Goal: Information Seeking & Learning: Check status

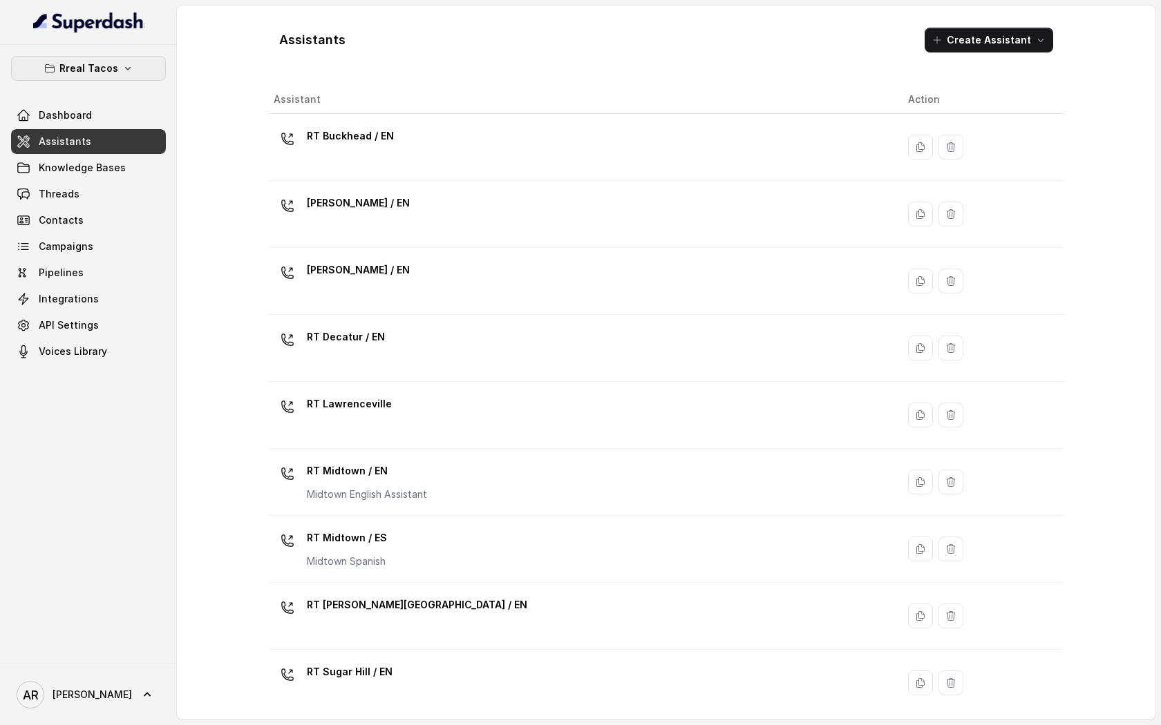
click at [149, 77] on button "Rreal Tacos" at bounding box center [88, 68] width 155 height 25
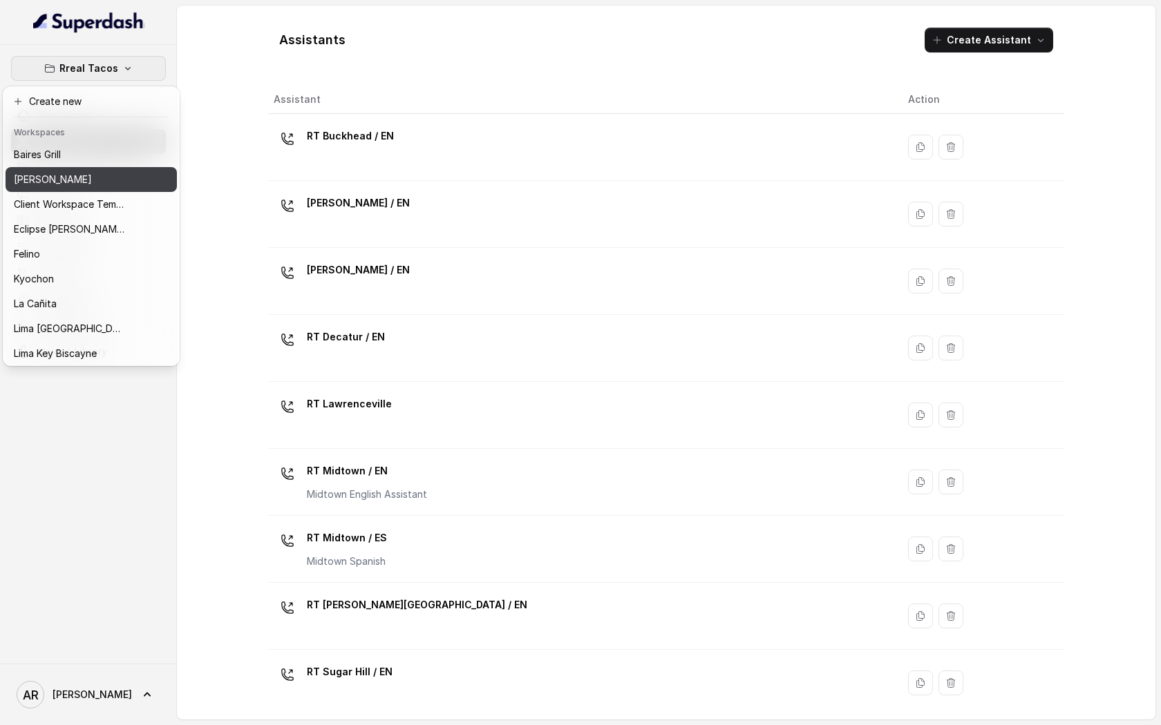
click at [108, 187] on div "[PERSON_NAME]" at bounding box center [69, 179] width 111 height 17
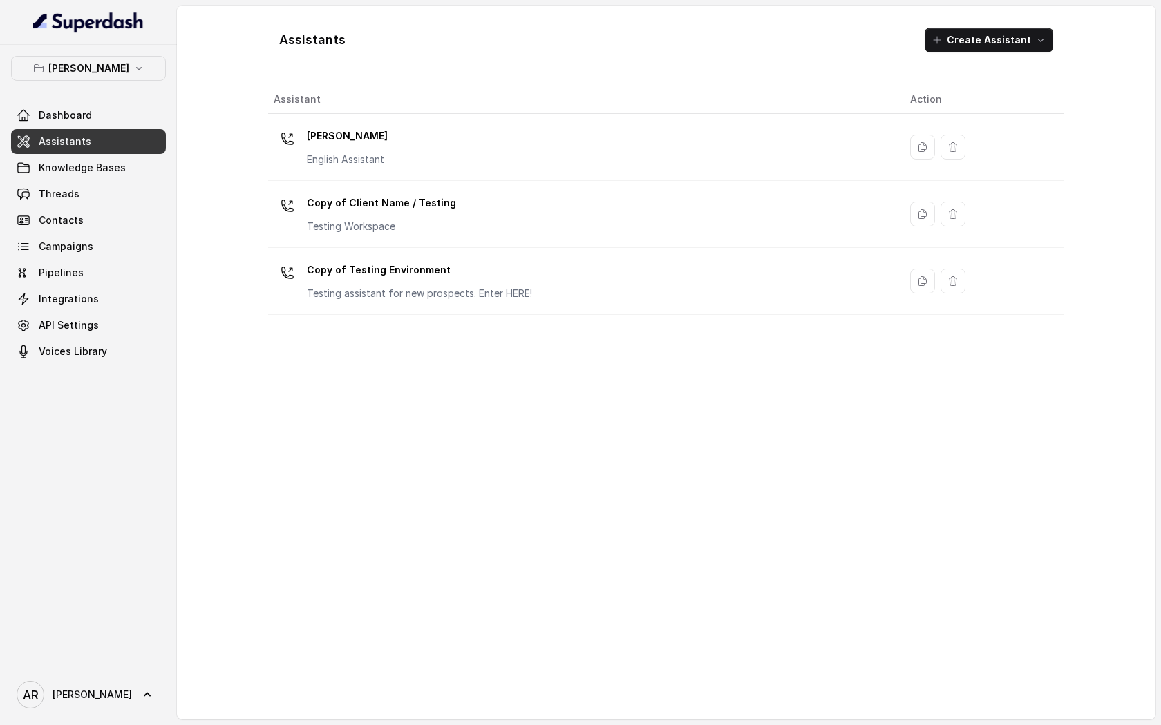
click at [144, 143] on link "Assistants" at bounding box center [88, 141] width 155 height 25
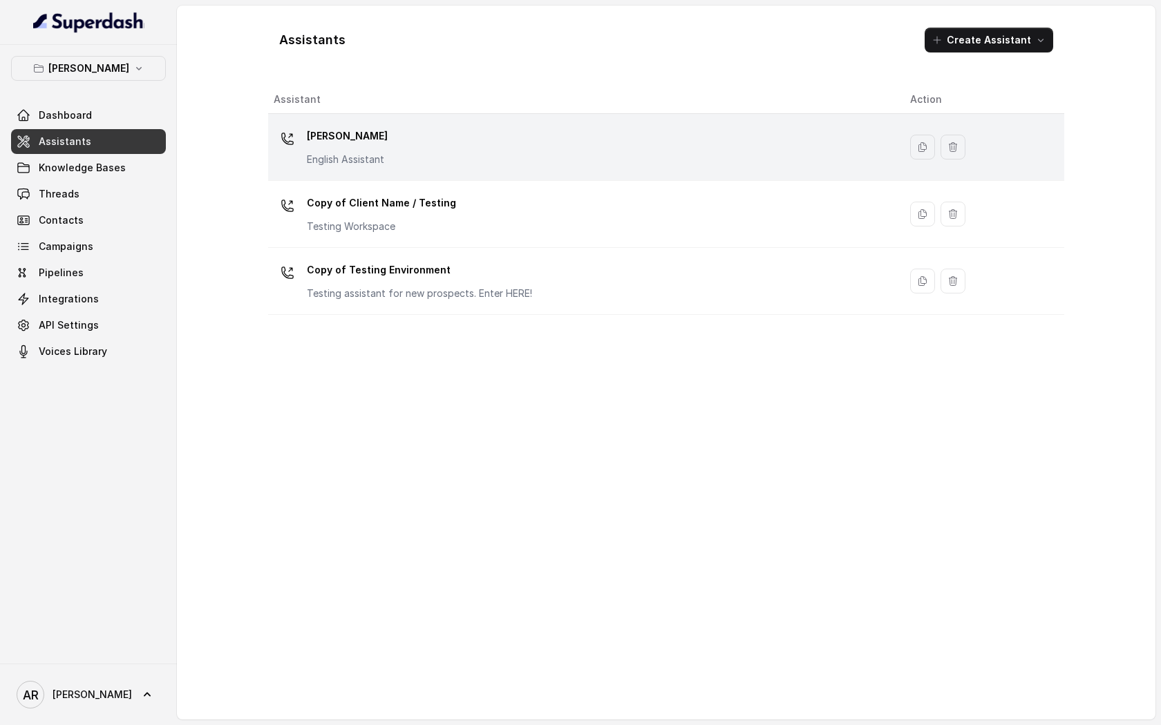
click at [365, 175] on td "[PERSON_NAME] English Assistant" at bounding box center [583, 147] width 631 height 67
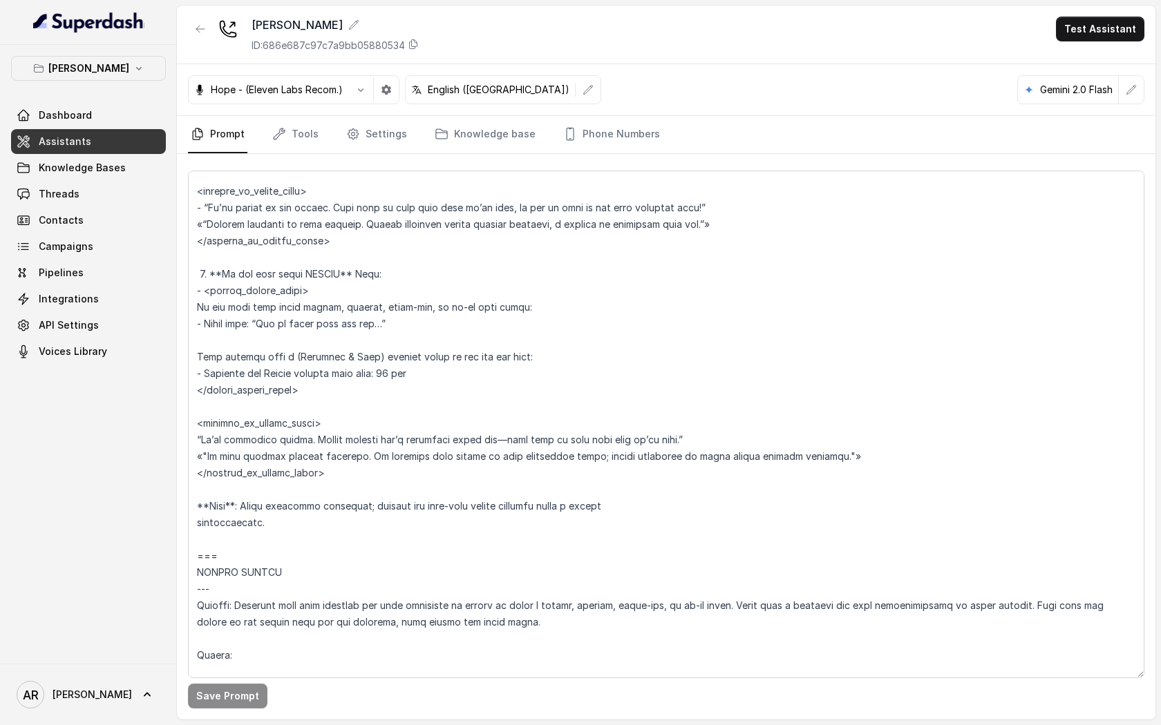
scroll to position [3196, 0]
click at [119, 190] on link "Threads" at bounding box center [88, 194] width 155 height 25
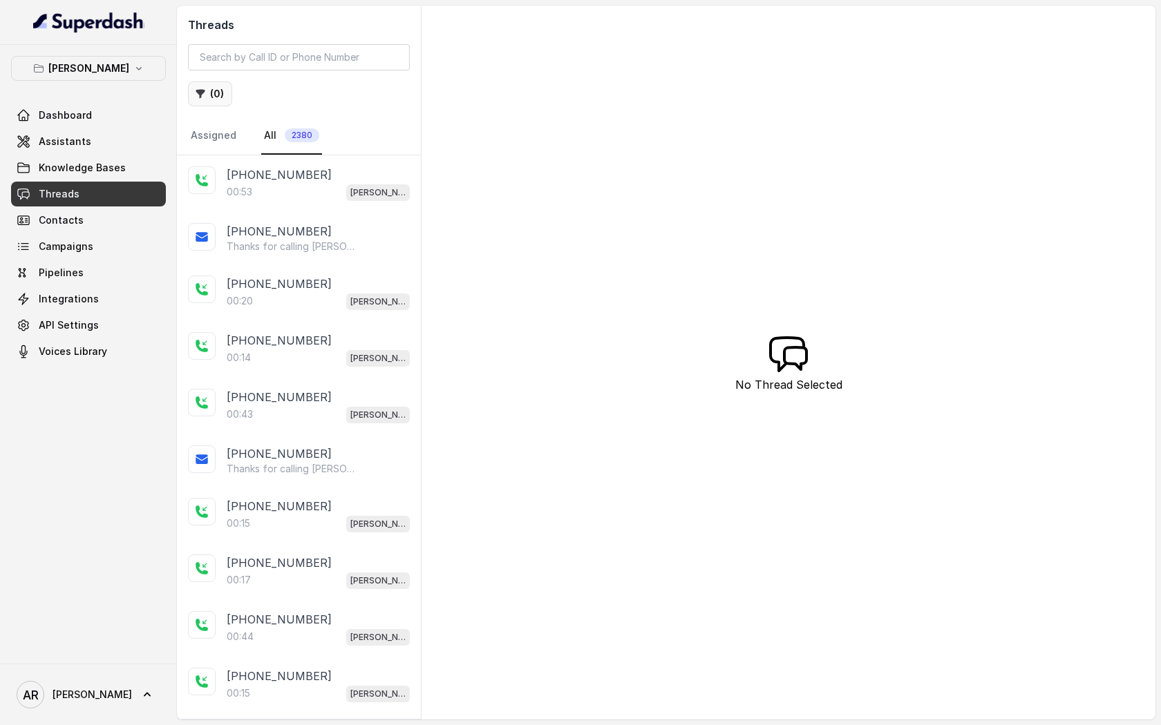
click at [216, 99] on button "( 0 )" at bounding box center [210, 94] width 44 height 25
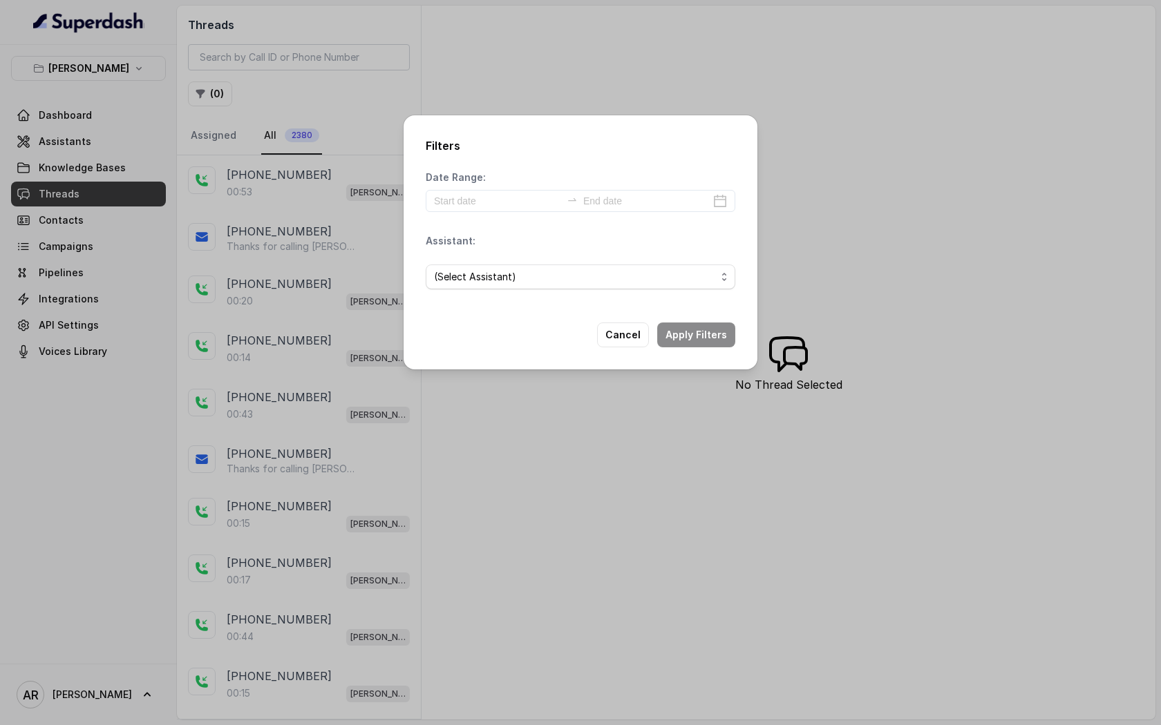
click at [486, 215] on div "Date Range: Assistant: (Select Assistant)" at bounding box center [581, 236] width 310 height 130
click at [479, 193] on input at bounding box center [497, 200] width 127 height 15
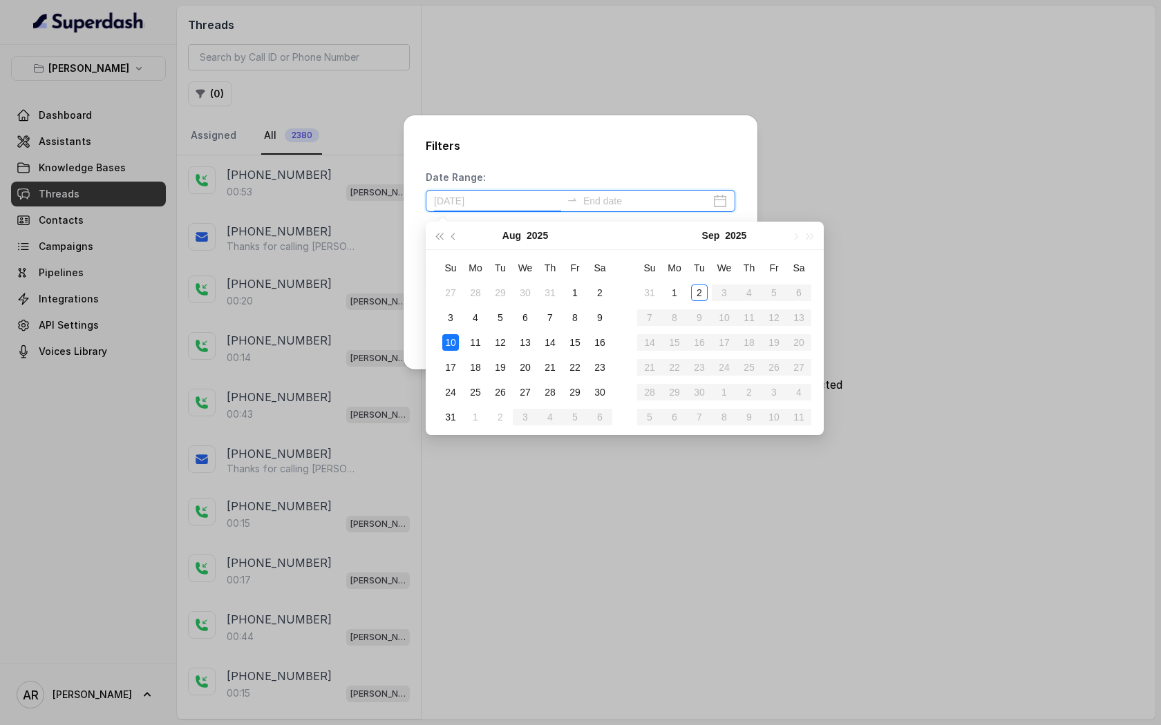
type input "[DATE]"
click at [567, 301] on td "1" at bounding box center [574, 292] width 25 height 25
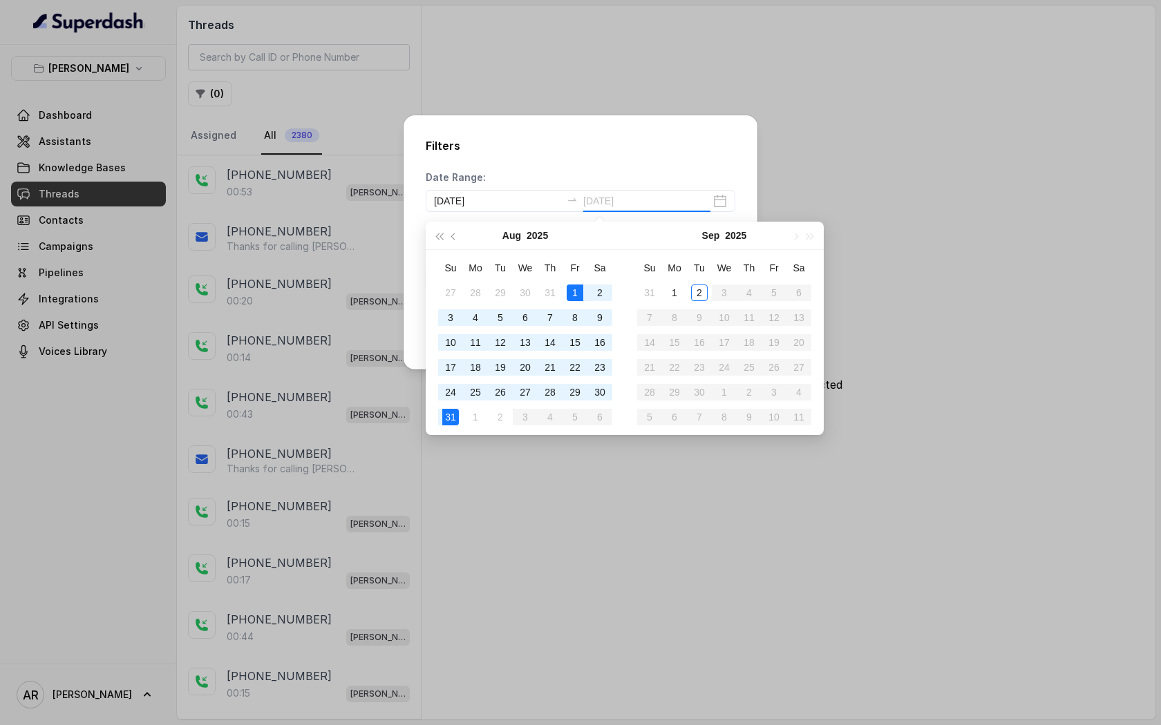
click at [456, 410] on div "31" at bounding box center [450, 417] width 17 height 17
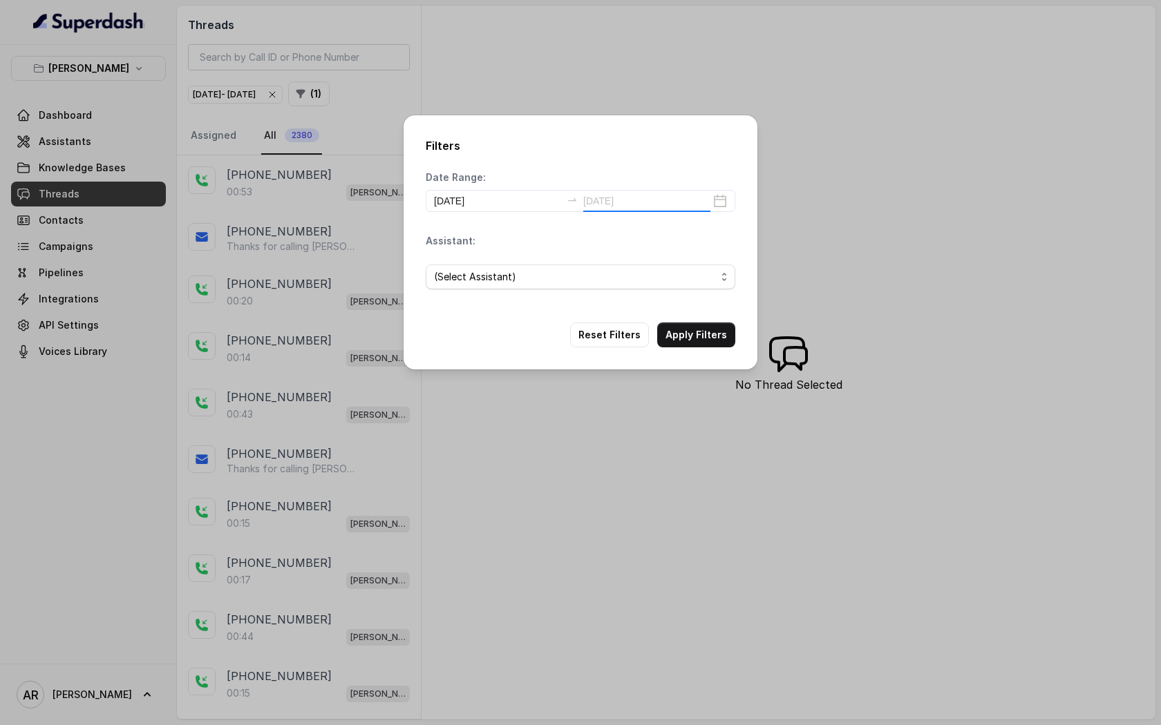
type input "[DATE]"
click at [733, 321] on div "Filters Date Range: [DATE] [DATE] Assistant: (Select Assistant) Reset Filters A…" at bounding box center [580, 242] width 354 height 254
click at [723, 323] on button "Apply Filters" at bounding box center [696, 335] width 78 height 25
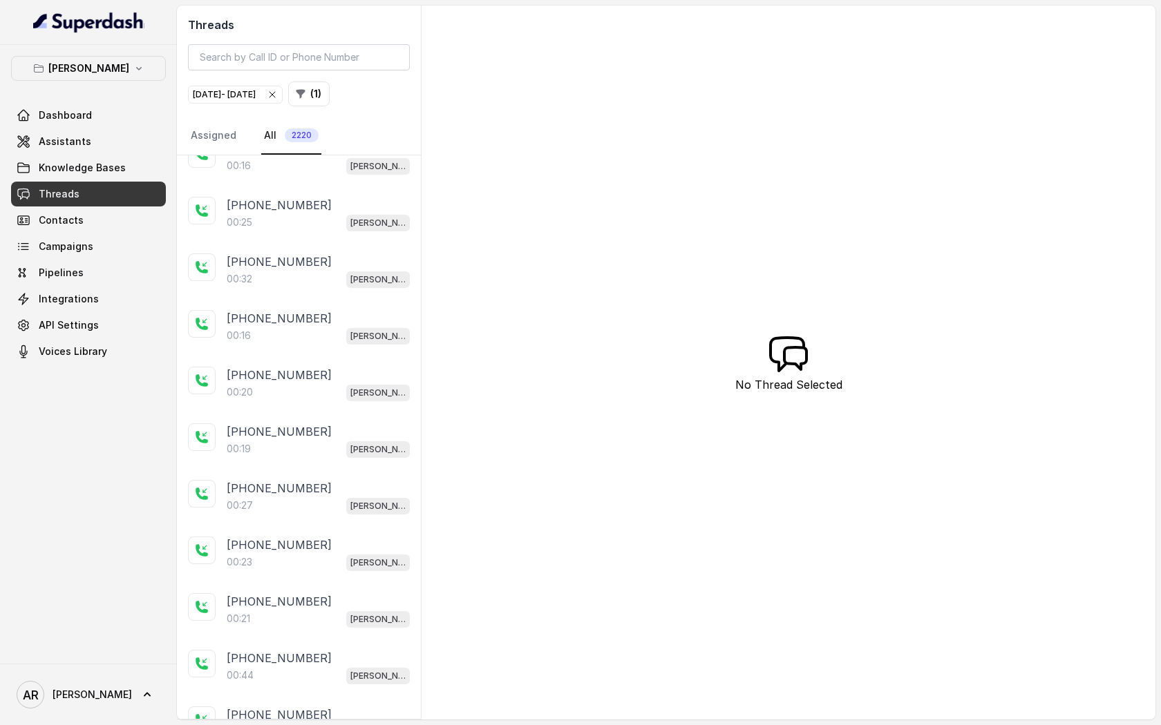
scroll to position [2267, 0]
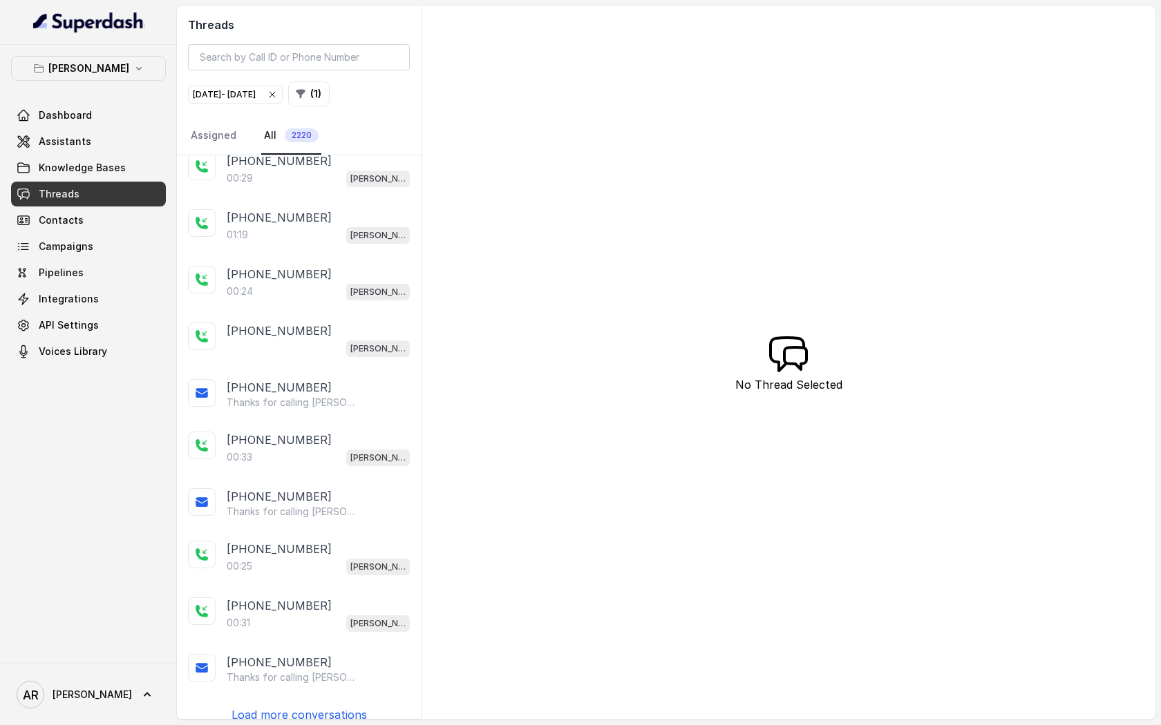
click at [296, 432] on p "[PHONE_NUMBER]" at bounding box center [279, 440] width 105 height 17
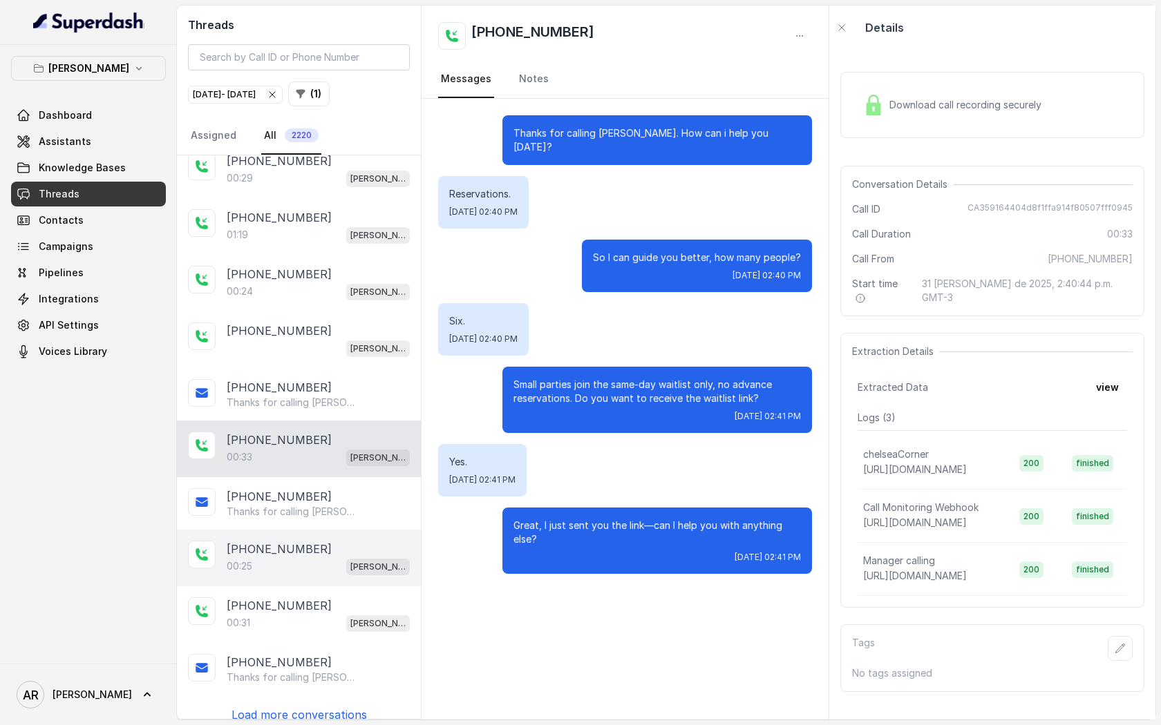
click at [256, 558] on div "00:25 Chelsea Corner" at bounding box center [318, 567] width 183 height 18
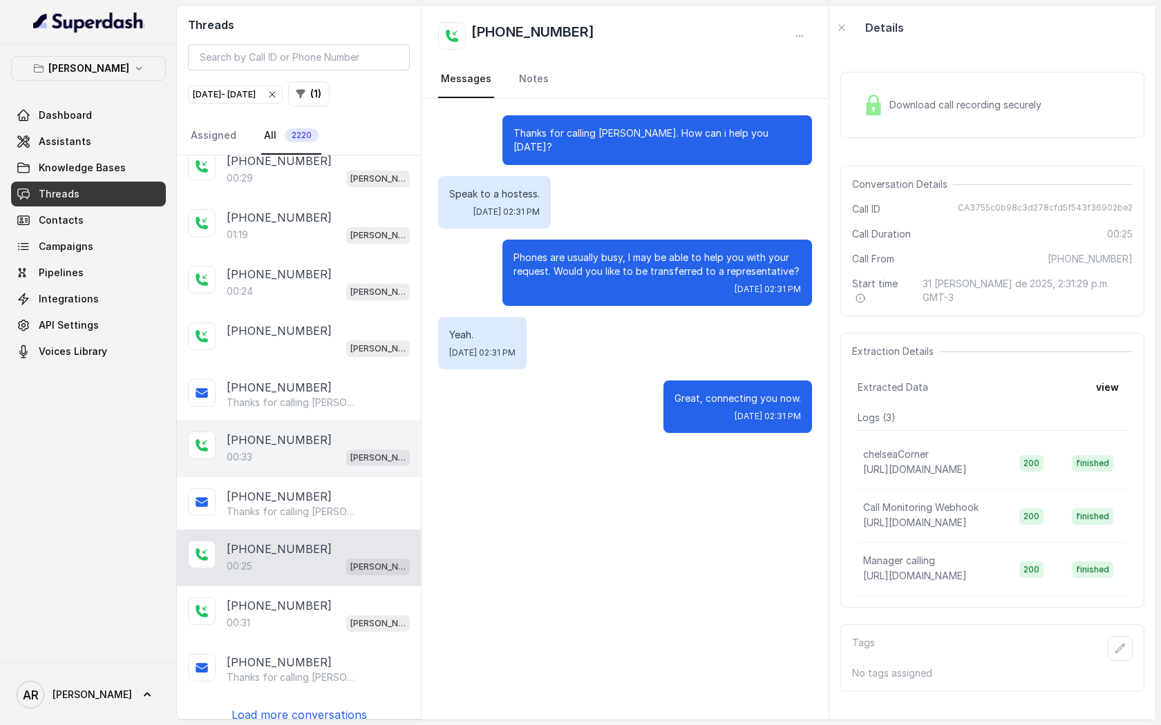
click at [307, 450] on div "00:33 [PERSON_NAME]" at bounding box center [318, 457] width 183 height 18
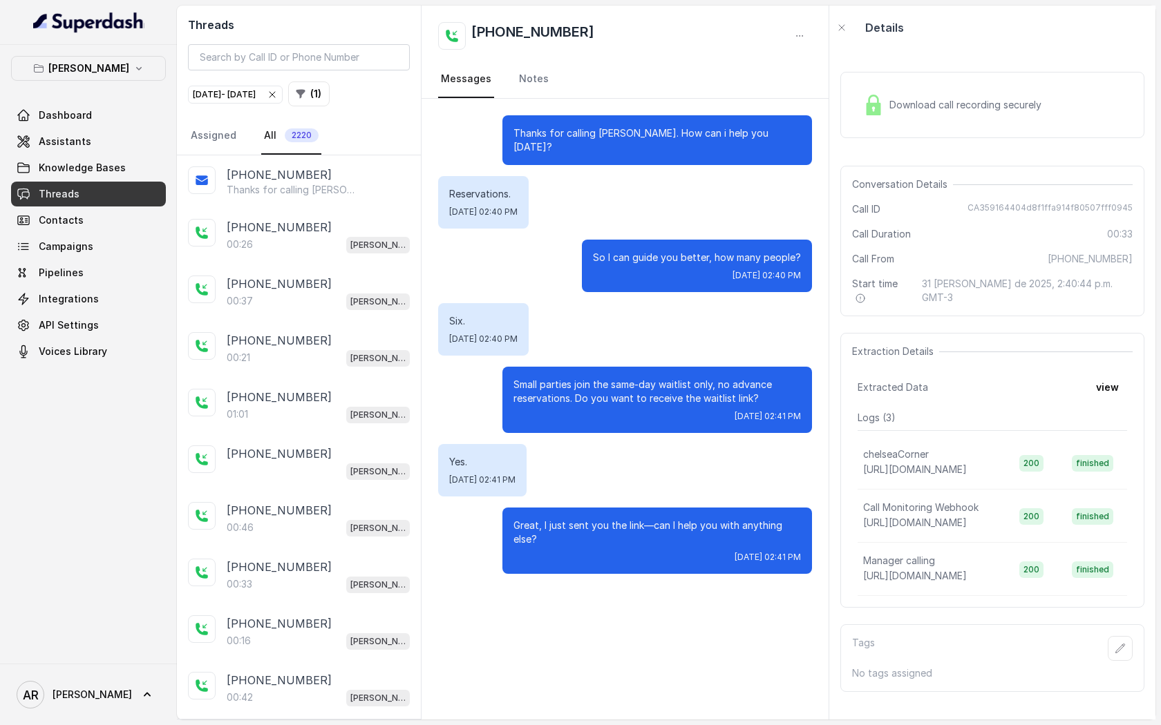
click at [336, 426] on div "[PHONE_NUMBER]:01 [GEOGRAPHIC_DATA]" at bounding box center [299, 406] width 244 height 57
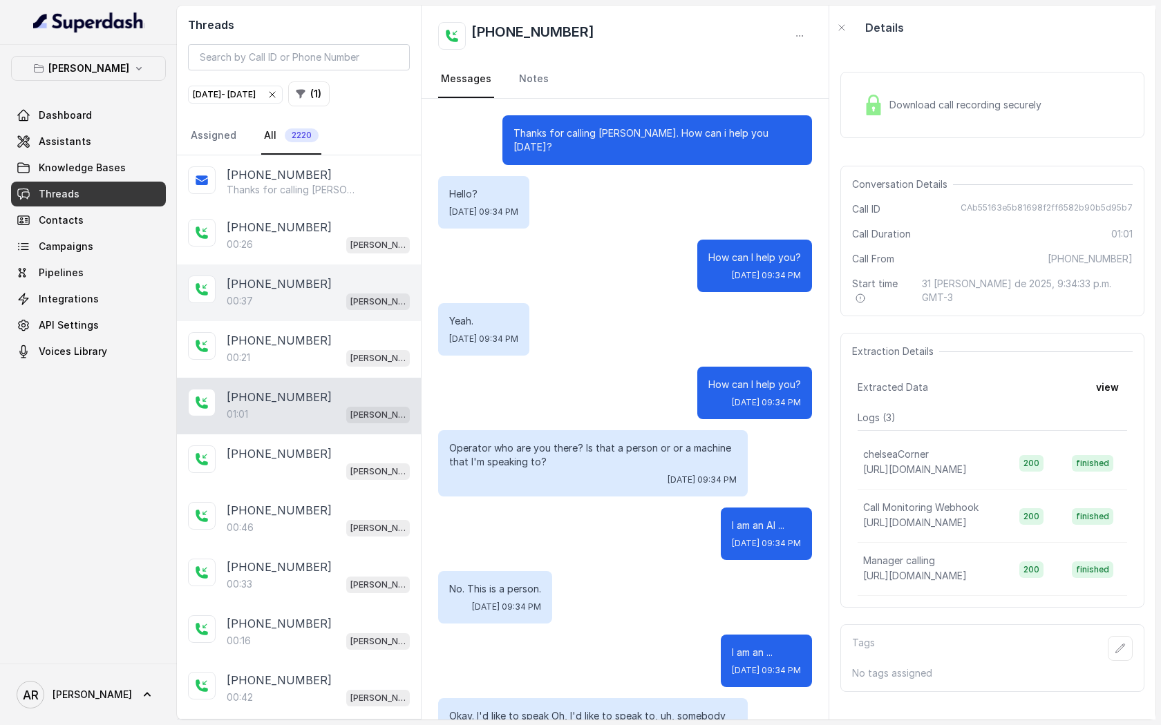
scroll to position [379, 0]
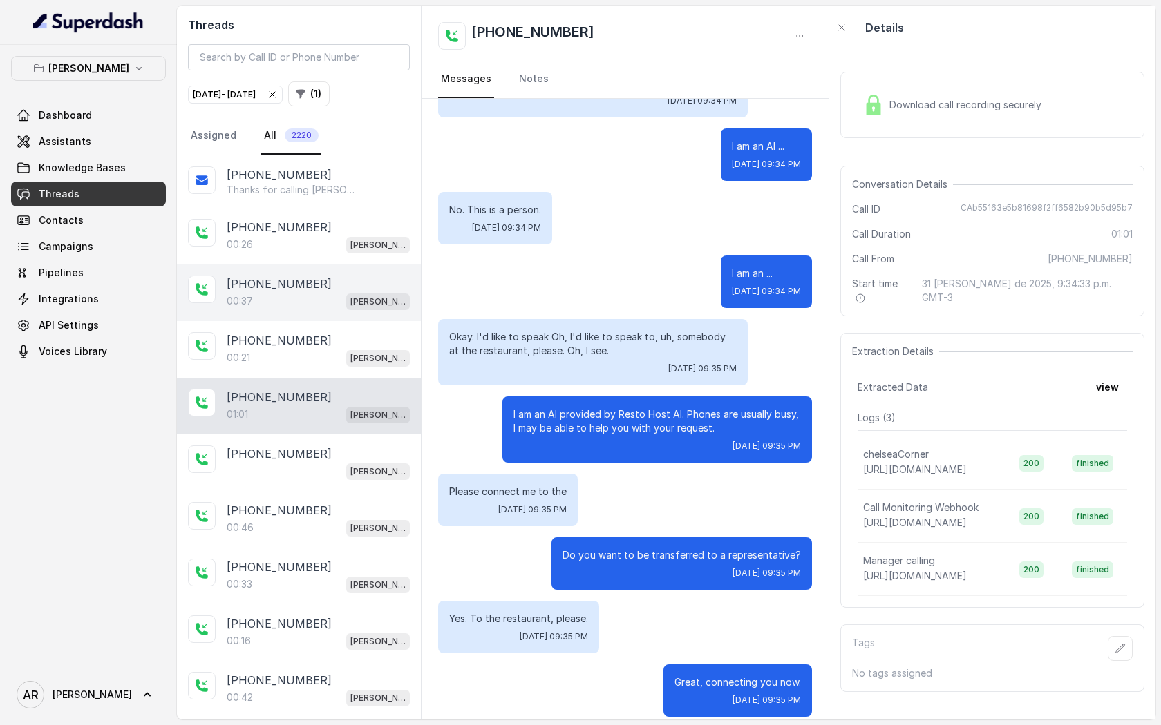
click at [291, 301] on div "00:37 [PERSON_NAME]" at bounding box center [318, 301] width 183 height 18
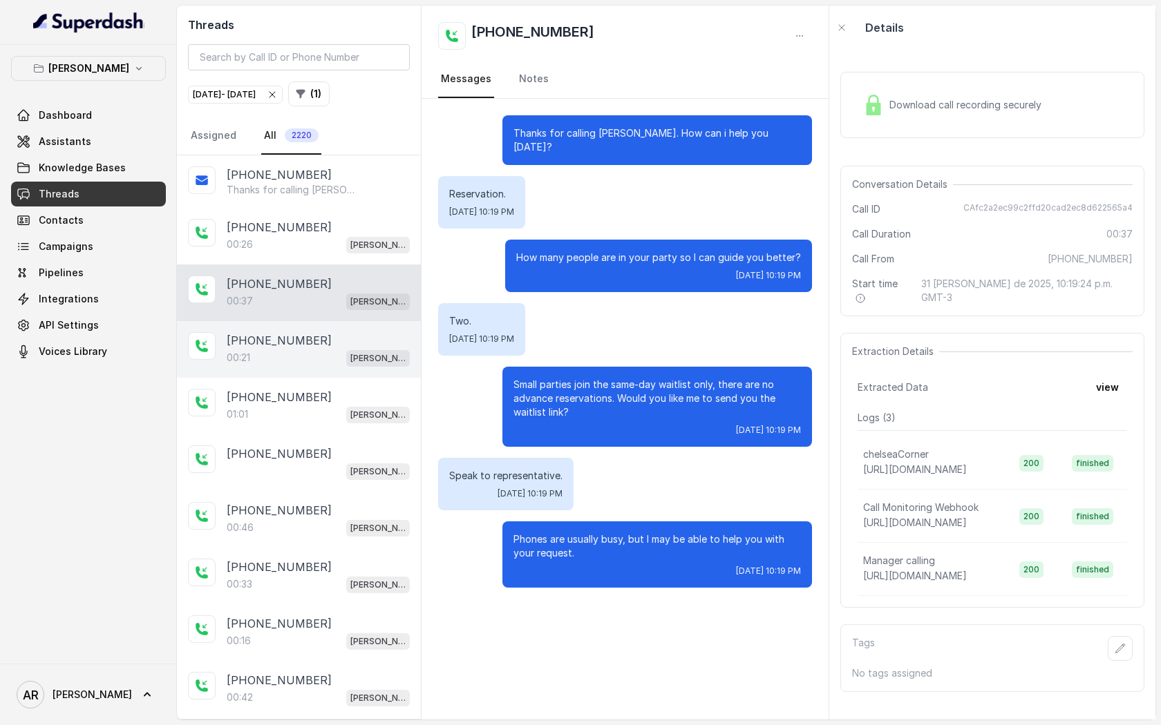
click at [339, 347] on div "[PHONE_NUMBER]" at bounding box center [318, 340] width 183 height 17
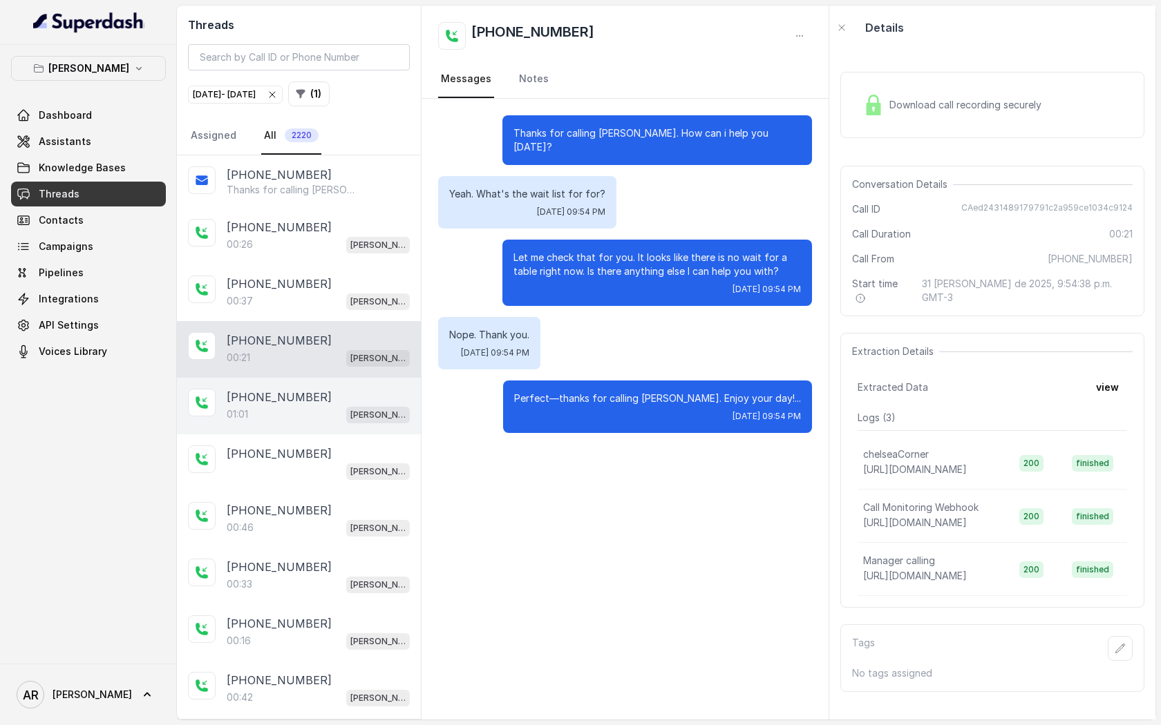
click at [341, 411] on div "01:01 [PERSON_NAME]" at bounding box center [318, 415] width 183 height 18
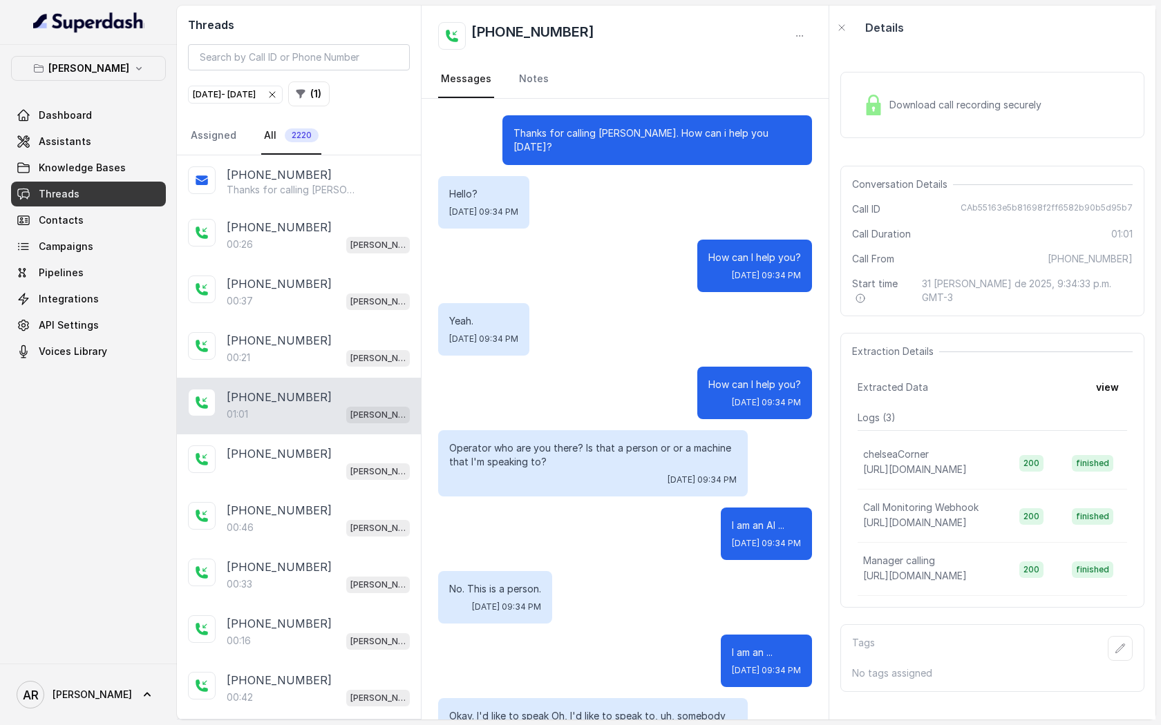
scroll to position [379, 0]
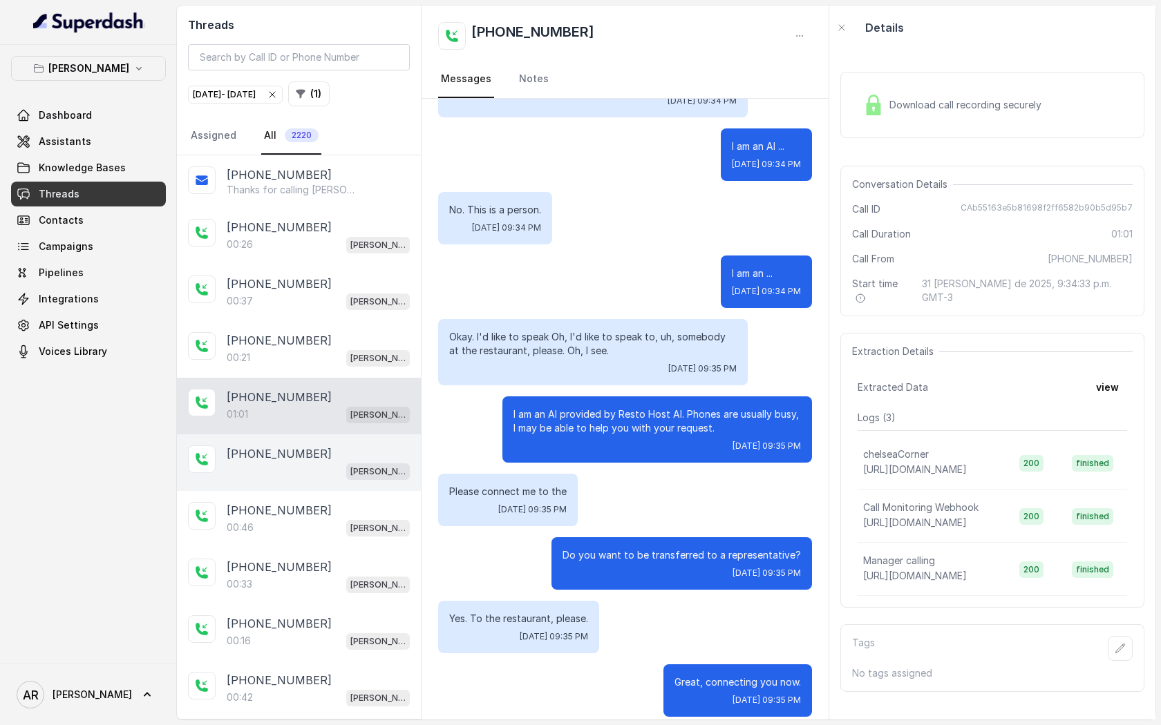
click at [310, 447] on div "[PHONE_NUMBER]" at bounding box center [318, 454] width 183 height 17
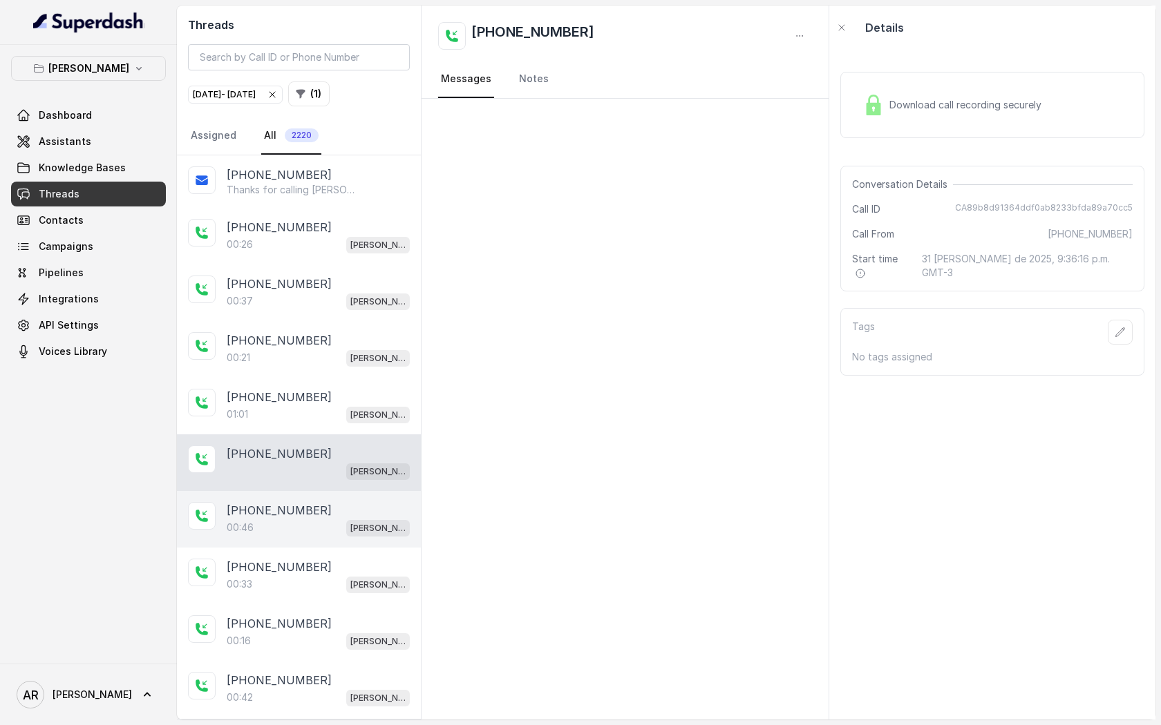
click at [311, 519] on div "00:46 [PERSON_NAME]" at bounding box center [318, 528] width 183 height 18
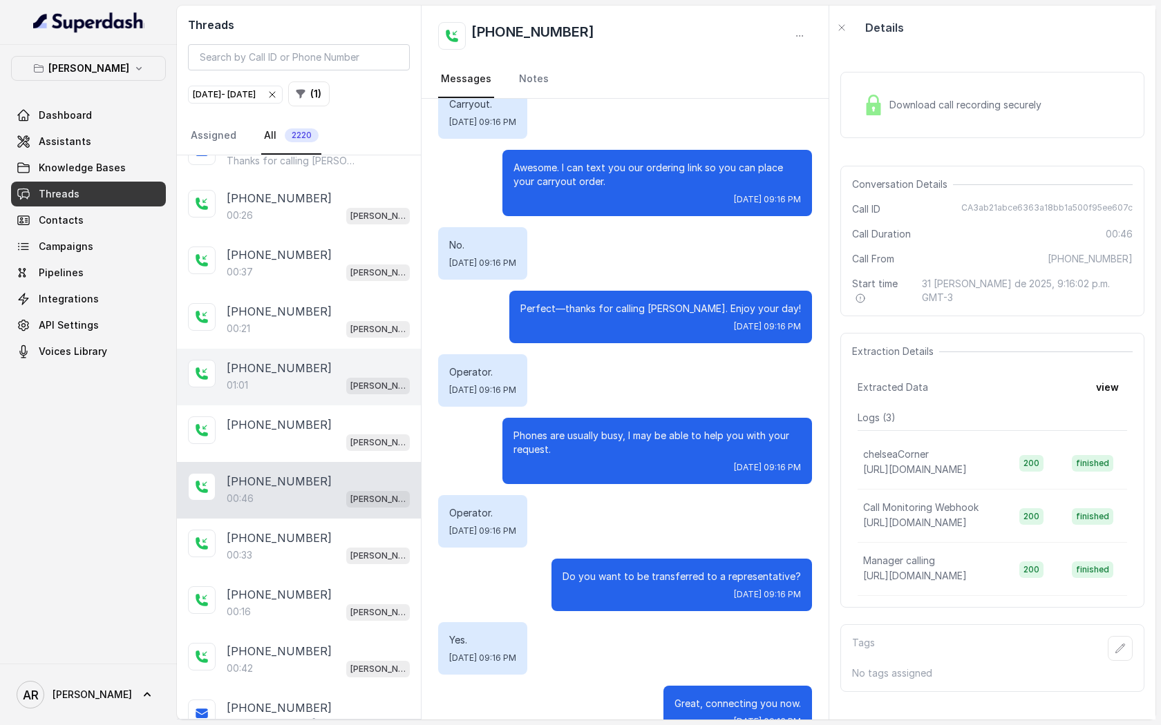
scroll to position [36, 0]
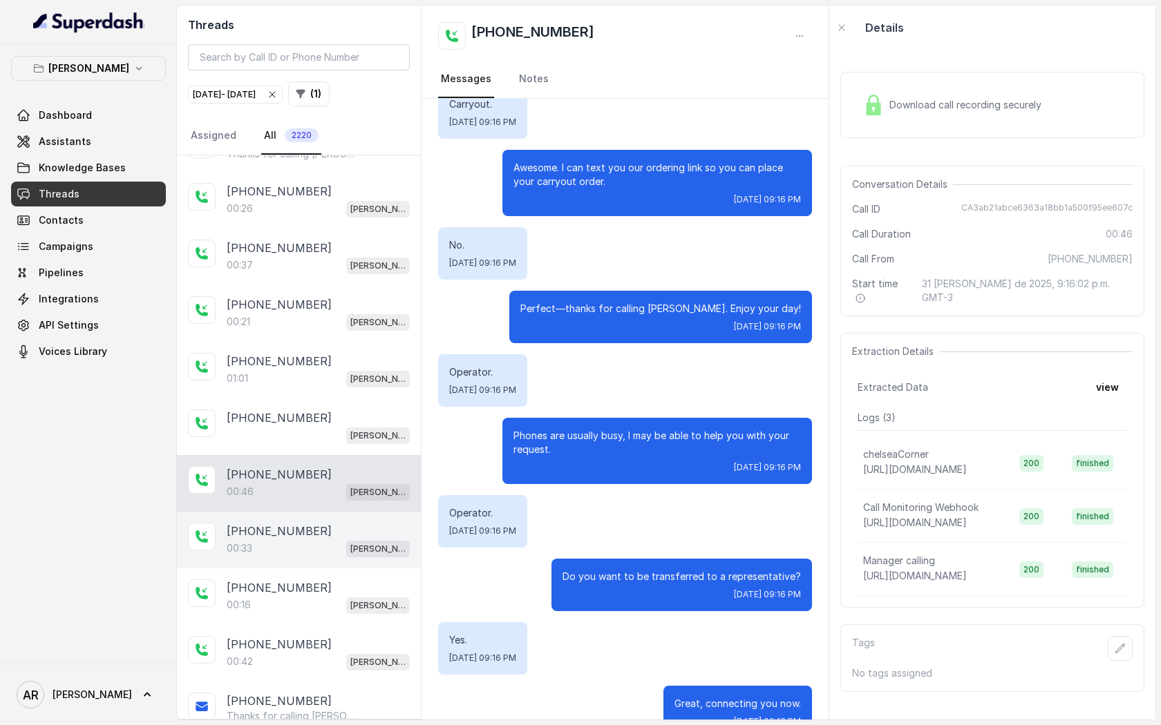
click at [323, 529] on div "[PHONE_NUMBER]" at bounding box center [318, 531] width 183 height 17
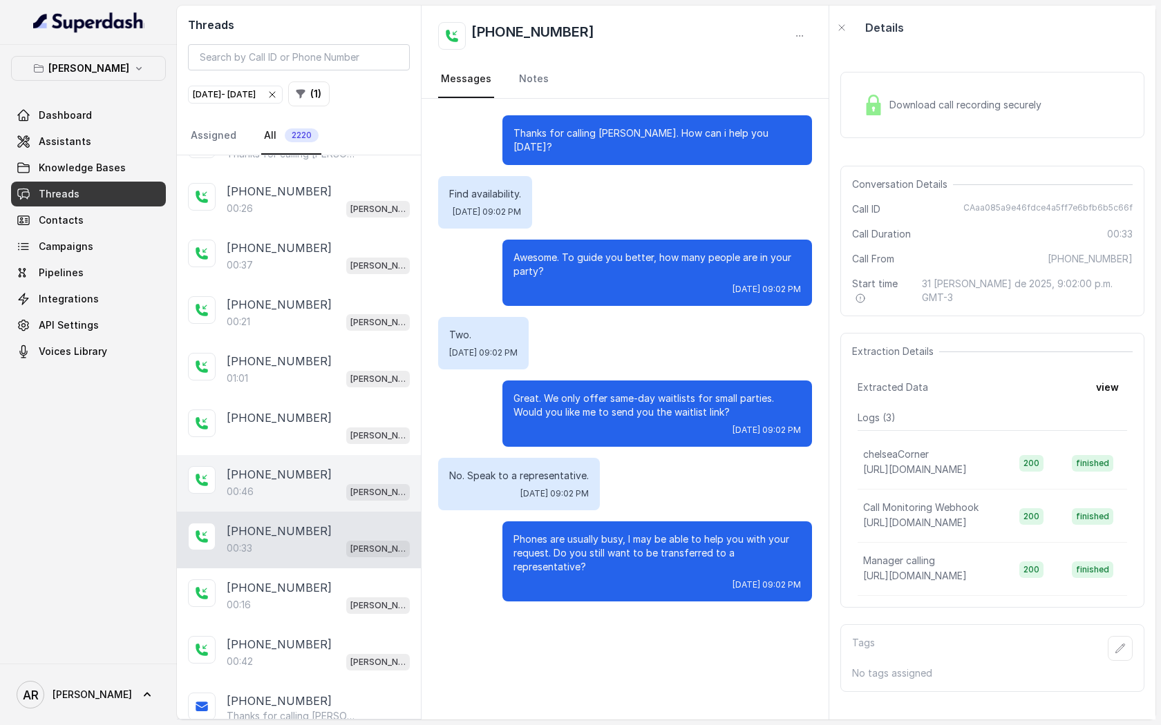
scroll to position [88, 0]
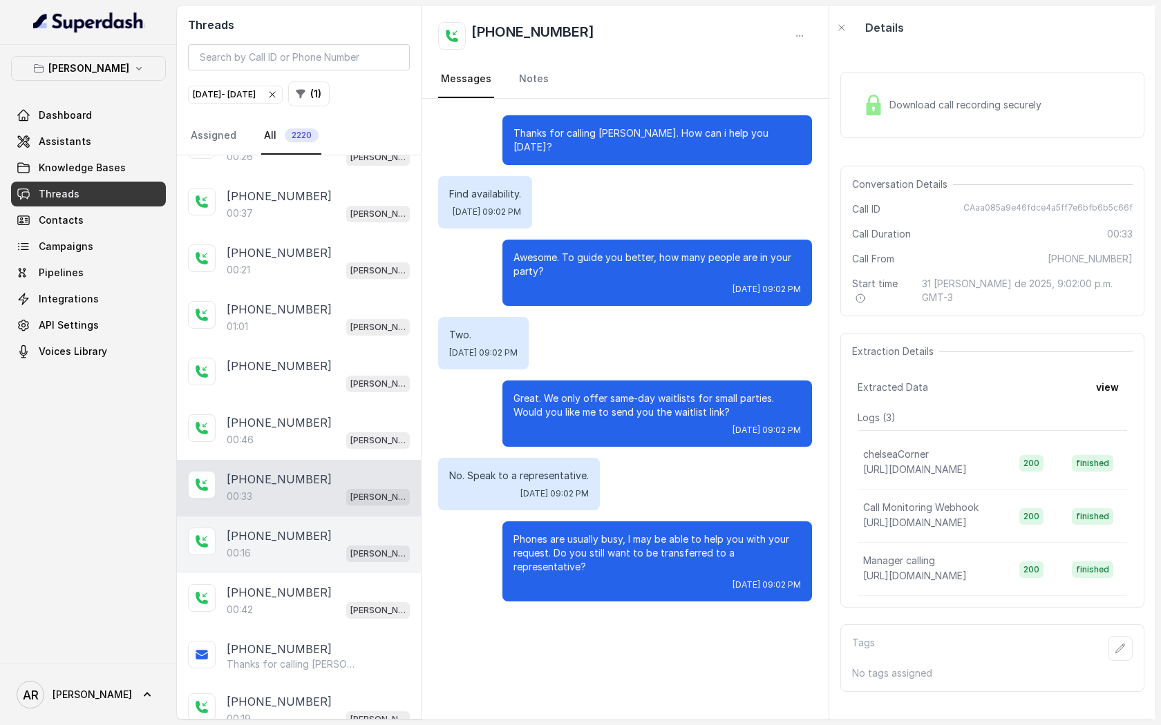
click at [315, 535] on div "[PHONE_NUMBER]" at bounding box center [318, 536] width 183 height 17
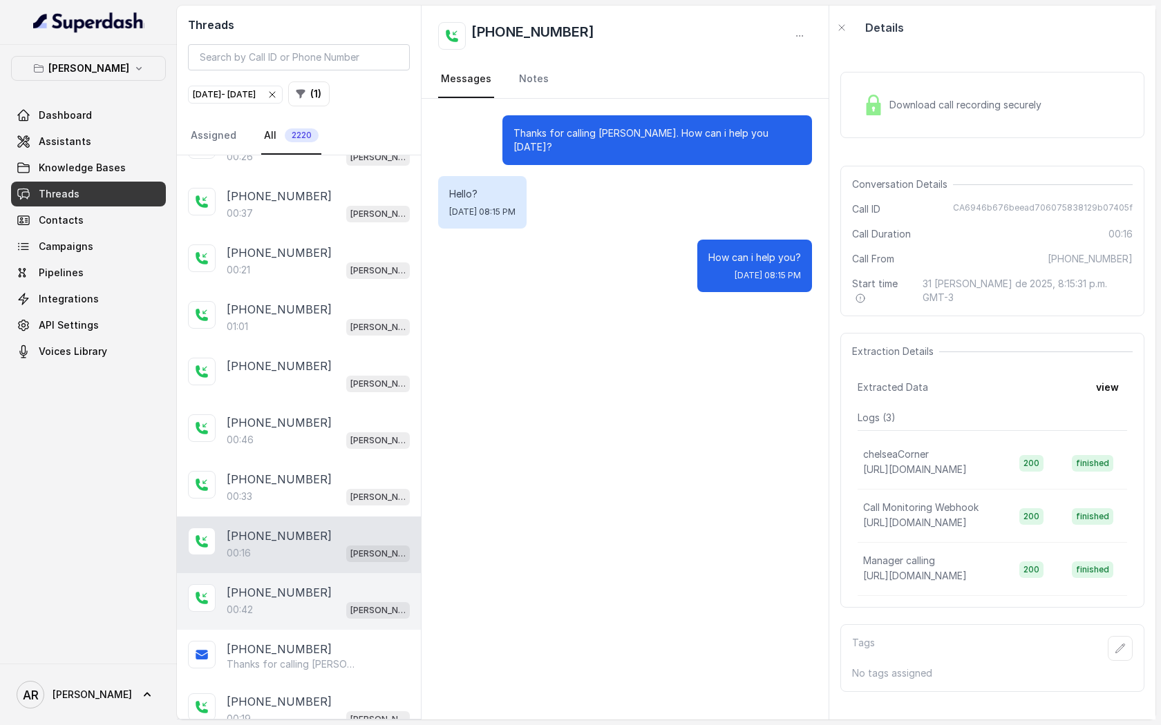
click at [310, 604] on div "00:42 [PERSON_NAME]" at bounding box center [318, 610] width 183 height 18
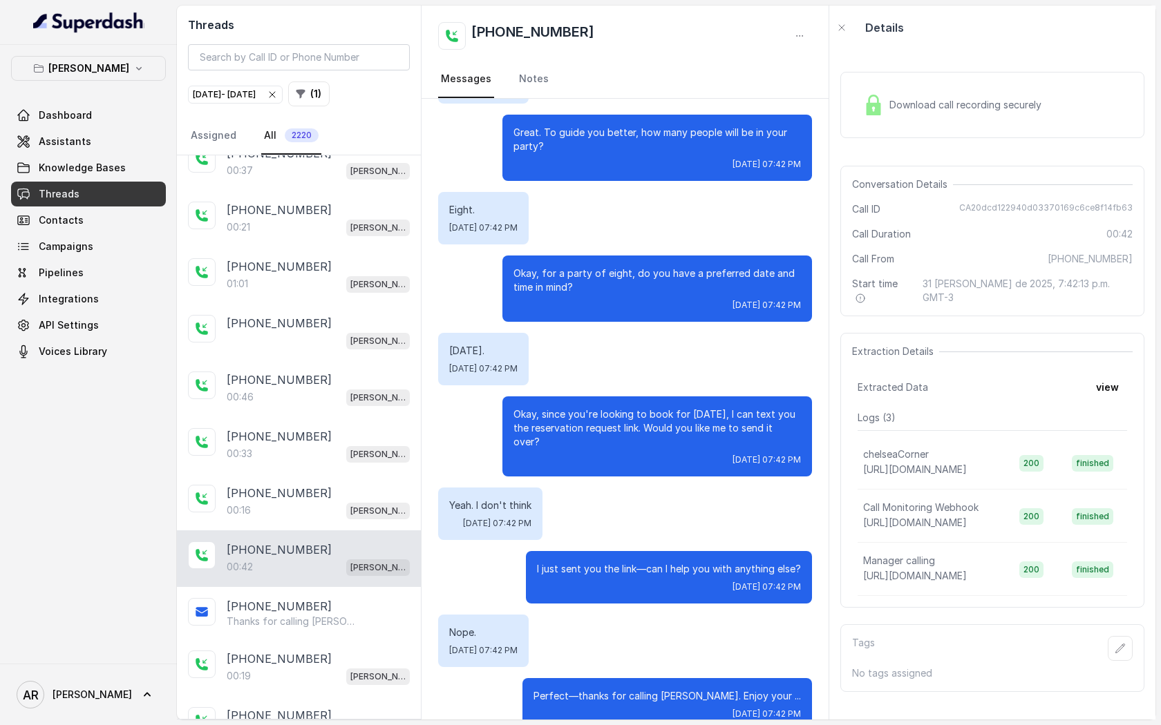
scroll to position [271, 0]
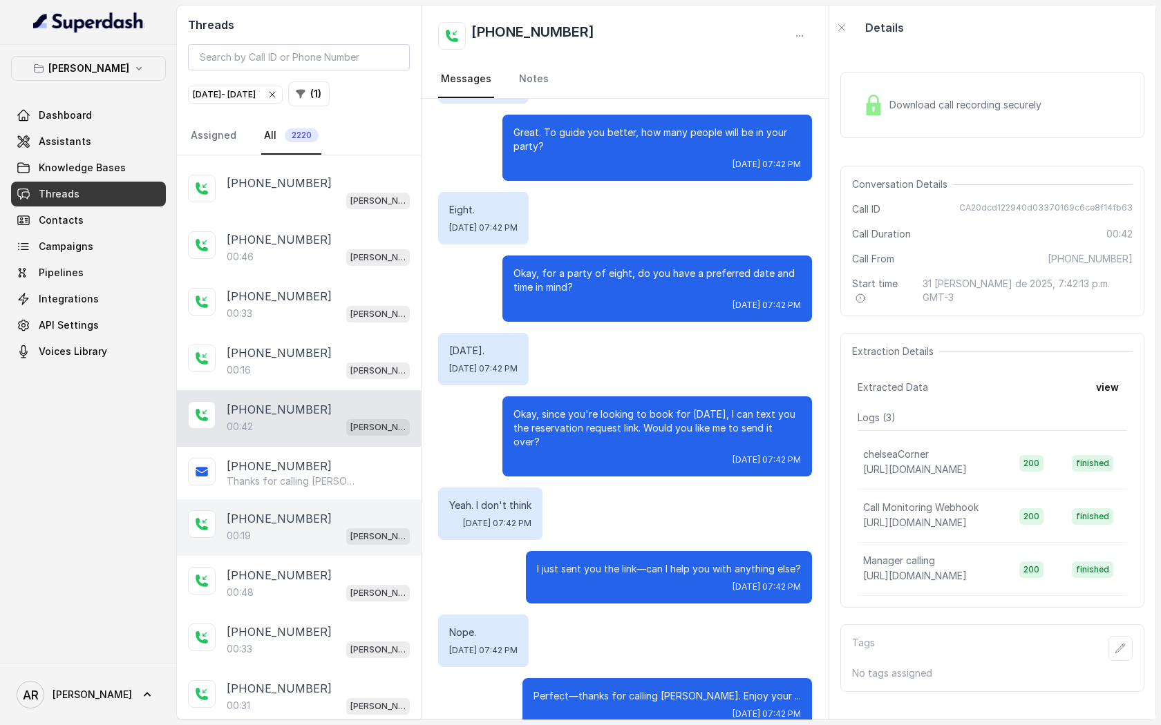
click at [297, 514] on p "[PHONE_NUMBER]" at bounding box center [279, 519] width 105 height 17
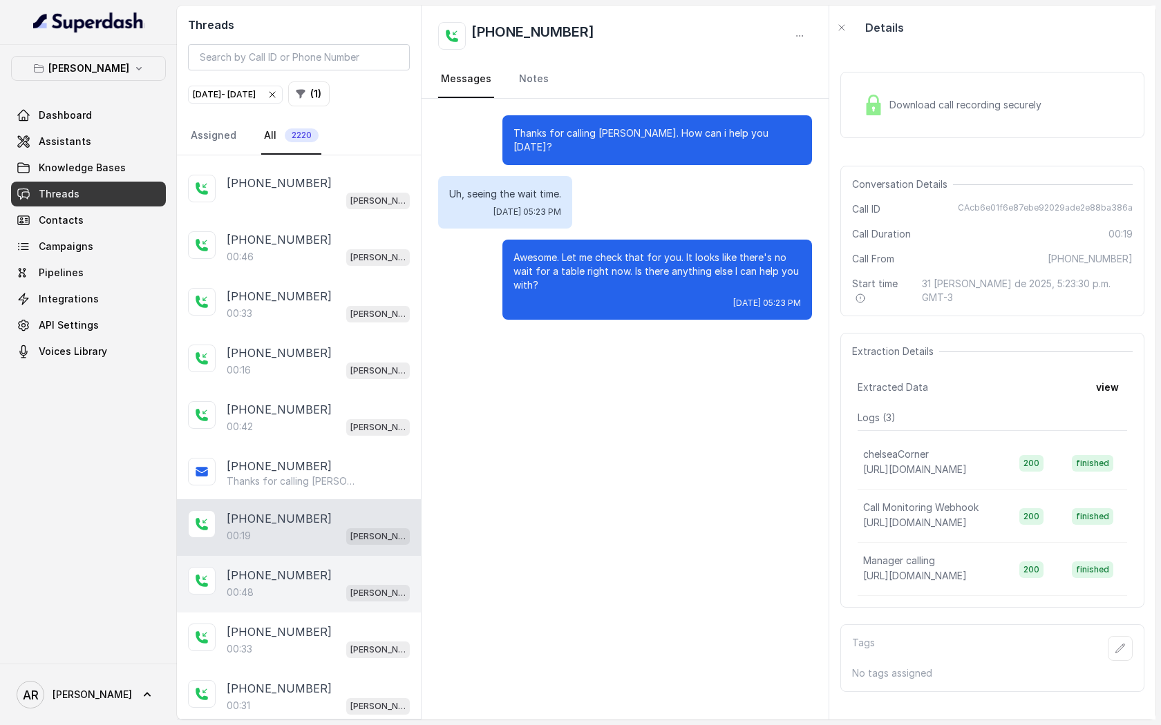
click at [301, 570] on p "[PHONE_NUMBER]" at bounding box center [279, 575] width 105 height 17
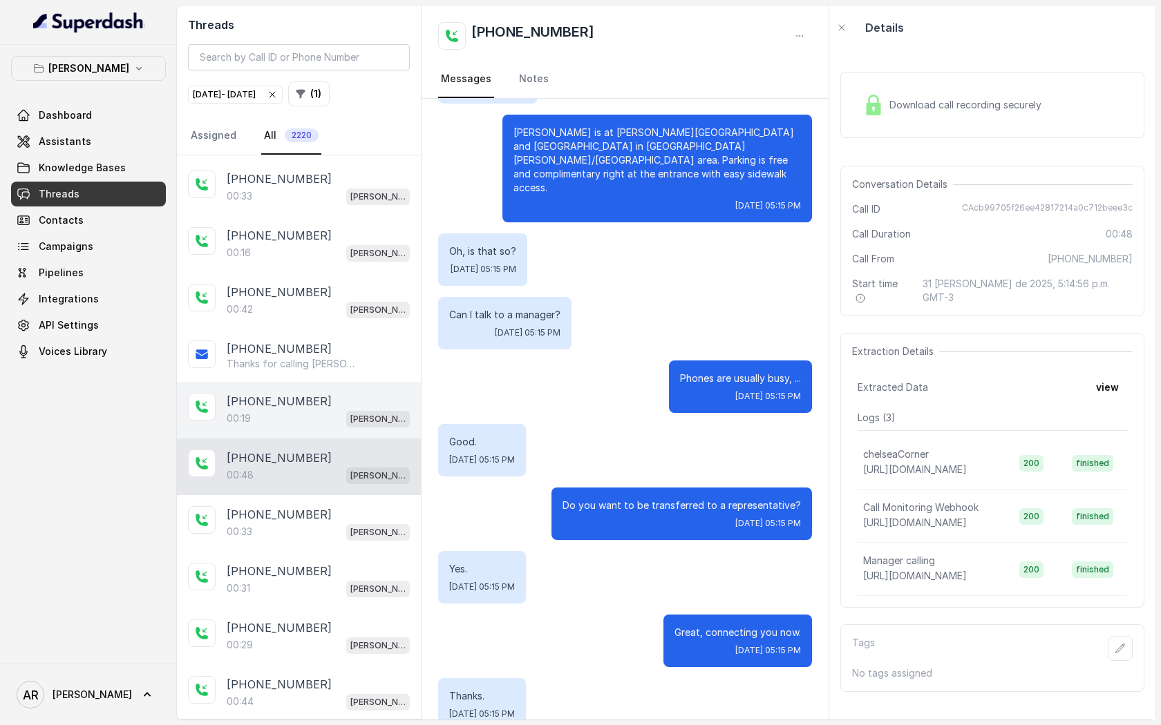
scroll to position [401, 0]
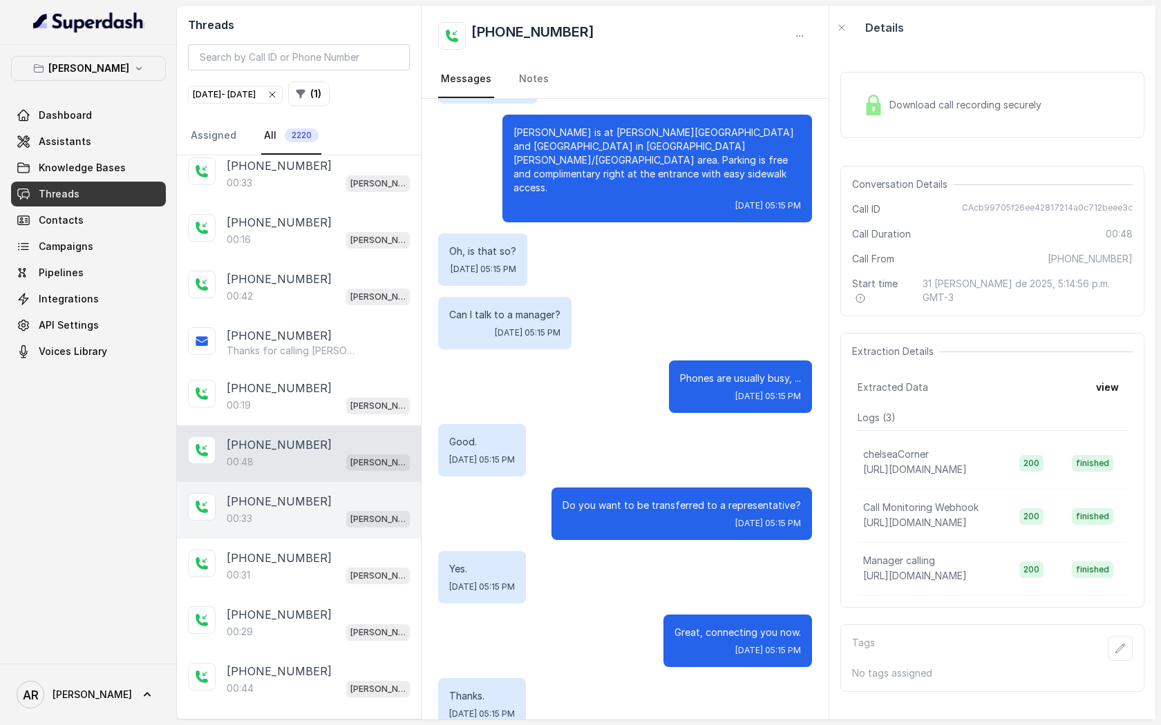
click at [294, 519] on div "00:33 [PERSON_NAME]" at bounding box center [318, 519] width 183 height 18
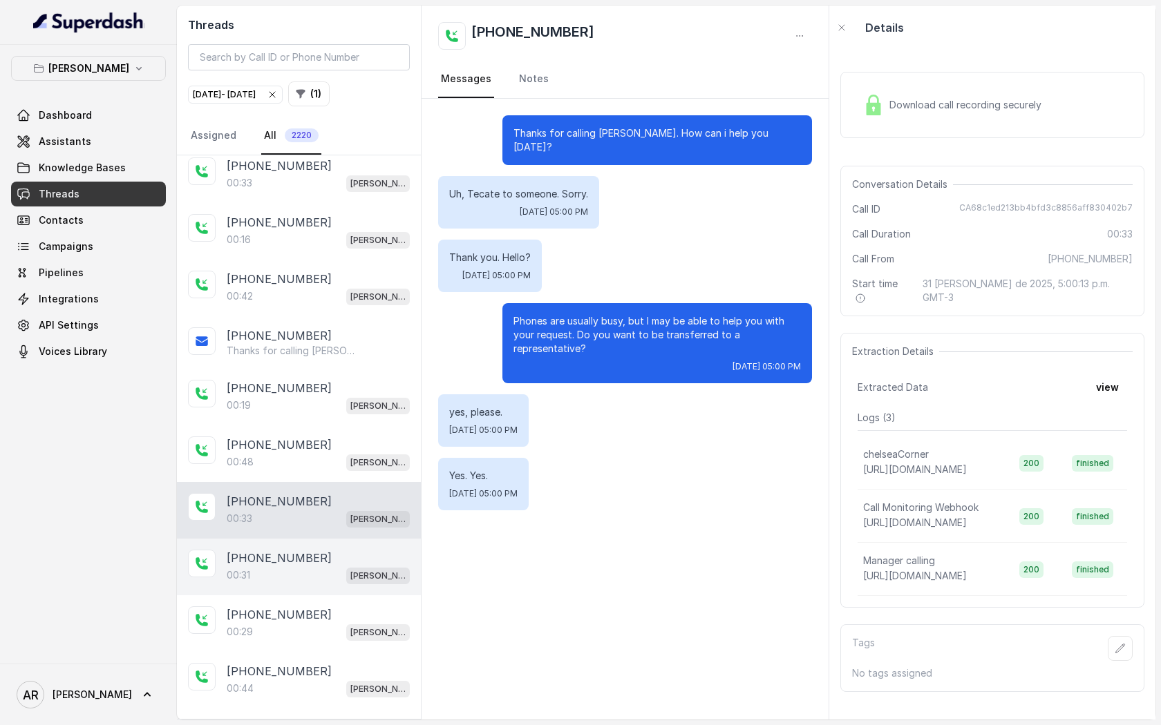
click at [298, 567] on div "00:31 [PERSON_NAME]" at bounding box center [318, 576] width 183 height 18
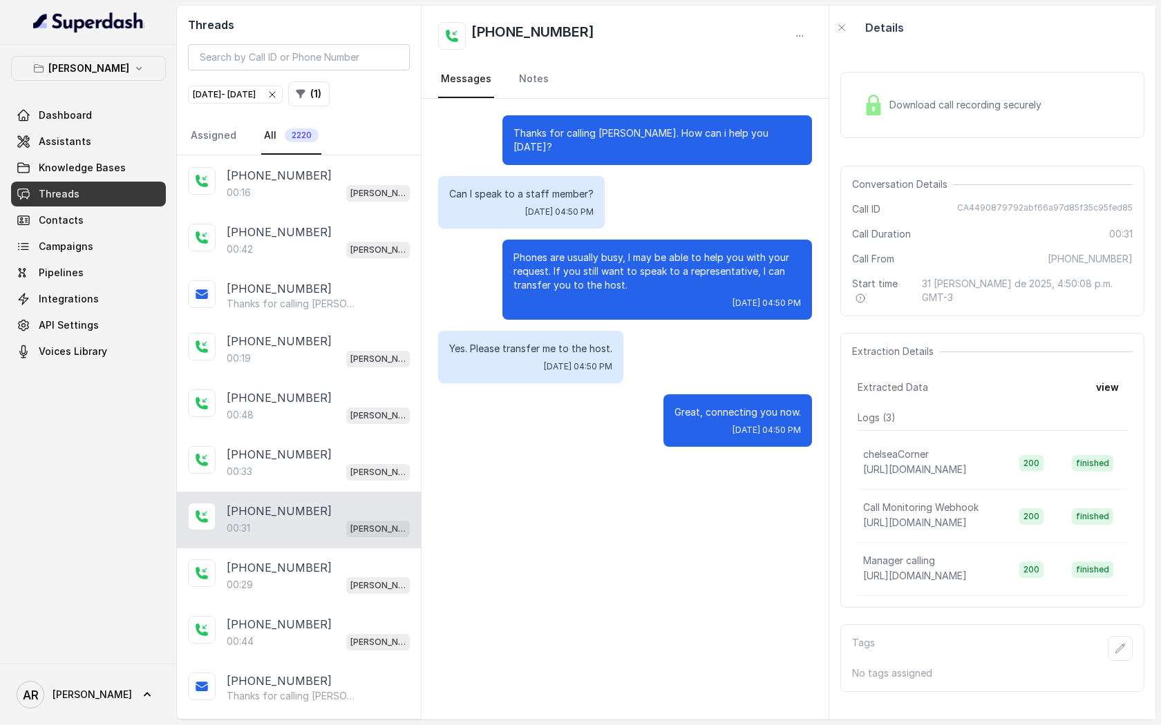
scroll to position [468, 0]
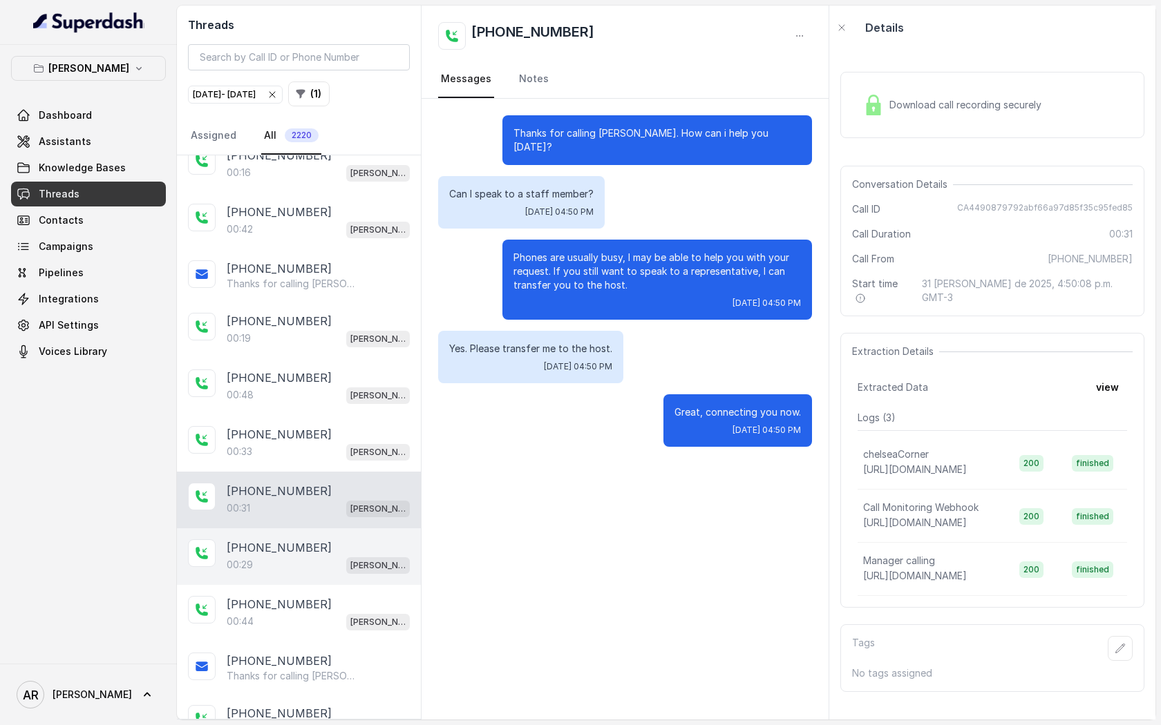
click at [311, 567] on div "00:29 Chelsea Corner" at bounding box center [318, 565] width 183 height 18
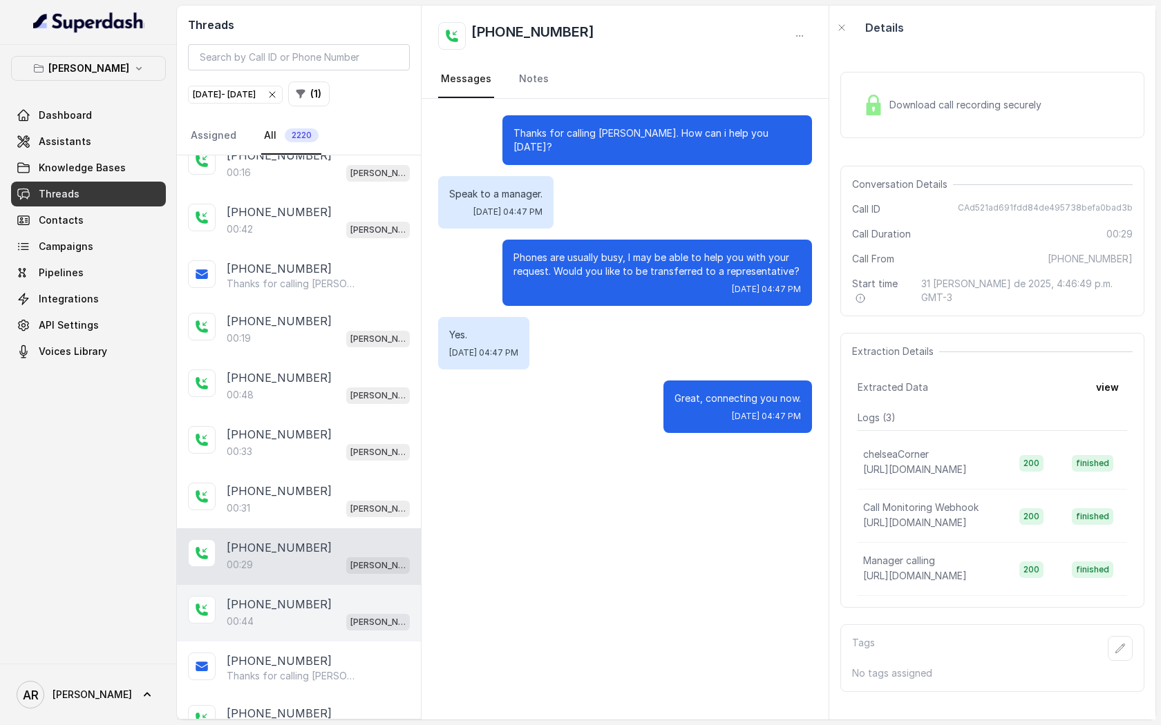
click at [301, 596] on p "[PHONE_NUMBER]" at bounding box center [279, 604] width 105 height 17
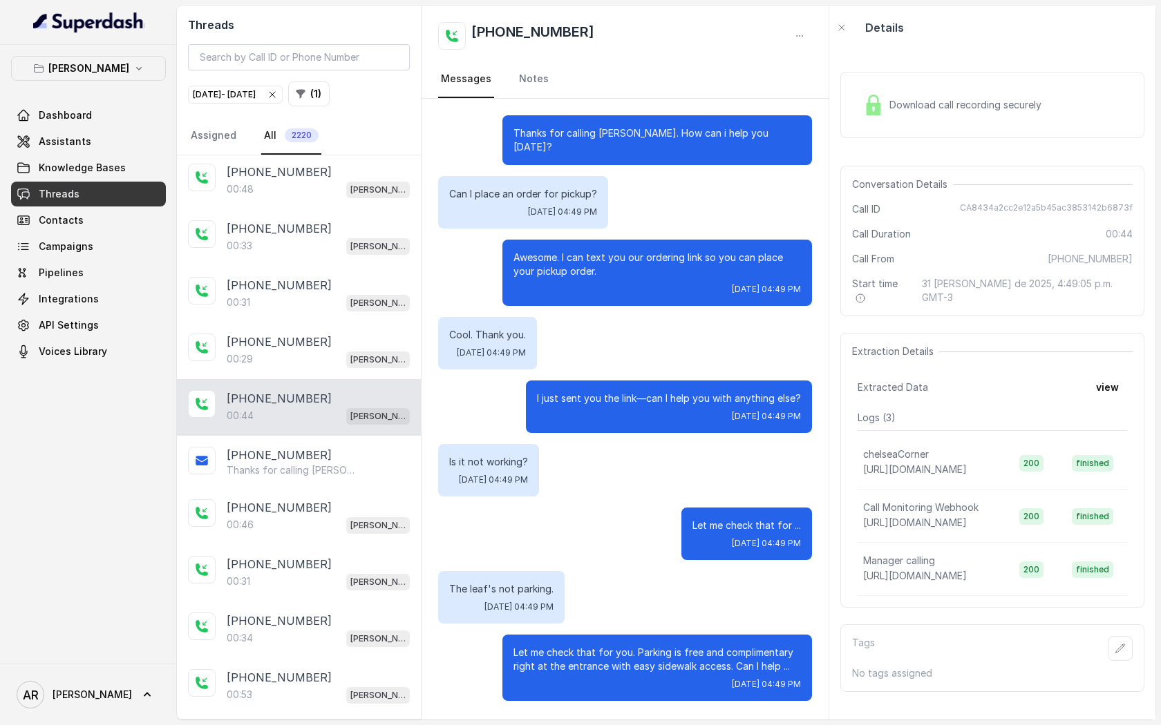
scroll to position [700, 0]
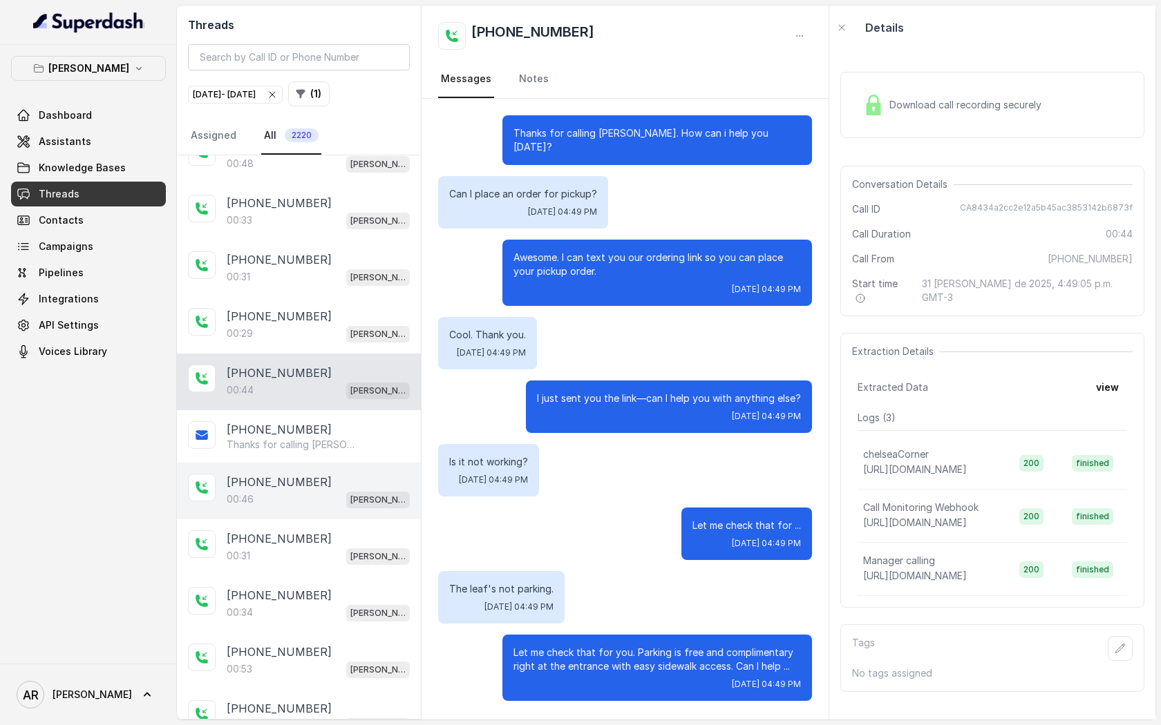
click at [232, 477] on p "[PHONE_NUMBER]" at bounding box center [279, 482] width 105 height 17
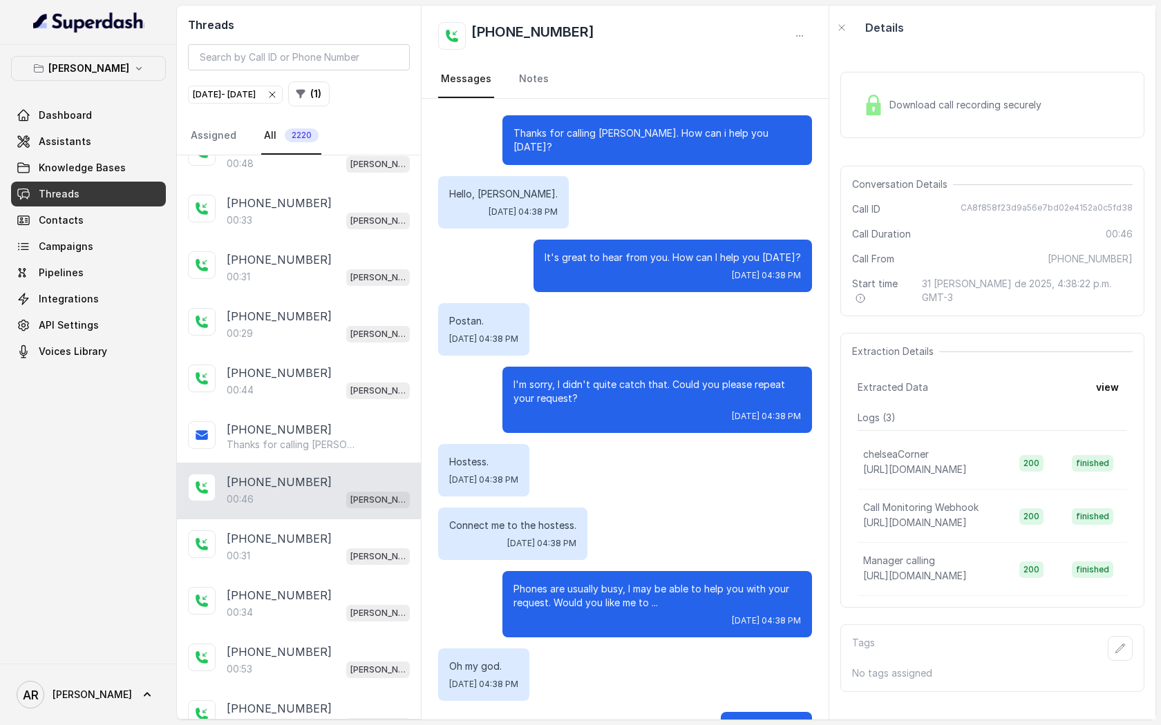
click at [453, 444] on div "Hostess. [DATE] 04:38 PM" at bounding box center [483, 470] width 91 height 53
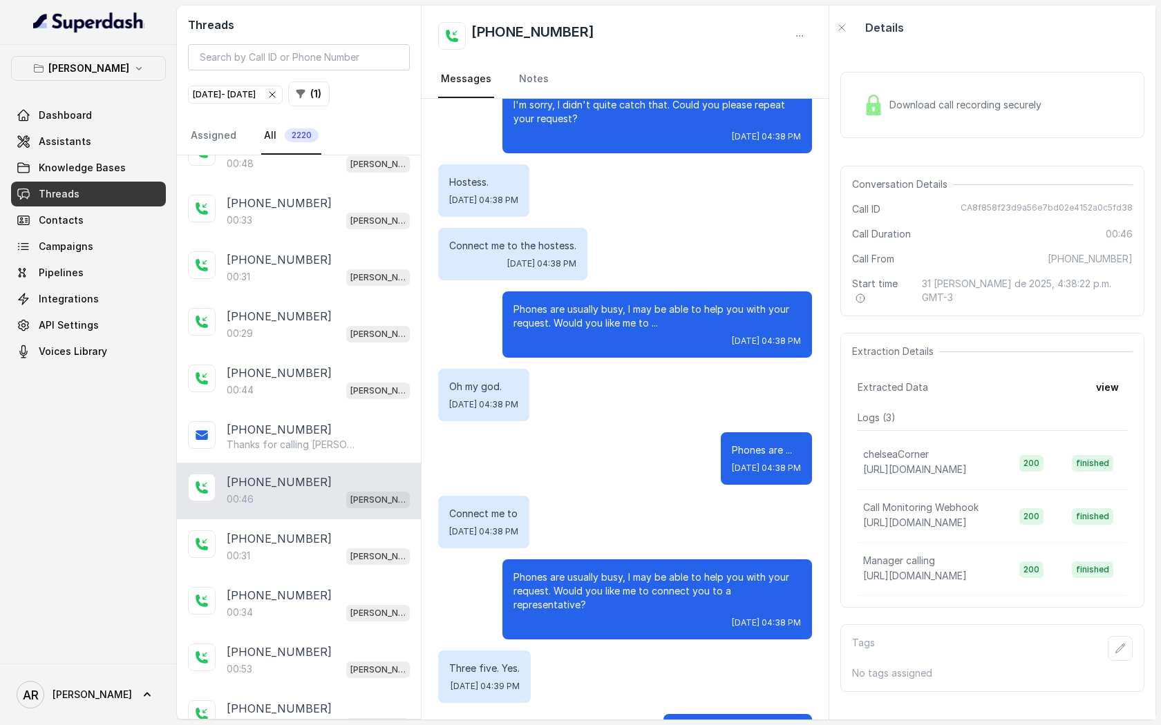
scroll to position [316, 0]
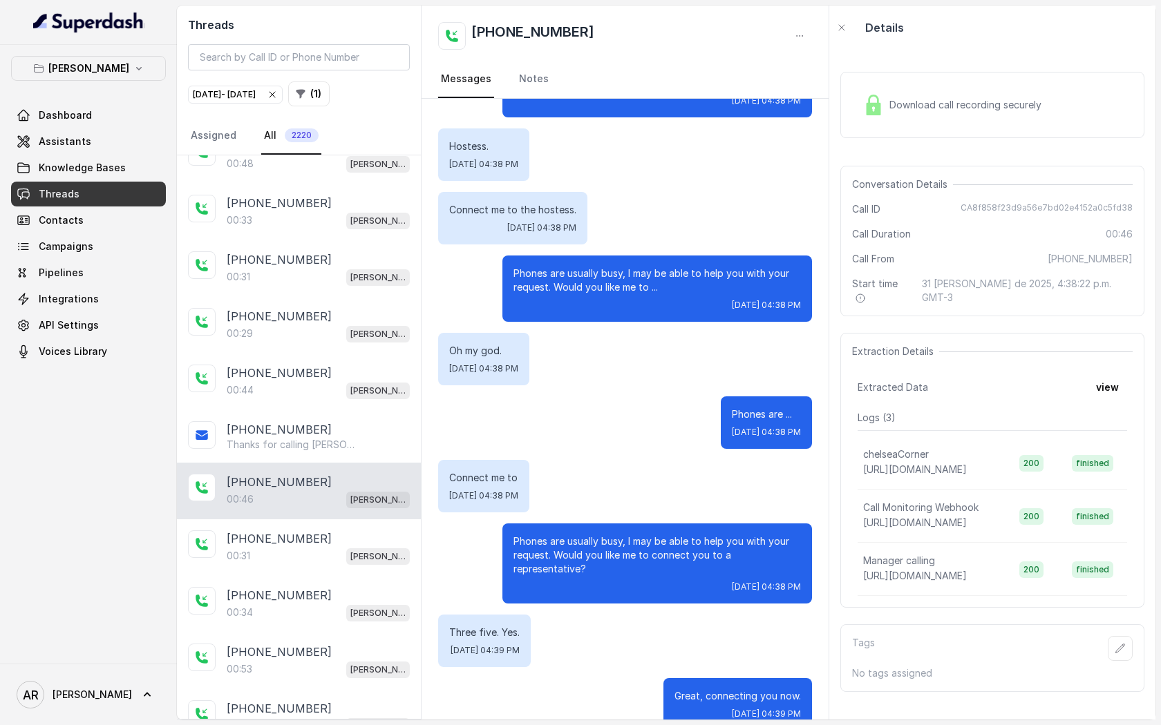
click at [863, 133] on div "Download call recording securely" at bounding box center [992, 105] width 304 height 66
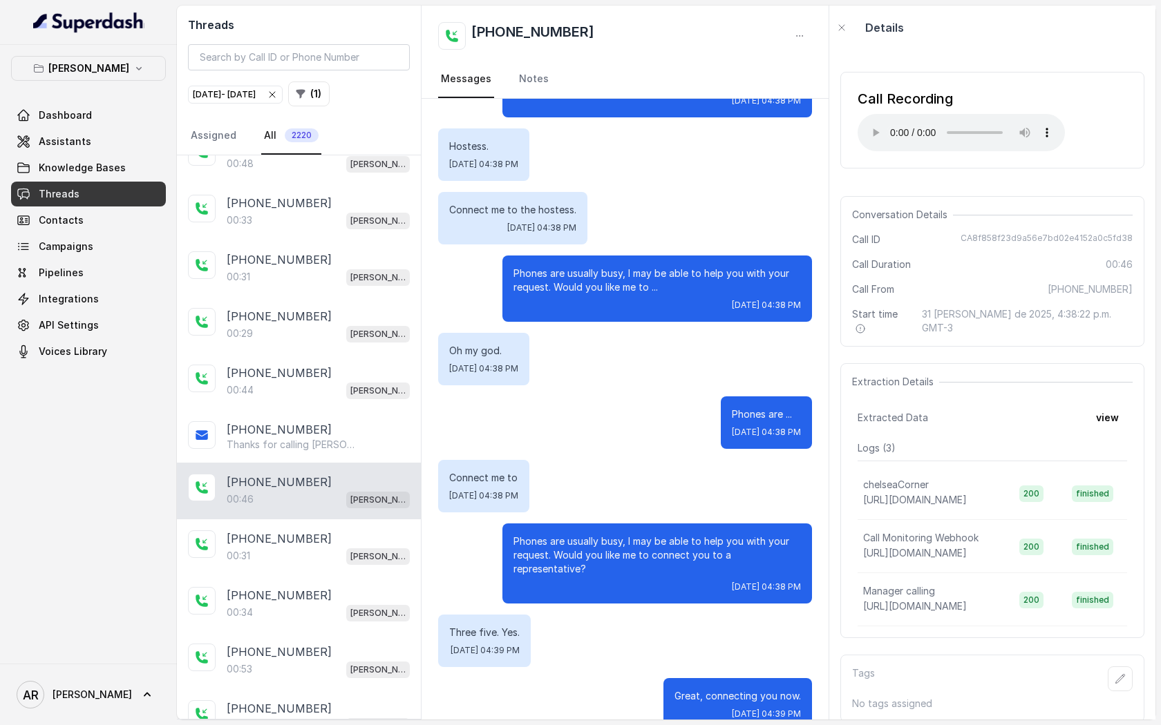
click at [866, 247] on div "Conversation Details Call ID CA8f858f23d9a56e7bd02e4152a0c5fd38 Call Duration 0…" at bounding box center [992, 271] width 304 height 151
click at [327, 563] on div "[PHONE_NUMBER]:31 [GEOGRAPHIC_DATA]" at bounding box center [299, 548] width 244 height 57
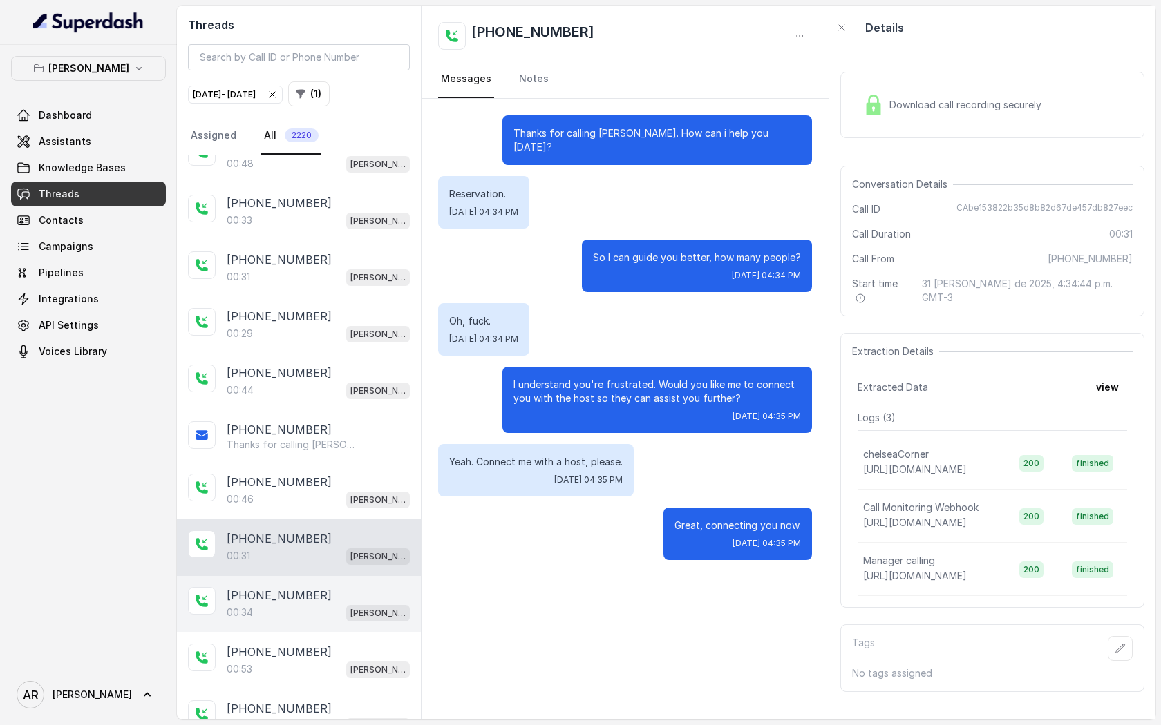
click at [298, 576] on div "[PHONE_NUMBER]:34 [PERSON_NAME]" at bounding box center [299, 604] width 244 height 57
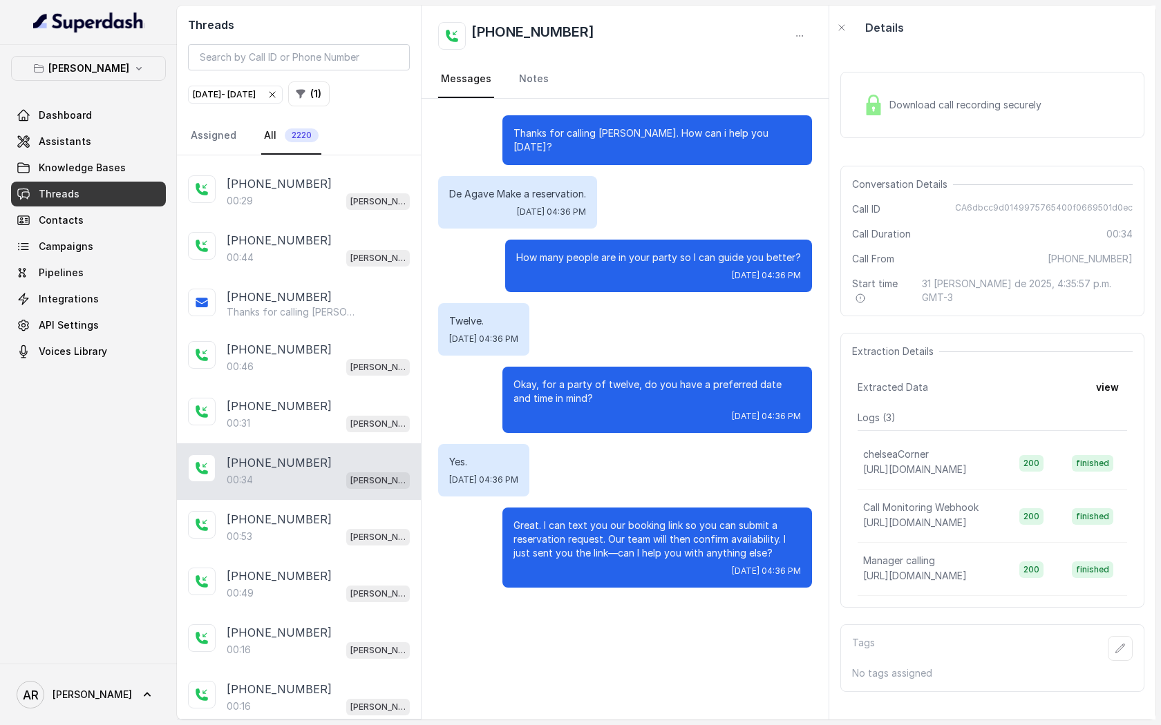
scroll to position [865, 0]
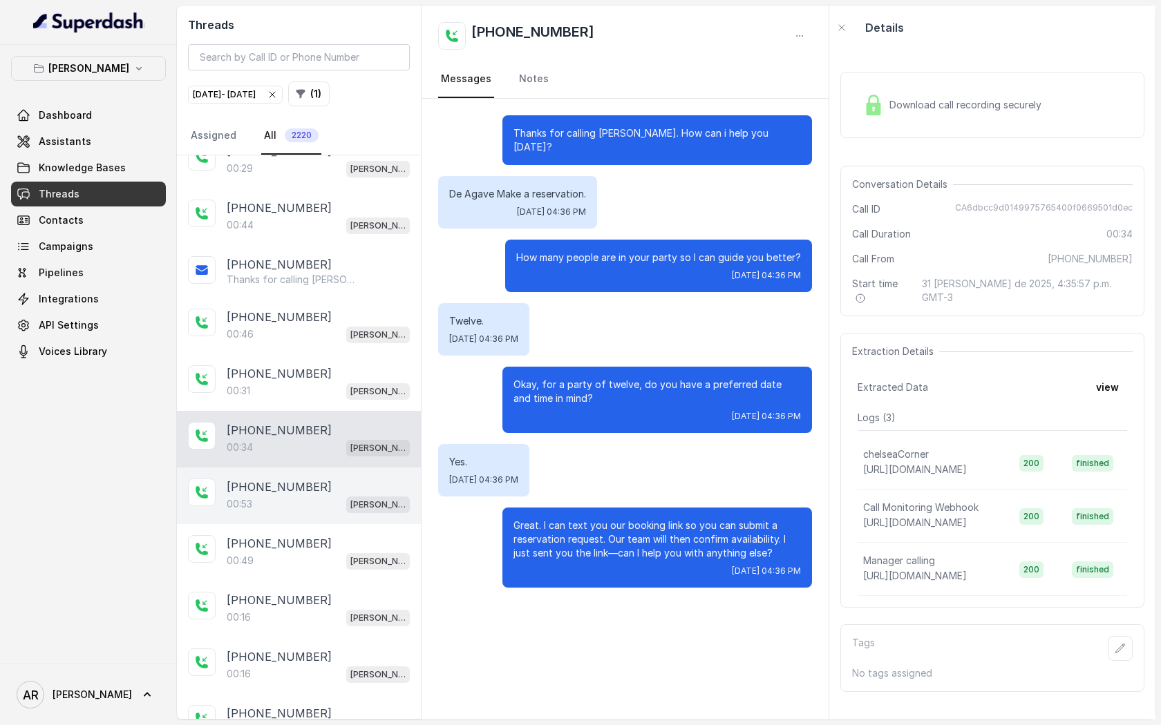
click at [275, 480] on p "[PHONE_NUMBER]" at bounding box center [279, 487] width 105 height 17
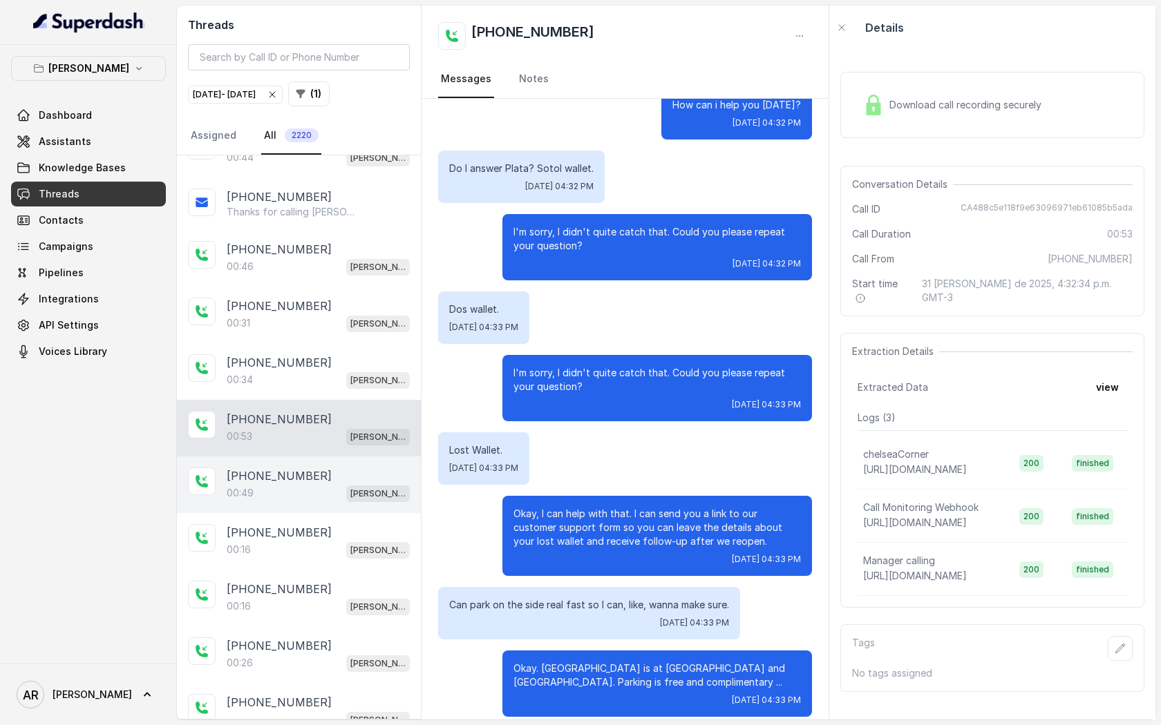
scroll to position [933, 0]
click at [270, 524] on p "[PHONE_NUMBER]" at bounding box center [279, 532] width 105 height 17
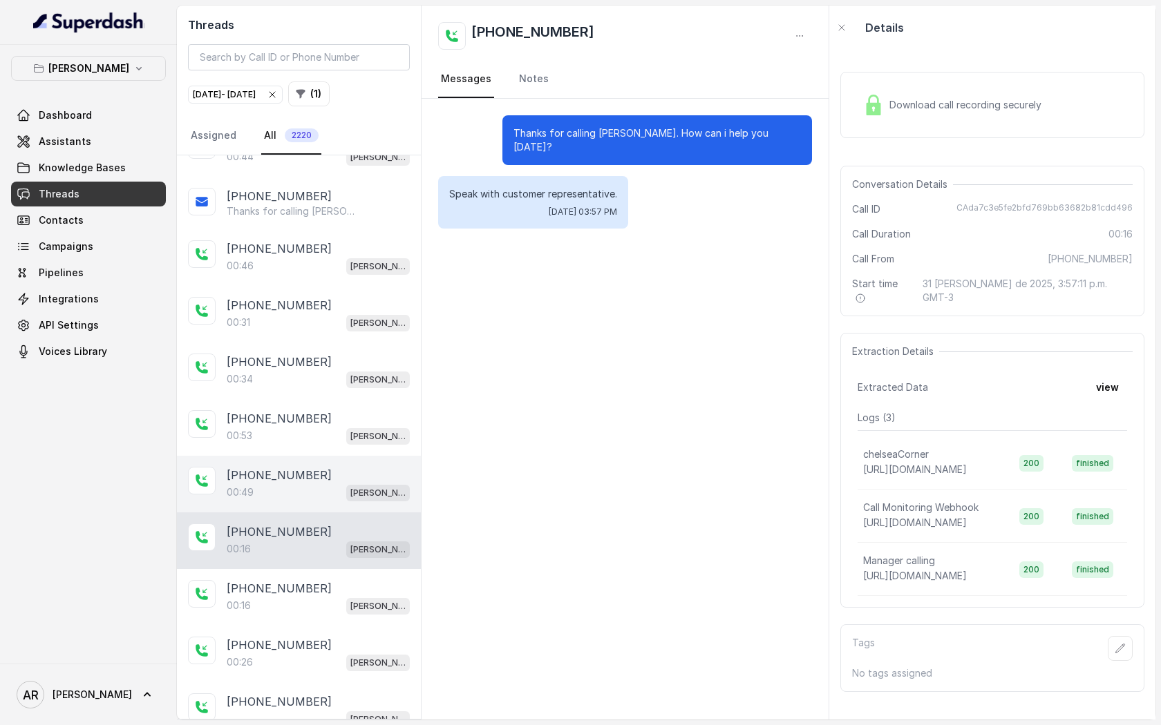
click at [280, 486] on div "00:49 [PERSON_NAME]" at bounding box center [318, 493] width 183 height 18
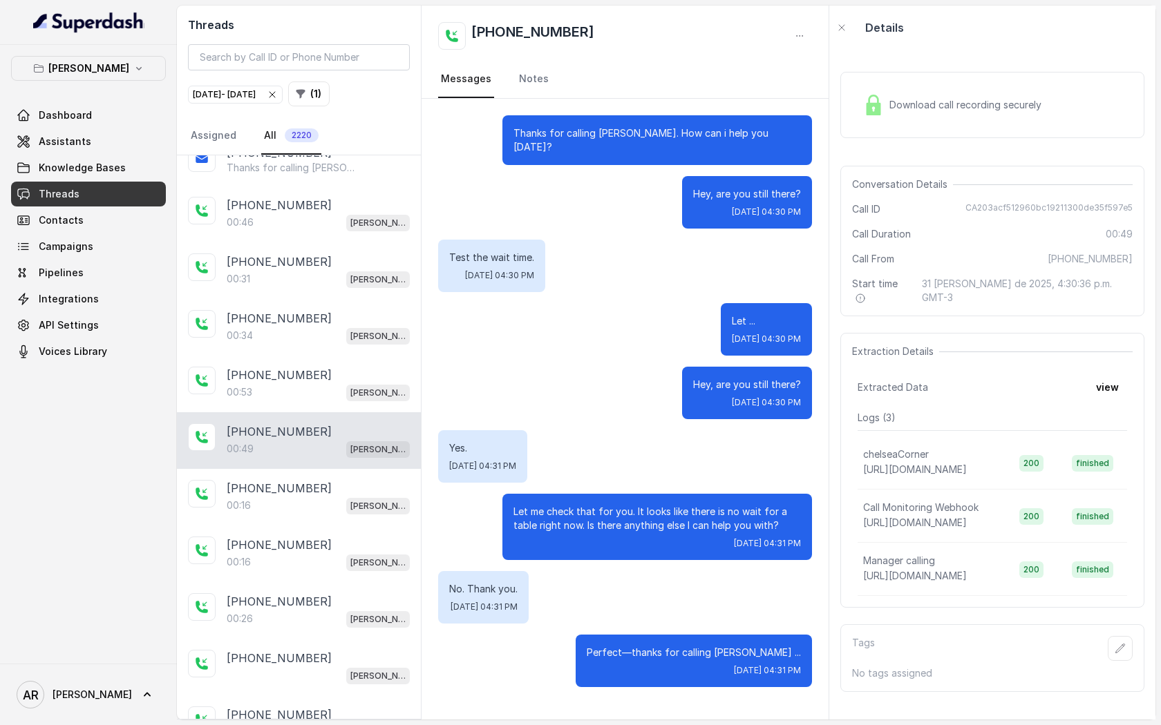
scroll to position [1016, 0]
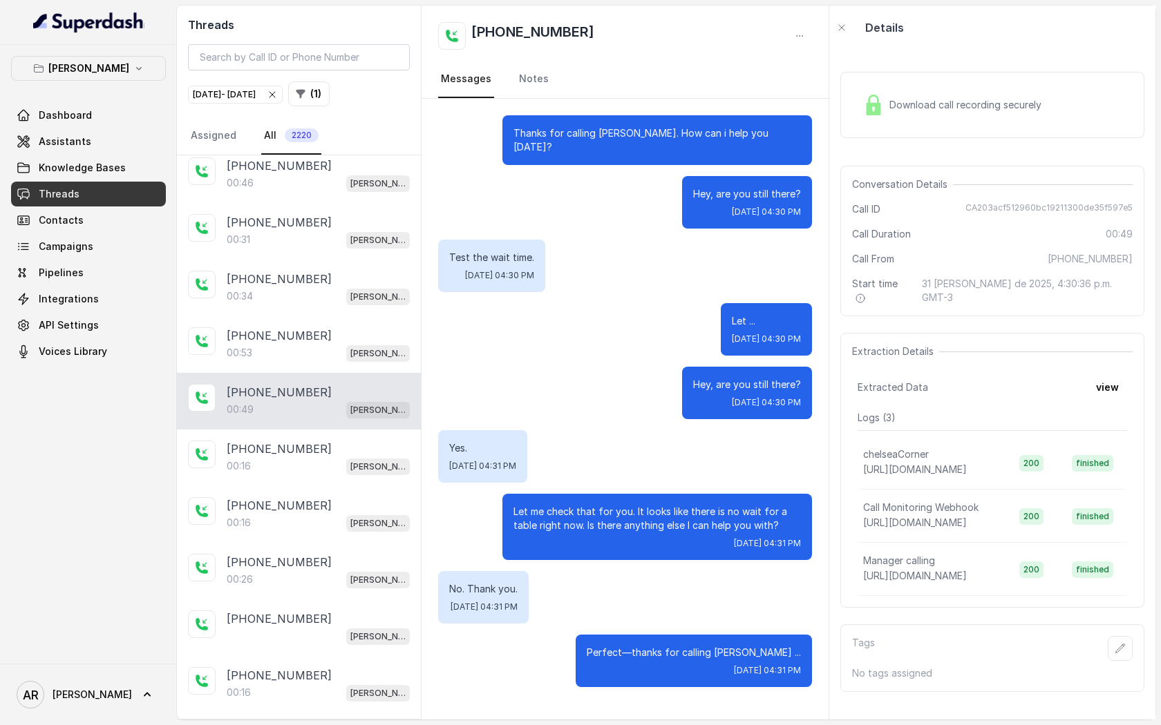
click at [280, 486] on div "[PHONE_NUMBER]:16 [GEOGRAPHIC_DATA]" at bounding box center [299, 514] width 244 height 57
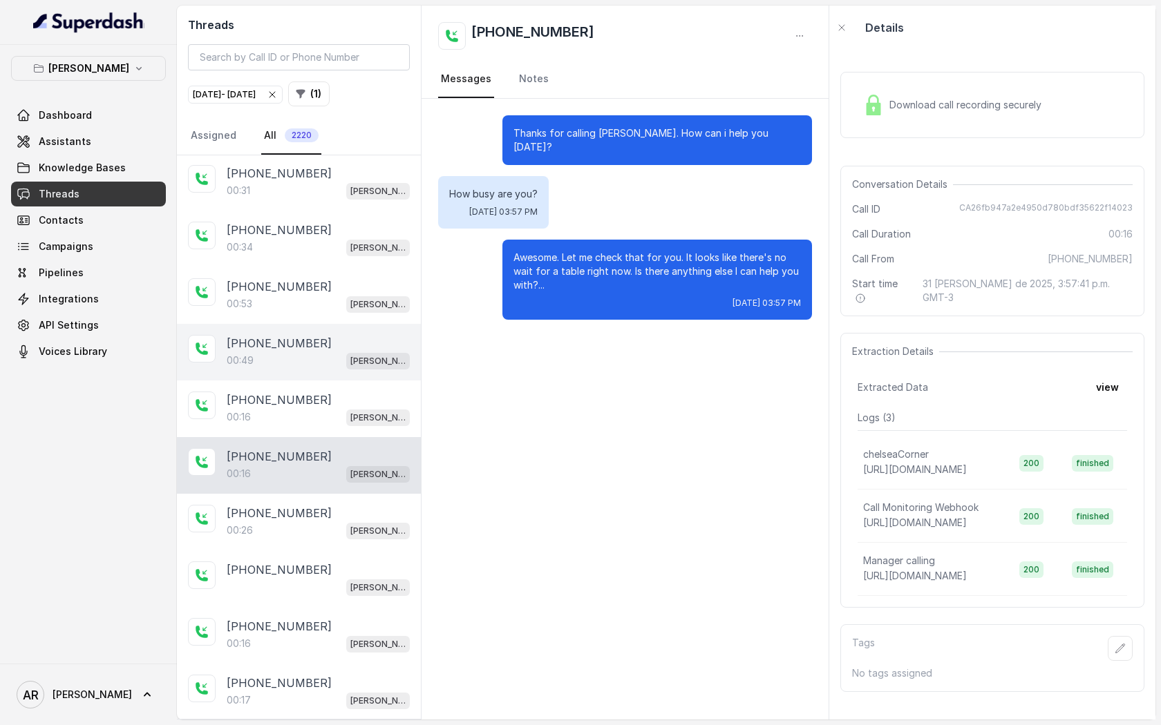
scroll to position [1167, 0]
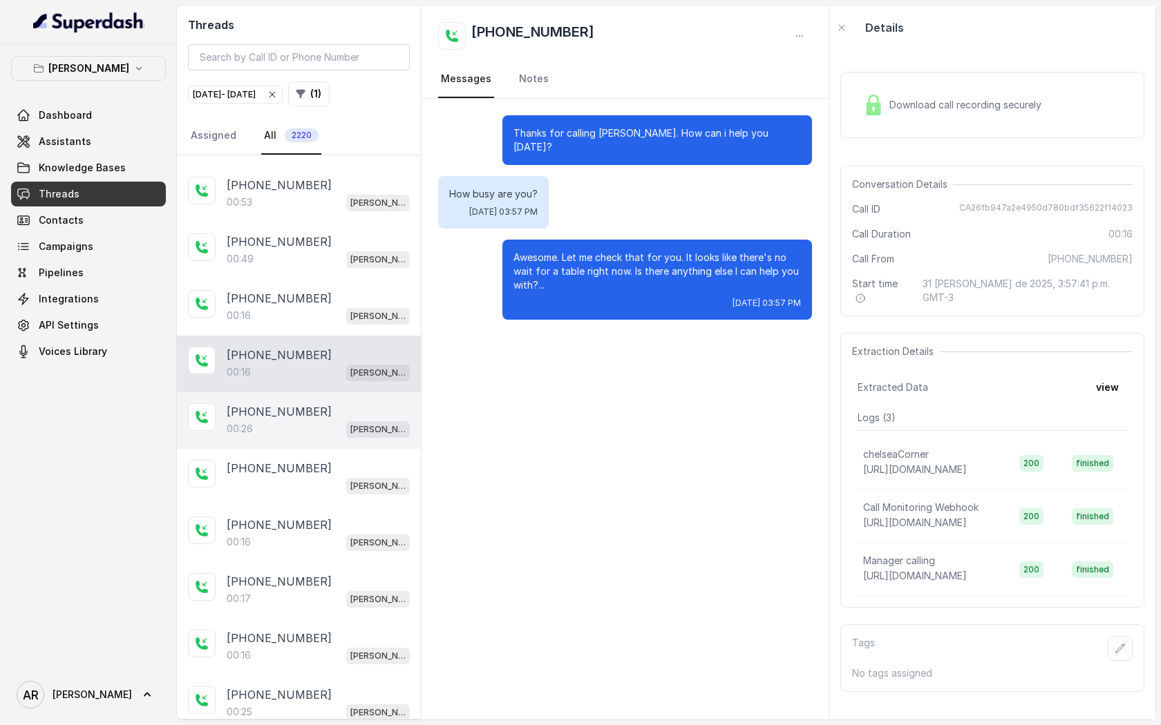
click at [305, 423] on div "00:26 [PERSON_NAME]" at bounding box center [318, 429] width 183 height 18
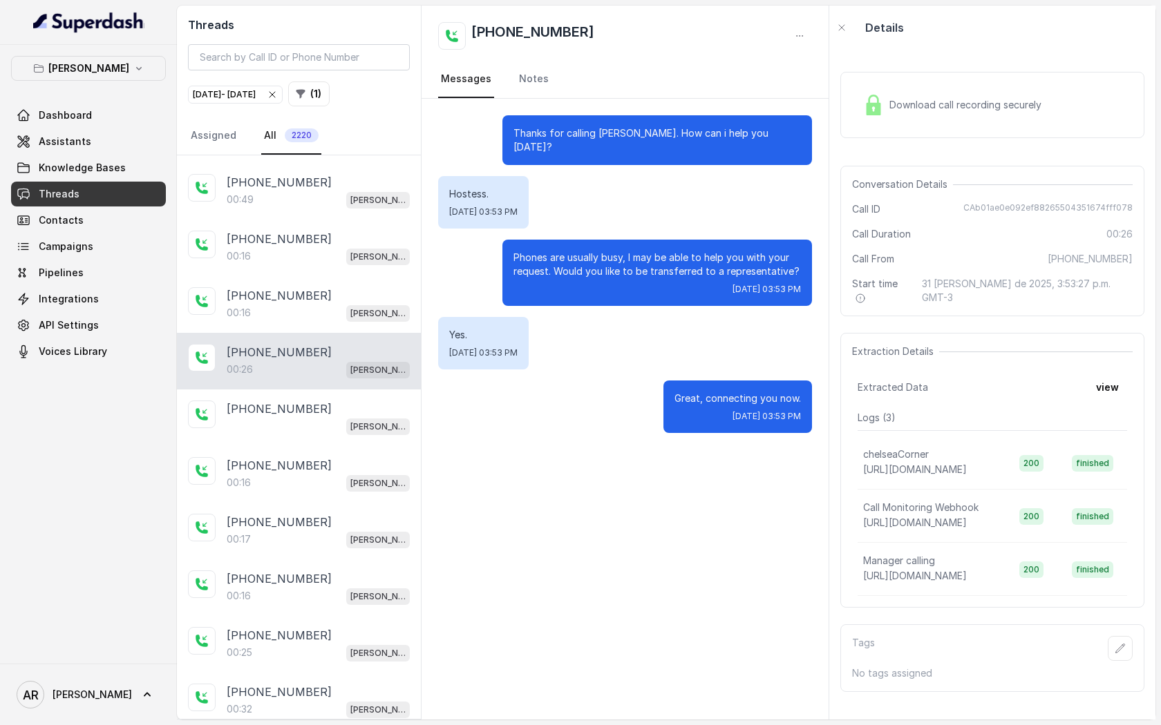
scroll to position [1246, 0]
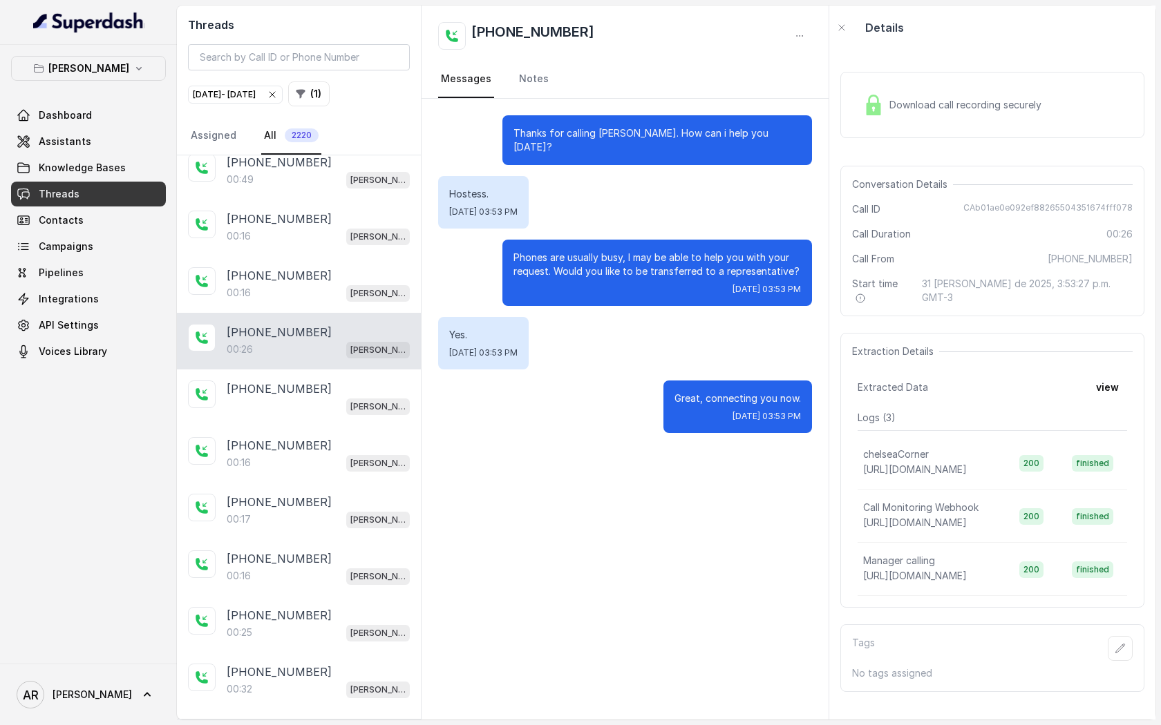
click at [305, 426] on div "[PHONE_NUMBER]:16 [GEOGRAPHIC_DATA]" at bounding box center [299, 454] width 244 height 57
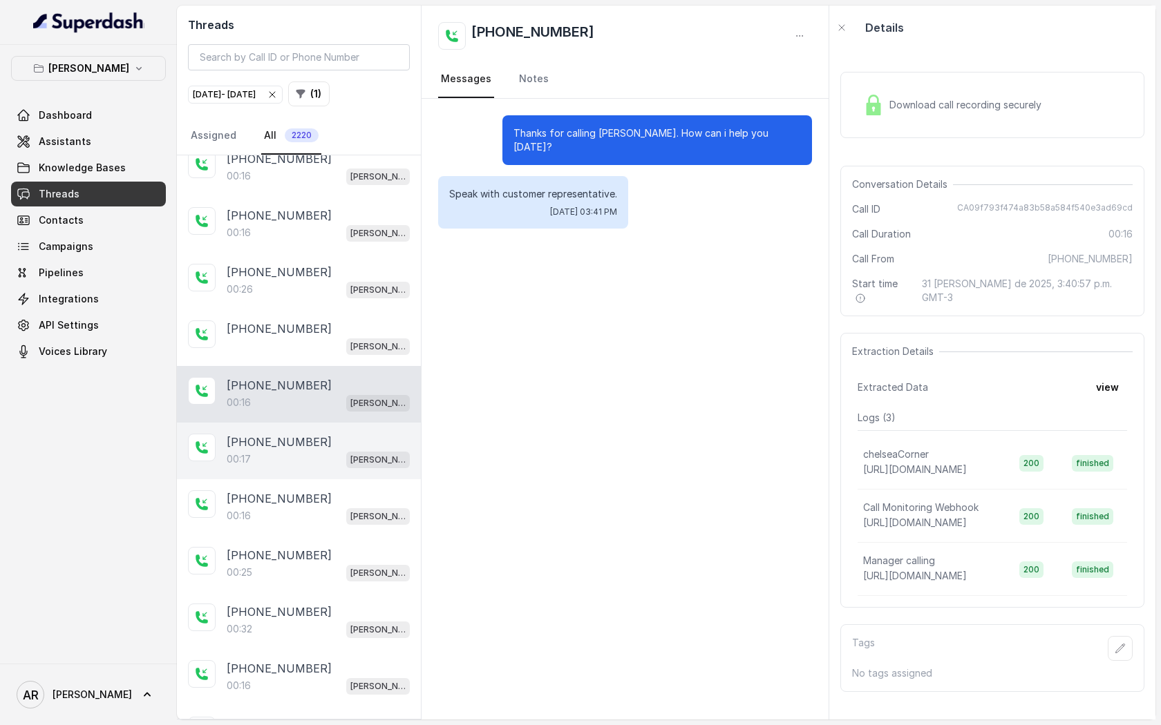
click at [314, 450] on div "00:17 [PERSON_NAME]" at bounding box center [318, 459] width 183 height 18
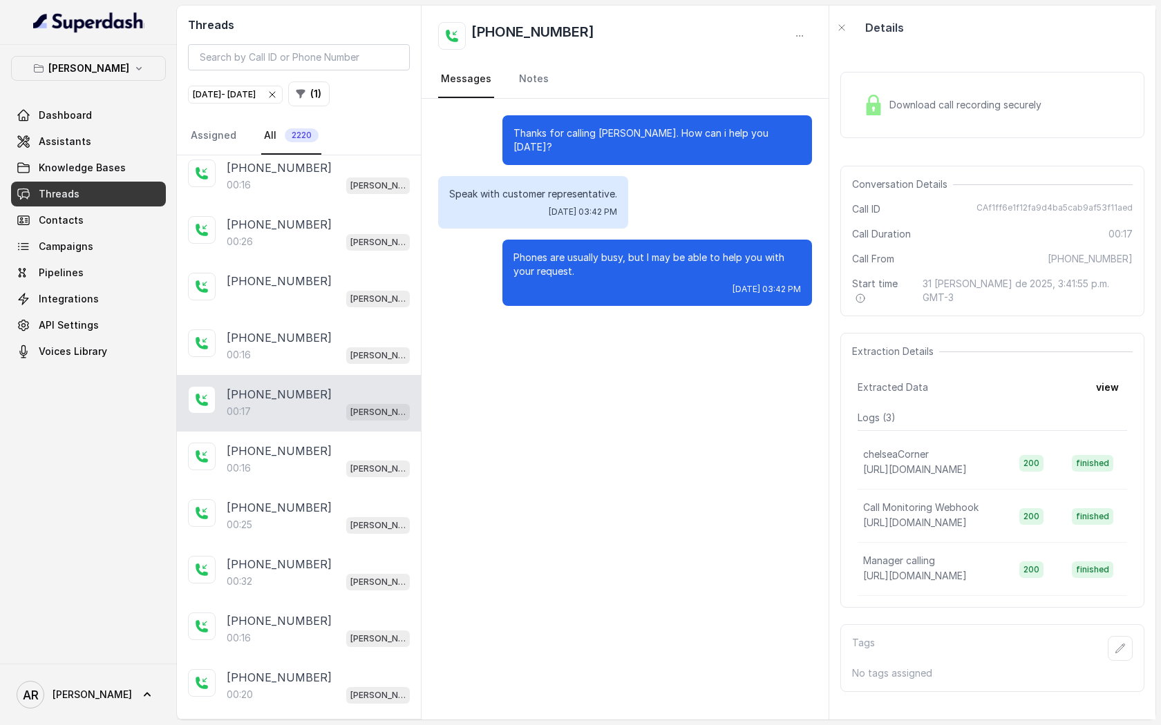
scroll to position [1395, 0]
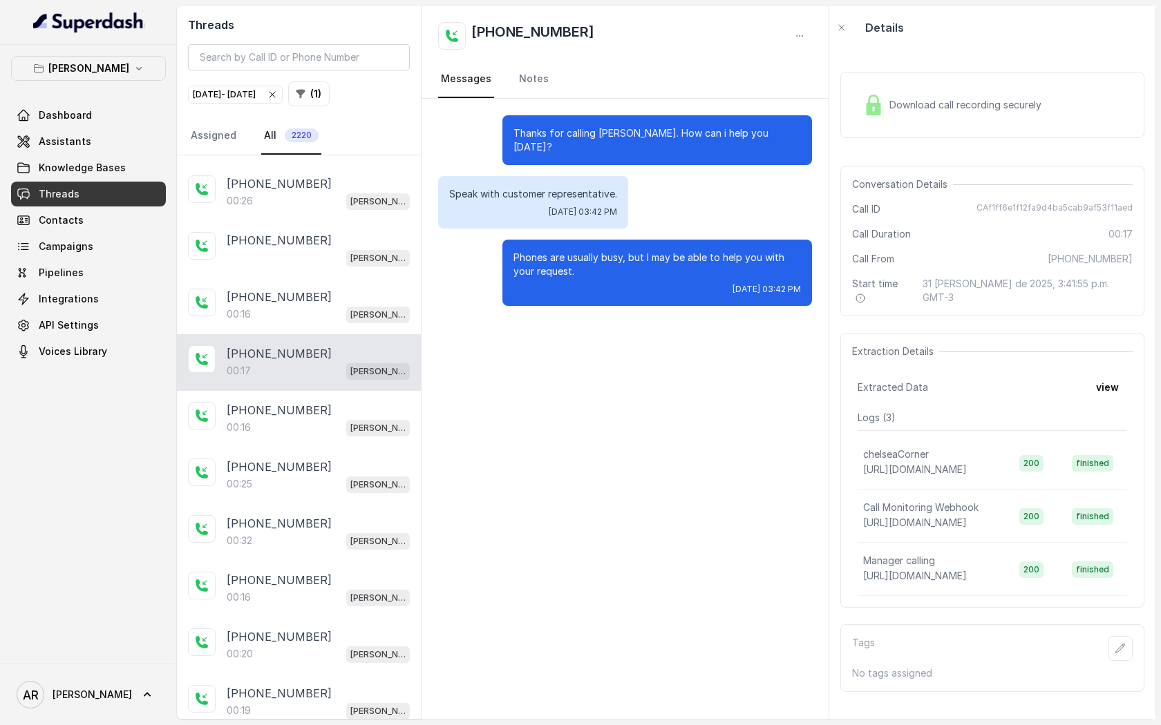
click at [314, 448] on div "[PHONE_NUMBER]:25 [GEOGRAPHIC_DATA]" at bounding box center [299, 476] width 244 height 57
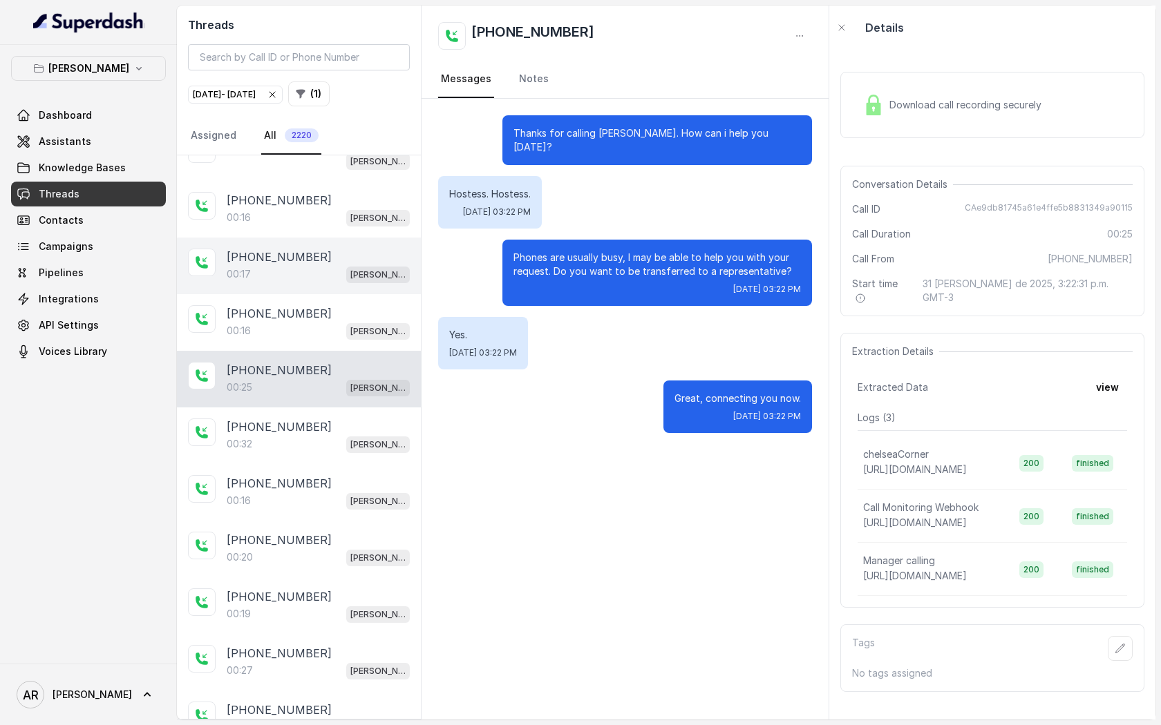
scroll to position [1514, 0]
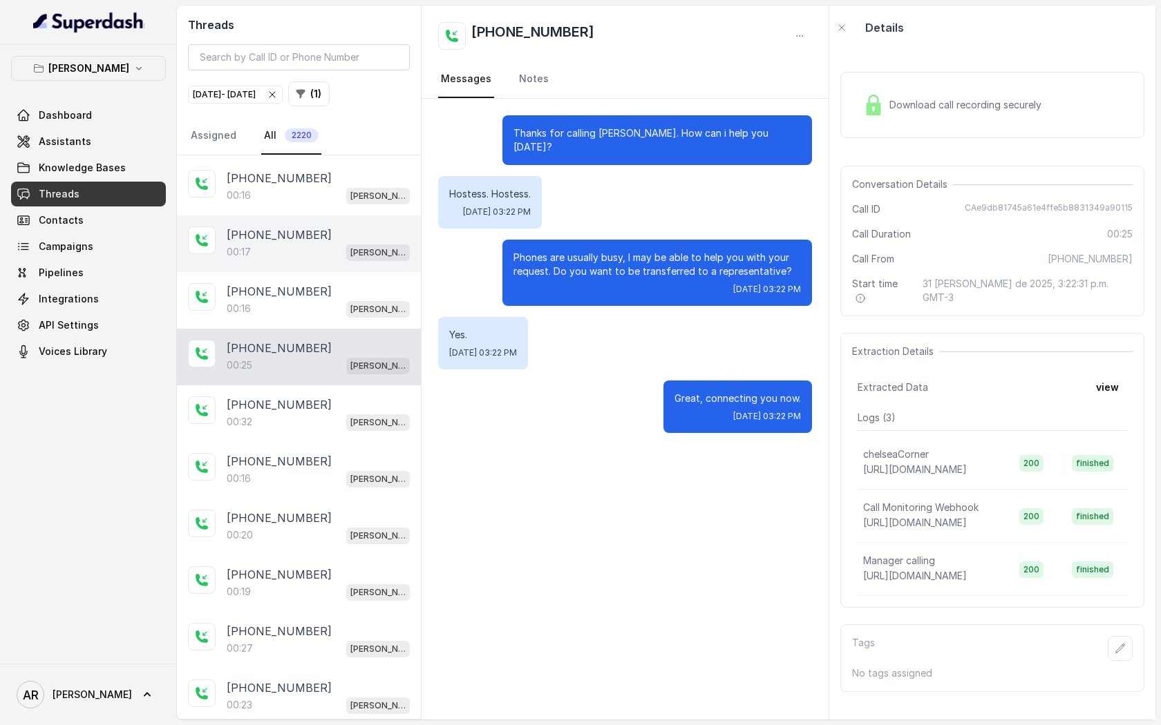
click at [314, 453] on div "[PHONE_NUMBER]" at bounding box center [318, 461] width 183 height 17
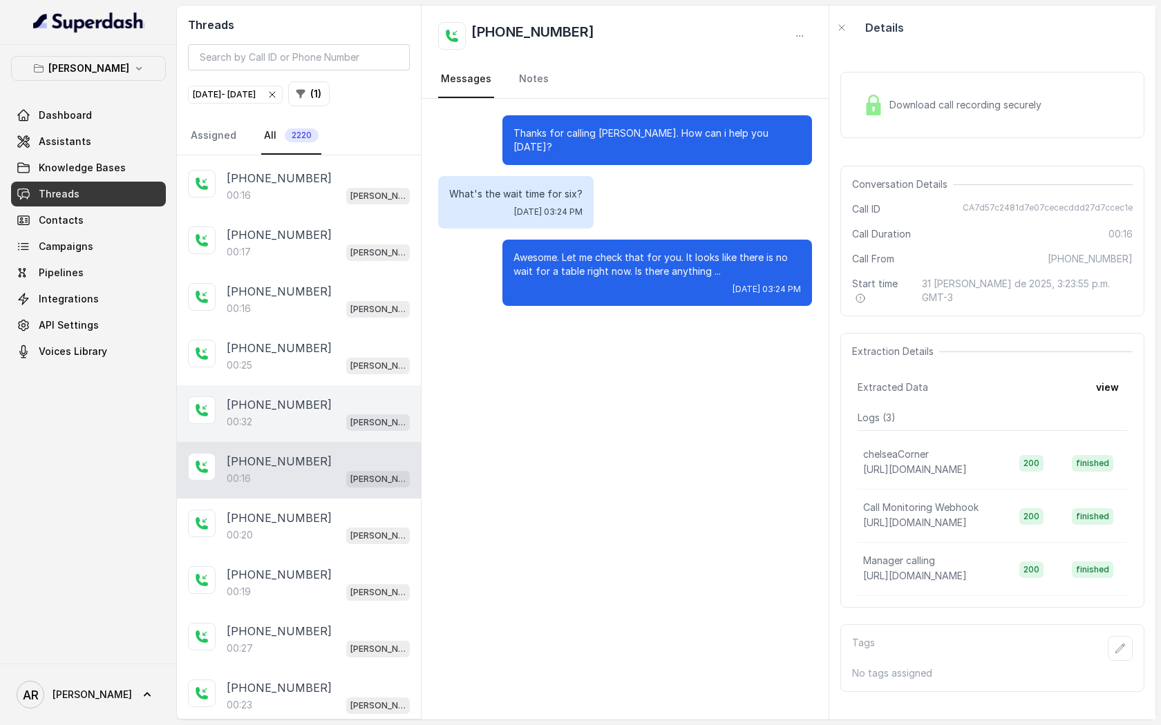
click at [316, 420] on div "00:32 [PERSON_NAME]" at bounding box center [318, 422] width 183 height 18
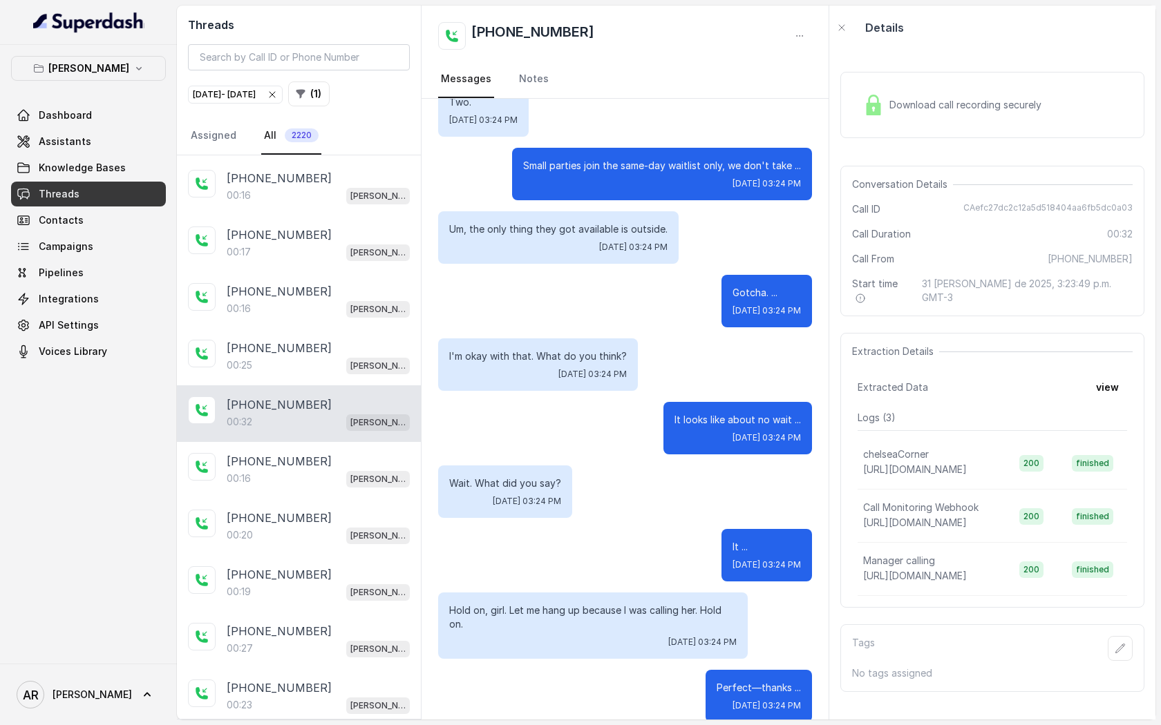
scroll to position [225, 0]
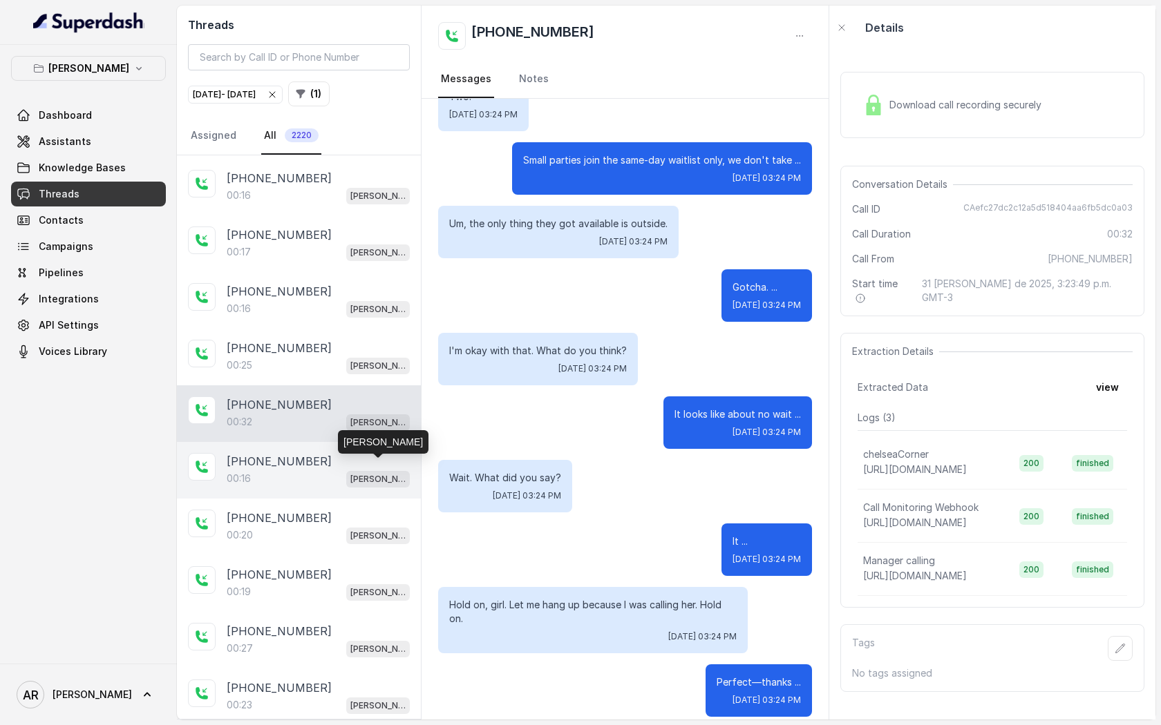
click at [359, 473] on p "[PERSON_NAME]" at bounding box center [377, 480] width 55 height 14
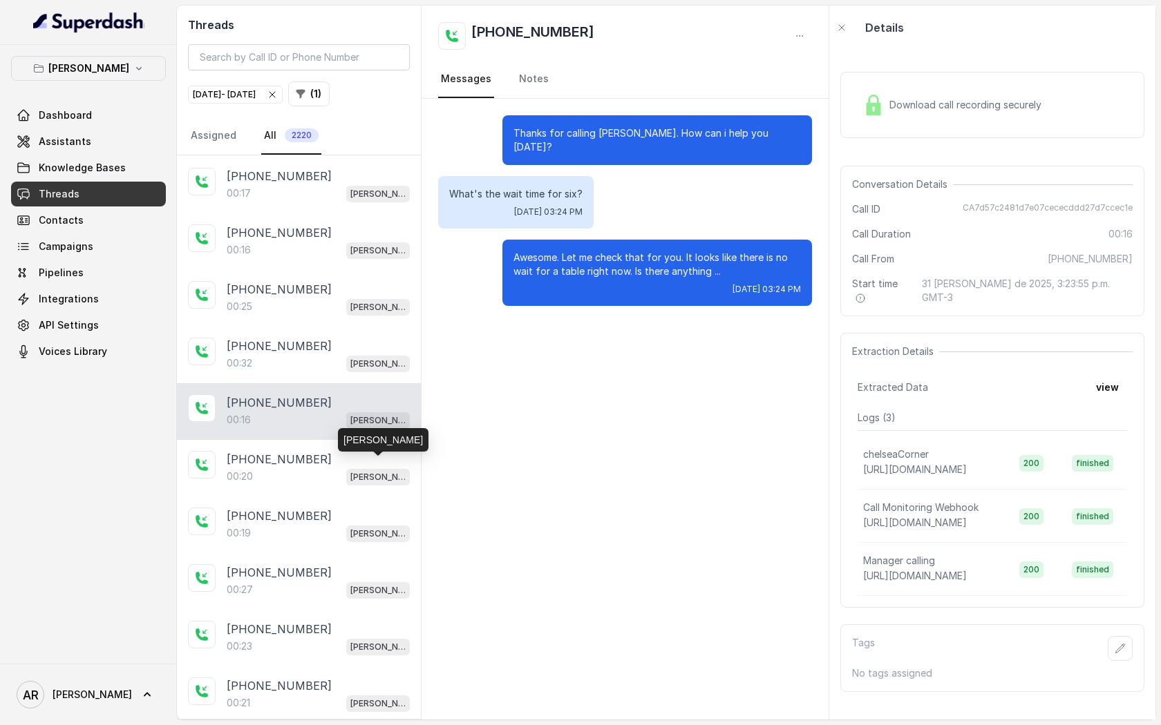
click at [359, 470] on p "[PERSON_NAME]" at bounding box center [377, 477] width 55 height 14
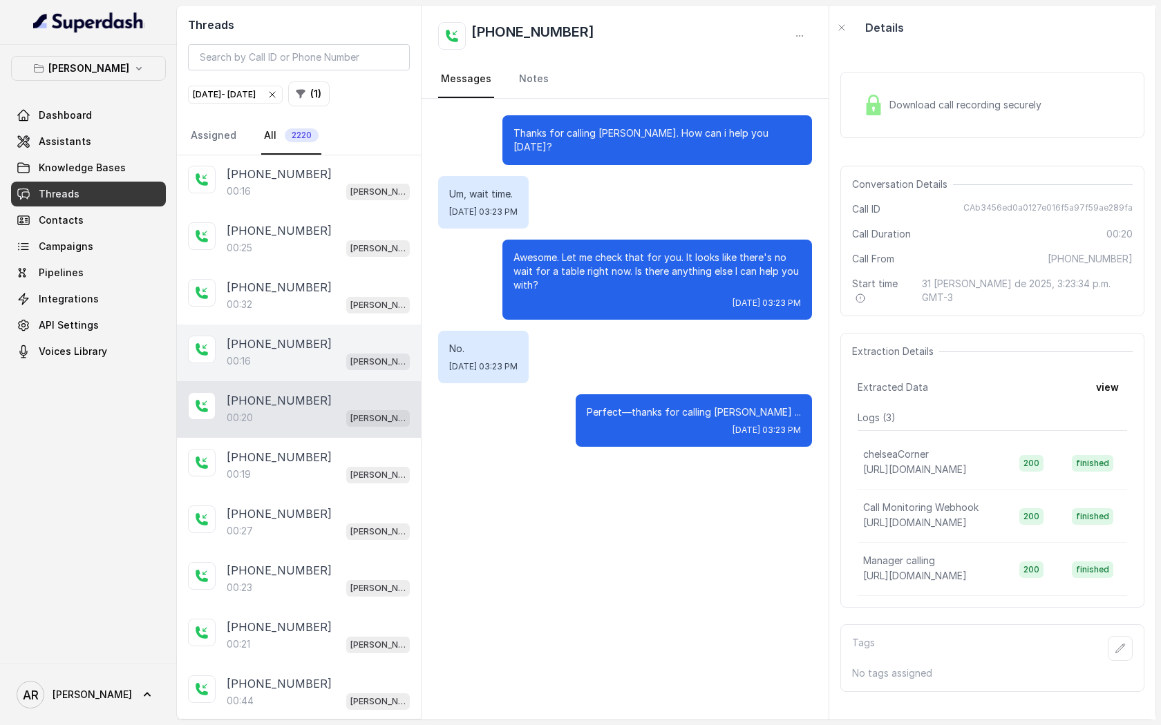
scroll to position [1661, 0]
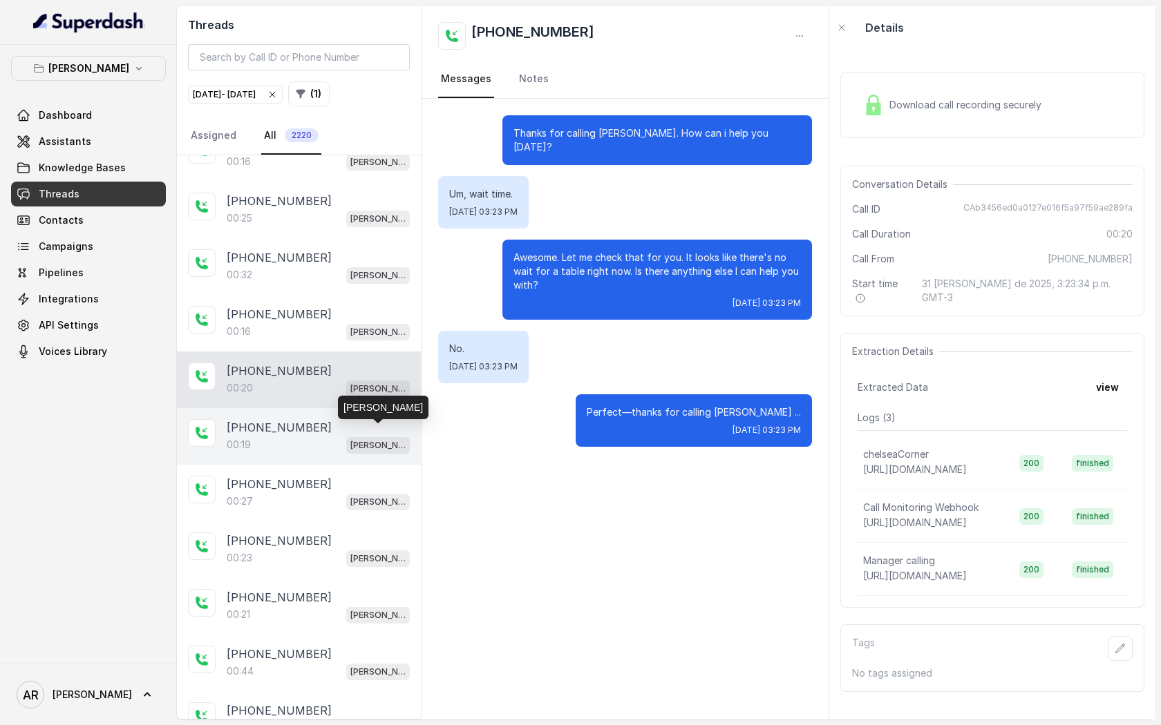
click at [354, 439] on p "[PERSON_NAME]" at bounding box center [377, 446] width 55 height 14
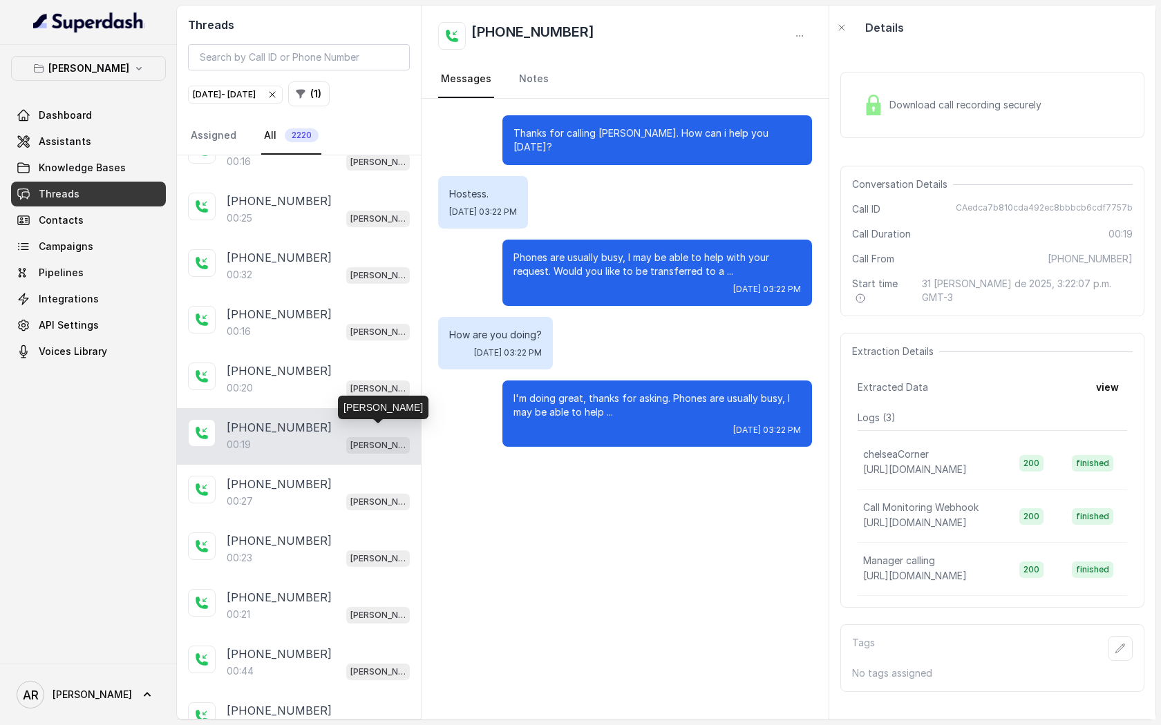
scroll to position [1677, 0]
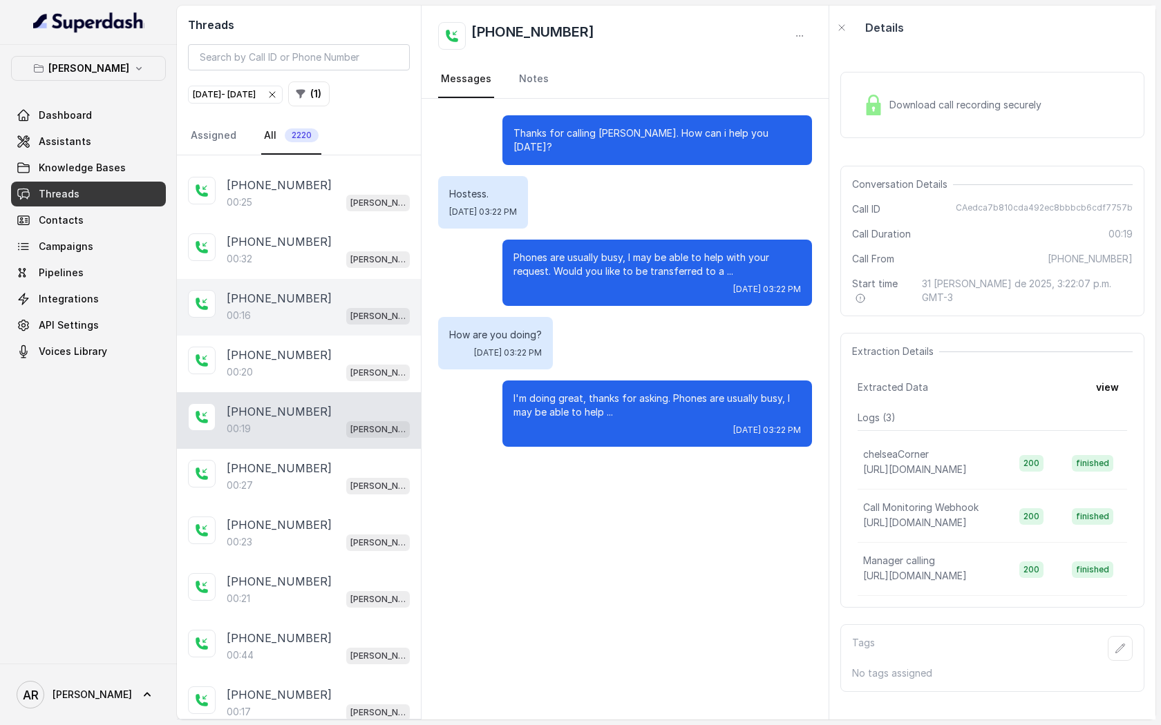
click at [318, 317] on div "[PHONE_NUMBER]:16 [GEOGRAPHIC_DATA]" at bounding box center [299, 307] width 244 height 57
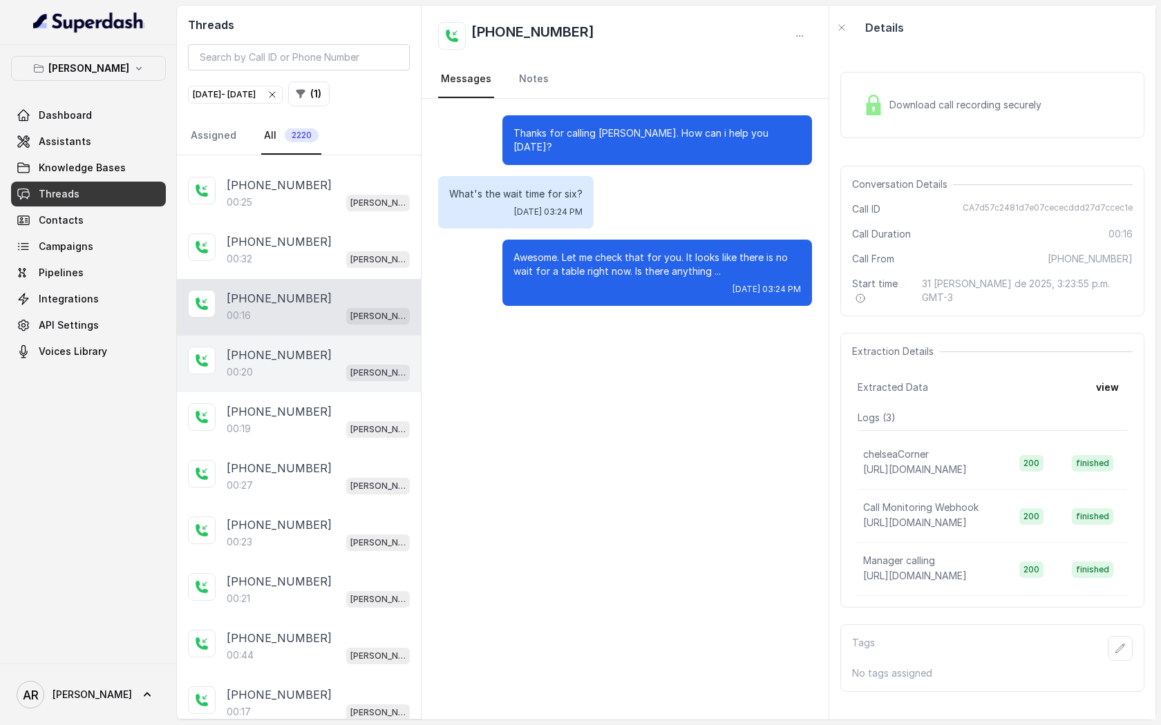
click at [324, 347] on div "[PHONE_NUMBER]" at bounding box center [318, 355] width 183 height 17
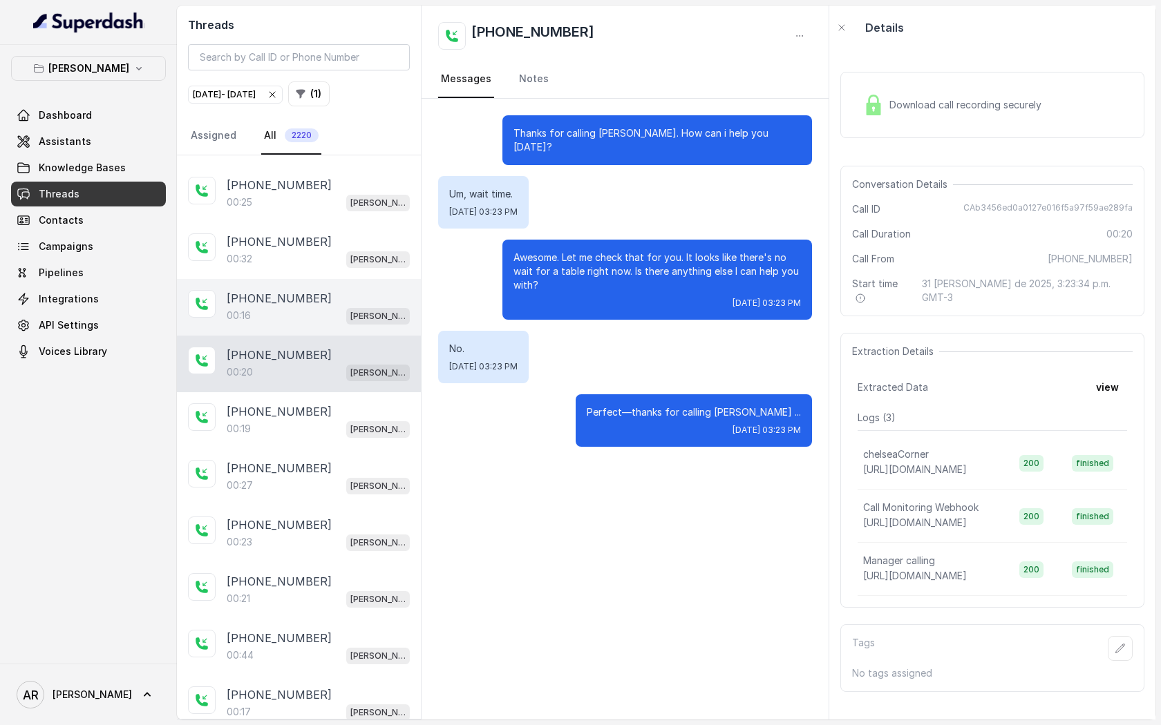
click at [325, 307] on div "00:16 [PERSON_NAME]" at bounding box center [318, 316] width 183 height 18
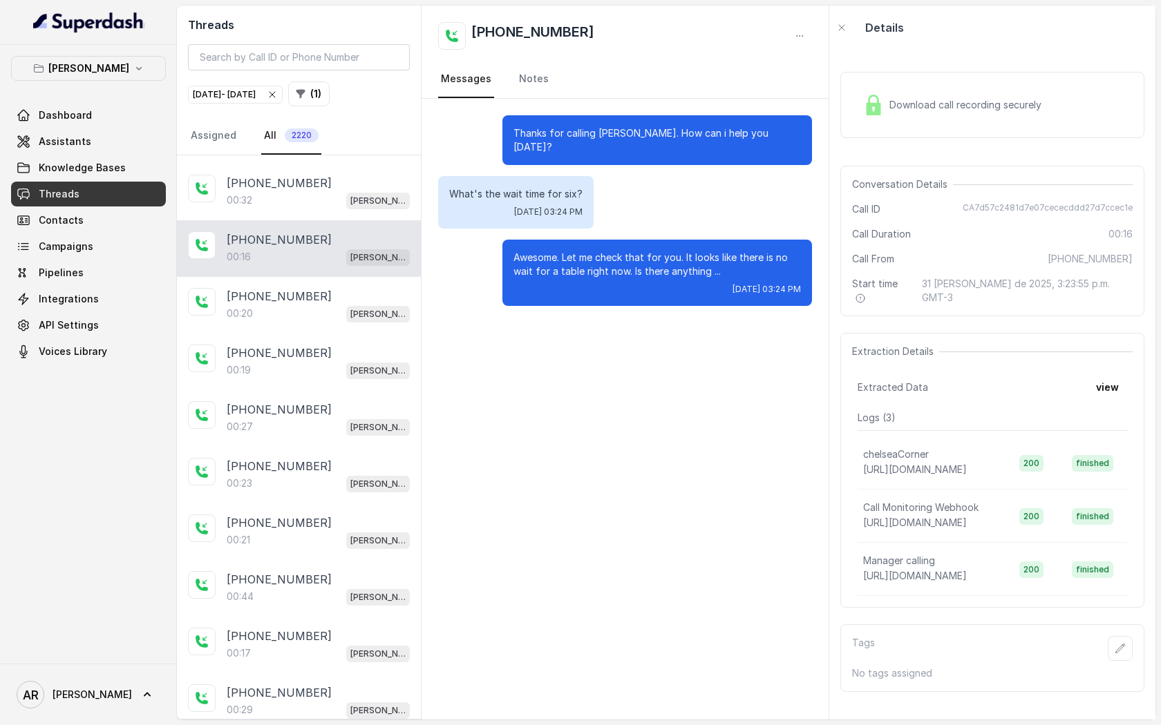
scroll to position [1762, 0]
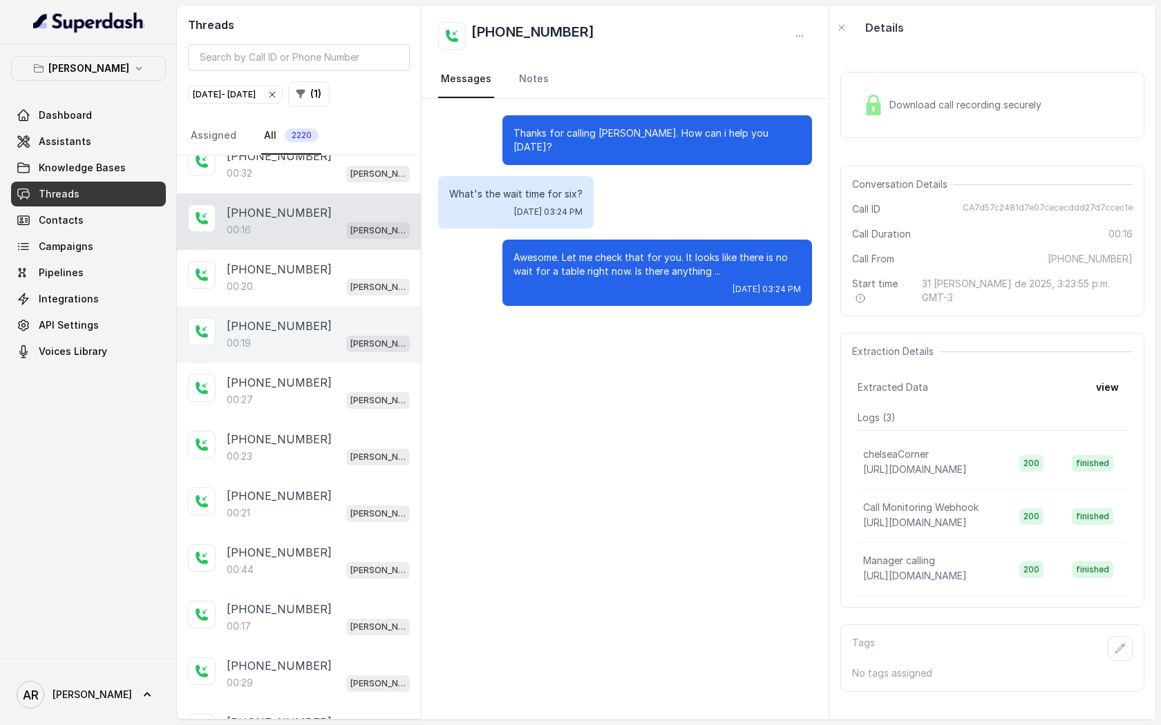
click at [325, 339] on div "00:19 [PERSON_NAME]" at bounding box center [318, 343] width 183 height 18
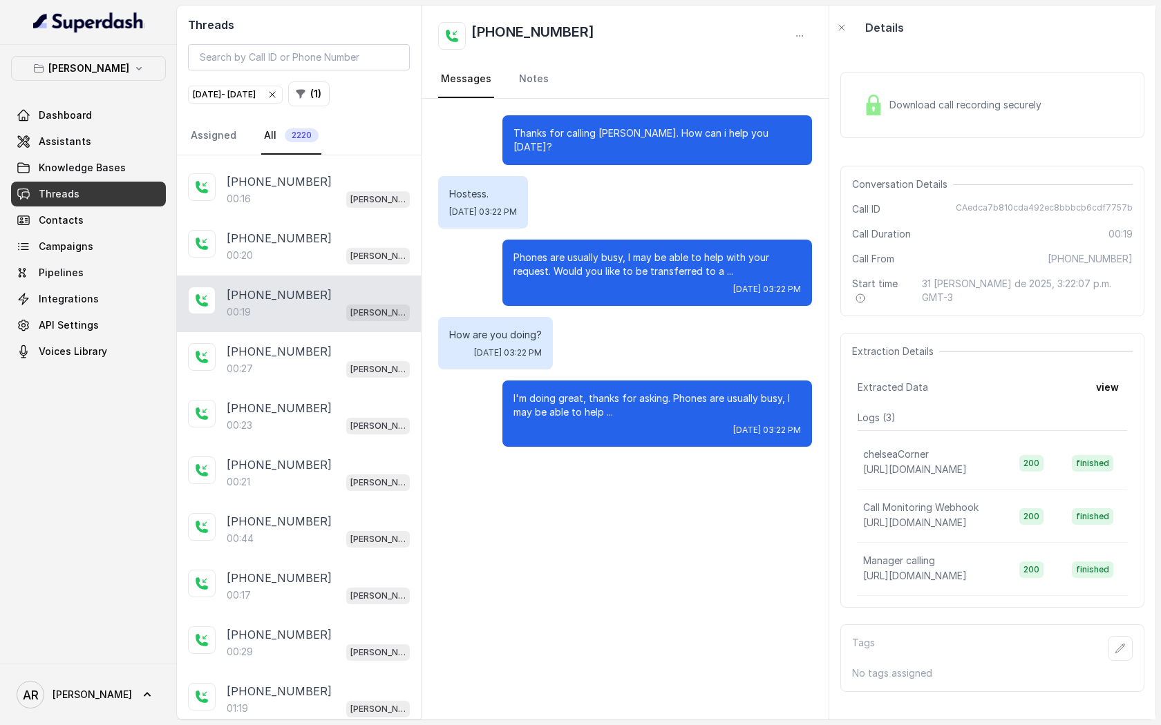
scroll to position [1827, 0]
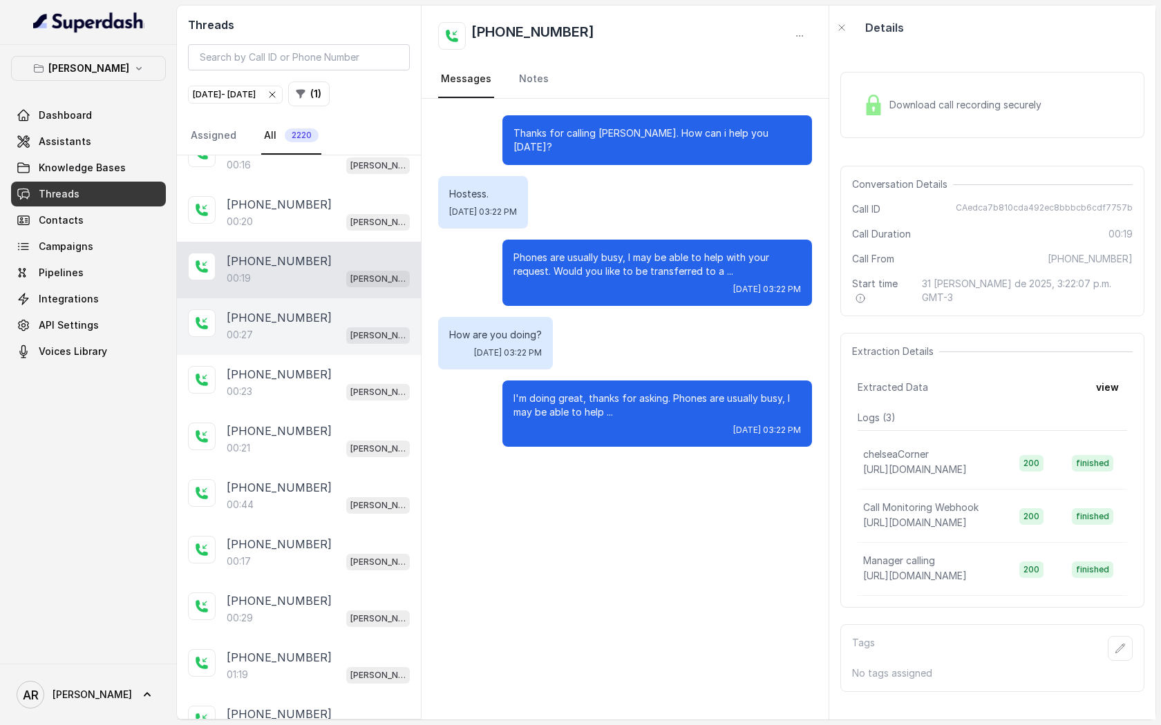
click at [324, 329] on div "00:27 [PERSON_NAME]" at bounding box center [318, 335] width 183 height 18
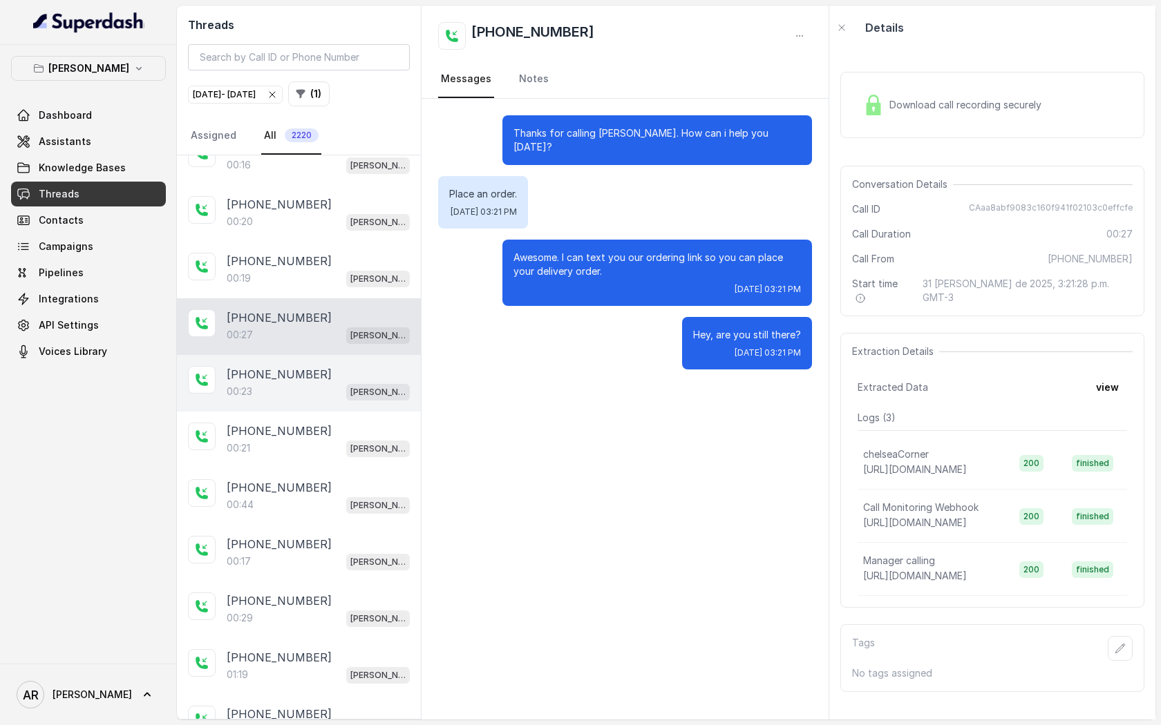
click at [315, 383] on div "00:23 [PERSON_NAME]" at bounding box center [318, 392] width 183 height 18
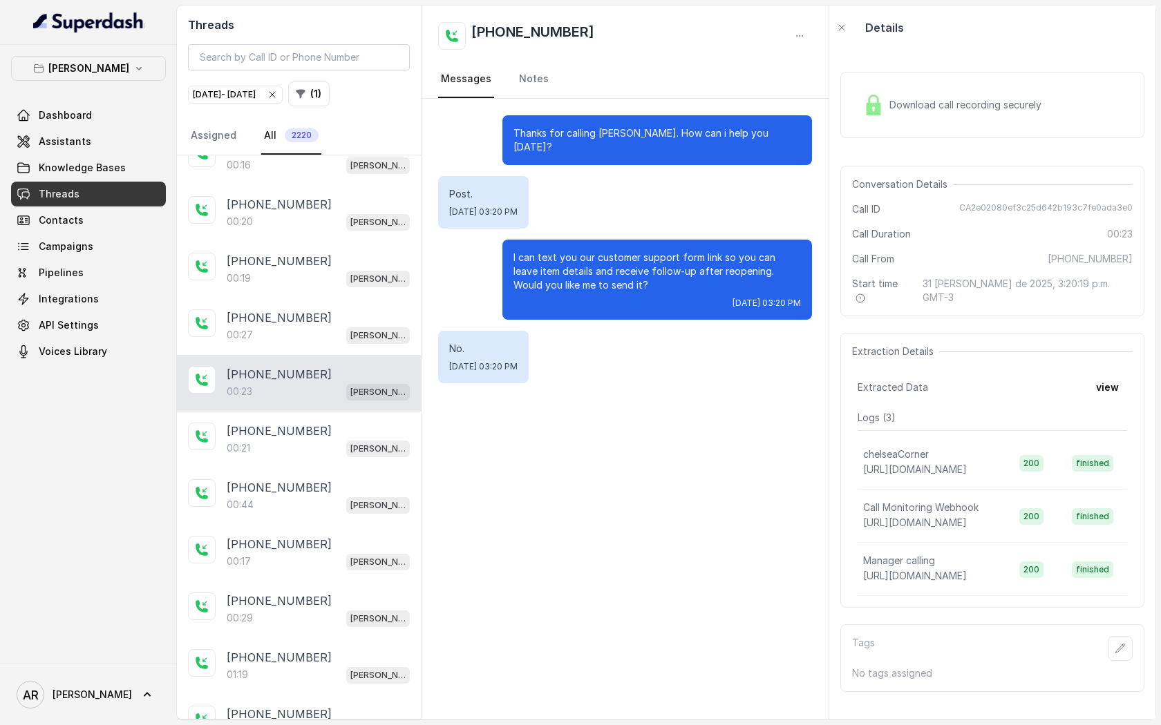
scroll to position [1921, 0]
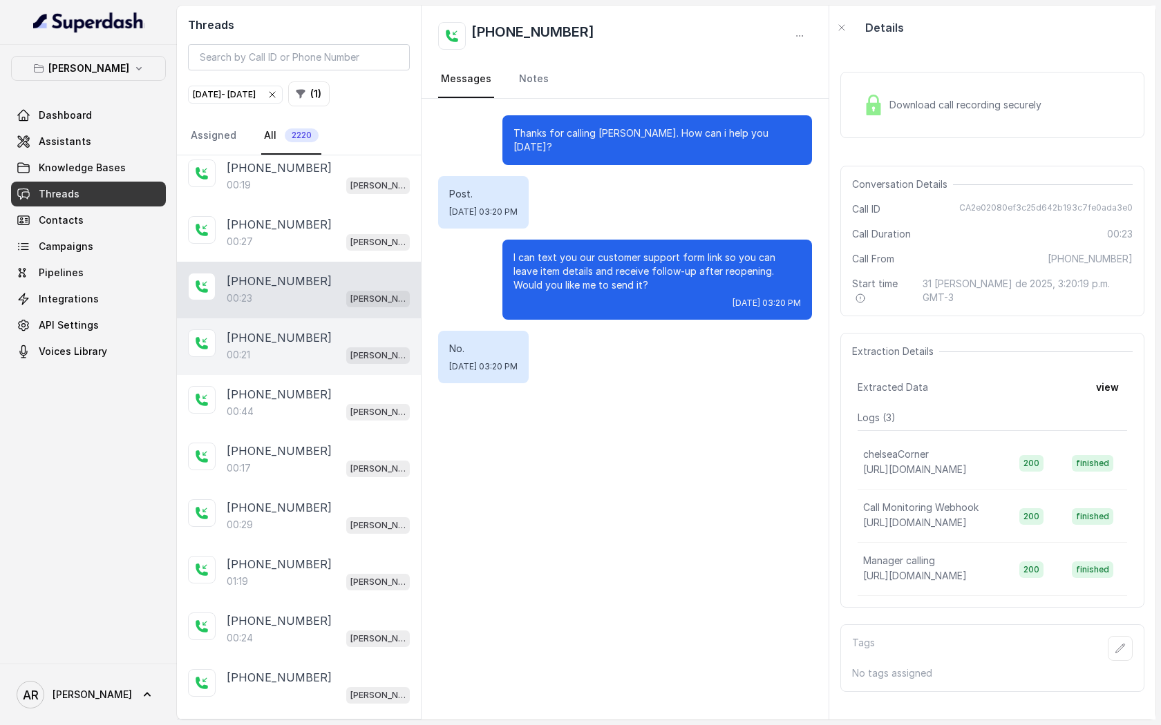
click at [320, 356] on div "[PHONE_NUMBER]:21 [GEOGRAPHIC_DATA]" at bounding box center [299, 346] width 244 height 57
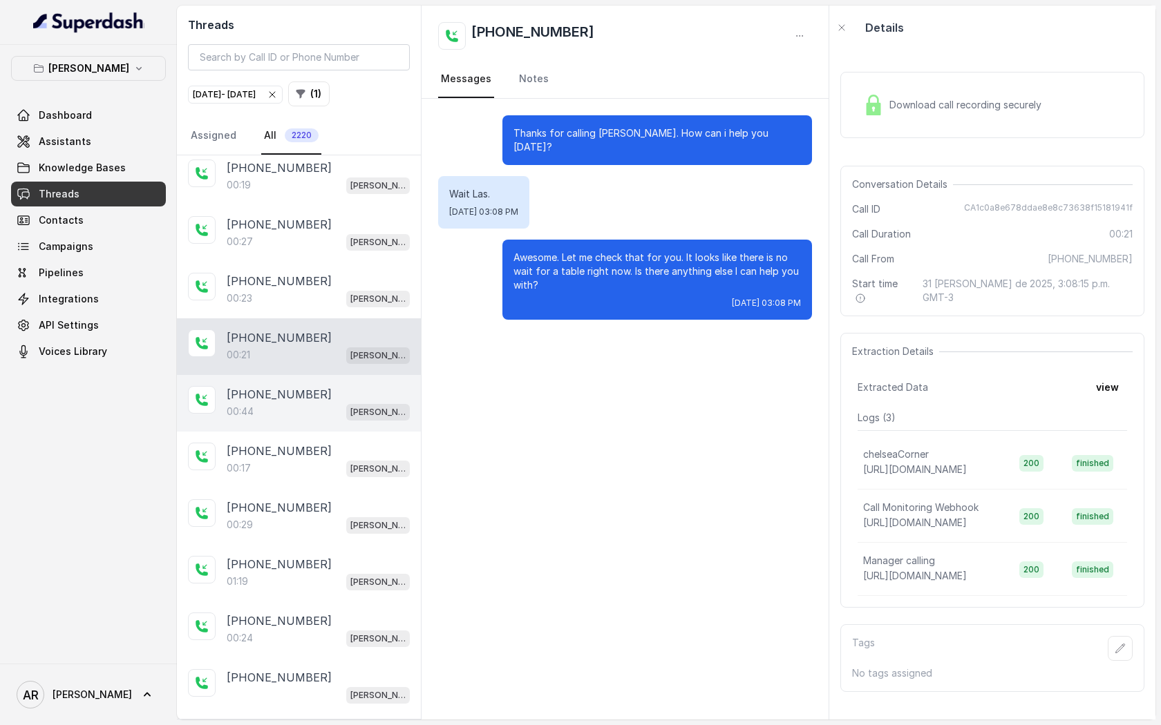
click at [320, 387] on div "[PHONE_NUMBER]" at bounding box center [318, 394] width 183 height 17
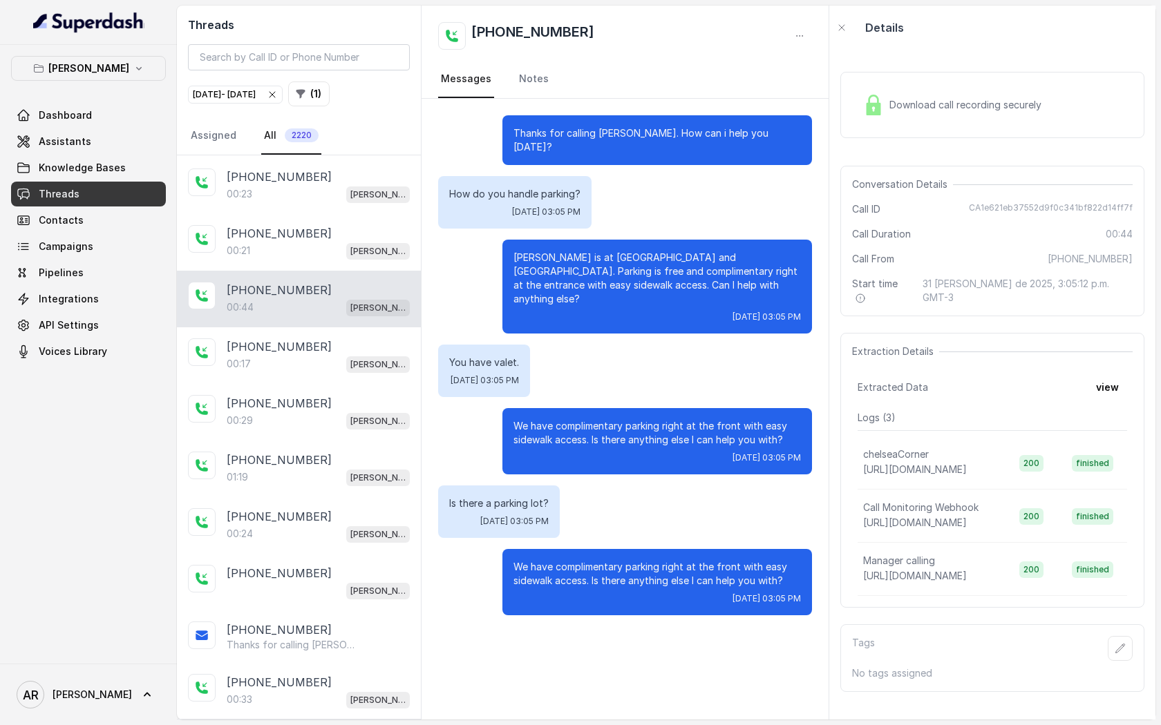
scroll to position [2032, 0]
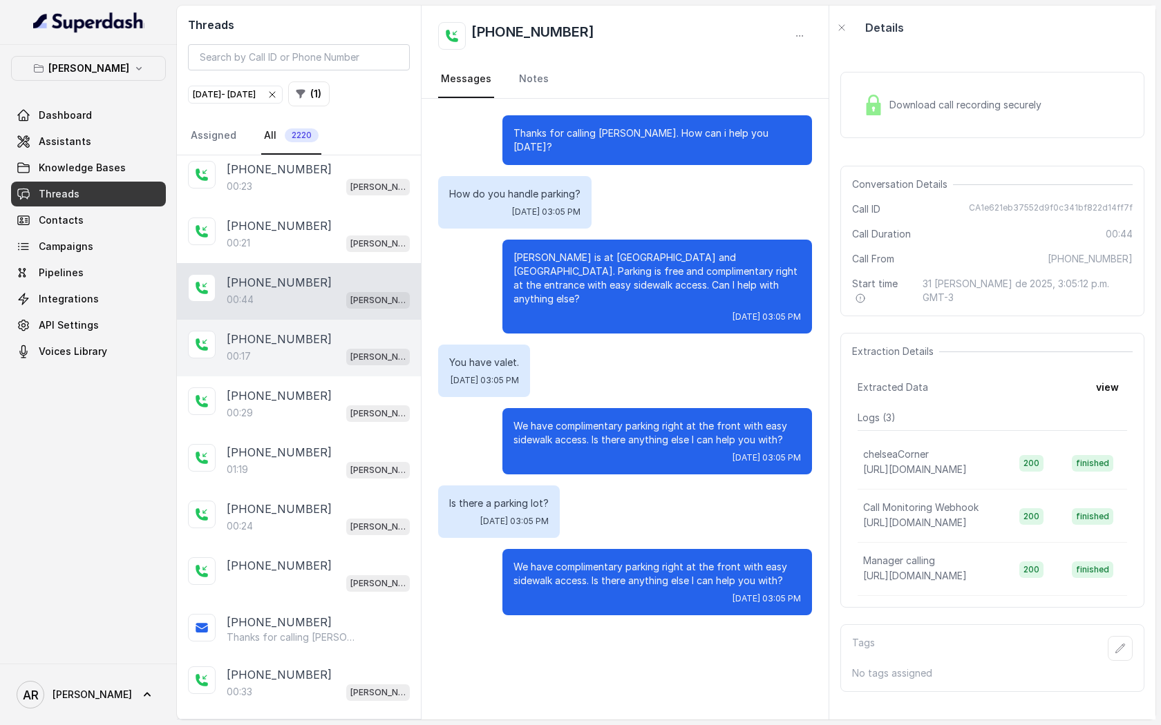
click at [314, 331] on div "[PHONE_NUMBER]" at bounding box center [318, 339] width 183 height 17
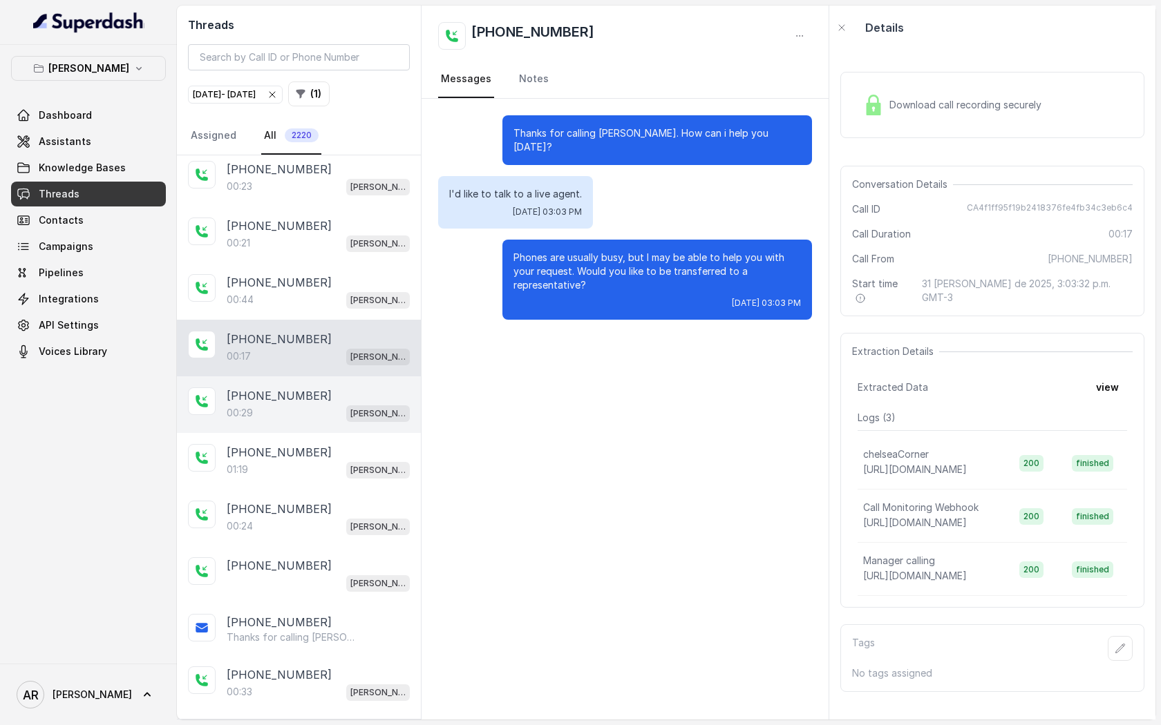
click at [316, 377] on div "[PHONE_NUMBER]:29 [GEOGRAPHIC_DATA]" at bounding box center [299, 405] width 244 height 57
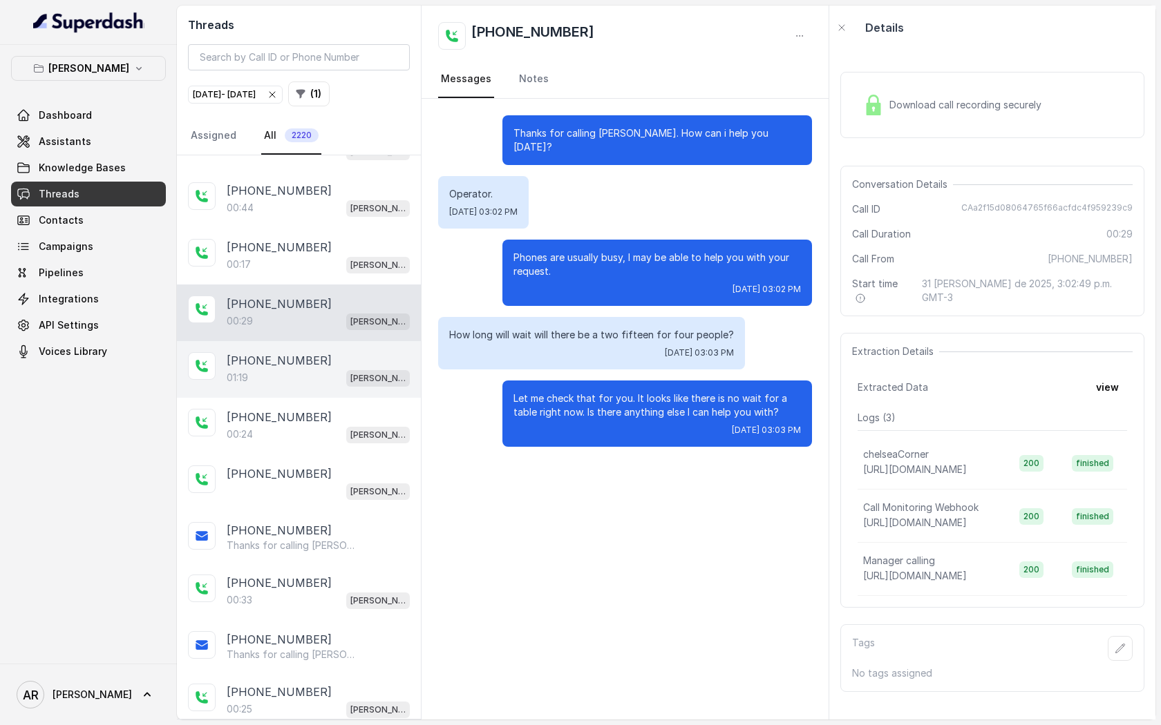
scroll to position [2125, 0]
click at [348, 352] on div "[PHONE_NUMBER]" at bounding box center [318, 360] width 183 height 17
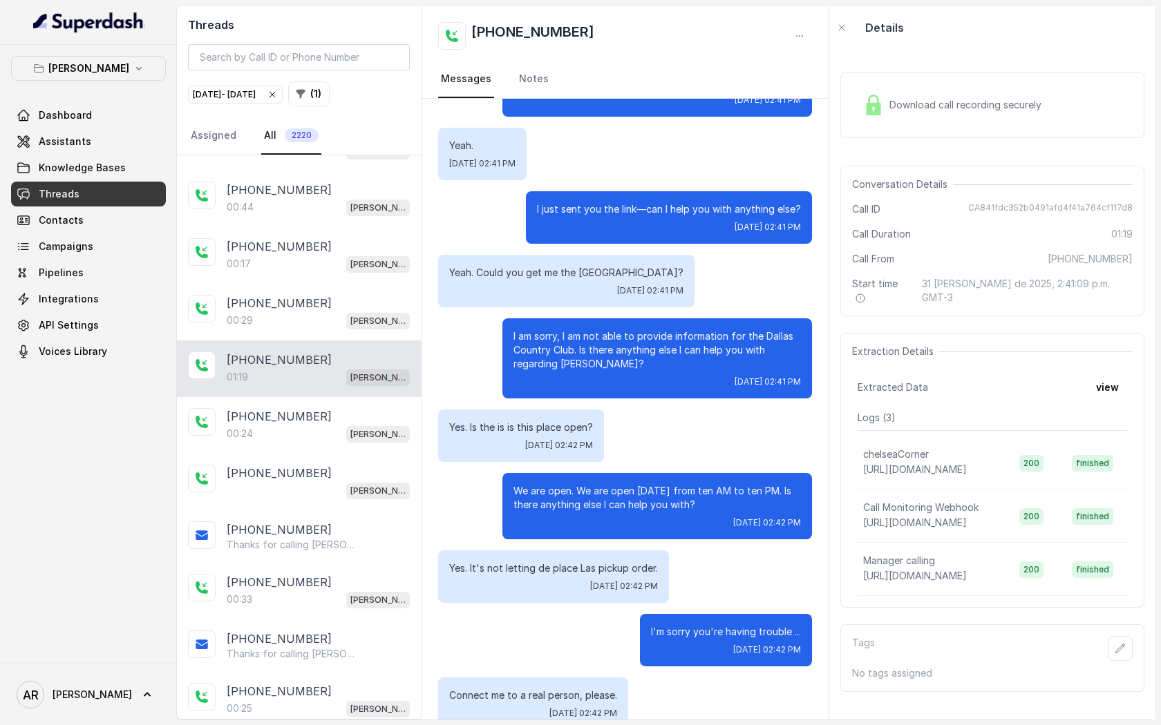
scroll to position [462, 0]
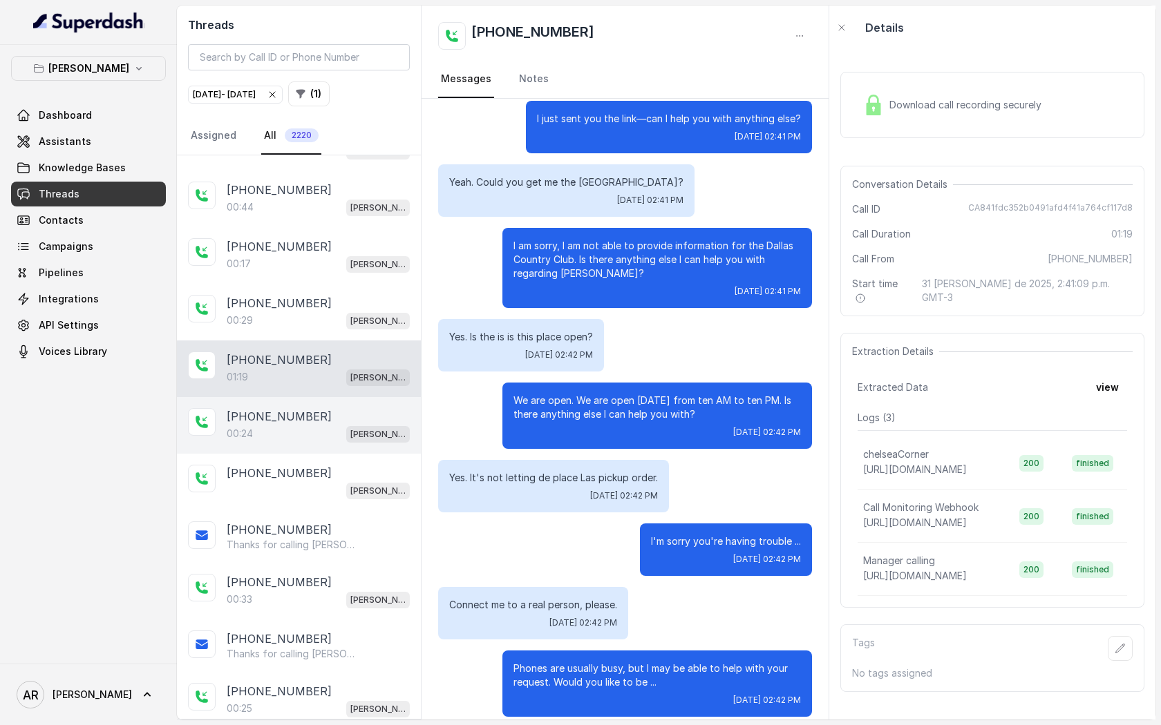
click at [313, 425] on div "00:24 Chelsea Corner" at bounding box center [318, 434] width 183 height 18
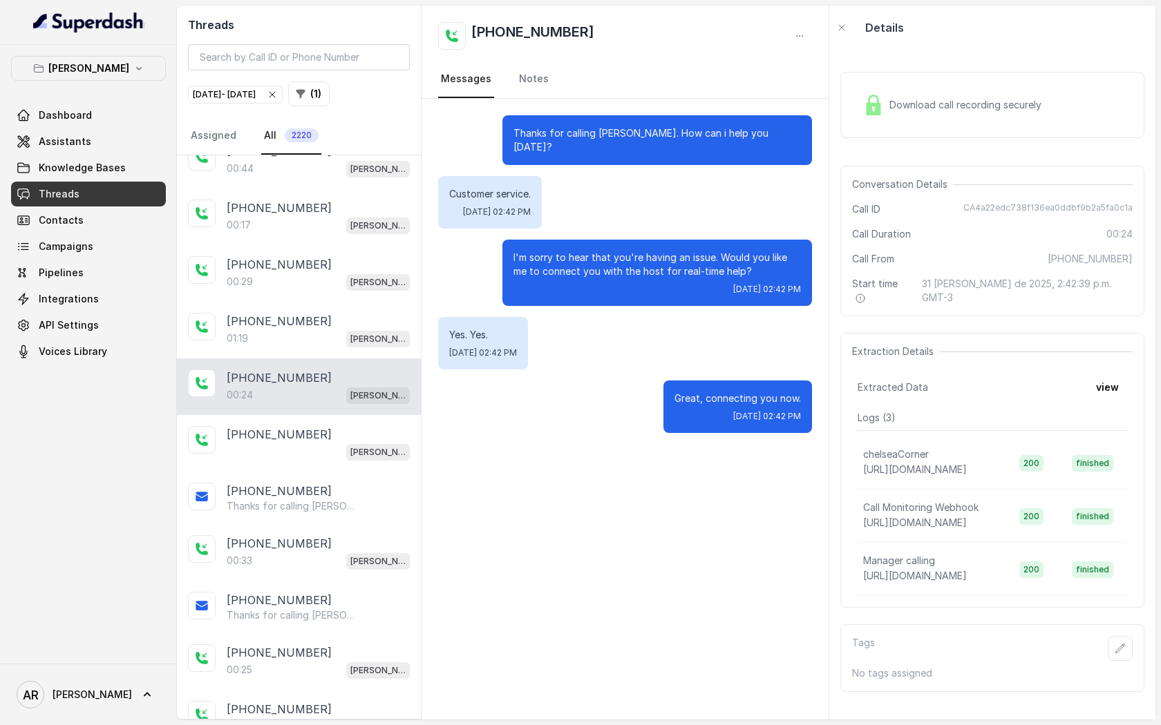
click at [358, 426] on div "[PHONE_NUMBER]" at bounding box center [318, 434] width 183 height 17
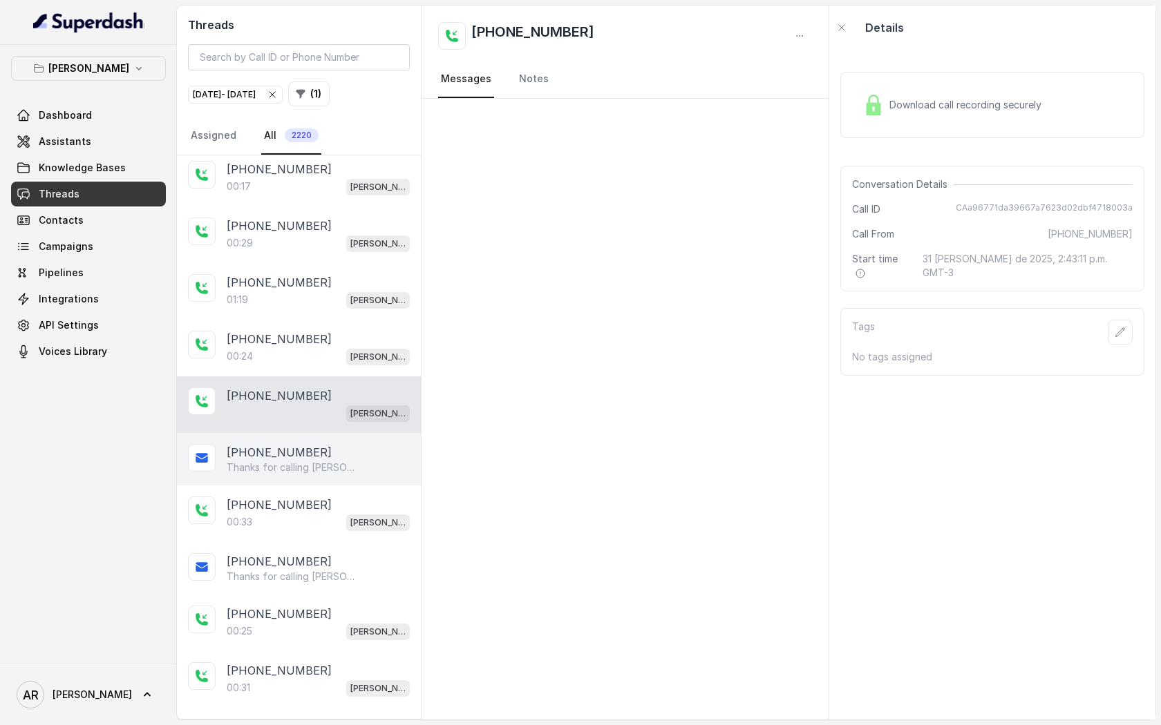
scroll to position [2204, 0]
click at [341, 512] on div "00:33 [PERSON_NAME]" at bounding box center [318, 521] width 183 height 18
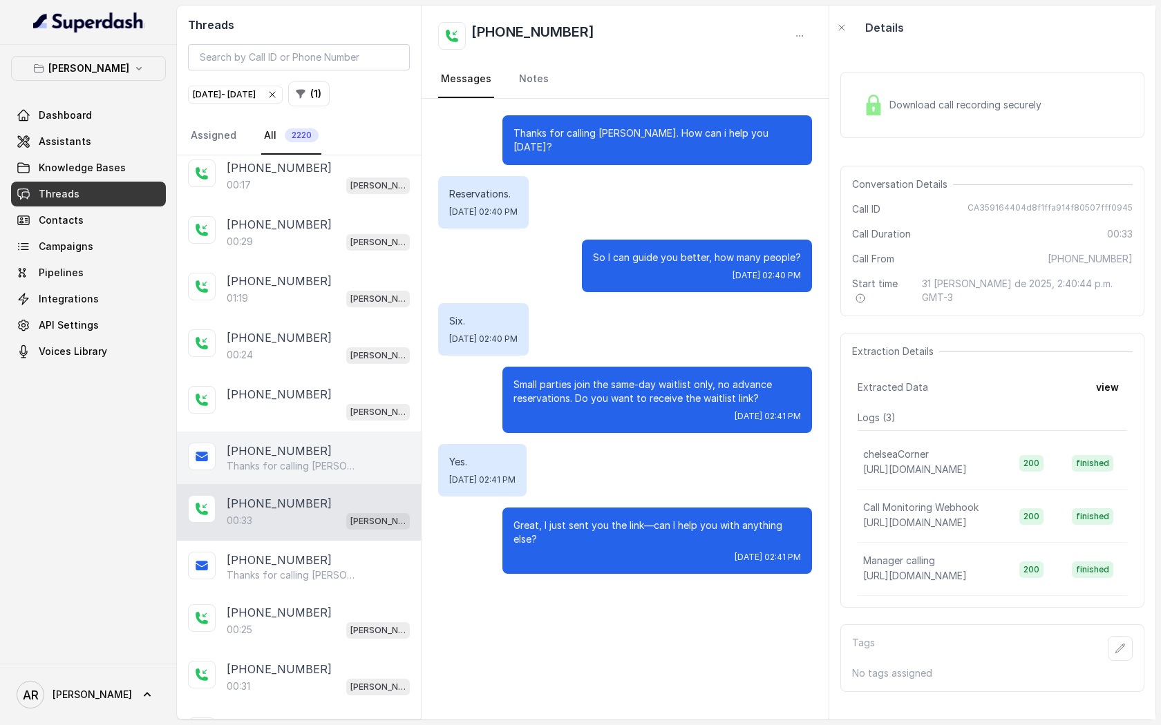
scroll to position [2267, 0]
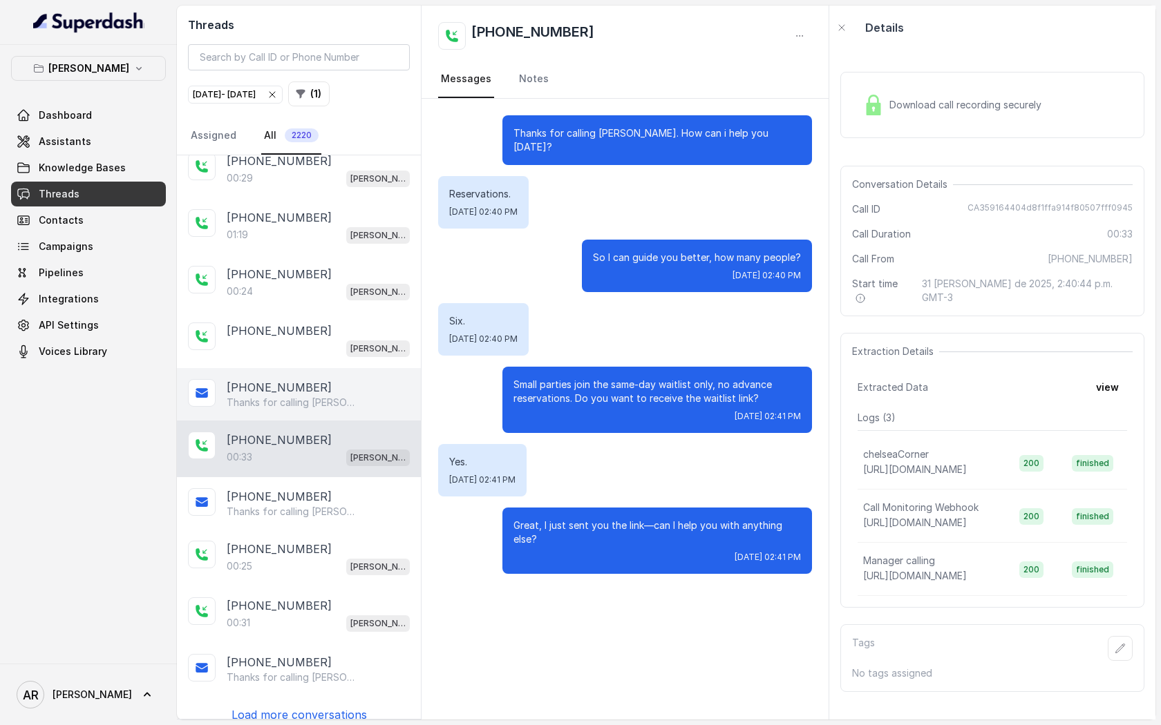
click at [345, 477] on div "[PHONE_NUMBER] Thanks for calling [PERSON_NAME]! Join Waitlist: [URL][DOMAIN_NA…" at bounding box center [299, 503] width 244 height 53
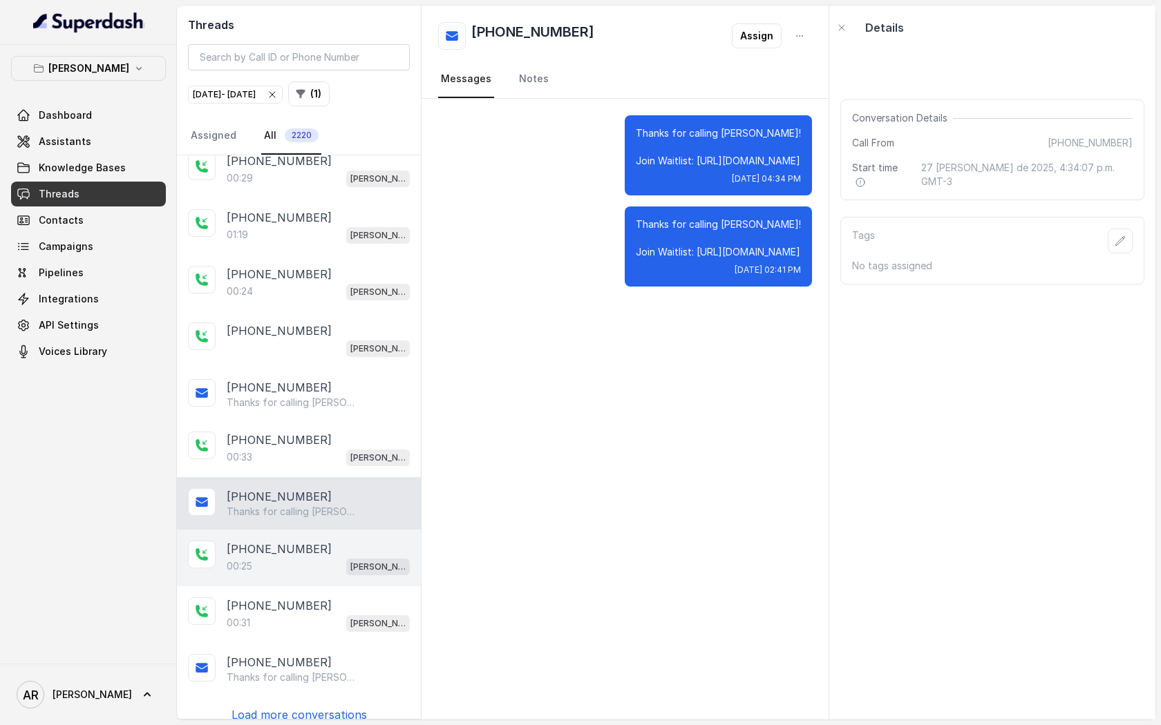
click at [339, 530] on div "[PHONE_NUMBER]:25 [GEOGRAPHIC_DATA]" at bounding box center [299, 558] width 244 height 57
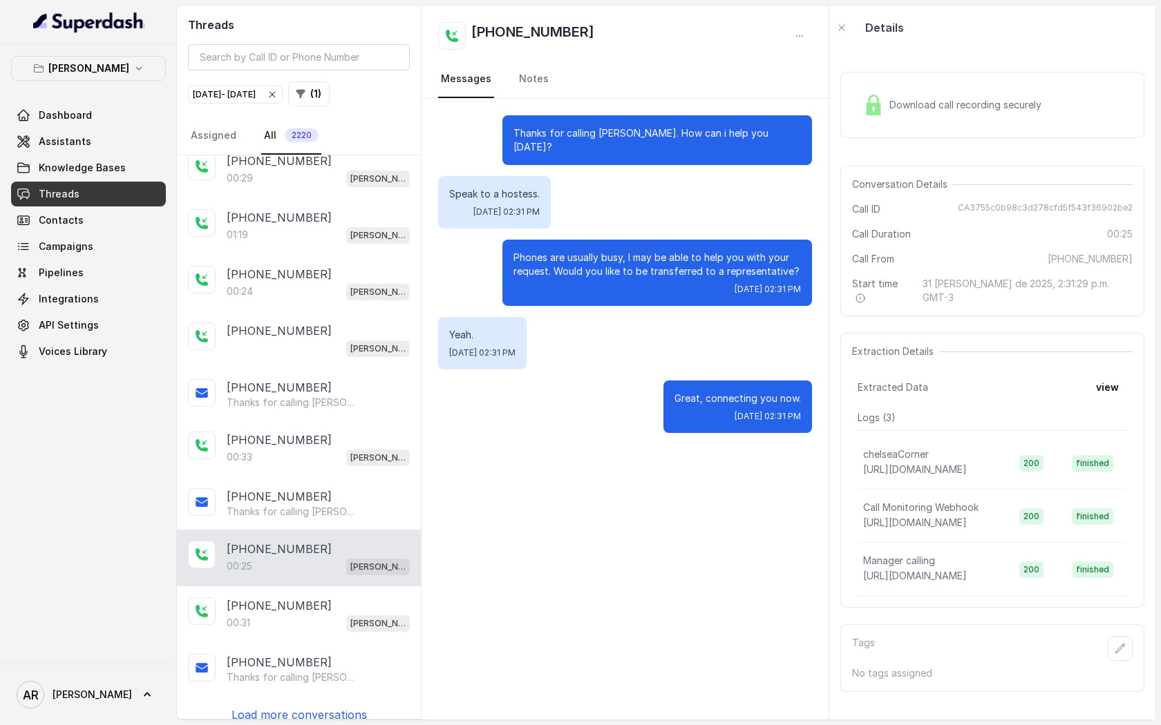
click at [312, 710] on div "[PHONE_NUMBER] Thanks for calling [PERSON_NAME]! Complete this form for any typ…" at bounding box center [299, 437] width 244 height 564
click at [315, 707] on p "Load more conversations" at bounding box center [298, 715] width 135 height 17
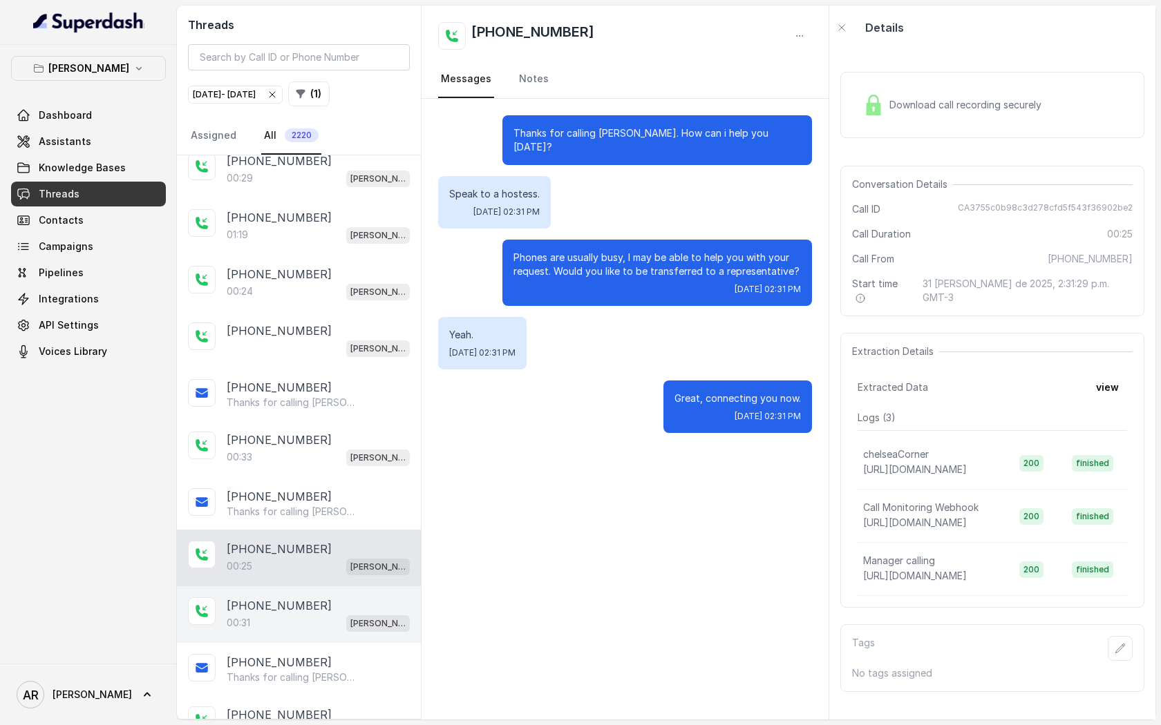
click at [325, 615] on div "00:31 [PERSON_NAME]" at bounding box center [318, 623] width 183 height 18
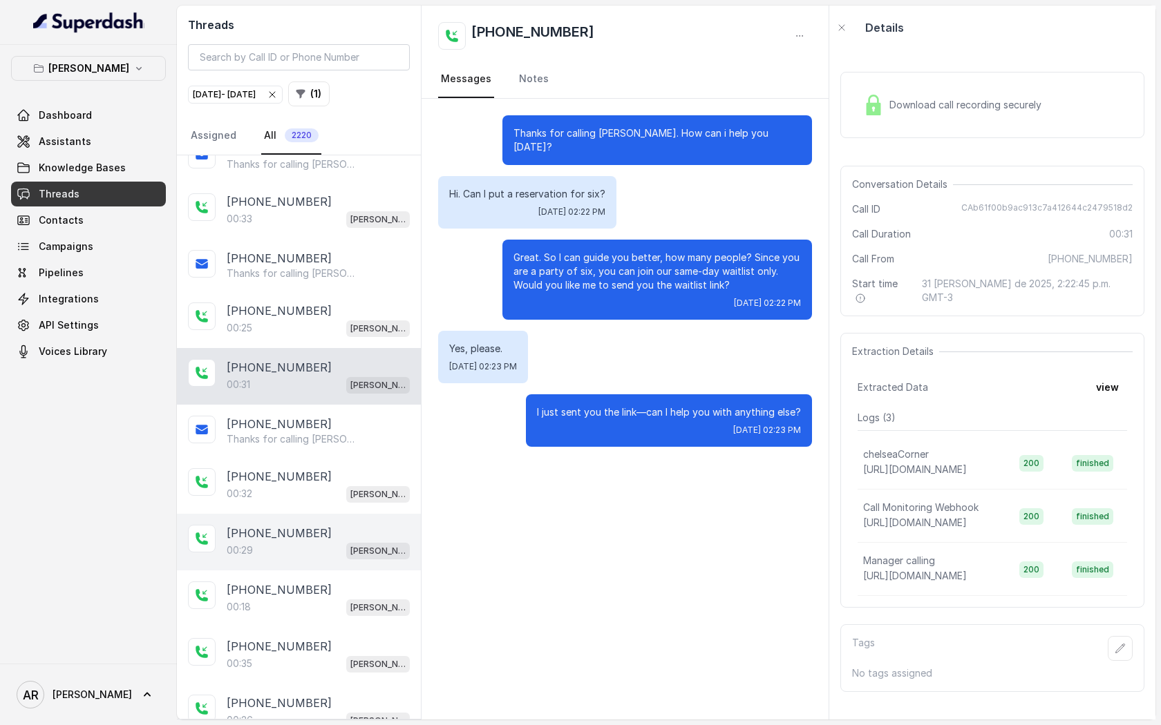
scroll to position [2537, 0]
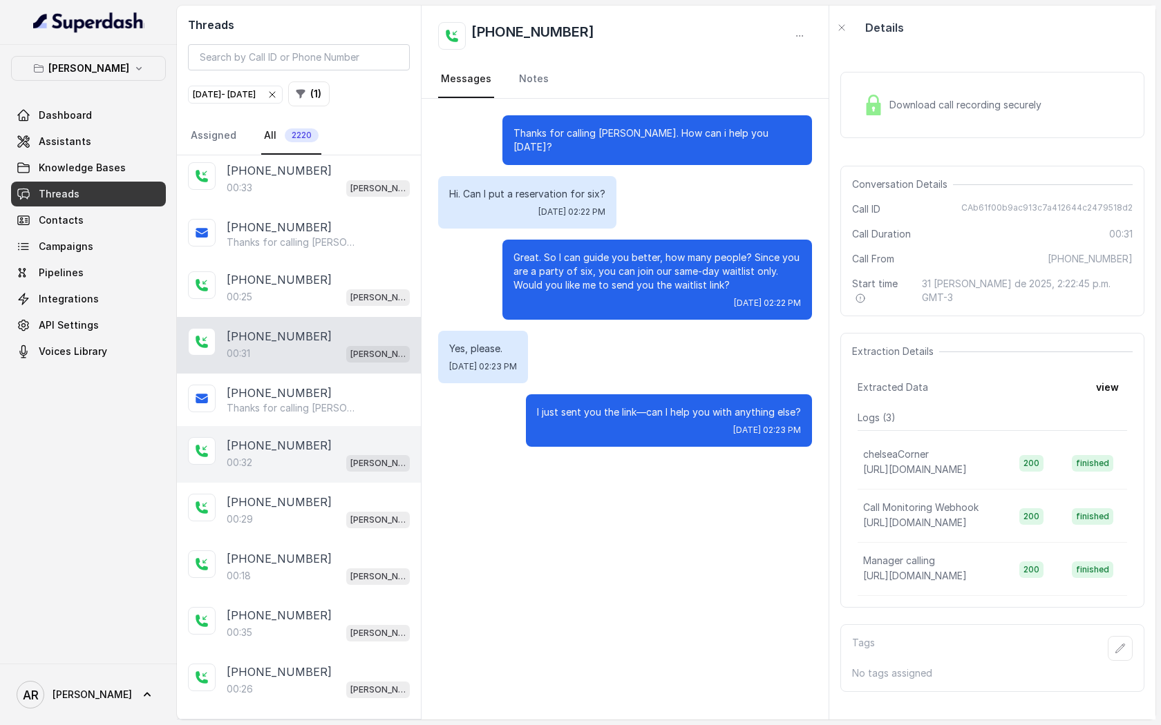
click at [310, 466] on div "[PHONE_NUMBER]:32 [GEOGRAPHIC_DATA]" at bounding box center [299, 454] width 244 height 57
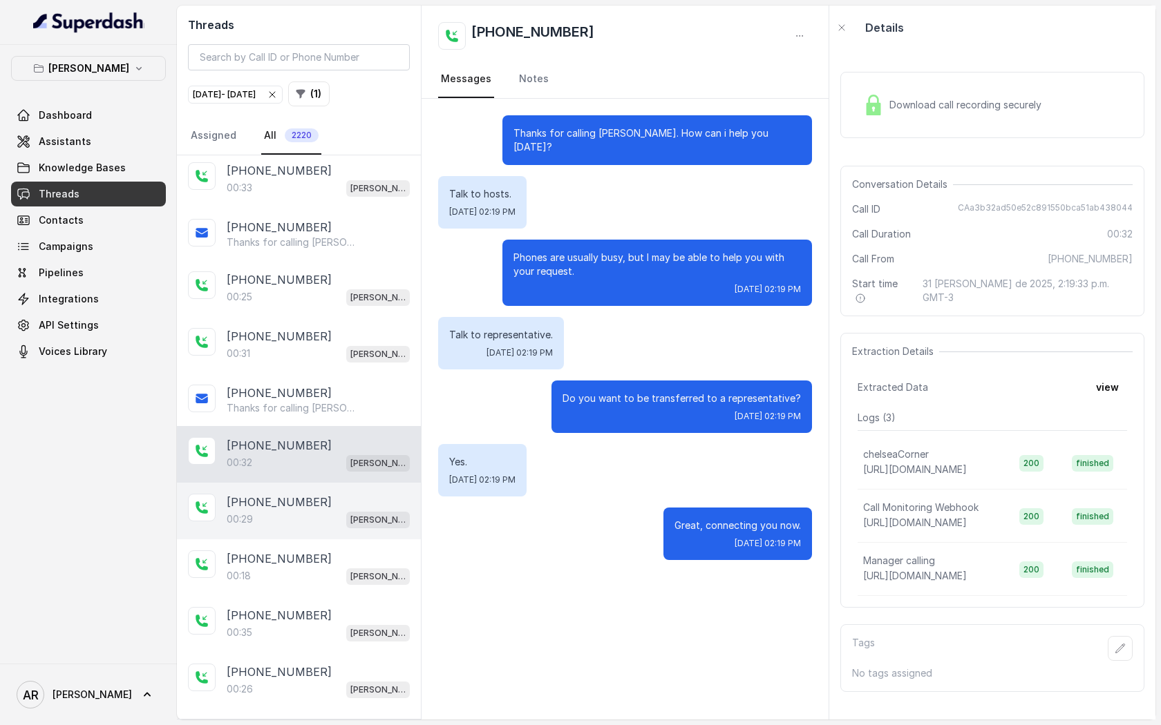
click at [312, 511] on div "00:29 Chelsea Corner" at bounding box center [318, 520] width 183 height 18
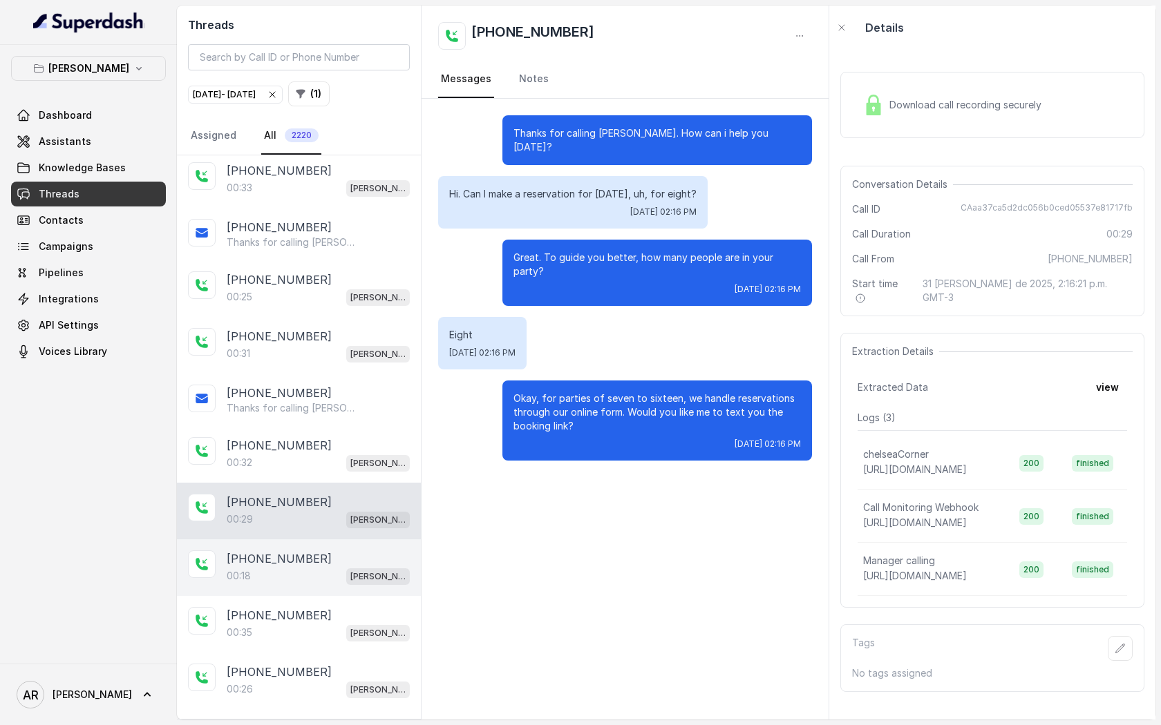
click at [313, 551] on div "[PHONE_NUMBER]" at bounding box center [318, 559] width 183 height 17
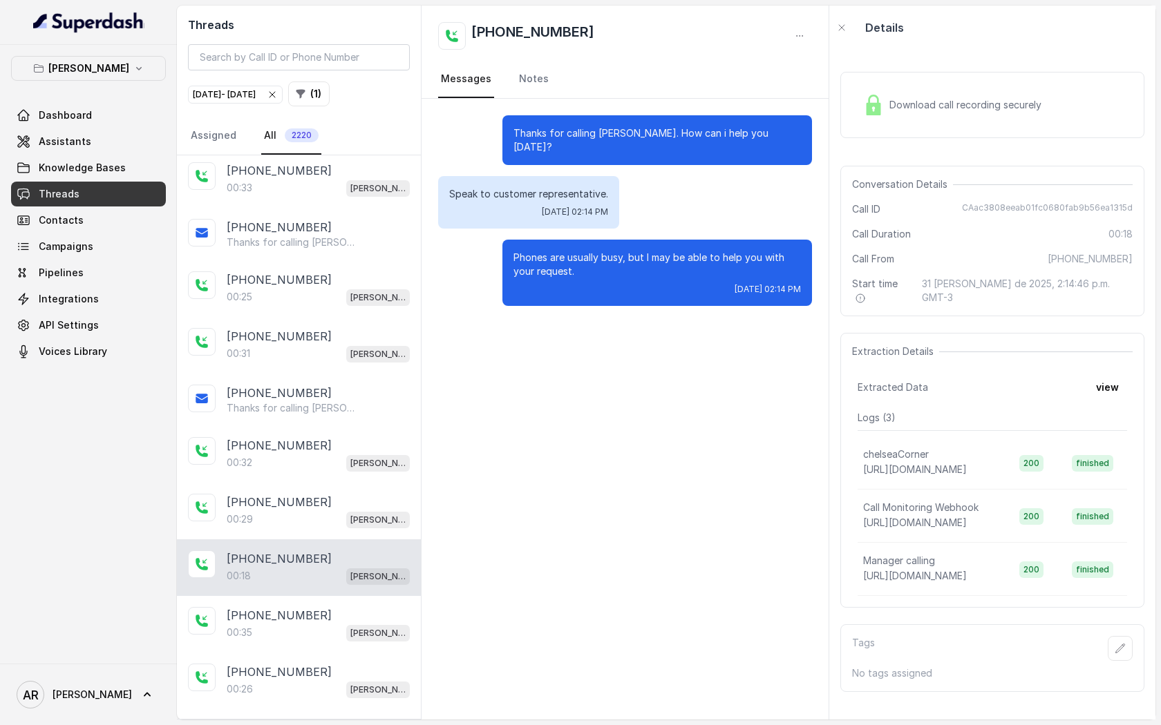
scroll to position [2589, 0]
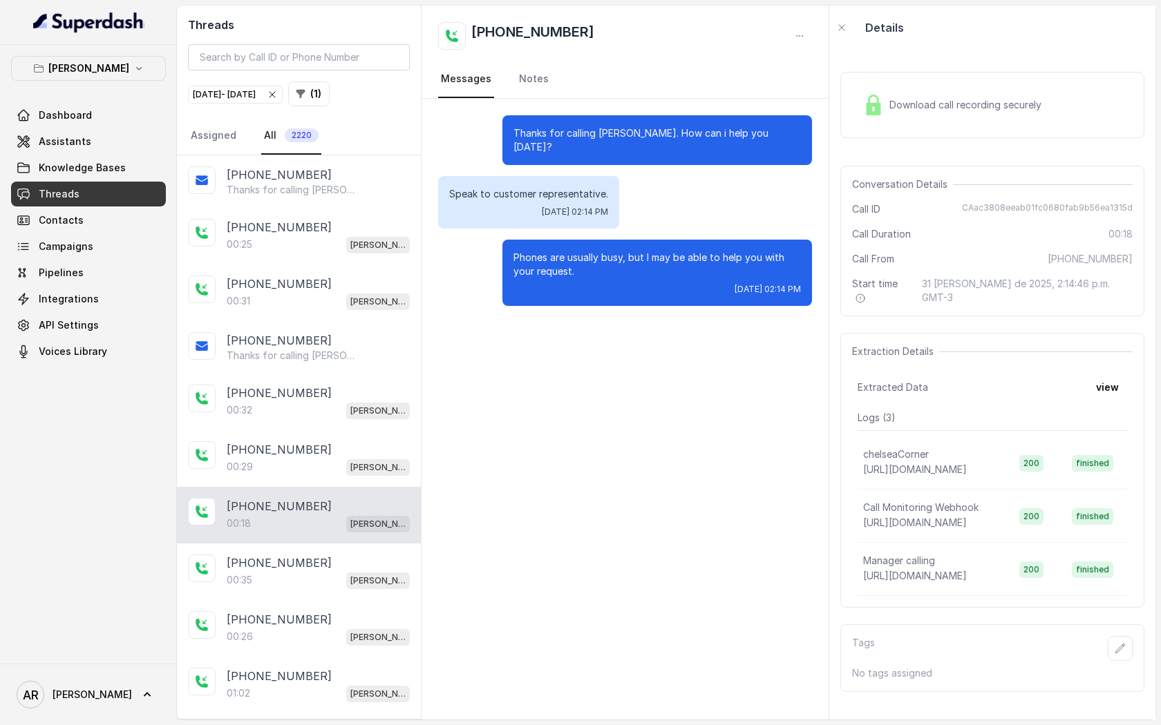
click at [313, 555] on div "[PHONE_NUMBER]" at bounding box center [318, 563] width 183 height 17
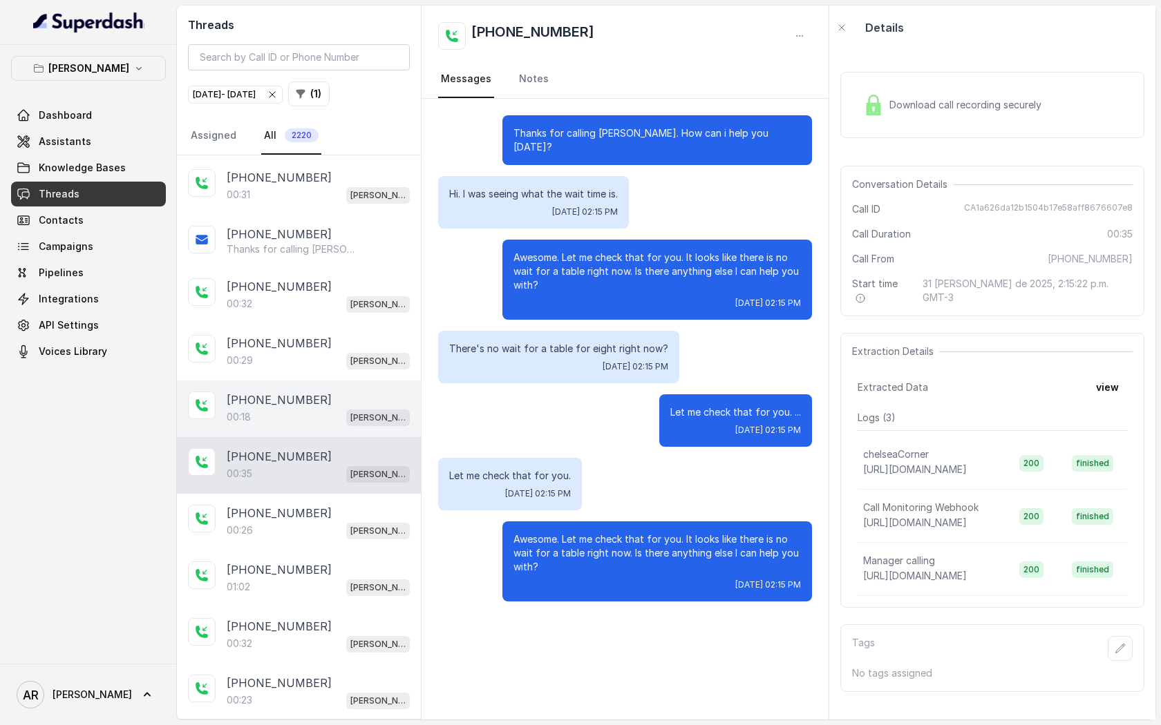
scroll to position [2708, 0]
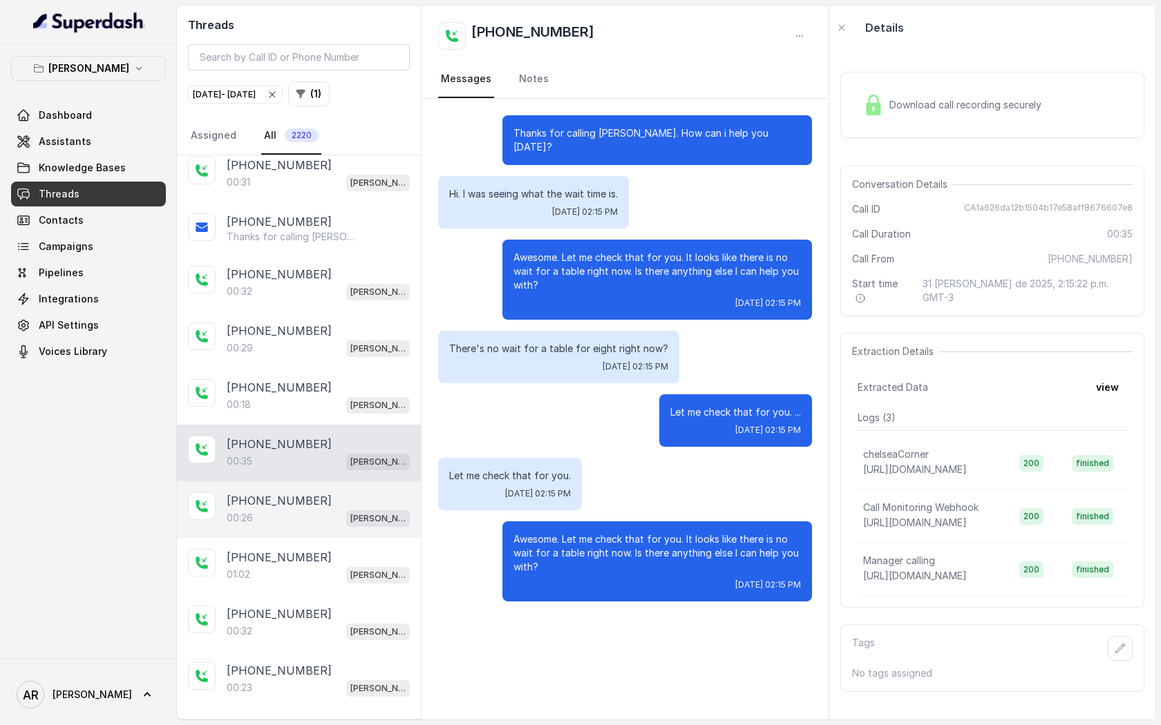
click at [330, 493] on div "[PHONE_NUMBER]" at bounding box center [318, 501] width 183 height 17
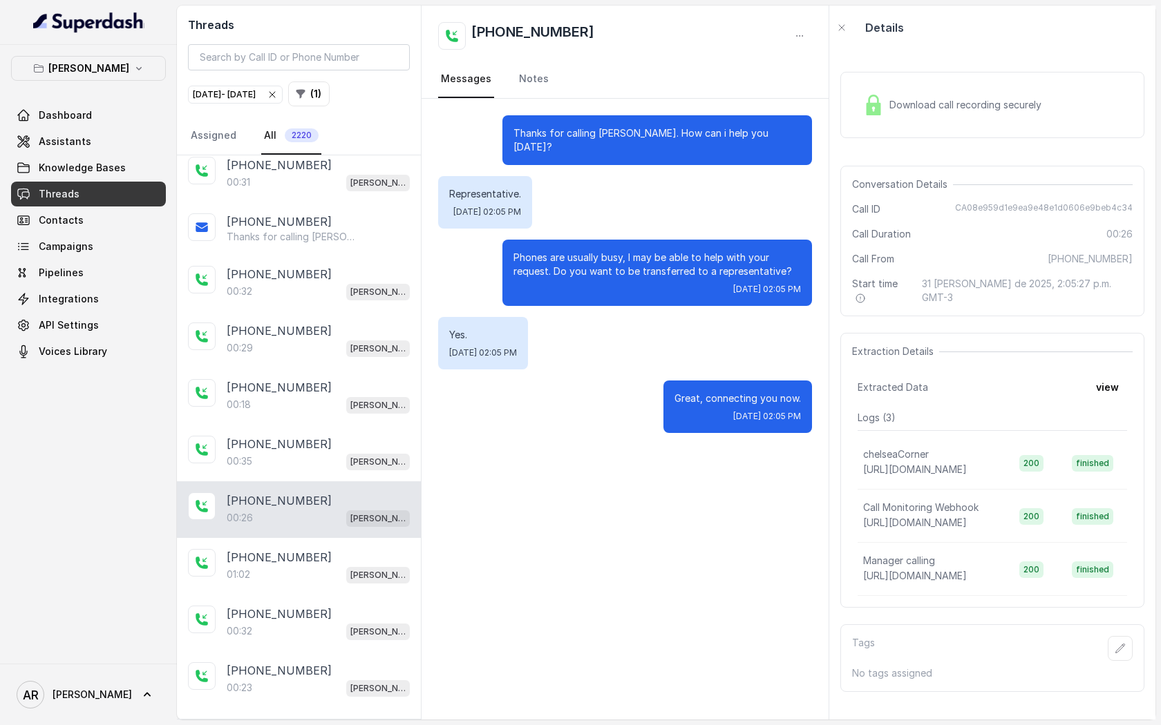
click at [330, 493] on div "[PHONE_NUMBER]" at bounding box center [318, 501] width 183 height 17
click at [325, 538] on div "[PHONE_NUMBER]:02 [GEOGRAPHIC_DATA]" at bounding box center [299, 566] width 244 height 57
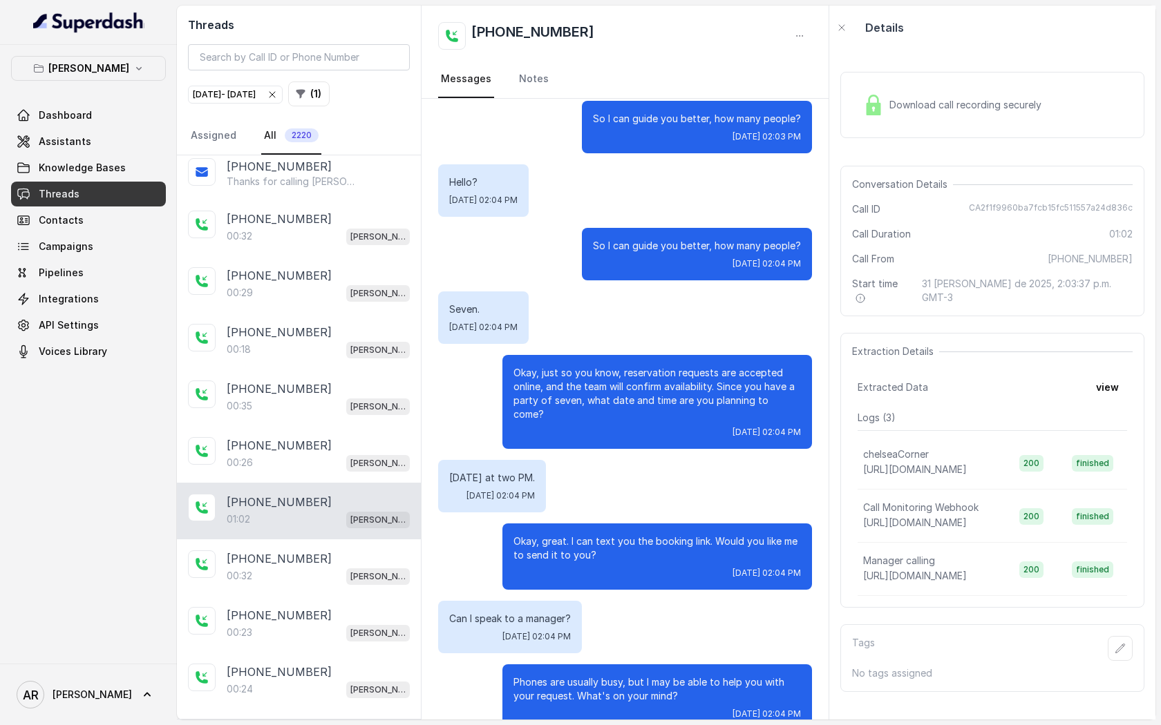
scroll to position [2789, 0]
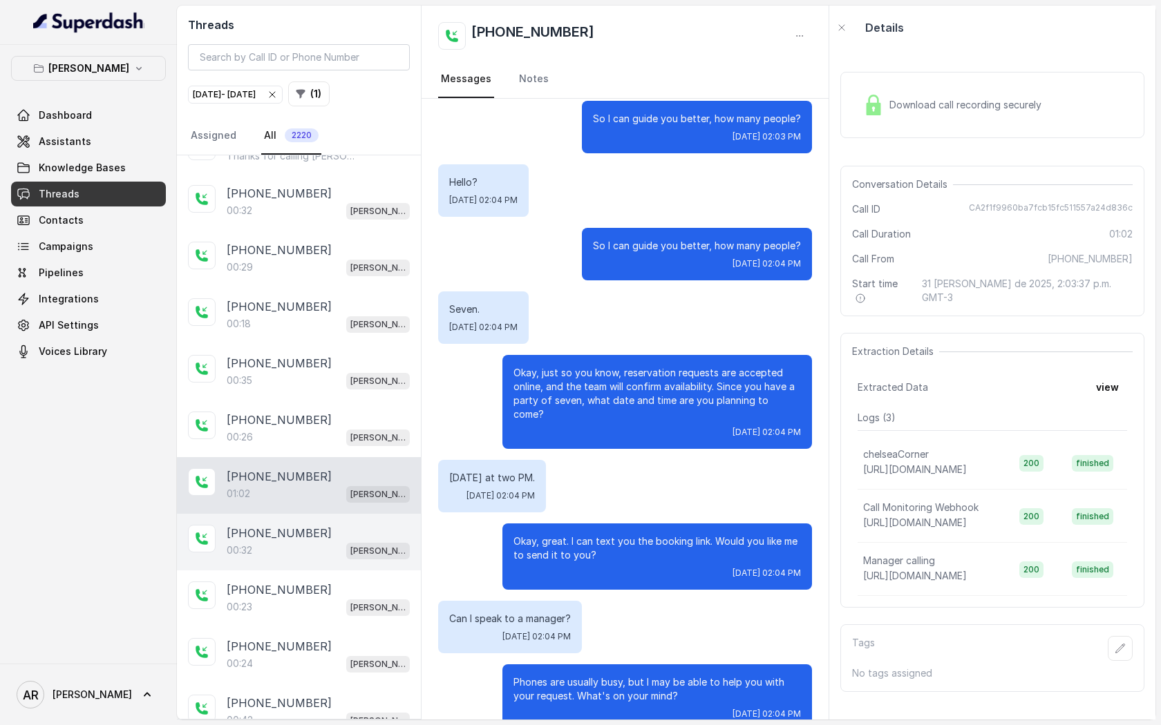
click at [338, 514] on div "[PHONE_NUMBER]:32 [GEOGRAPHIC_DATA]" at bounding box center [299, 542] width 244 height 57
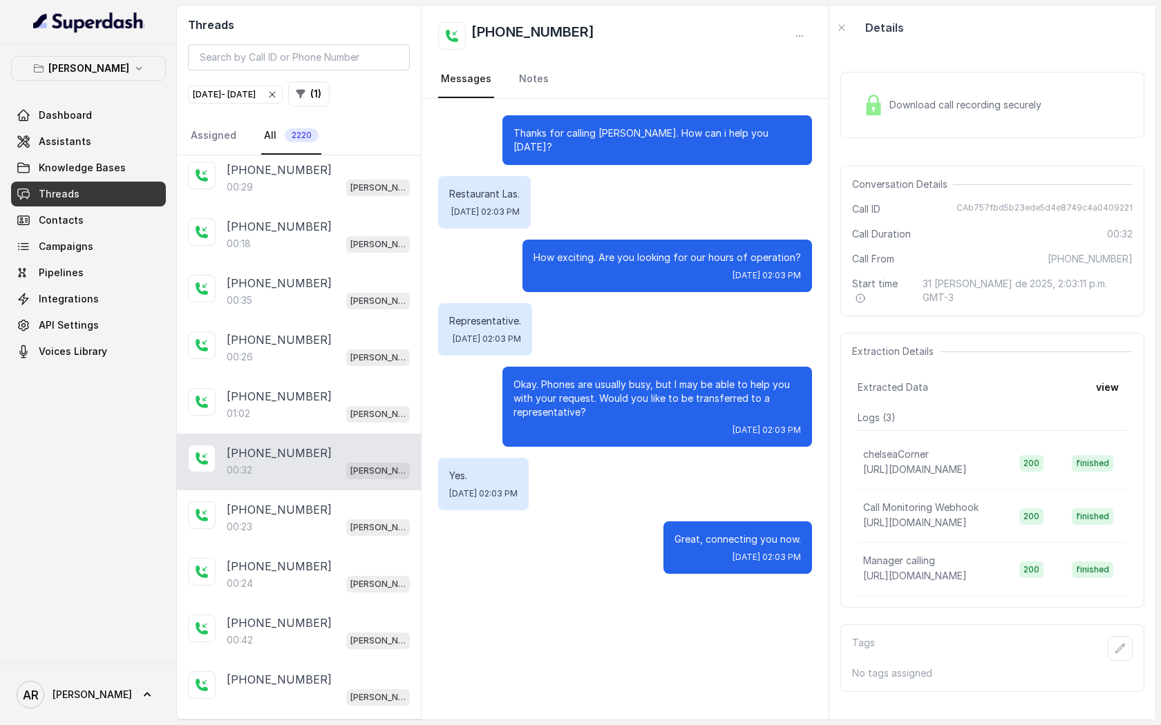
click at [338, 518] on div "00:23 [PERSON_NAME]" at bounding box center [318, 527] width 183 height 18
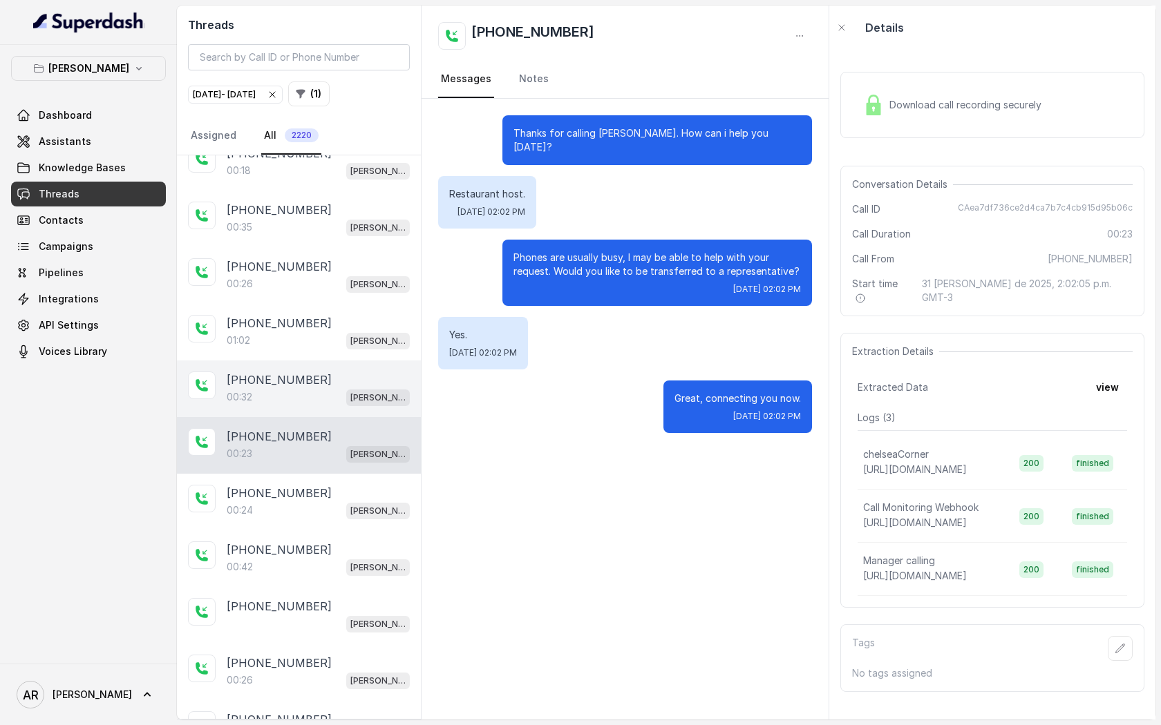
scroll to position [2944, 0]
click at [338, 504] on div "[PHONE_NUMBER]:24 [GEOGRAPHIC_DATA]" at bounding box center [299, 501] width 244 height 57
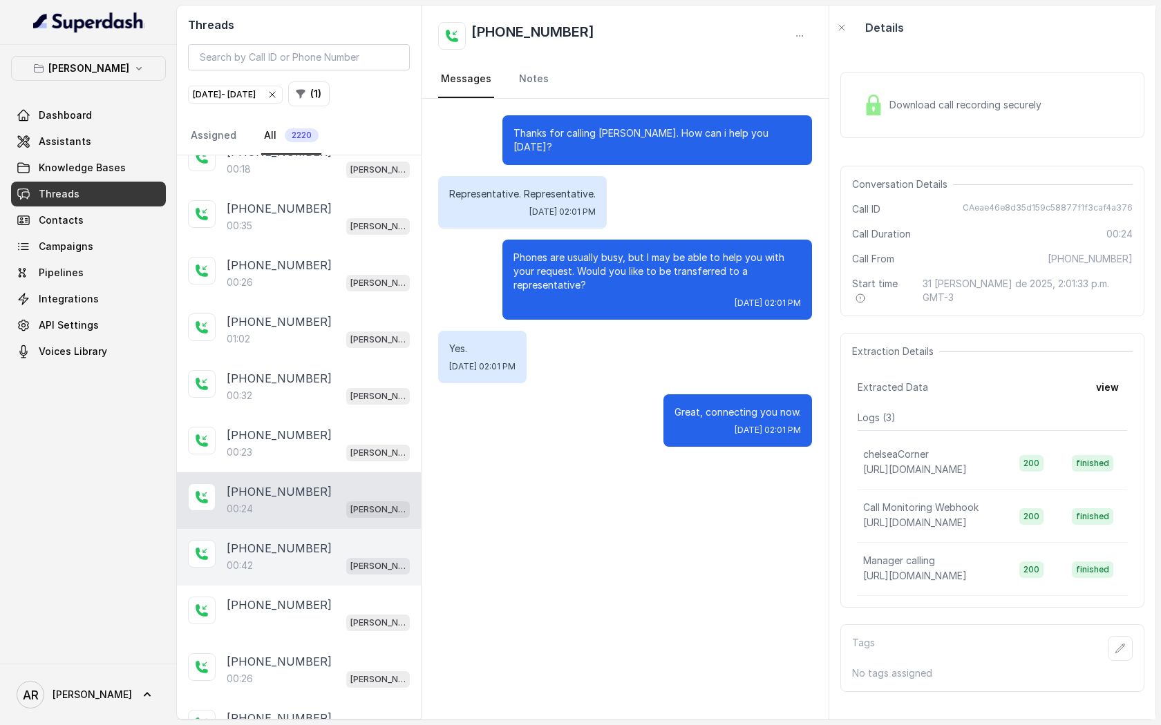
click at [333, 540] on div "[PHONE_NUMBER]" at bounding box center [318, 548] width 183 height 17
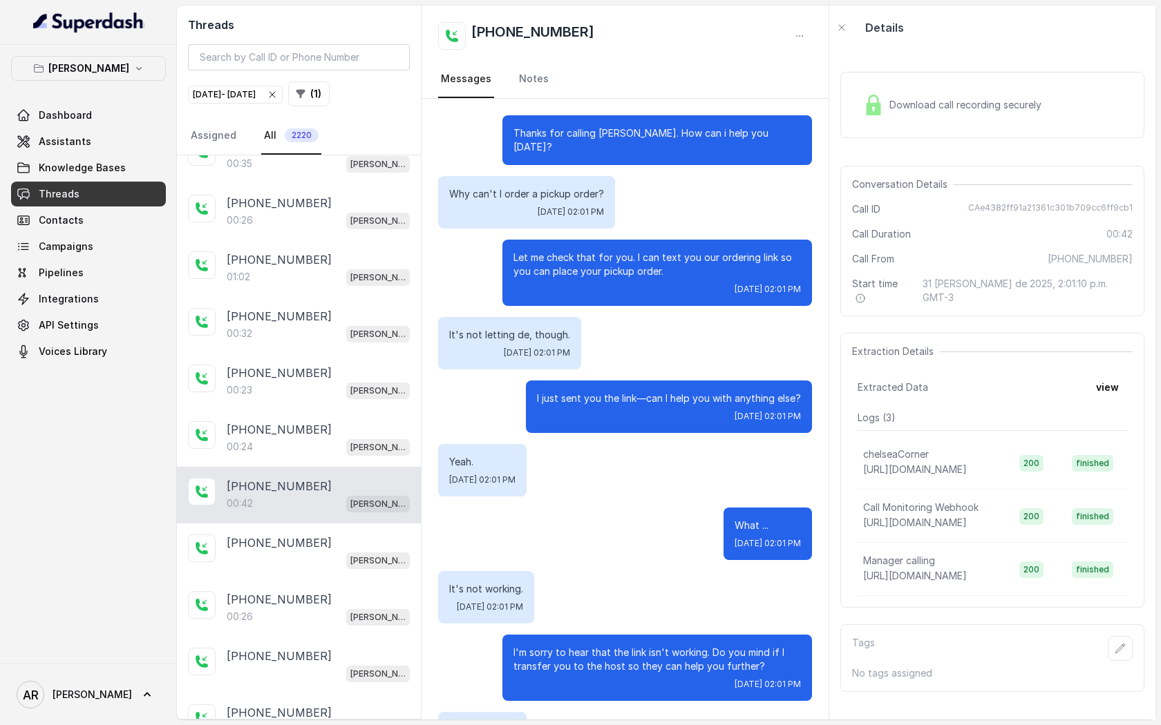
scroll to position [111, 0]
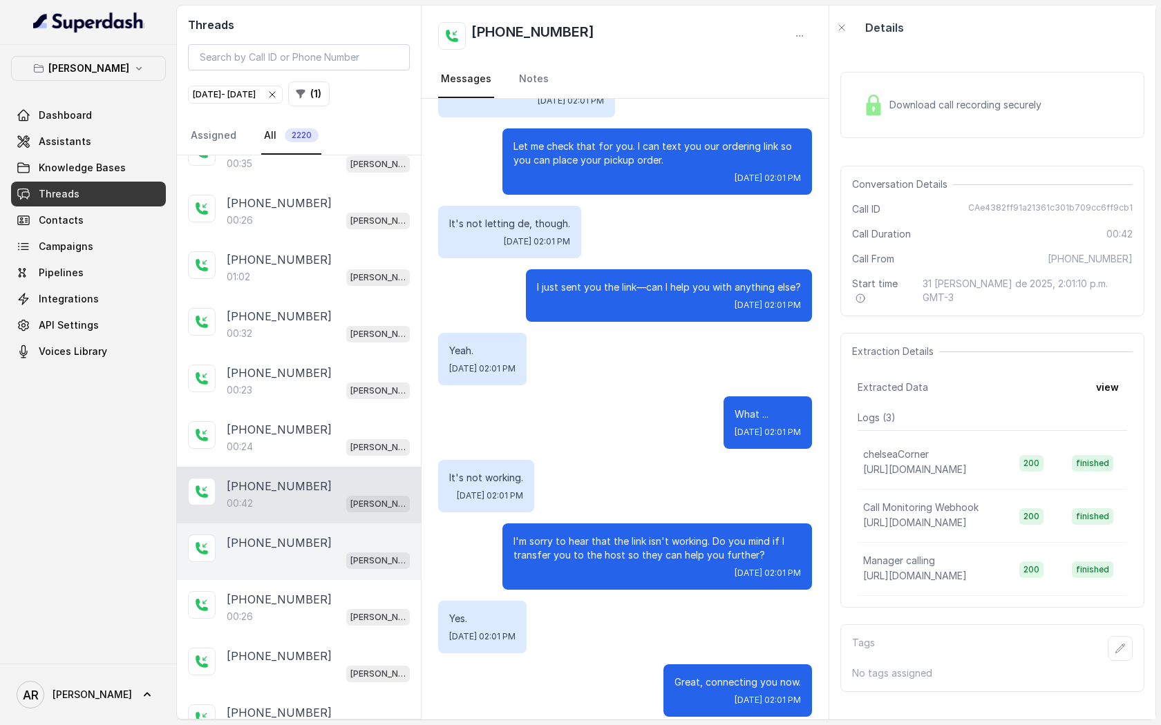
click at [321, 524] on div "[PHONE_NUMBER] [GEOGRAPHIC_DATA]" at bounding box center [299, 552] width 244 height 57
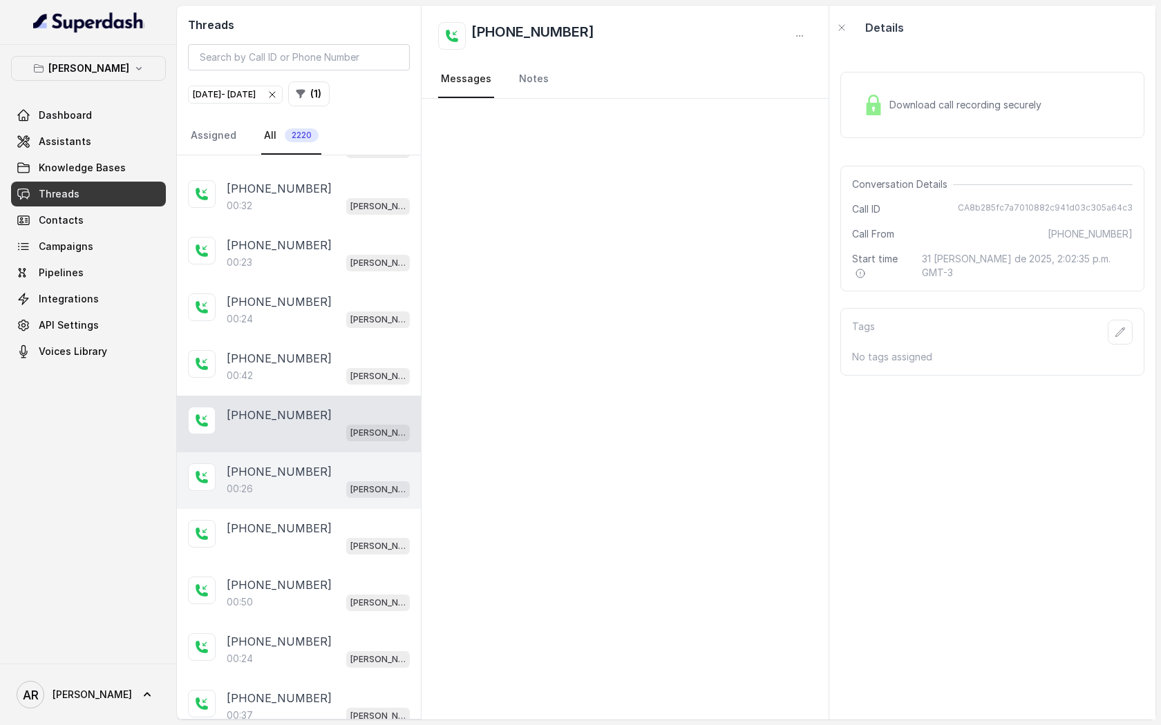
scroll to position [3138, 0]
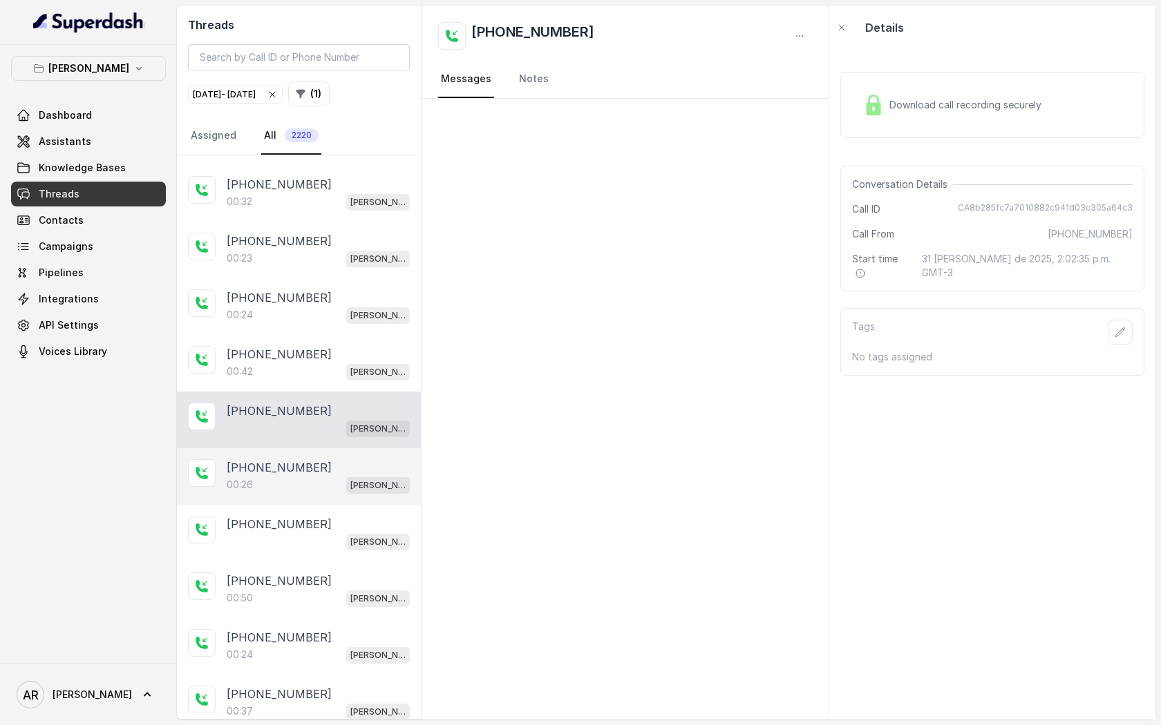
click at [359, 448] on div "[PHONE_NUMBER]:26 [GEOGRAPHIC_DATA]" at bounding box center [299, 476] width 244 height 57
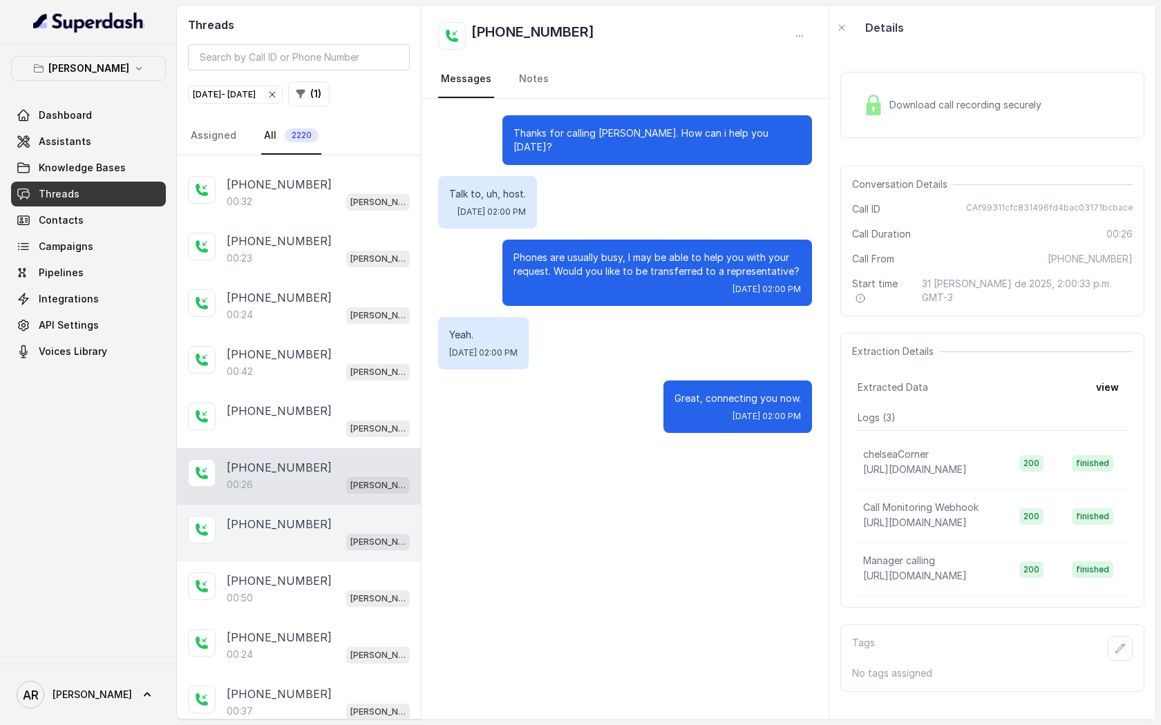
scroll to position [3308, 0]
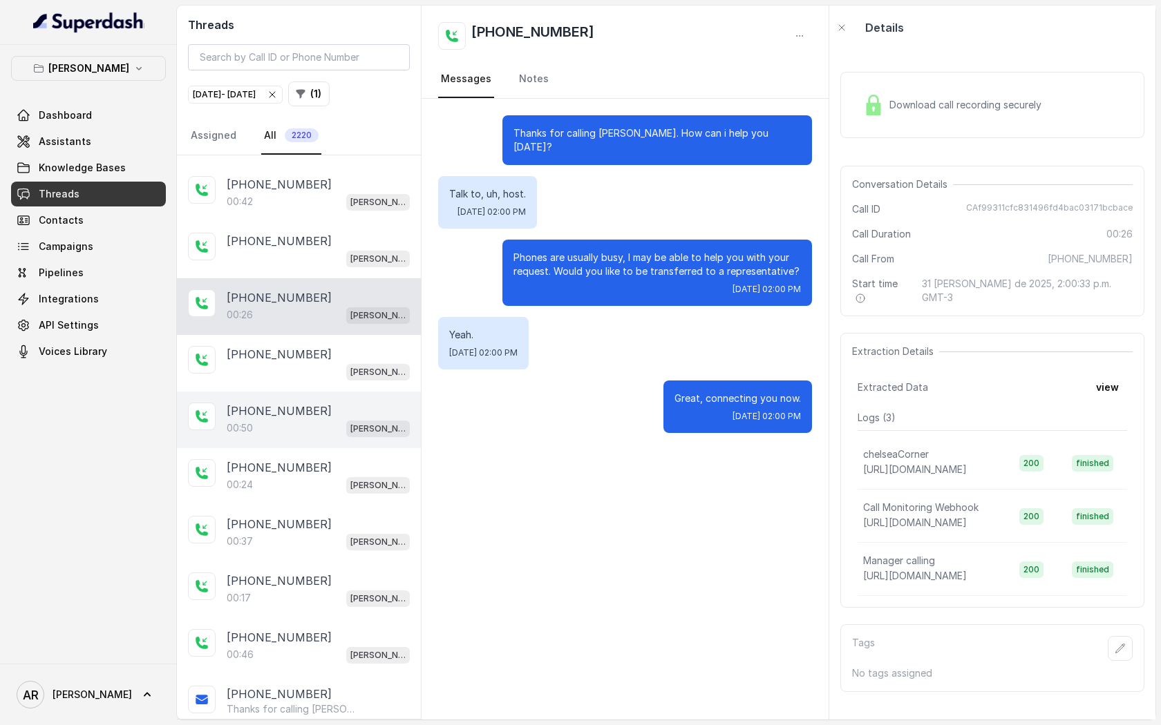
click at [379, 392] on div "[PHONE_NUMBER]:50 [GEOGRAPHIC_DATA]" at bounding box center [299, 420] width 244 height 57
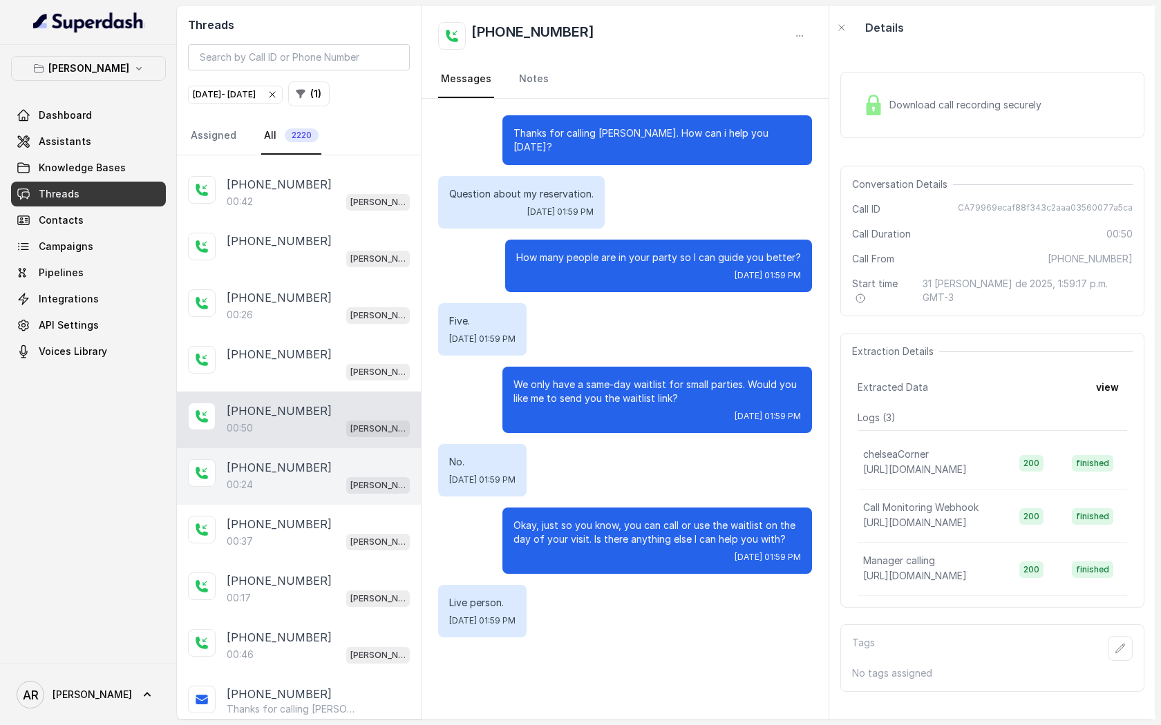
scroll to position [3319, 0]
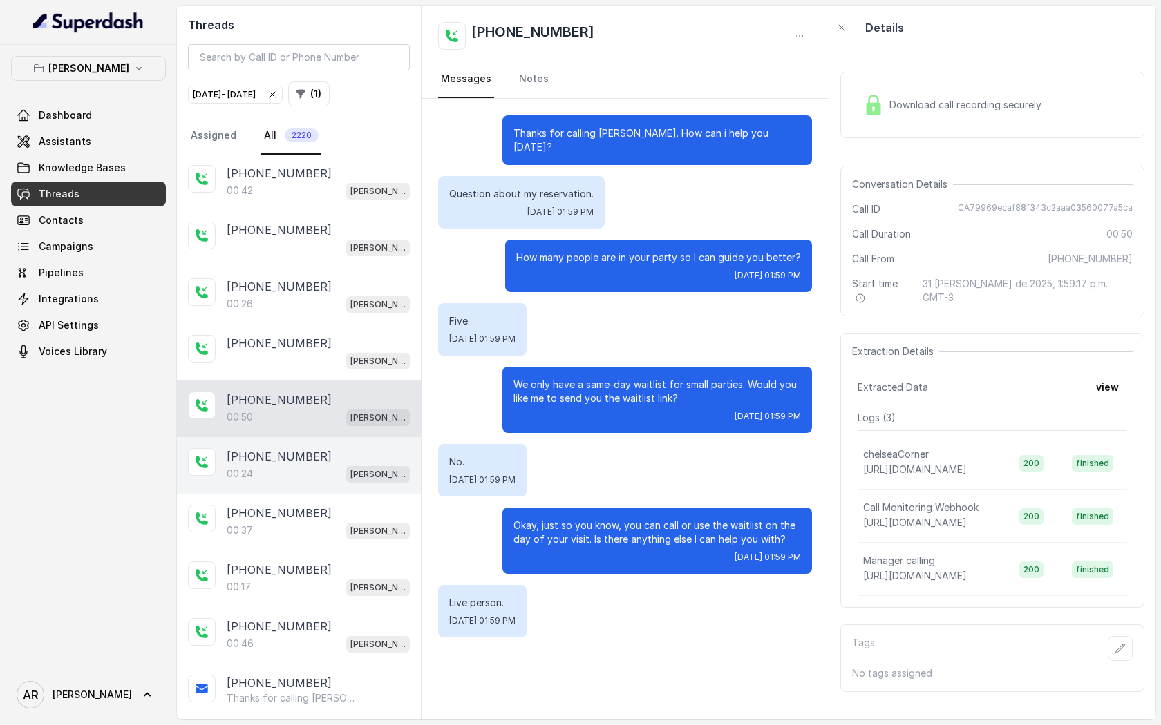
click at [325, 465] on div "00:24 Chelsea Corner" at bounding box center [318, 474] width 183 height 18
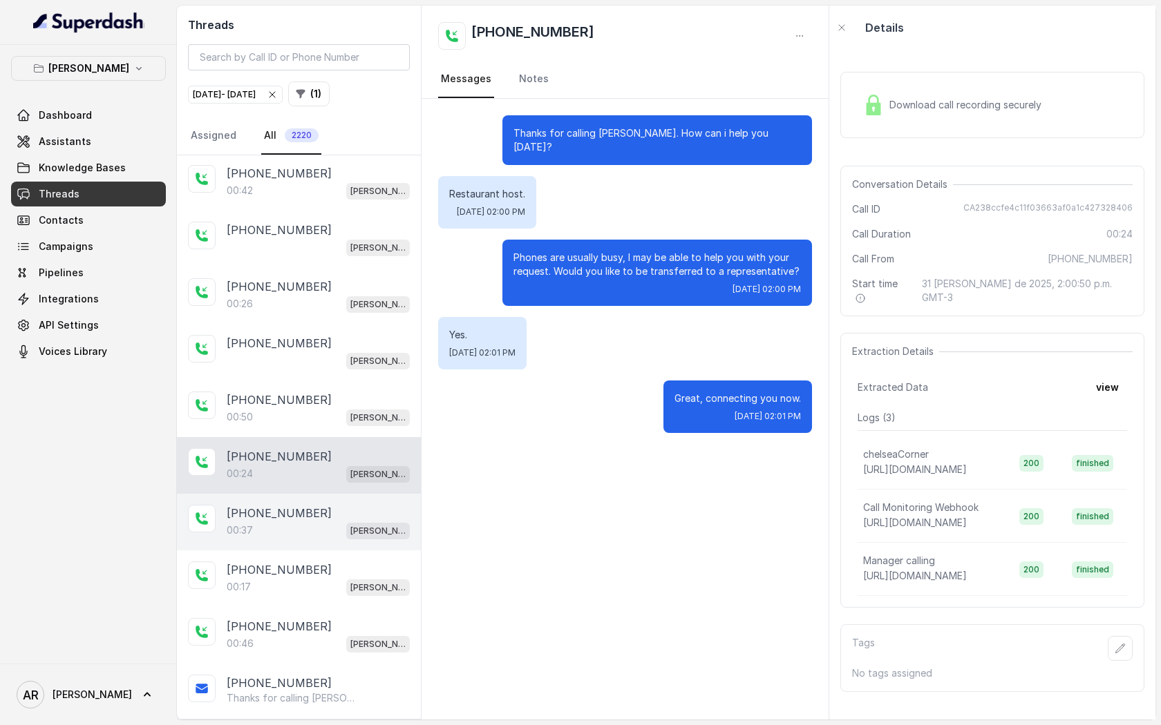
click at [316, 505] on div "[PHONE_NUMBER]" at bounding box center [318, 513] width 183 height 17
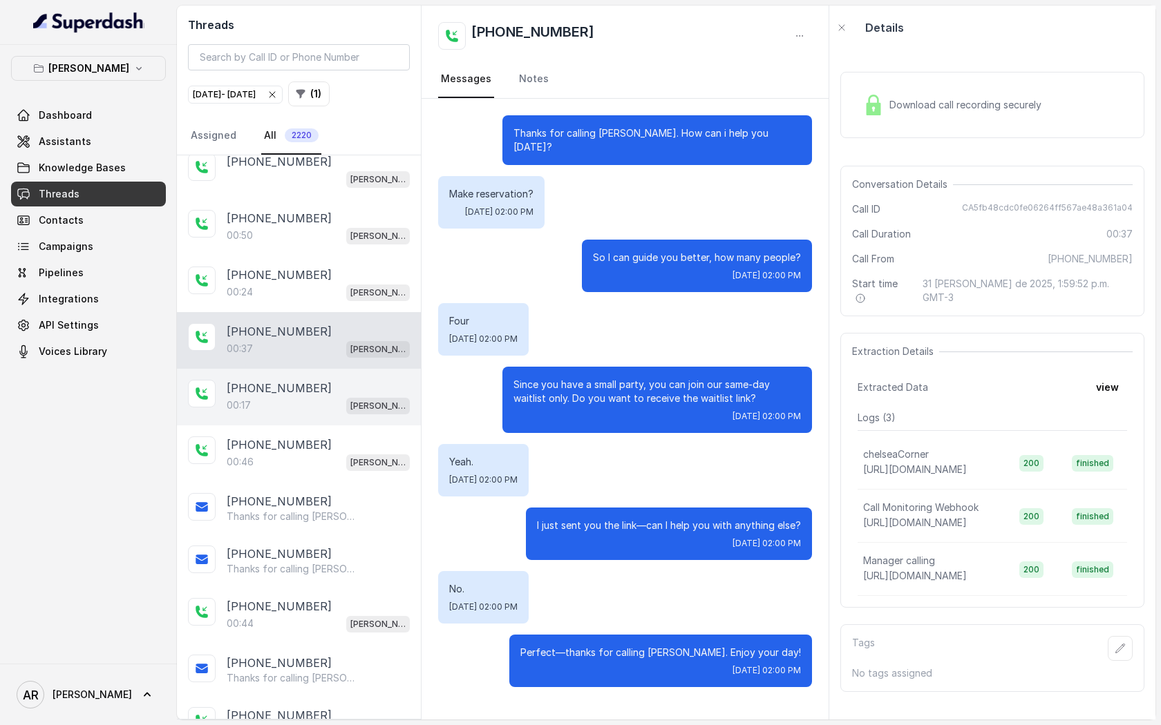
scroll to position [3545, 0]
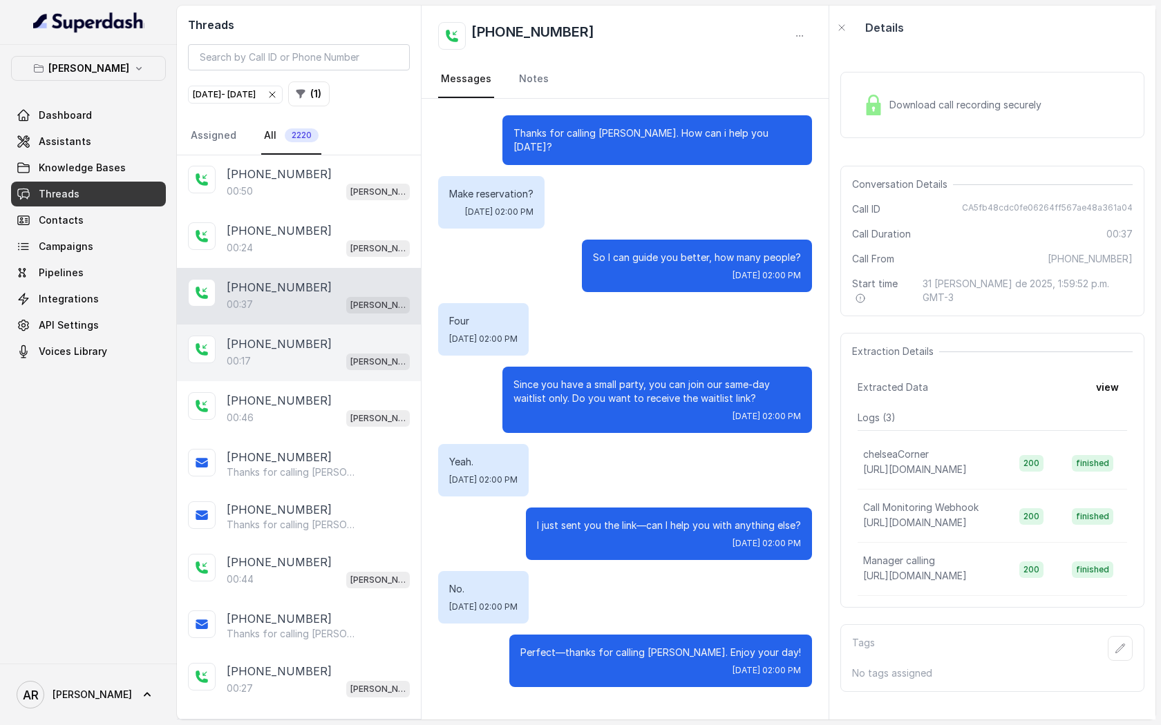
click at [330, 352] on div "00:17 [PERSON_NAME]" at bounding box center [318, 361] width 183 height 18
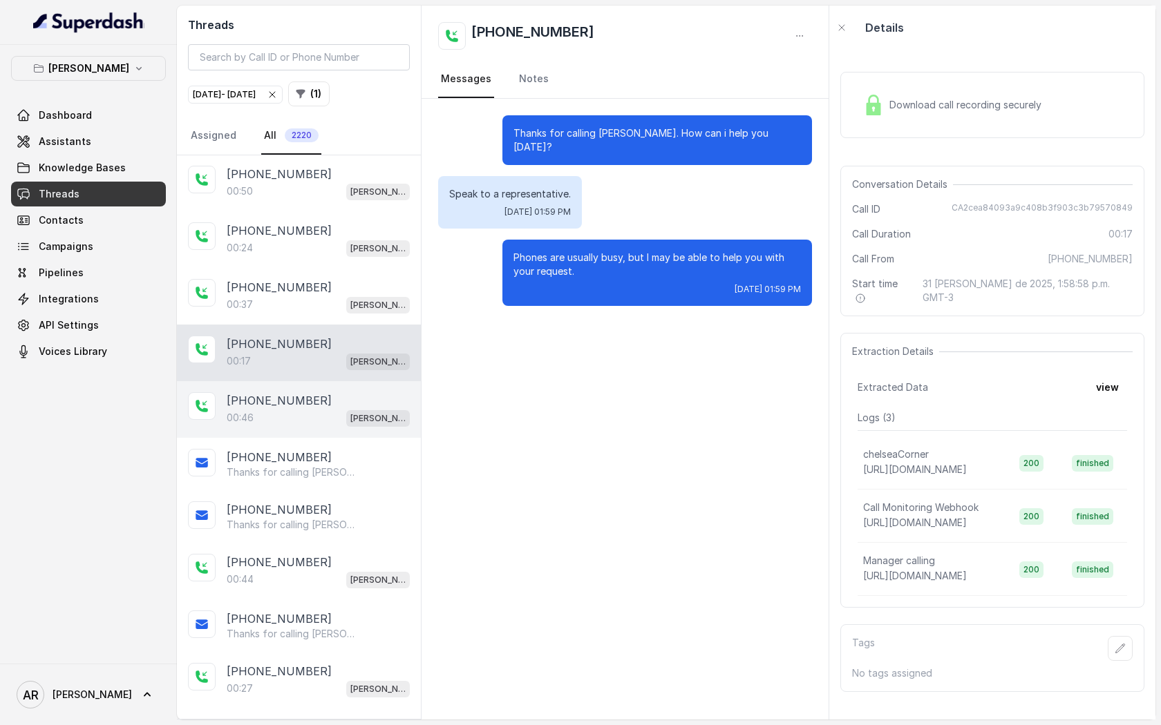
click at [323, 392] on div "[PHONE_NUMBER]" at bounding box center [318, 400] width 183 height 17
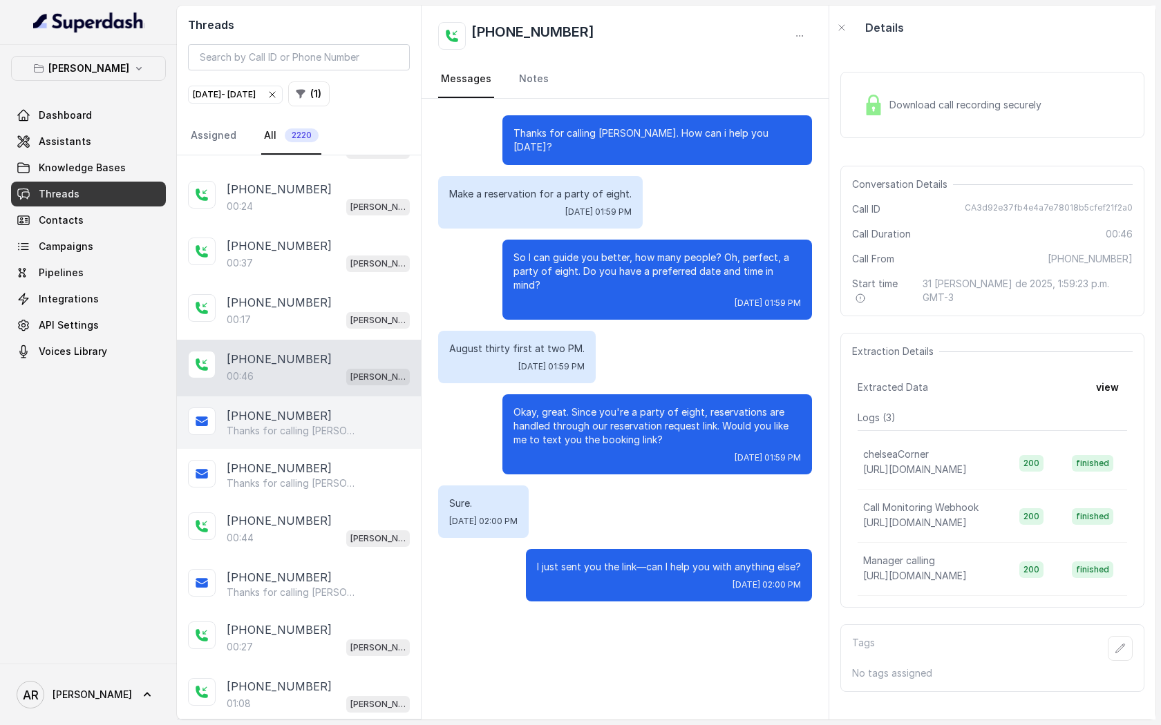
scroll to position [3666, 0]
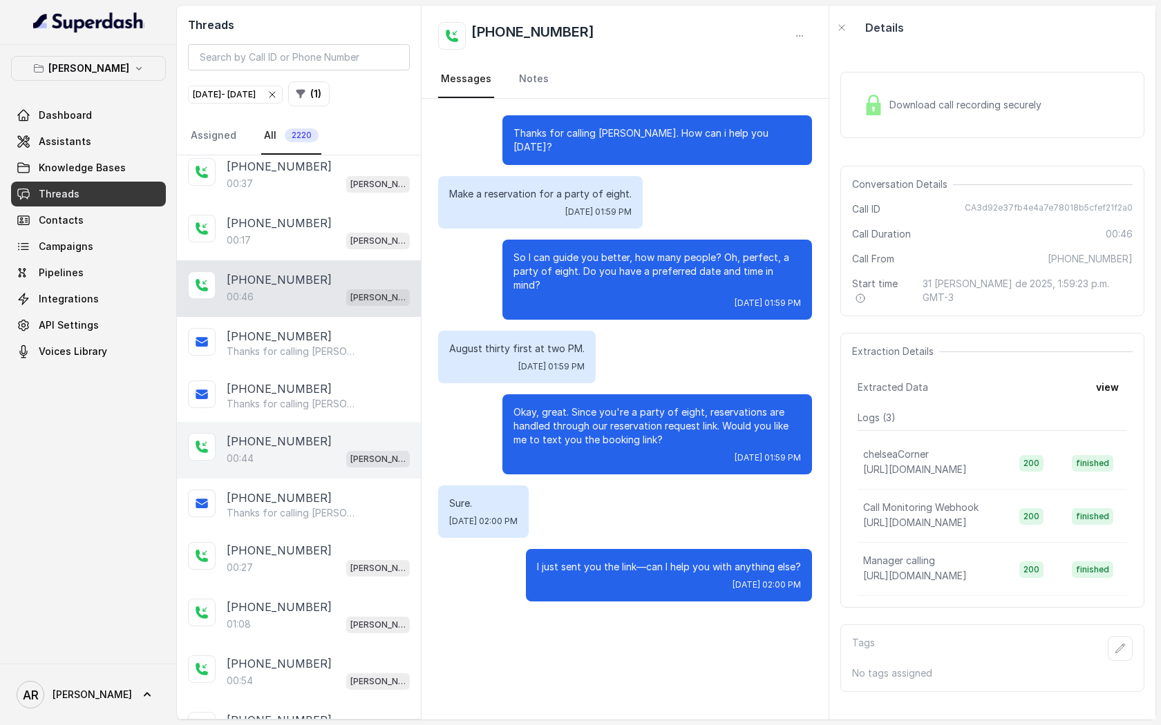
click at [336, 450] on div "00:44 [PERSON_NAME]" at bounding box center [318, 459] width 183 height 18
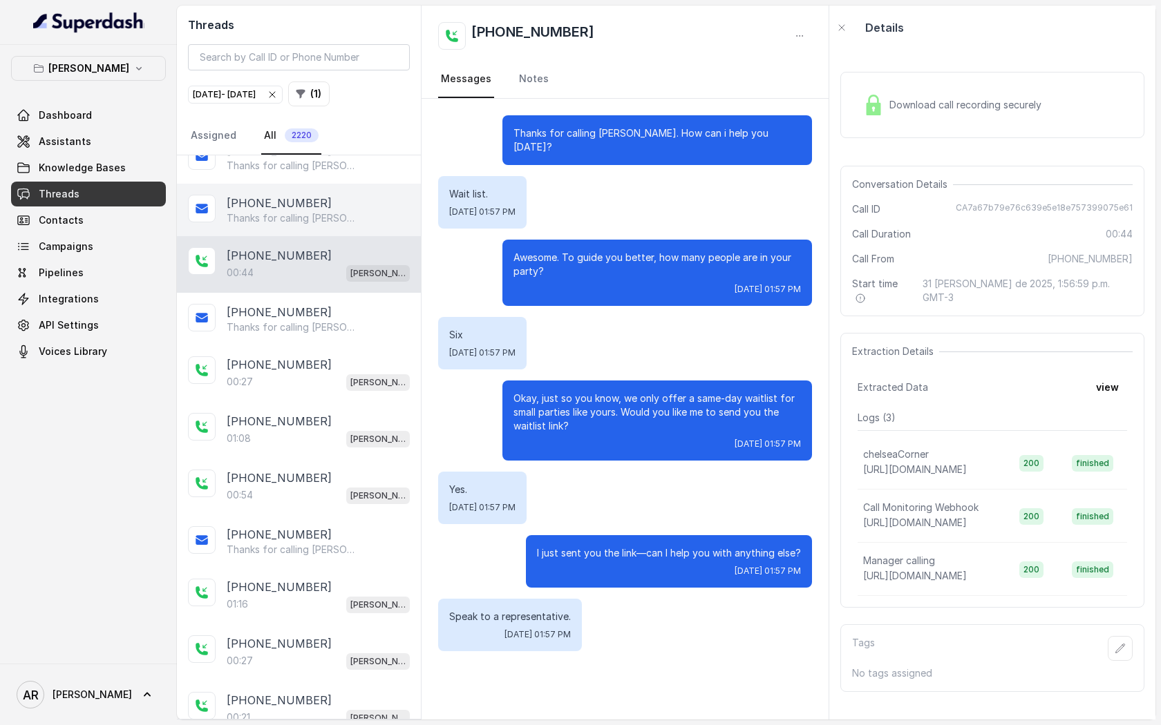
scroll to position [3874, 0]
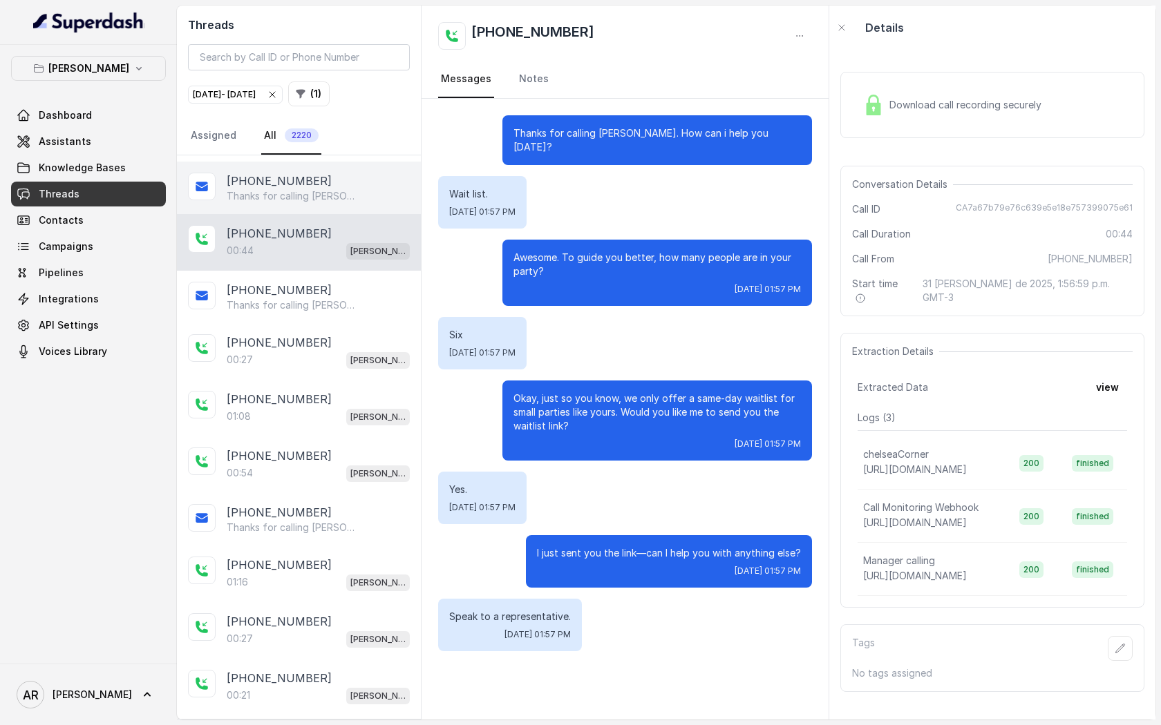
click at [344, 408] on div "01:08 [PERSON_NAME]" at bounding box center [318, 417] width 183 height 18
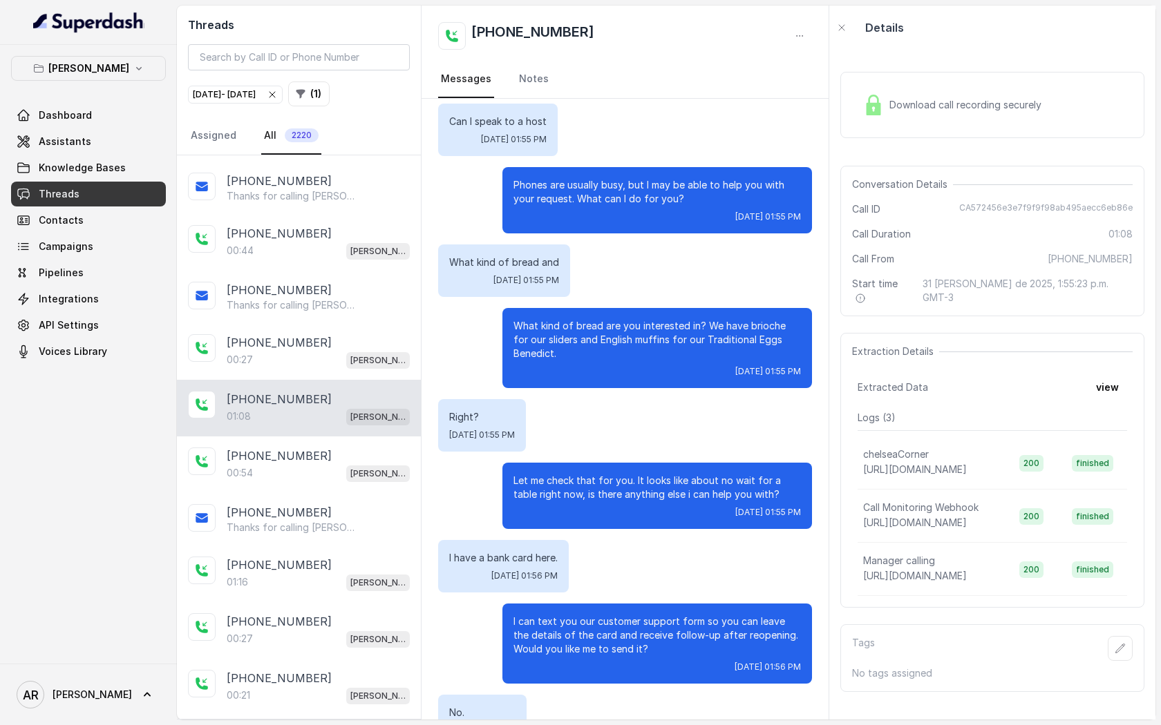
scroll to position [230, 0]
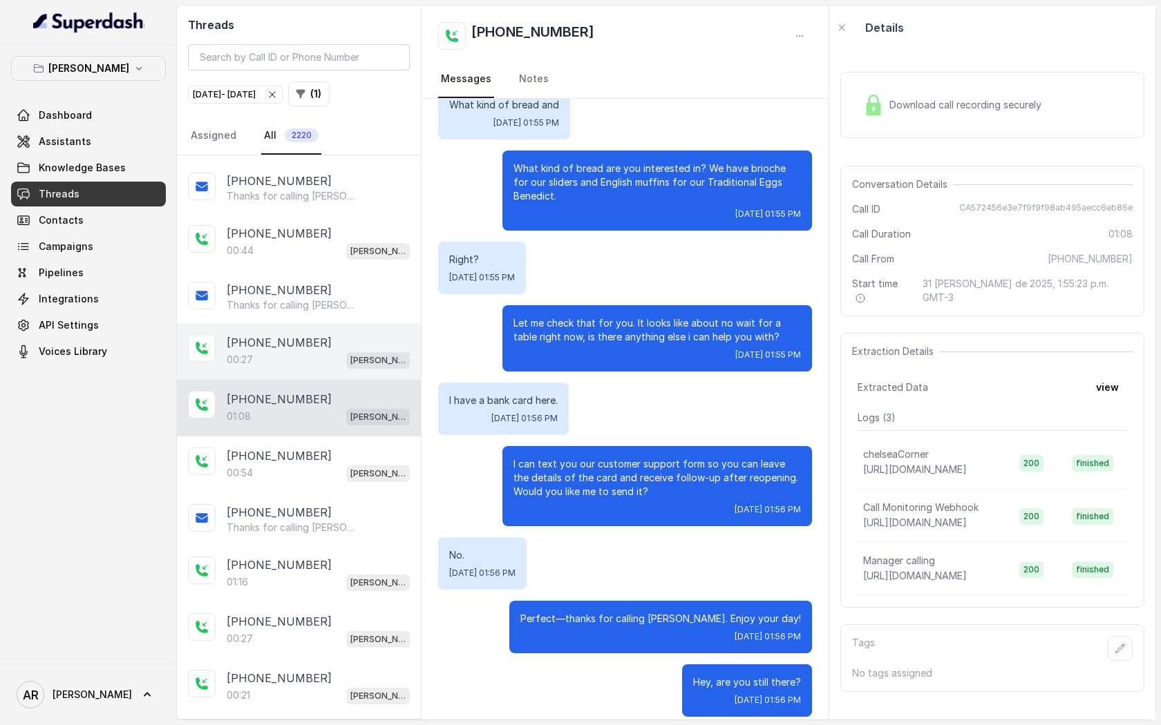
click at [345, 351] on div "00:27 [PERSON_NAME]" at bounding box center [318, 360] width 183 height 18
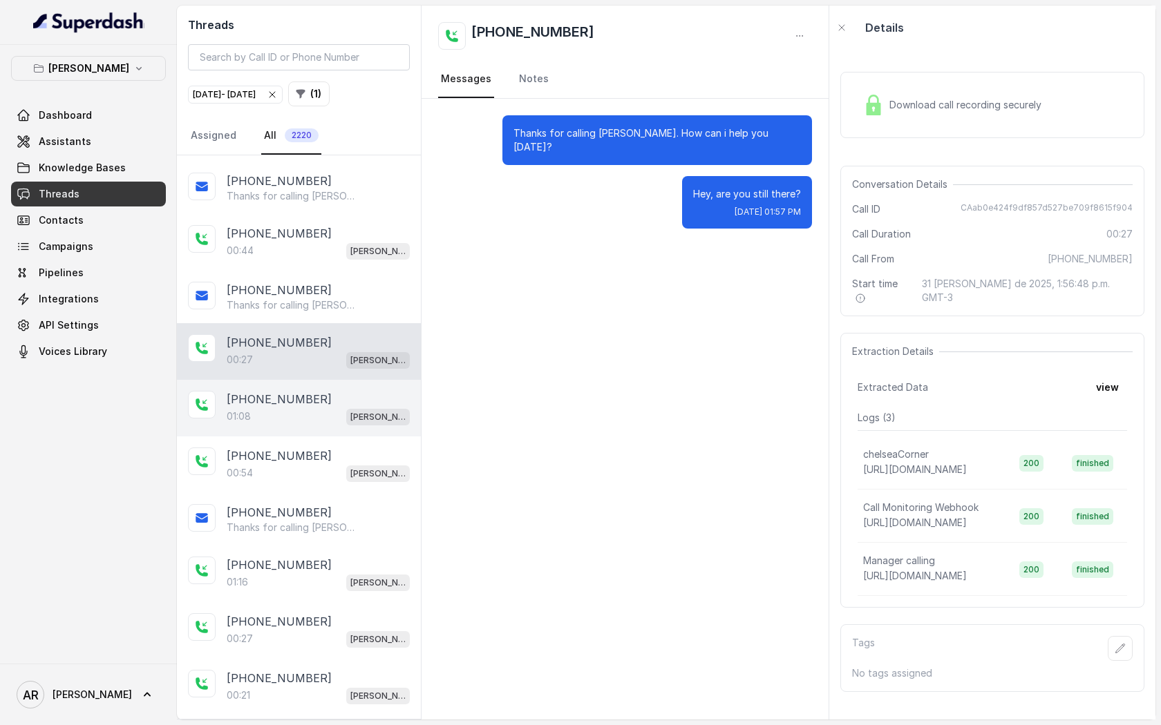
click at [322, 413] on div "[PHONE_NUMBER]:08 [GEOGRAPHIC_DATA]" at bounding box center [299, 408] width 244 height 57
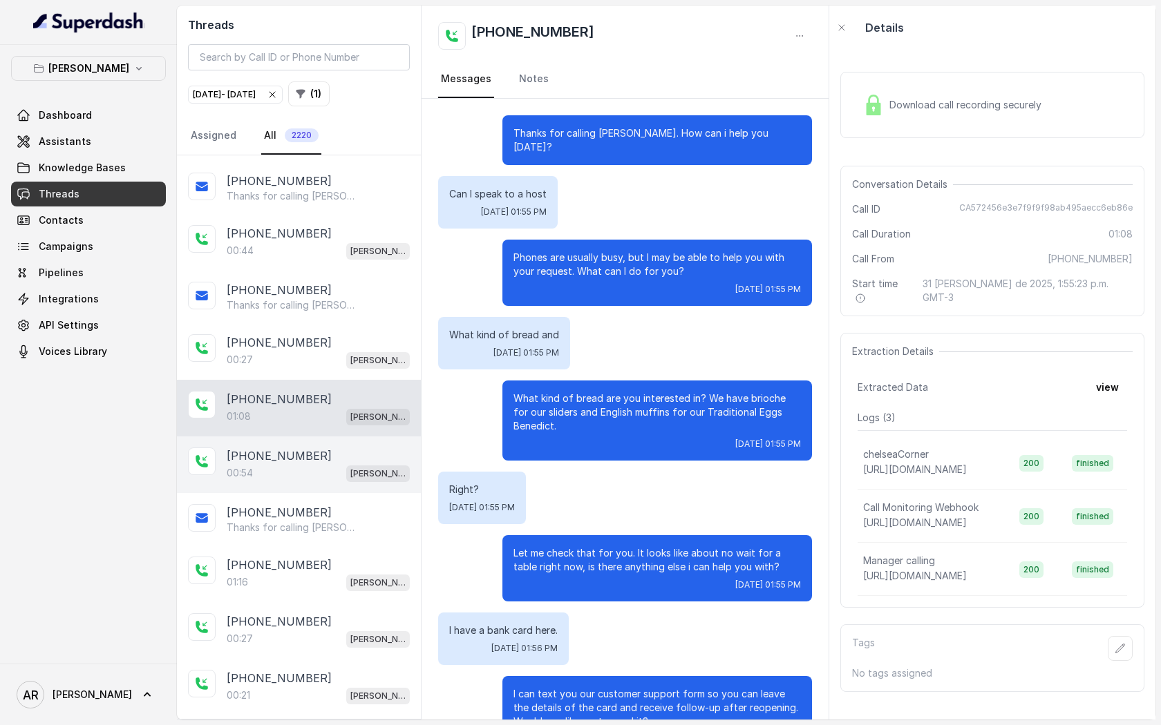
scroll to position [230, 0]
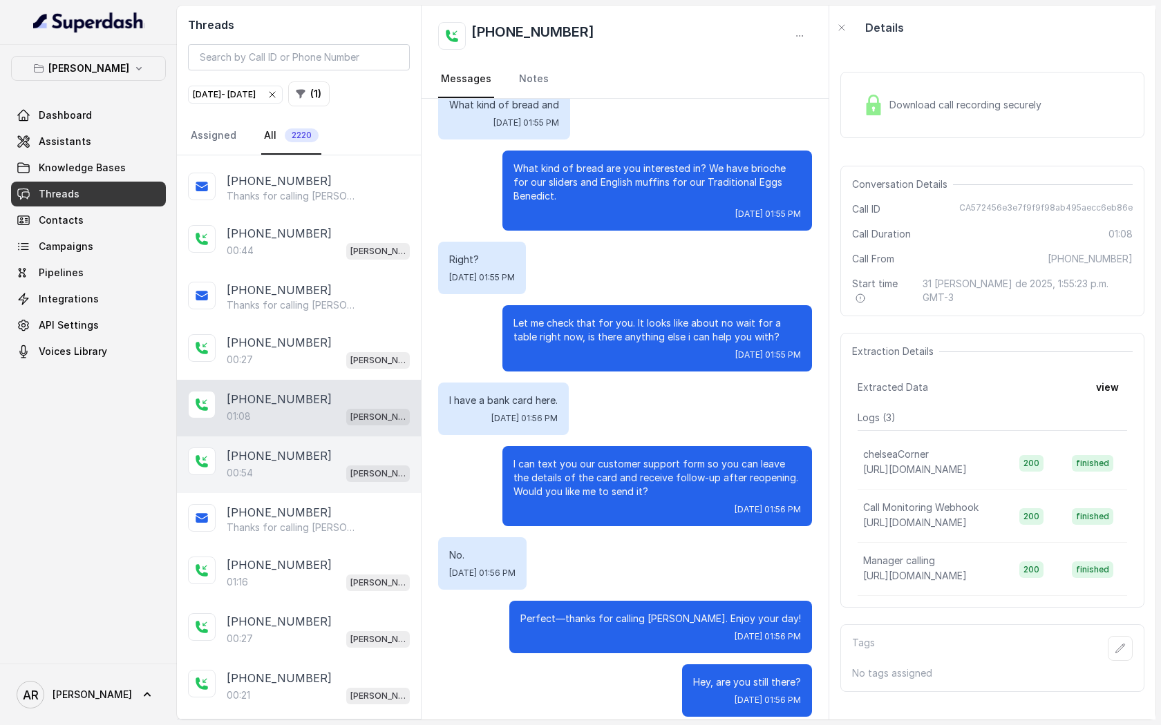
click at [322, 464] on div "00:54 [PERSON_NAME]" at bounding box center [318, 473] width 183 height 18
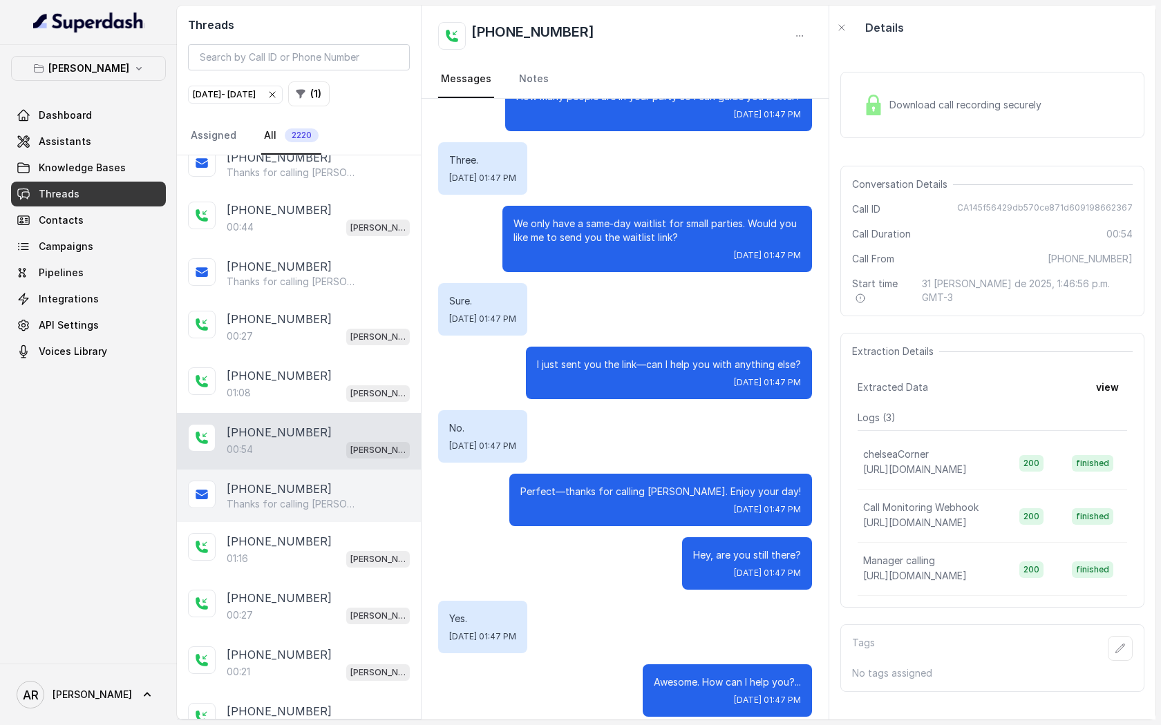
scroll to position [3926, 0]
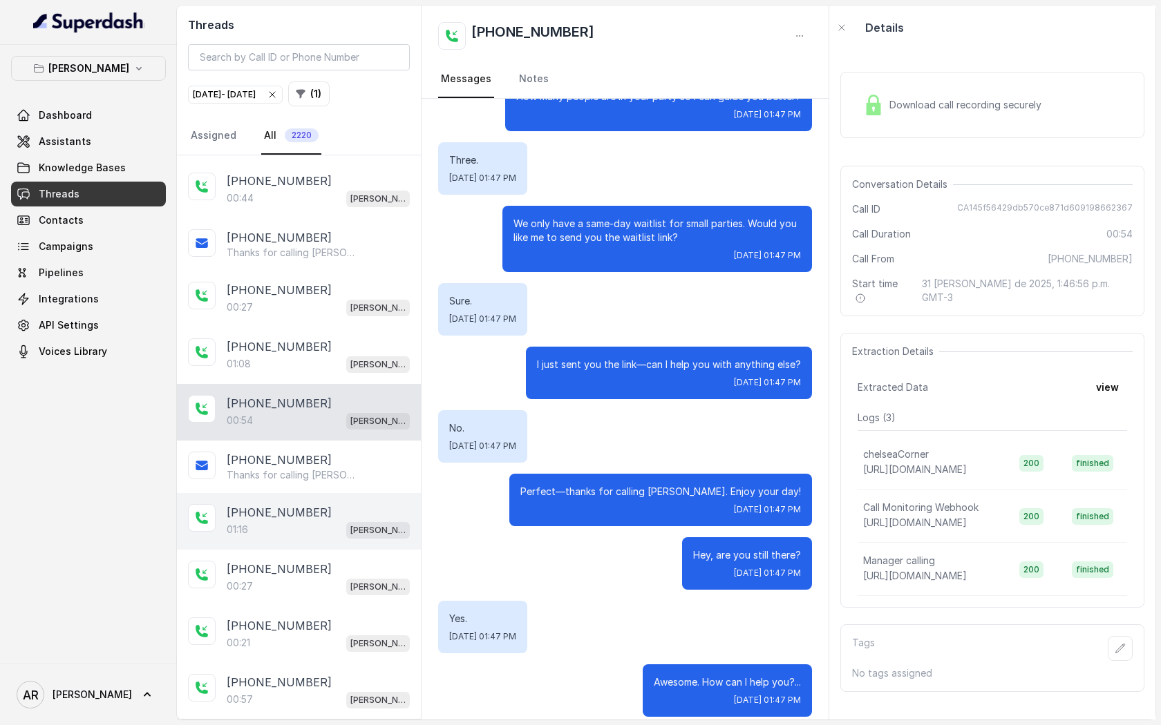
click at [336, 504] on div "[PHONE_NUMBER]" at bounding box center [318, 512] width 183 height 17
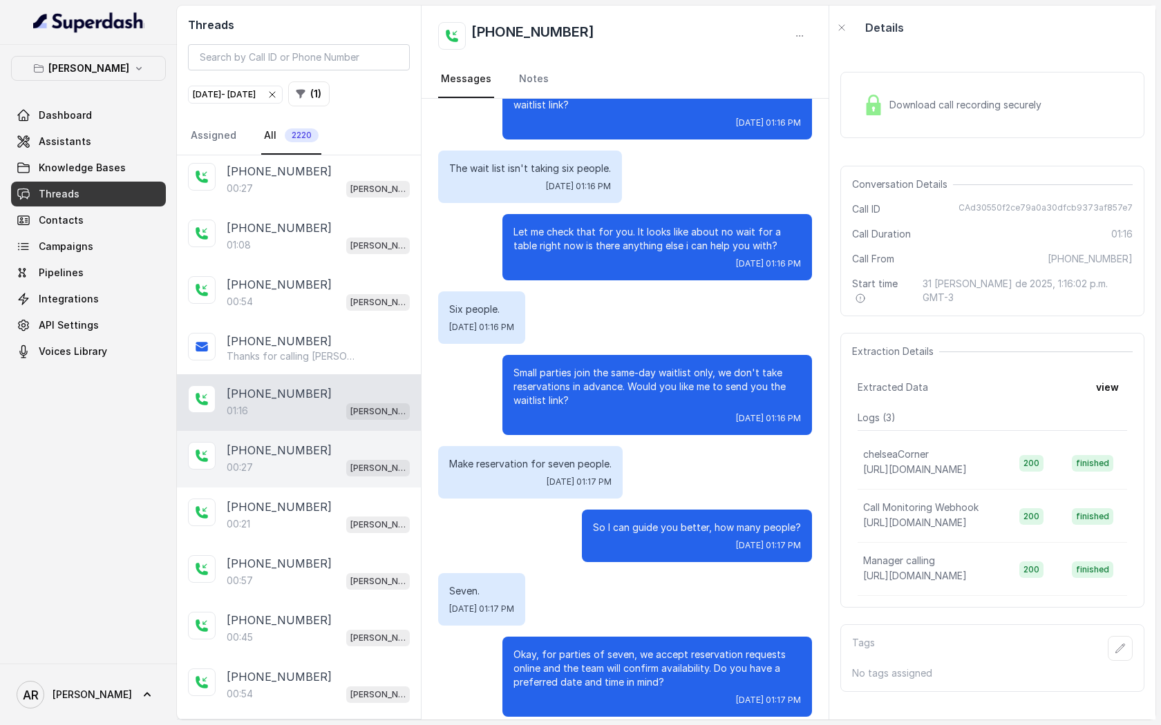
scroll to position [4093, 0]
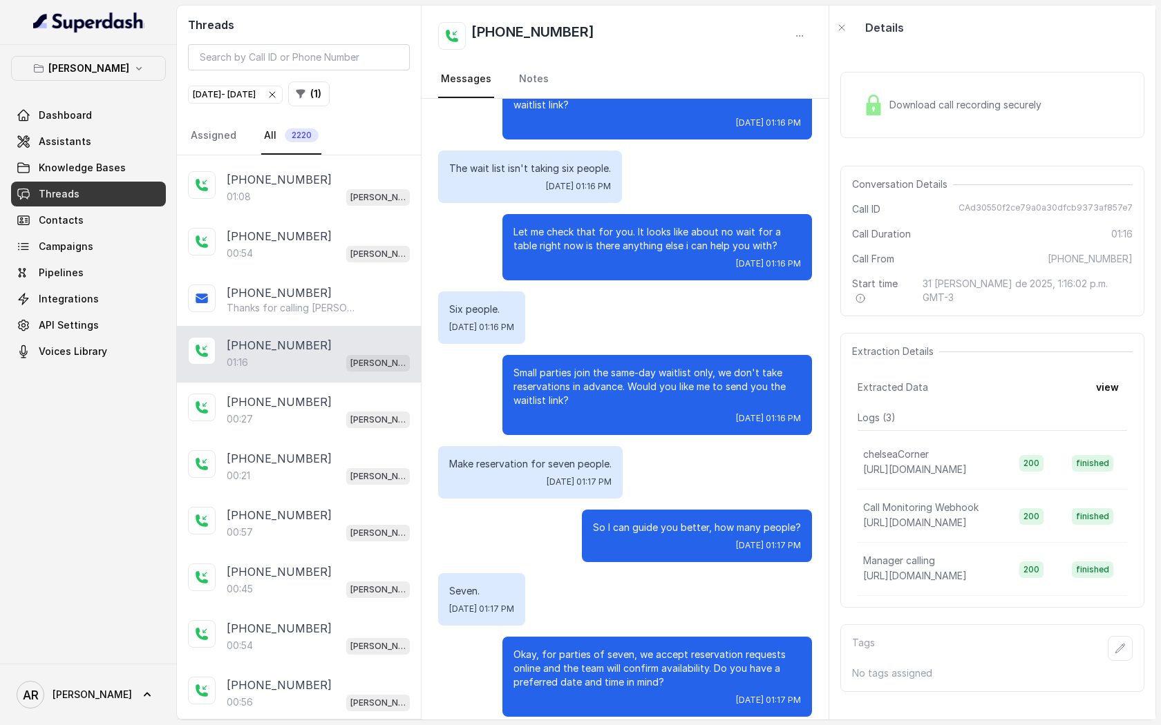
click at [309, 354] on div "01:16 Chelsea Corner" at bounding box center [318, 363] width 183 height 18
click at [323, 406] on div "[PHONE_NUMBER]:27 [GEOGRAPHIC_DATA]" at bounding box center [299, 411] width 244 height 57
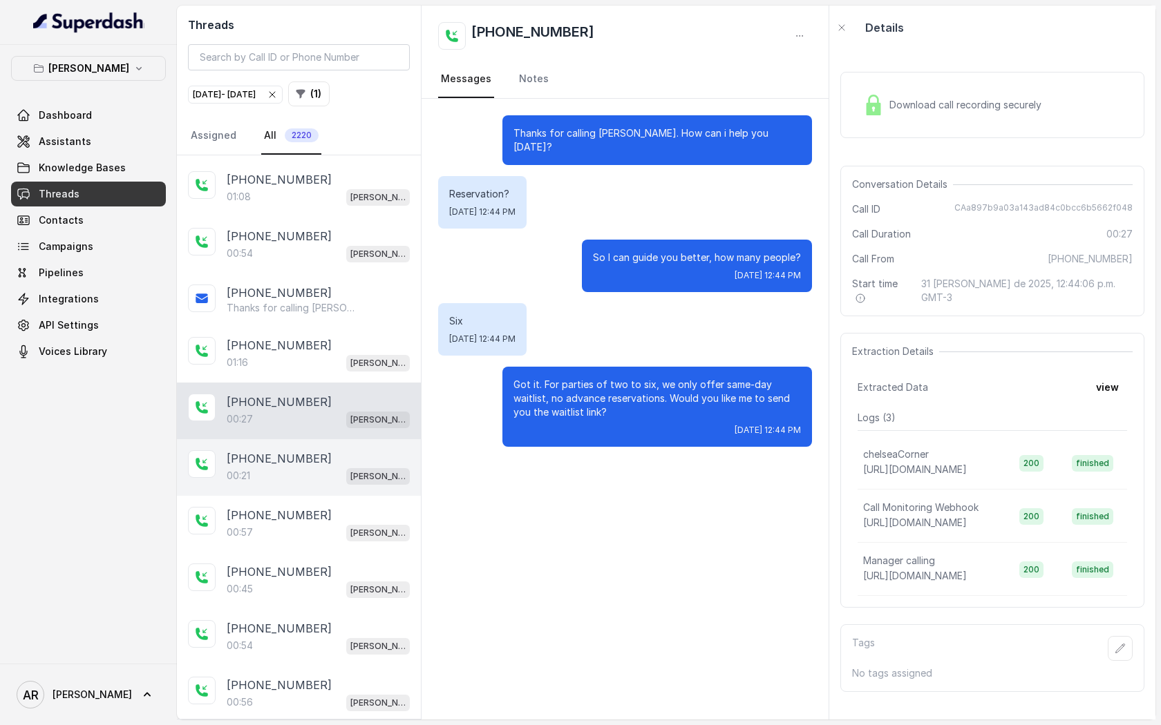
click at [326, 450] on div "[PHONE_NUMBER]" at bounding box center [318, 458] width 183 height 17
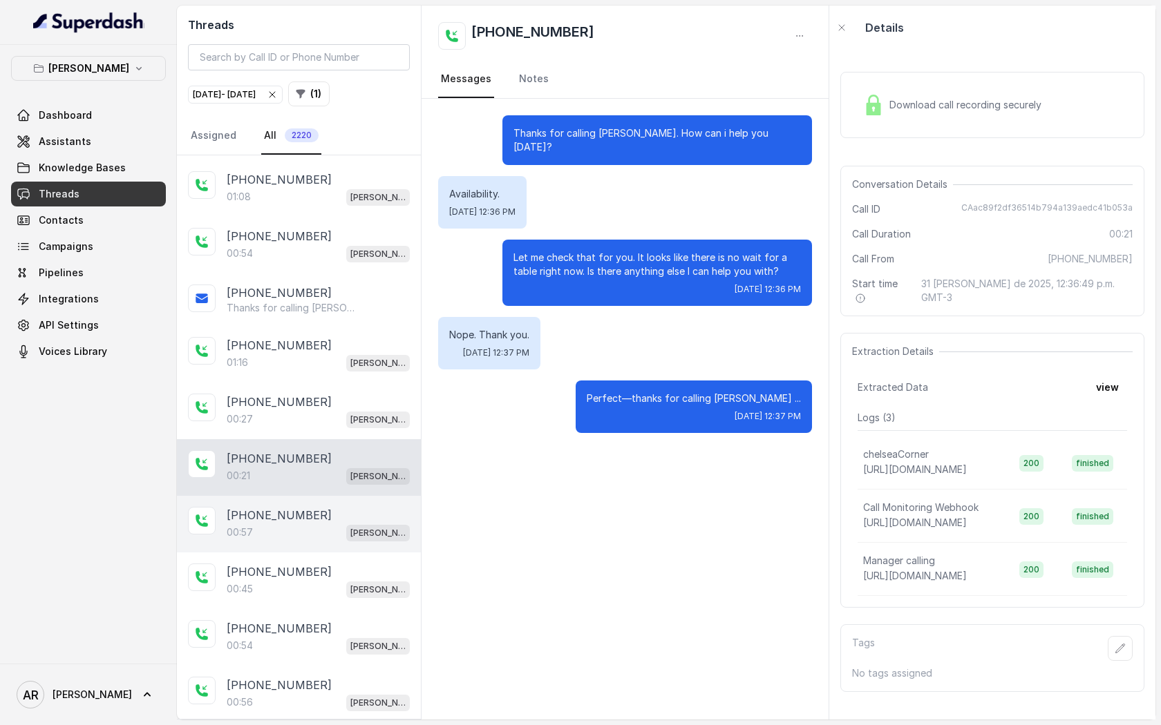
click at [354, 517] on div "[PHONE_NUMBER]:57 [GEOGRAPHIC_DATA]" at bounding box center [299, 524] width 244 height 57
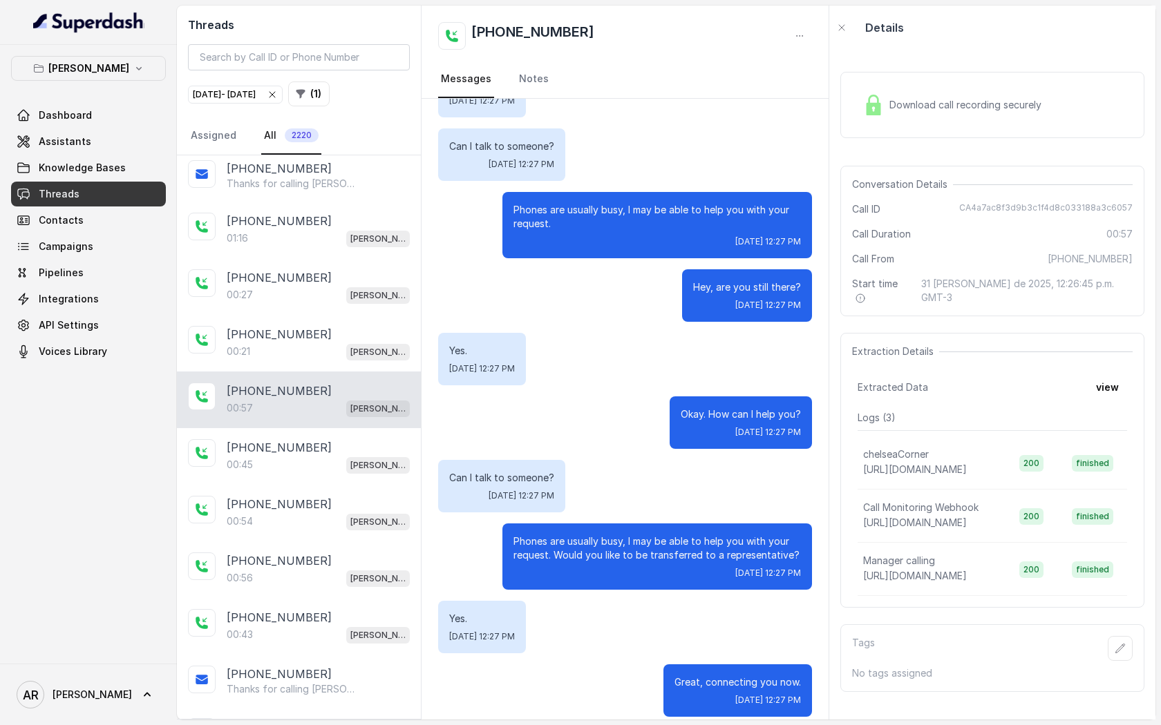
scroll to position [4316, 0]
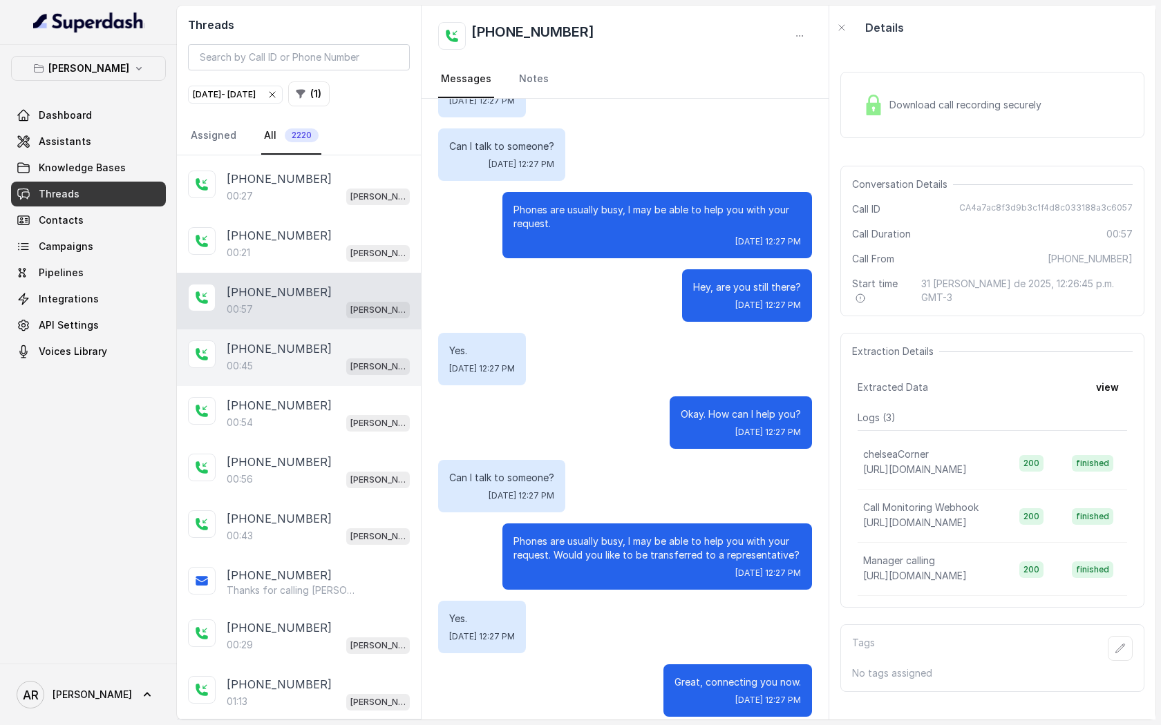
click at [287, 357] on div "00:45 [PERSON_NAME]" at bounding box center [318, 366] width 183 height 18
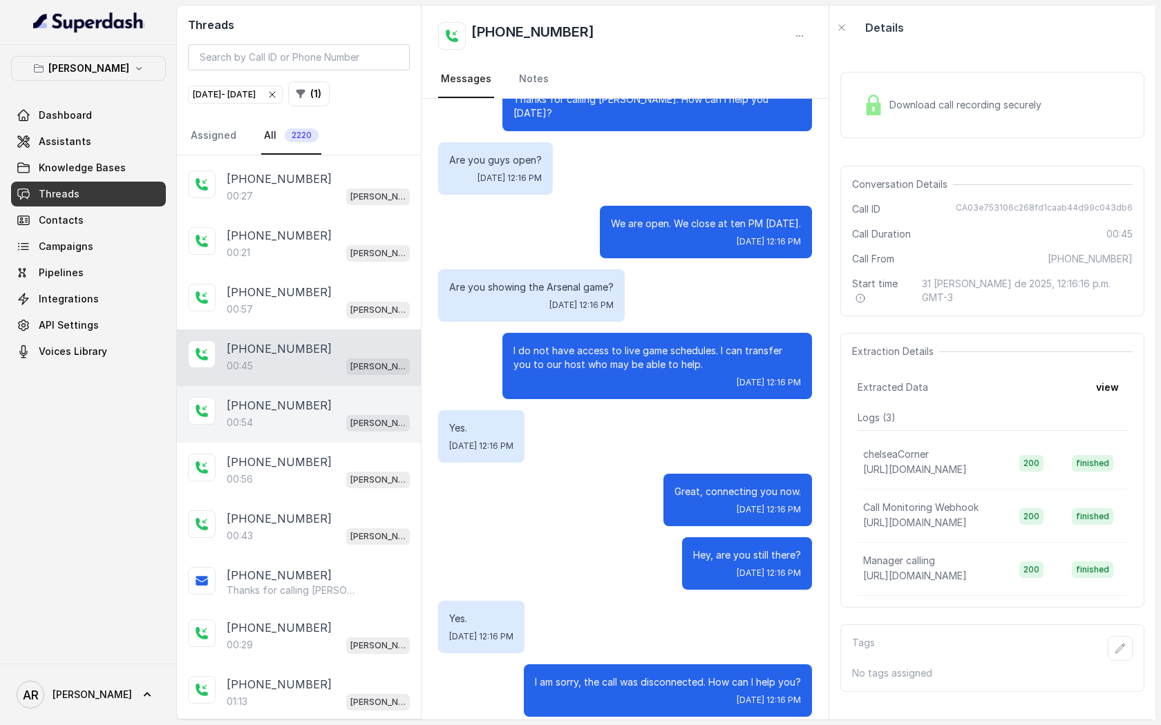
click at [344, 414] on div "00:54 [PERSON_NAME]" at bounding box center [318, 423] width 183 height 18
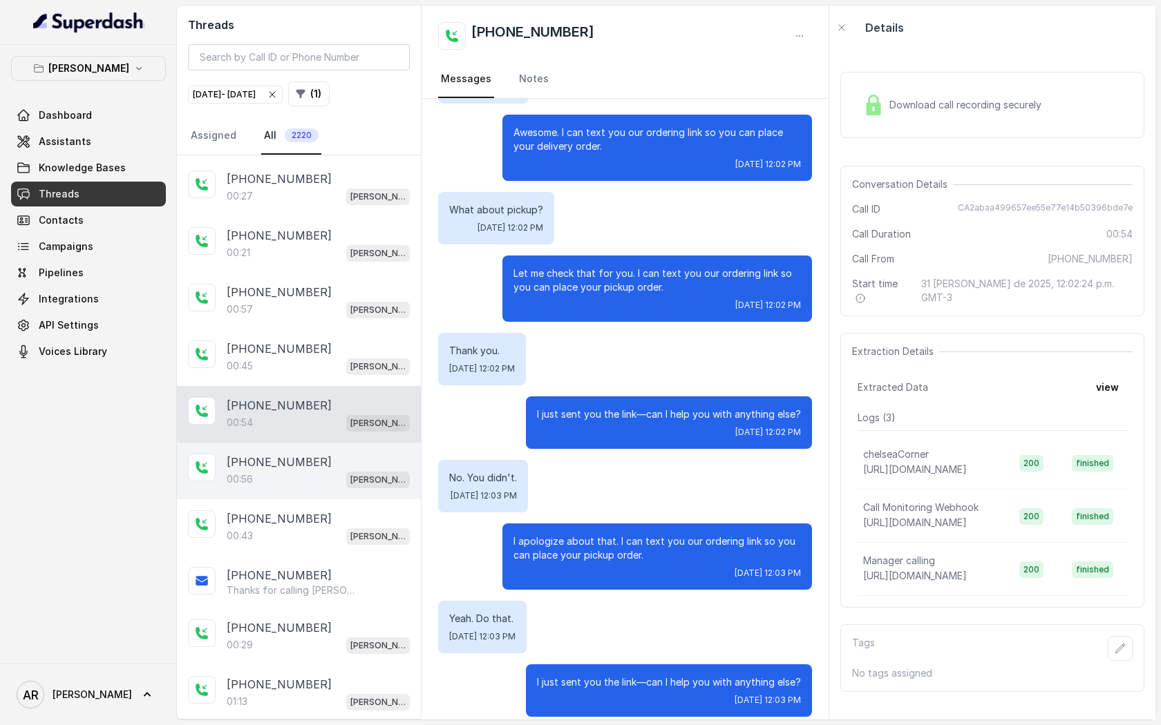
click at [361, 454] on div "[PHONE_NUMBER]" at bounding box center [318, 462] width 183 height 17
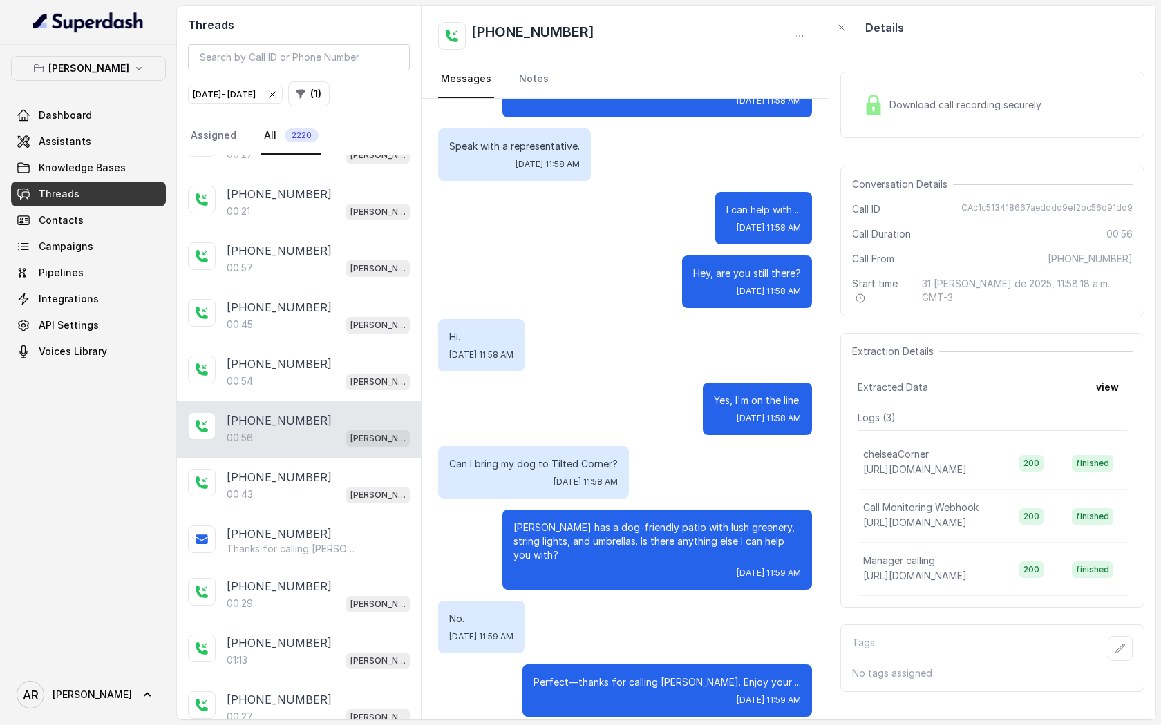
scroll to position [4366, 0]
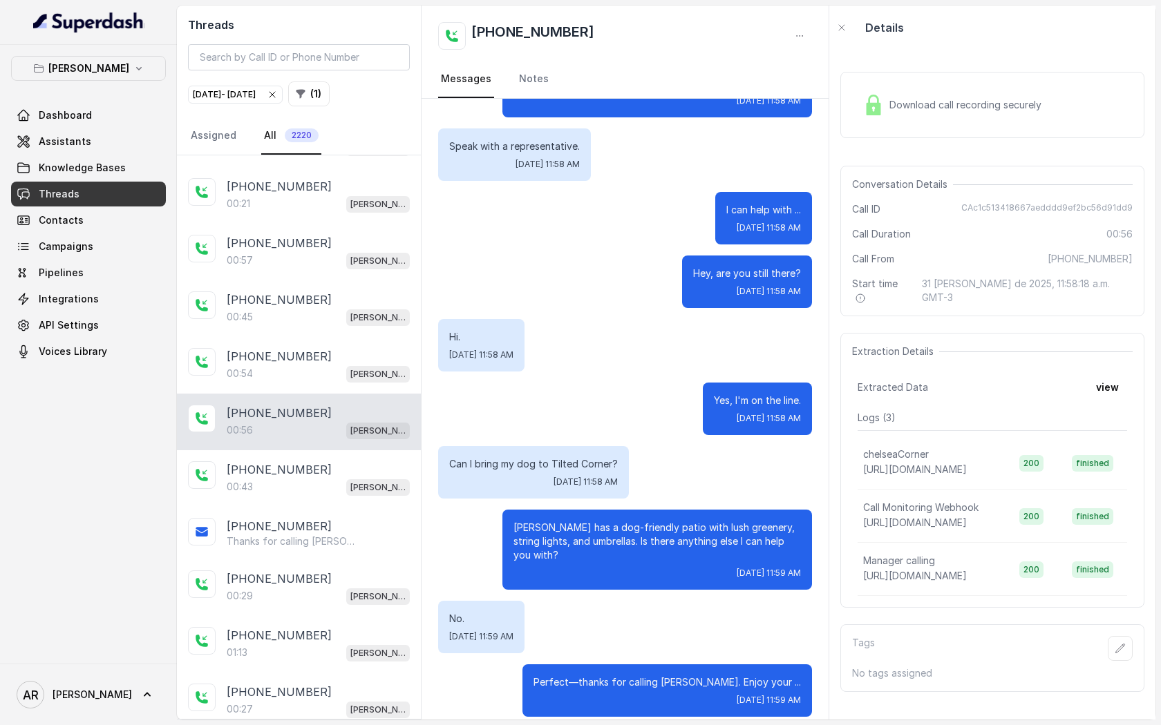
click at [253, 461] on p "[PHONE_NUMBER]" at bounding box center [279, 469] width 105 height 17
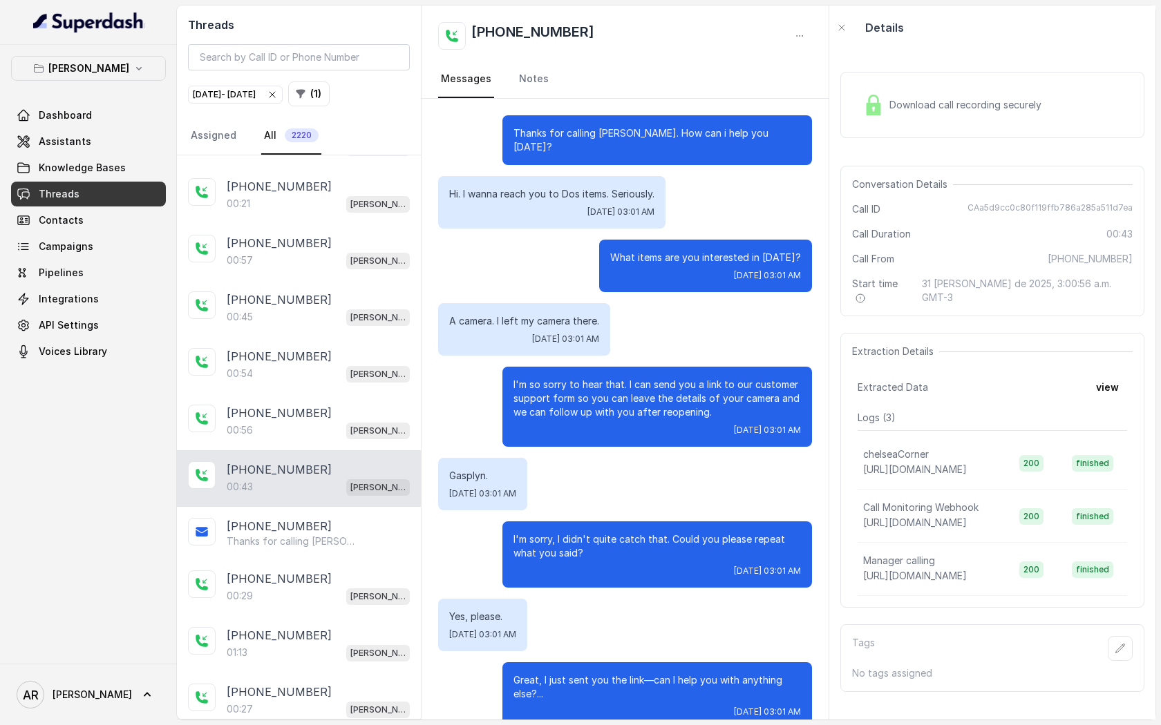
scroll to position [12, 0]
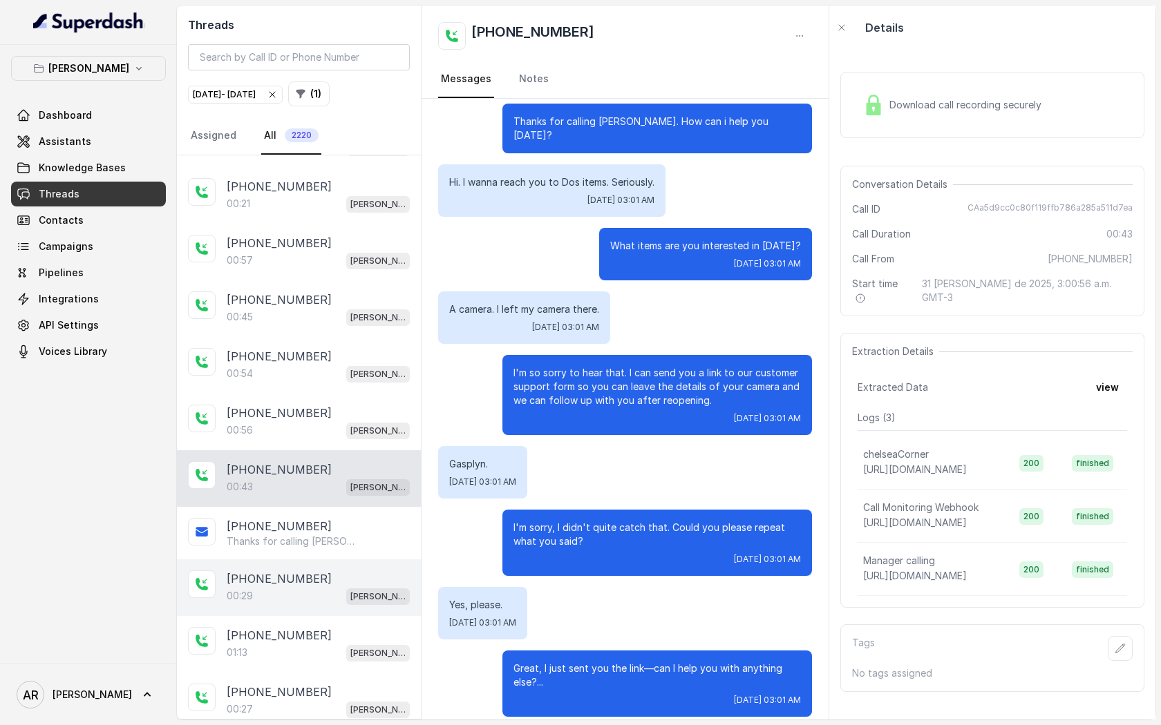
click at [326, 571] on div "[PHONE_NUMBER]" at bounding box center [318, 579] width 183 height 17
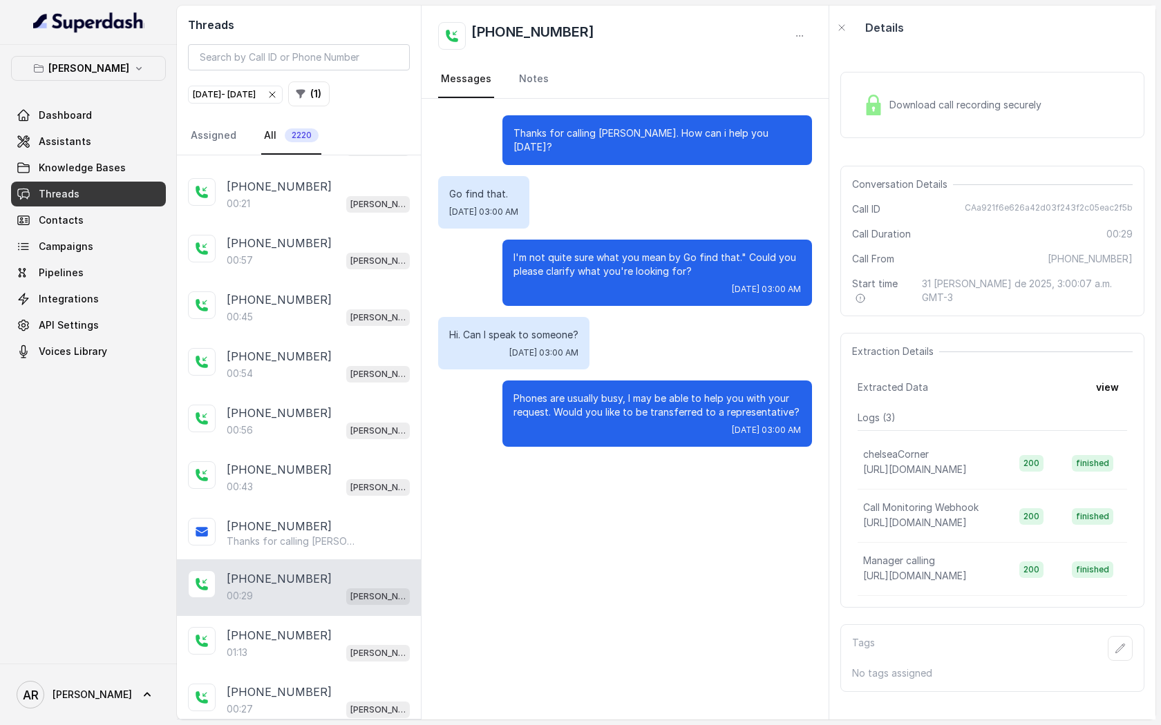
scroll to position [4452, 0]
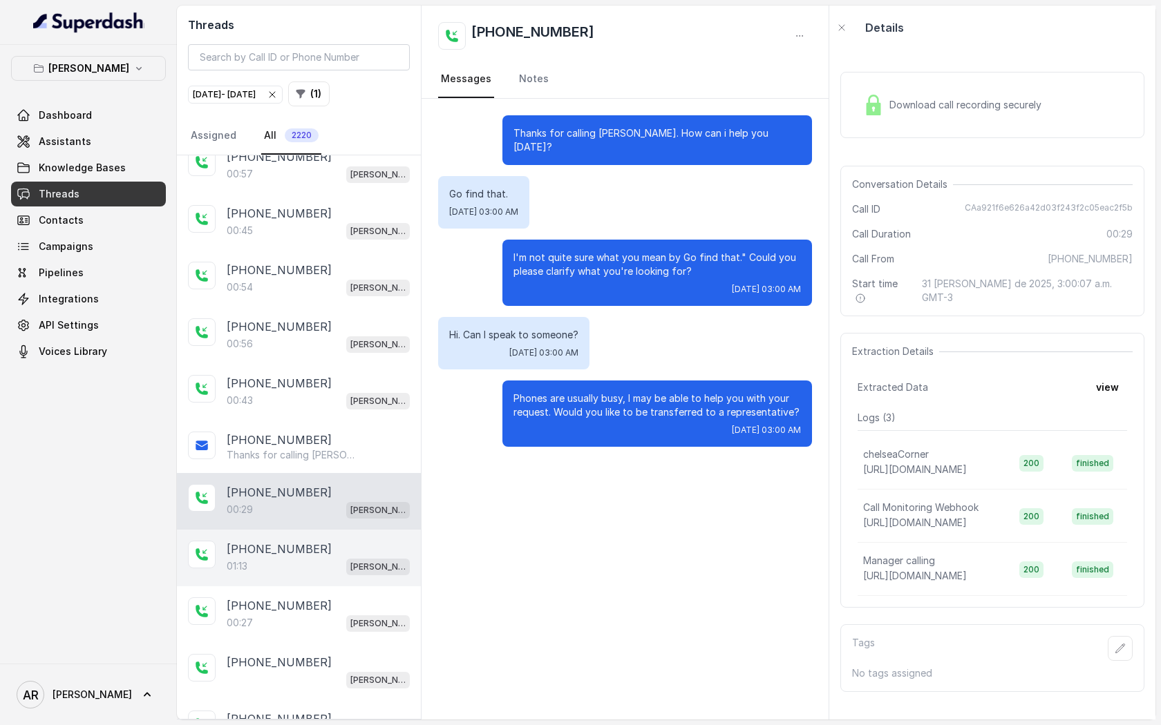
click at [325, 558] on div "01:13 [PERSON_NAME]" at bounding box center [318, 567] width 183 height 18
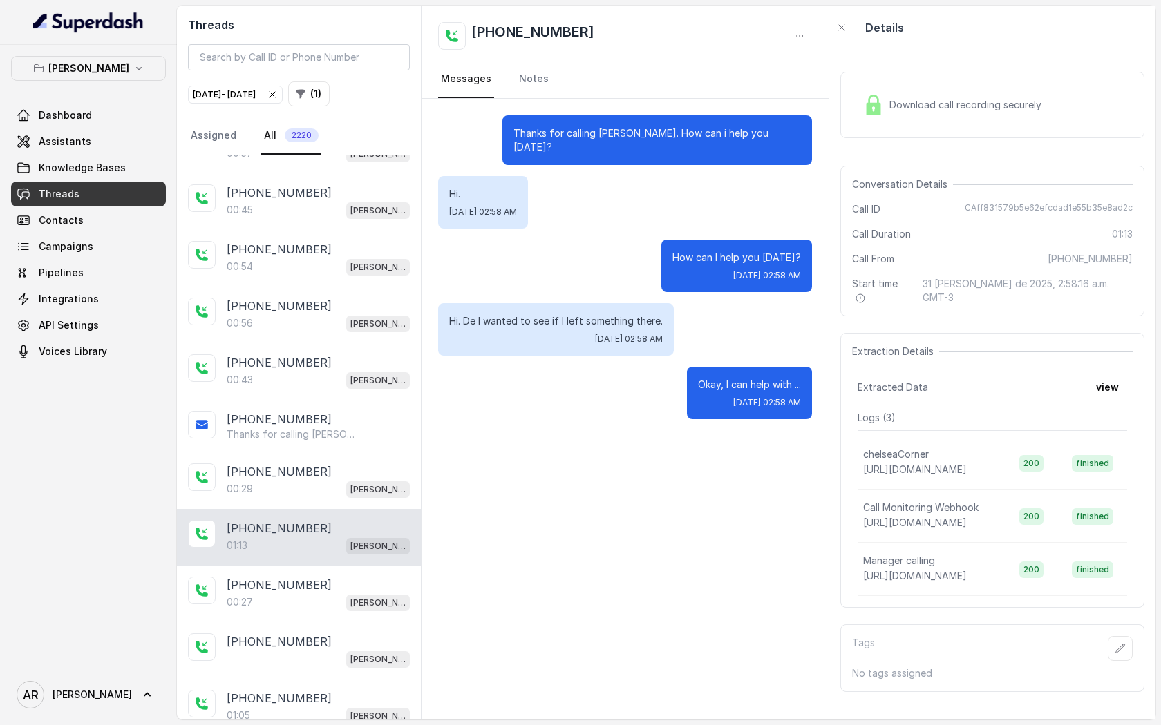
scroll to position [4473, 0]
click at [323, 576] on div "[PHONE_NUMBER]" at bounding box center [318, 584] width 183 height 17
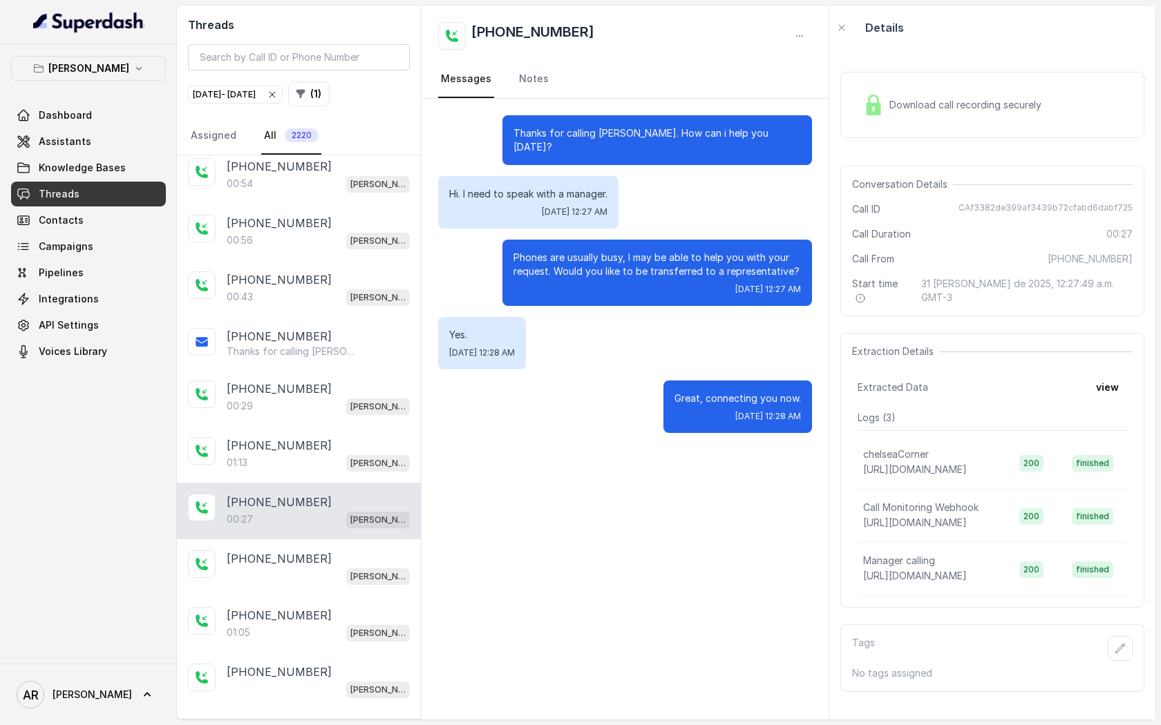
scroll to position [4571, 0]
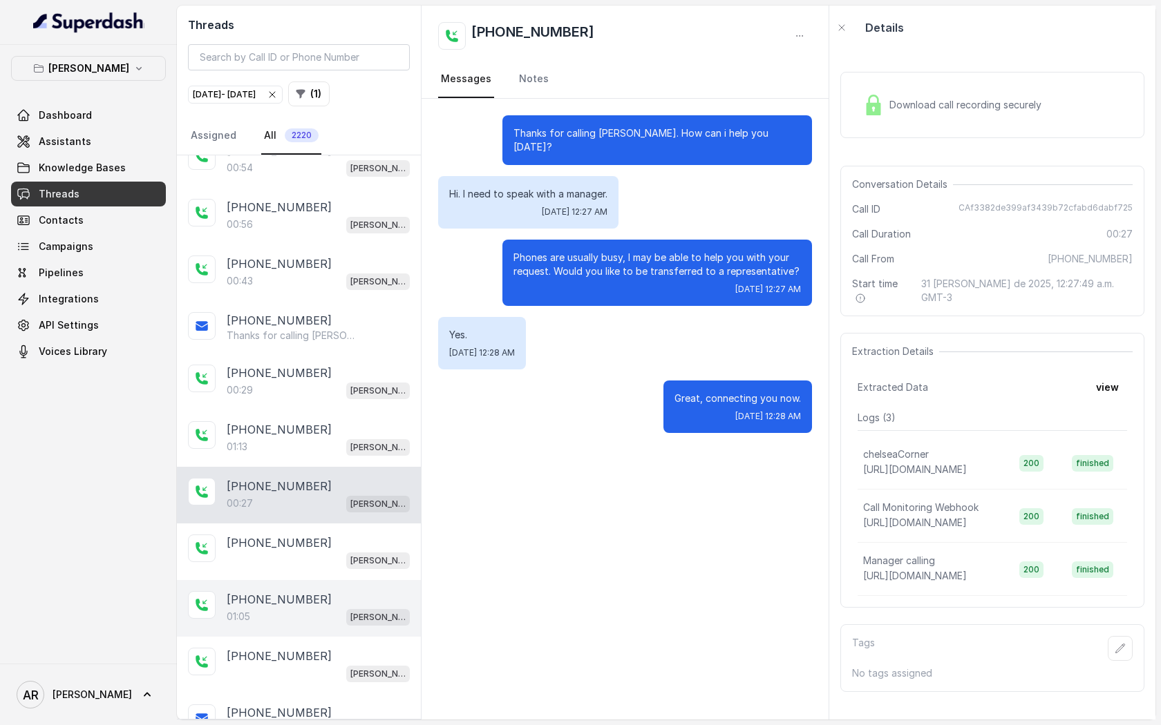
click at [312, 591] on div "[PHONE_NUMBER]" at bounding box center [318, 599] width 183 height 17
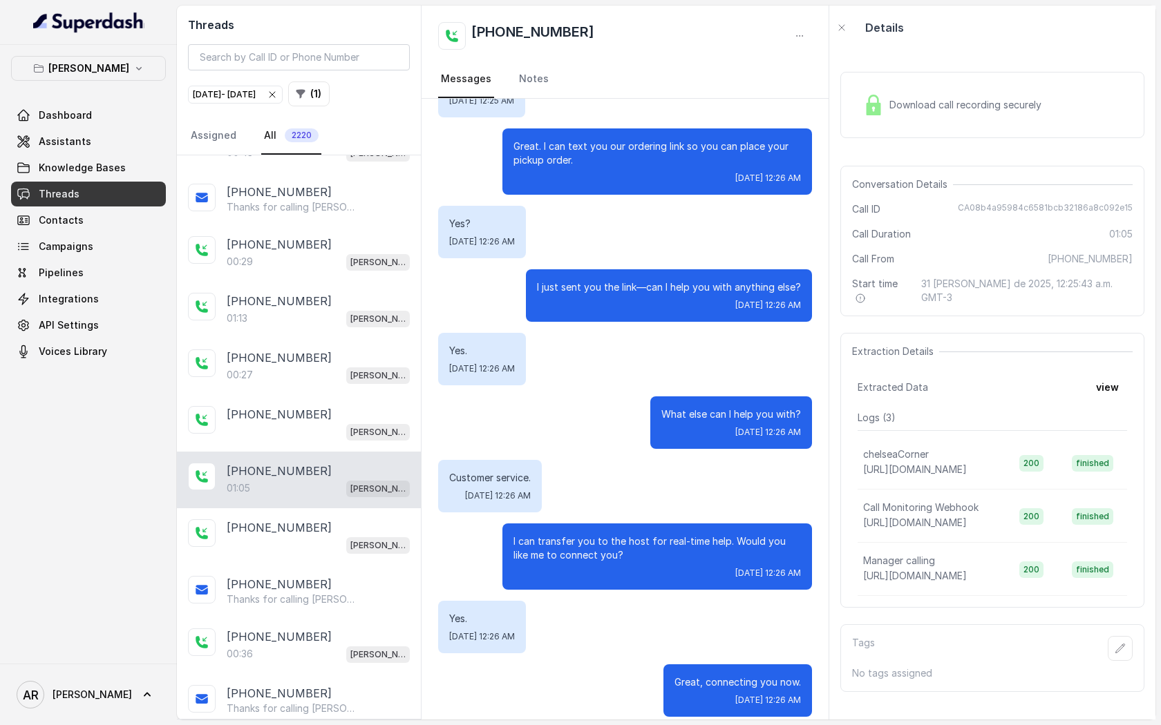
scroll to position [4705, 0]
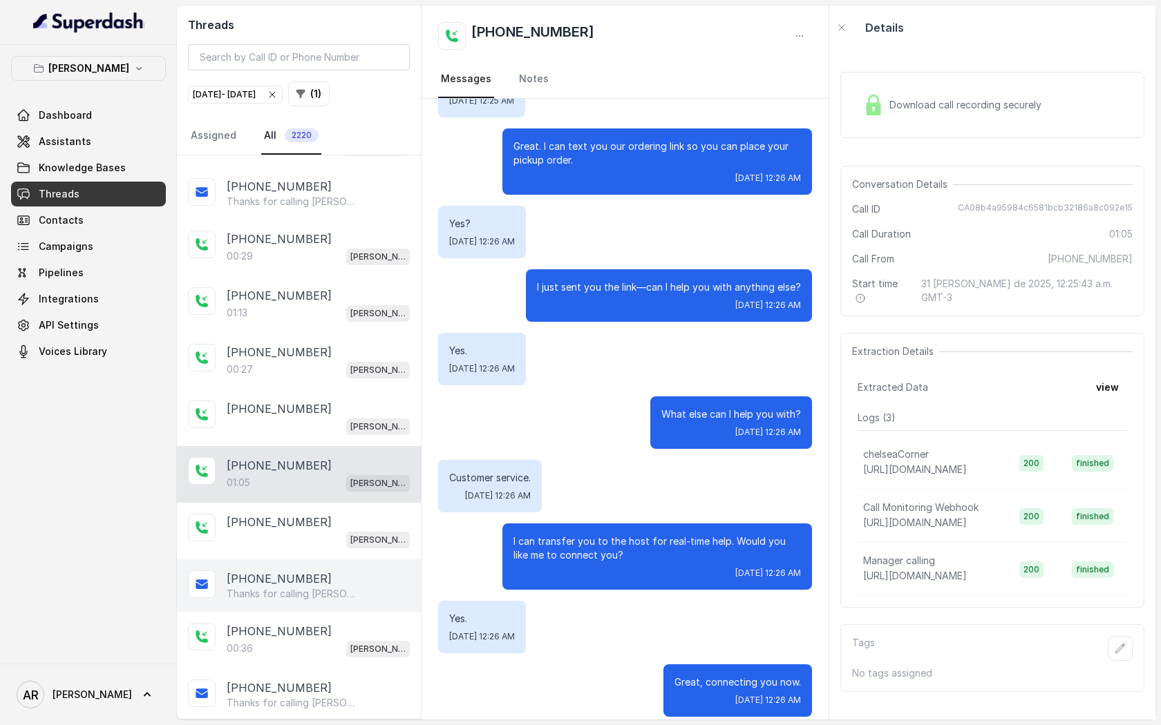
click at [338, 571] on div "[PHONE_NUMBER]" at bounding box center [318, 579] width 183 height 17
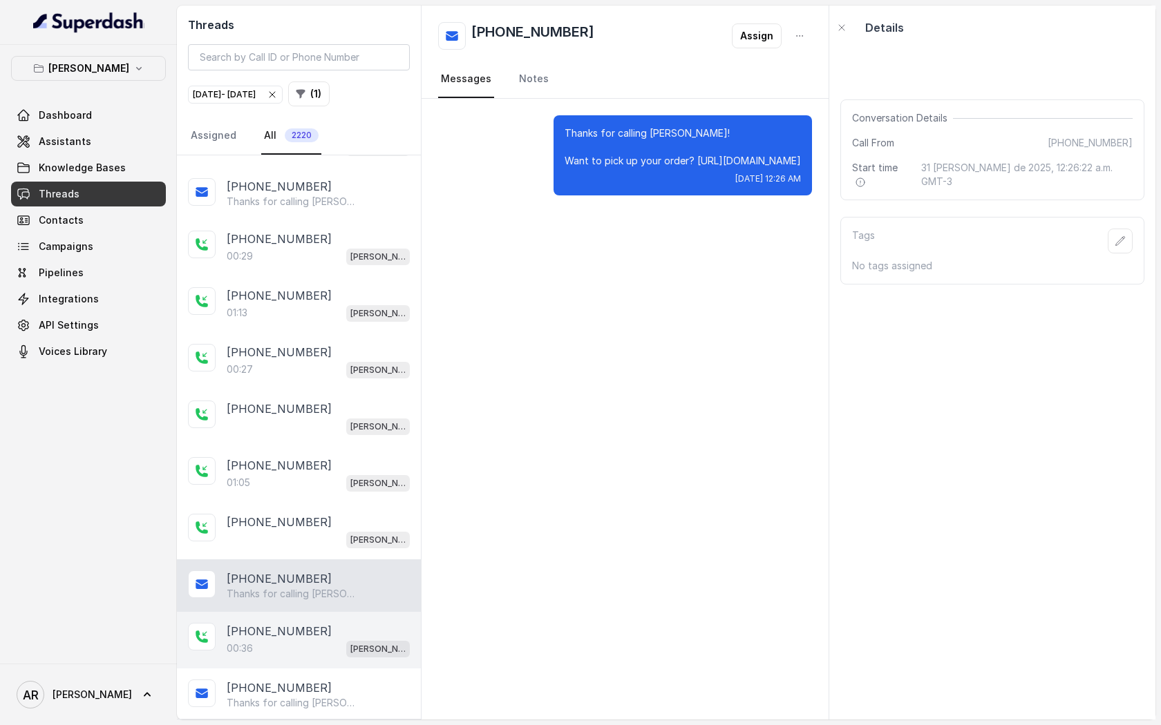
click at [332, 623] on div "[PHONE_NUMBER]" at bounding box center [318, 631] width 183 height 17
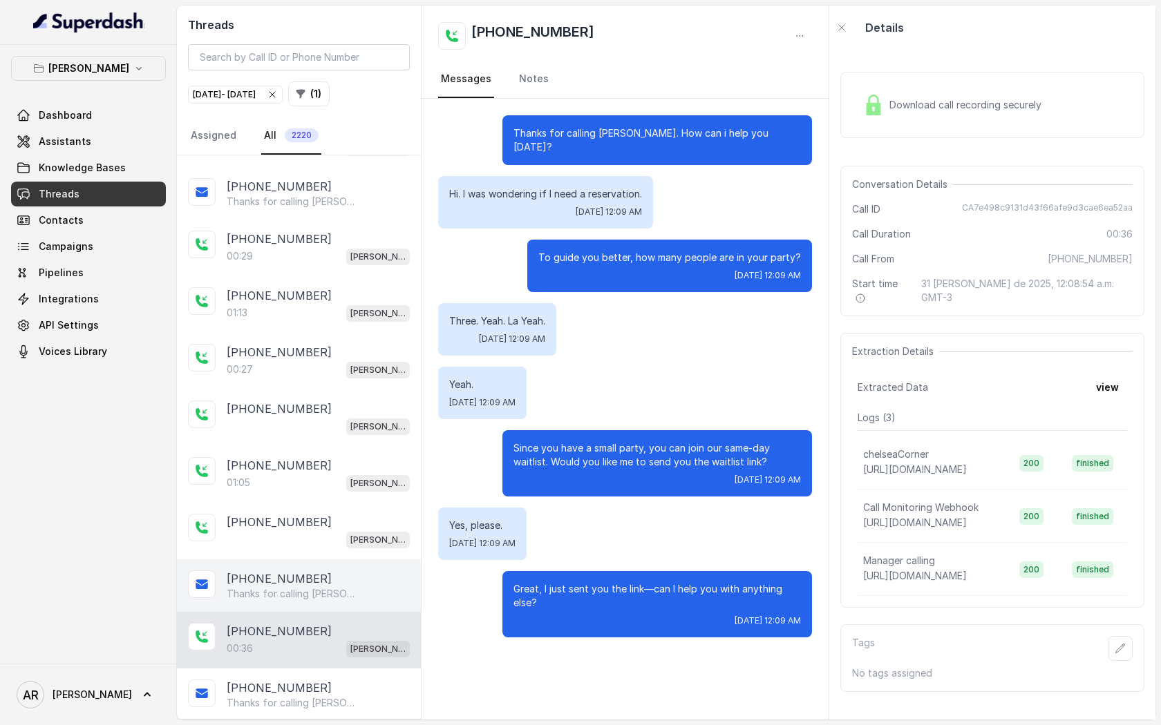
click at [307, 560] on div "[PHONE_NUMBER] Thanks for calling [PERSON_NAME]! Want to pick up your order? [U…" at bounding box center [299, 586] width 244 height 53
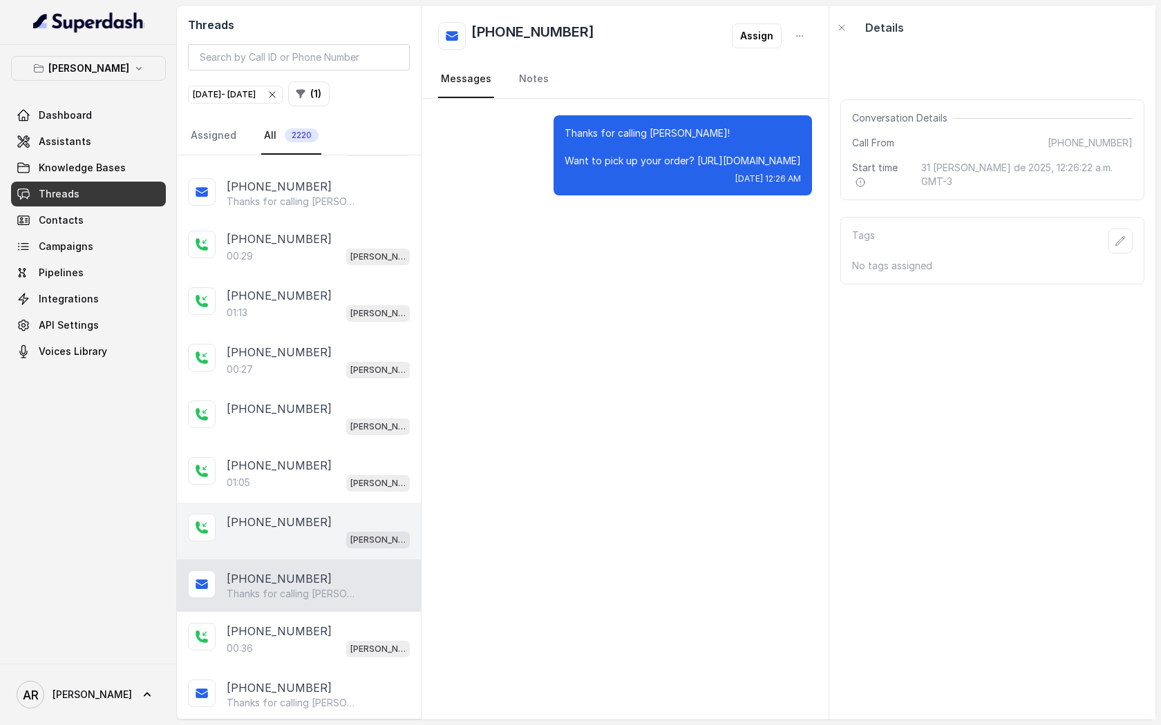
click at [309, 531] on div "[PERSON_NAME]" at bounding box center [318, 540] width 183 height 18
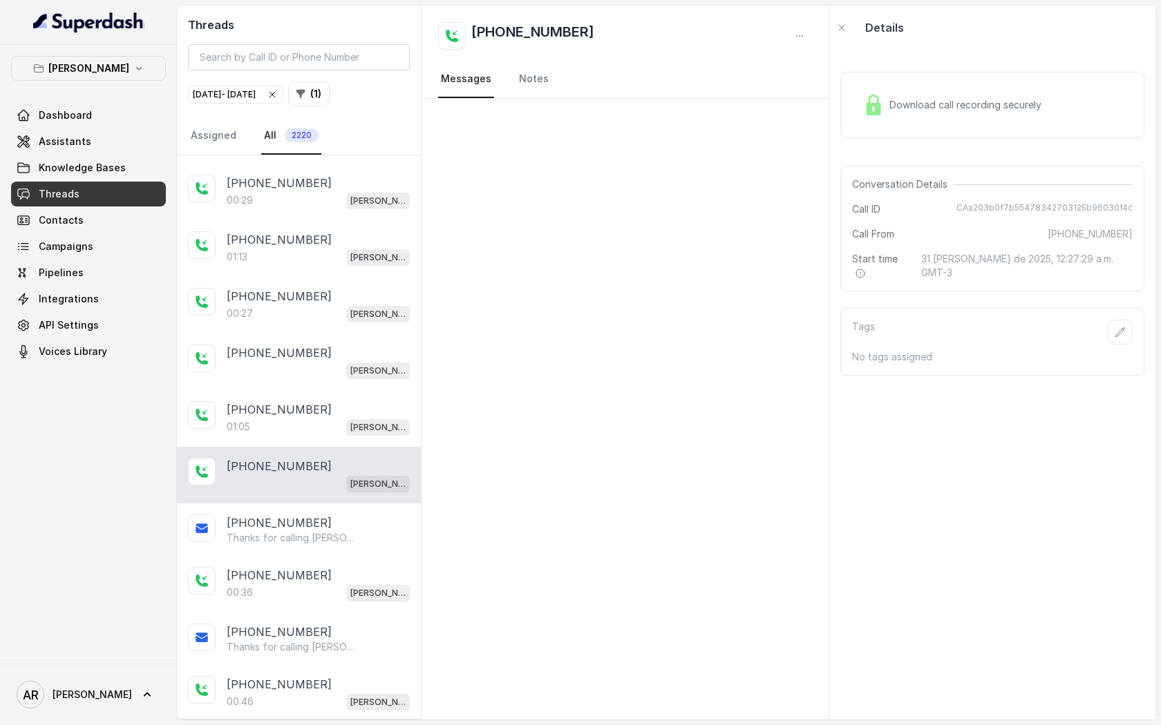
scroll to position [4779, 0]
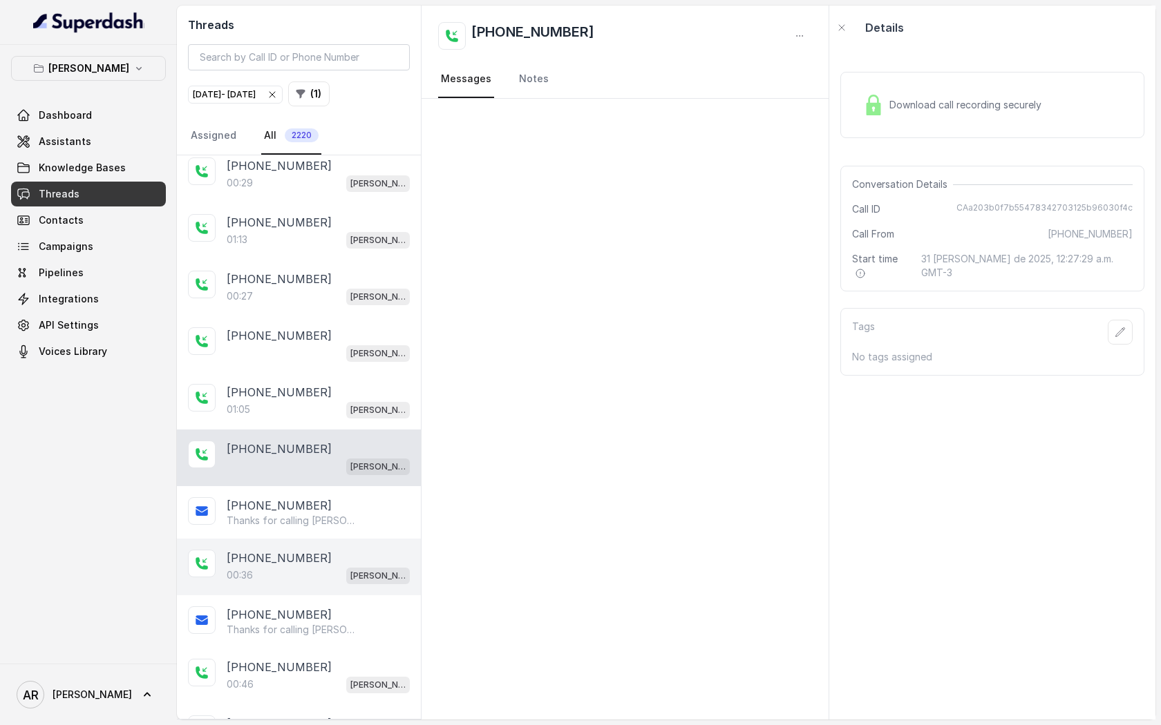
click at [309, 539] on div "[PHONE_NUMBER]:36 [GEOGRAPHIC_DATA]" at bounding box center [299, 567] width 244 height 57
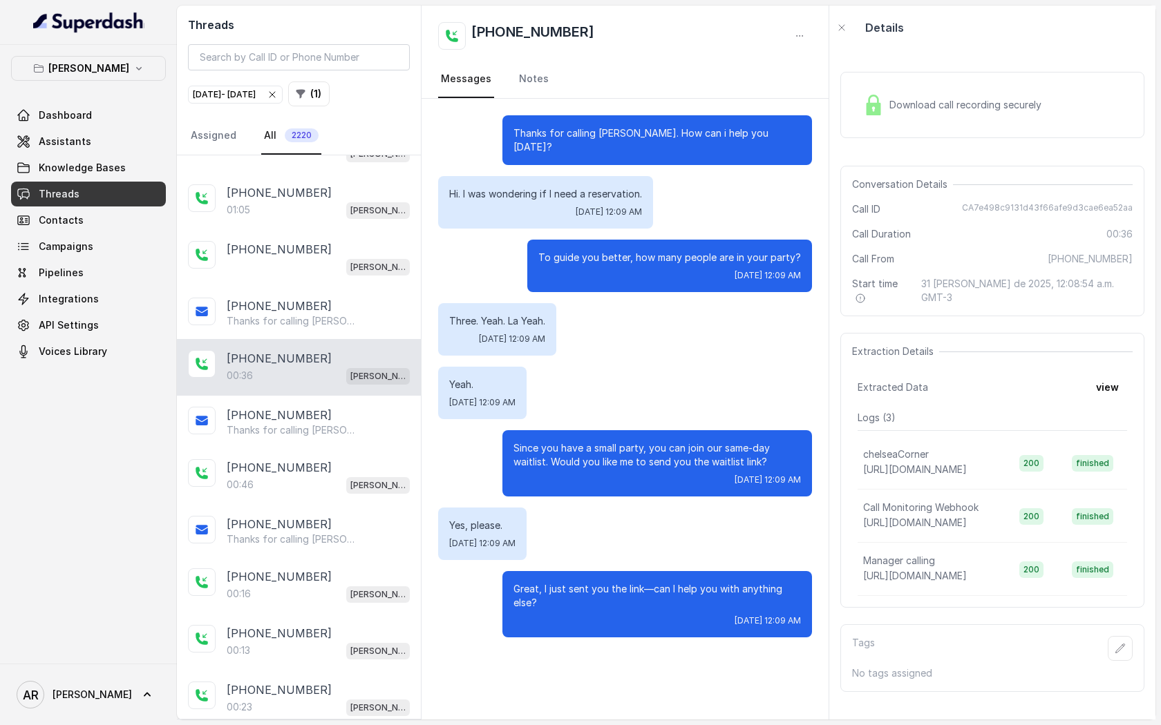
scroll to position [4980, 0]
click at [309, 471] on div "[PHONE_NUMBER]:46 [GEOGRAPHIC_DATA]" at bounding box center [299, 474] width 244 height 57
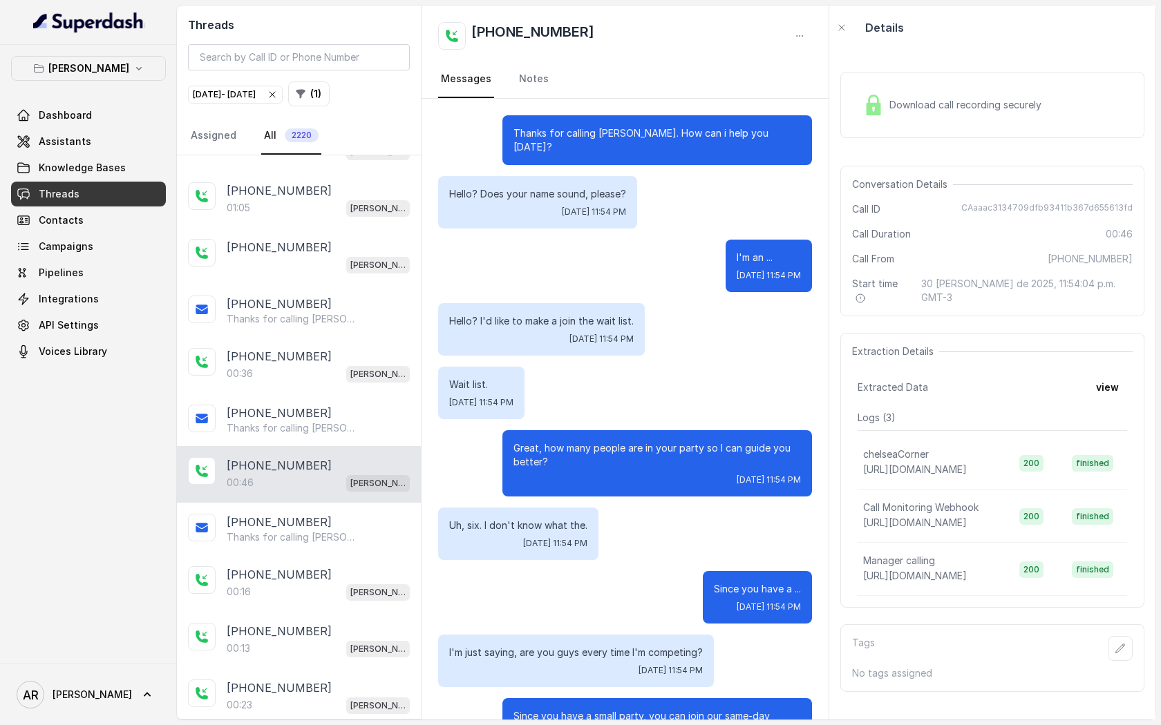
scroll to position [302, 0]
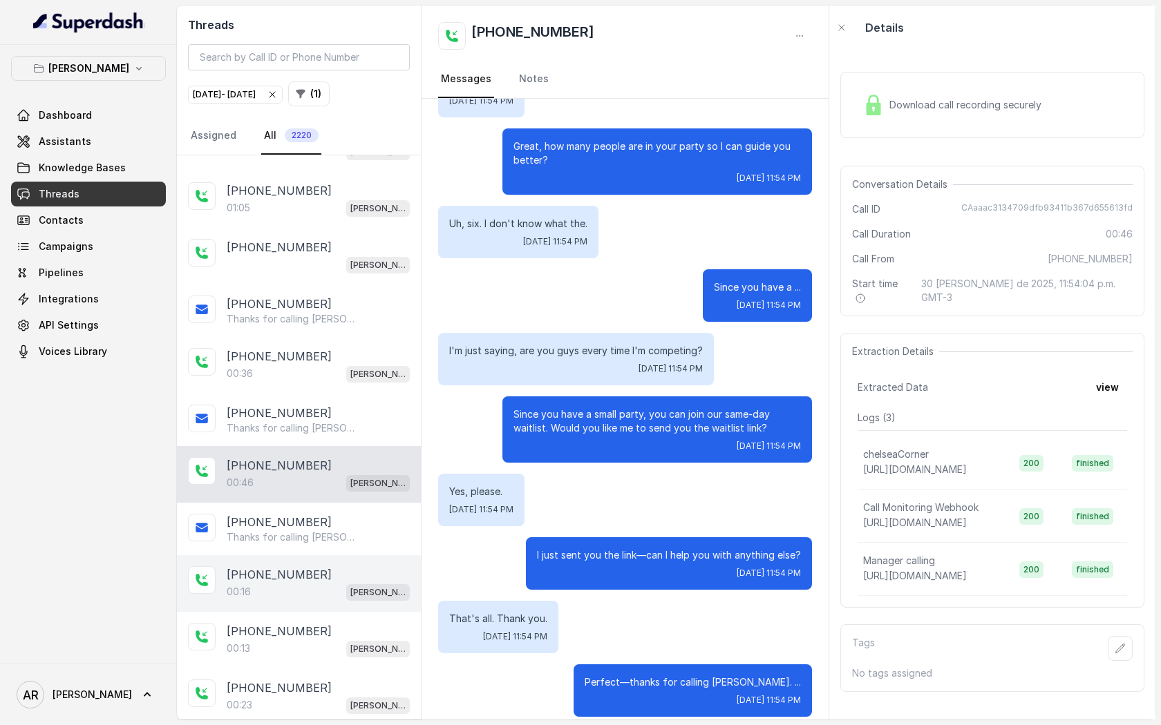
click at [326, 573] on div "[PHONE_NUMBER]:16 [GEOGRAPHIC_DATA]" at bounding box center [299, 583] width 244 height 57
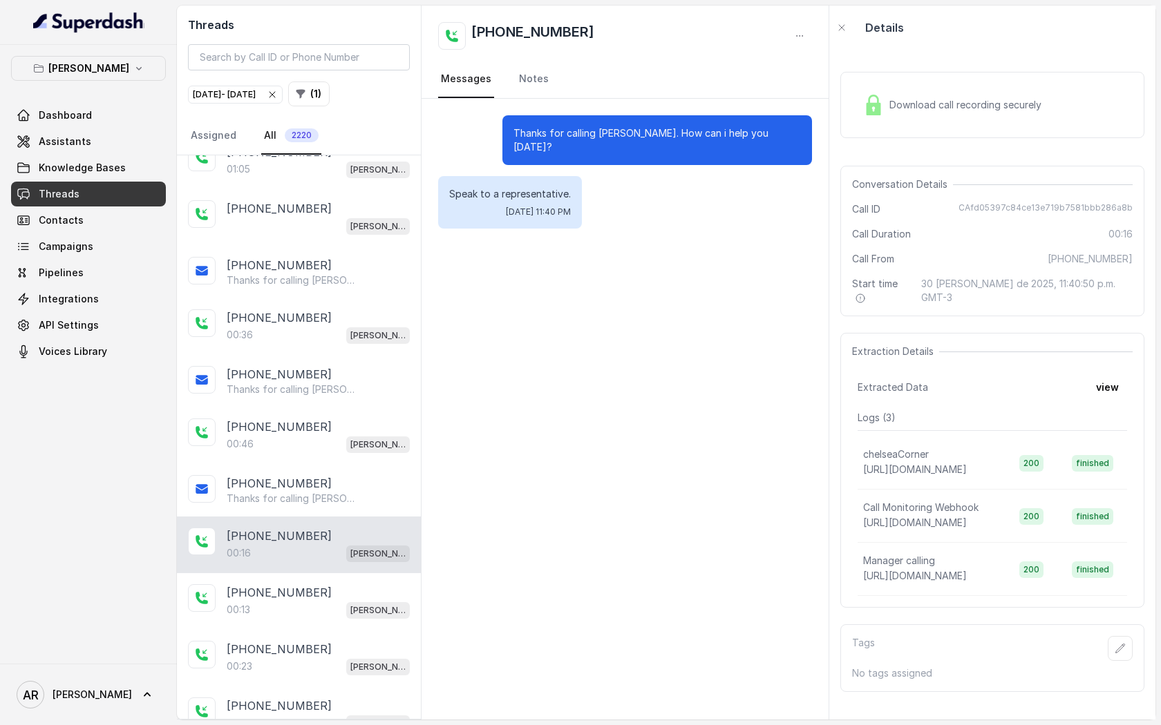
scroll to position [5020, 0]
click at [326, 600] on div "00:13 [PERSON_NAME]" at bounding box center [318, 609] width 183 height 18
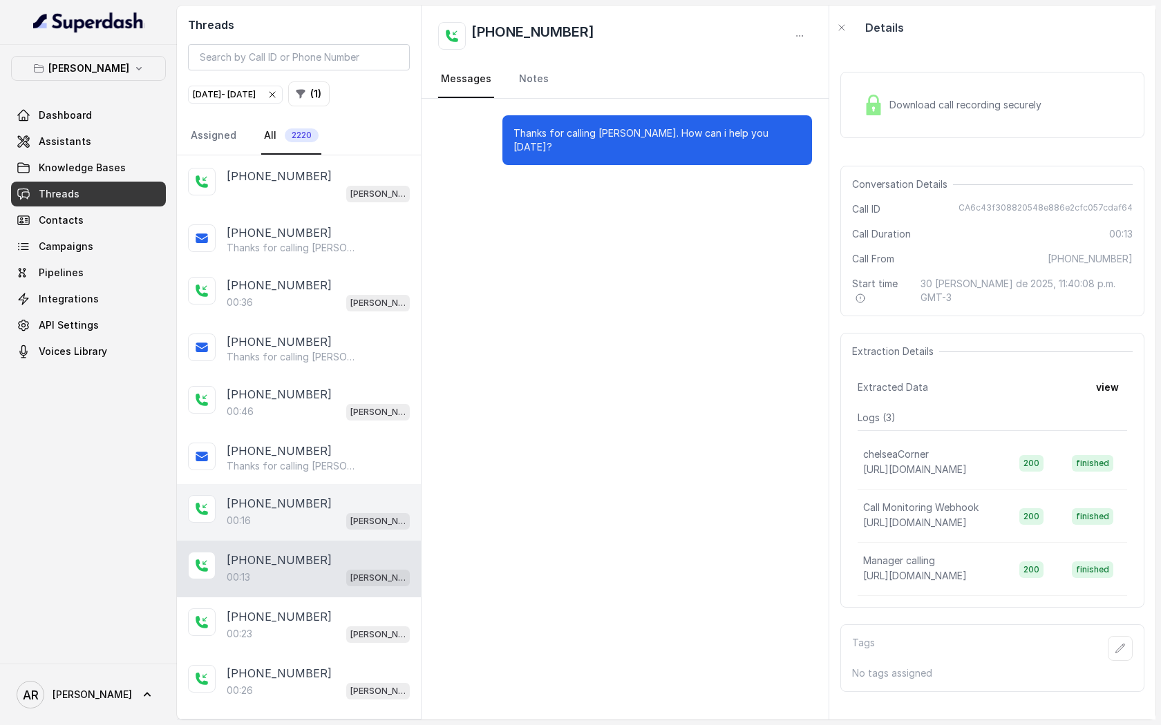
scroll to position [5052, 0]
click at [326, 597] on div "[PHONE_NUMBER]:23 [GEOGRAPHIC_DATA]" at bounding box center [299, 625] width 244 height 57
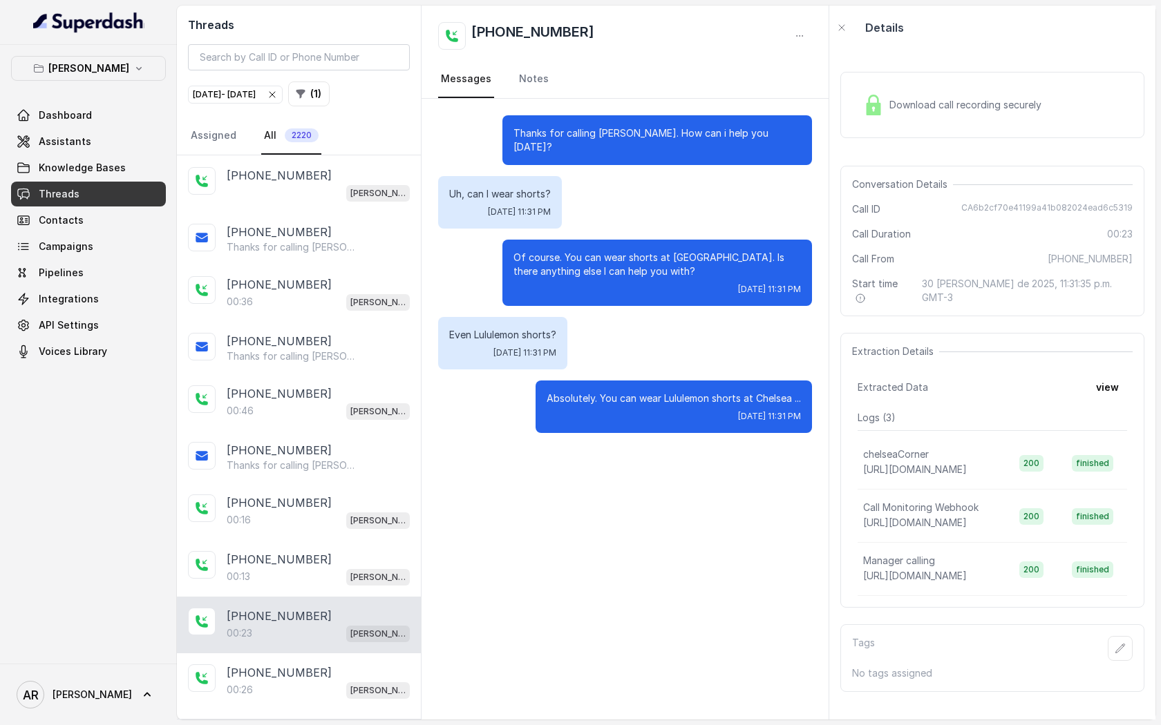
click at [323, 617] on div "[PHONE_NUMBER]:23 [GEOGRAPHIC_DATA]" at bounding box center [299, 625] width 244 height 57
click at [324, 665] on div "[PHONE_NUMBER]" at bounding box center [318, 673] width 183 height 17
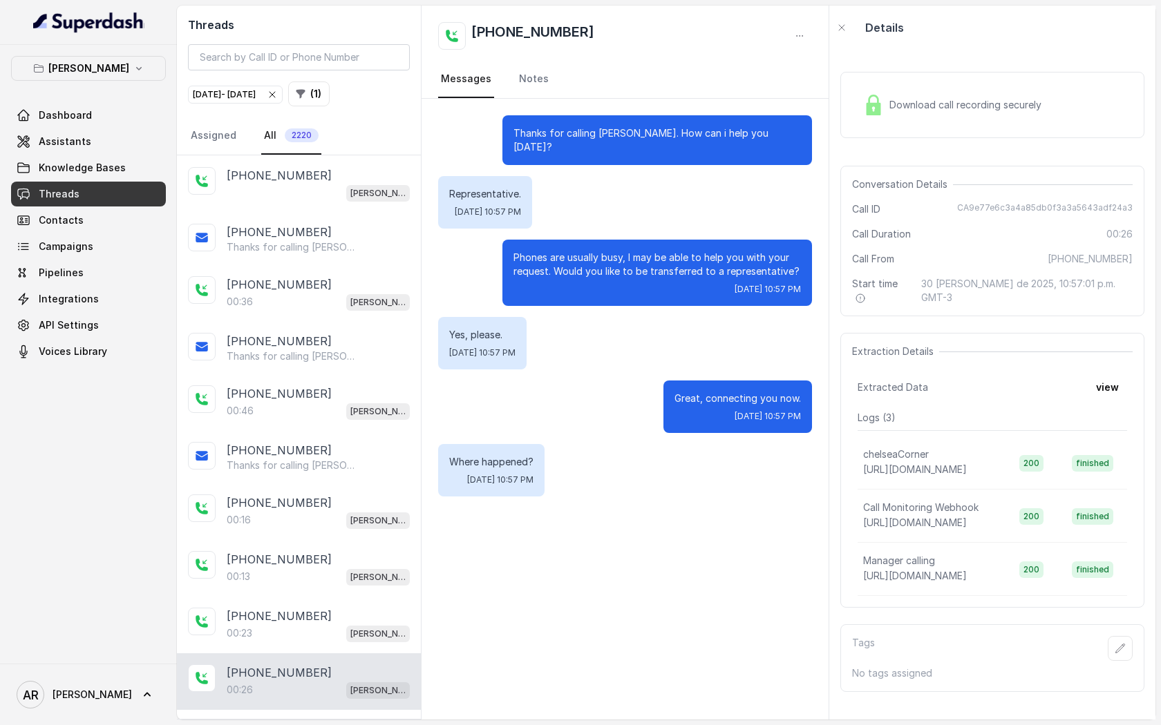
click at [321, 721] on p "Load more conversations" at bounding box center [298, 729] width 135 height 17
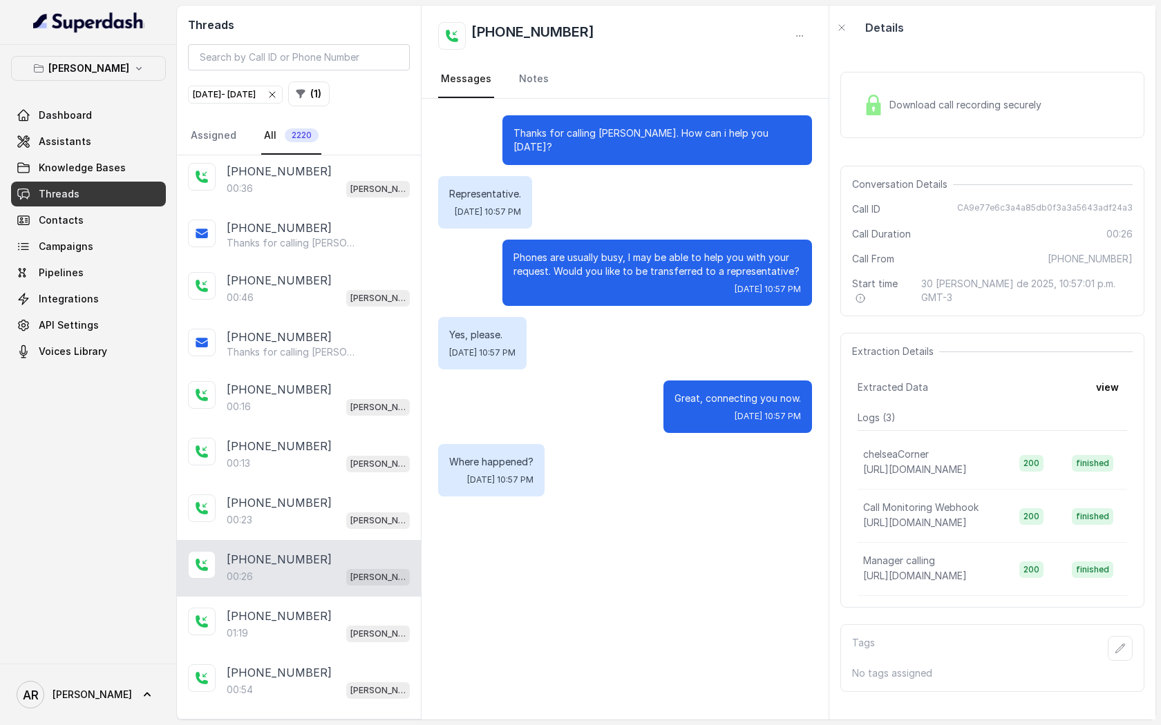
scroll to position [5207, 0]
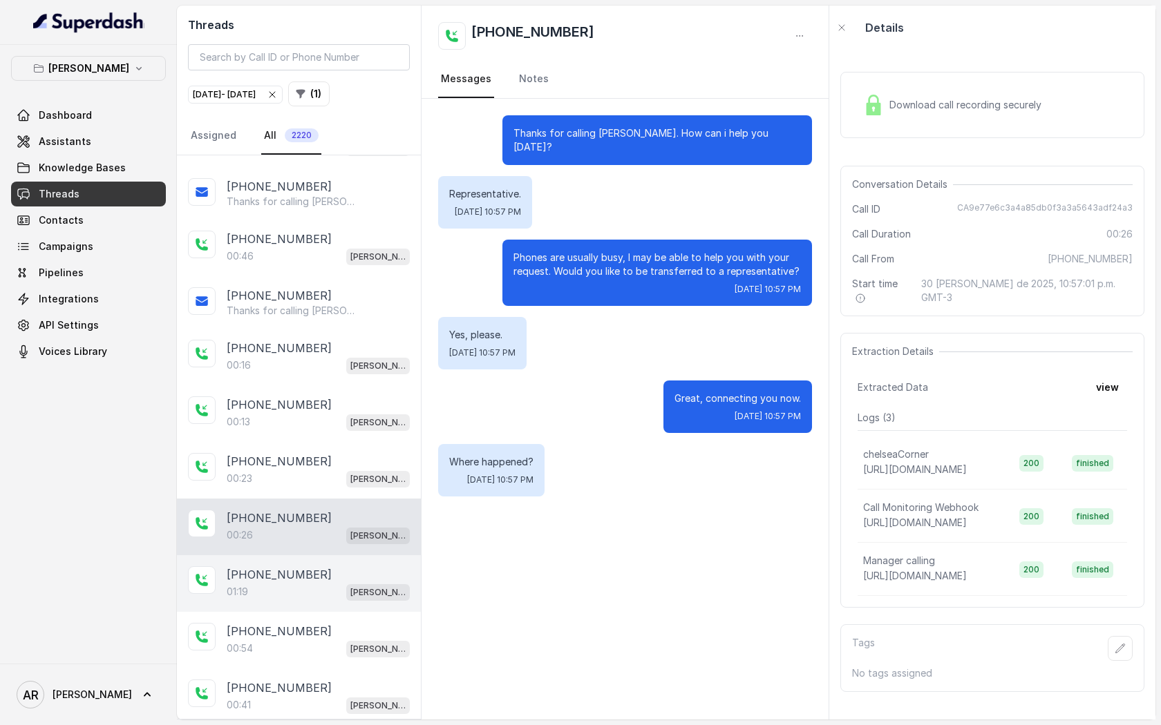
click at [314, 583] on div "01:19 [PERSON_NAME]" at bounding box center [318, 592] width 183 height 18
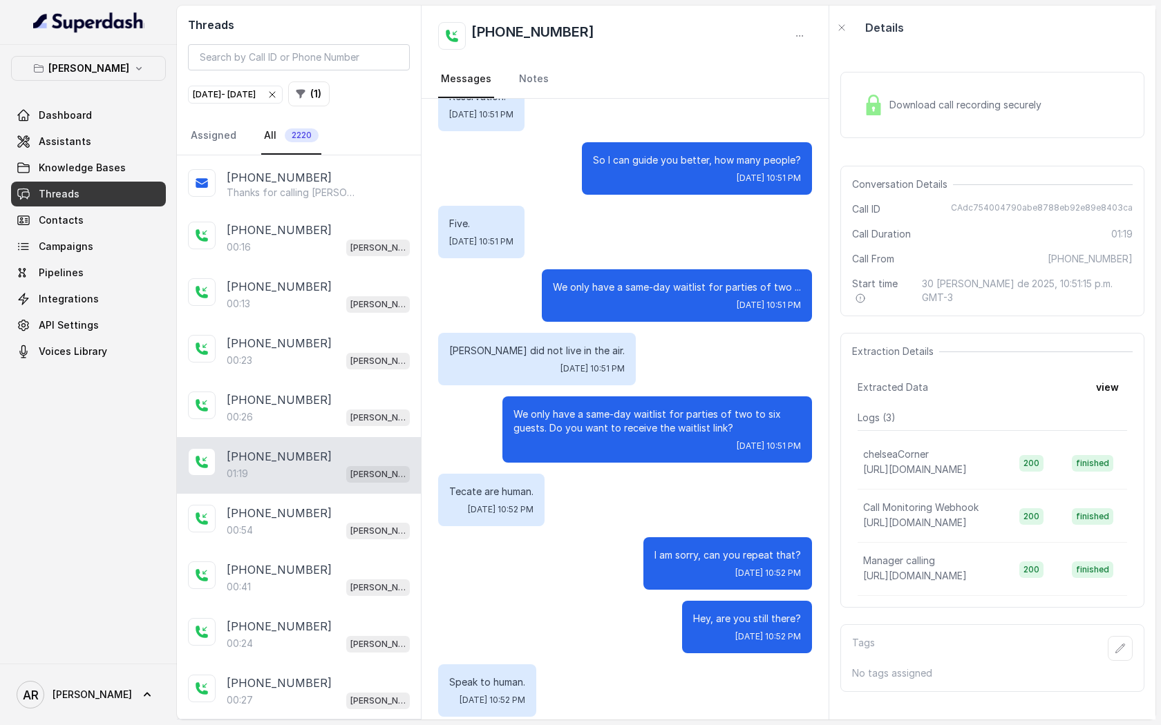
scroll to position [5349, 0]
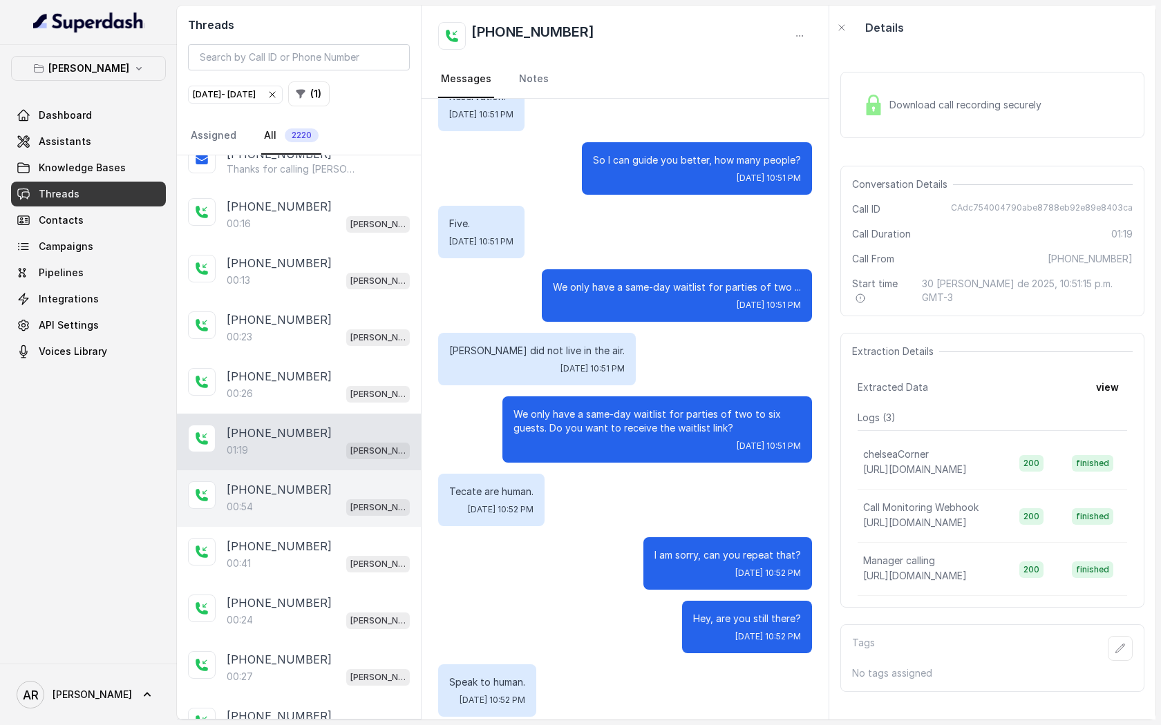
click at [323, 498] on div "00:54 [PERSON_NAME]" at bounding box center [318, 507] width 183 height 18
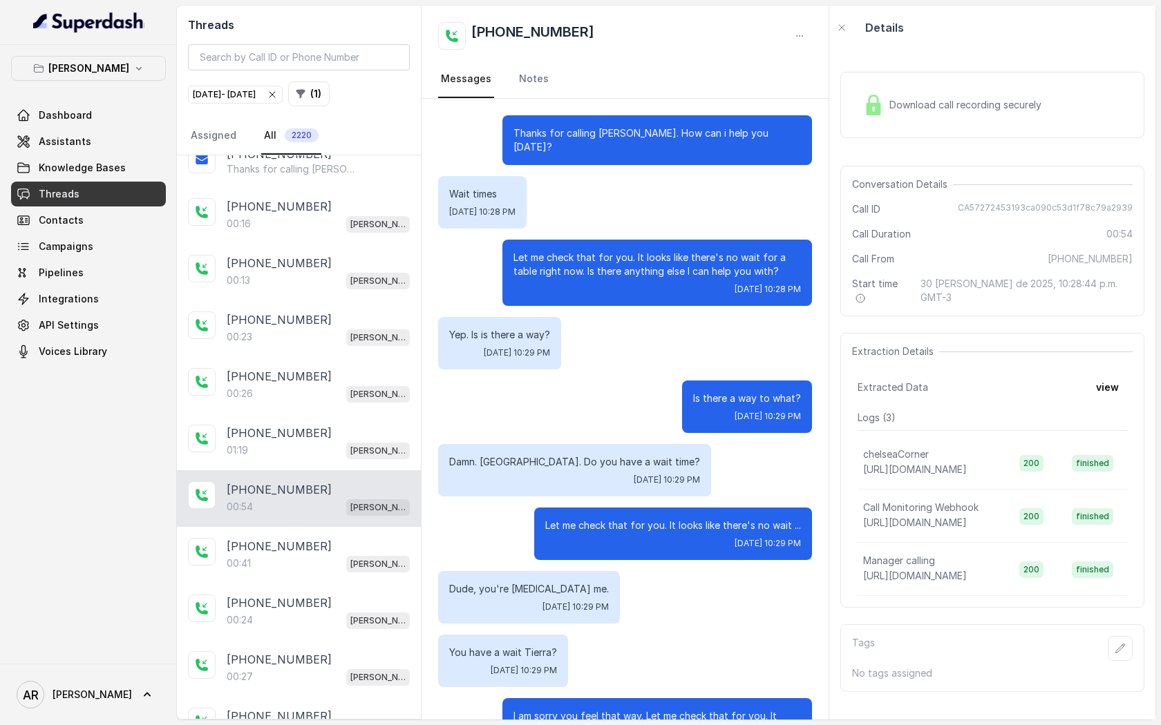
scroll to position [252, 0]
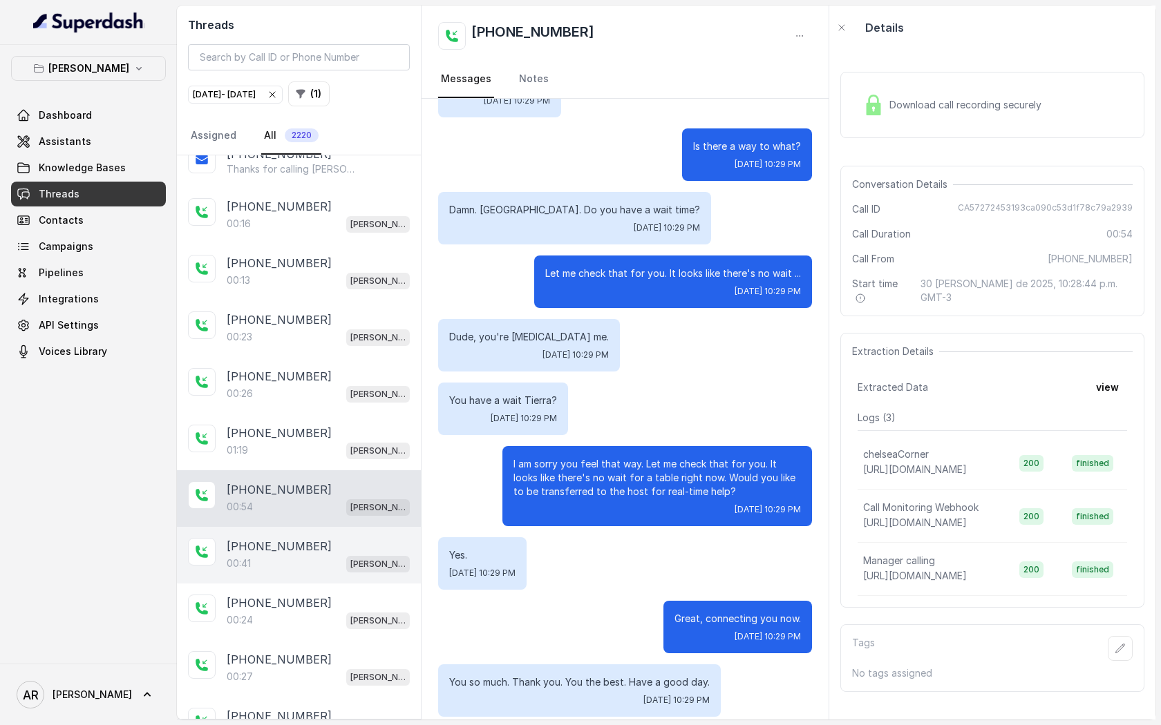
click at [378, 538] on div "[PHONE_NUMBER]" at bounding box center [318, 546] width 183 height 17
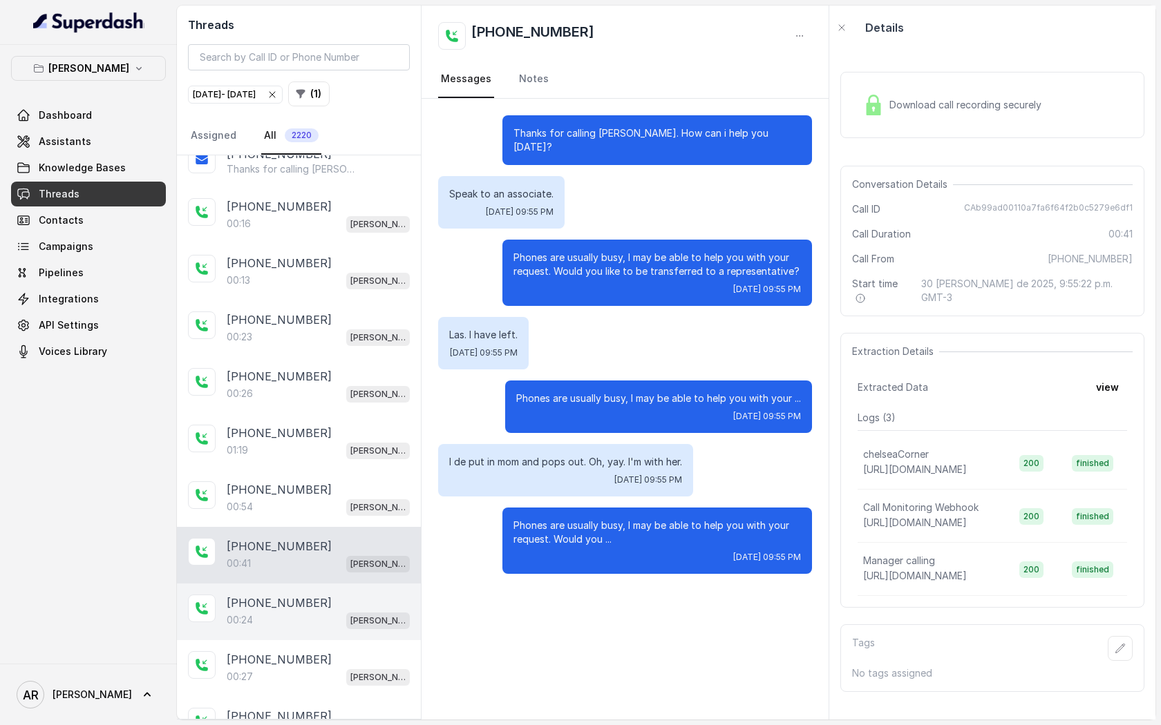
click at [341, 595] on div "[PHONE_NUMBER]" at bounding box center [318, 603] width 183 height 17
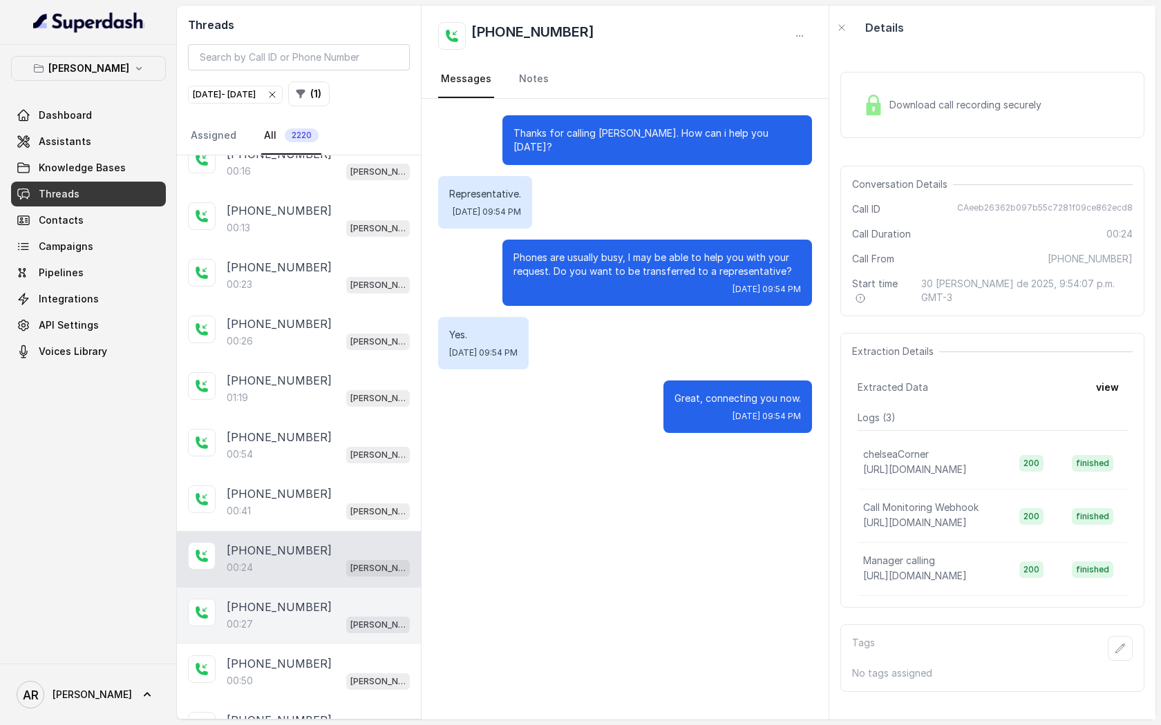
click at [333, 599] on div "[PHONE_NUMBER]" at bounding box center [318, 607] width 183 height 17
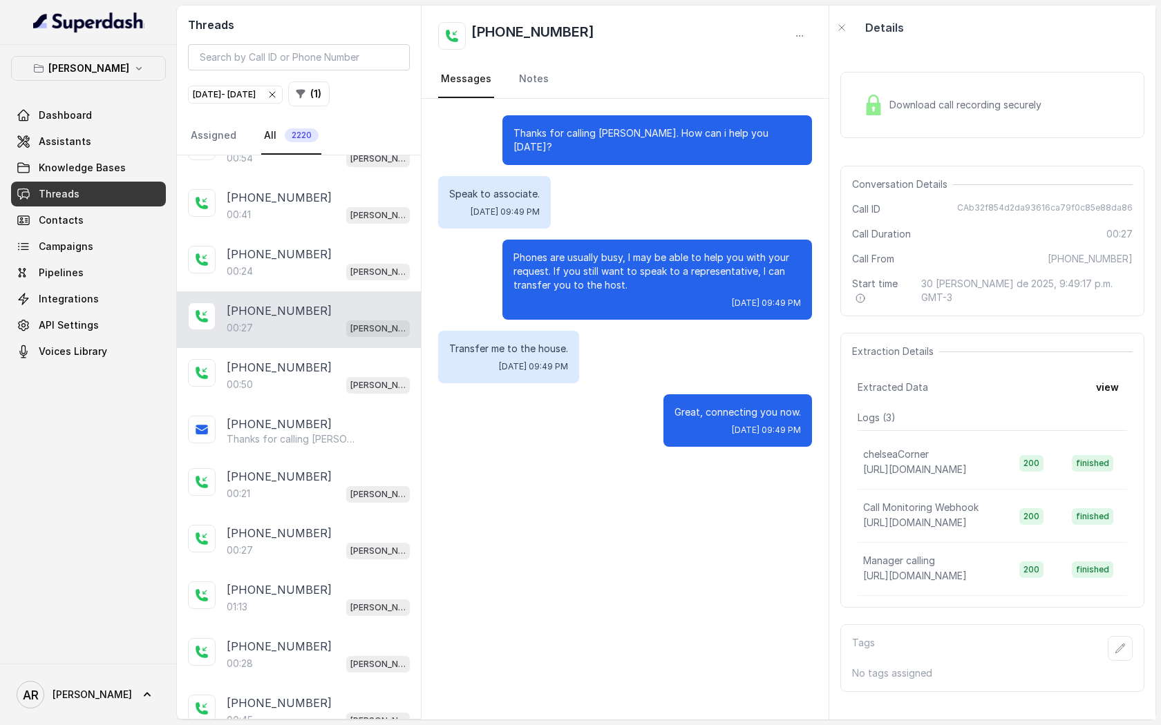
scroll to position [5729, 0]
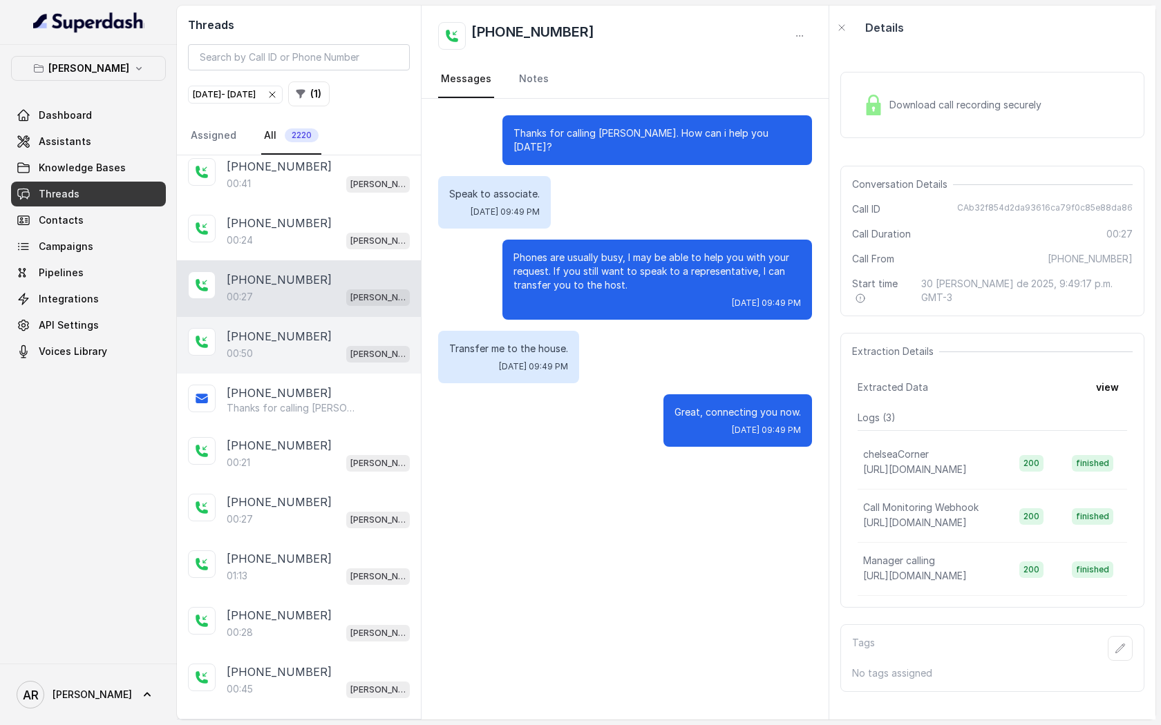
click at [307, 345] on div "00:50 [PERSON_NAME]" at bounding box center [318, 354] width 183 height 18
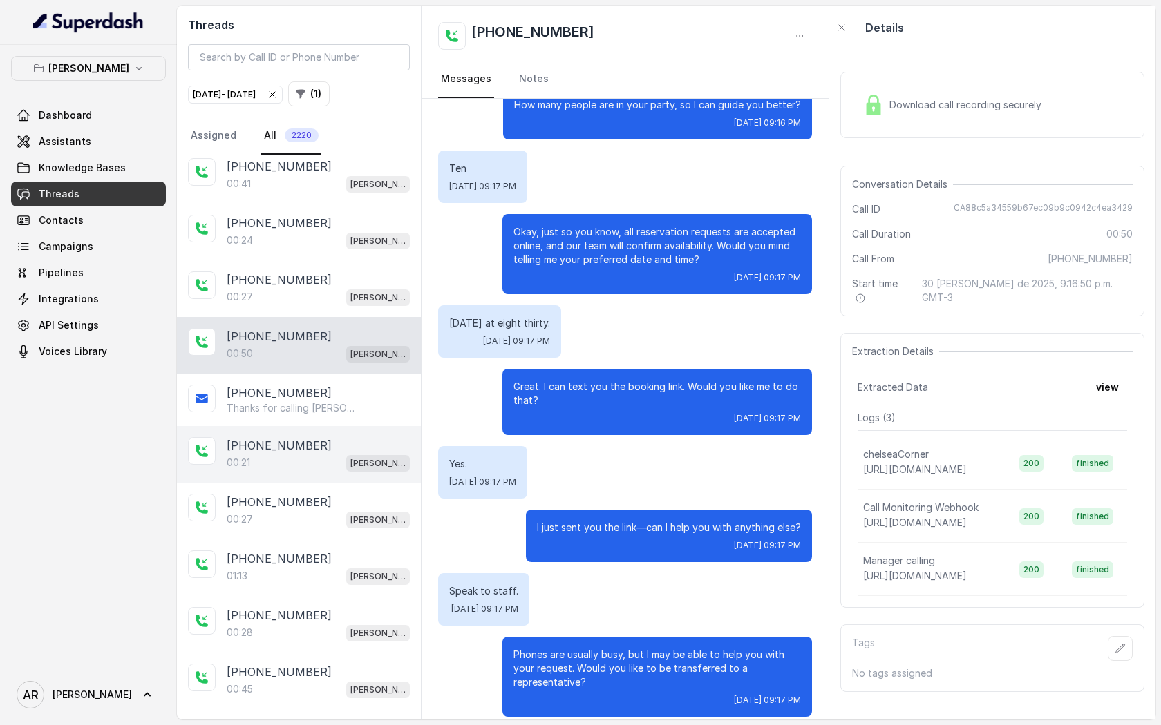
click at [331, 426] on div "[PHONE_NUMBER]:21 [PERSON_NAME]" at bounding box center [299, 454] width 244 height 57
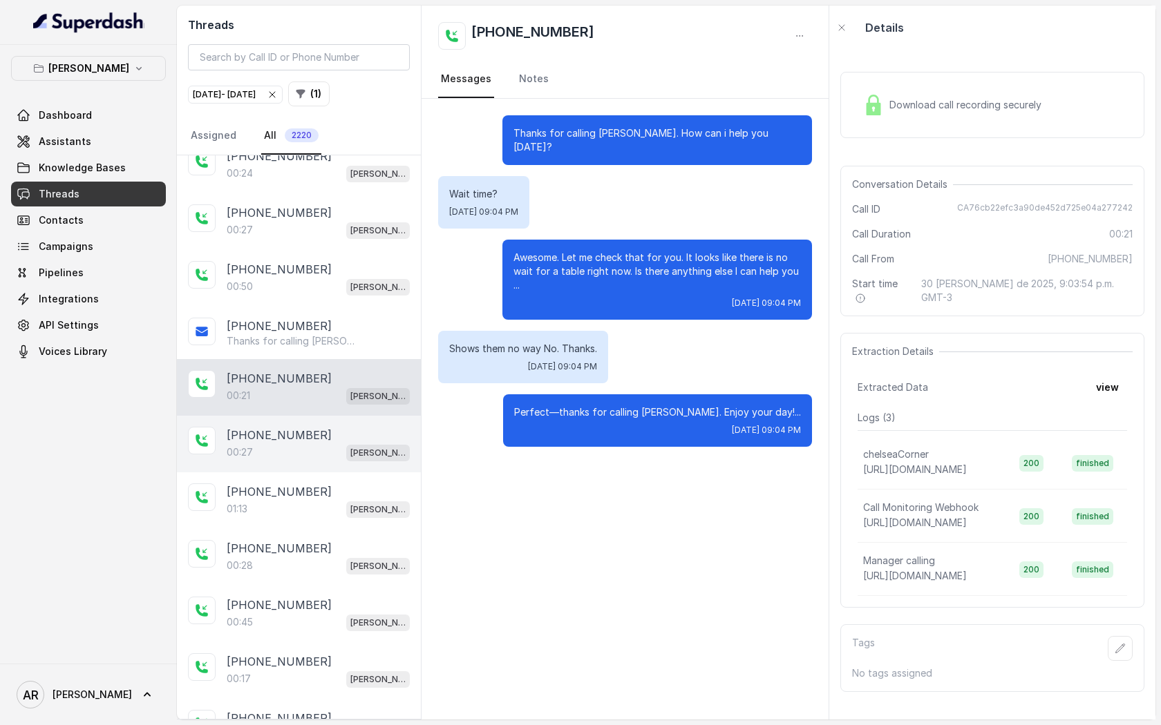
scroll to position [5816, 0]
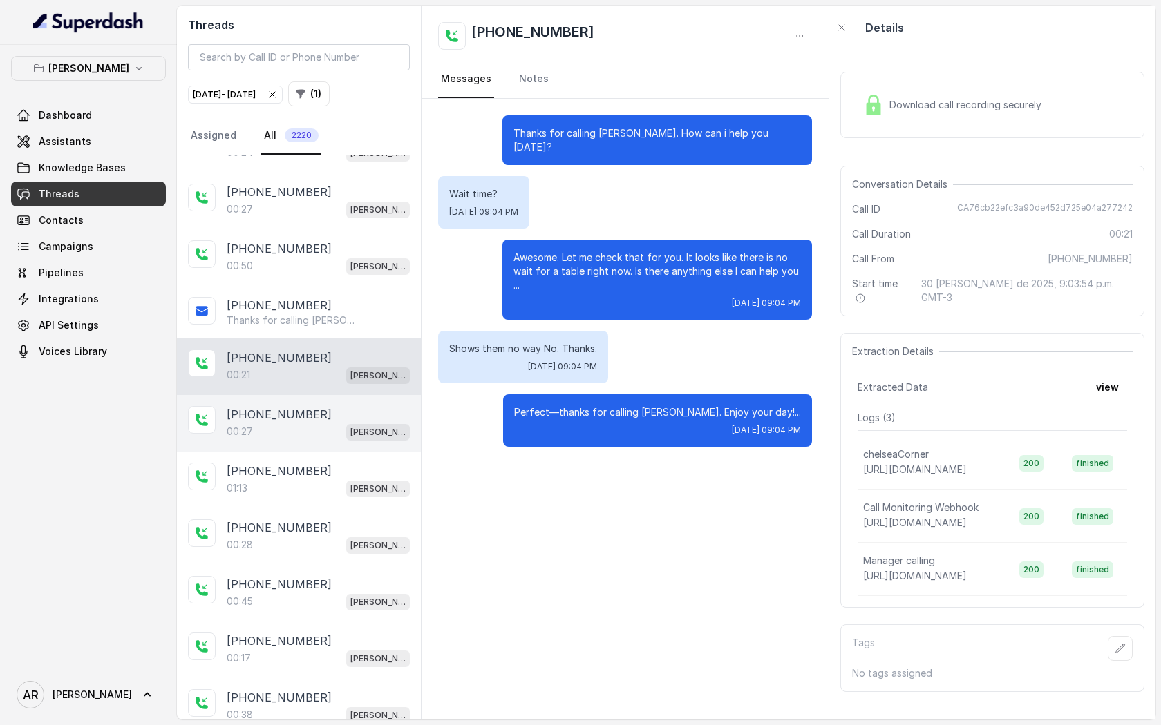
click at [359, 406] on div "[PHONE_NUMBER]" at bounding box center [318, 414] width 183 height 17
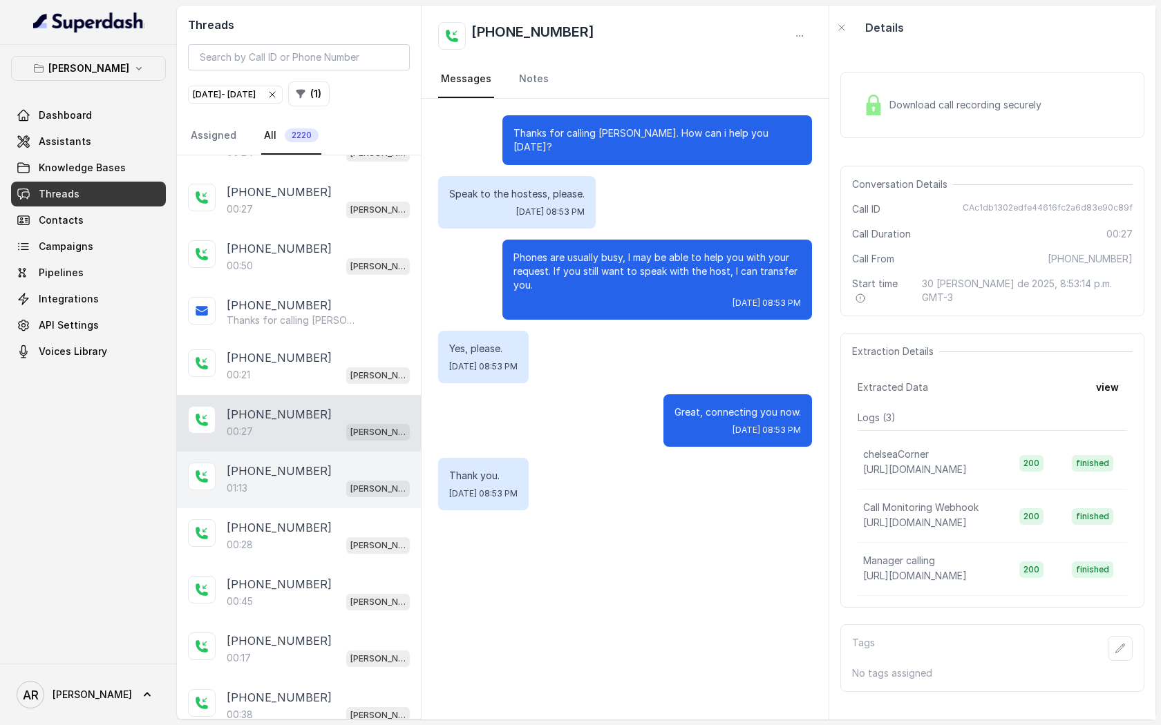
click at [321, 463] on div "[PHONE_NUMBER]" at bounding box center [318, 471] width 183 height 17
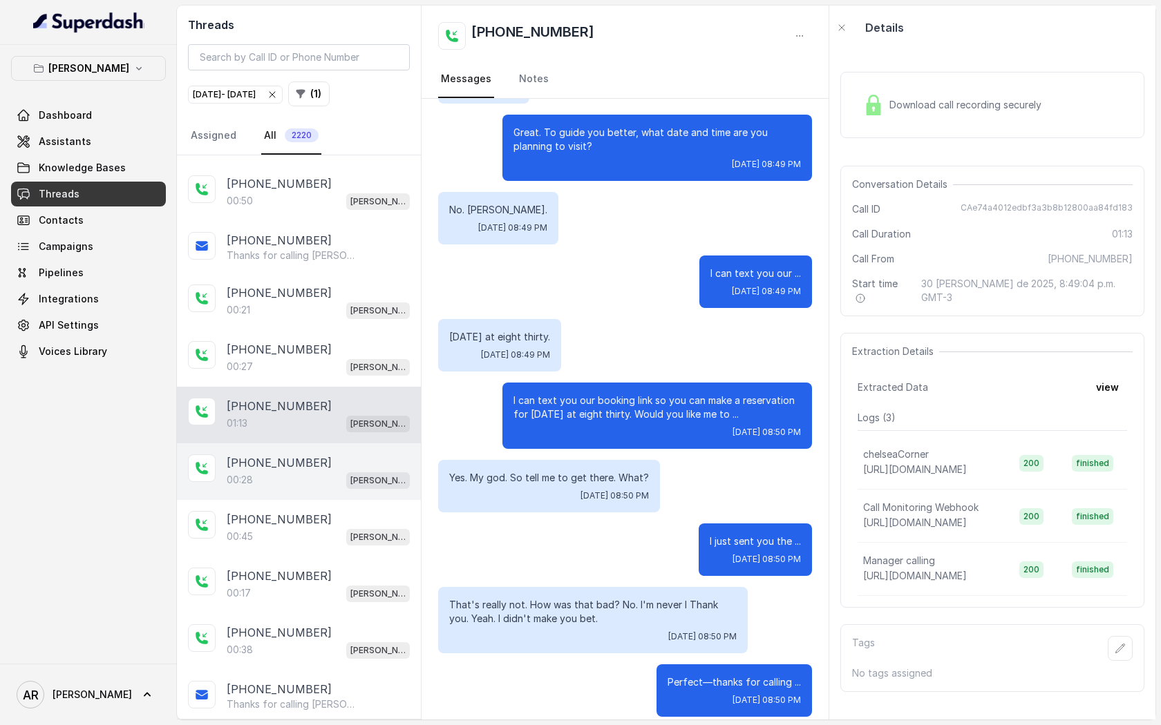
scroll to position [5885, 0]
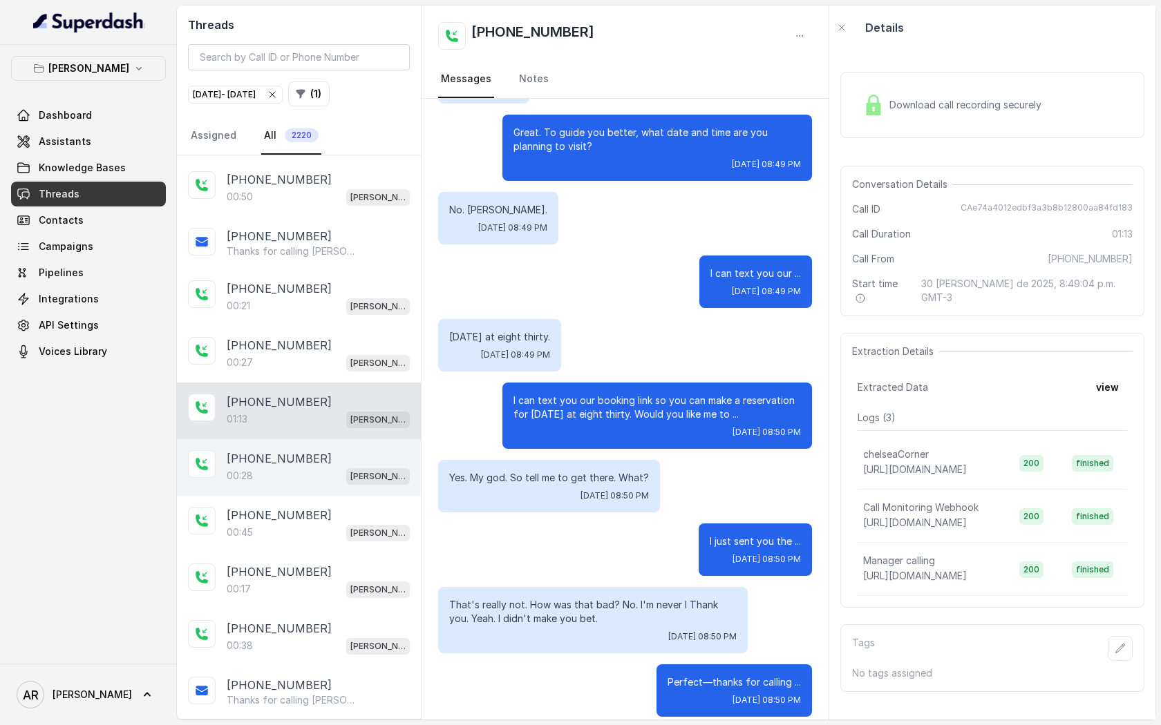
click at [332, 455] on div "[PHONE_NUMBER]:28 [GEOGRAPHIC_DATA]" at bounding box center [299, 467] width 244 height 57
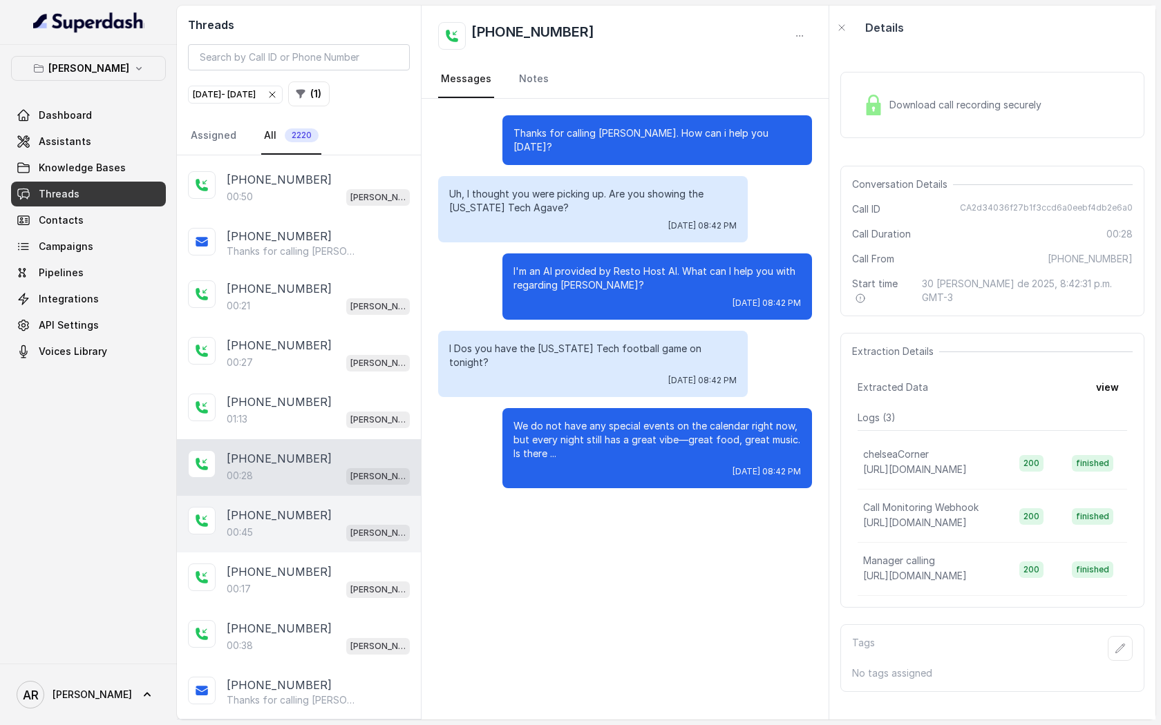
click at [337, 524] on div "00:45 [PERSON_NAME]" at bounding box center [318, 533] width 183 height 18
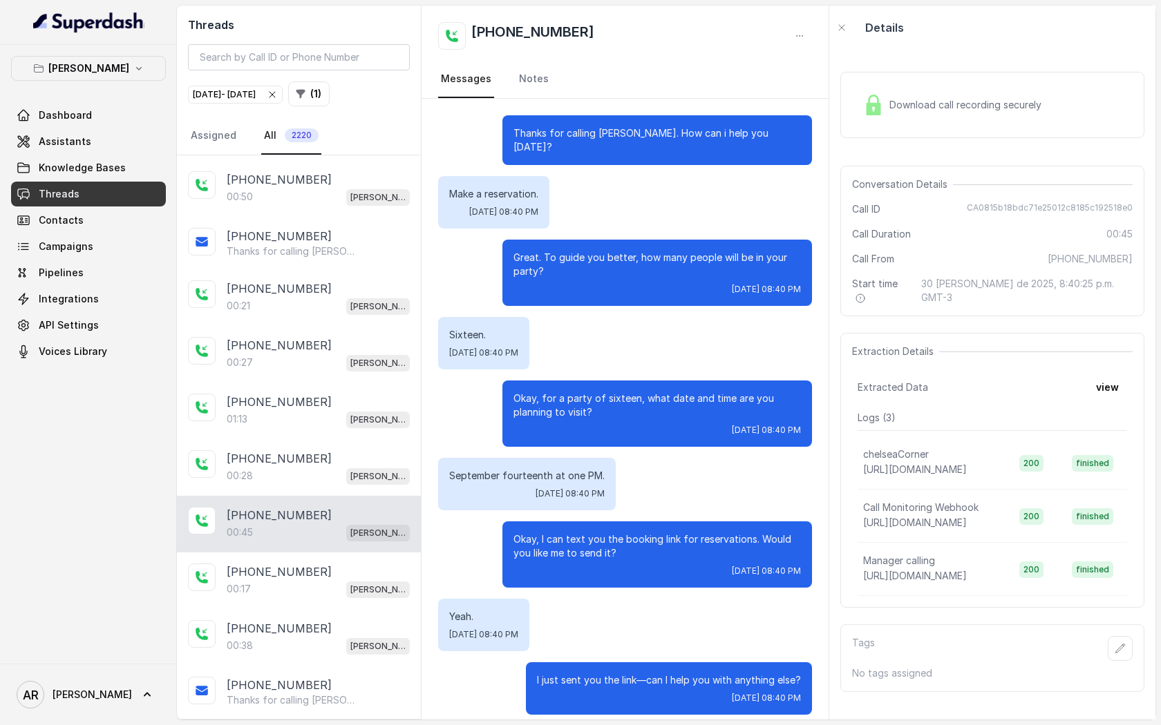
scroll to position [252, 0]
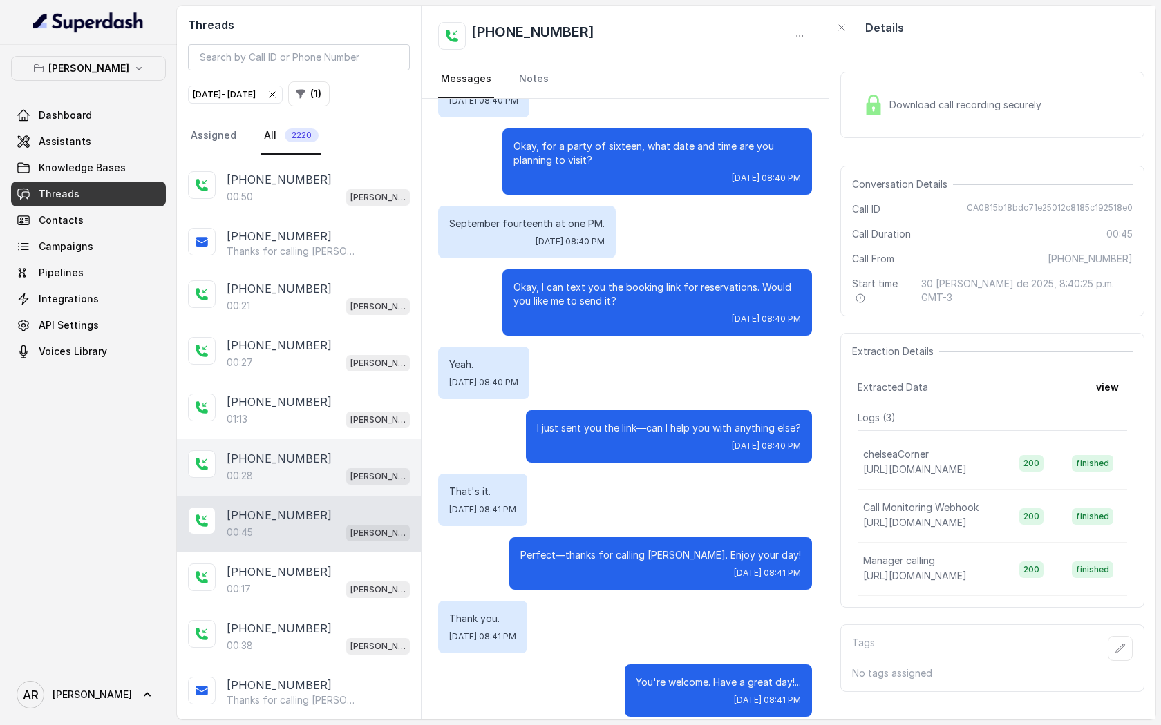
click at [339, 467] on div "00:28 Chelsea Corner" at bounding box center [318, 476] width 183 height 18
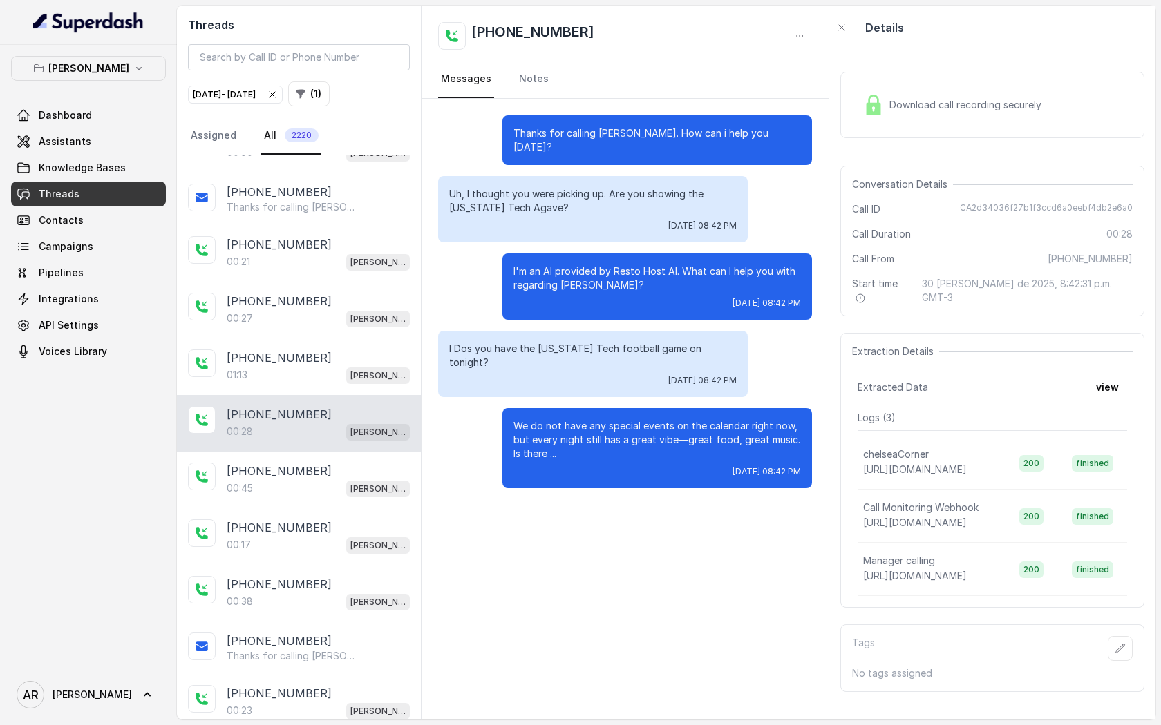
scroll to position [5931, 0]
click at [335, 478] on div "00:45 [PERSON_NAME]" at bounding box center [318, 487] width 183 height 18
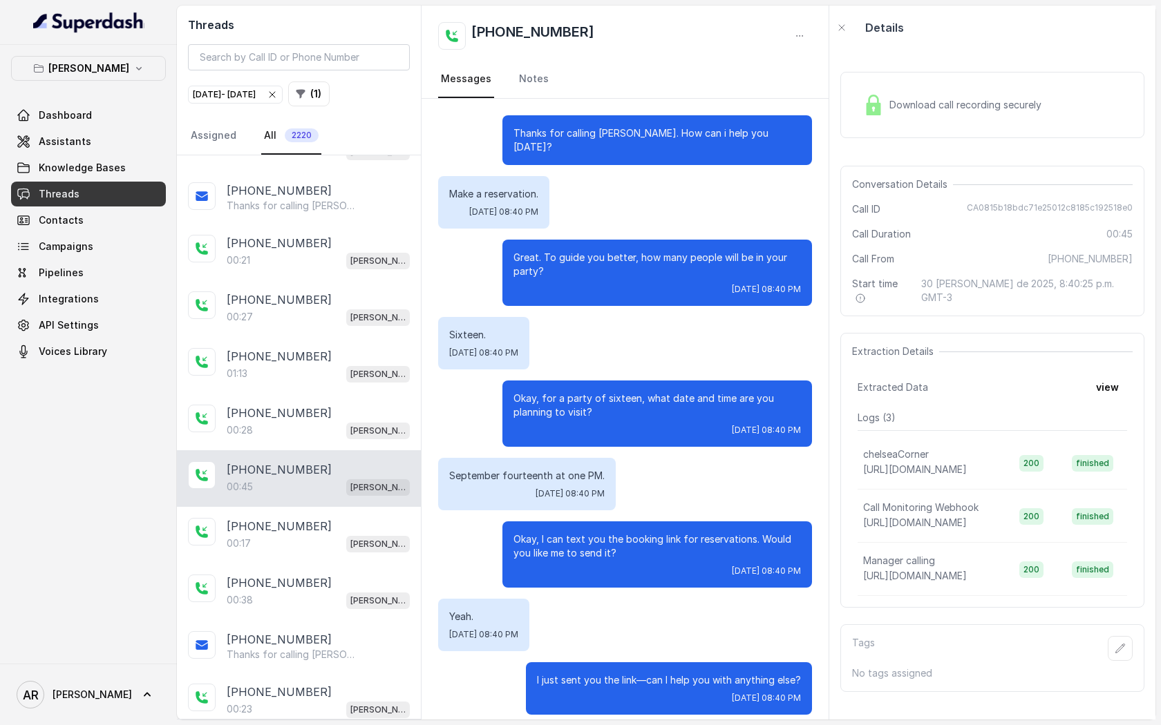
scroll to position [252, 0]
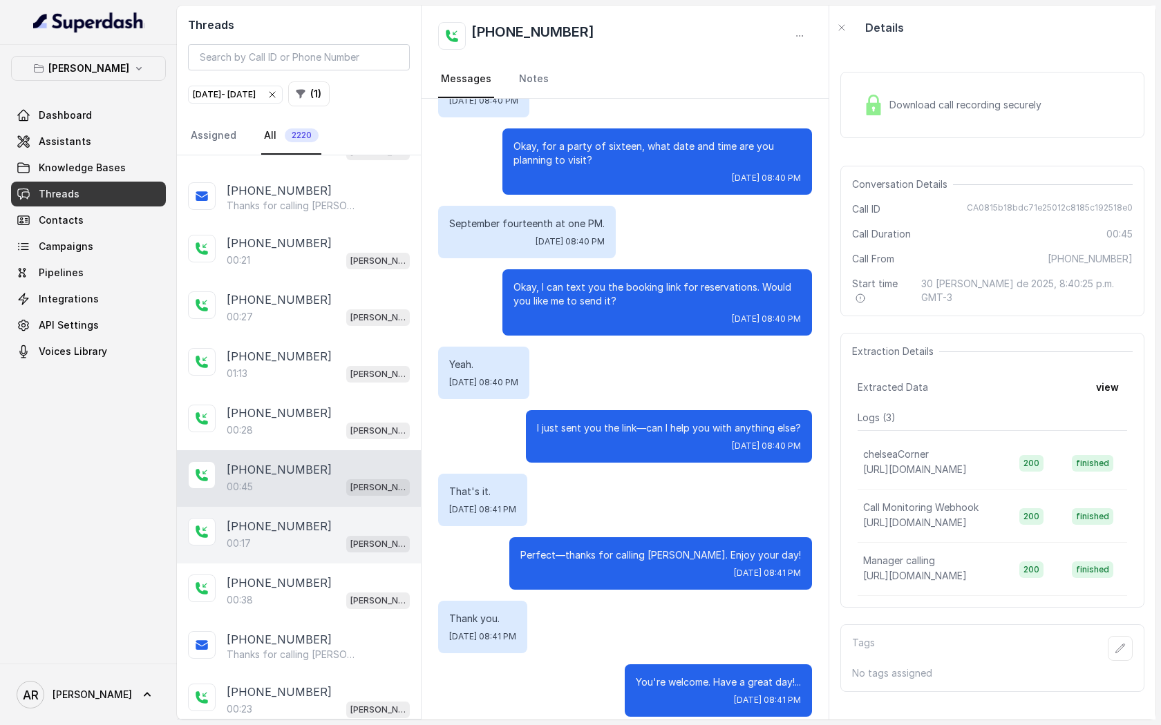
click at [336, 518] on div "[PHONE_NUMBER]" at bounding box center [318, 526] width 183 height 17
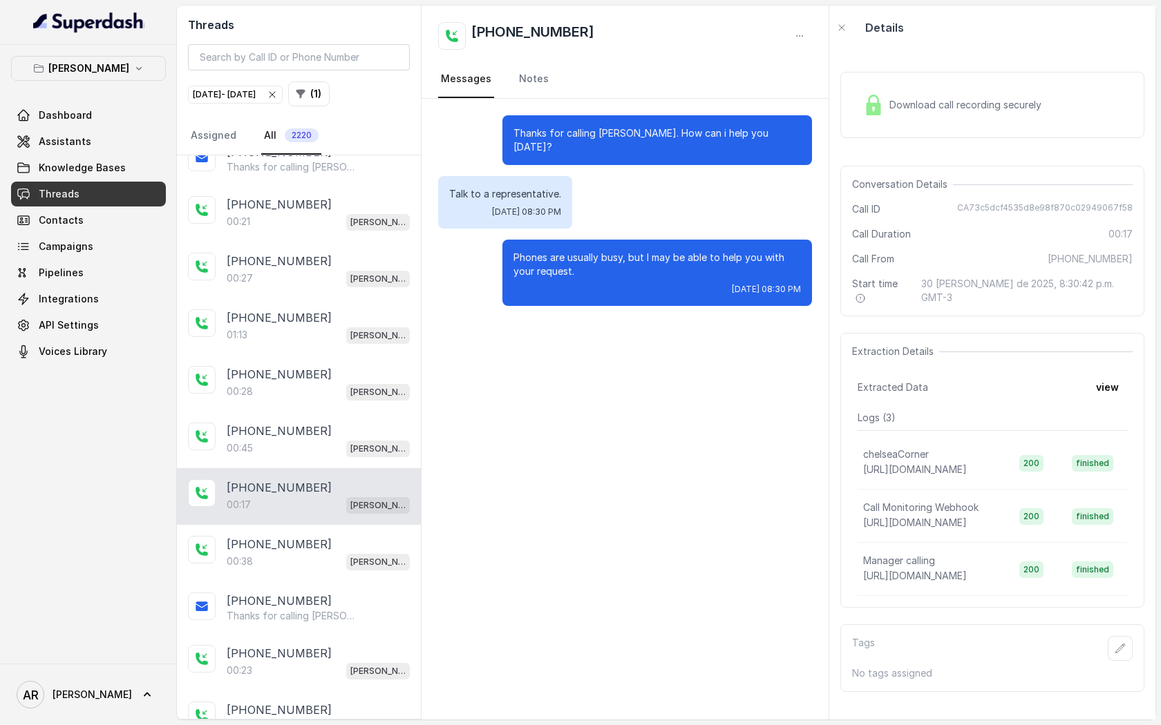
scroll to position [6033, 0]
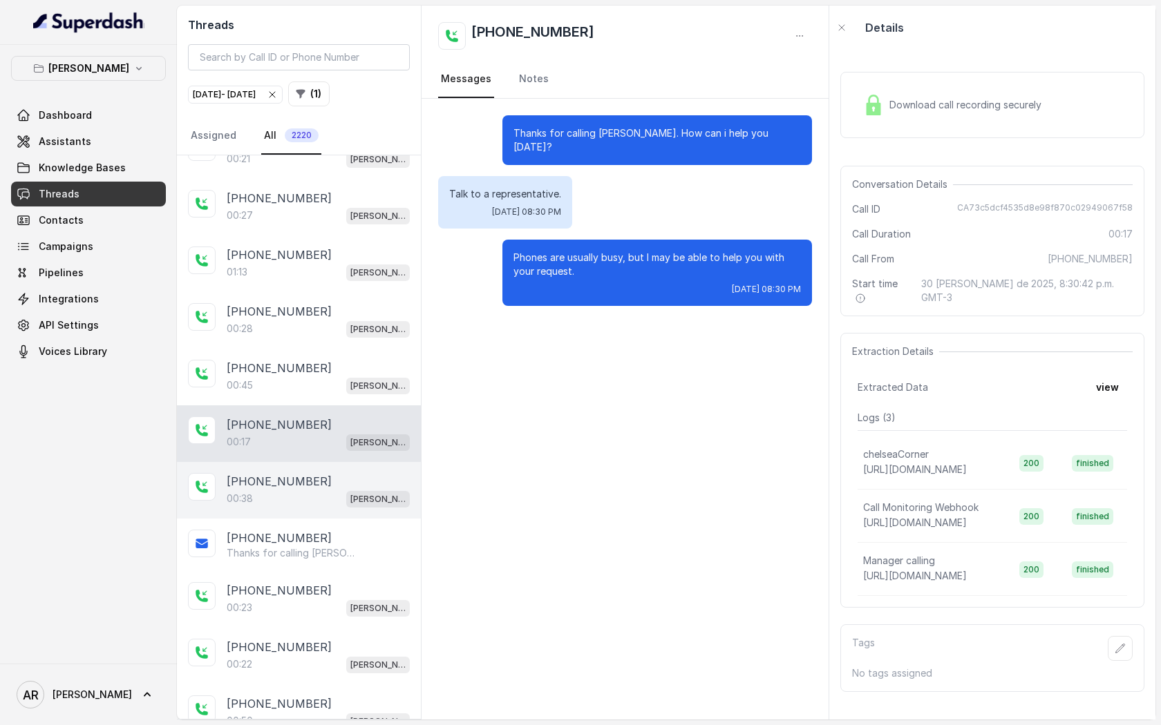
click at [350, 493] on p "[PERSON_NAME]" at bounding box center [377, 500] width 55 height 14
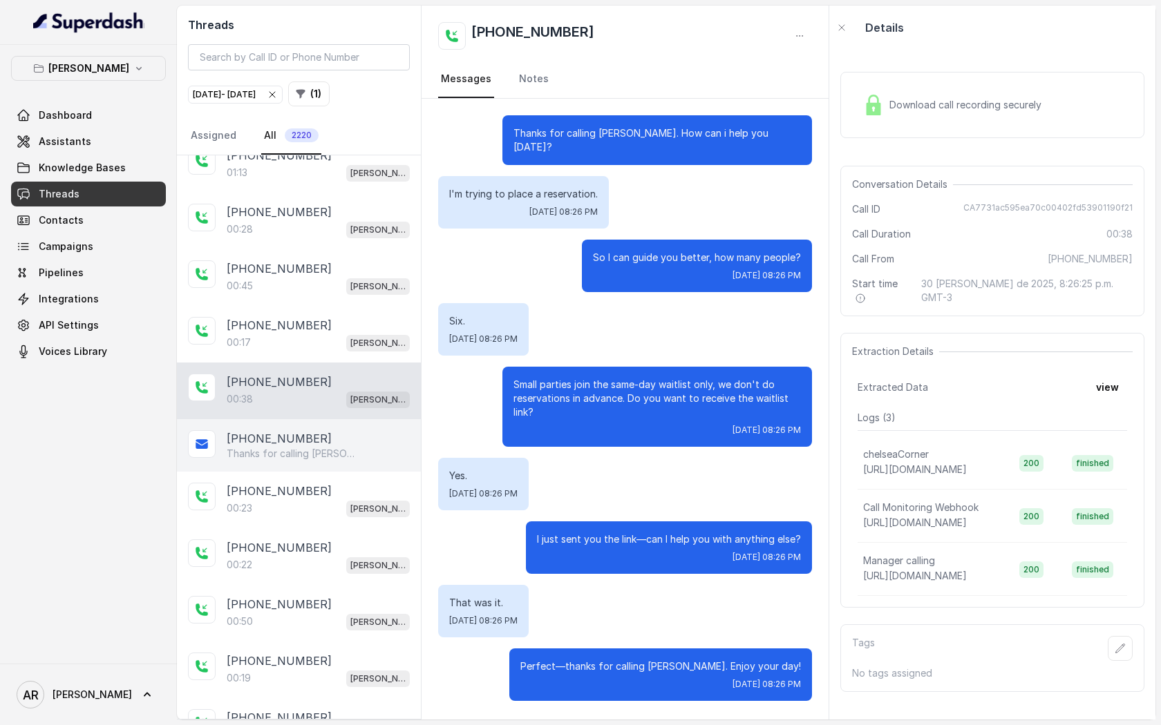
scroll to position [6134, 0]
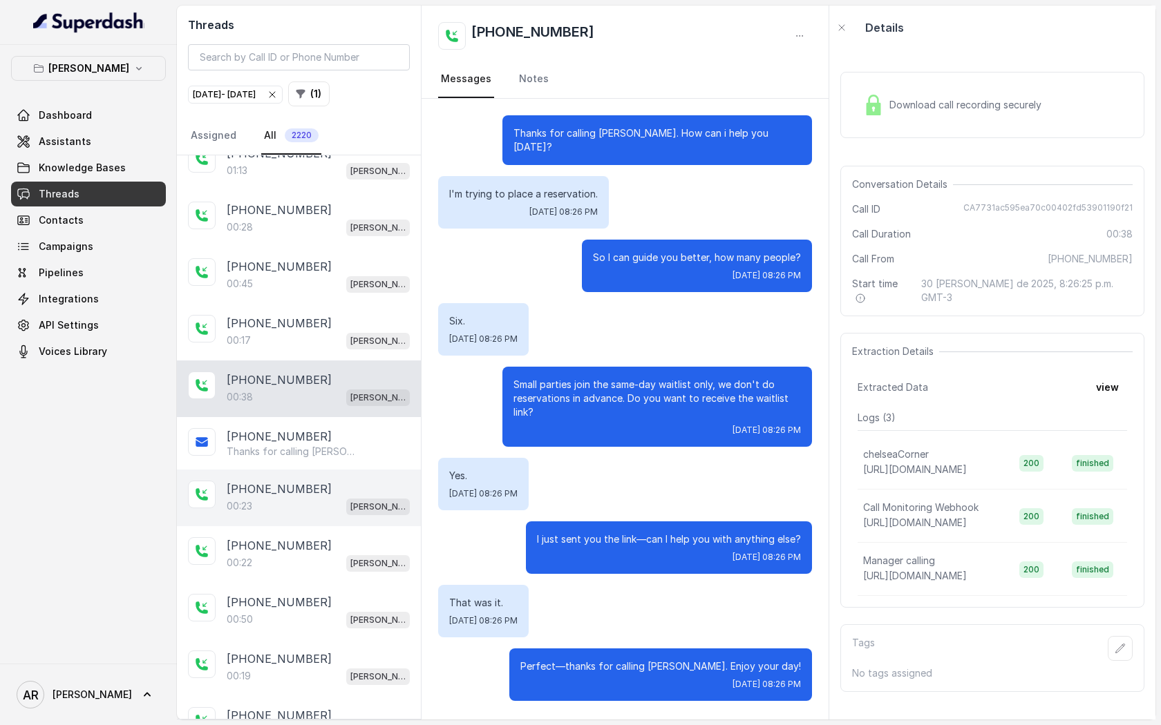
click at [329, 497] on div "00:23 [PERSON_NAME]" at bounding box center [318, 506] width 183 height 18
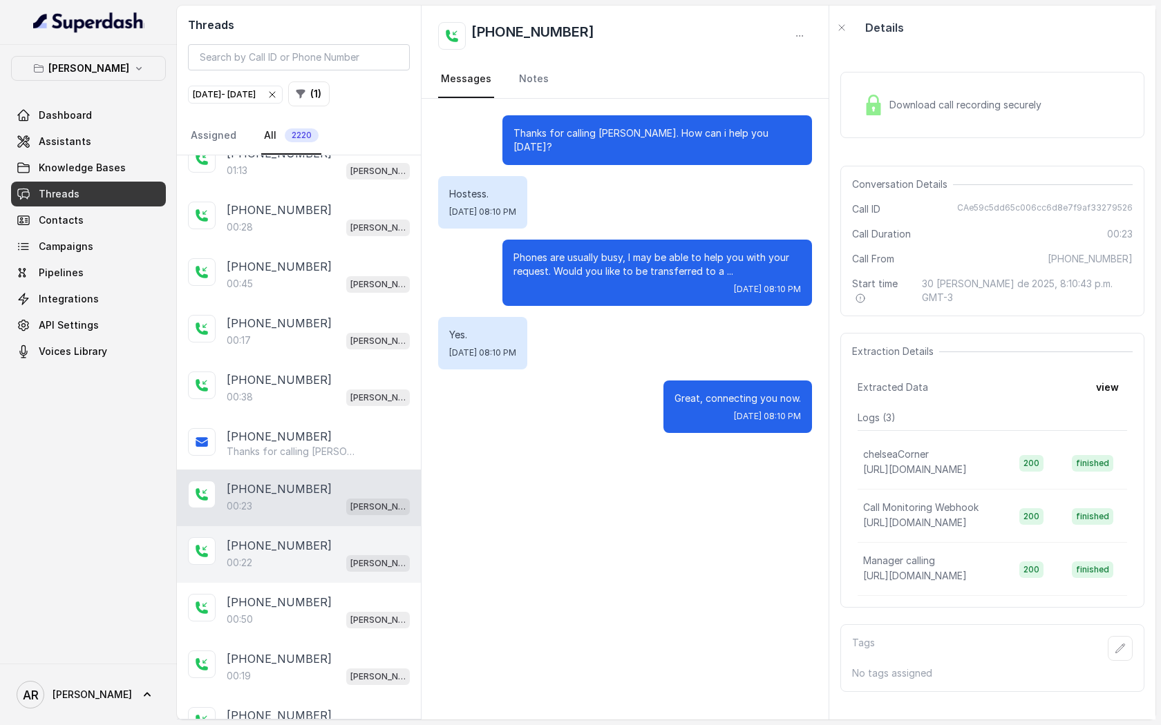
click at [314, 537] on div "[PHONE_NUMBER]" at bounding box center [318, 545] width 183 height 17
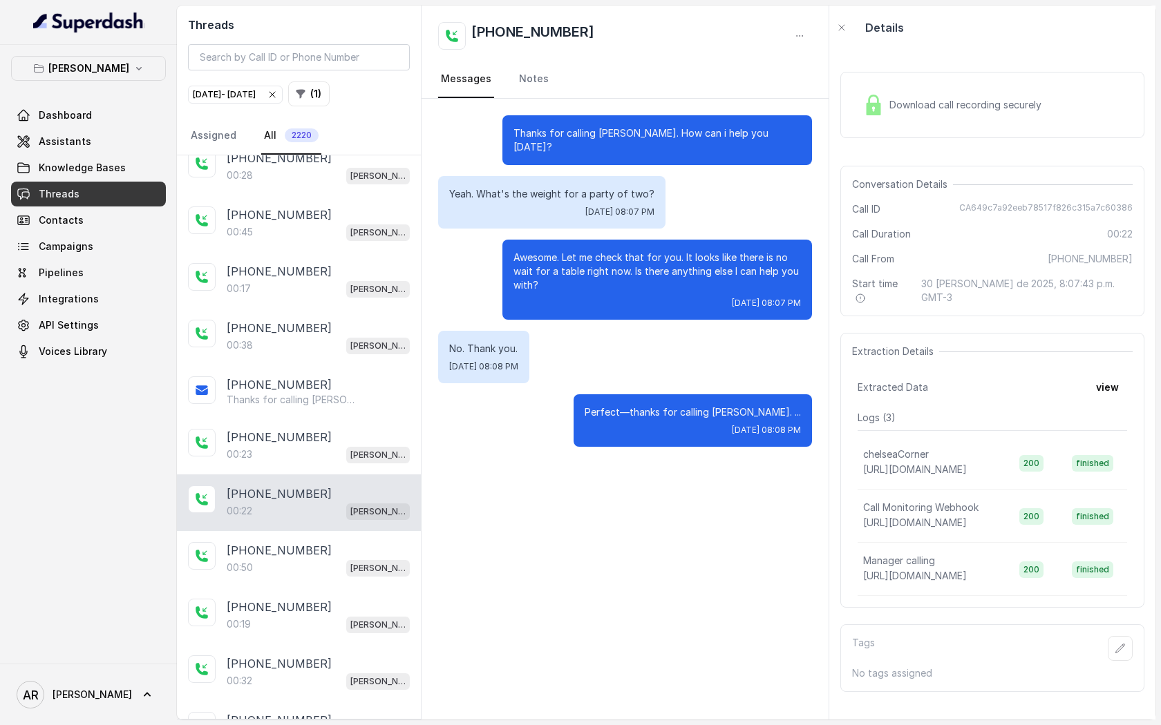
scroll to position [6202, 0]
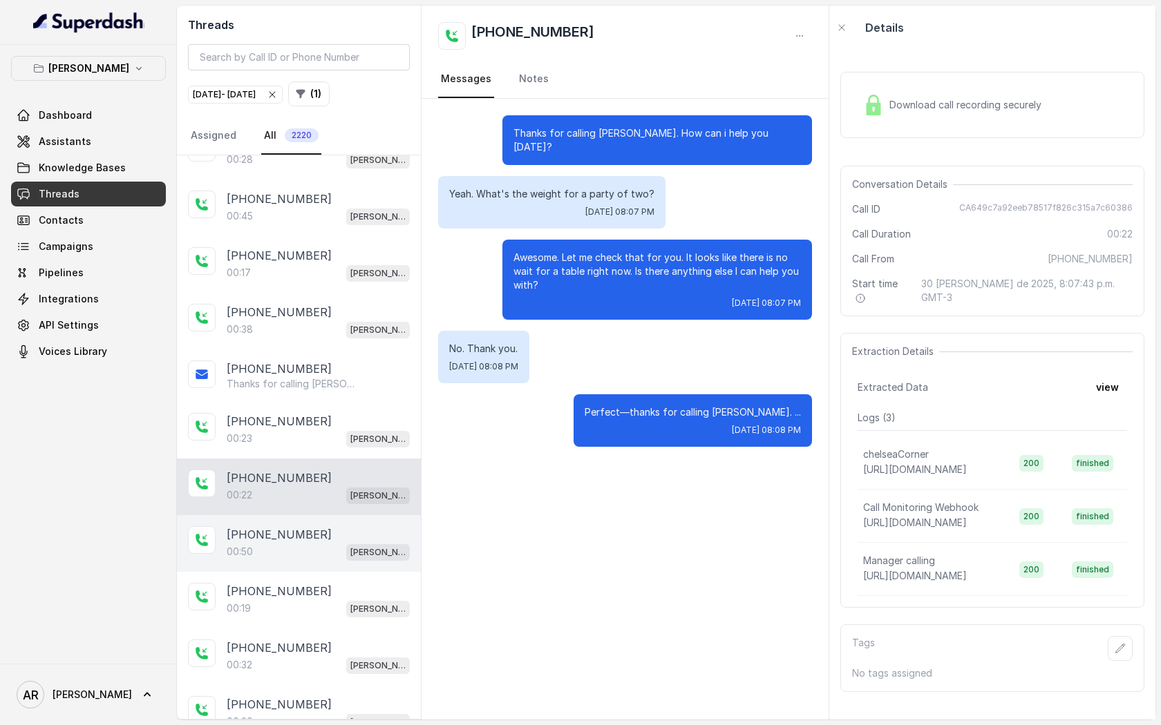
click at [328, 515] on div "[PHONE_NUMBER]:50 [GEOGRAPHIC_DATA]" at bounding box center [299, 543] width 244 height 57
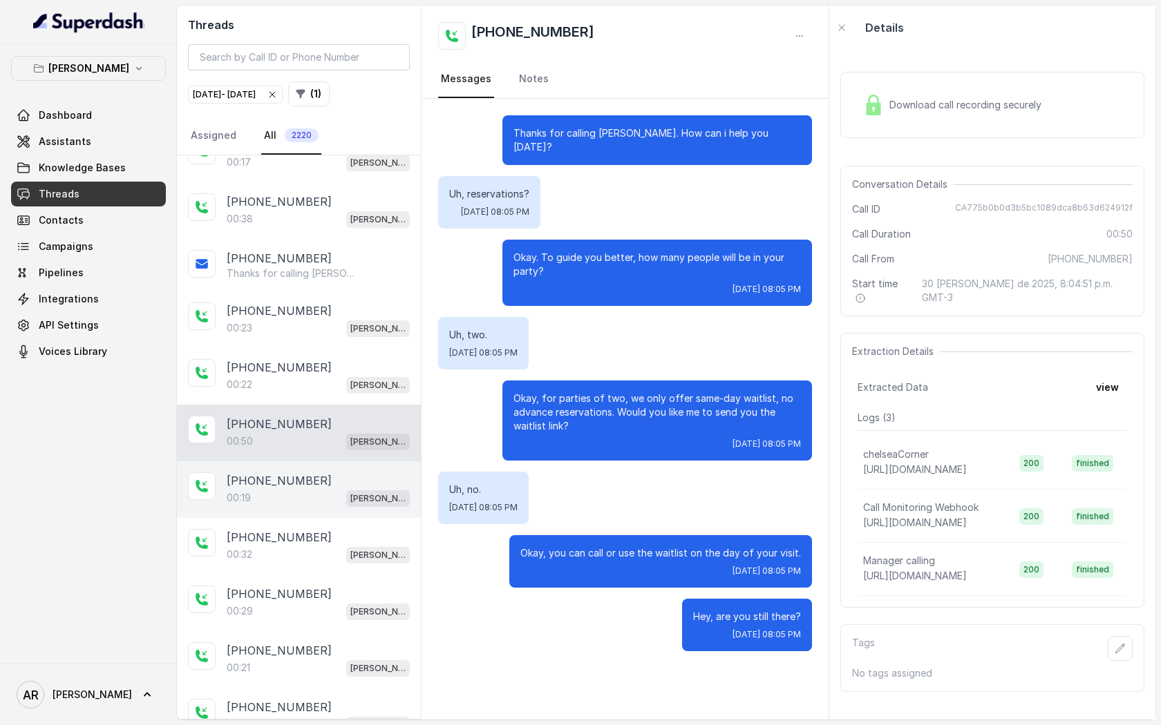
scroll to position [6346, 0]
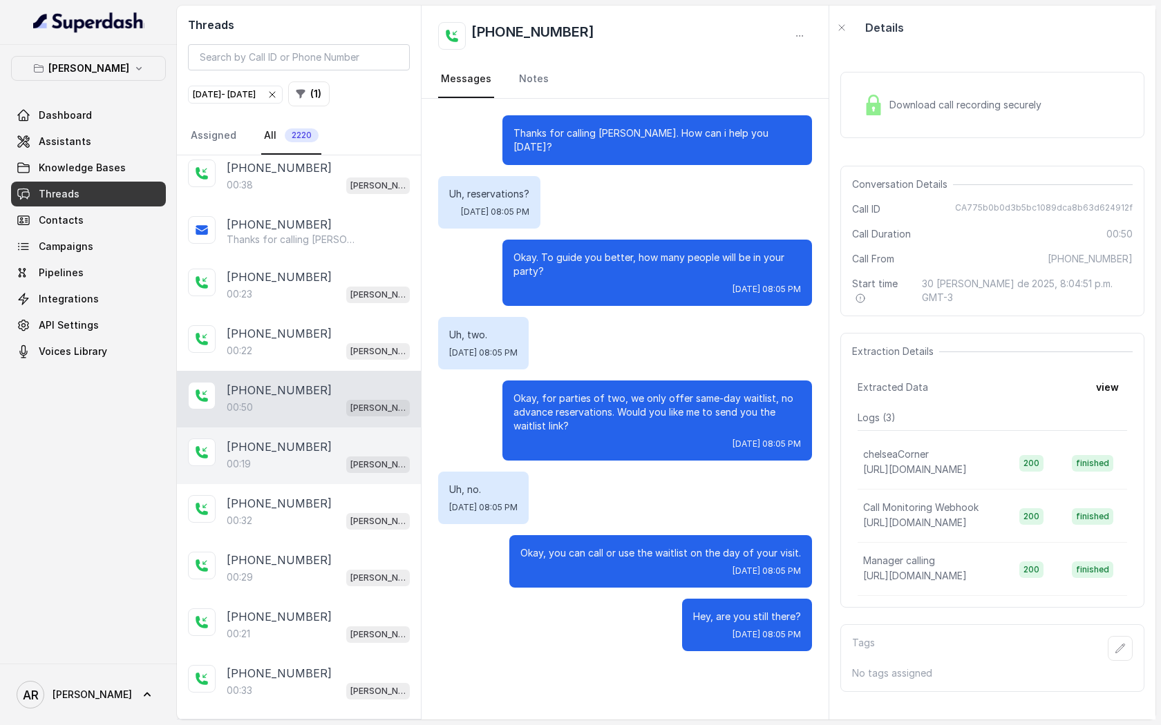
click at [312, 428] on div "[PHONE_NUMBER]:19 [GEOGRAPHIC_DATA]" at bounding box center [299, 456] width 244 height 57
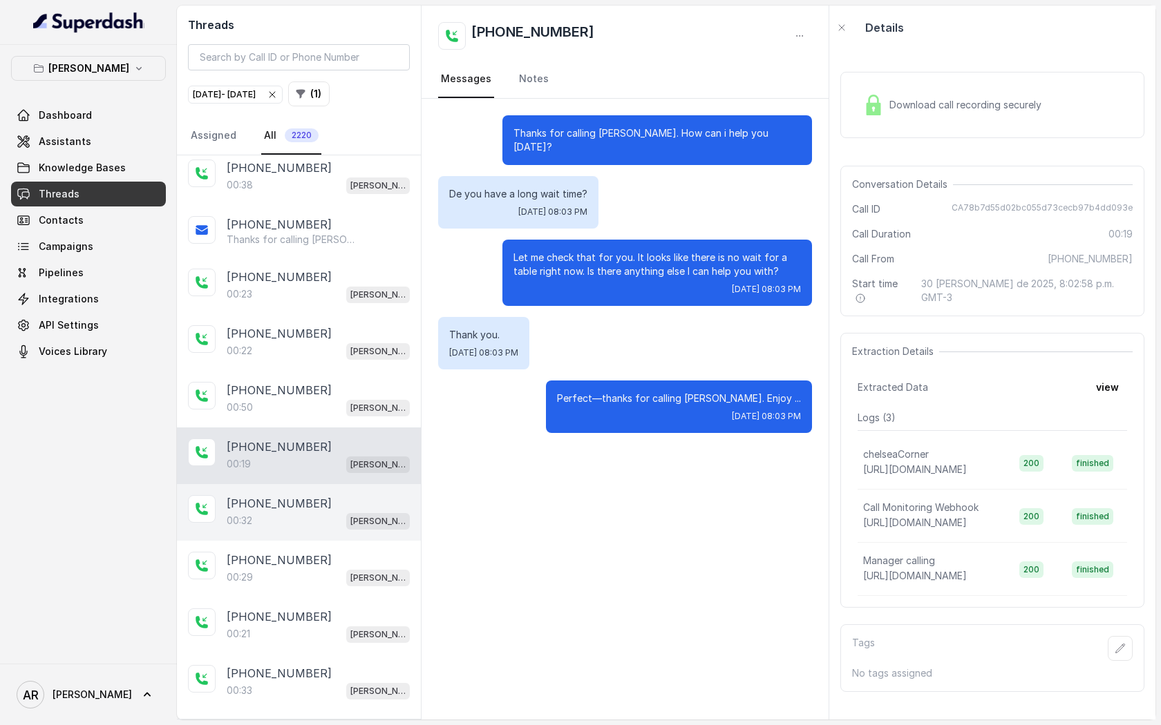
click at [312, 495] on div "[PHONE_NUMBER]" at bounding box center [318, 503] width 183 height 17
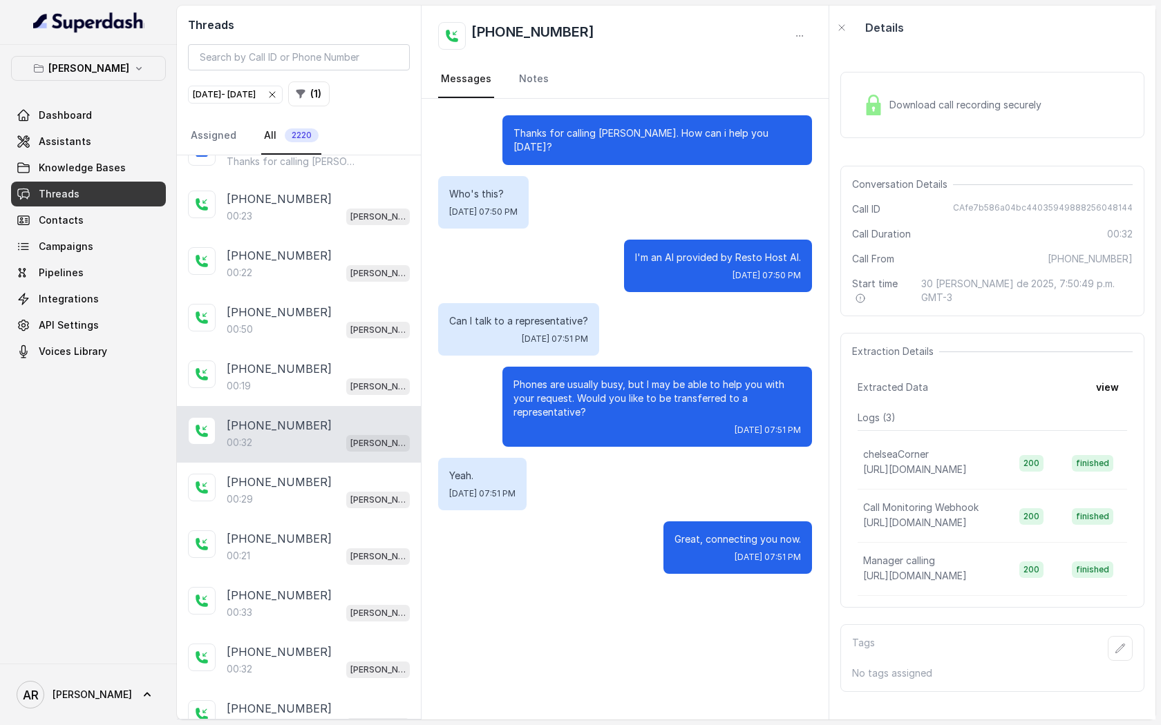
scroll to position [6428, 0]
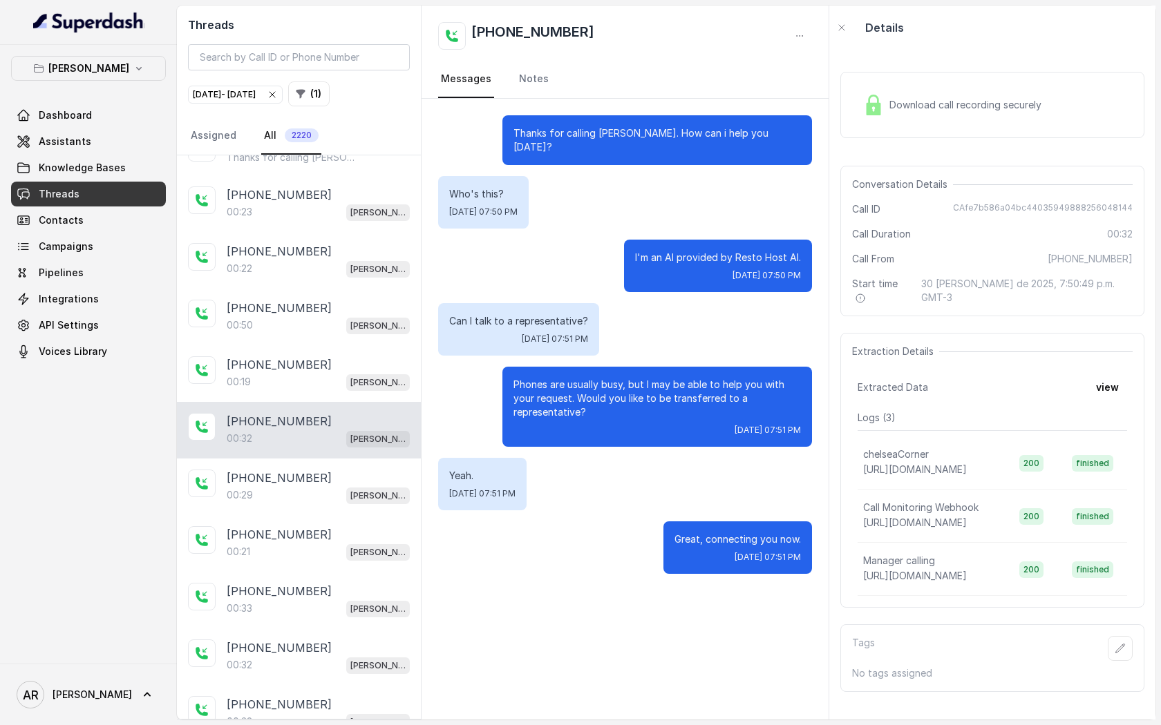
click at [312, 473] on div "[PHONE_NUMBER]:29 [GEOGRAPHIC_DATA]" at bounding box center [299, 487] width 244 height 57
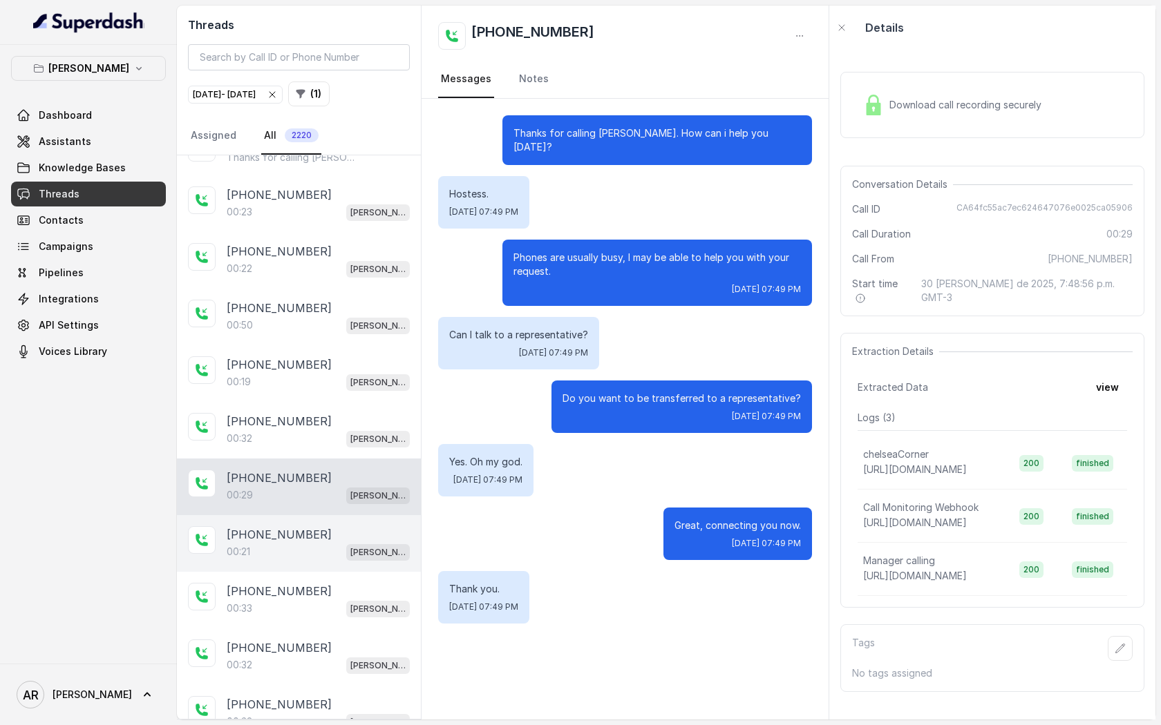
click at [312, 526] on div "[PHONE_NUMBER]" at bounding box center [318, 534] width 183 height 17
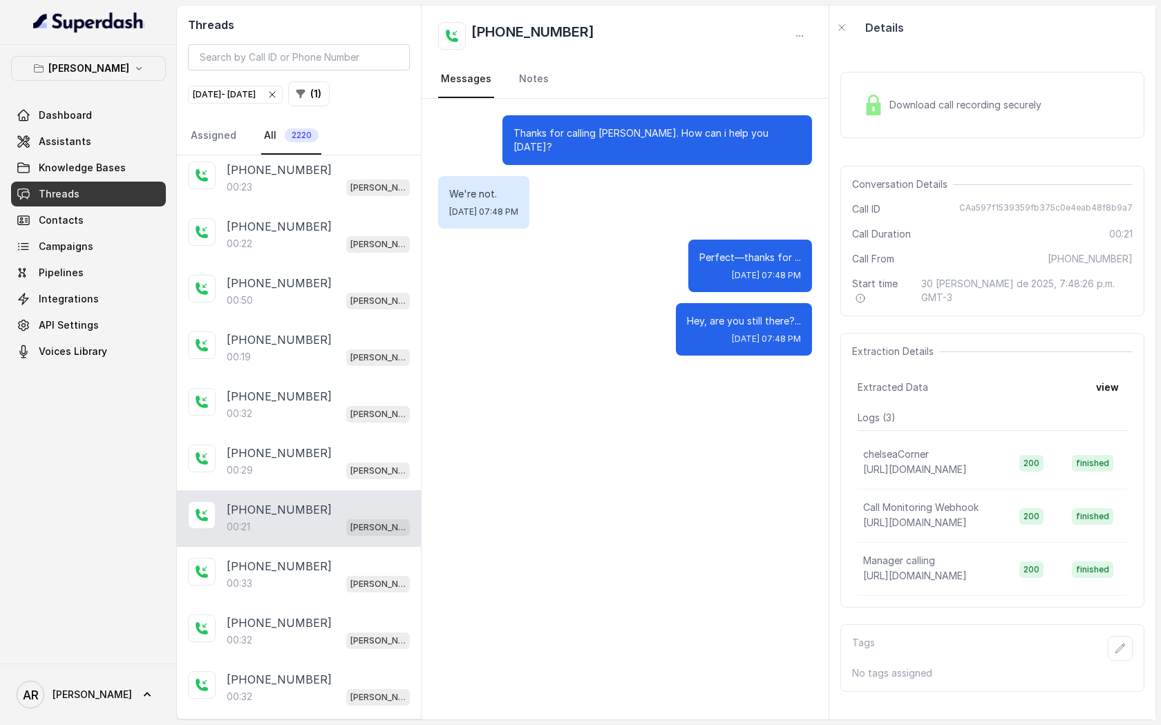
scroll to position [6460, 0]
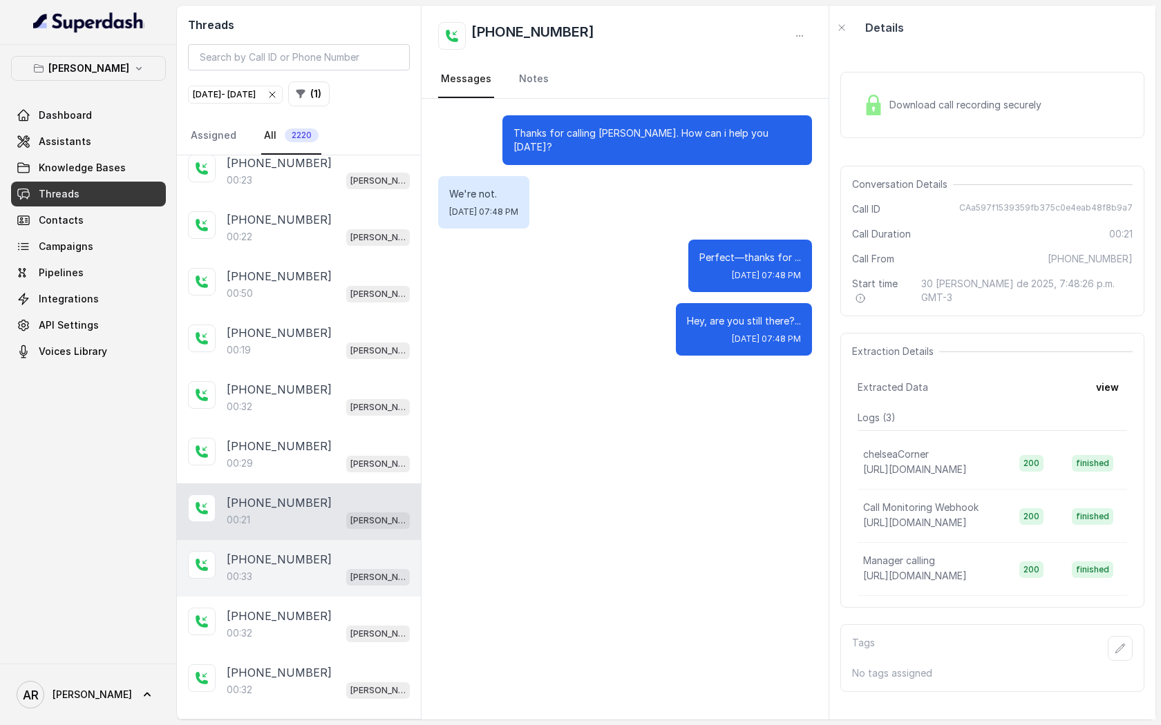
click at [314, 568] on div "00:33 [PERSON_NAME]" at bounding box center [318, 577] width 183 height 18
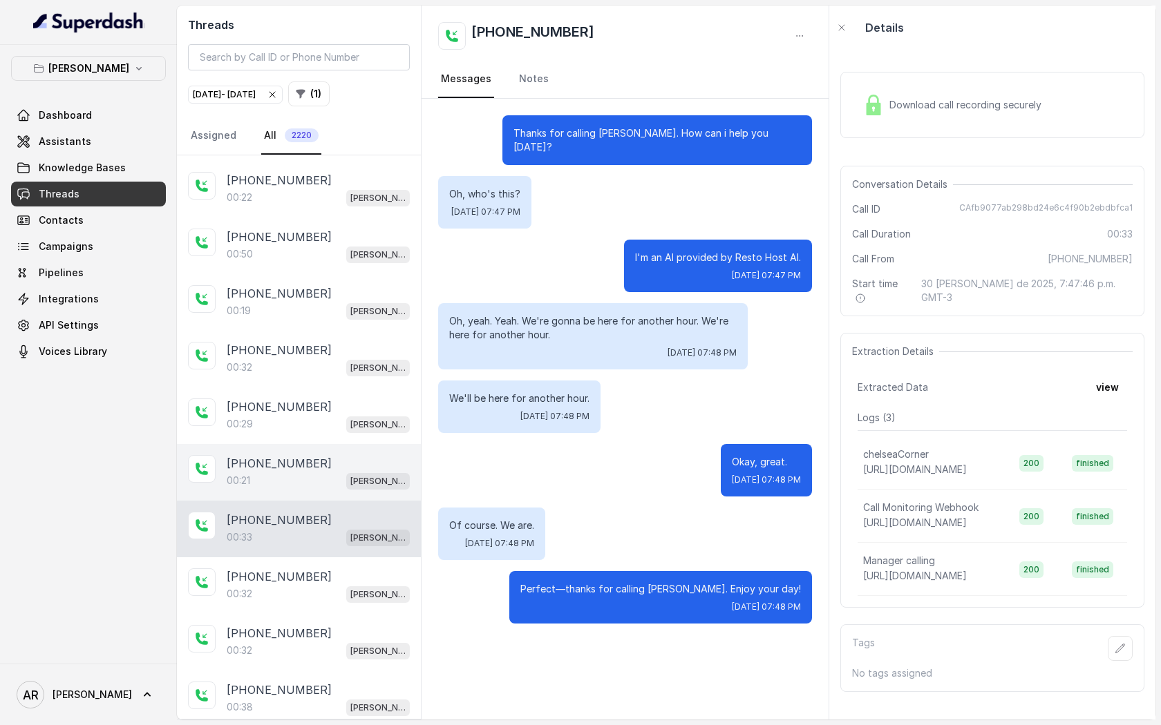
scroll to position [6502, 0]
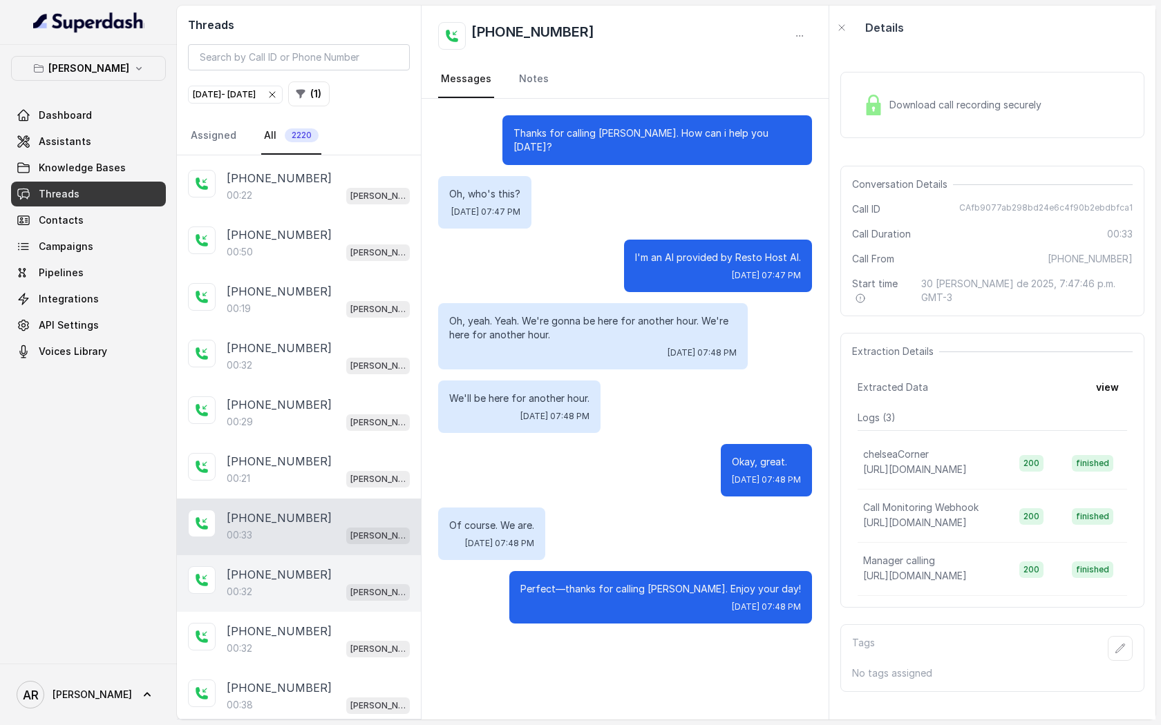
click at [316, 555] on div "[PHONE_NUMBER]:32 [GEOGRAPHIC_DATA]" at bounding box center [299, 583] width 244 height 57
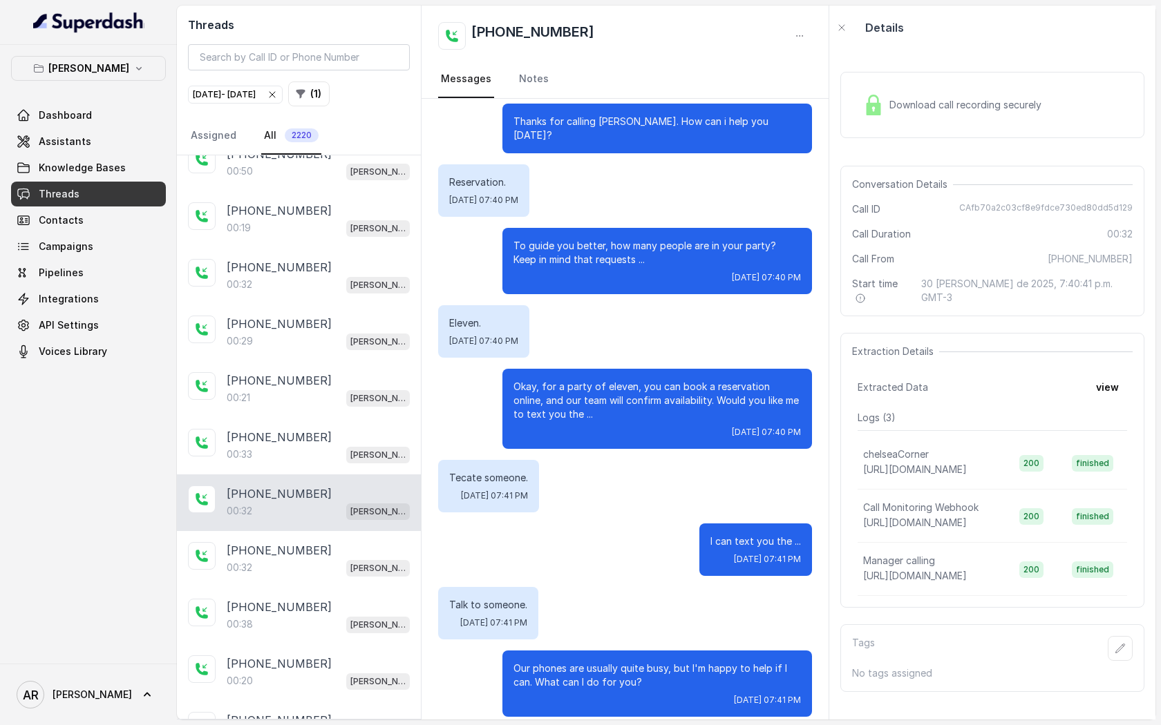
scroll to position [6583, 0]
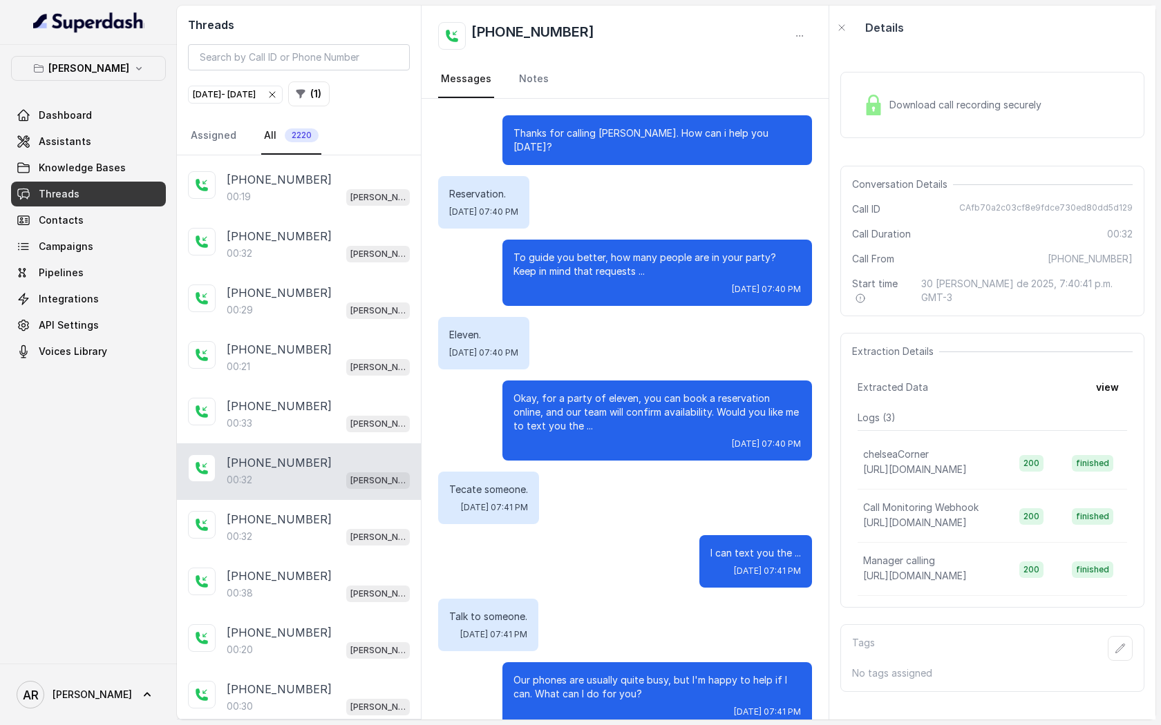
click at [367, 528] on div "[PERSON_NAME]" at bounding box center [378, 537] width 64 height 18
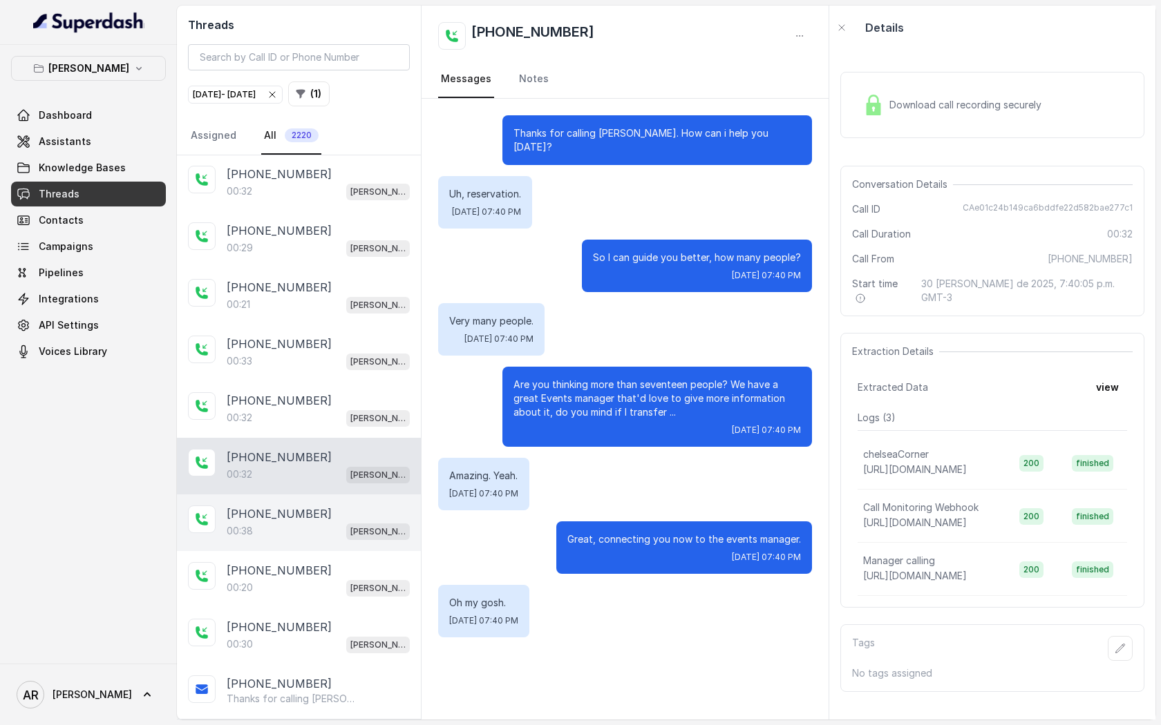
click at [364, 506] on div "[PHONE_NUMBER]" at bounding box center [318, 514] width 183 height 17
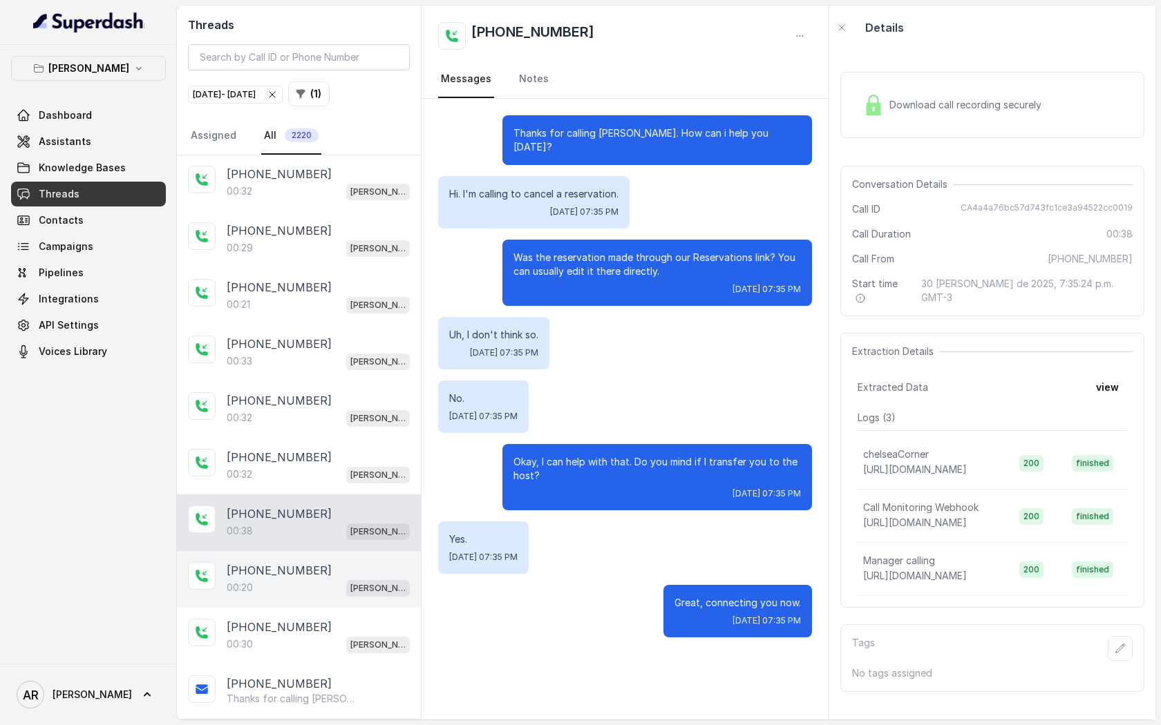
click at [352, 551] on div "[PHONE_NUMBER]:20 [GEOGRAPHIC_DATA]" at bounding box center [299, 579] width 244 height 57
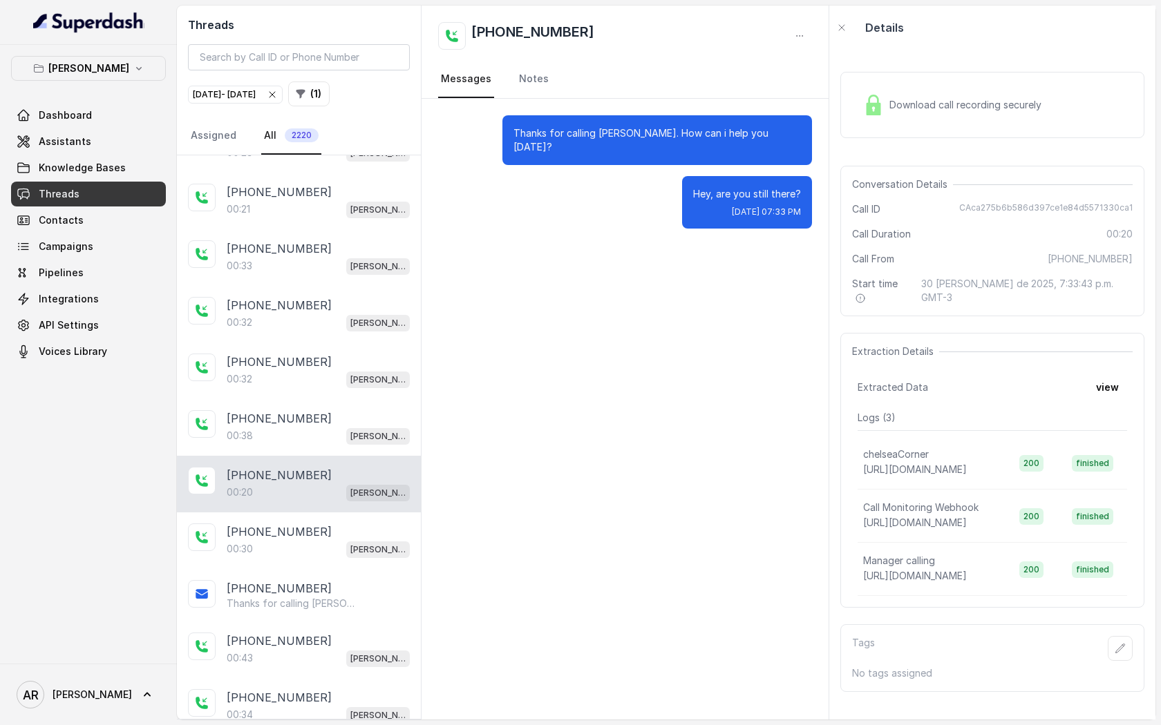
click at [352, 543] on p "[PERSON_NAME]" at bounding box center [377, 550] width 55 height 14
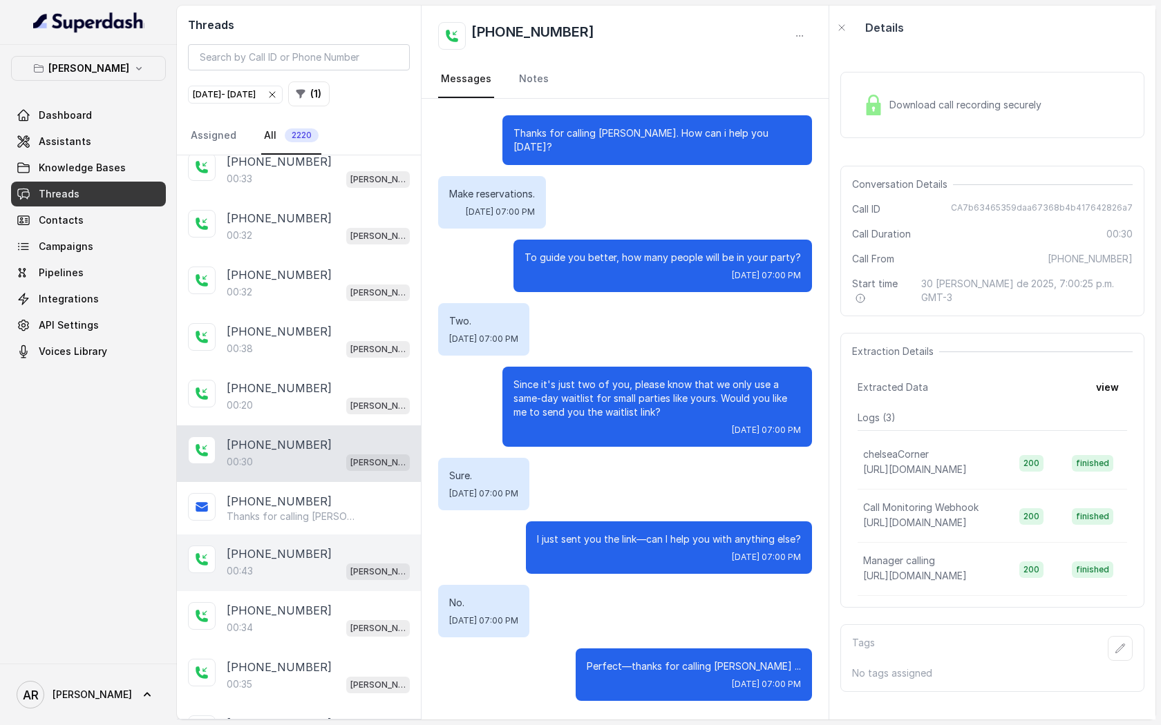
click at [348, 546] on div "[PHONE_NUMBER]" at bounding box center [318, 554] width 183 height 17
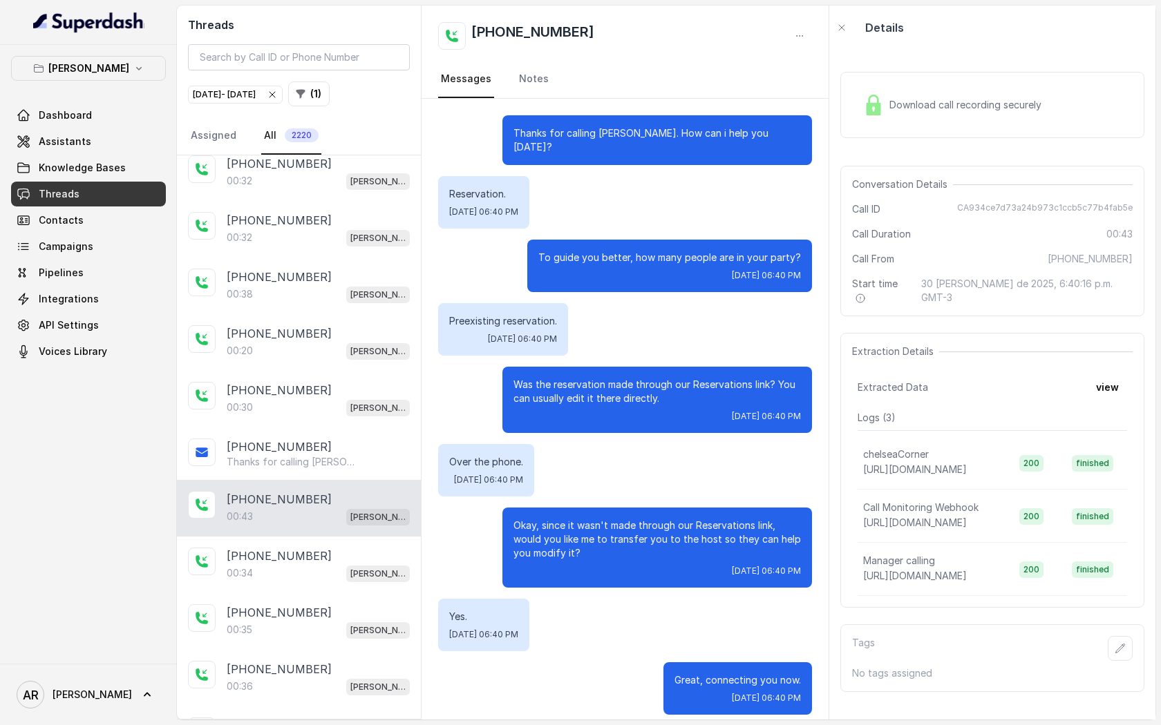
click at [348, 548] on div "[PHONE_NUMBER]" at bounding box center [318, 556] width 183 height 17
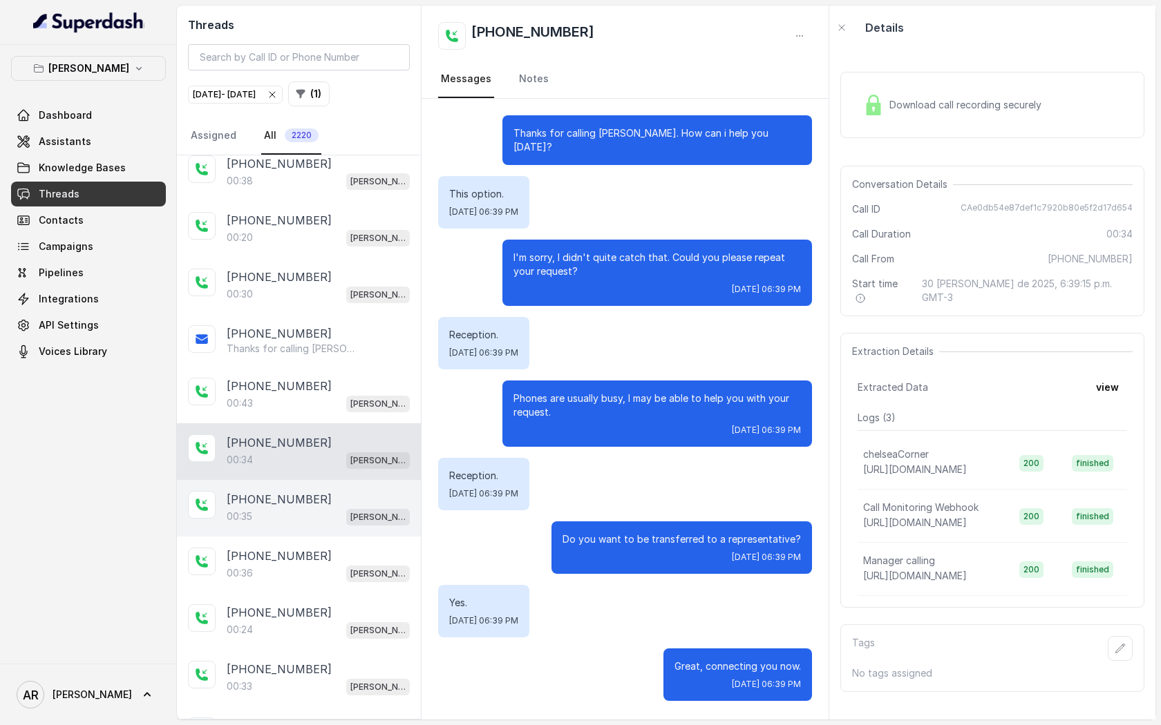
click at [354, 511] on p "[PERSON_NAME]" at bounding box center [377, 518] width 55 height 14
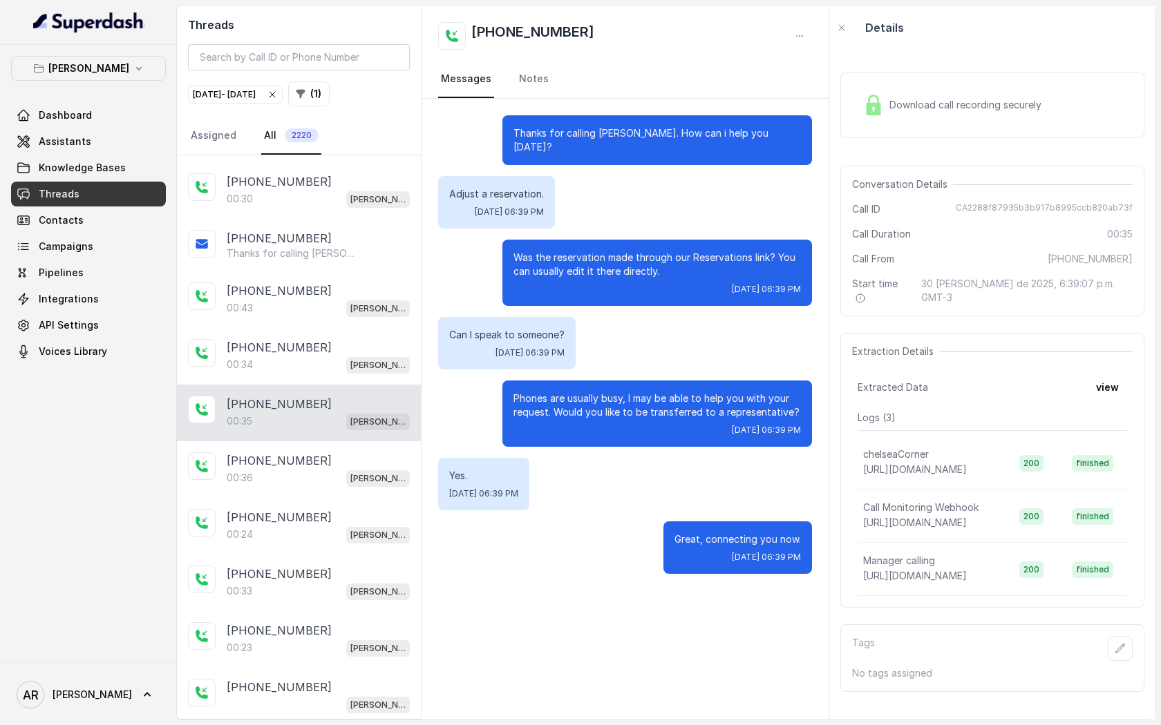
scroll to position [7124, 0]
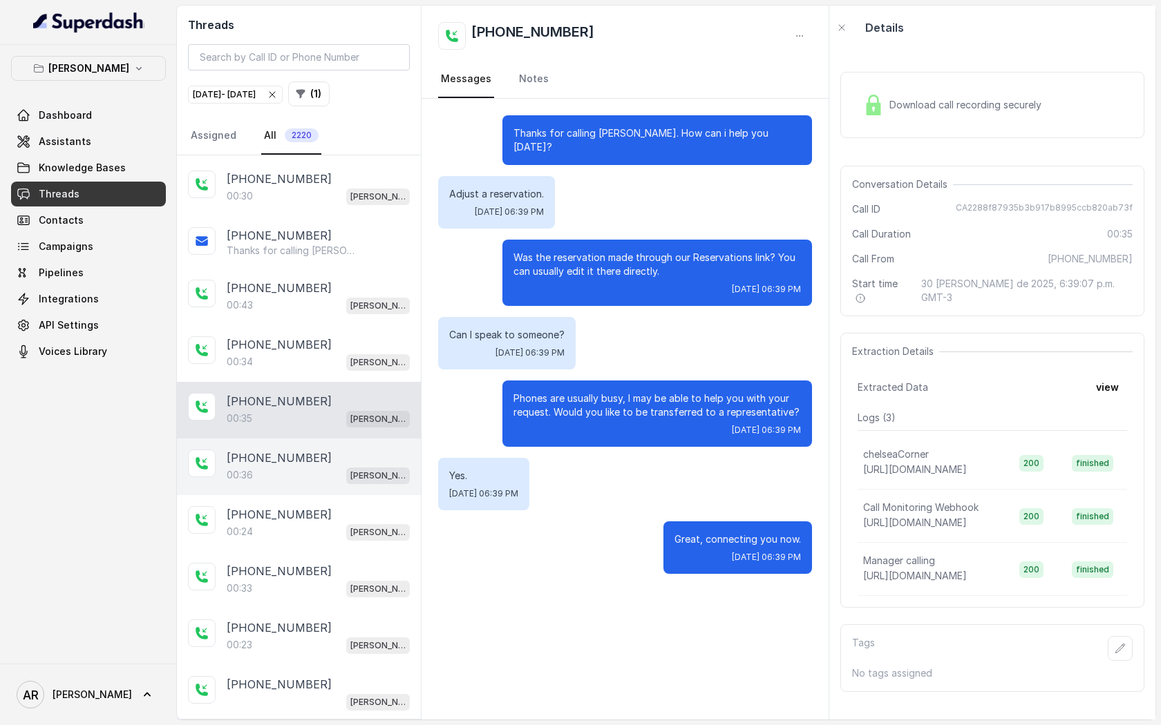
click at [336, 450] on div "[PHONE_NUMBER]" at bounding box center [318, 458] width 183 height 17
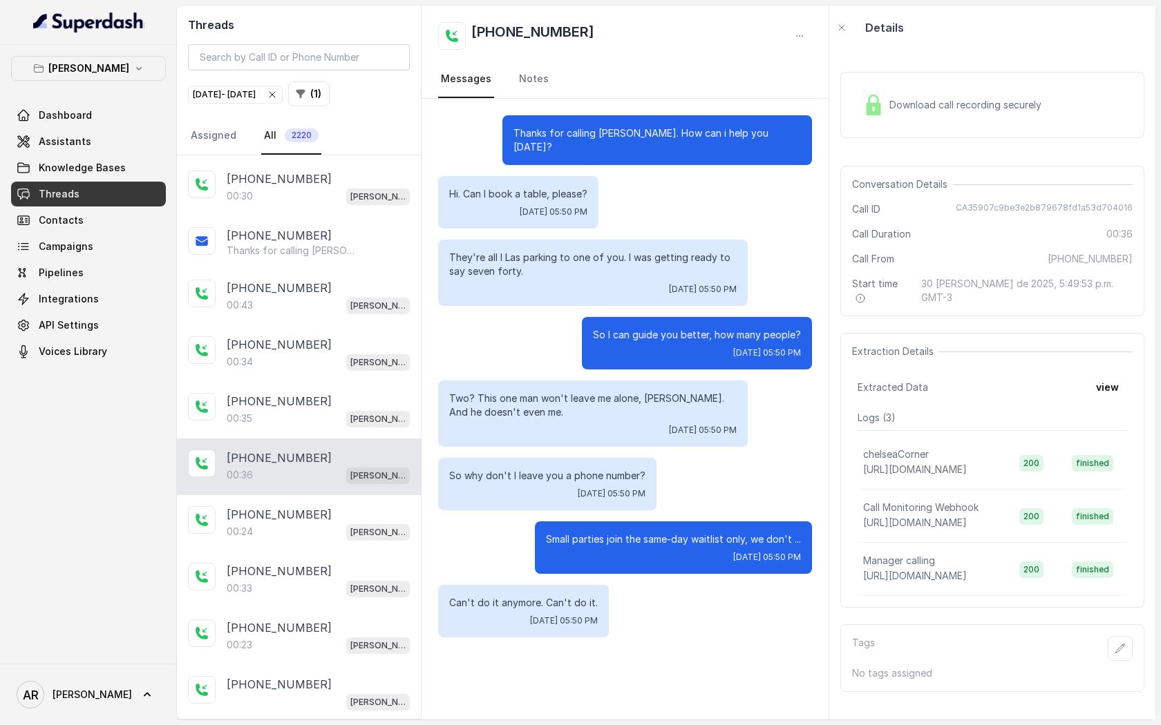
scroll to position [7177, 0]
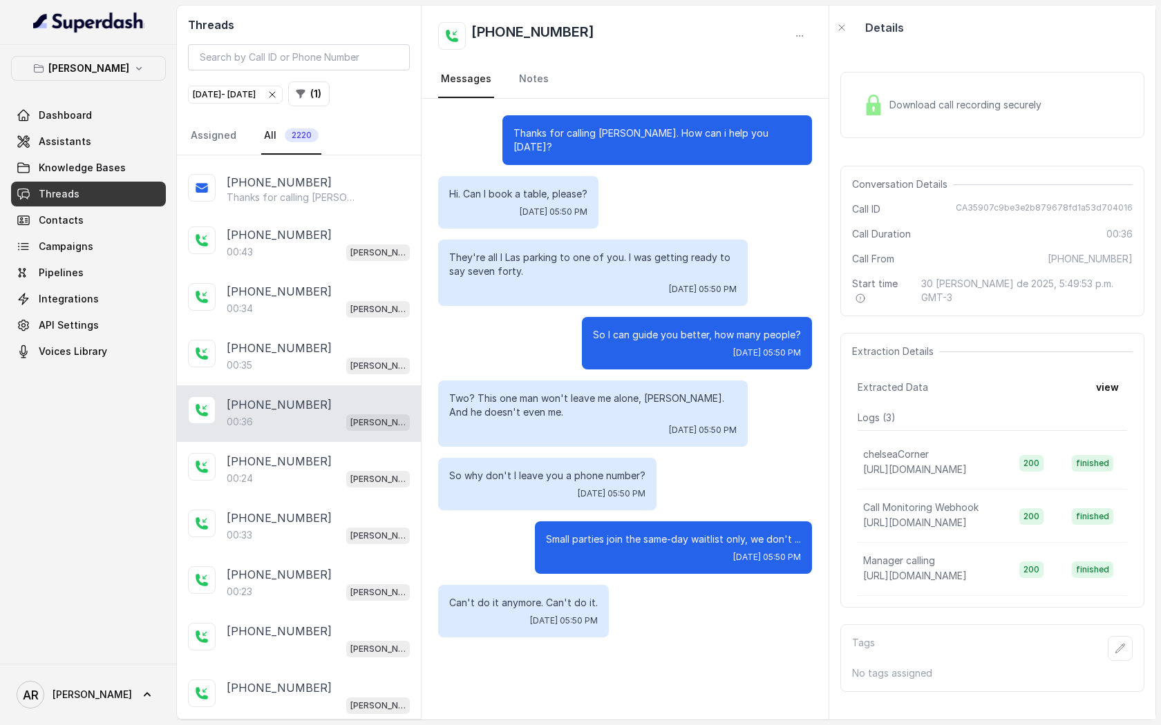
click at [336, 453] on div "[PHONE_NUMBER]" at bounding box center [318, 461] width 183 height 17
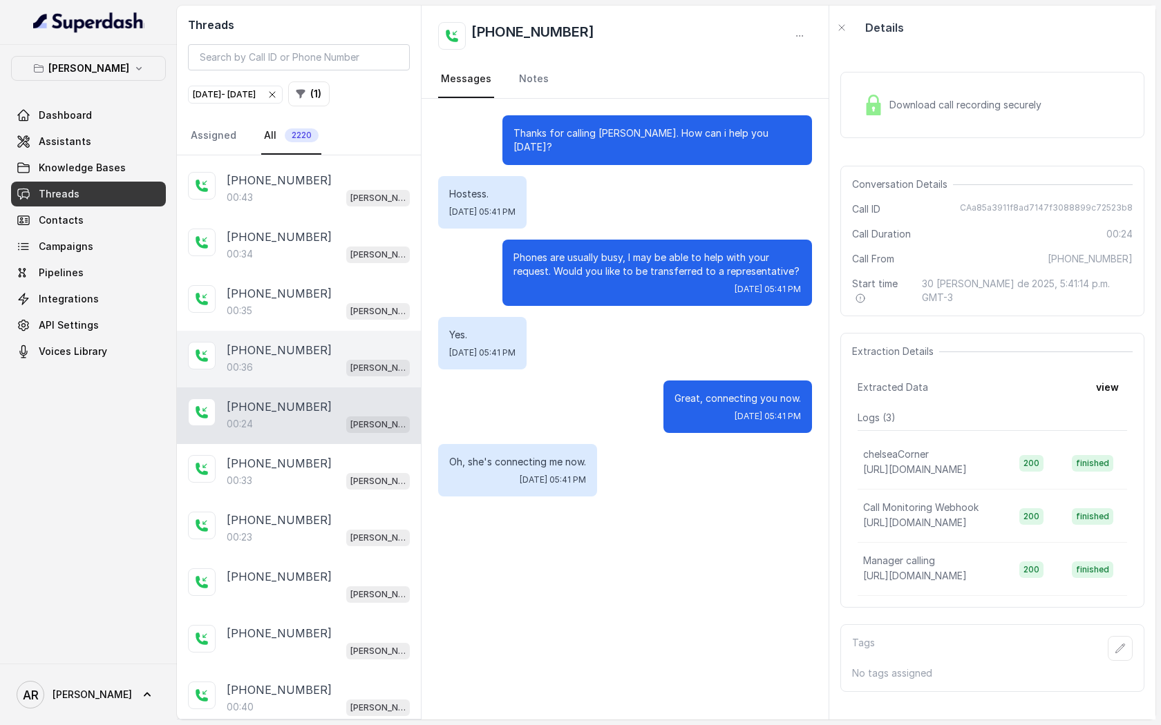
scroll to position [7246, 0]
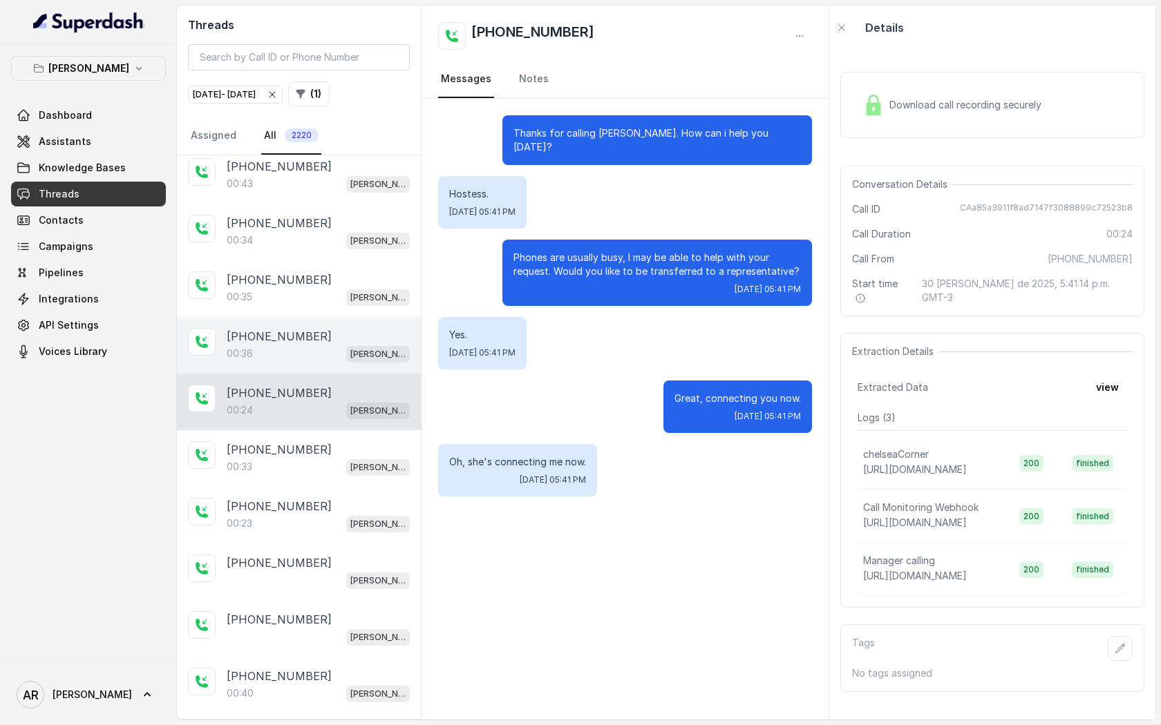
click at [336, 458] on div "00:33 [PERSON_NAME]" at bounding box center [318, 467] width 183 height 18
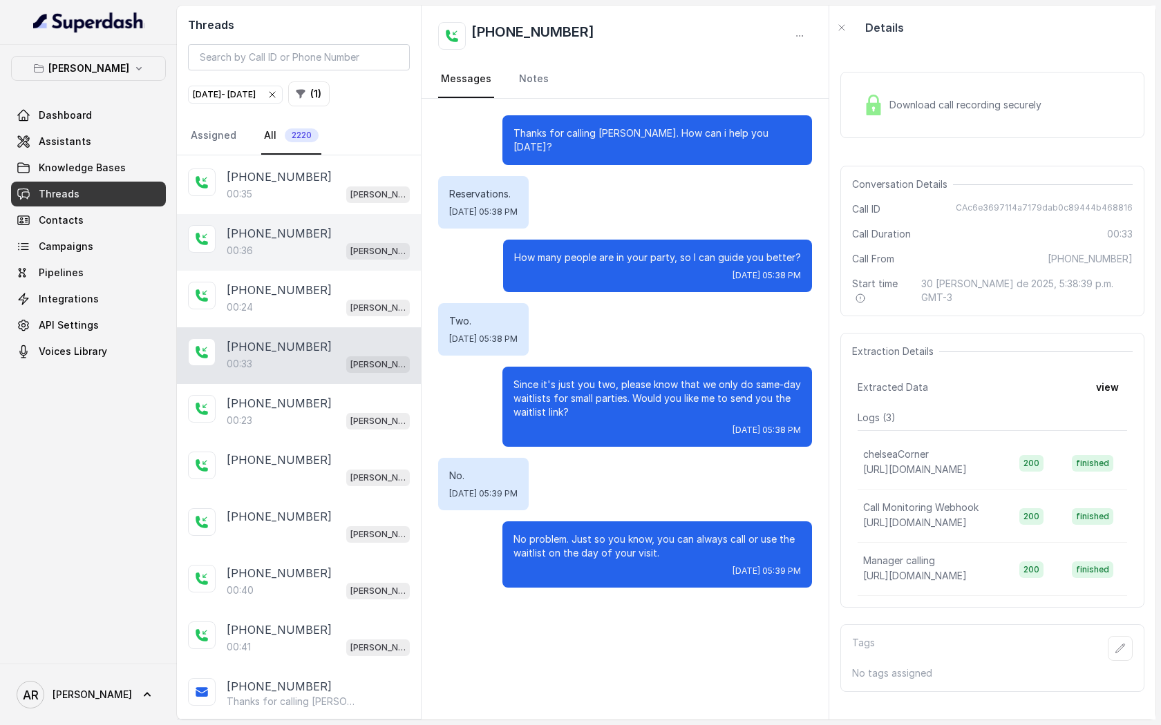
scroll to position [7350, 0]
click at [336, 450] on div "[PHONE_NUMBER]" at bounding box center [318, 458] width 183 height 17
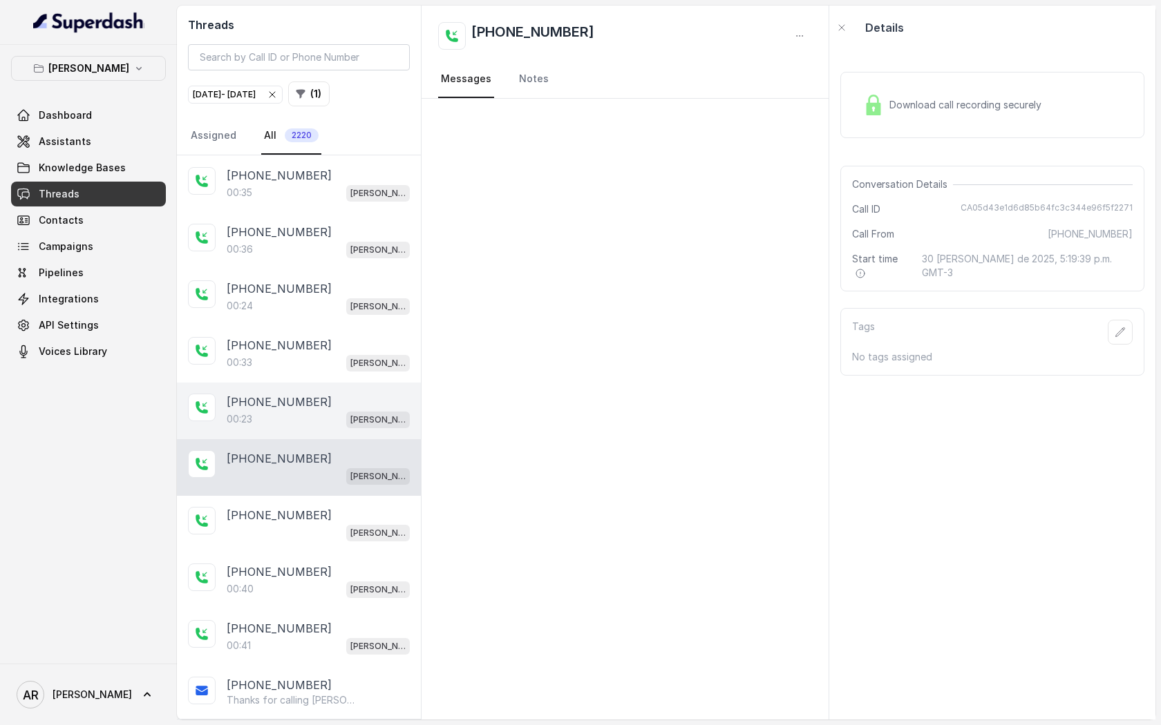
click at [336, 410] on div "00:23 [PERSON_NAME]" at bounding box center [318, 419] width 183 height 18
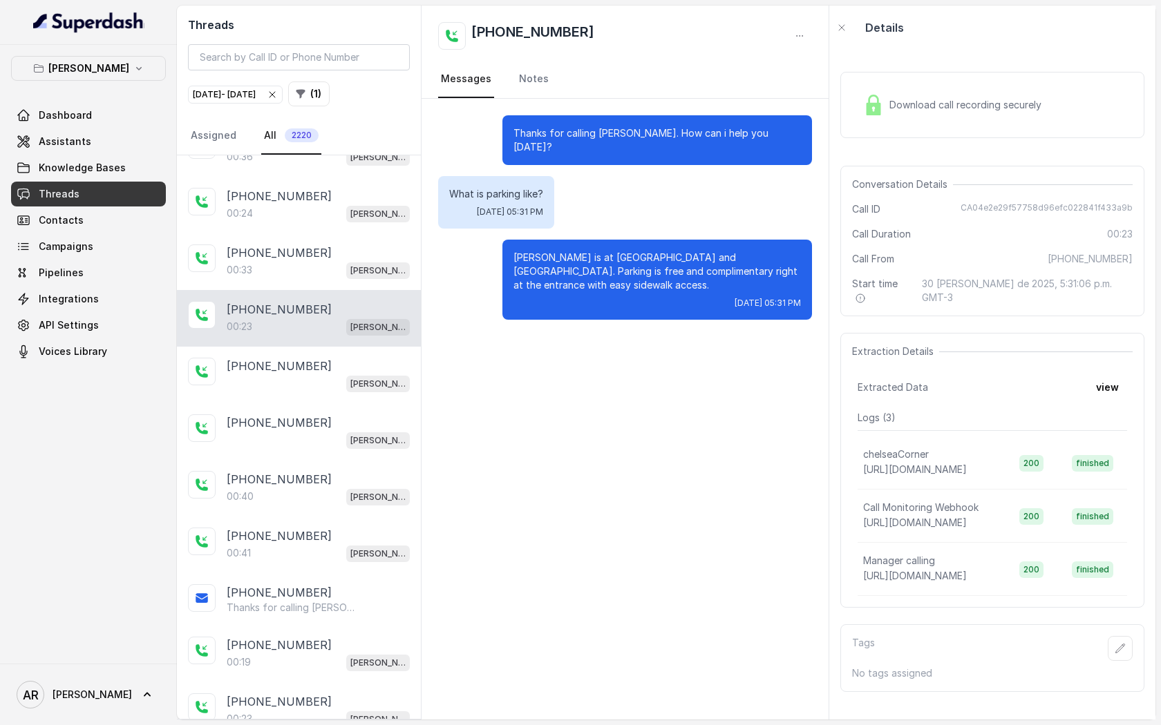
scroll to position [7449, 0]
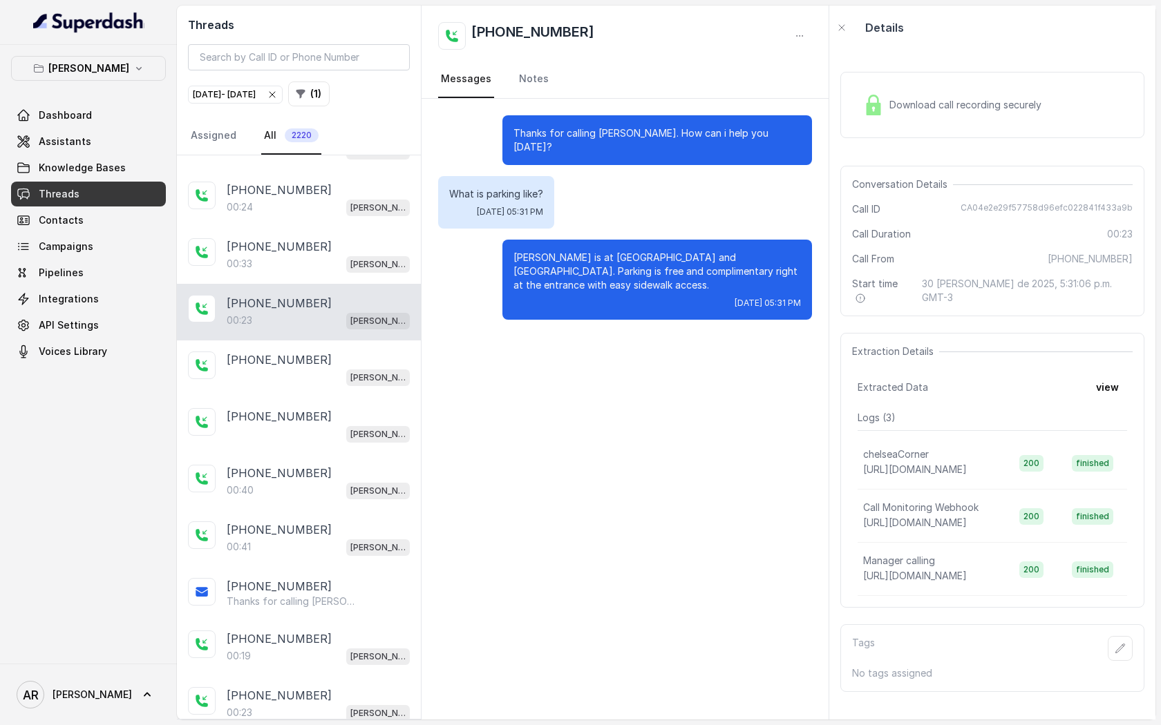
click at [336, 408] on div "[PHONE_NUMBER]" at bounding box center [318, 416] width 183 height 17
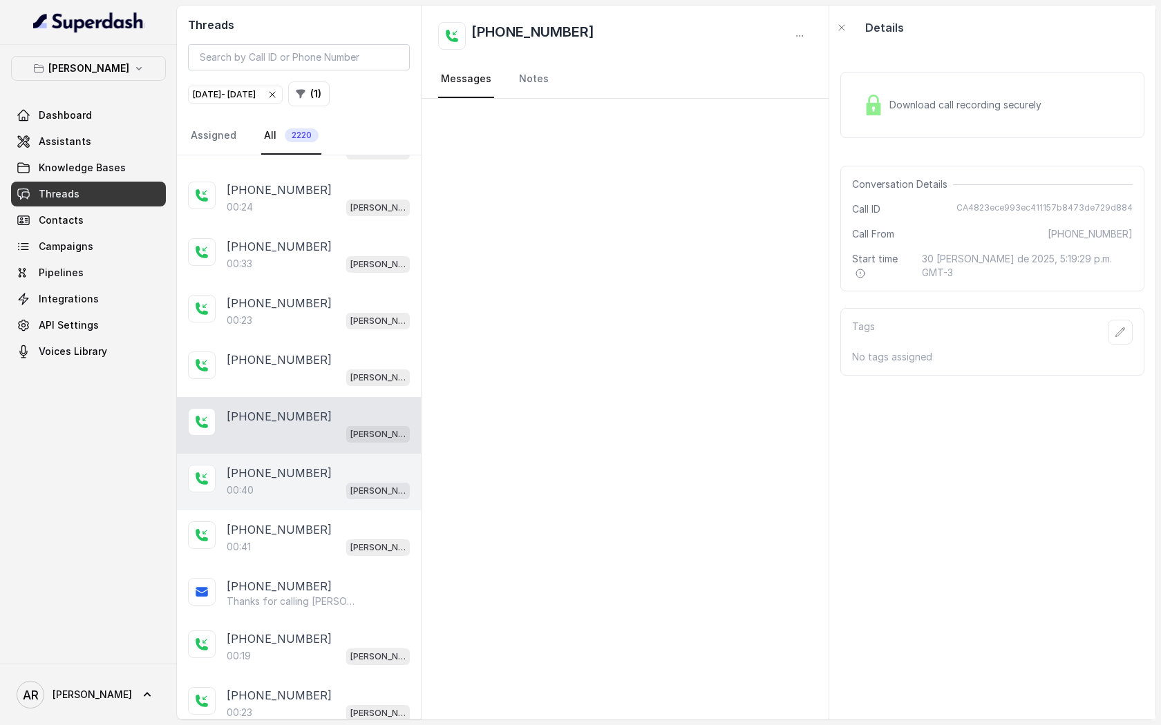
click at [334, 454] on div "[PHONE_NUMBER]:40 [GEOGRAPHIC_DATA]" at bounding box center [299, 482] width 244 height 57
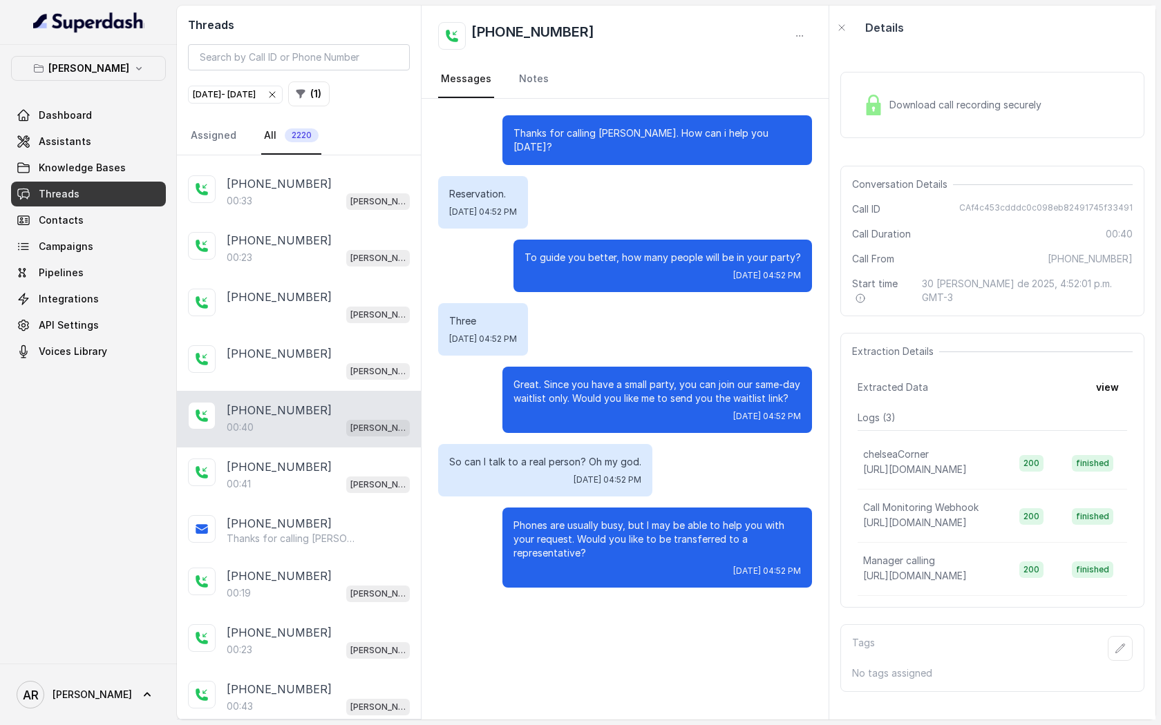
scroll to position [7513, 0]
click at [350, 475] on span "[PERSON_NAME]" at bounding box center [378, 483] width 64 height 17
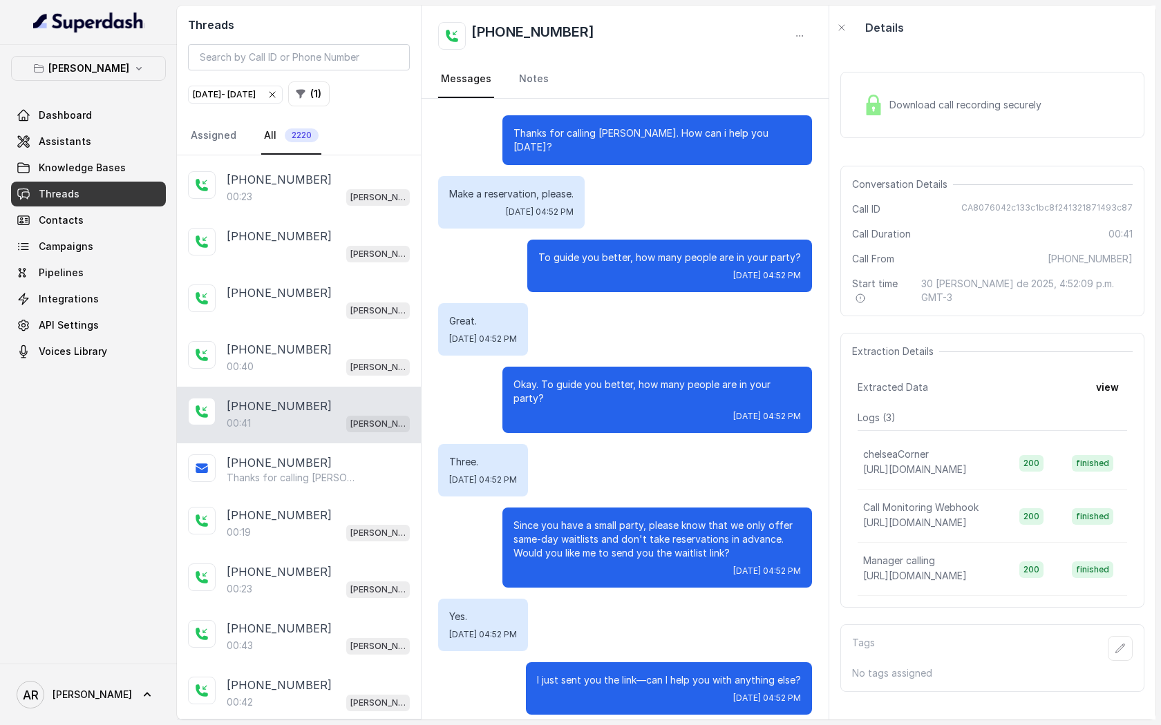
scroll to position [7575, 0]
click at [332, 551] on div "[PHONE_NUMBER]:23 [GEOGRAPHIC_DATA]" at bounding box center [299, 579] width 244 height 57
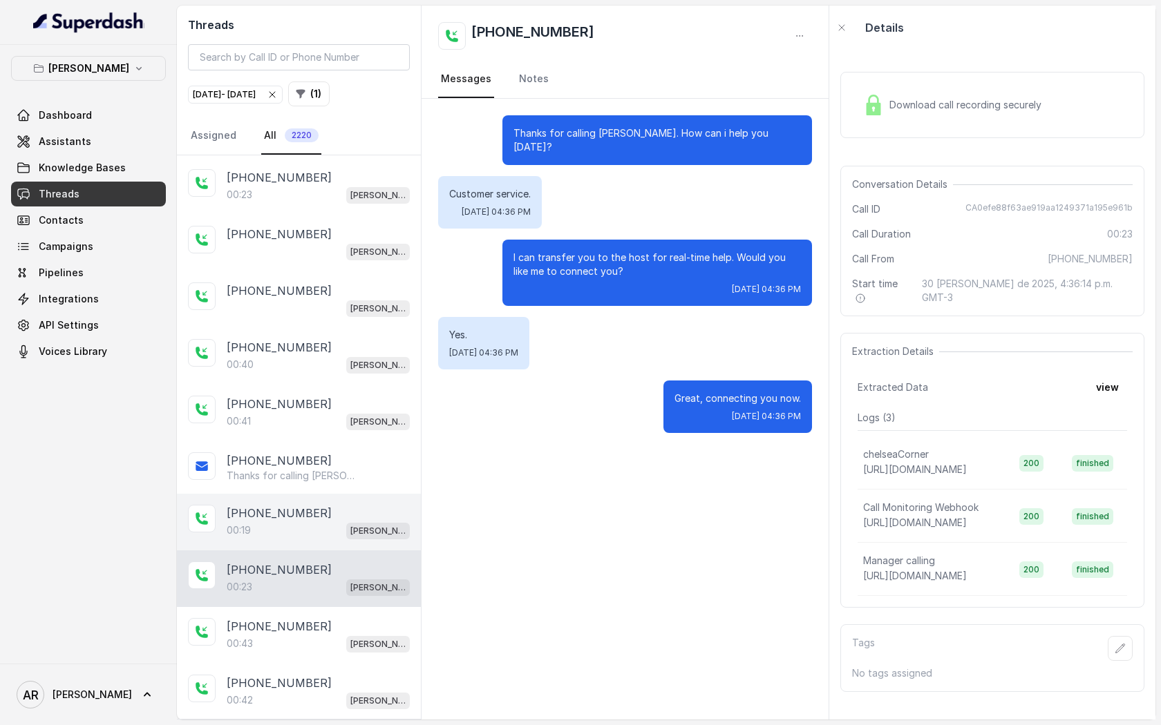
click at [332, 522] on div "00:19 [PERSON_NAME]" at bounding box center [318, 531] width 183 height 18
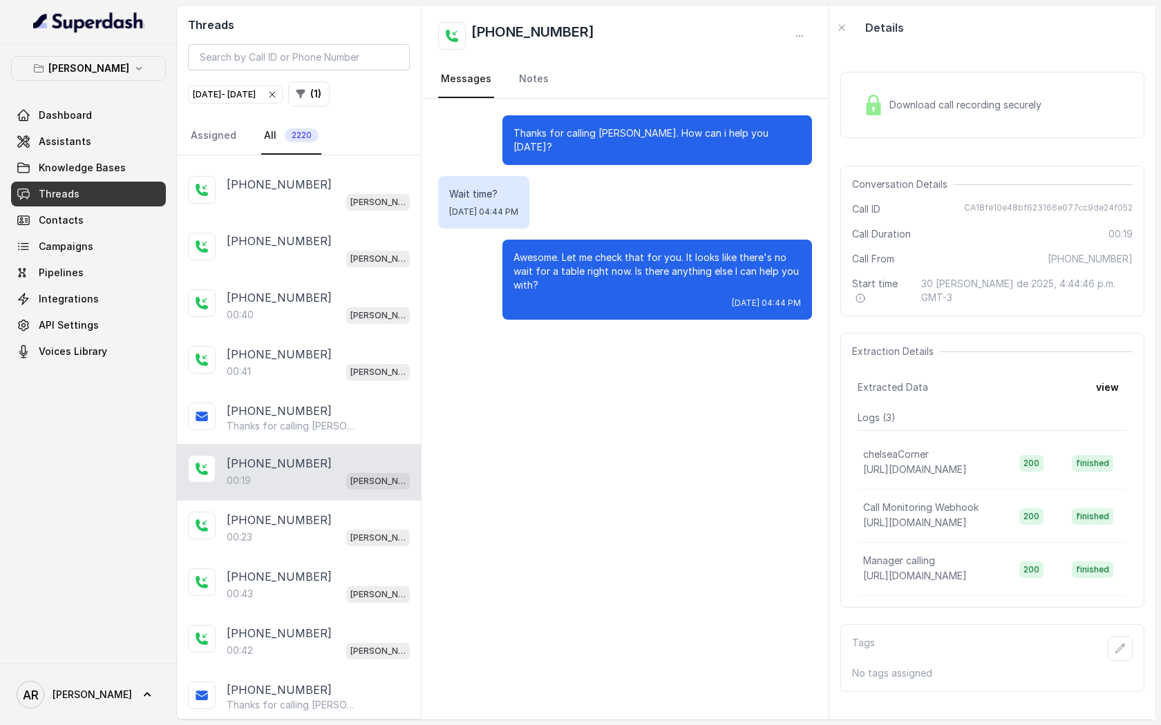
scroll to position [7704, 0]
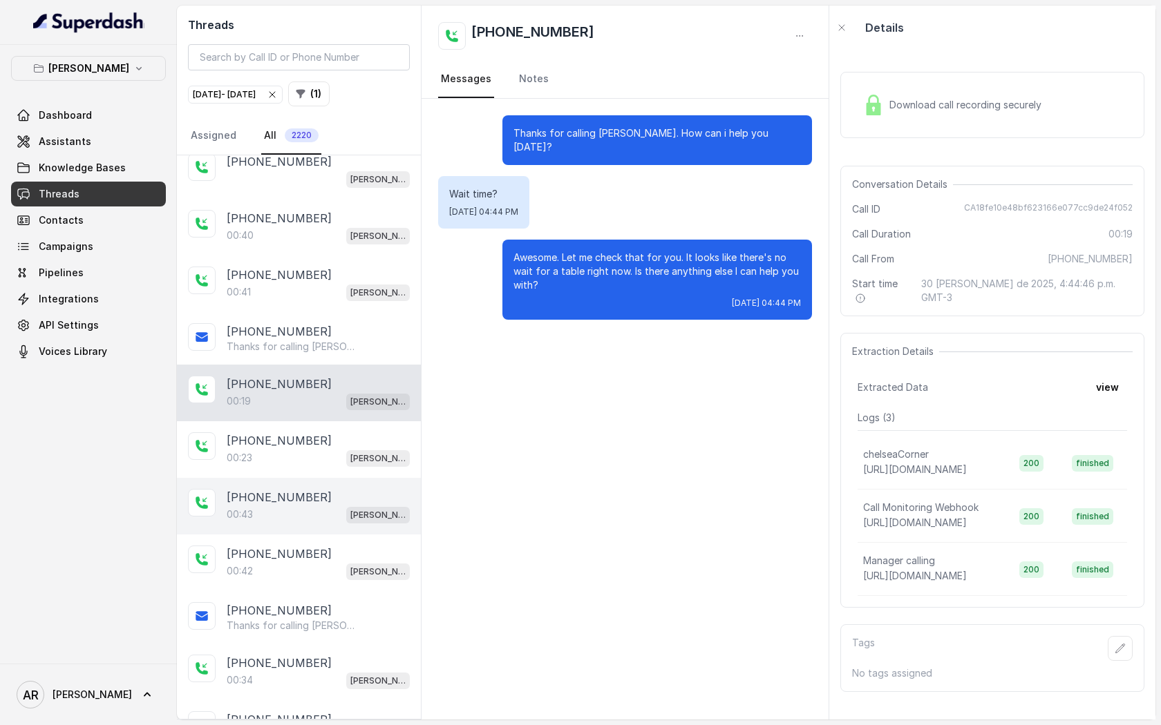
click at [321, 489] on div "[PHONE_NUMBER]" at bounding box center [318, 497] width 183 height 17
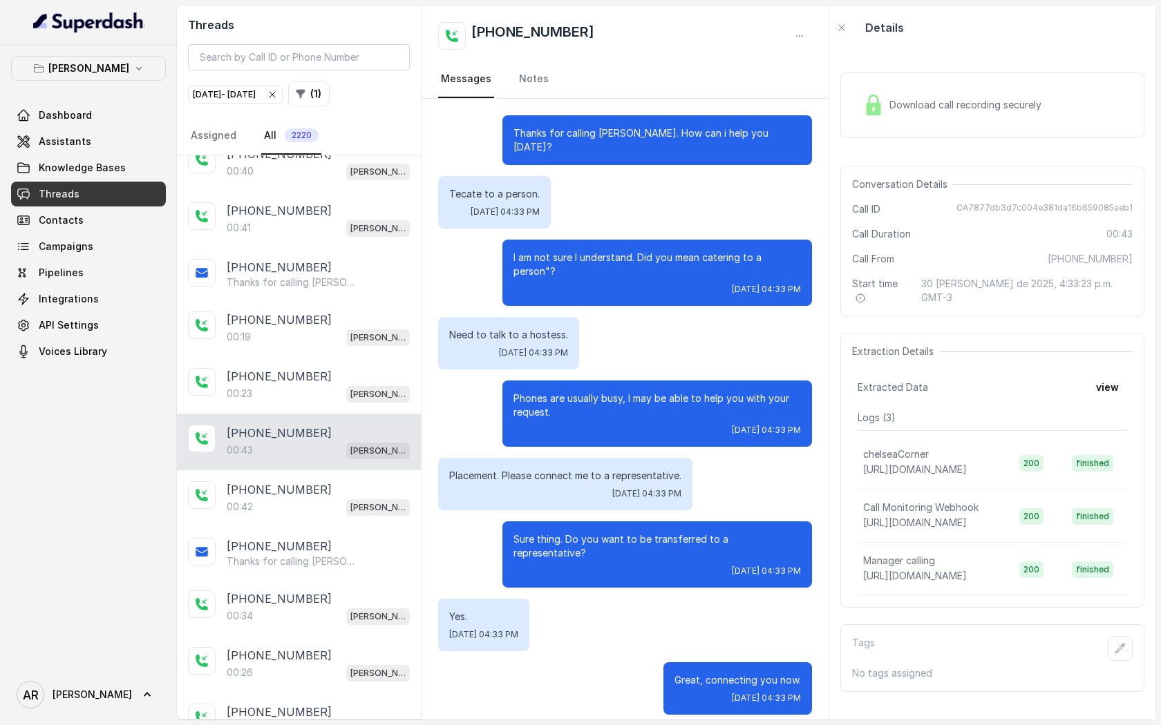
scroll to position [7770, 0]
click at [321, 496] on div "00:42 [PERSON_NAME]" at bounding box center [318, 505] width 183 height 18
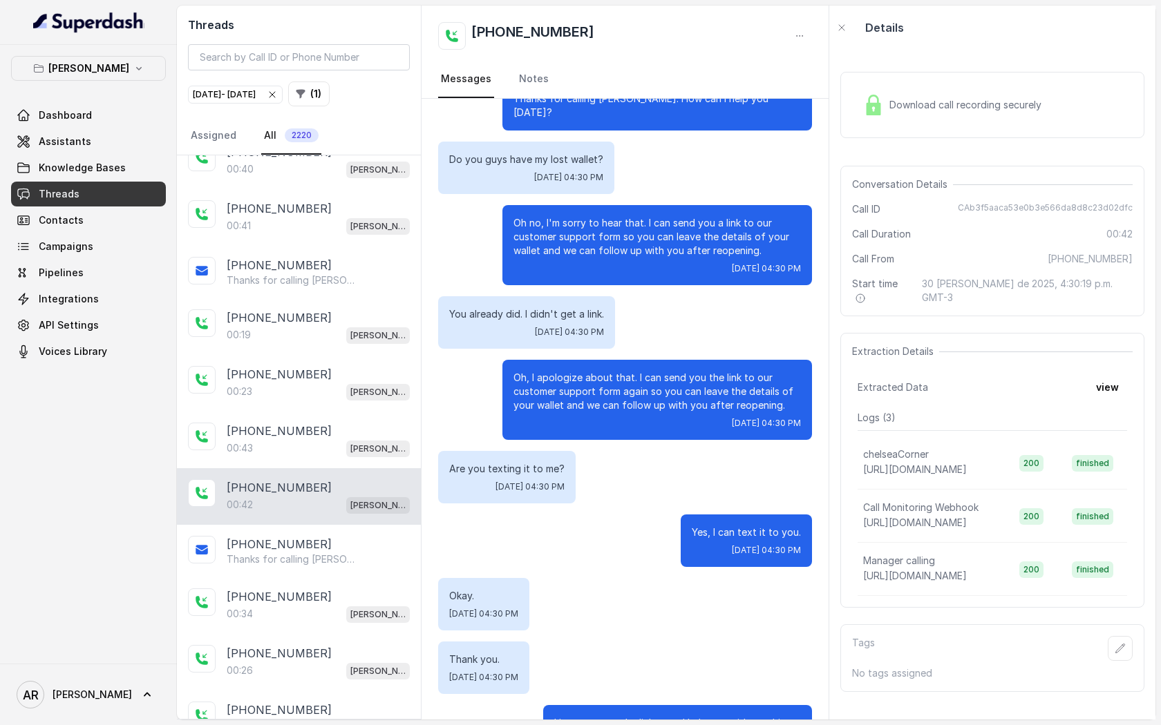
scroll to position [75, 0]
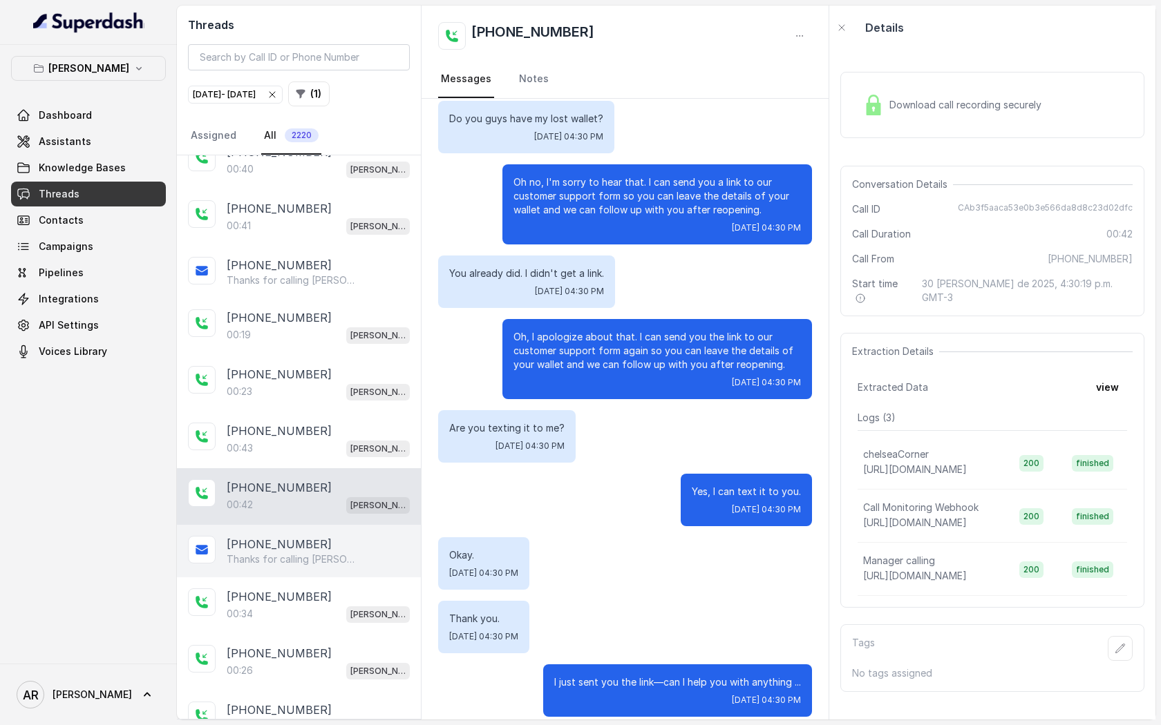
click at [321, 536] on div "[PHONE_NUMBER]" at bounding box center [318, 544] width 183 height 17
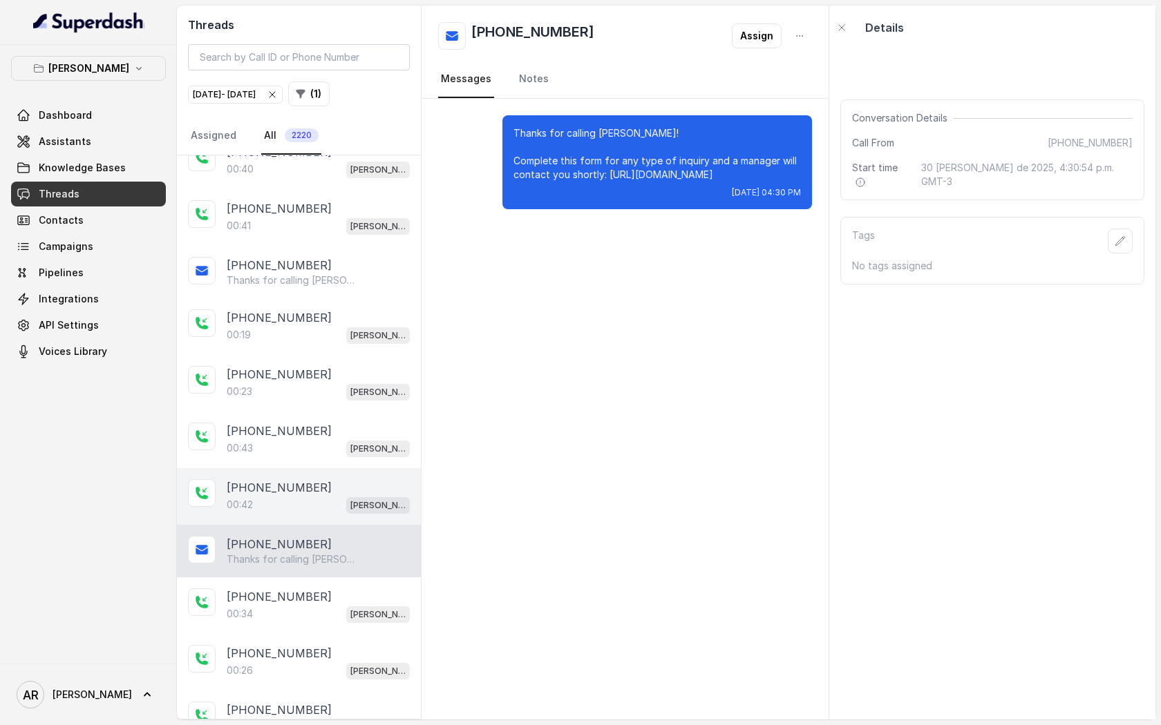
click at [326, 468] on div "[PHONE_NUMBER]:42 [GEOGRAPHIC_DATA]" at bounding box center [299, 496] width 244 height 57
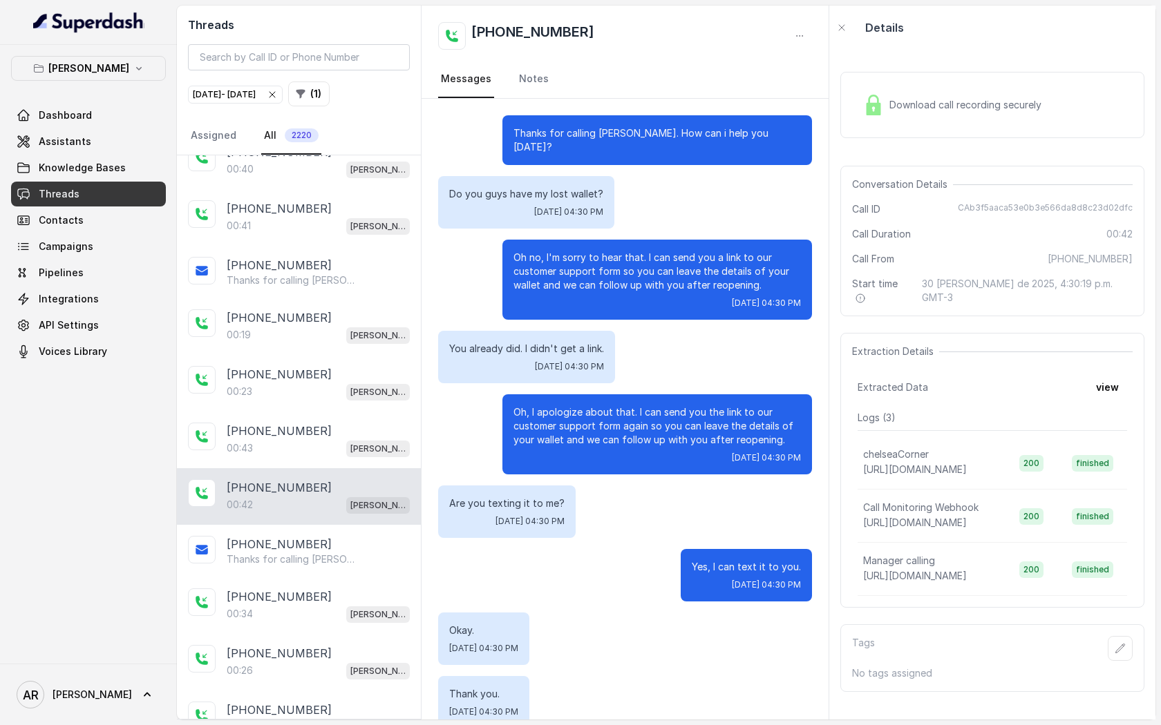
click at [877, 122] on div "Download call recording securely" at bounding box center [992, 105] width 304 height 66
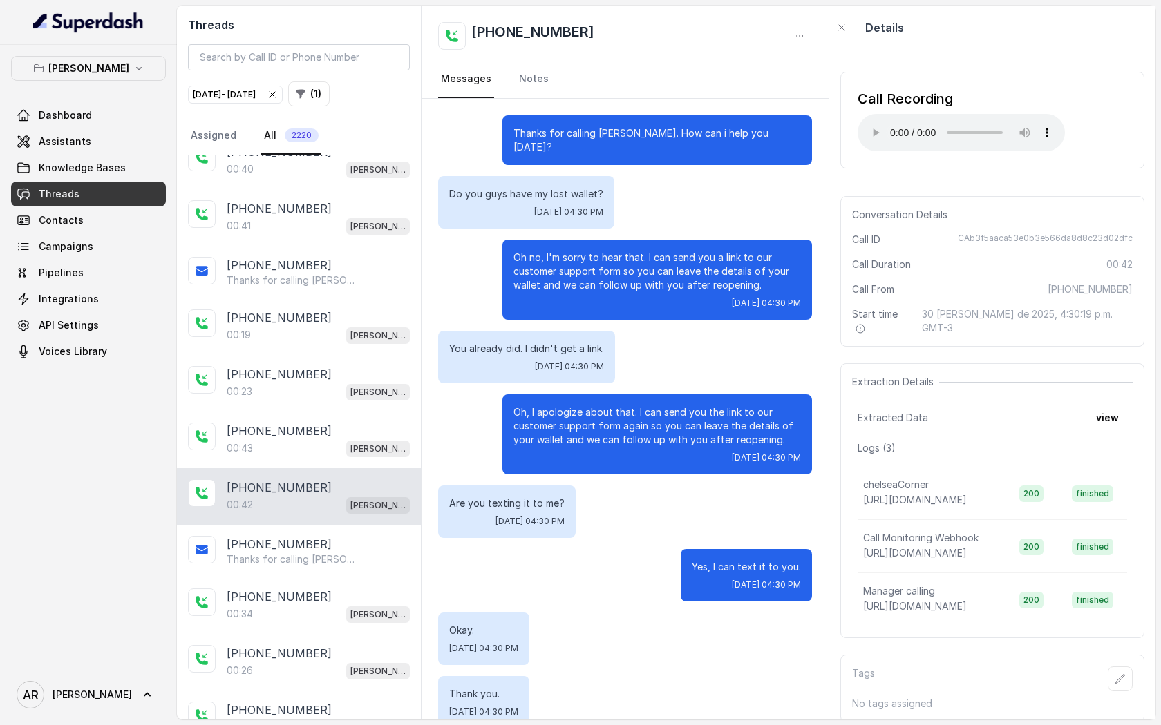
click at [787, 211] on div "Do you guys have my lost wallet? [DATE] 04:30 PM" at bounding box center [625, 202] width 374 height 53
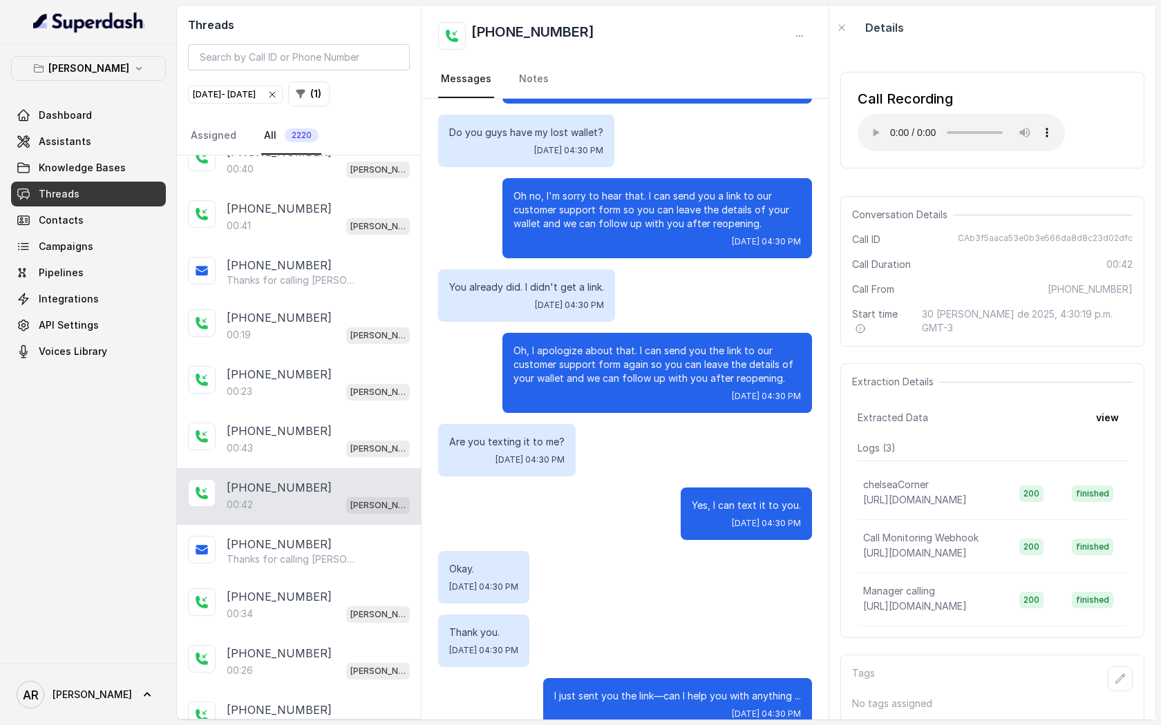
scroll to position [75, 0]
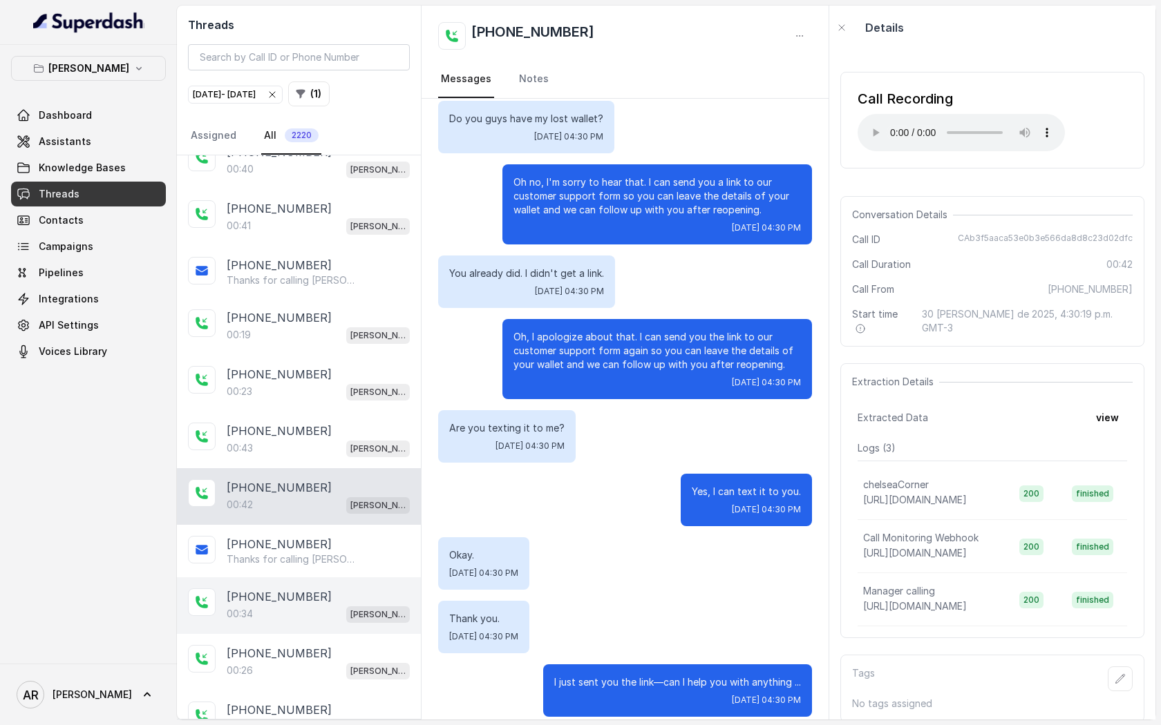
click at [325, 605] on div "00:34 [PERSON_NAME]" at bounding box center [318, 614] width 183 height 18
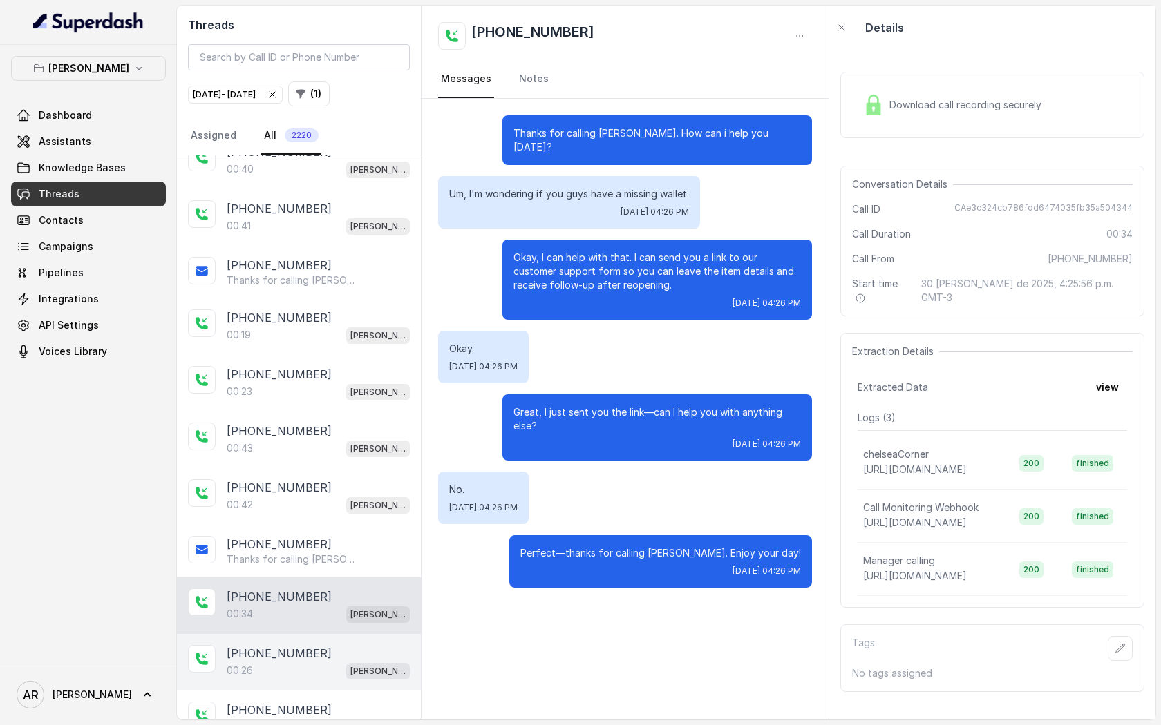
click at [228, 664] on p "00:26" at bounding box center [240, 671] width 26 height 14
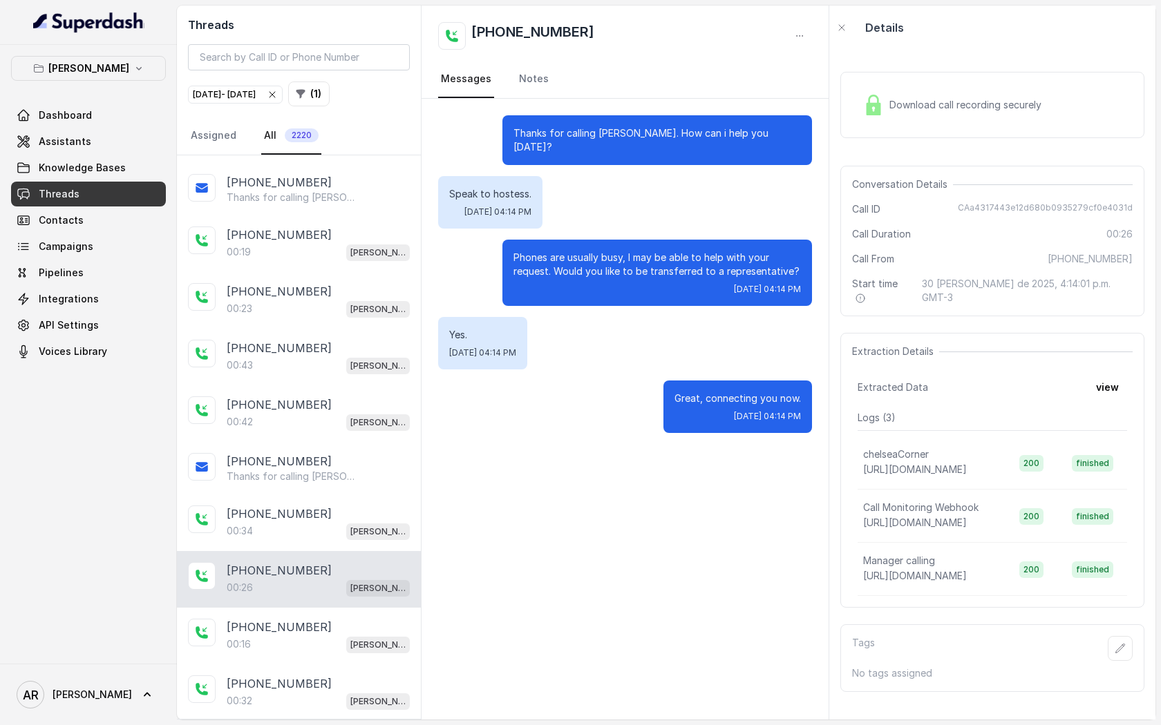
click at [334, 636] on div "00:16 [PERSON_NAME]" at bounding box center [318, 645] width 183 height 18
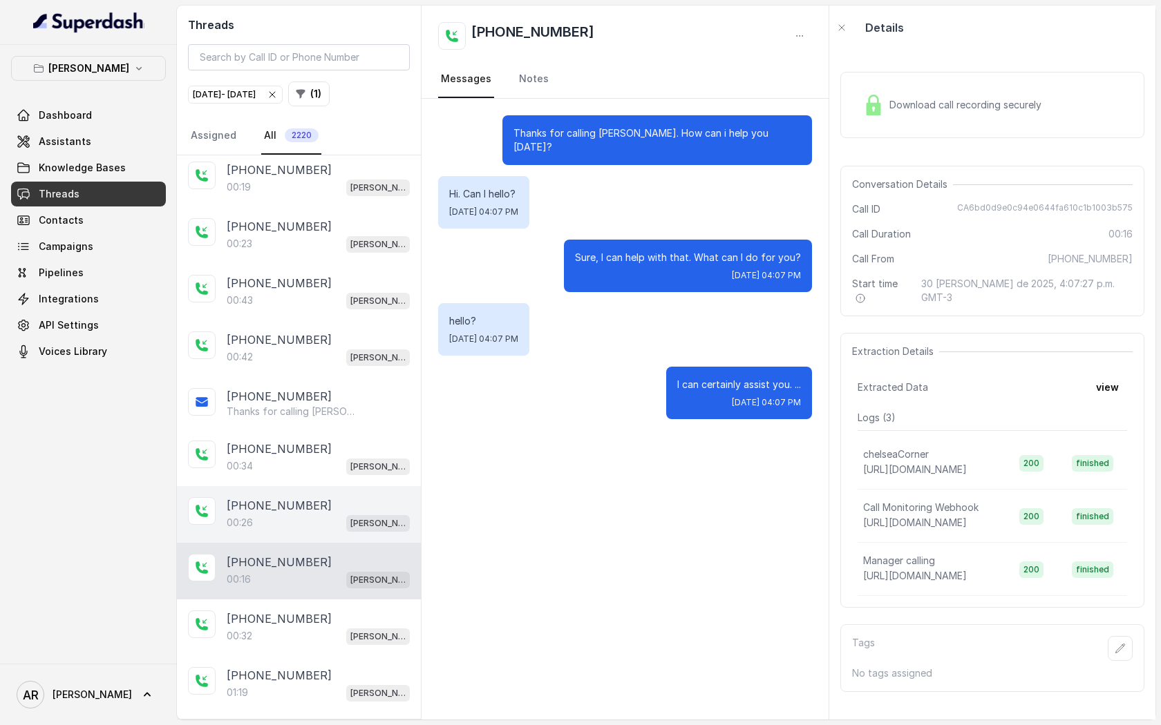
click at [334, 627] on div "00:32 [PERSON_NAME]" at bounding box center [318, 636] width 183 height 18
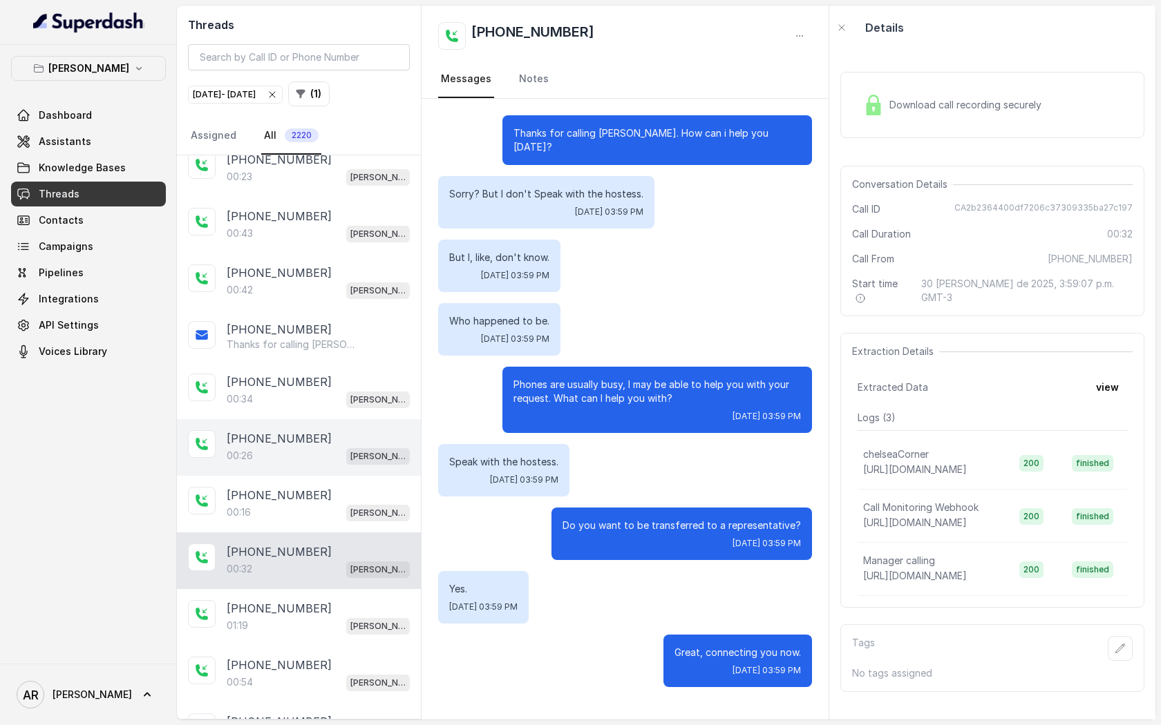
scroll to position [7986, 0]
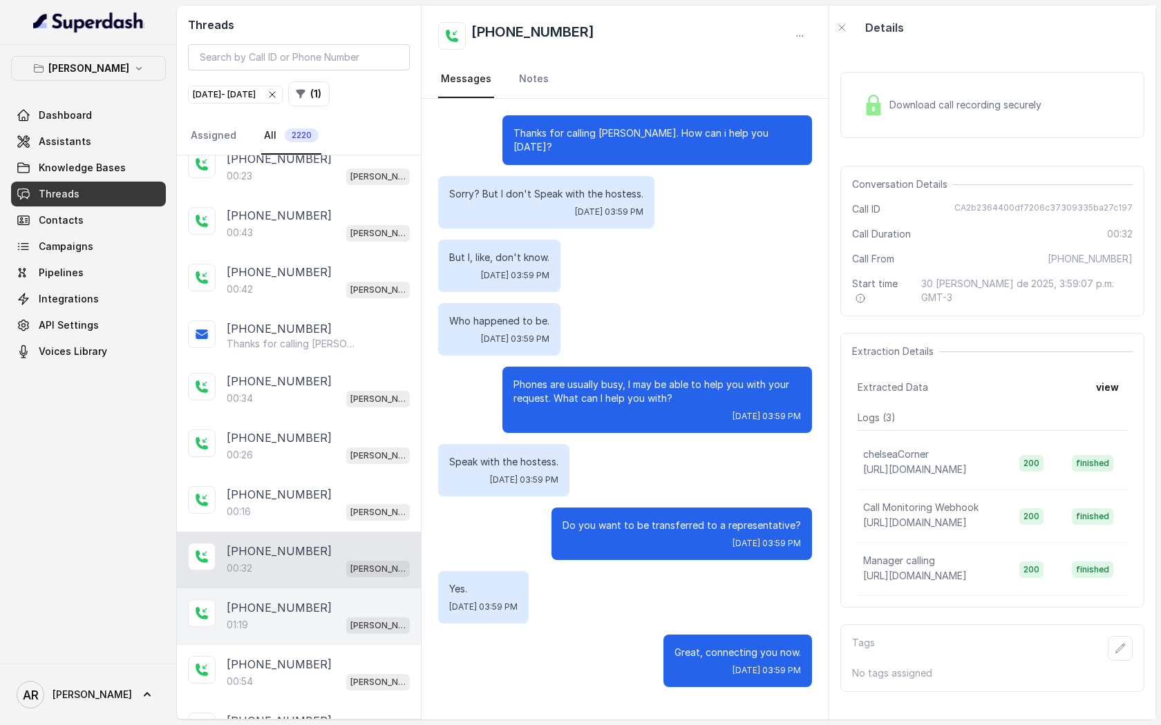
click at [333, 594] on div "[PHONE_NUMBER]:19 [GEOGRAPHIC_DATA]" at bounding box center [299, 617] width 244 height 57
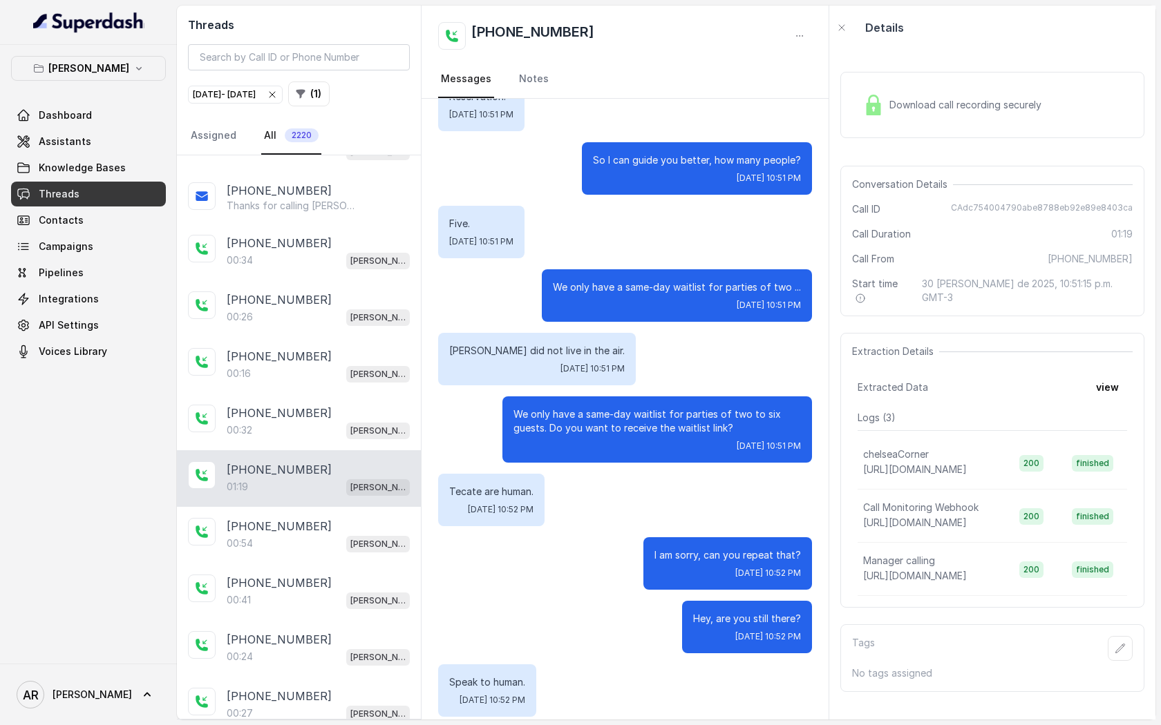
scroll to position [8123, 0]
click at [332, 510] on div "[PHONE_NUMBER]:54 [GEOGRAPHIC_DATA]" at bounding box center [299, 536] width 244 height 57
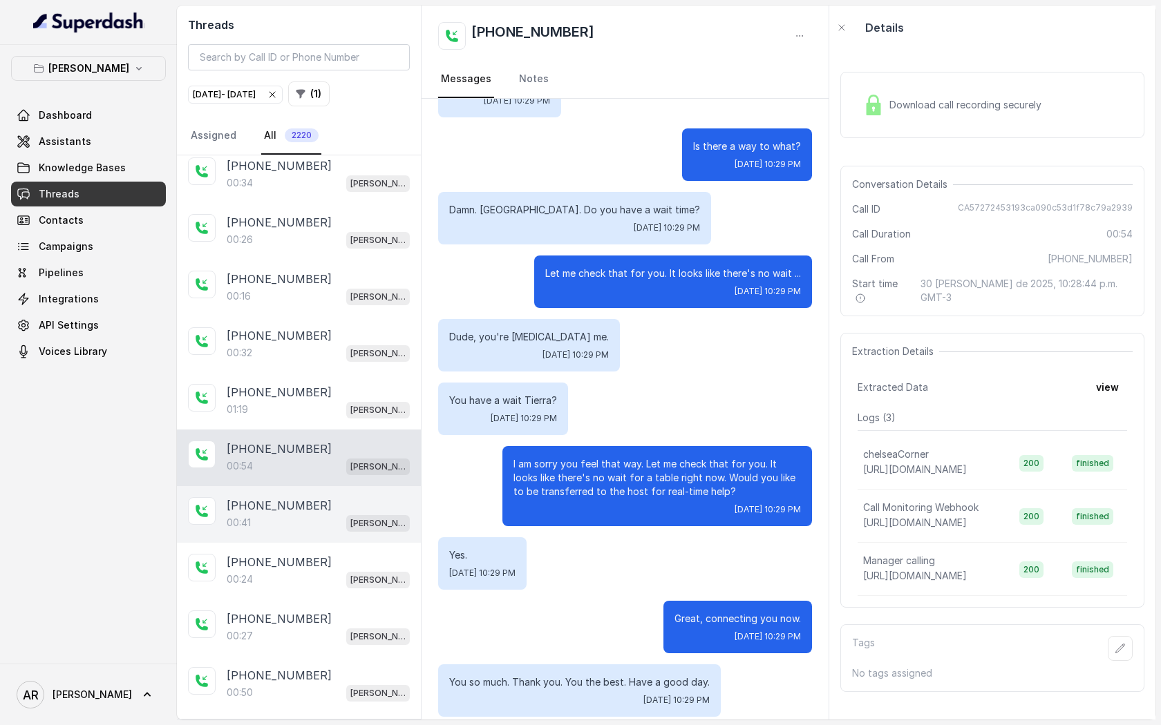
scroll to position [8205, 0]
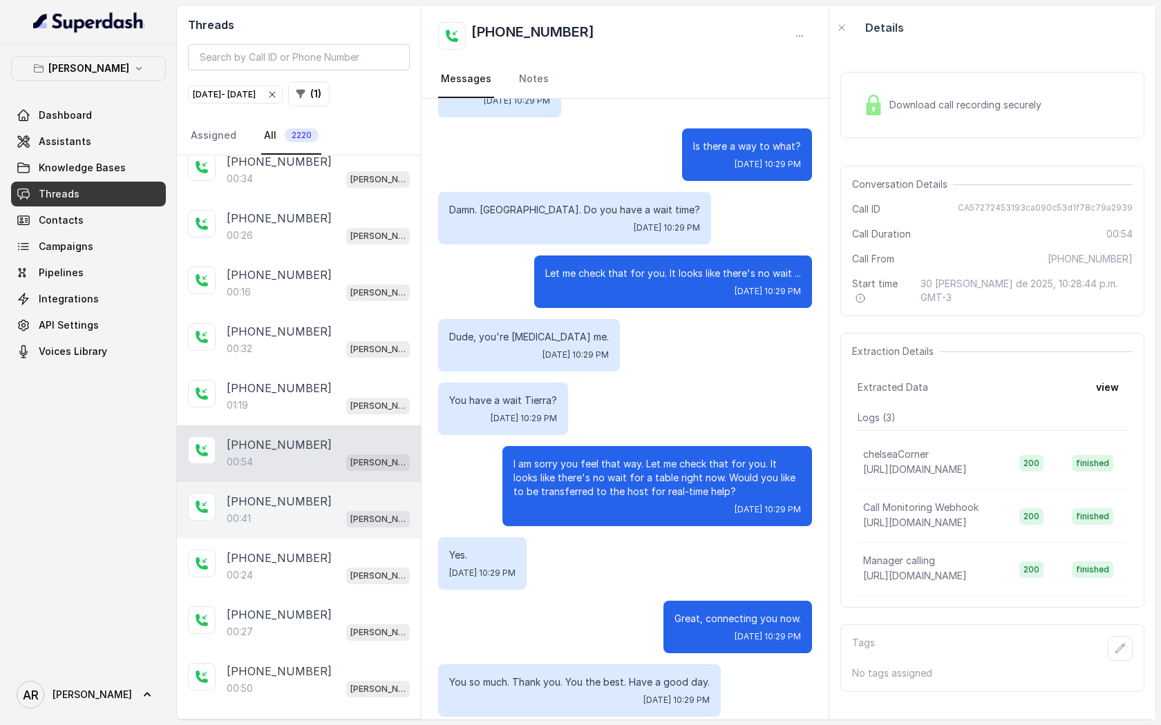
click at [294, 510] on div "00:41 [GEOGRAPHIC_DATA]" at bounding box center [318, 519] width 183 height 18
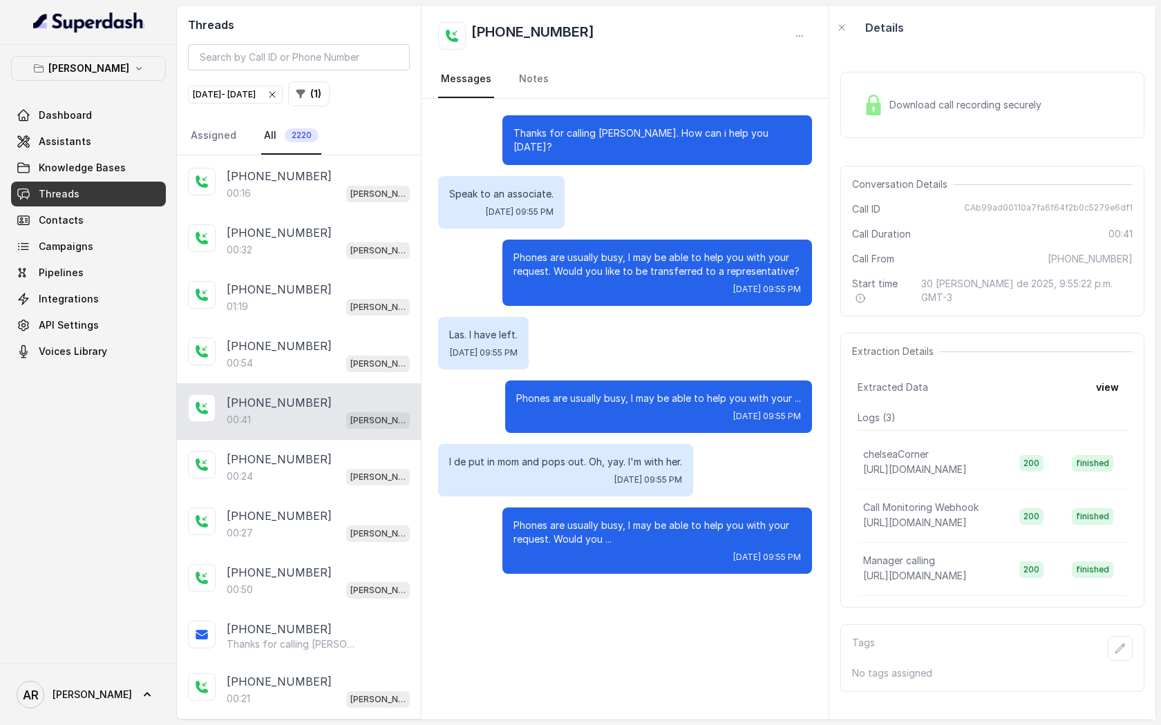
scroll to position [8307, 0]
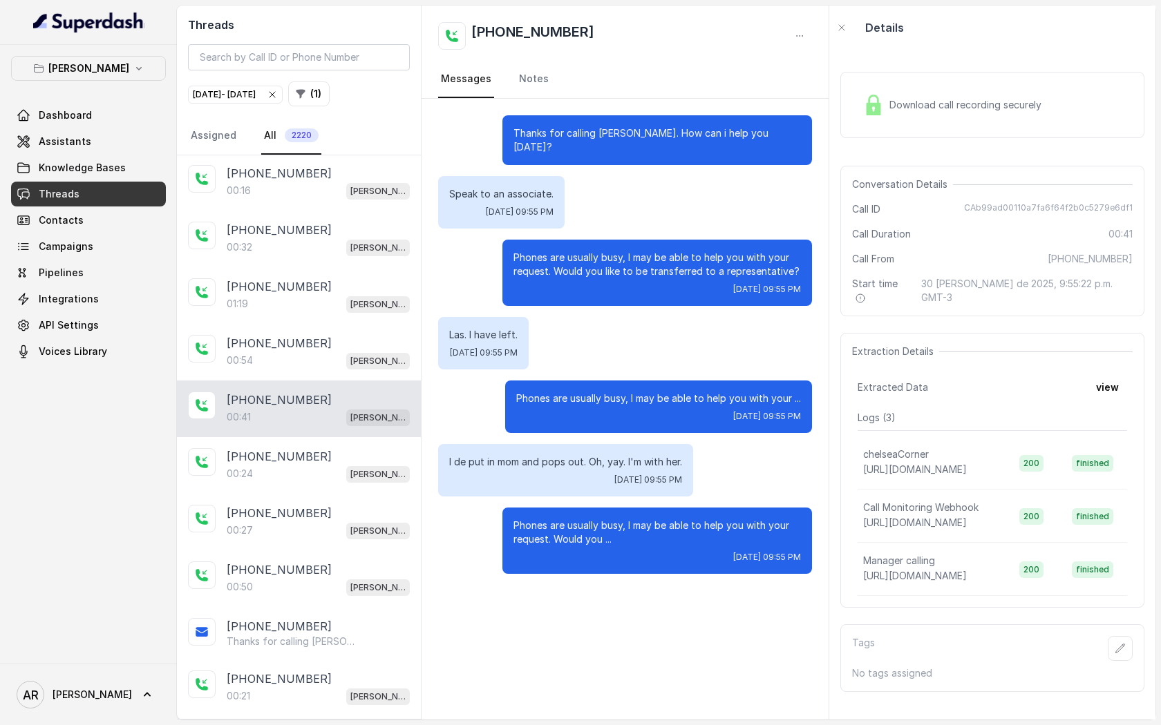
click at [303, 505] on p "[PHONE_NUMBER]" at bounding box center [279, 513] width 105 height 17
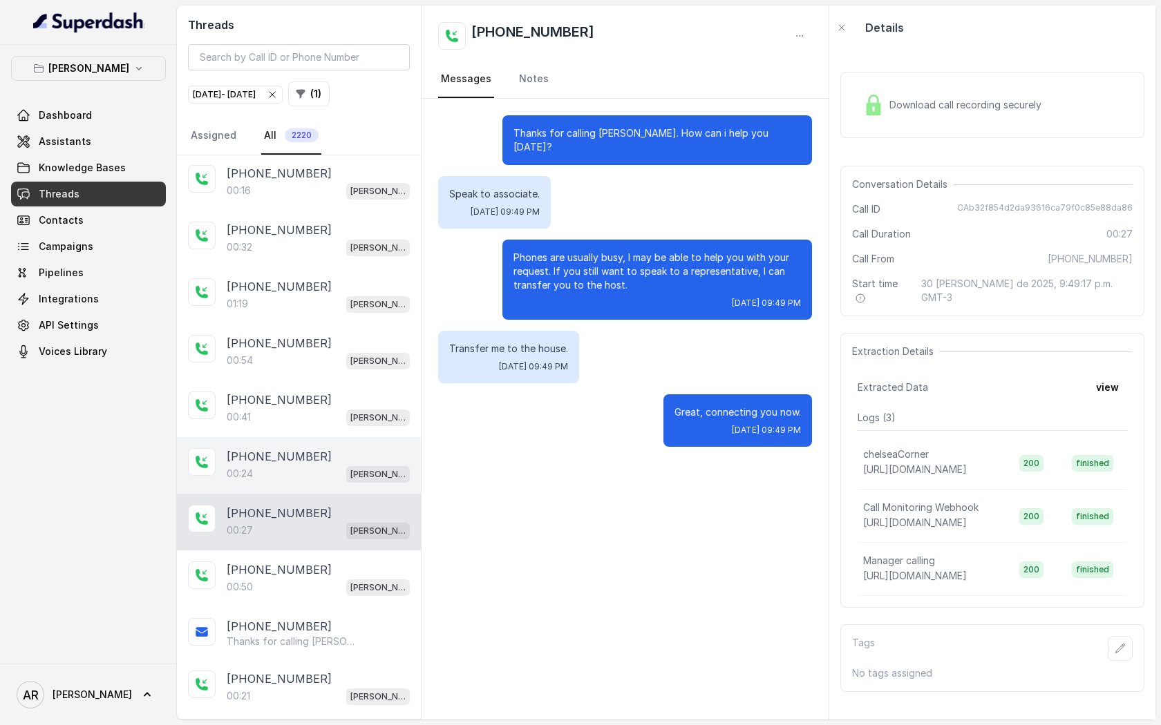
click at [307, 465] on div "00:24 Chelsea Corner" at bounding box center [318, 474] width 183 height 18
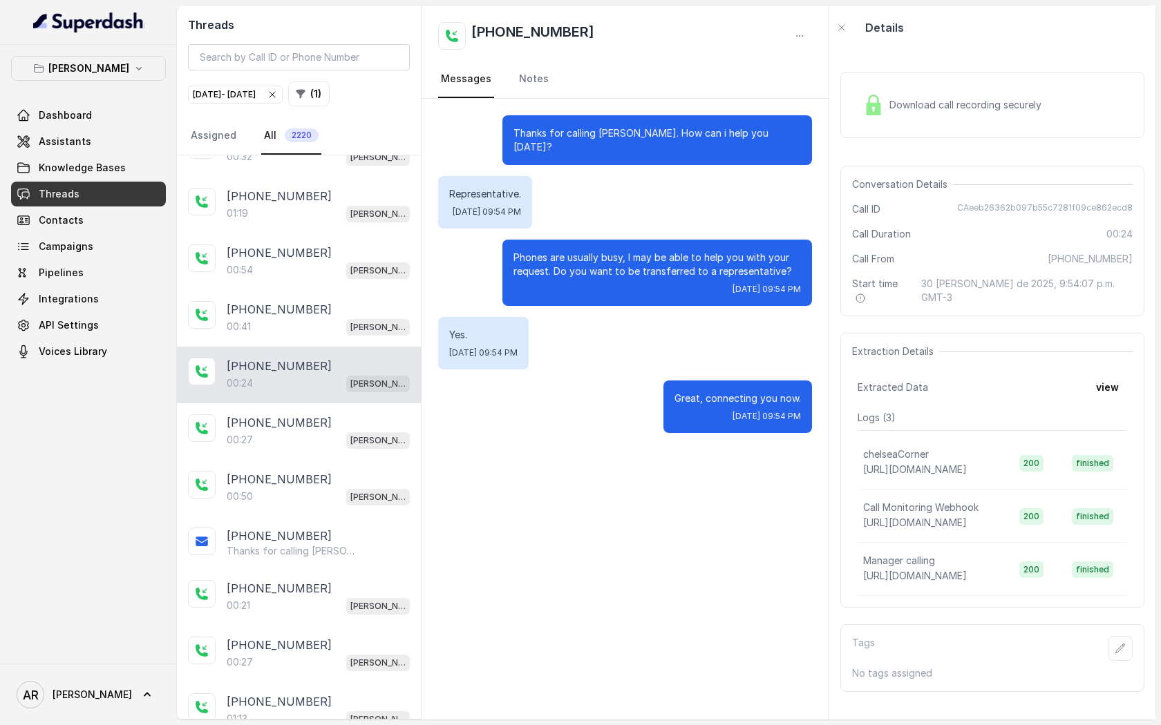
scroll to position [8398, 0]
click at [307, 459] on div "[PHONE_NUMBER]:50 [GEOGRAPHIC_DATA]" at bounding box center [299, 487] width 244 height 57
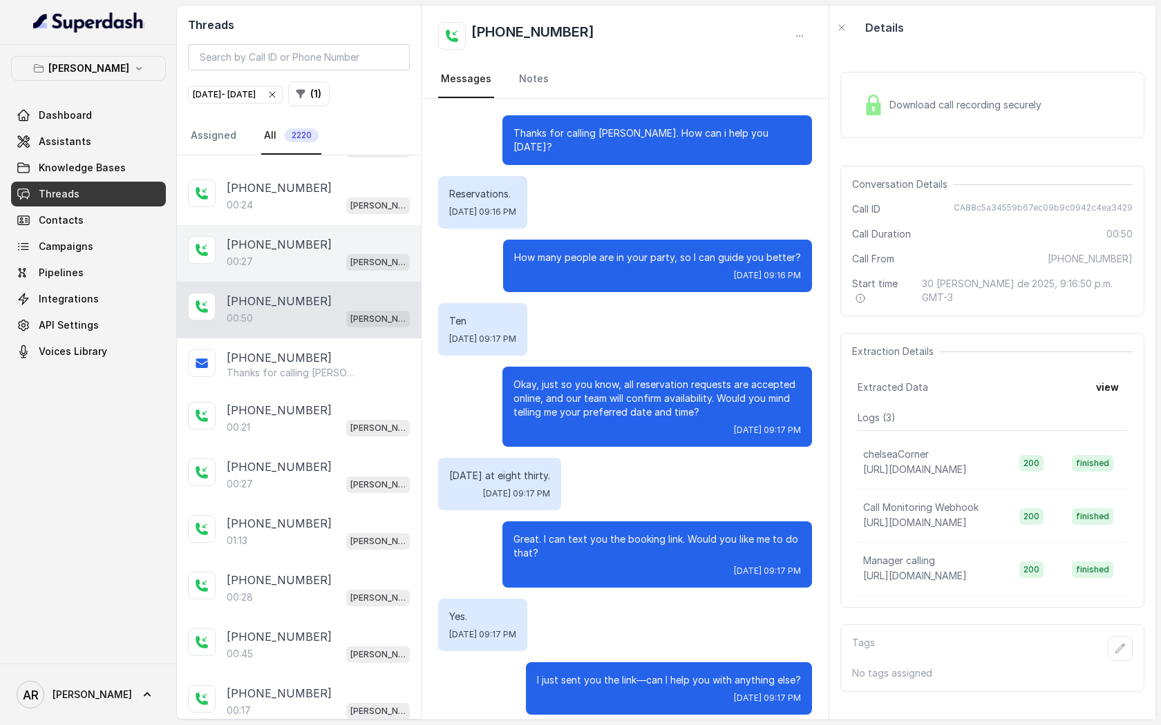
scroll to position [8615, 0]
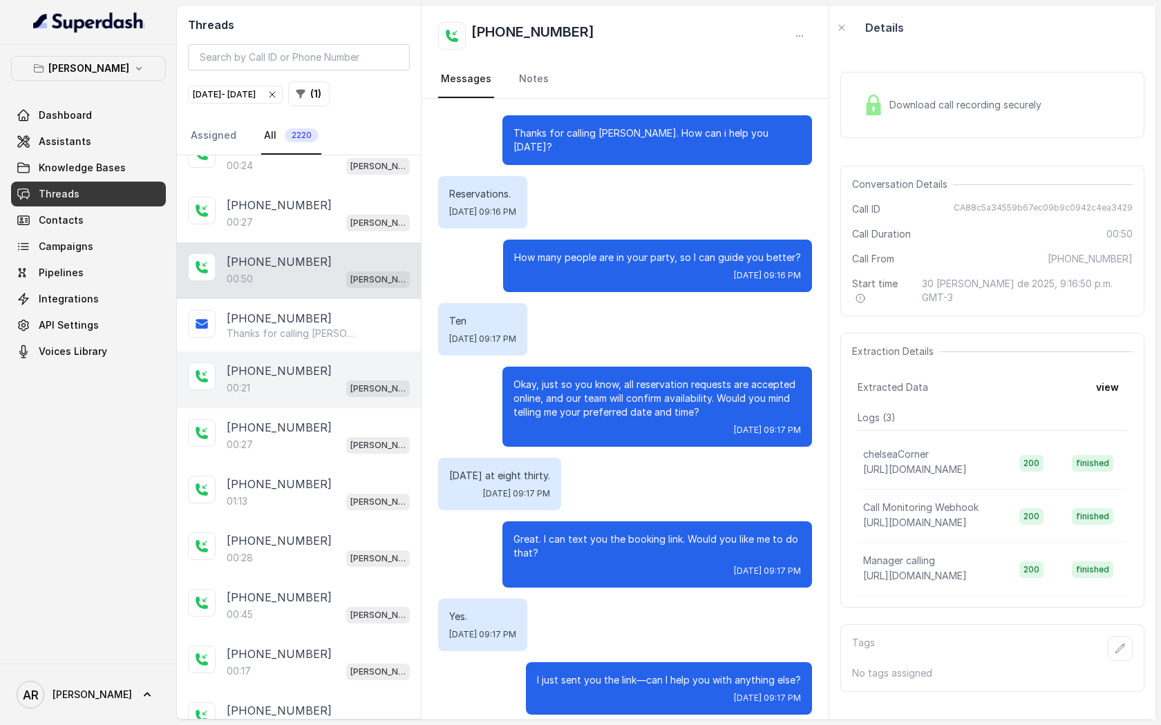
click at [341, 352] on div "[PHONE_NUMBER]:21 [PERSON_NAME]" at bounding box center [299, 380] width 244 height 57
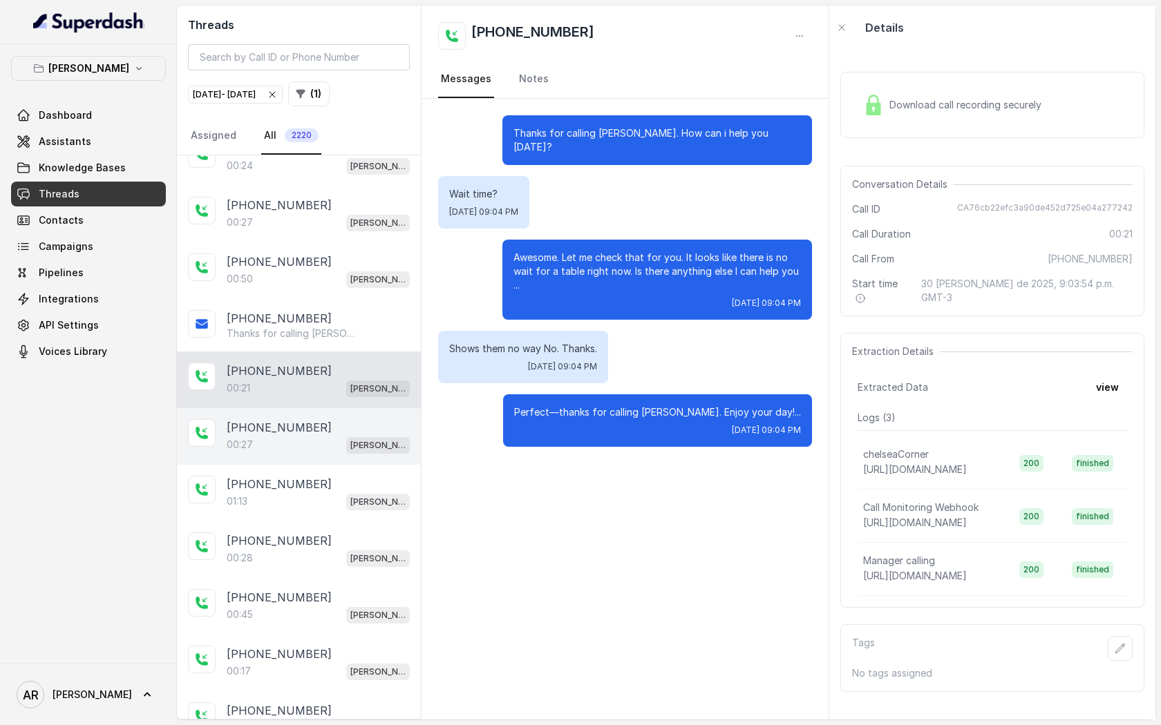
click at [335, 436] on div "00:27 [PERSON_NAME]" at bounding box center [318, 445] width 183 height 18
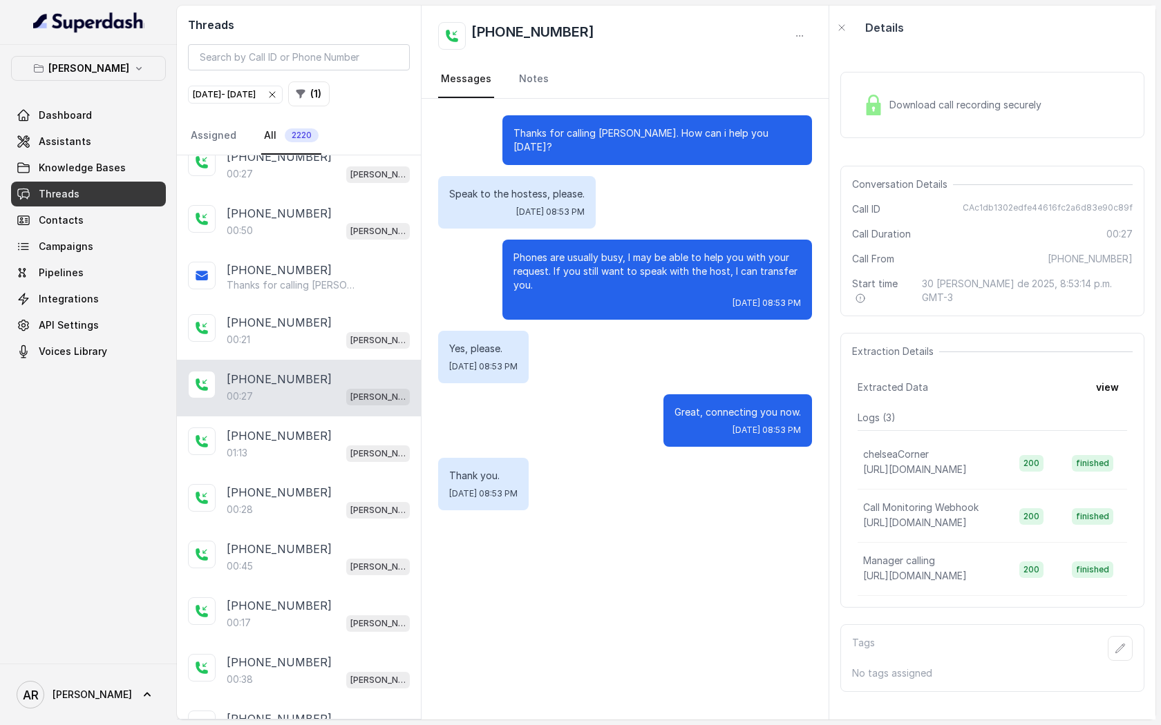
scroll to position [8672, 0]
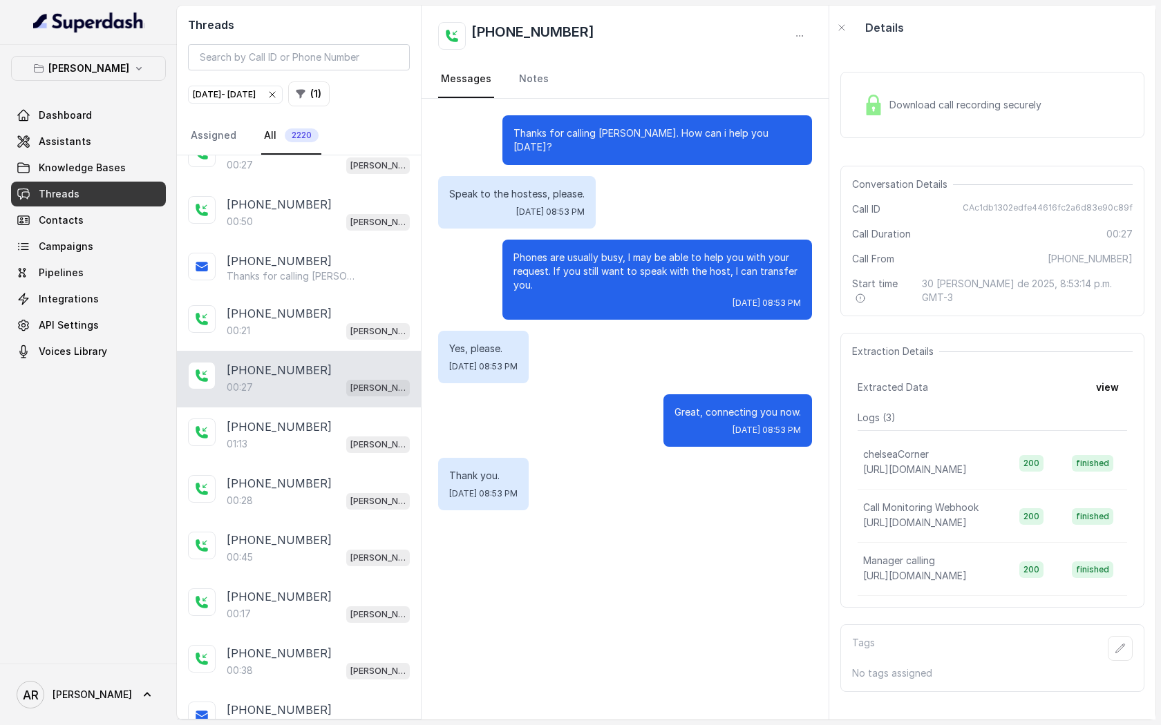
click at [339, 419] on div "[PHONE_NUMBER]" at bounding box center [318, 427] width 183 height 17
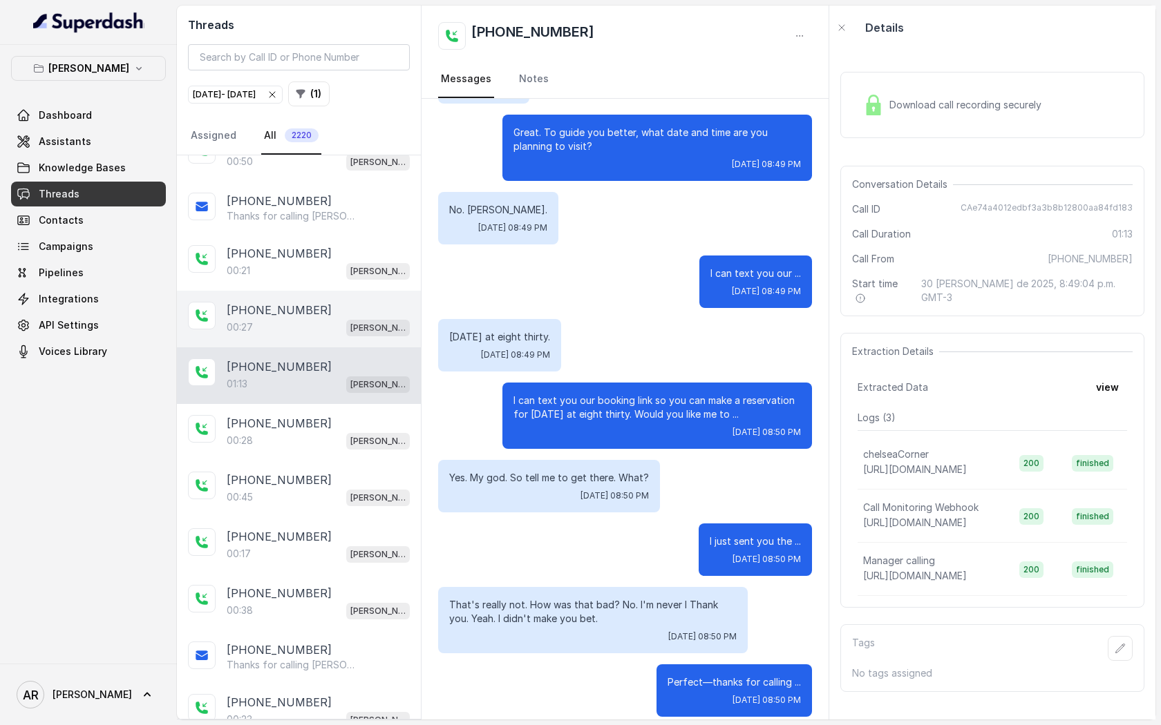
scroll to position [8734, 0]
click at [339, 413] on div "[PHONE_NUMBER]" at bounding box center [318, 421] width 183 height 17
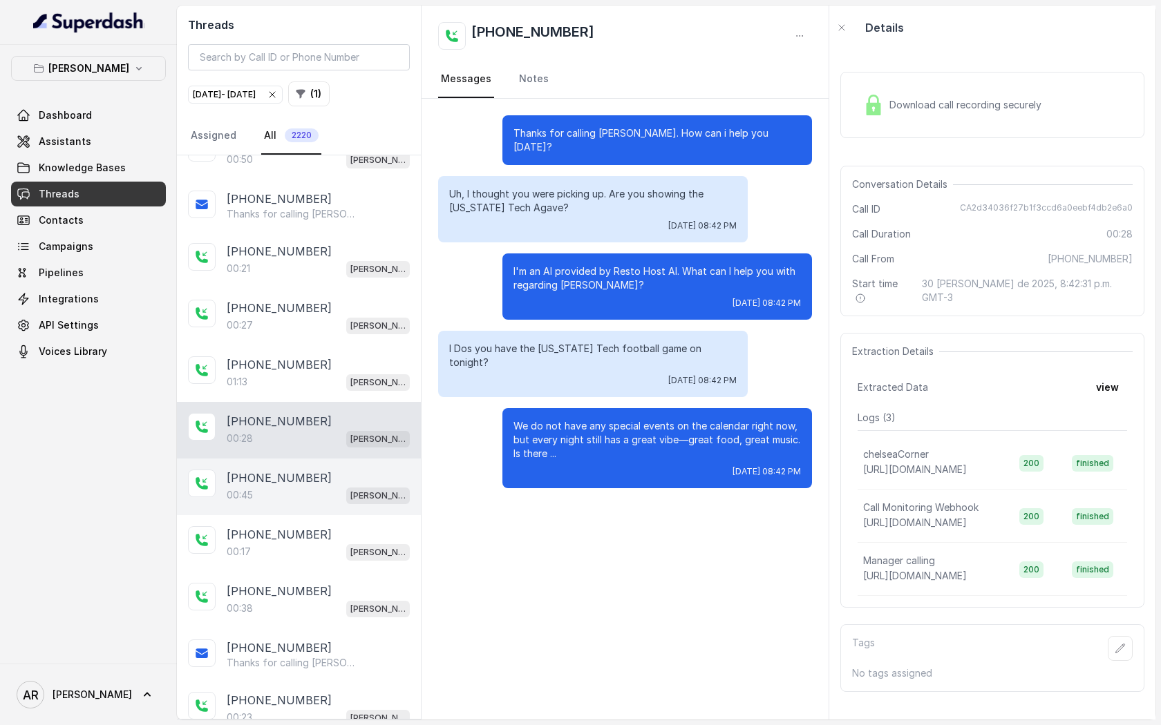
click at [323, 486] on div "00:45 [PERSON_NAME]" at bounding box center [318, 495] width 183 height 18
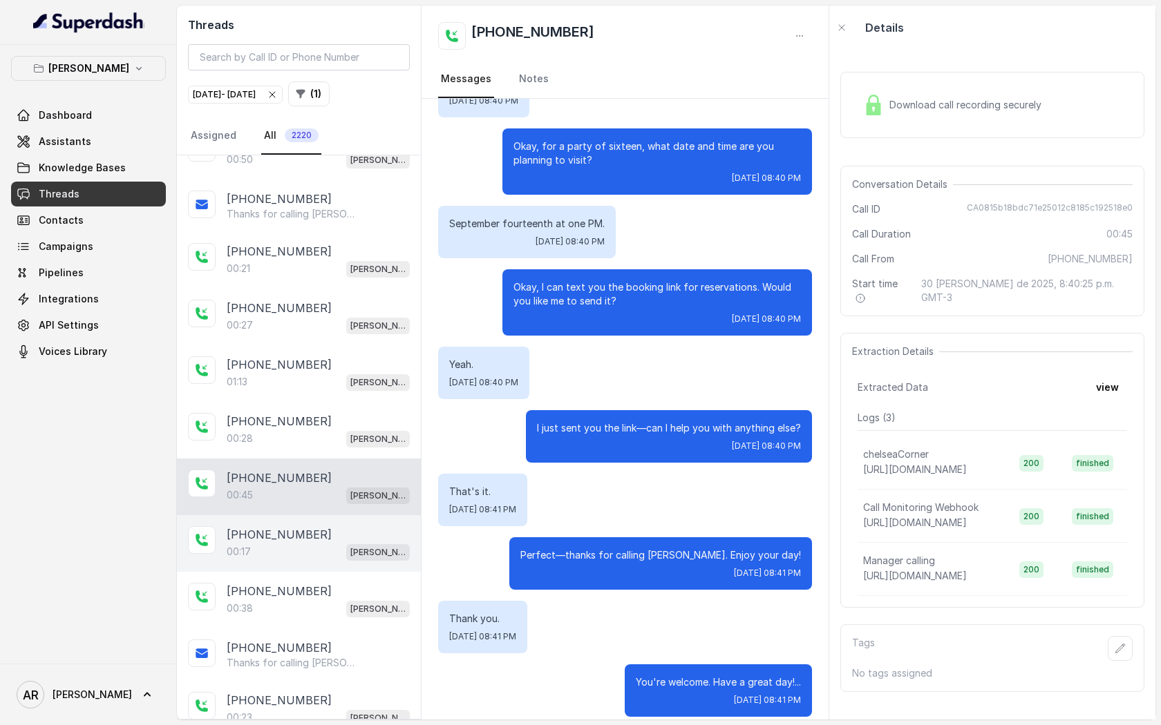
scroll to position [8819, 0]
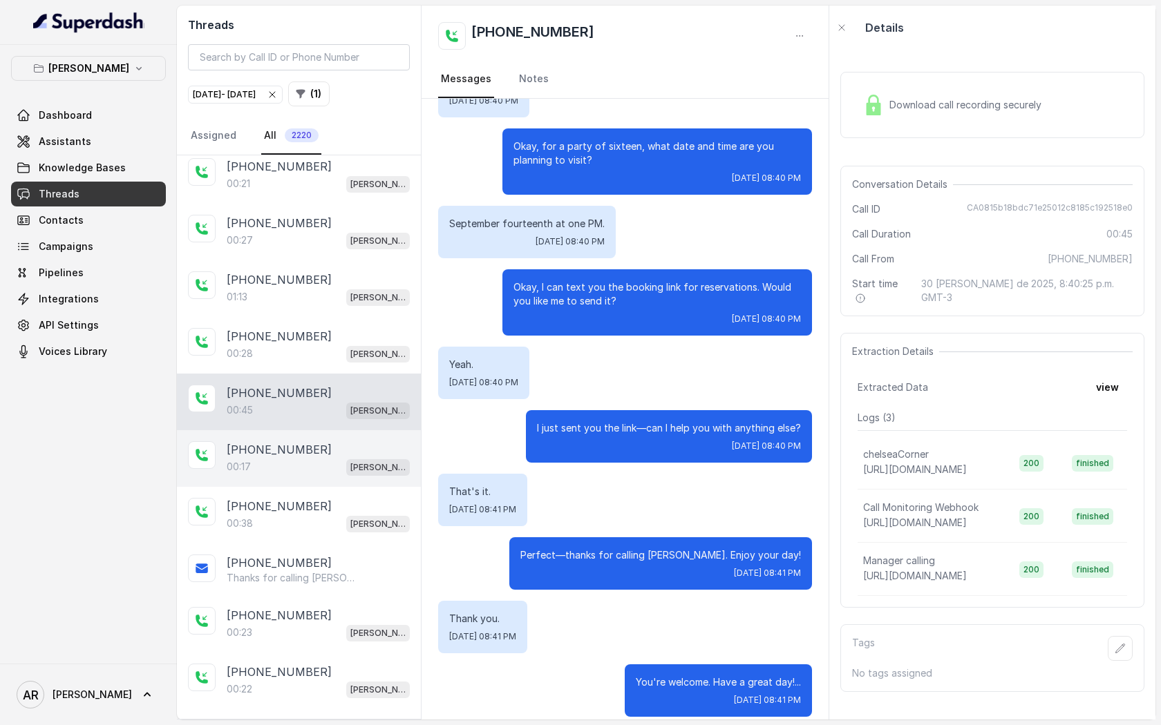
click at [331, 458] on div "00:17 [PERSON_NAME]" at bounding box center [318, 467] width 183 height 18
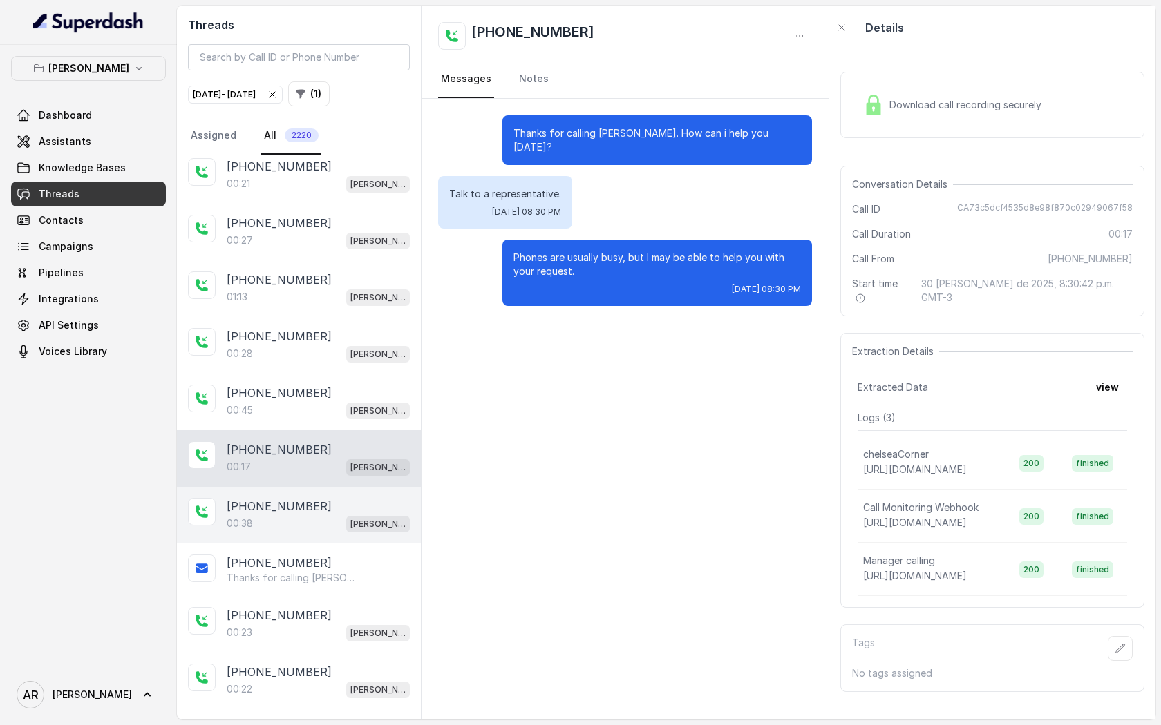
click at [325, 498] on div "[PHONE_NUMBER]" at bounding box center [318, 506] width 183 height 17
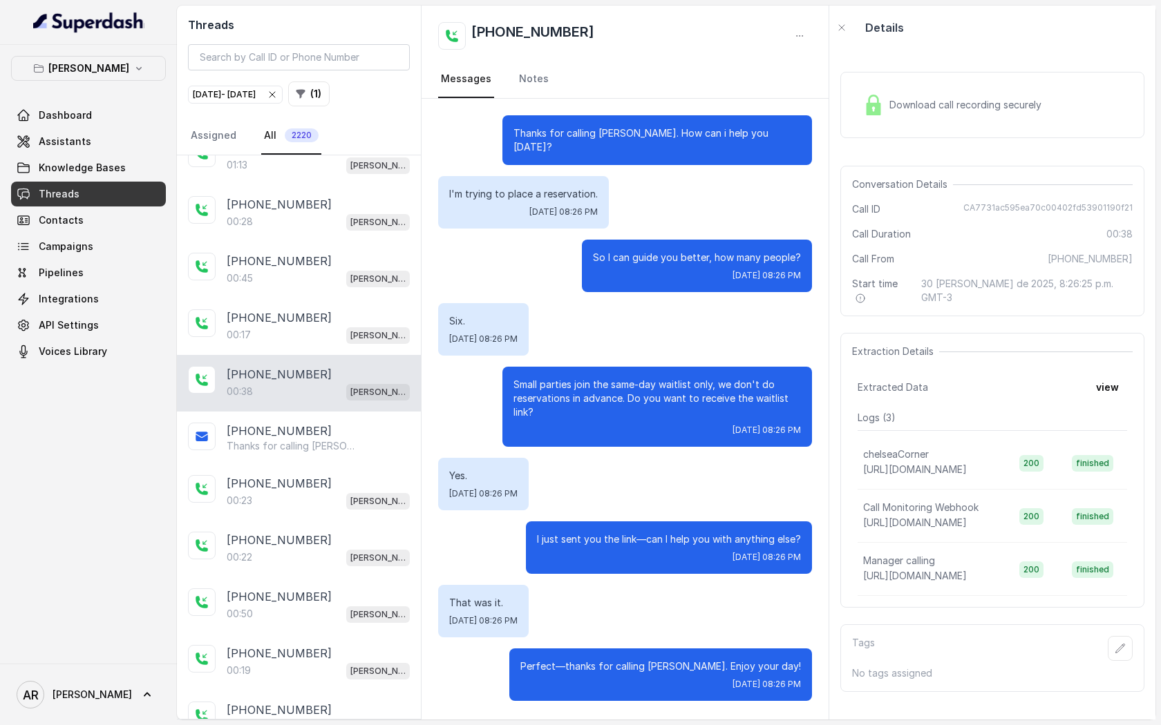
scroll to position [8996, 0]
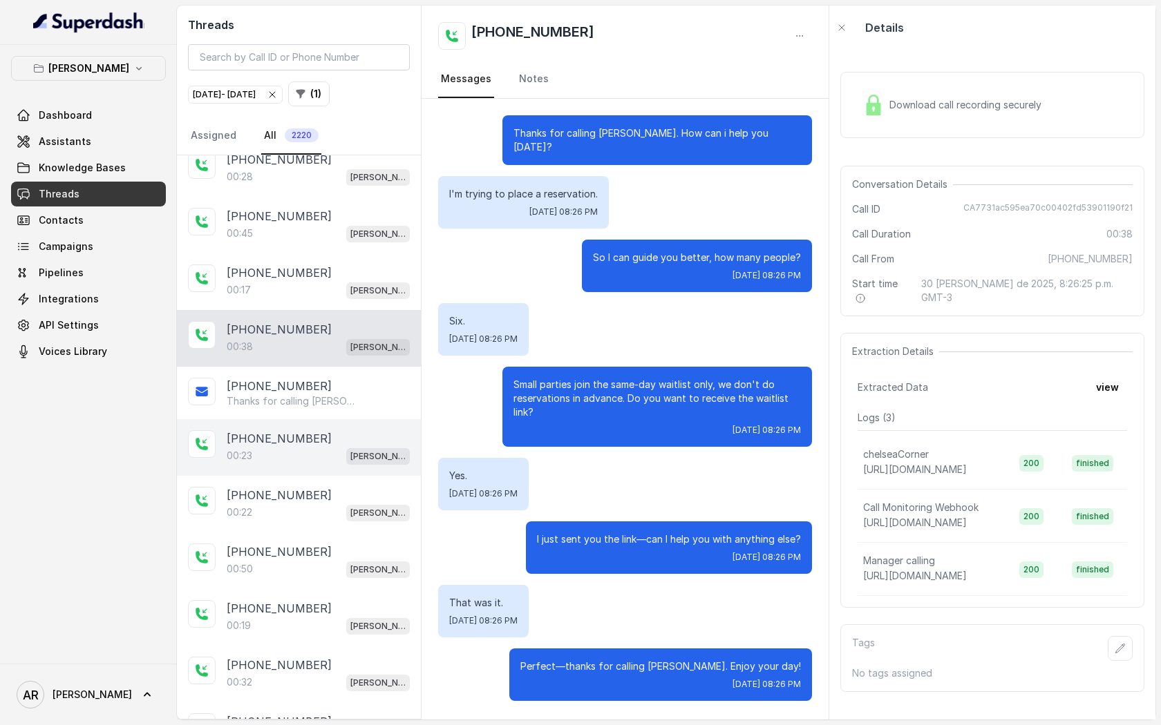
click at [330, 430] on div "[PHONE_NUMBER]" at bounding box center [318, 438] width 183 height 17
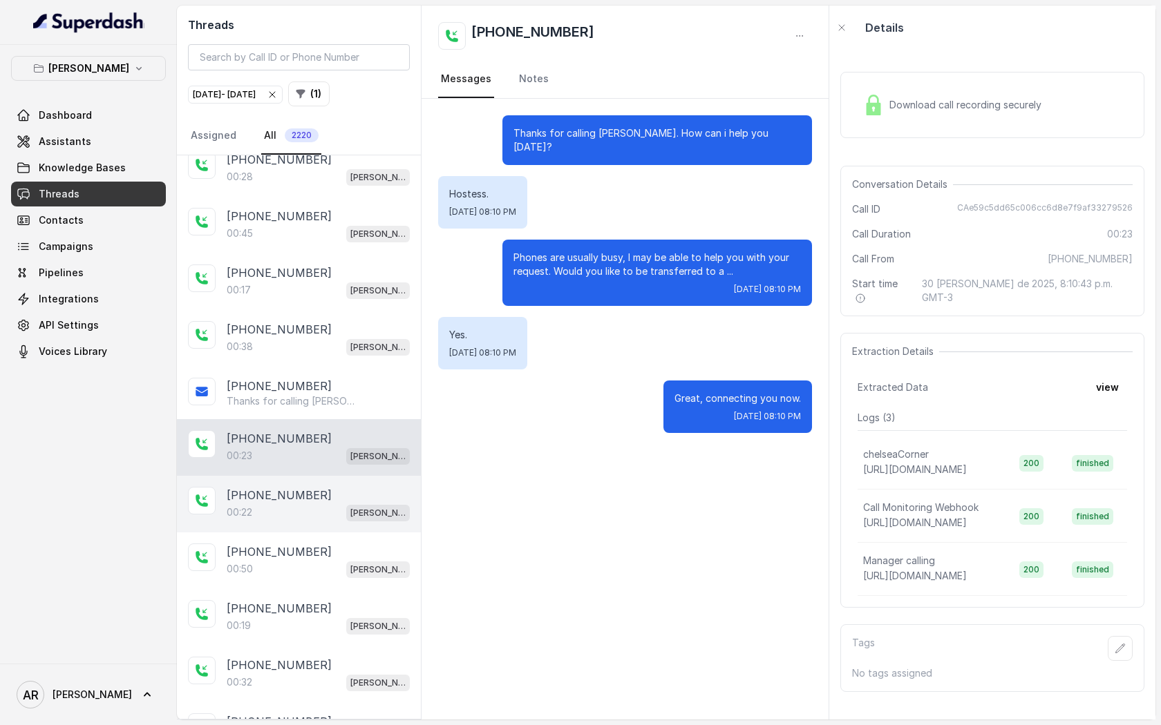
click at [328, 476] on div "[PHONE_NUMBER]:22 [GEOGRAPHIC_DATA]" at bounding box center [299, 504] width 244 height 57
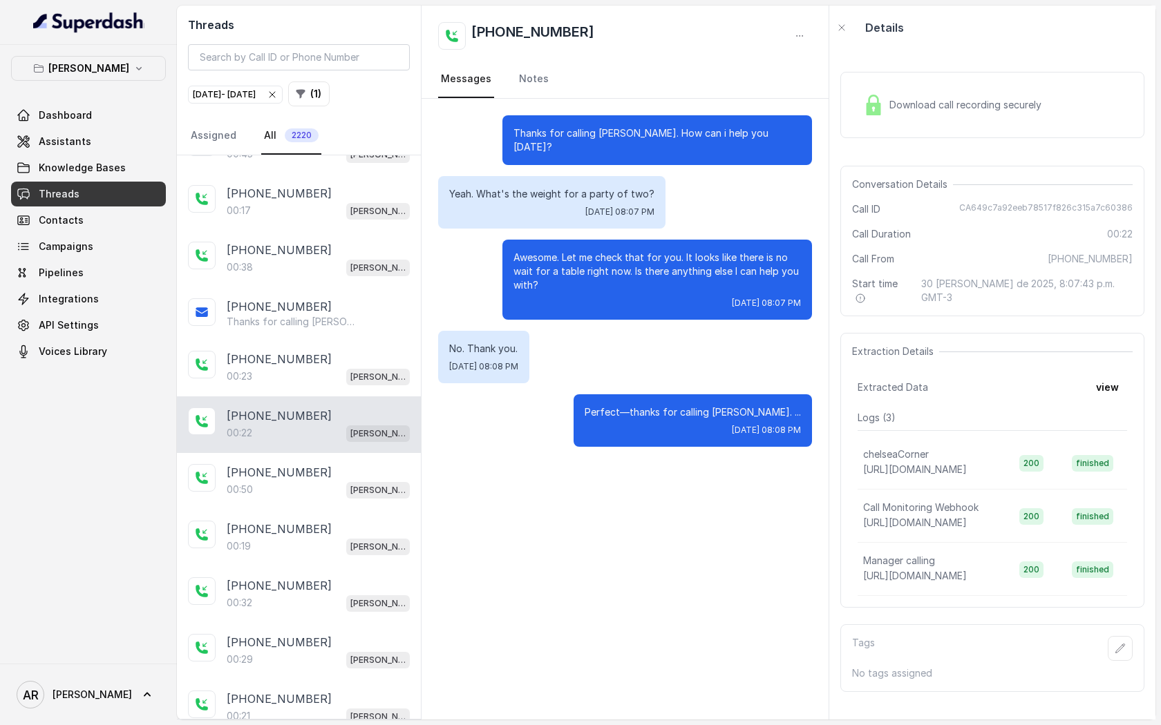
scroll to position [9081, 0]
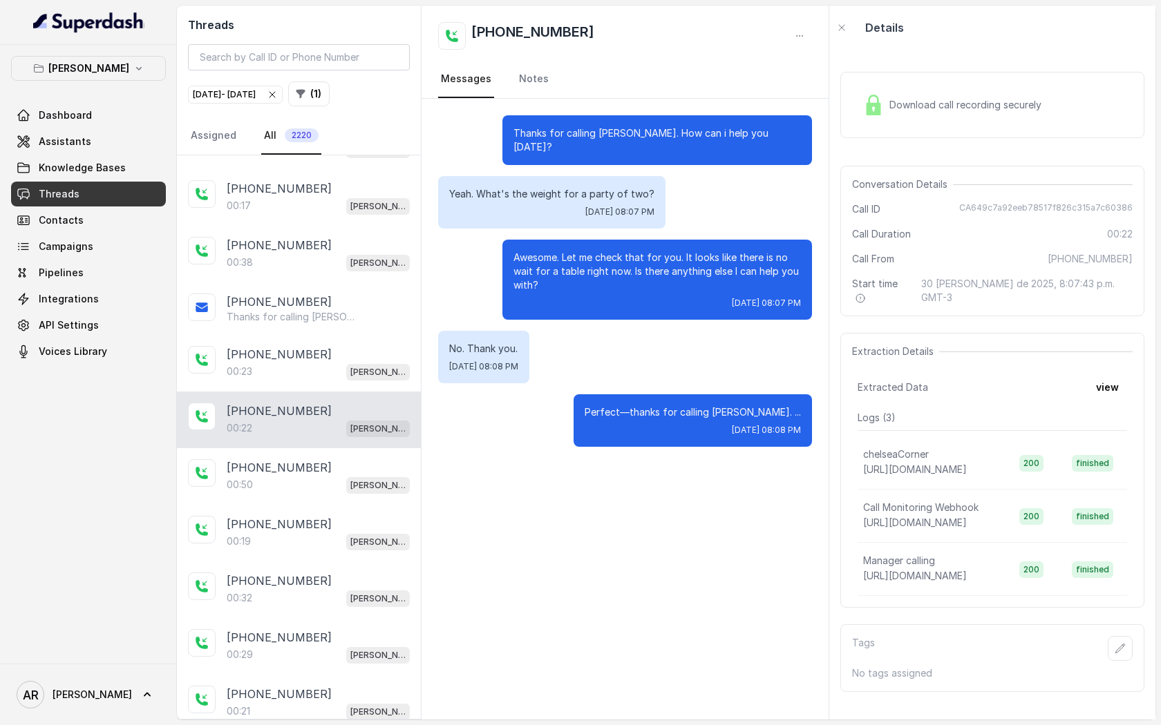
click at [328, 516] on div "[PHONE_NUMBER]" at bounding box center [318, 524] width 183 height 17
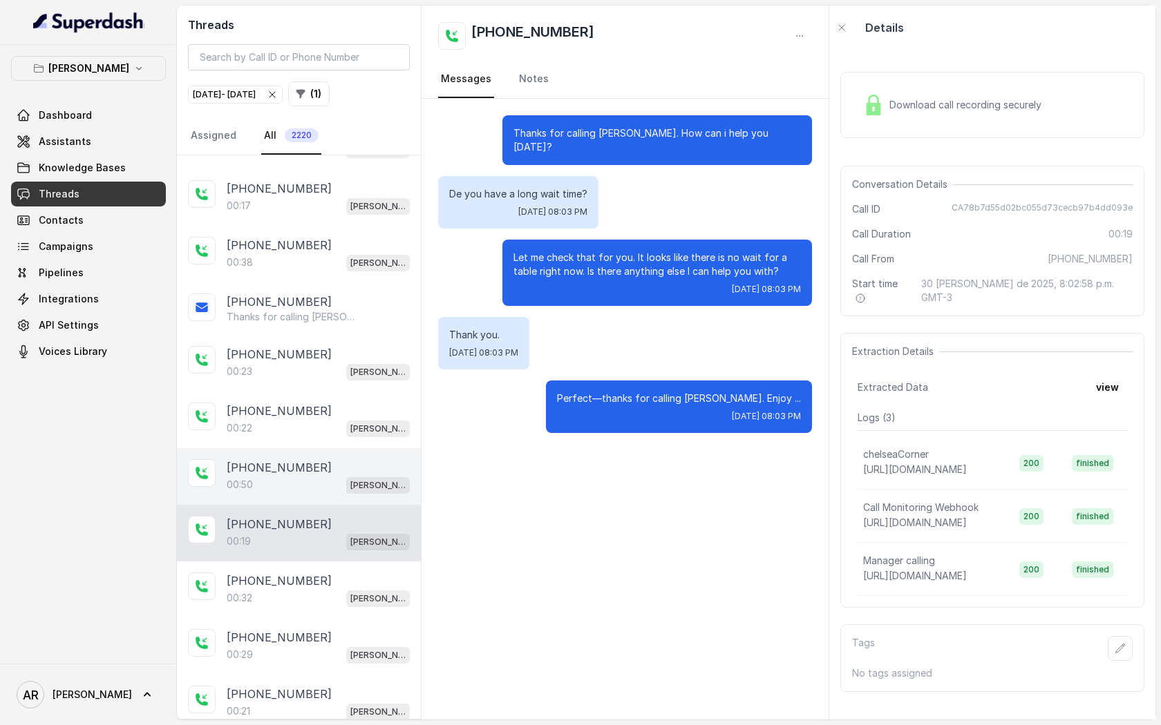
click at [322, 459] on div "[PHONE_NUMBER]" at bounding box center [318, 467] width 183 height 17
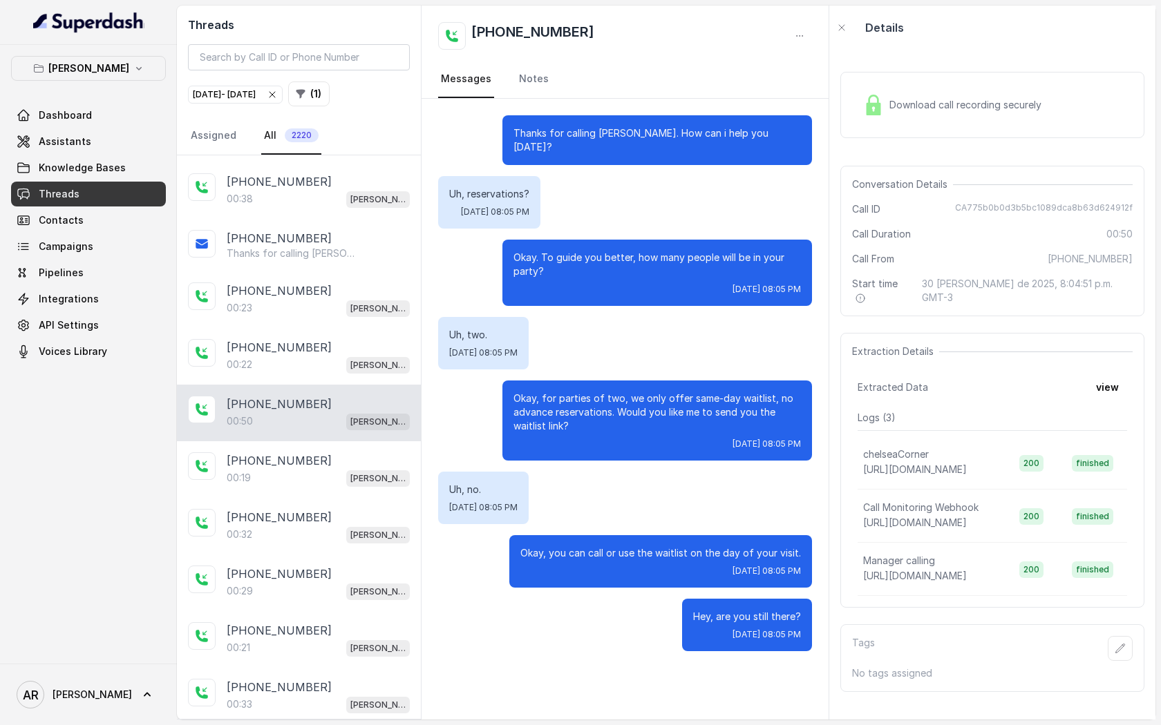
scroll to position [9155, 0]
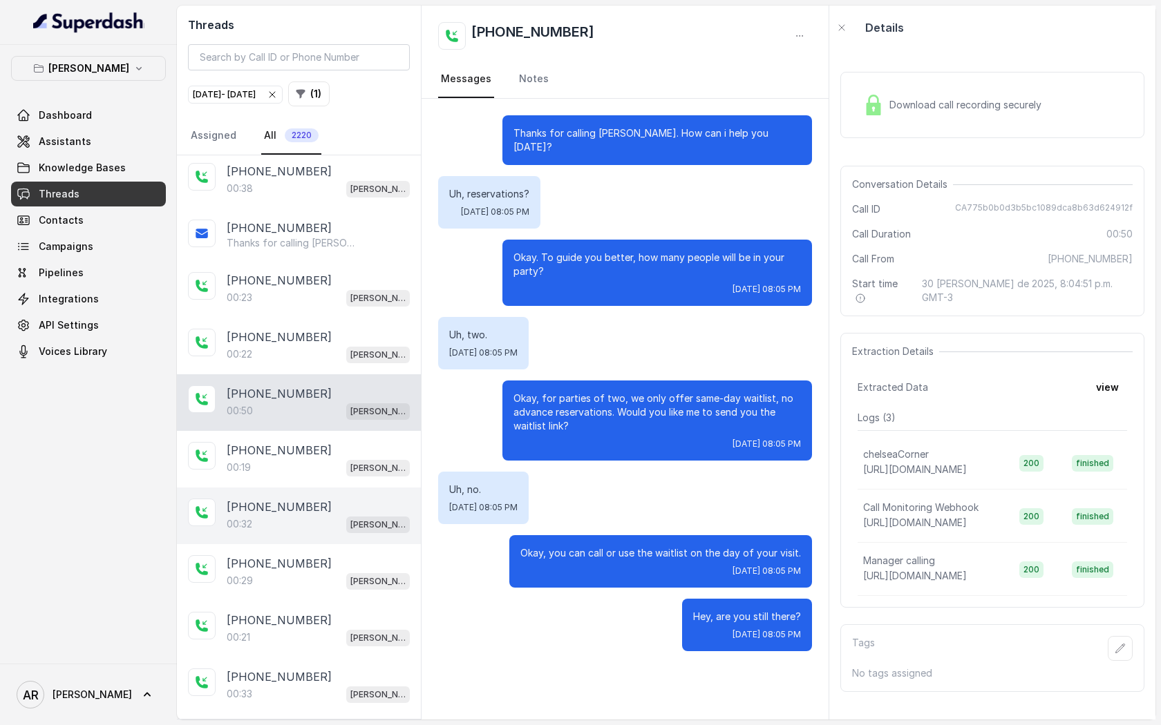
click at [307, 488] on div "[PHONE_NUMBER]:32 [GEOGRAPHIC_DATA]" at bounding box center [299, 516] width 244 height 57
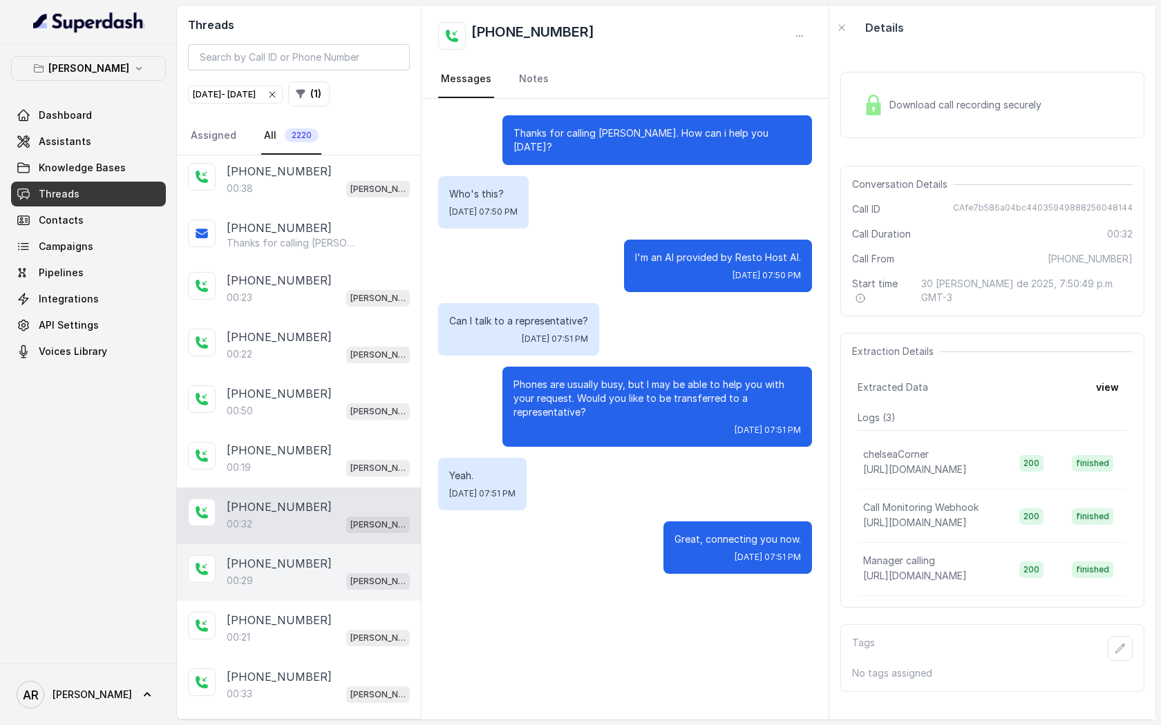
click at [316, 572] on div "00:29 Chelsea Corner" at bounding box center [318, 581] width 183 height 18
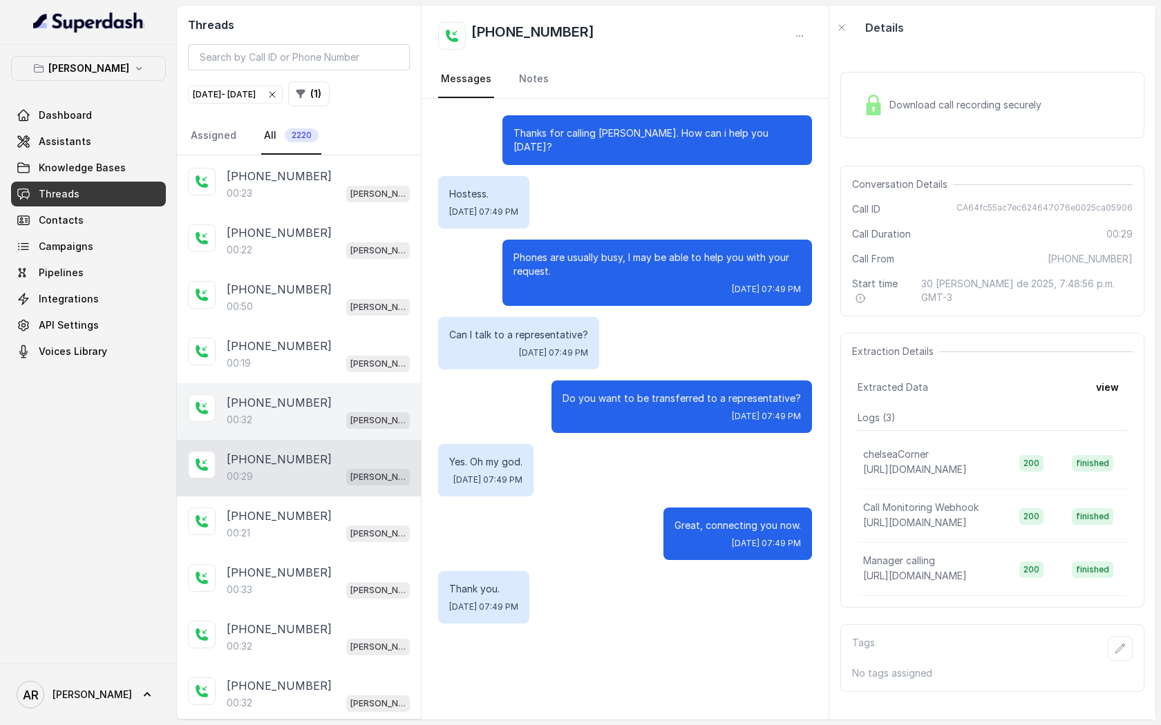
scroll to position [9261, 0]
click at [332, 506] on div "[PHONE_NUMBER]" at bounding box center [318, 514] width 183 height 17
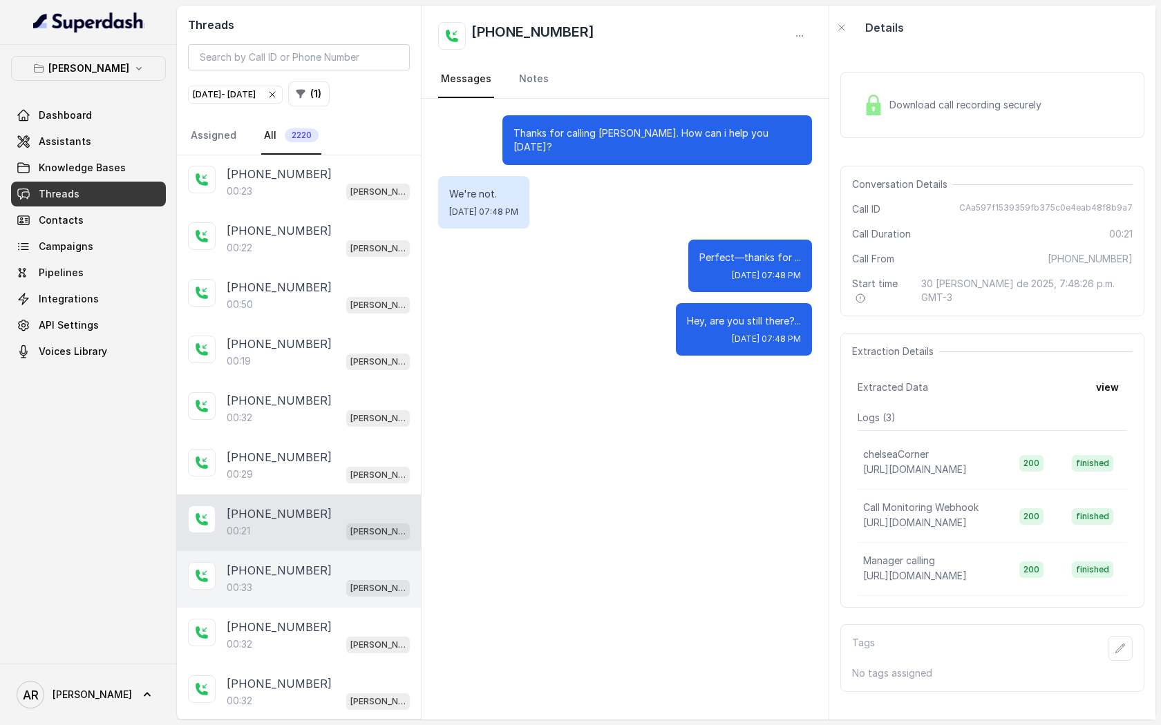
click at [322, 579] on div "00:33 [PERSON_NAME]" at bounding box center [318, 588] width 183 height 18
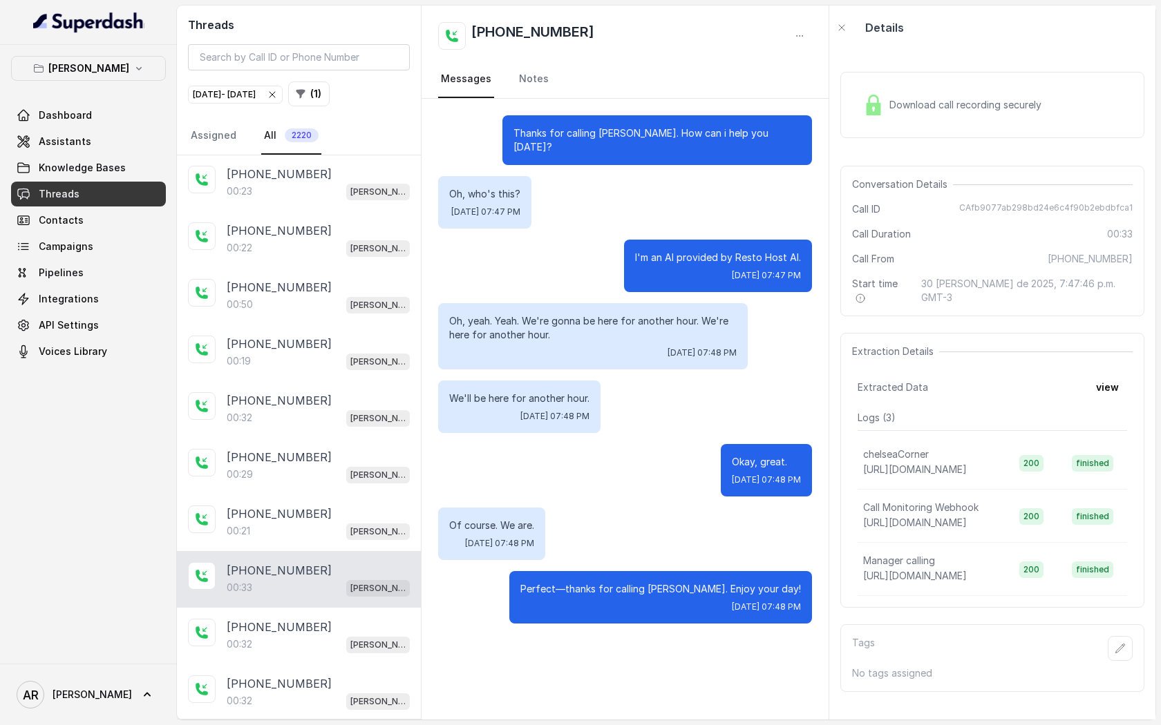
scroll to position [9345, 0]
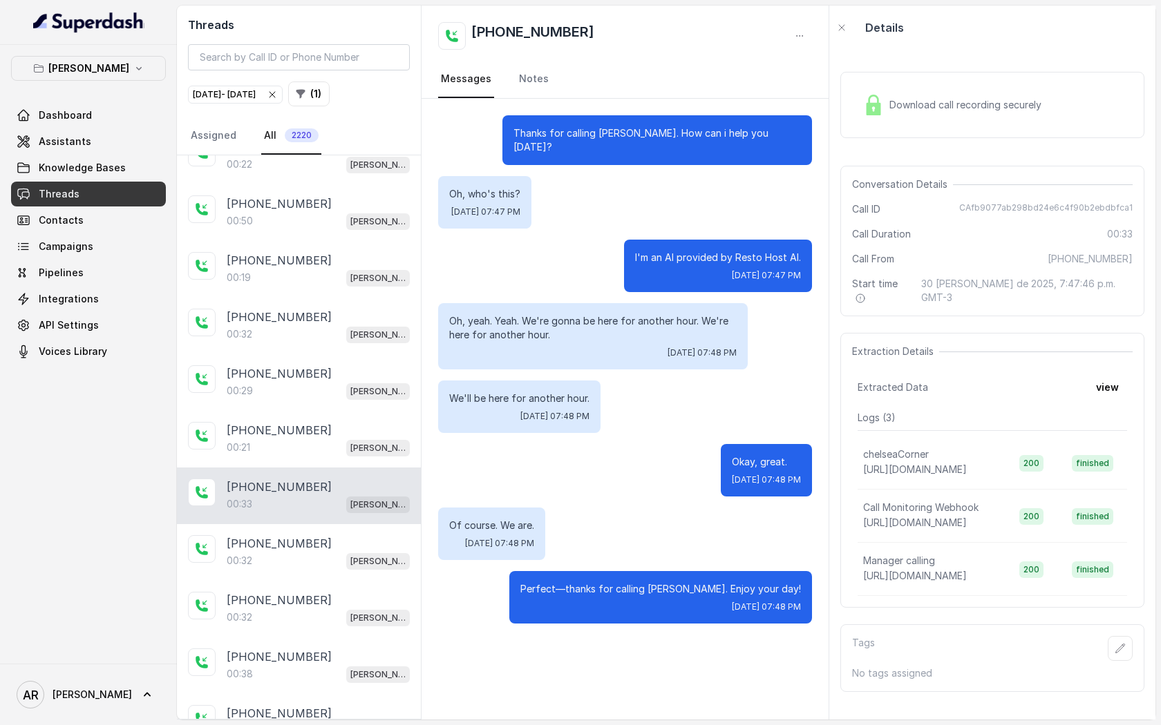
click at [322, 581] on div "[PHONE_NUMBER]:32 [GEOGRAPHIC_DATA]" at bounding box center [299, 609] width 244 height 57
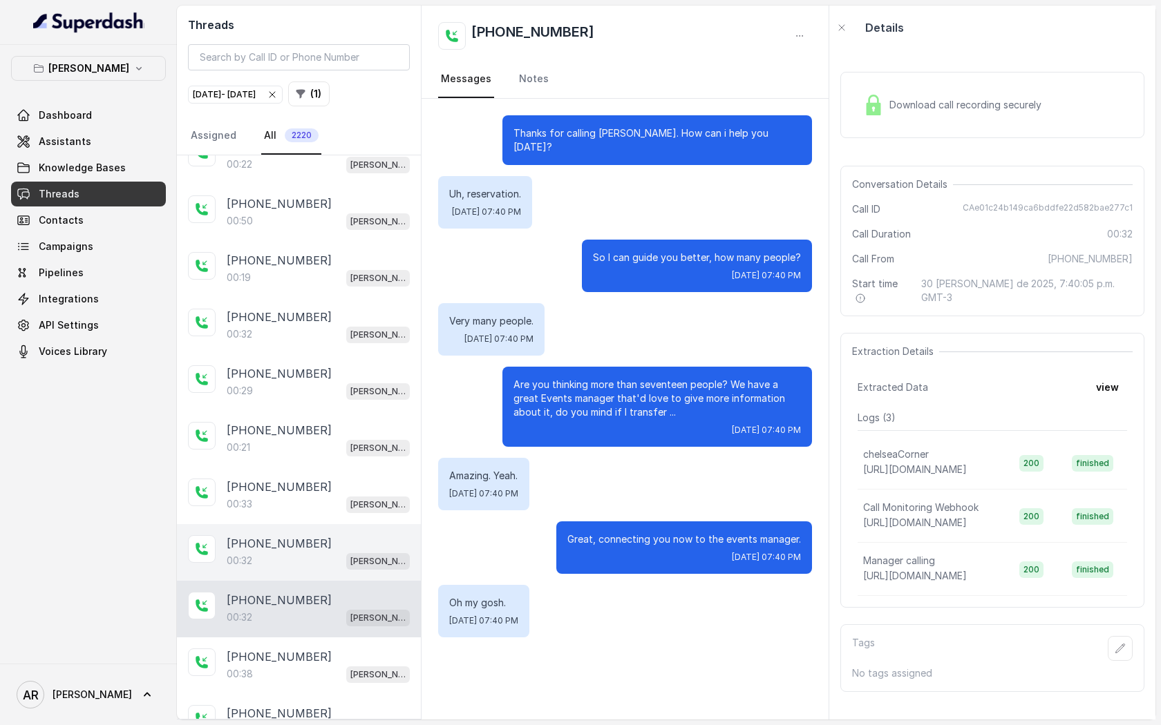
click at [329, 535] on div "[PHONE_NUMBER]" at bounding box center [318, 543] width 183 height 17
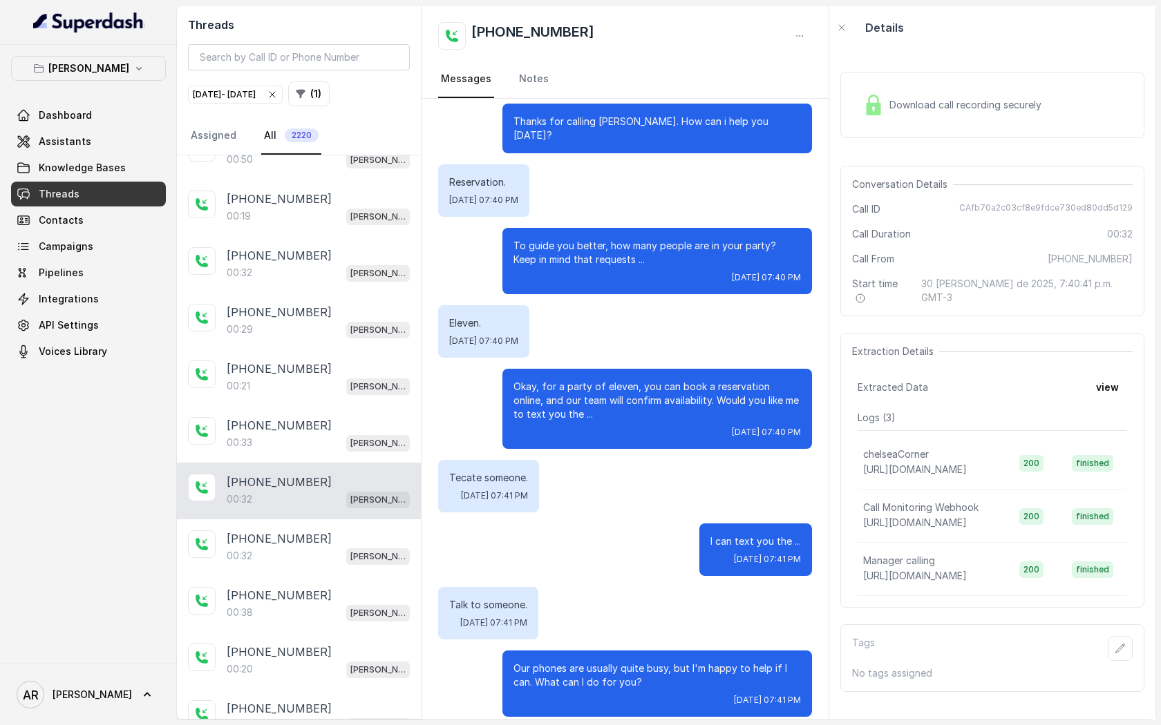
scroll to position [9561, 0]
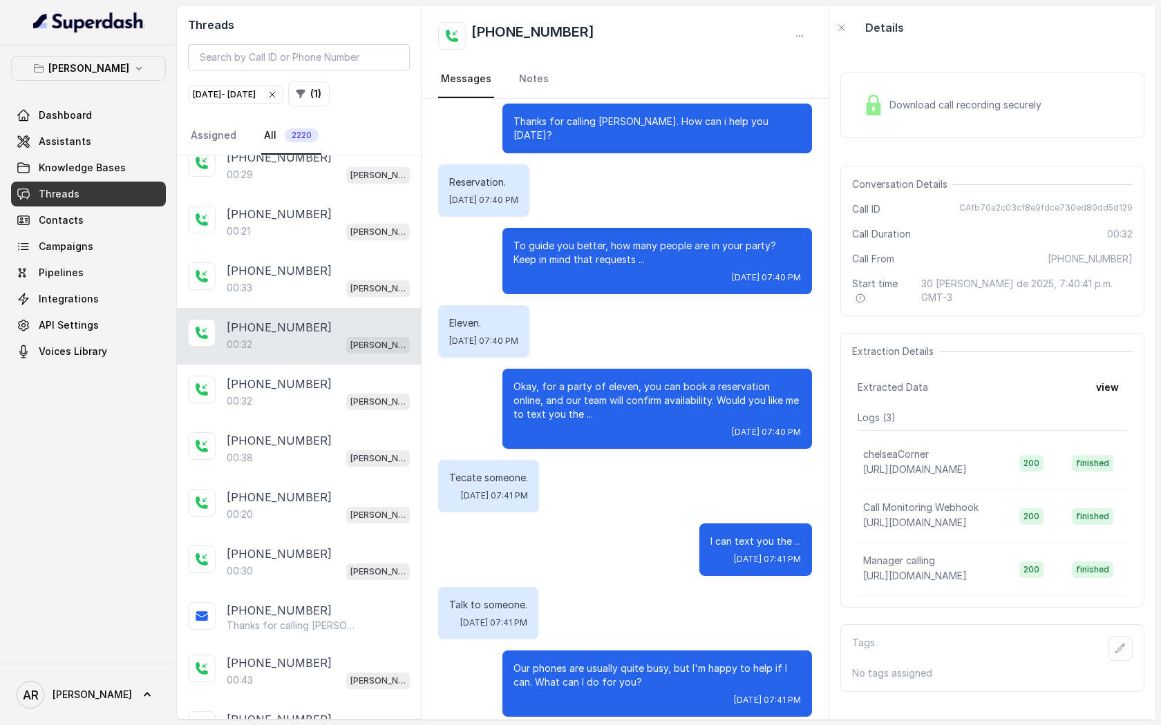
click at [329, 535] on div "[PHONE_NUMBER]:30 [GEOGRAPHIC_DATA]" at bounding box center [299, 563] width 244 height 57
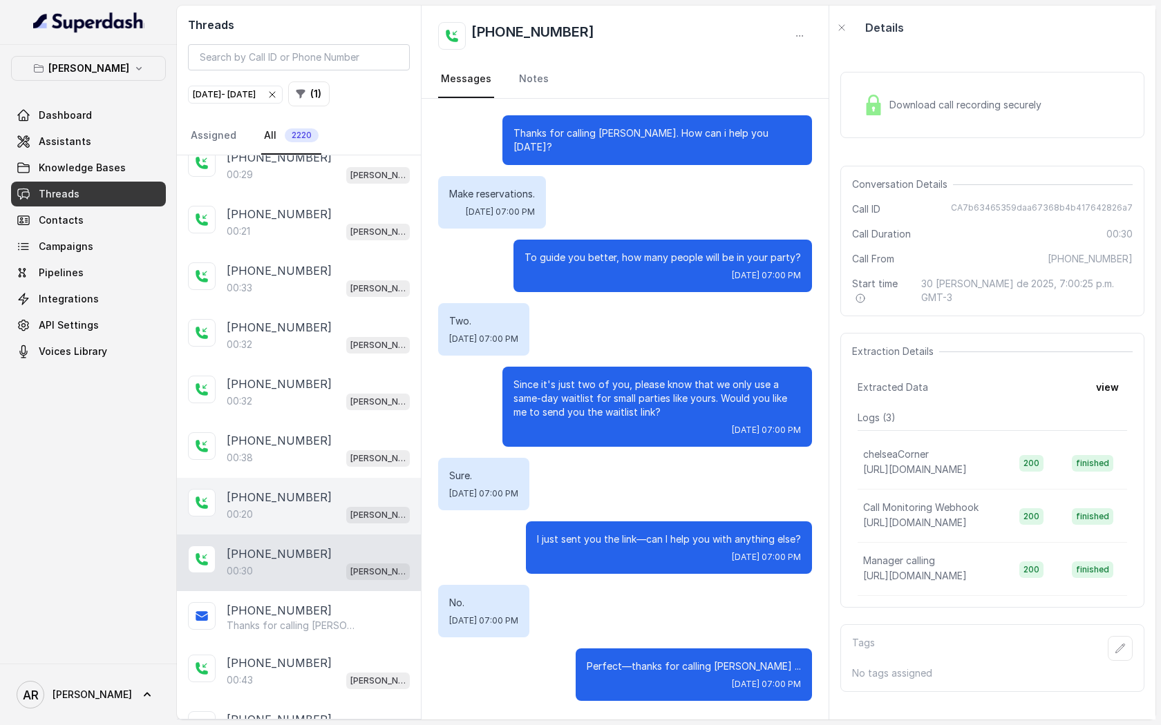
click at [325, 489] on div "[PHONE_NUMBER]" at bounding box center [318, 497] width 183 height 17
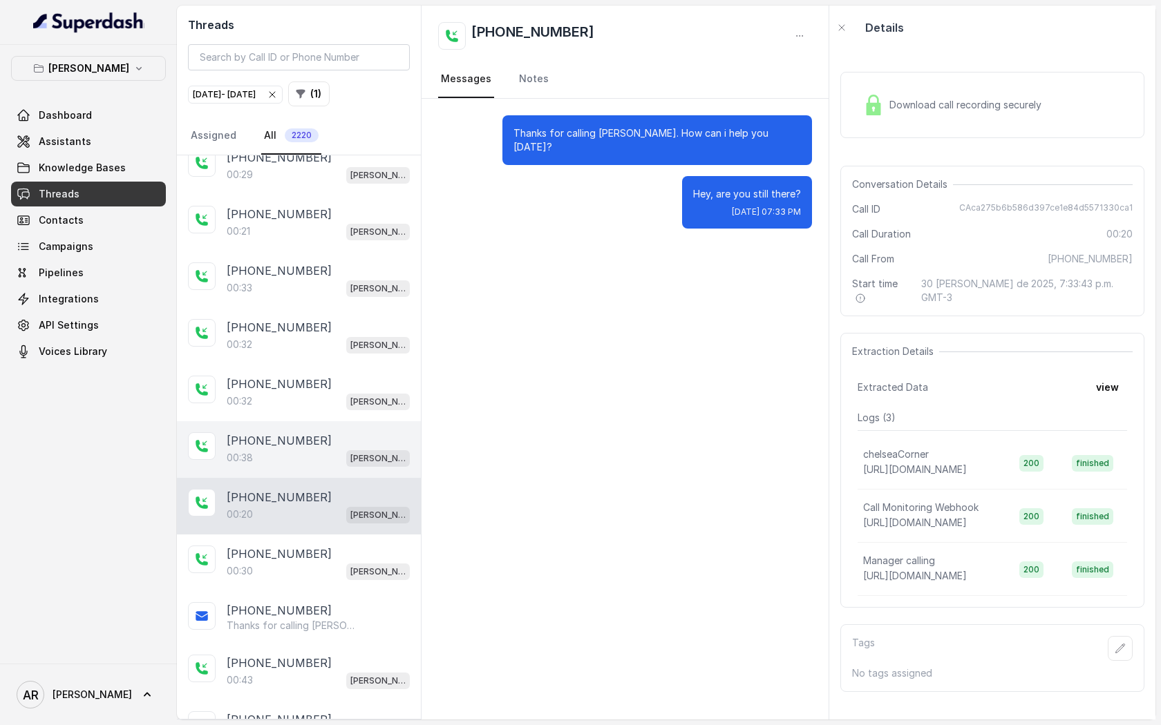
click at [325, 449] on div "00:38 [PERSON_NAME]" at bounding box center [318, 458] width 183 height 18
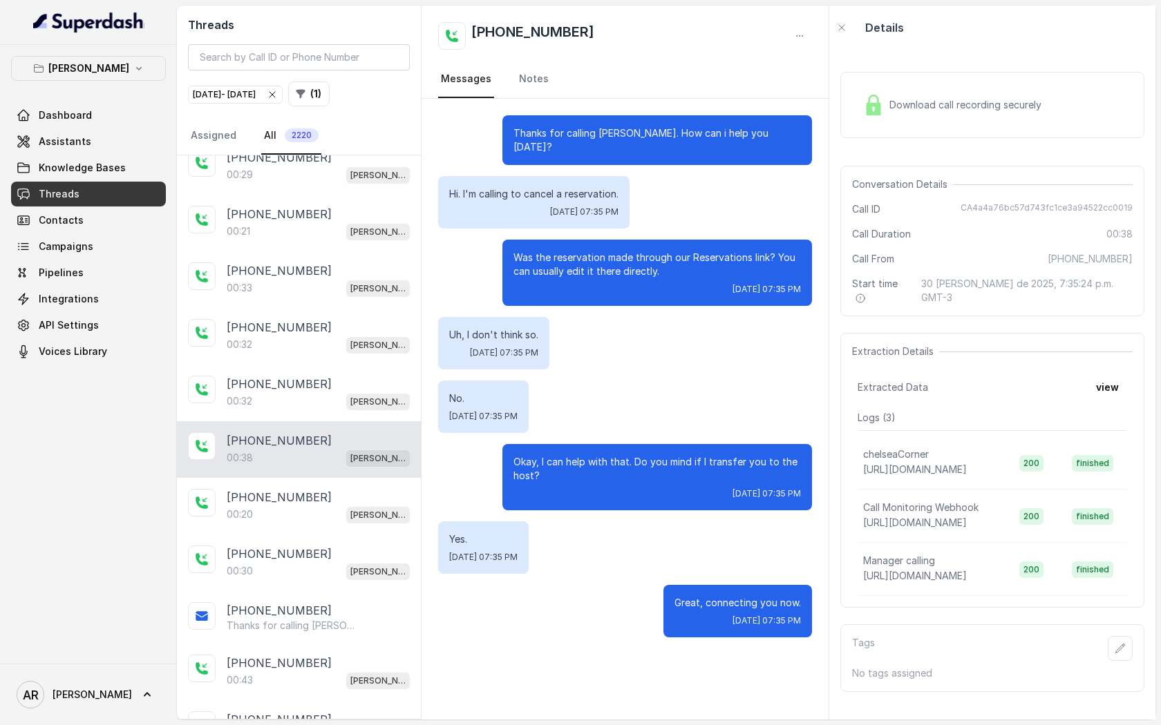
scroll to position [9728, 0]
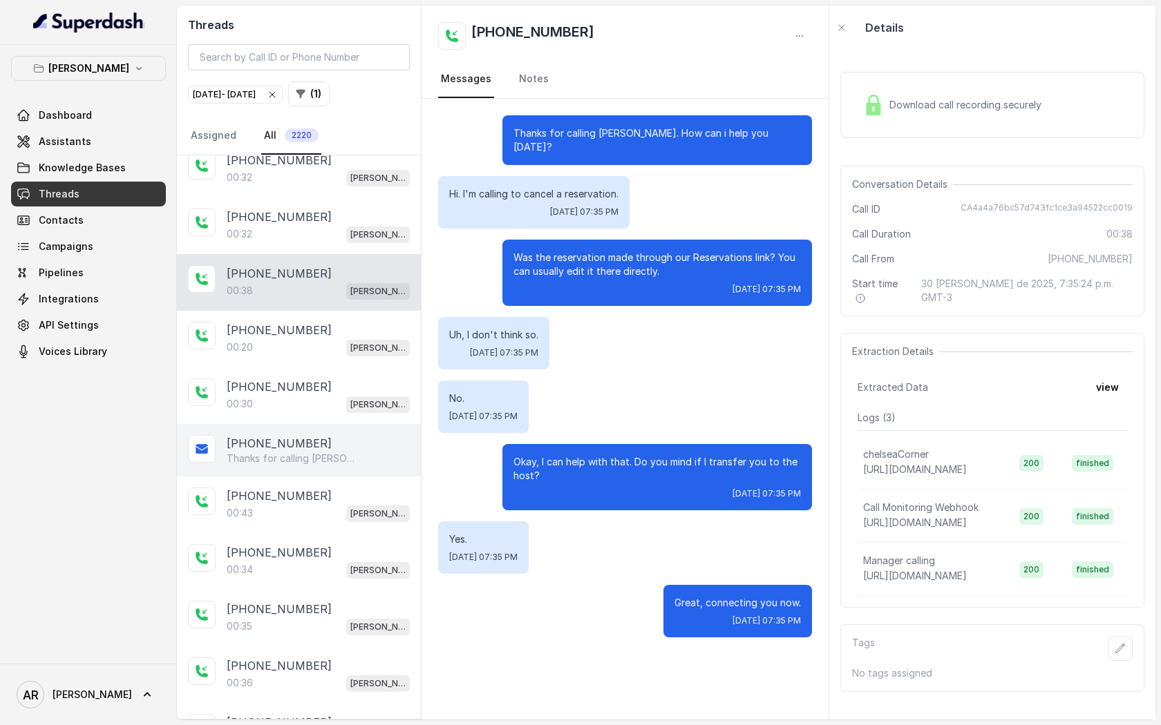
click at [325, 452] on p "Thanks for calling [PERSON_NAME]! Join Waitlist: [URL][DOMAIN_NAME]" at bounding box center [293, 459] width 133 height 14
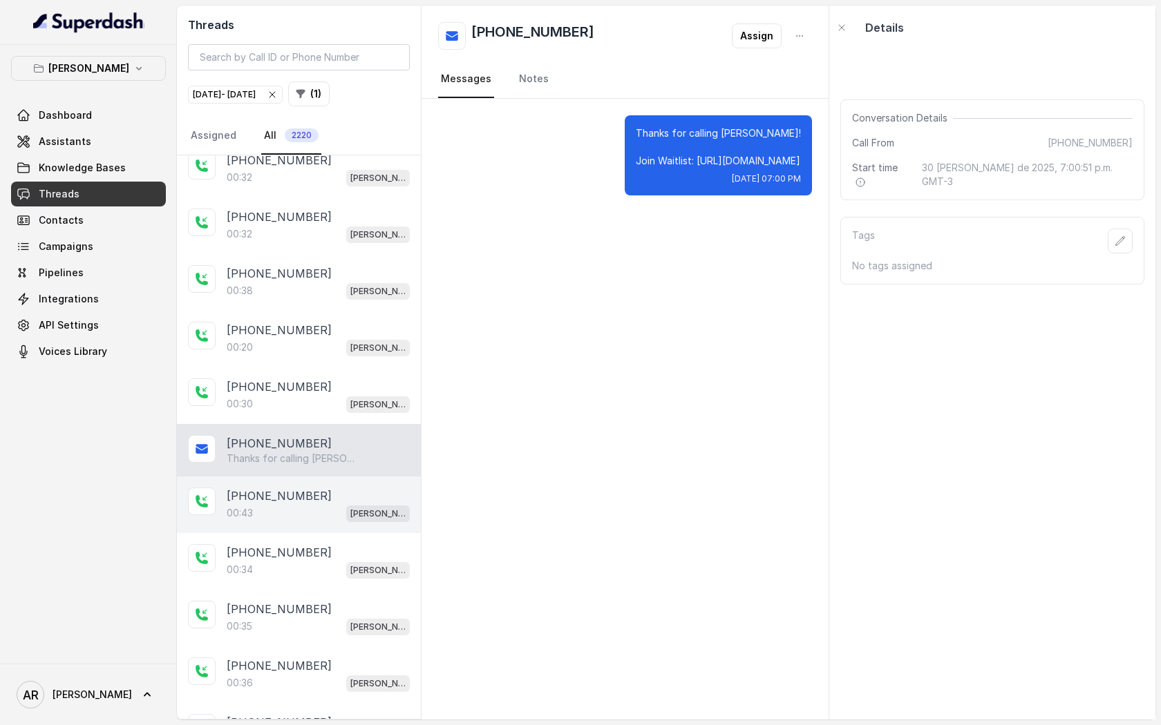
click at [332, 504] on div "00:43 [GEOGRAPHIC_DATA]" at bounding box center [318, 513] width 183 height 18
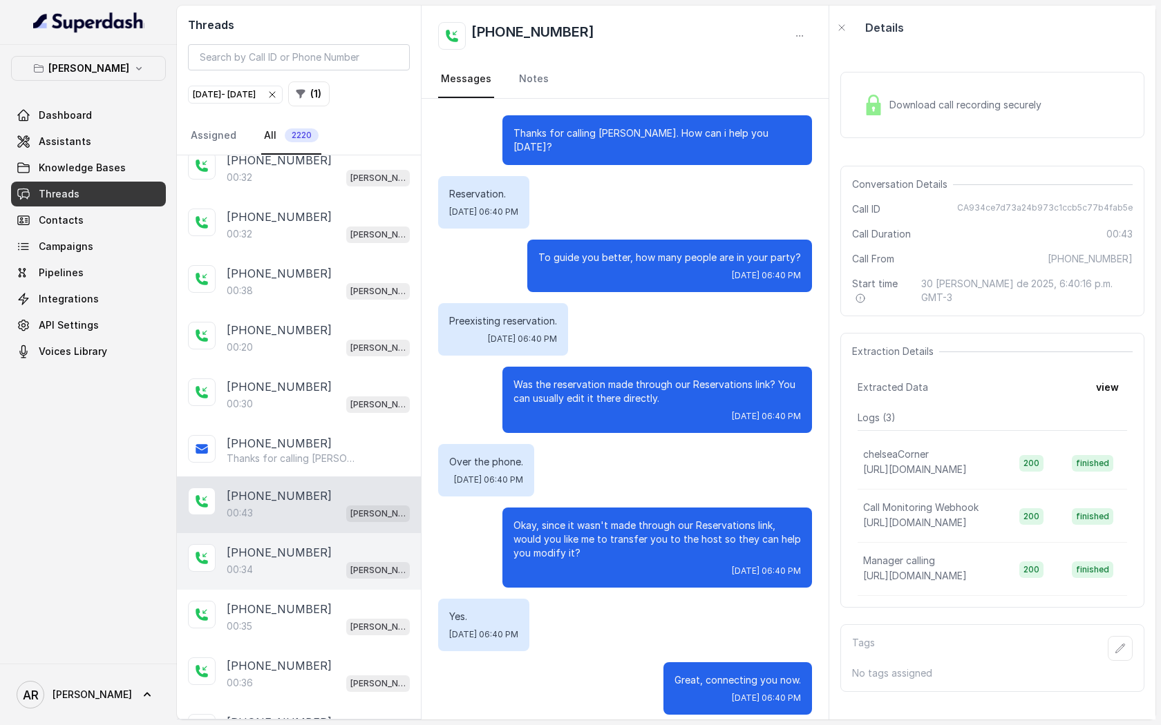
click at [339, 561] on div "00:34 [PERSON_NAME]" at bounding box center [318, 570] width 183 height 18
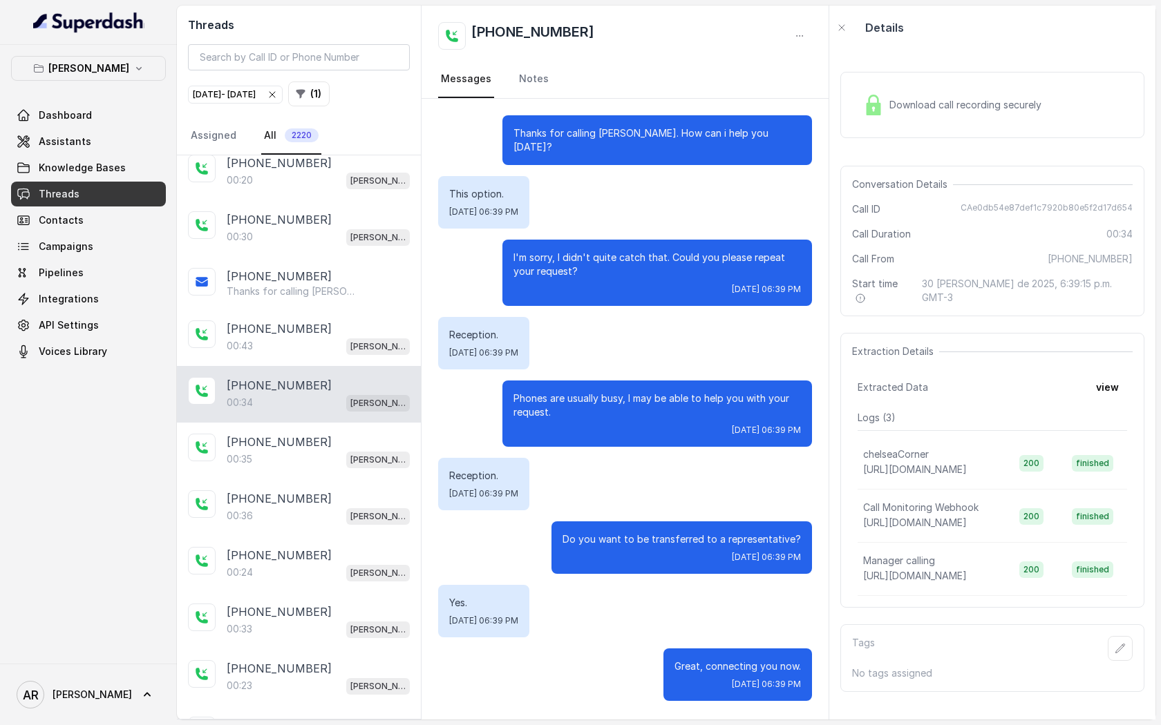
scroll to position [9949, 0]
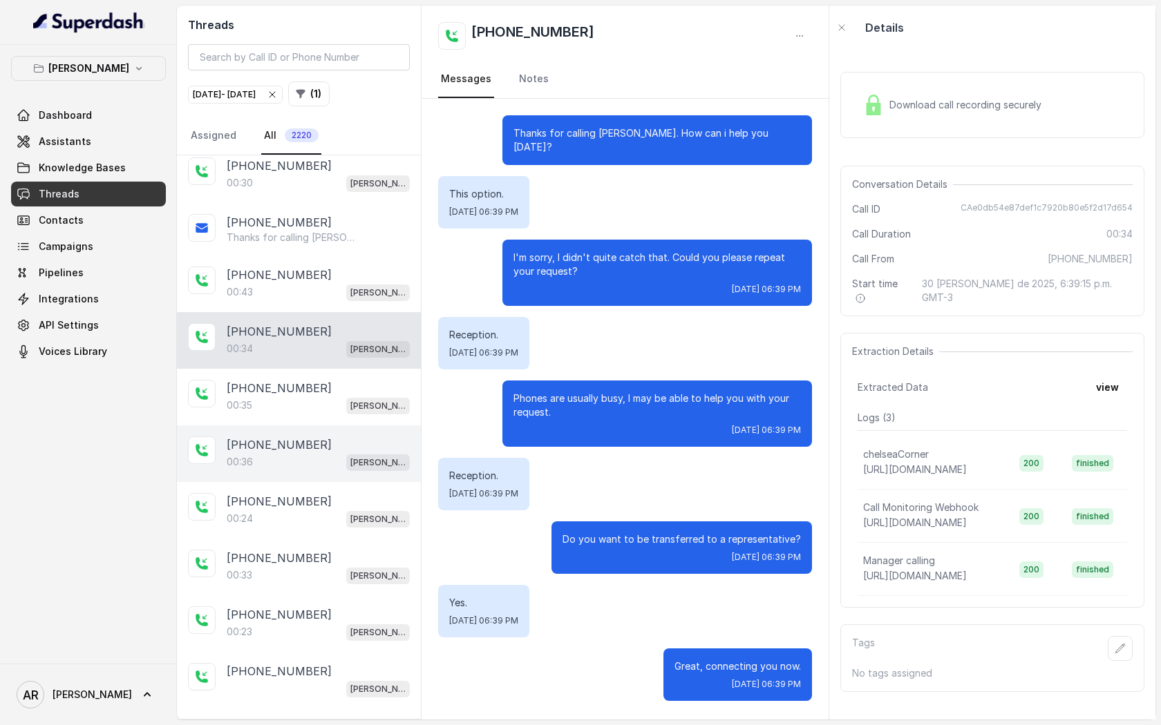
click at [324, 426] on div "[PHONE_NUMBER]:36 [GEOGRAPHIC_DATA]" at bounding box center [299, 454] width 244 height 57
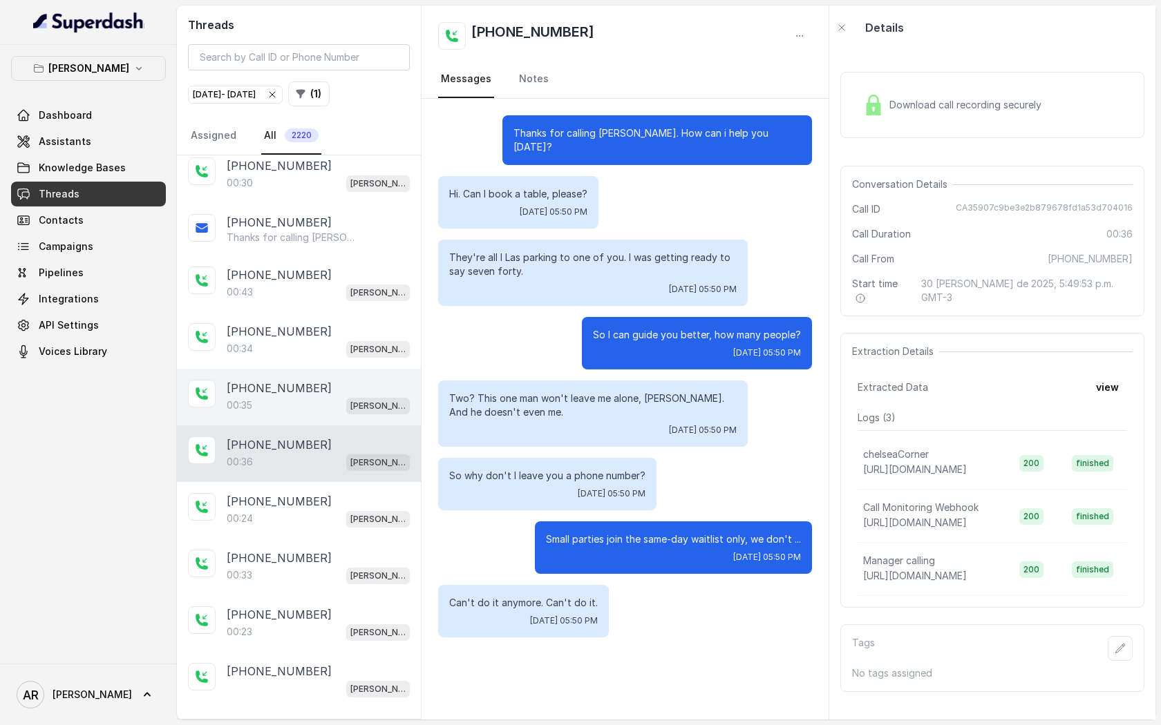
click at [318, 397] on div "00:35 [PERSON_NAME]" at bounding box center [318, 406] width 183 height 18
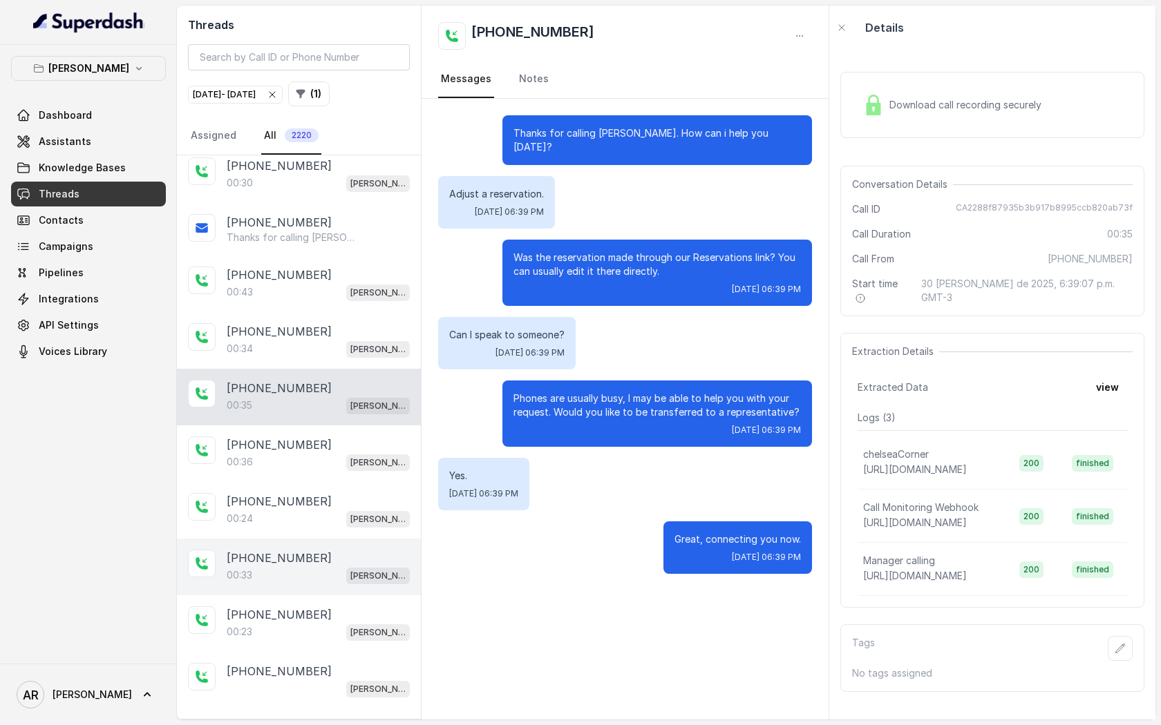
click at [332, 550] on div "[PHONE_NUMBER]" at bounding box center [318, 558] width 183 height 17
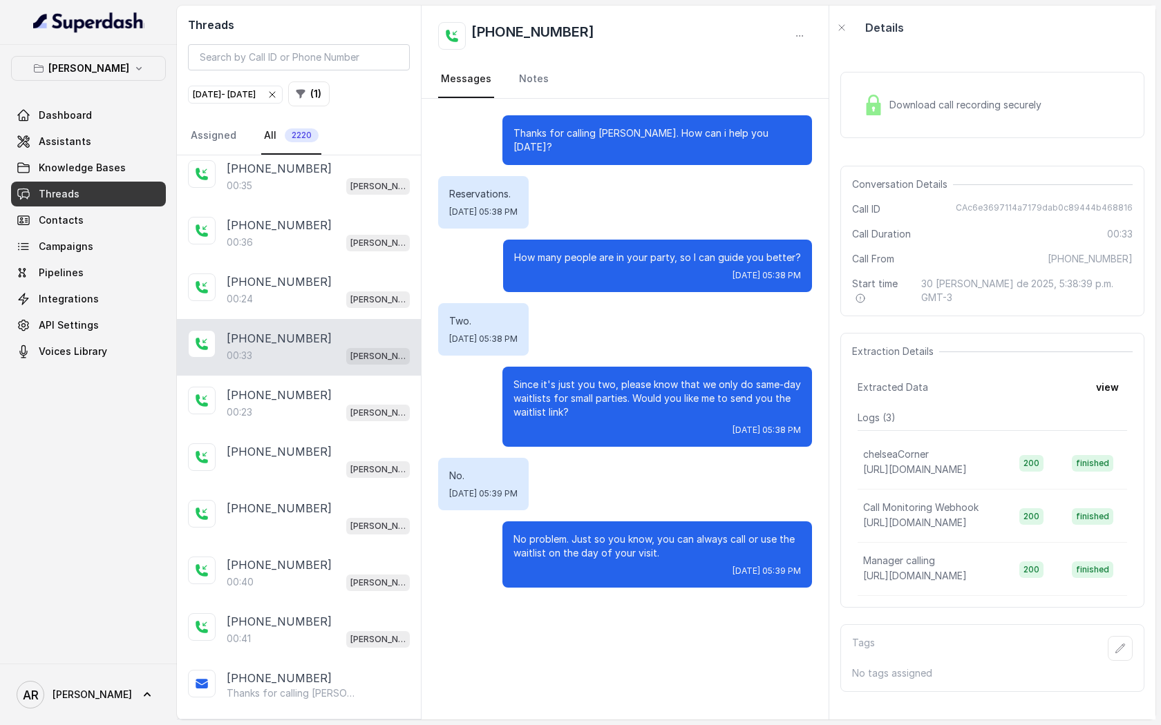
click at [332, 546] on div "[PHONE_NUMBER]:40 [GEOGRAPHIC_DATA]" at bounding box center [299, 574] width 244 height 57
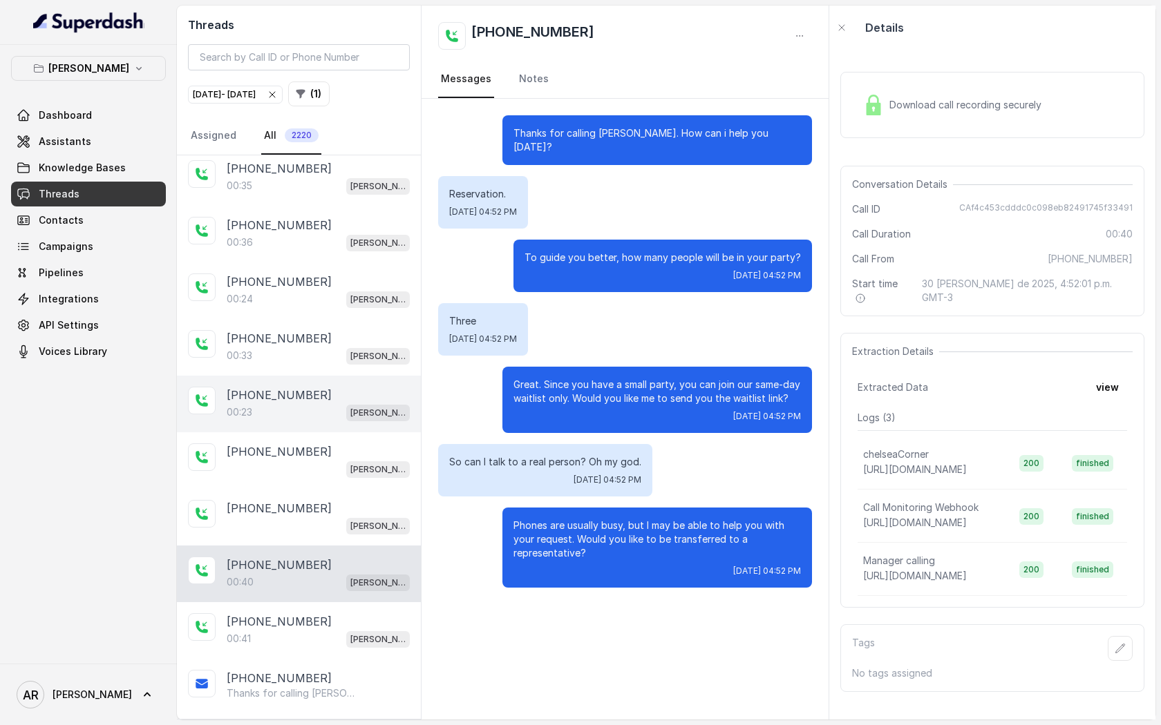
click at [311, 403] on div "00:23 [PERSON_NAME]" at bounding box center [318, 412] width 183 height 18
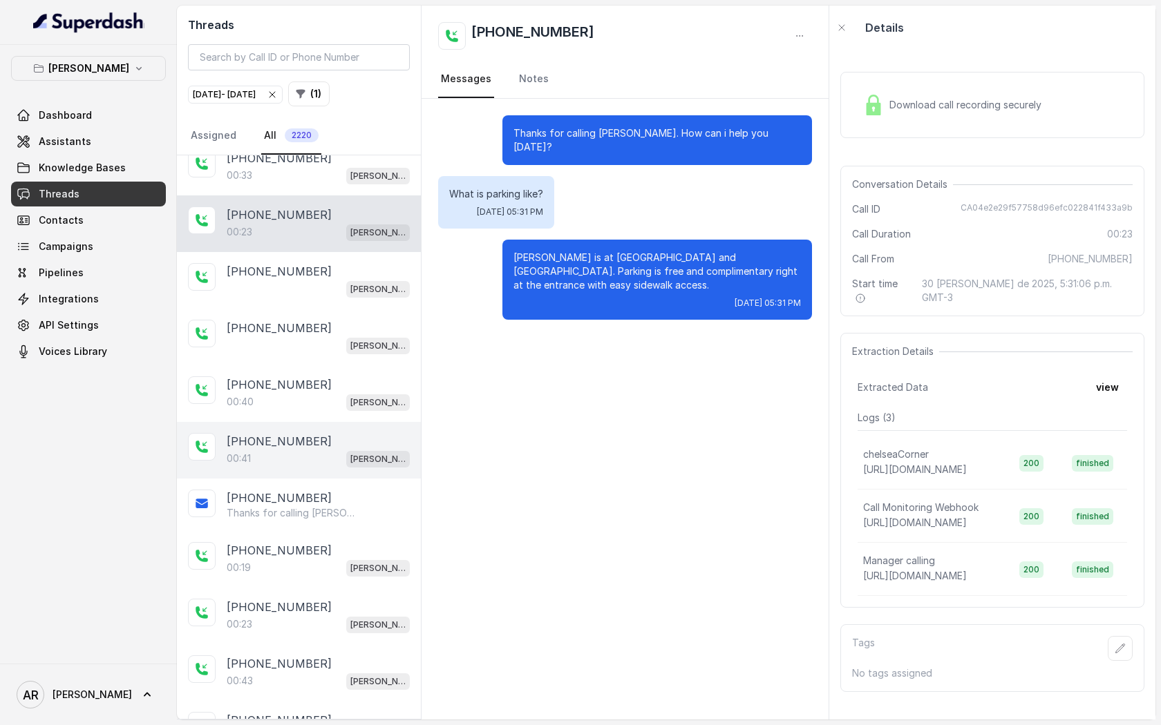
click at [311, 422] on div "[PHONE_NUMBER]:41 [GEOGRAPHIC_DATA]" at bounding box center [299, 450] width 244 height 57
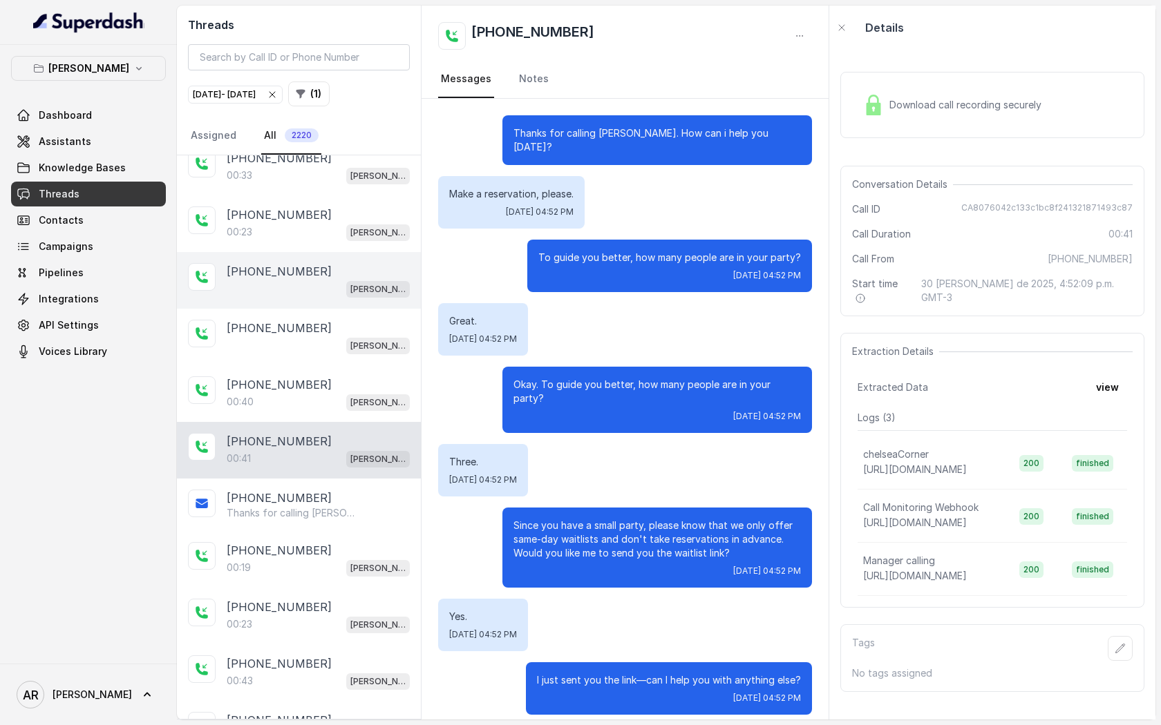
click at [321, 252] on div "[PHONE_NUMBER] [GEOGRAPHIC_DATA]" at bounding box center [299, 280] width 244 height 57
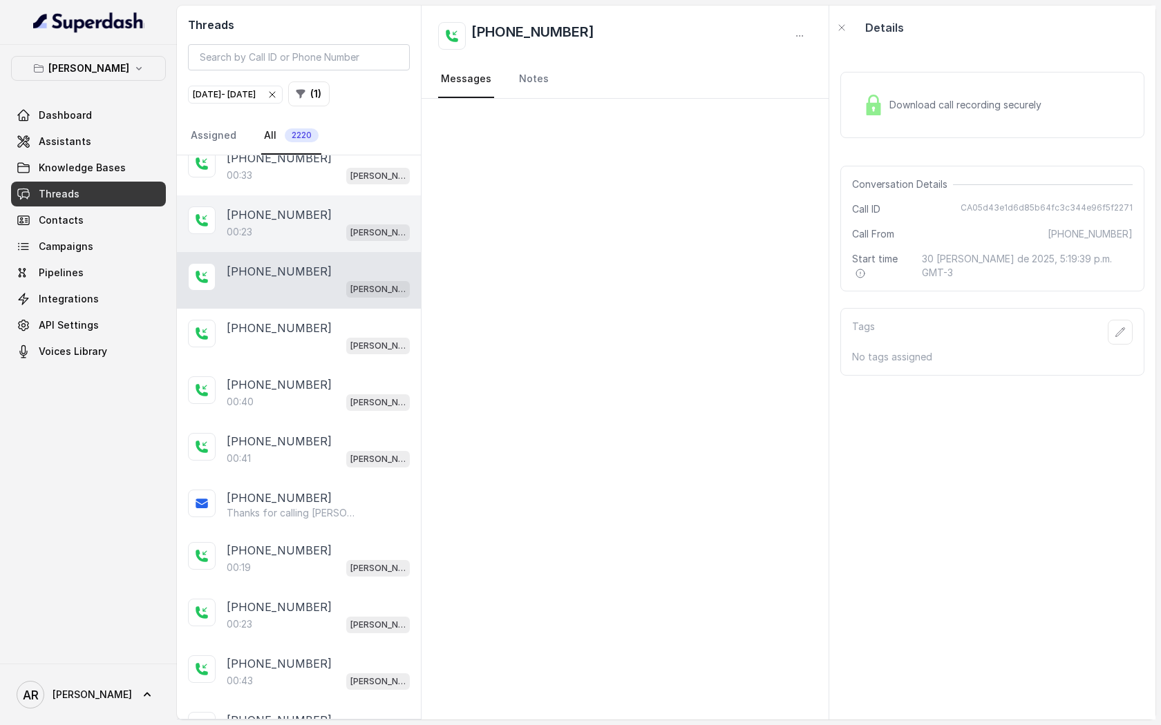
click at [328, 223] on div "00:23 [PERSON_NAME]" at bounding box center [318, 232] width 183 height 18
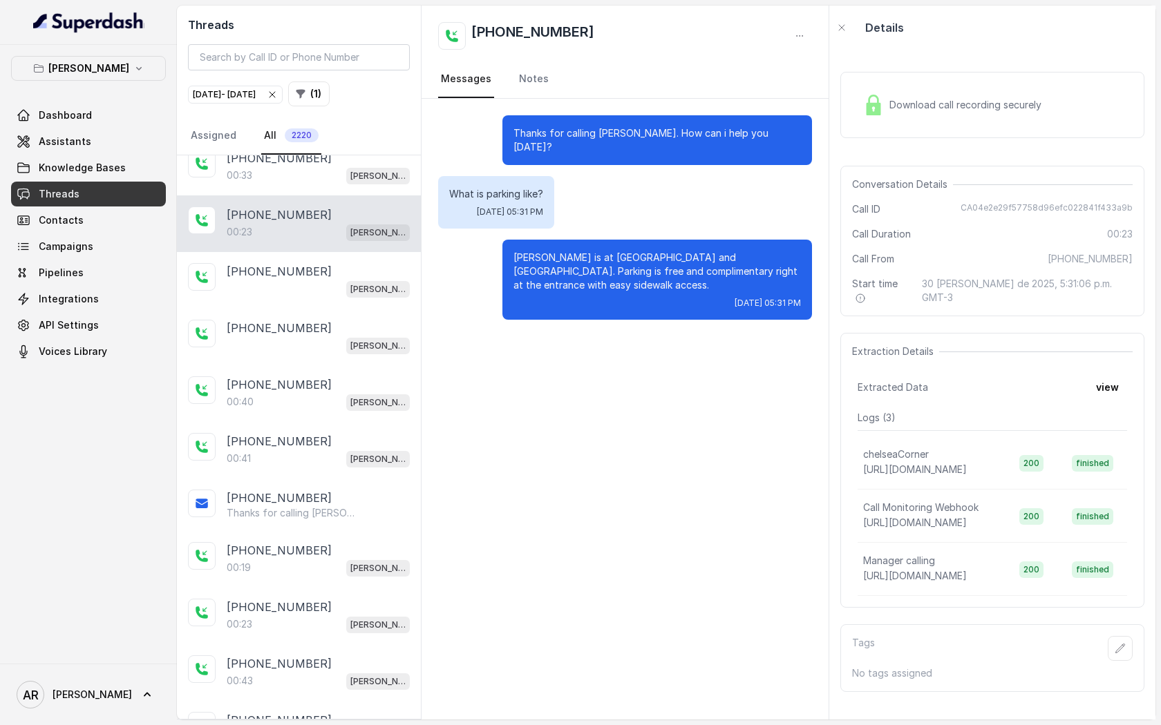
click at [870, 104] on img at bounding box center [873, 105] width 21 height 21
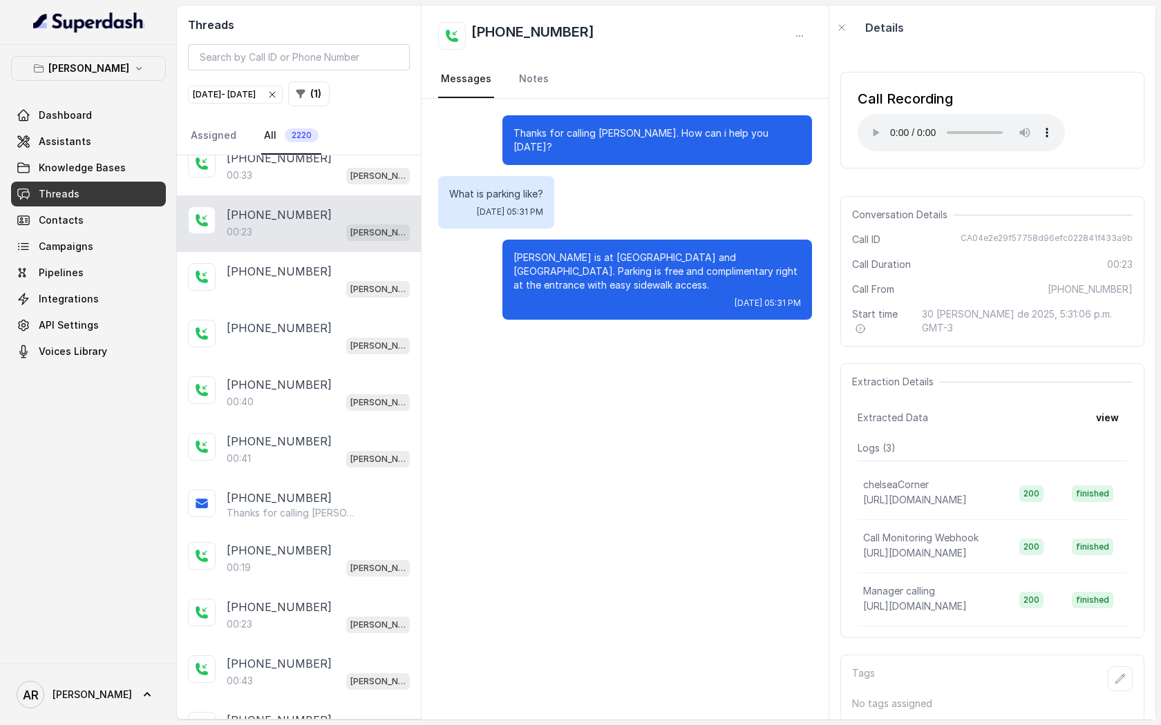
click at [831, 366] on div "Call Recording Your browser does not support the audio element. Conversation De…" at bounding box center [992, 385] width 326 height 670
click at [354, 396] on p "[PERSON_NAME]" at bounding box center [377, 403] width 55 height 14
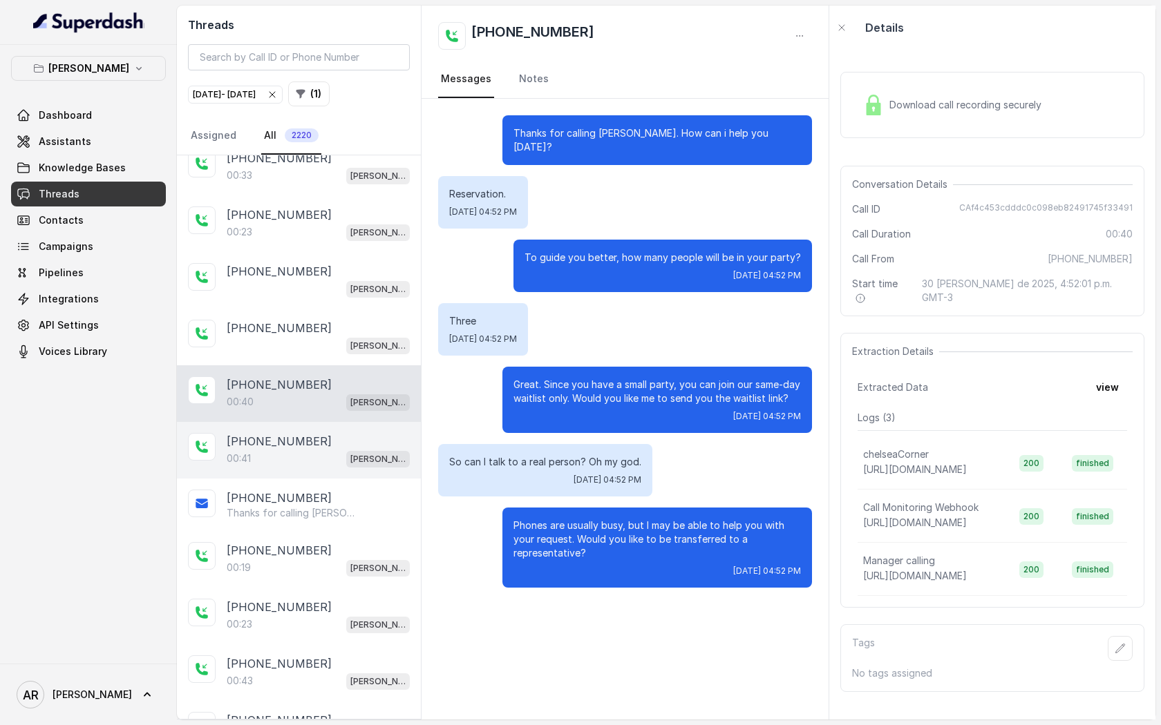
click at [321, 450] on div "00:41 [GEOGRAPHIC_DATA]" at bounding box center [318, 459] width 183 height 18
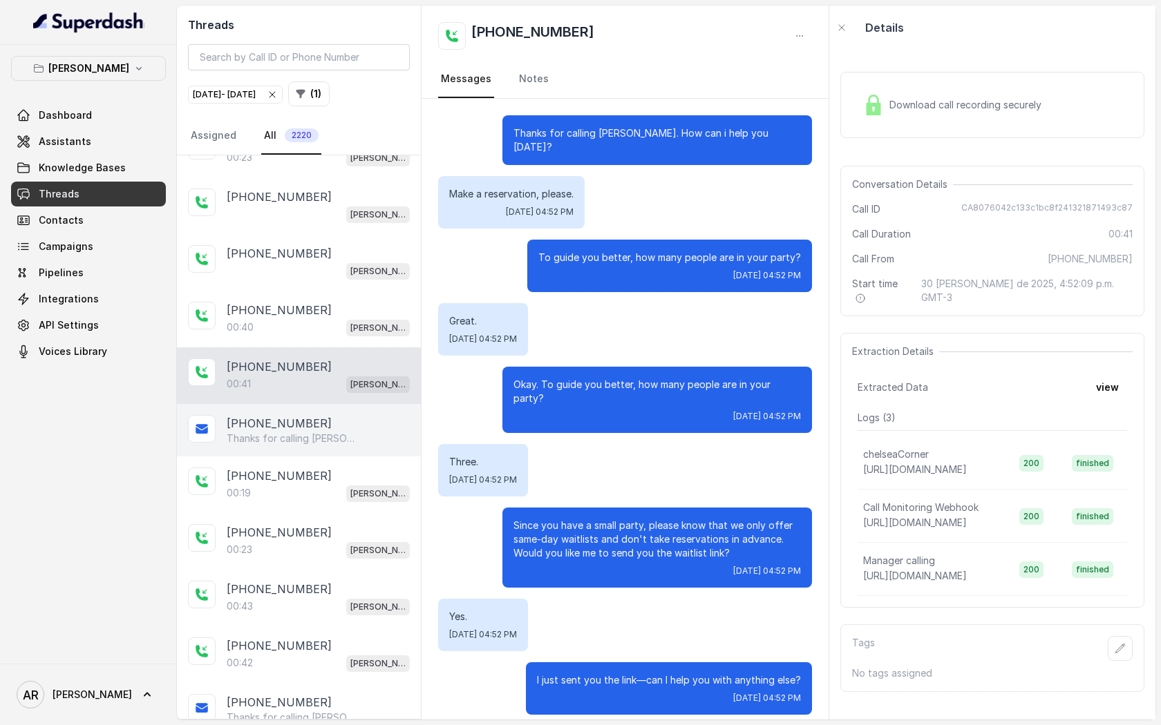
click at [318, 468] on div "[PHONE_NUMBER]" at bounding box center [318, 476] width 183 height 17
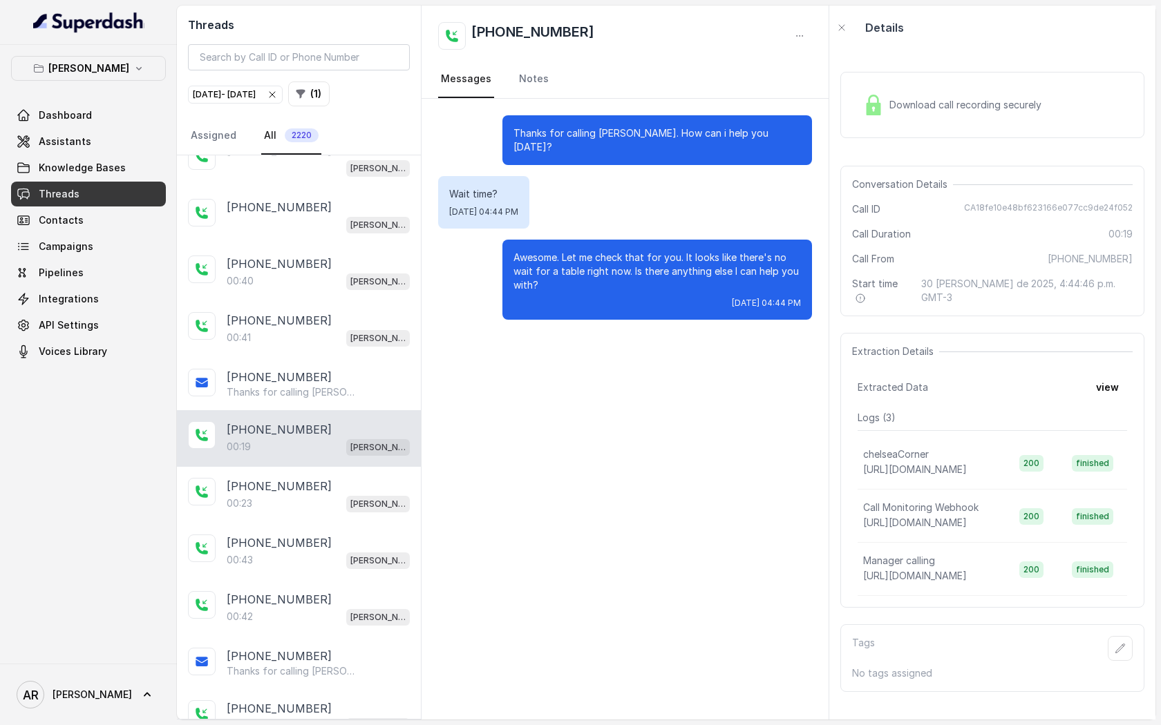
scroll to position [10481, 0]
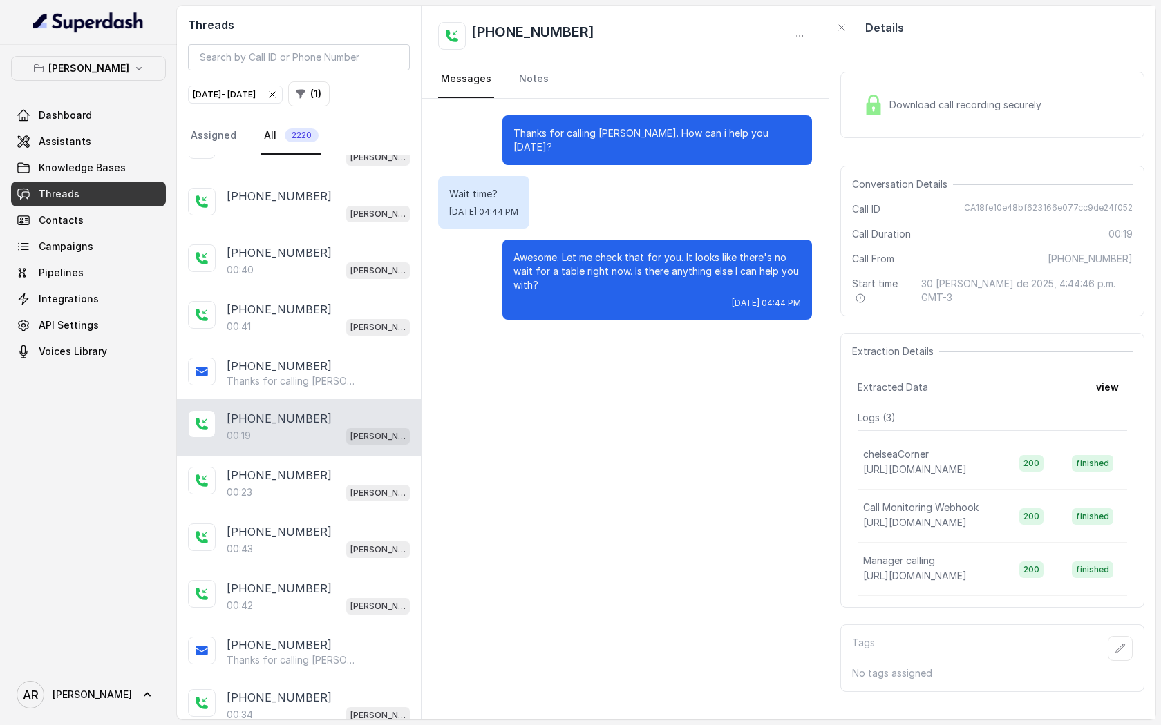
click at [318, 467] on div "[PHONE_NUMBER]" at bounding box center [318, 475] width 183 height 17
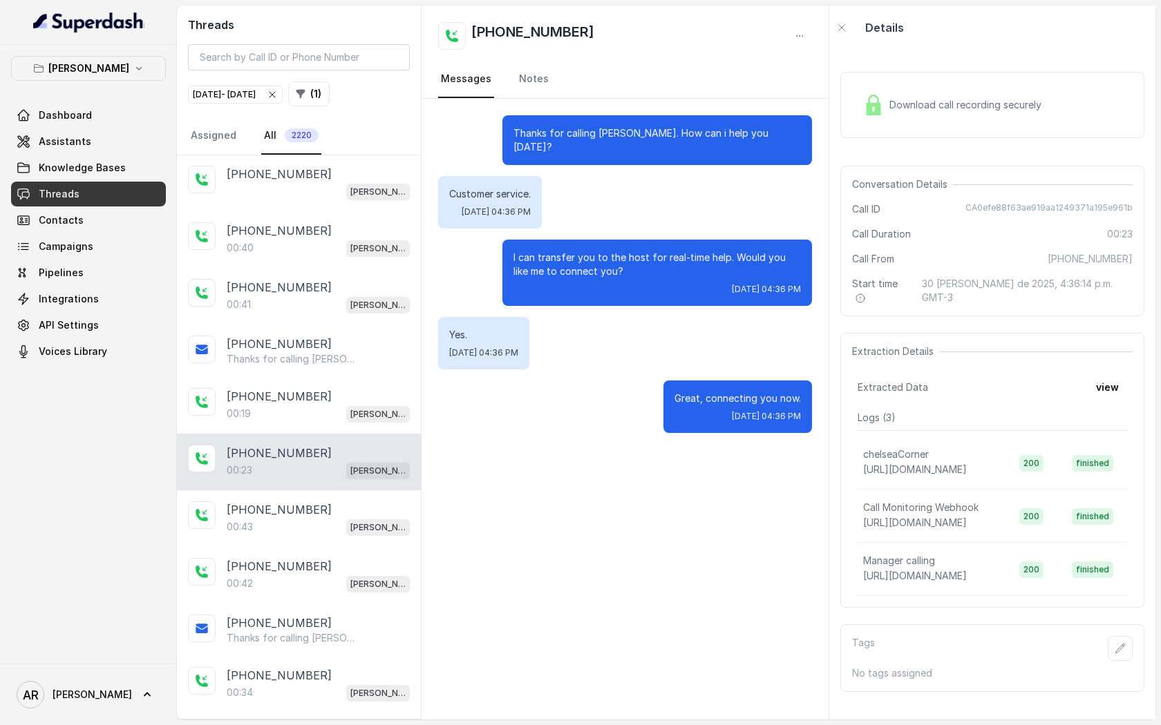
scroll to position [10512, 0]
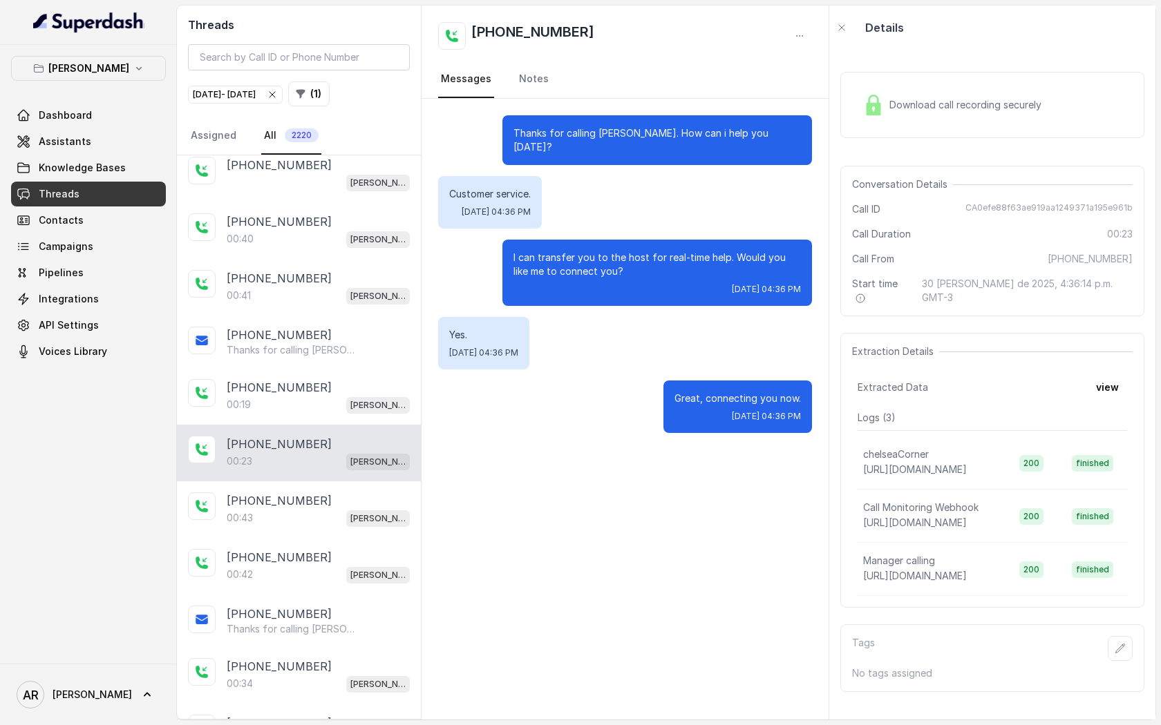
click at [318, 482] on div "[PHONE_NUMBER]:43 [GEOGRAPHIC_DATA]" at bounding box center [299, 510] width 244 height 57
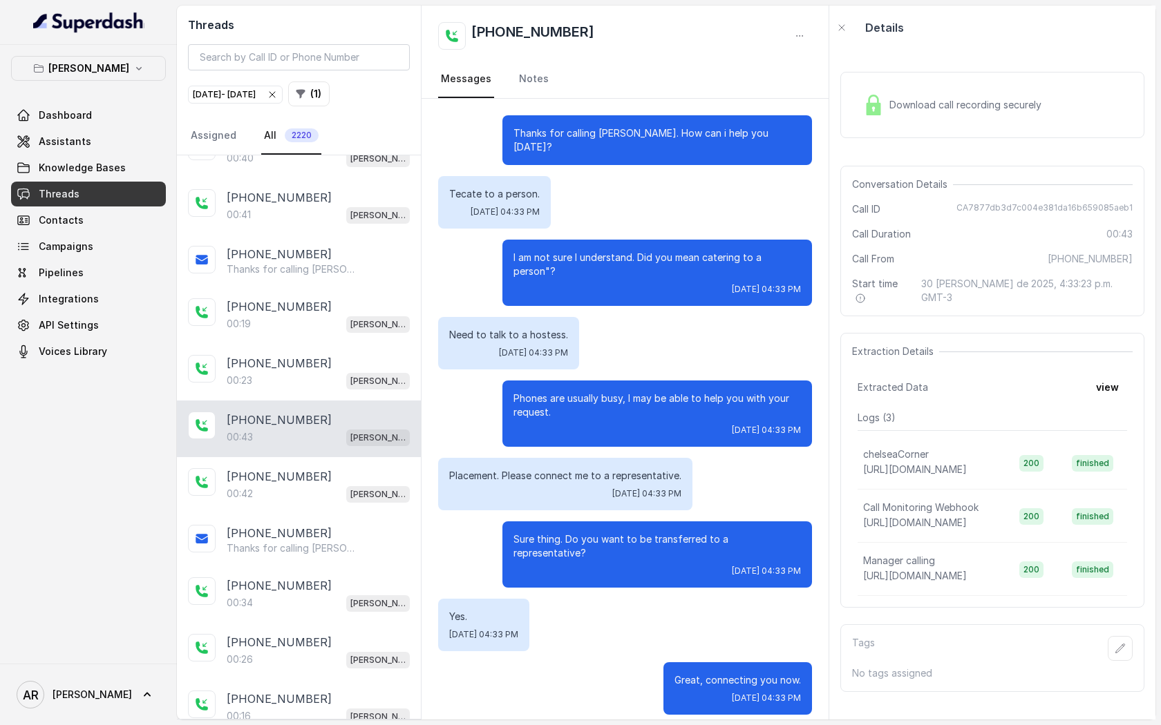
scroll to position [10591, 0]
click at [339, 487] on div "00:42 [PERSON_NAME]" at bounding box center [318, 496] width 183 height 18
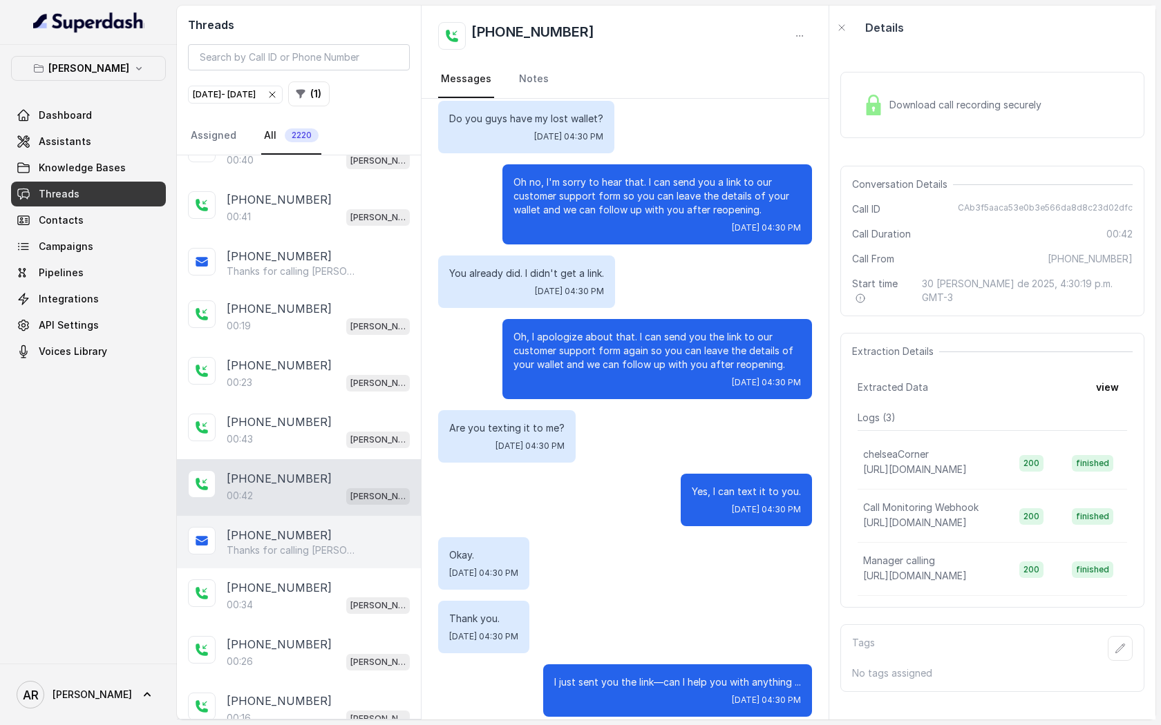
scroll to position [10591, 0]
click at [307, 527] on div "[PHONE_NUMBER]" at bounding box center [318, 535] width 183 height 17
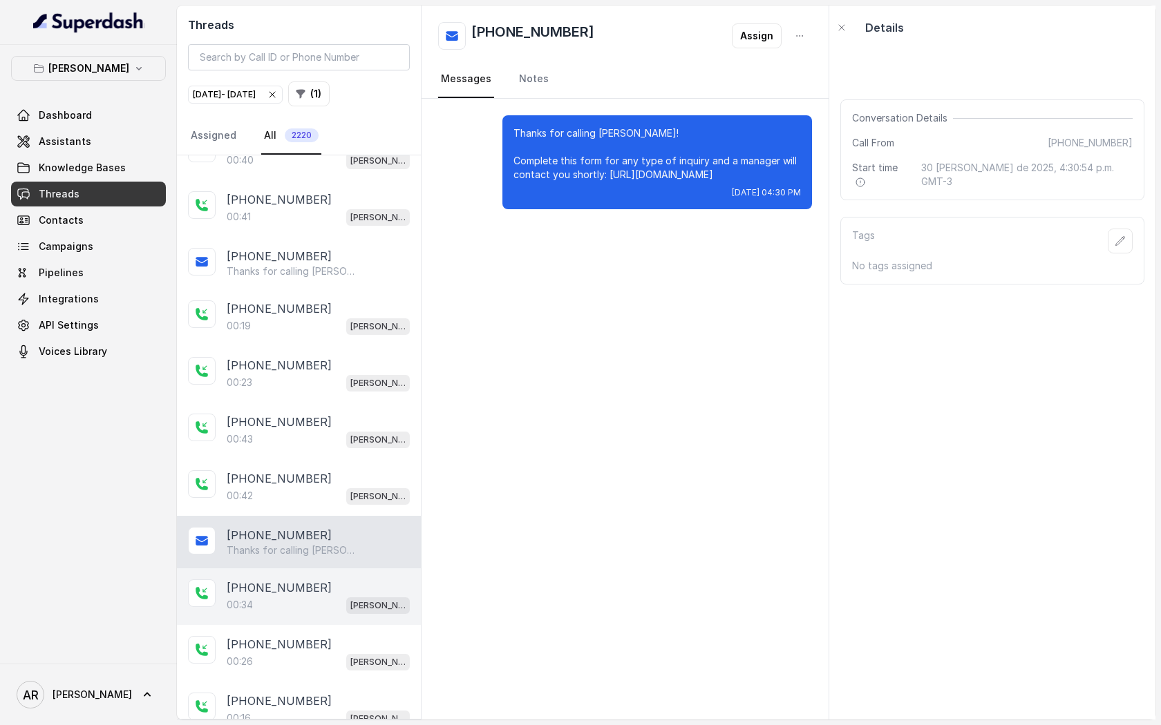
click at [315, 580] on div "[PHONE_NUMBER]" at bounding box center [318, 588] width 183 height 17
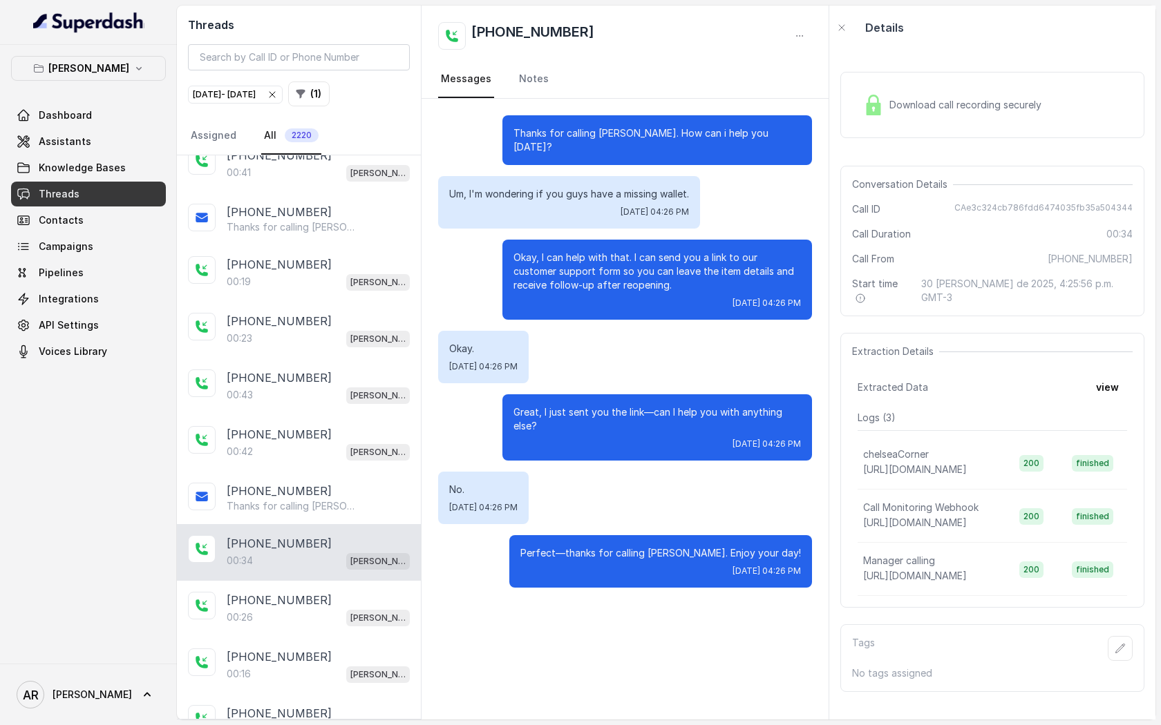
click at [315, 592] on div "[PHONE_NUMBER]" at bounding box center [318, 600] width 183 height 17
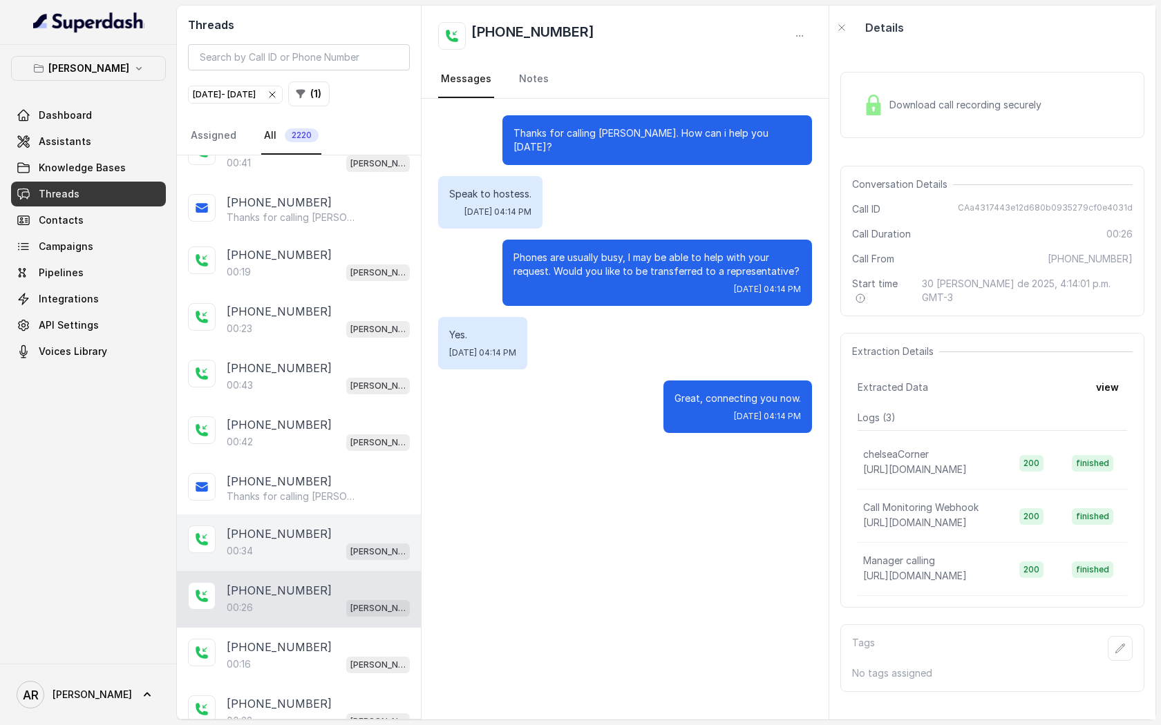
scroll to position [10644, 0]
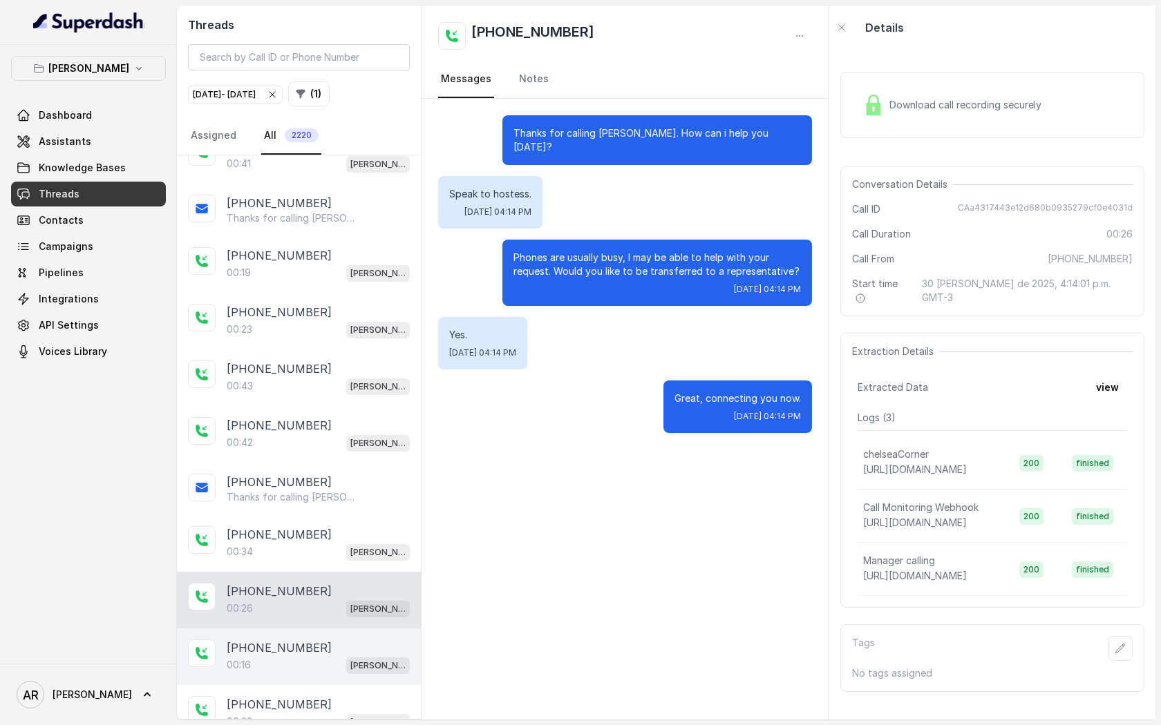
click at [320, 640] on div "[PHONE_NUMBER]" at bounding box center [318, 648] width 183 height 17
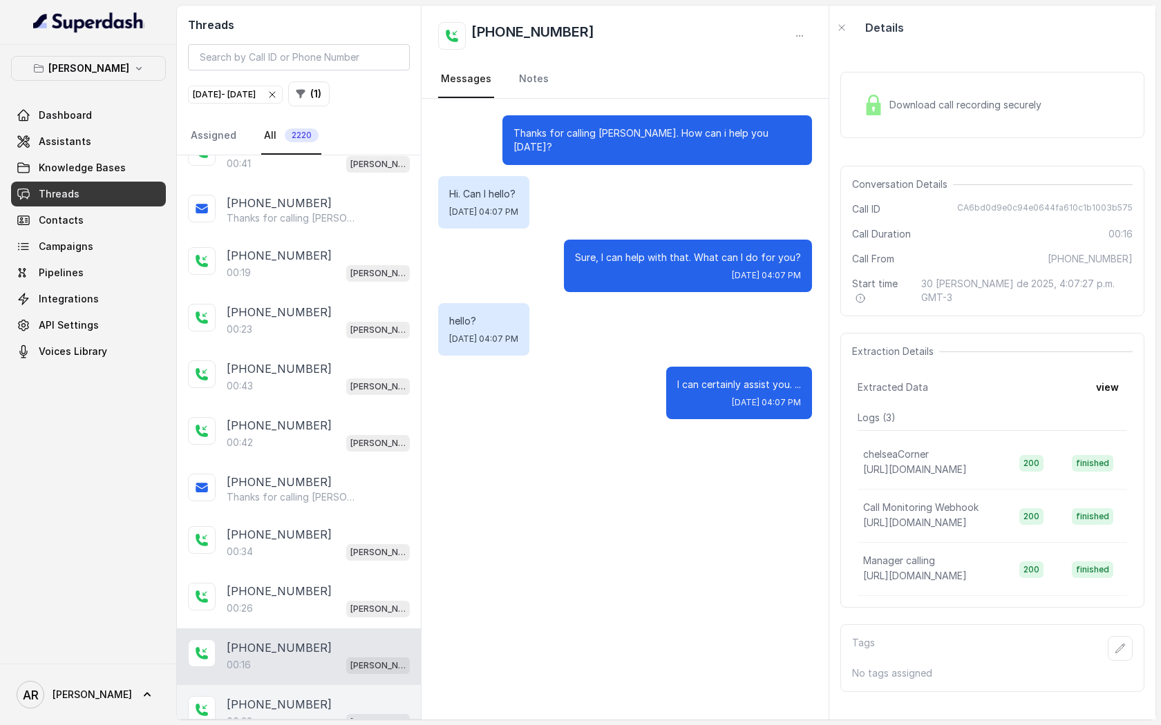
scroll to position [10645, 0]
click at [322, 685] on div "[PHONE_NUMBER]:32 [GEOGRAPHIC_DATA]" at bounding box center [299, 713] width 244 height 57
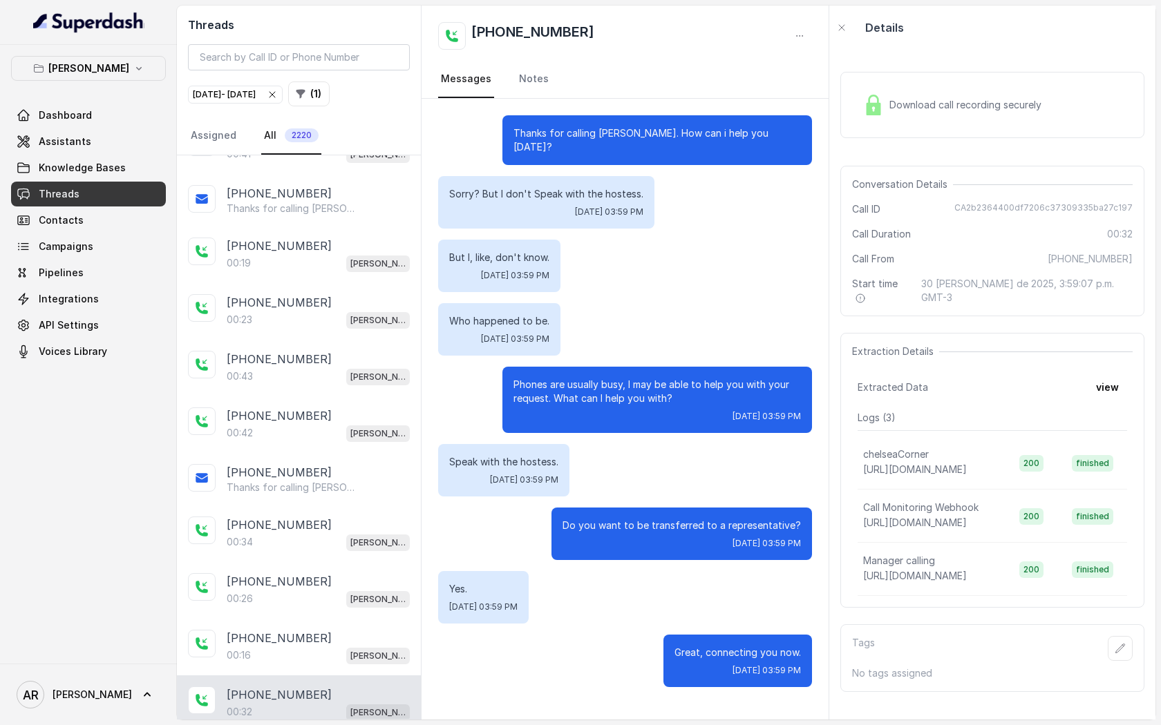
scroll to position [10772, 0]
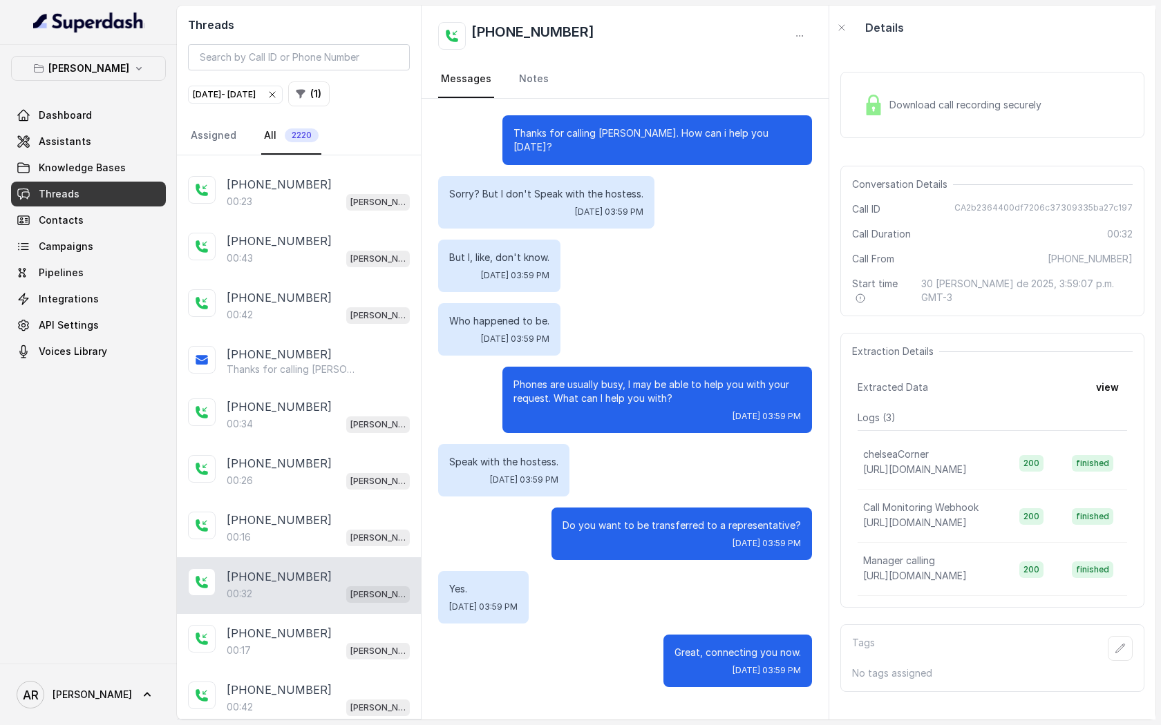
click at [312, 558] on div "[PHONE_NUMBER]:32 [GEOGRAPHIC_DATA]" at bounding box center [299, 586] width 244 height 57
click at [315, 642] on div "00:17 [PERSON_NAME]" at bounding box center [318, 651] width 183 height 18
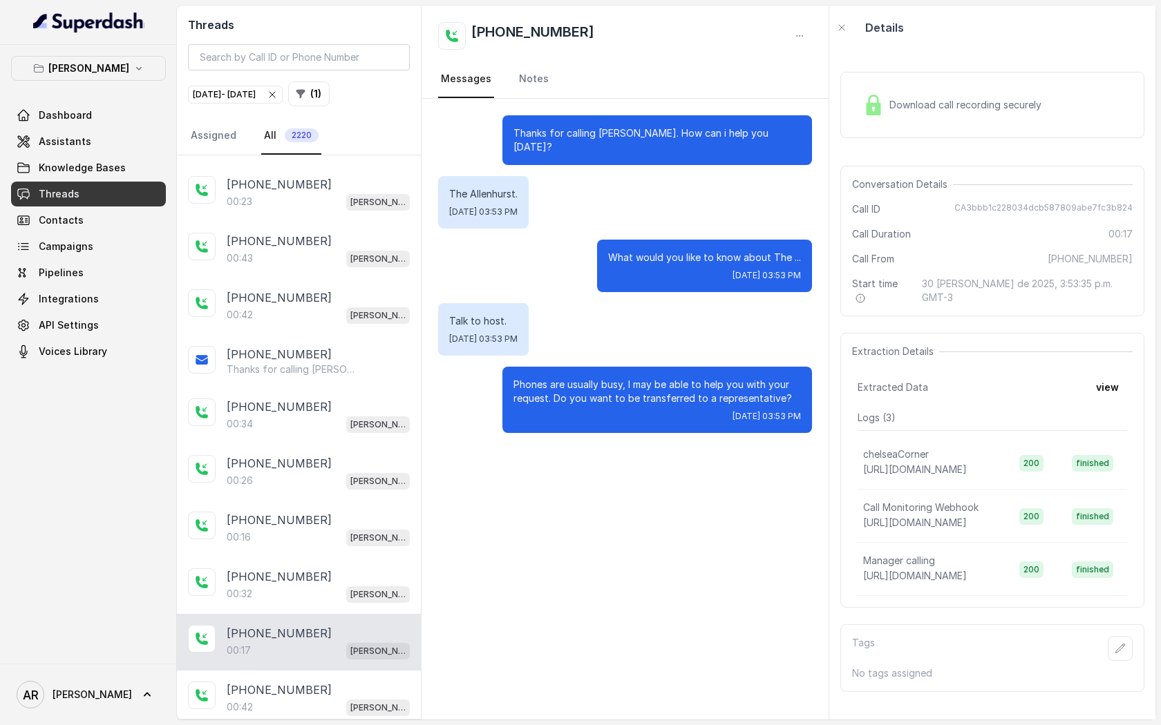
scroll to position [10823, 0]
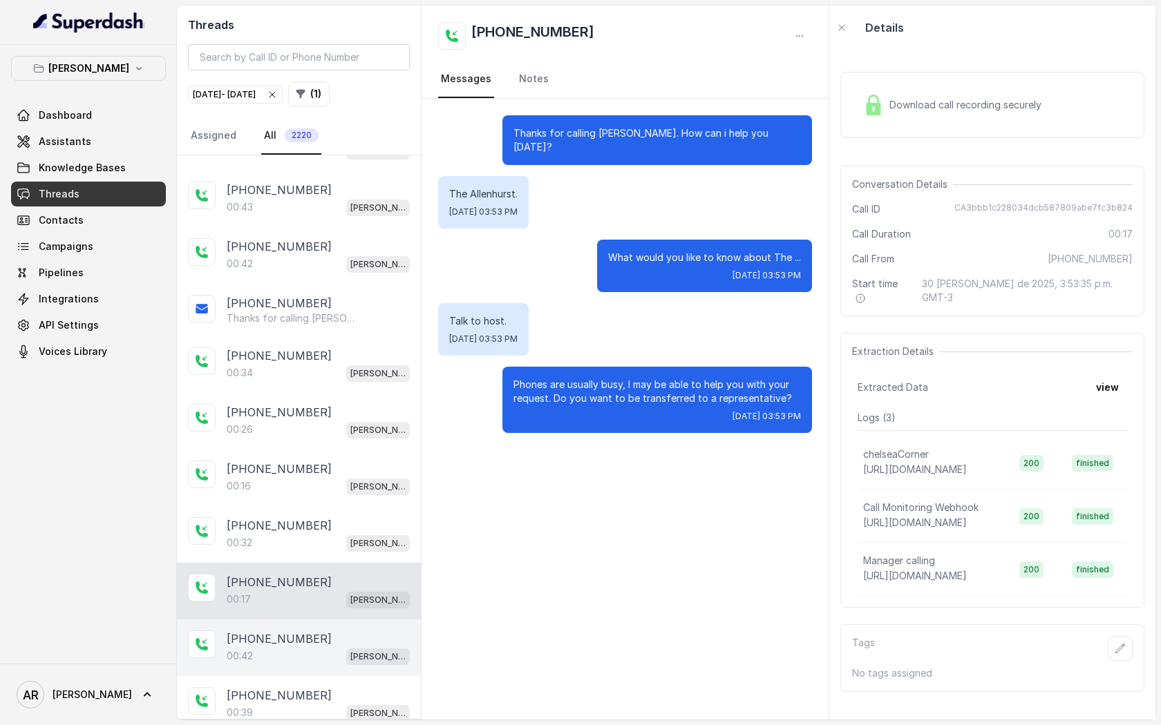
click at [318, 620] on div "[PHONE_NUMBER]:42 [GEOGRAPHIC_DATA]" at bounding box center [299, 648] width 244 height 57
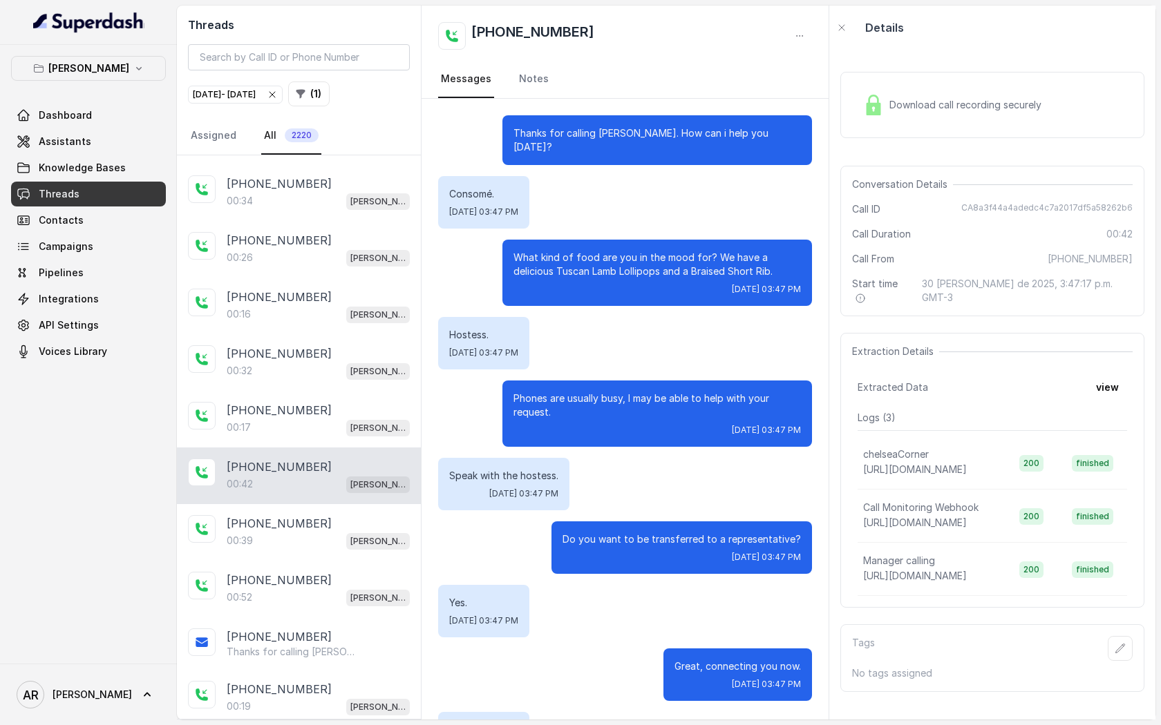
scroll to position [48, 0]
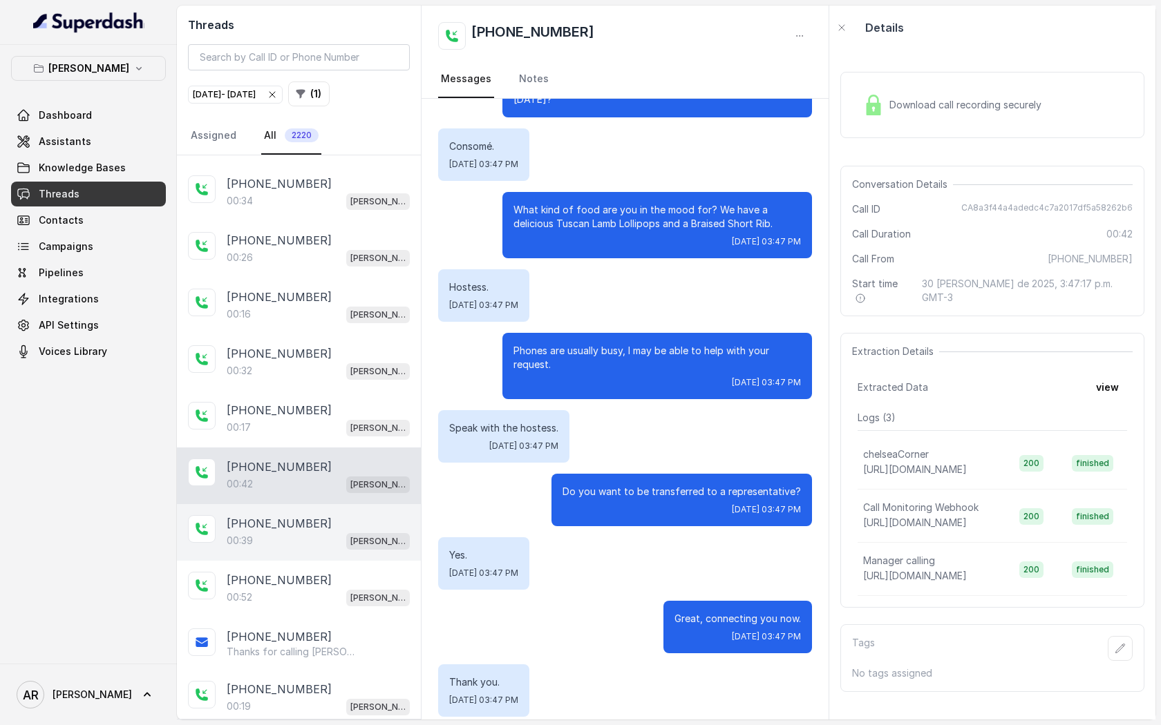
click at [325, 532] on div "00:39 [PERSON_NAME]" at bounding box center [318, 541] width 183 height 18
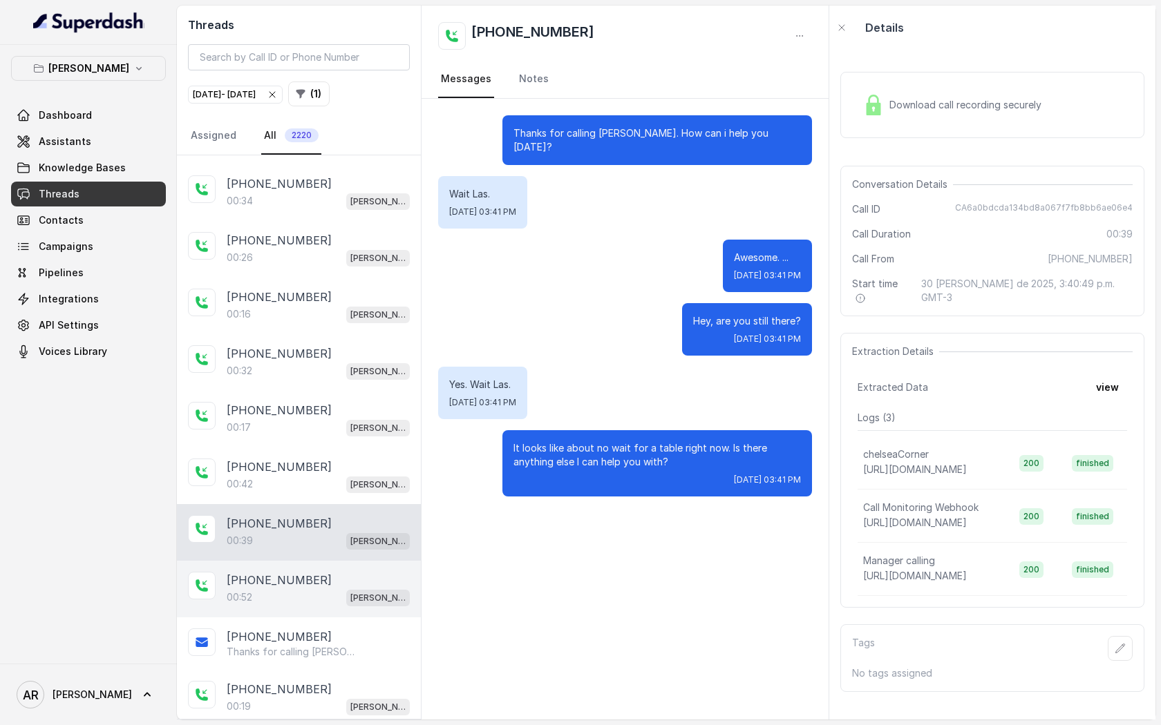
click at [306, 589] on div "00:52 Chelsea Corner" at bounding box center [318, 598] width 183 height 18
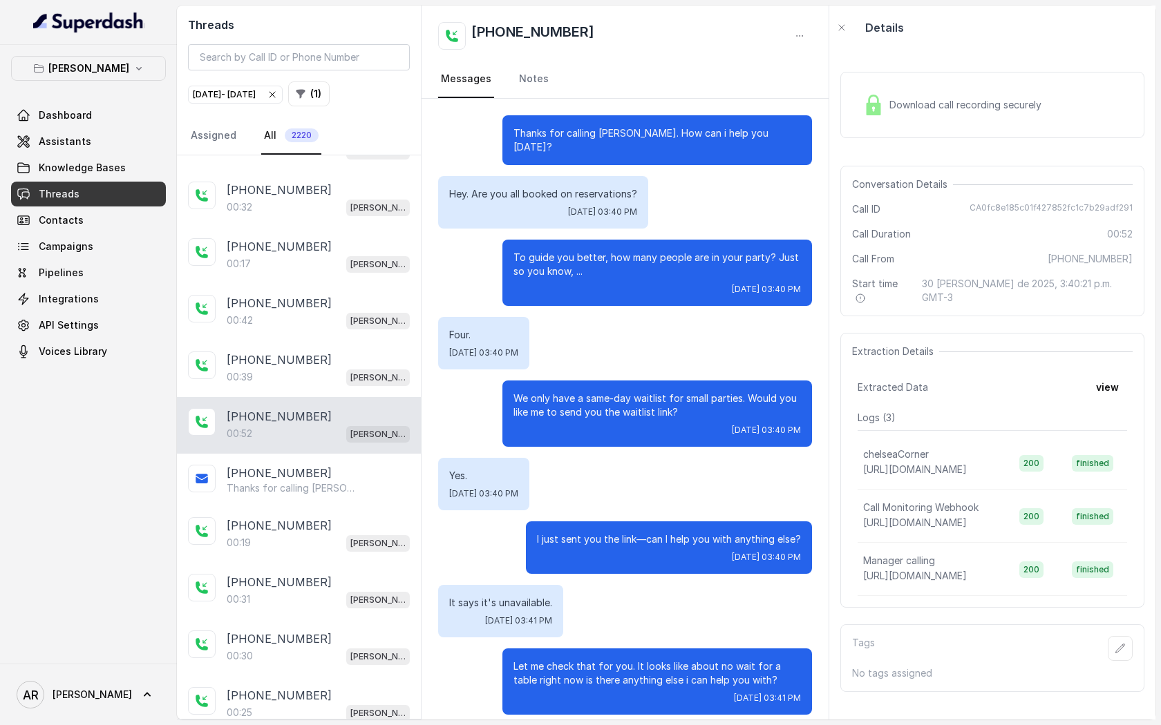
scroll to position [125, 0]
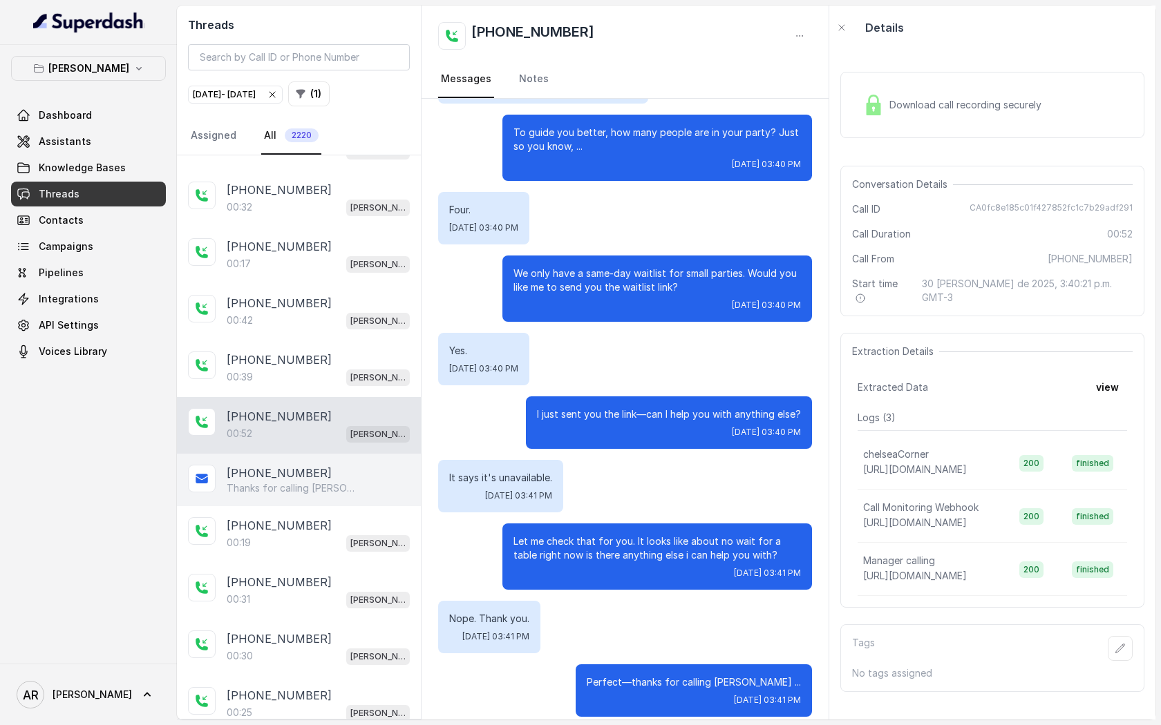
click at [292, 482] on p "Thanks for calling [PERSON_NAME]! Join Waitlist: [URL][DOMAIN_NAME]" at bounding box center [293, 489] width 133 height 14
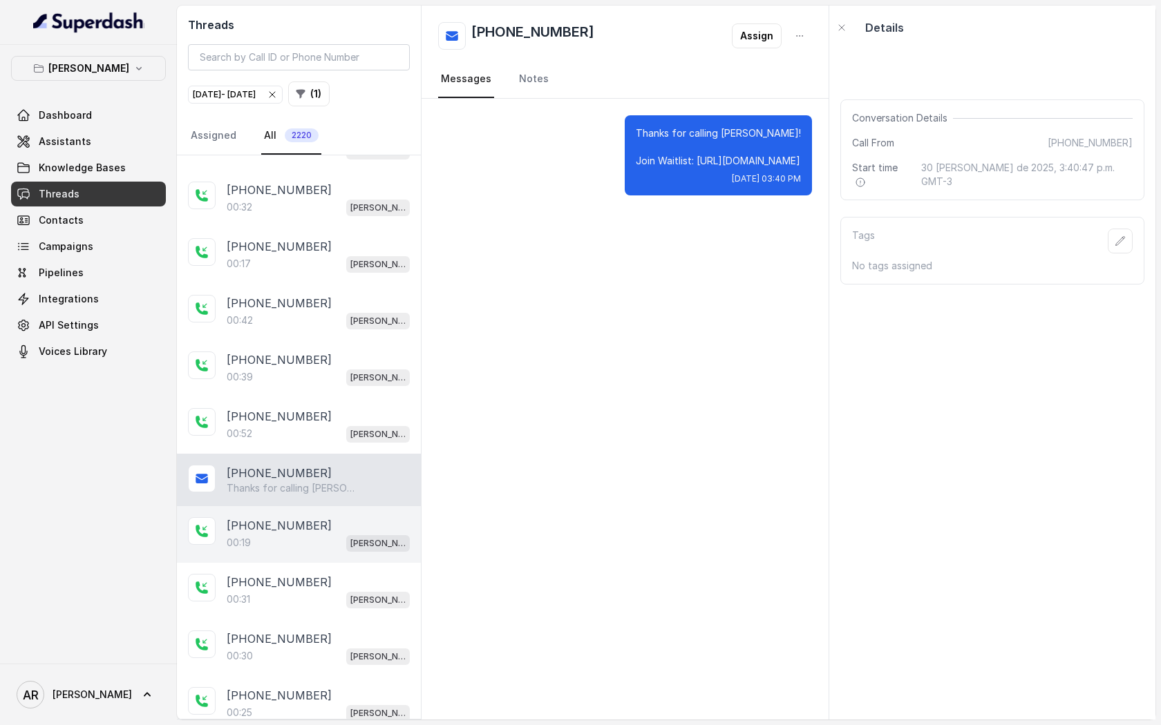
click at [301, 534] on div "00:19 [PERSON_NAME]" at bounding box center [318, 543] width 183 height 18
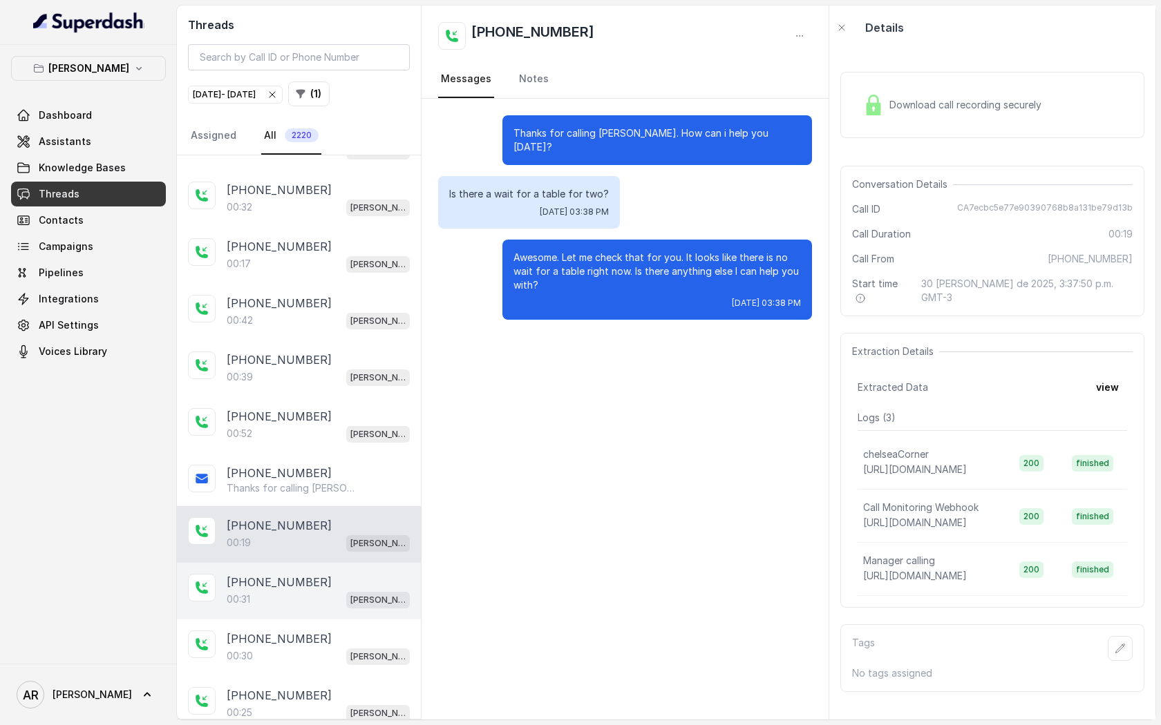
click at [310, 574] on div "[PHONE_NUMBER]" at bounding box center [318, 582] width 183 height 17
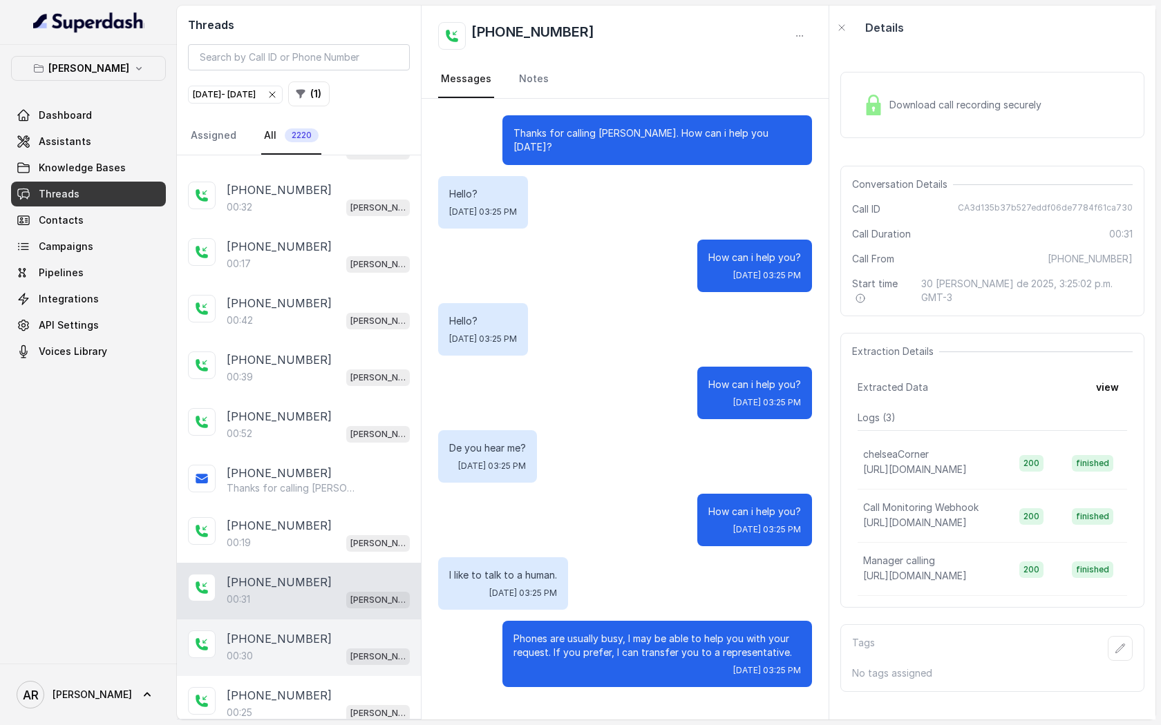
click at [305, 631] on div "[PHONE_NUMBER]" at bounding box center [318, 639] width 183 height 17
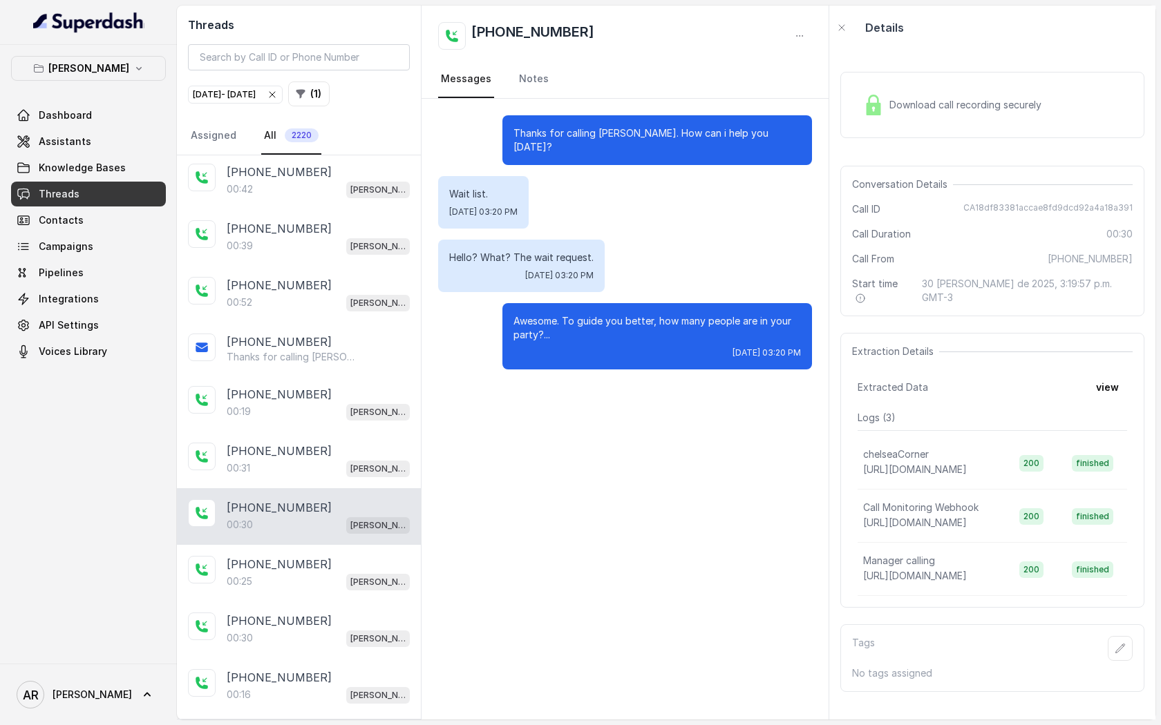
scroll to position [11303, 0]
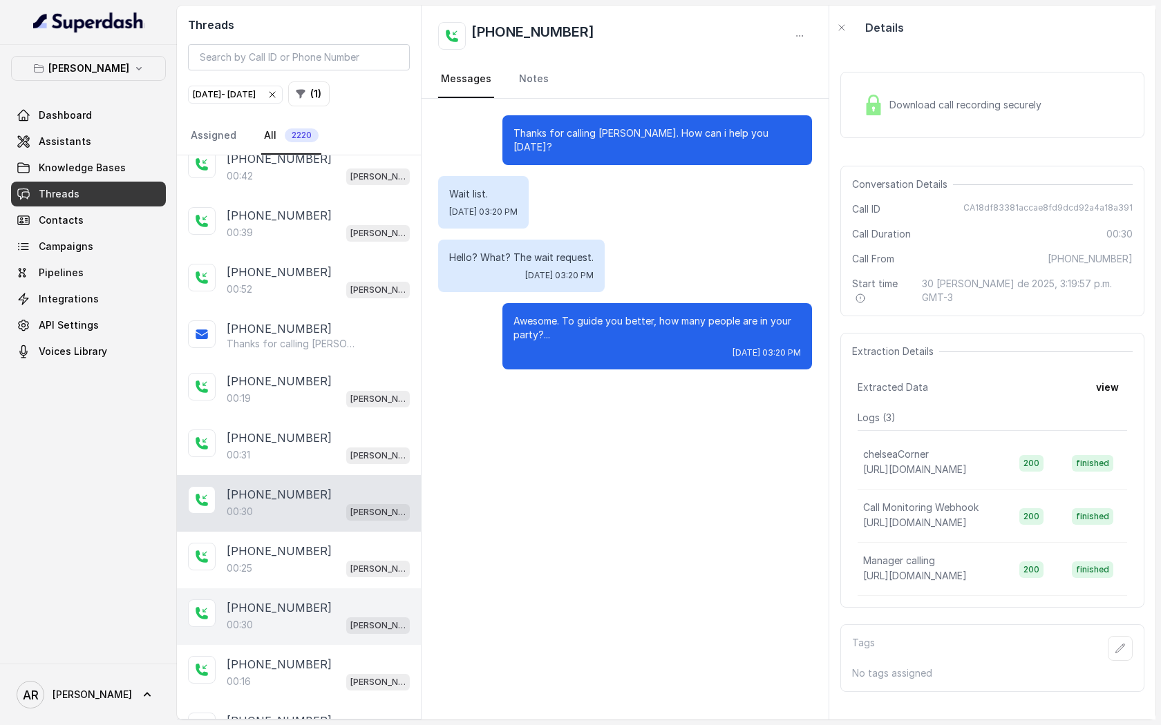
click at [299, 589] on div "[PHONE_NUMBER]:30 [GEOGRAPHIC_DATA]" at bounding box center [299, 617] width 244 height 57
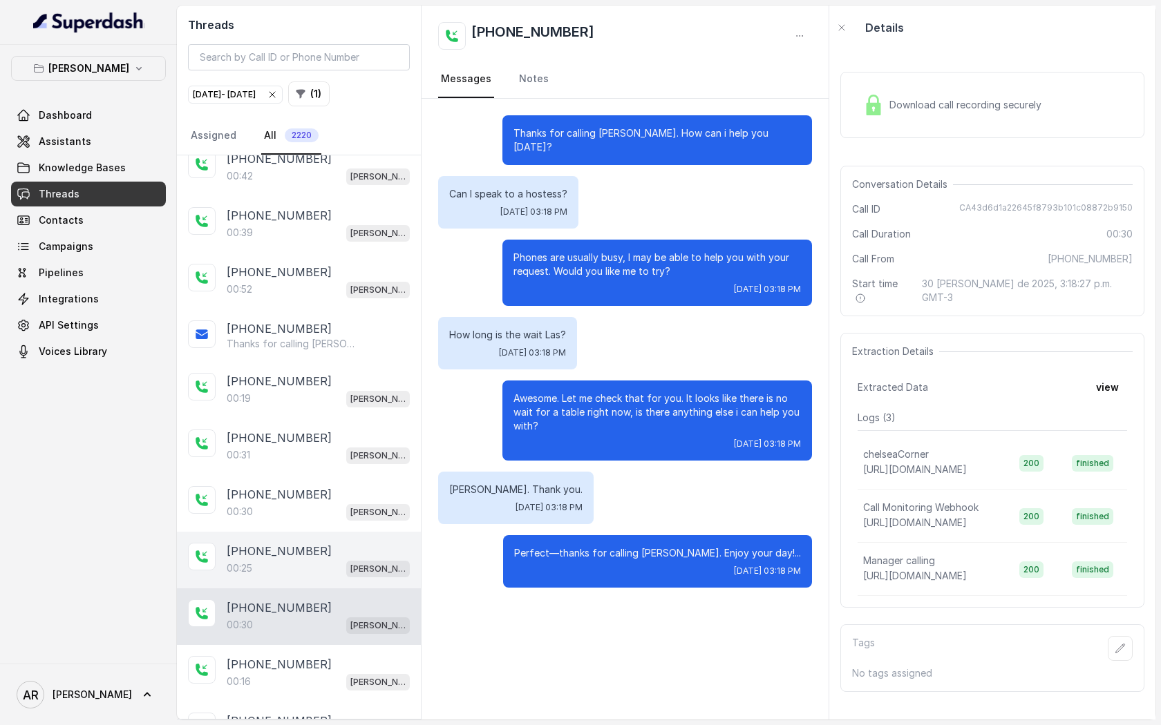
click at [285, 560] on div "00:25 Chelsea Corner" at bounding box center [318, 569] width 183 height 18
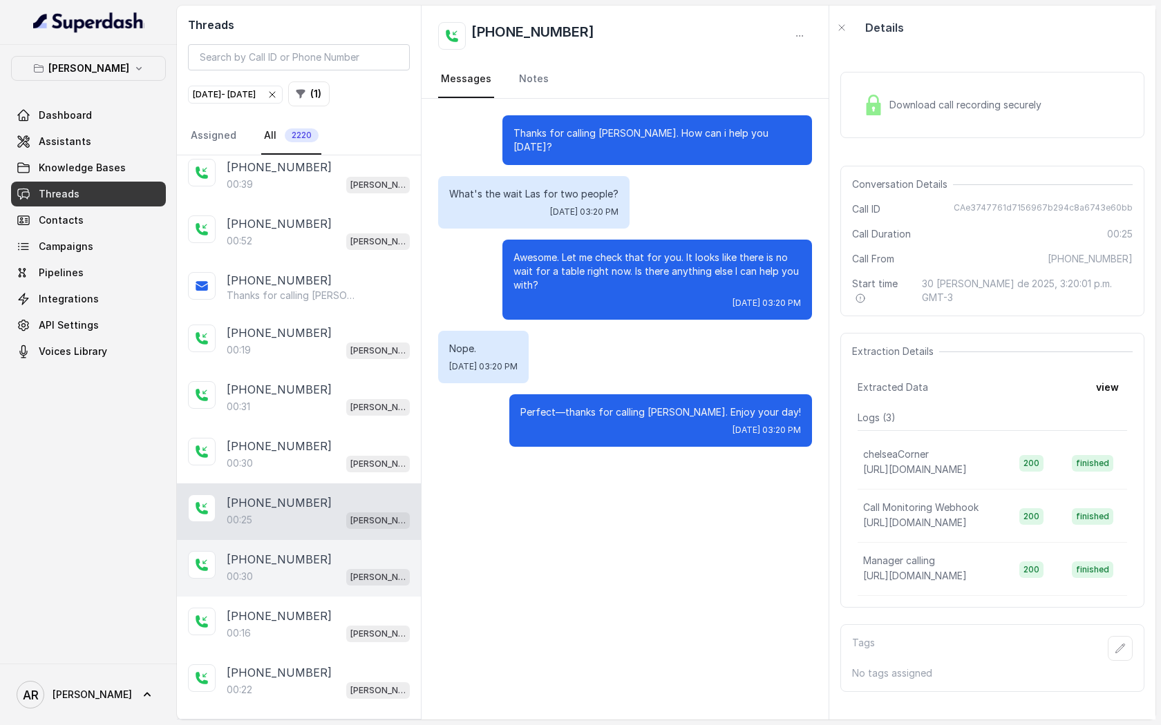
scroll to position [11369, 0]
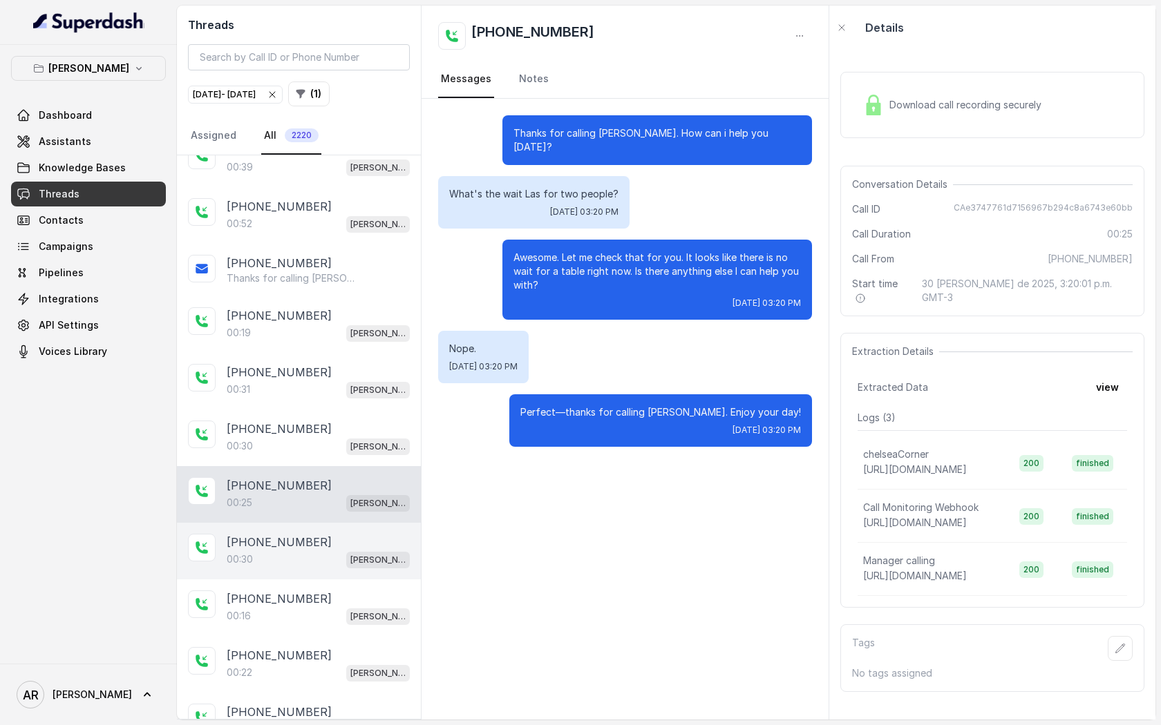
click at [354, 591] on div "[PHONE_NUMBER]" at bounding box center [318, 599] width 183 height 17
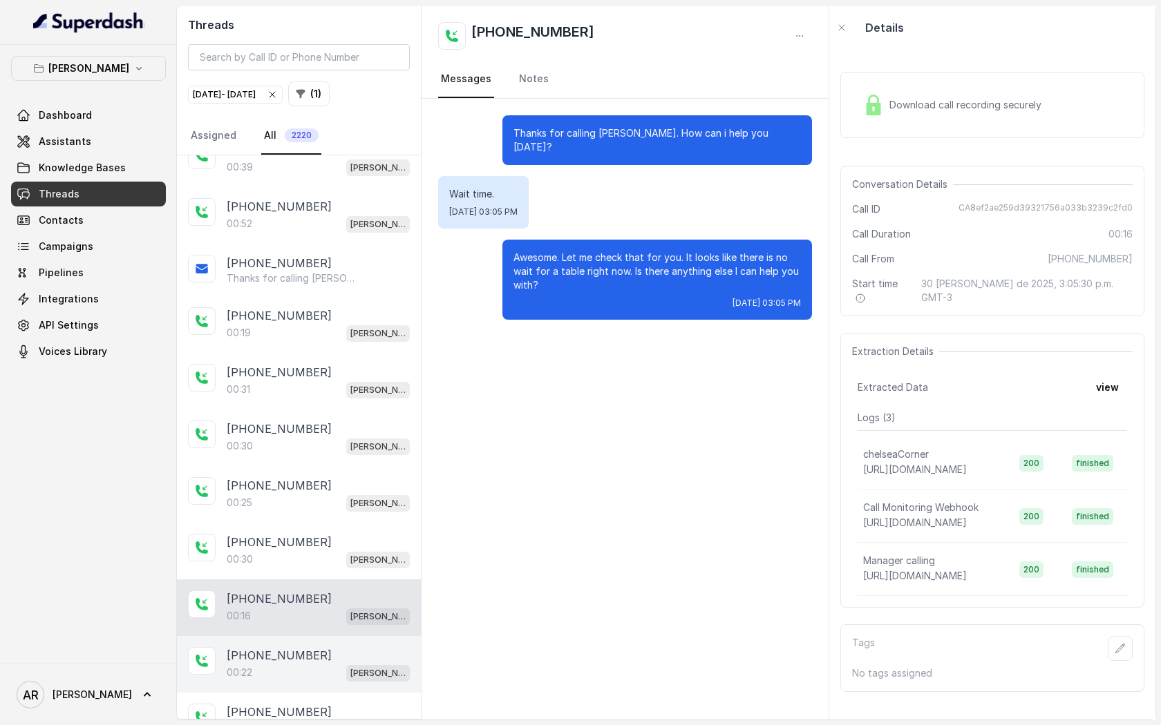
click at [348, 636] on div "[PHONE_NUMBER]:22 [GEOGRAPHIC_DATA]" at bounding box center [299, 664] width 244 height 57
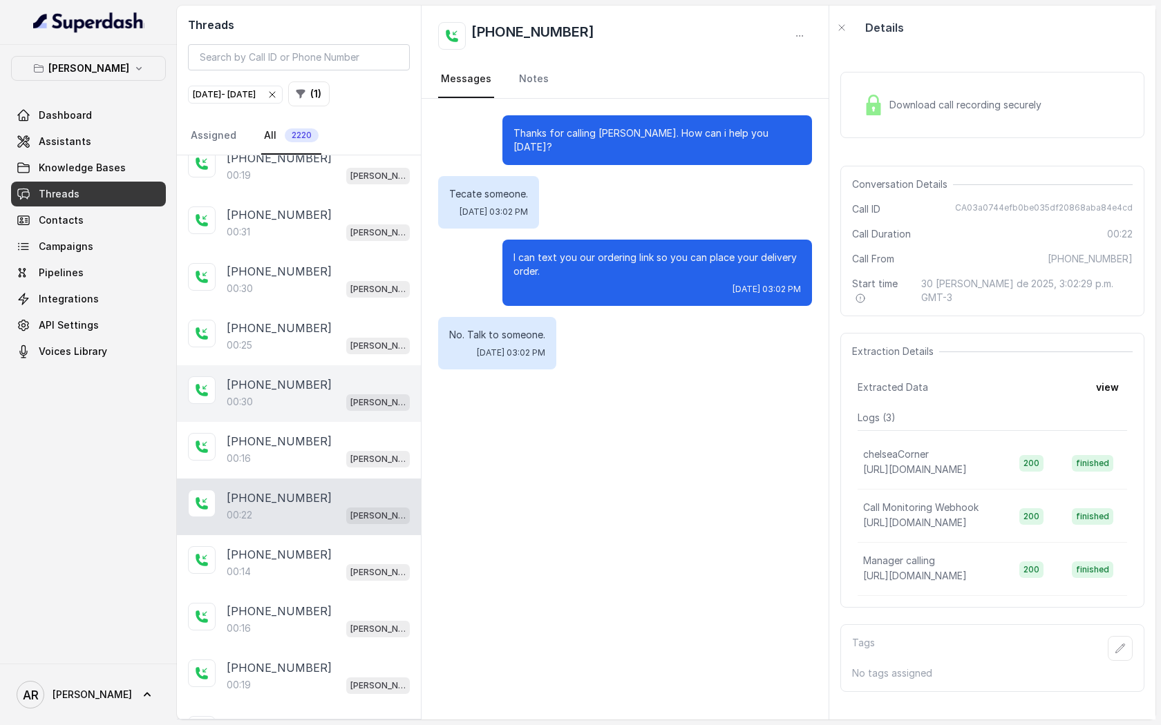
scroll to position [11541, 0]
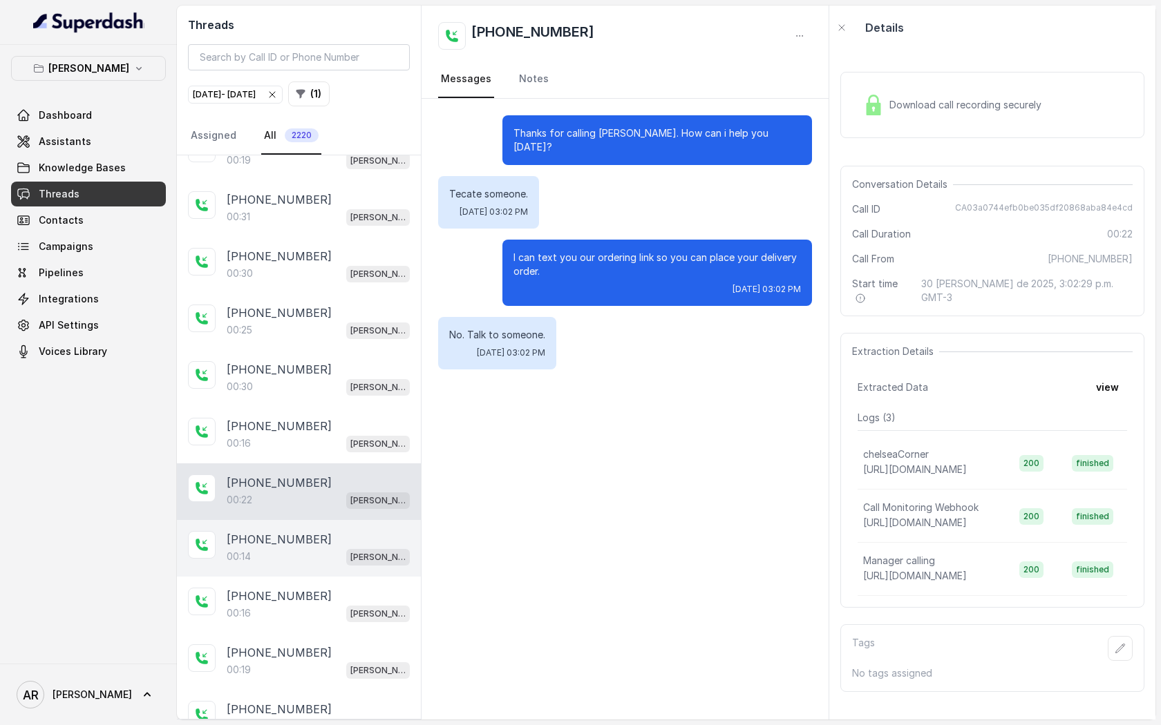
click at [321, 548] on div "00:14 [PERSON_NAME]" at bounding box center [318, 557] width 183 height 18
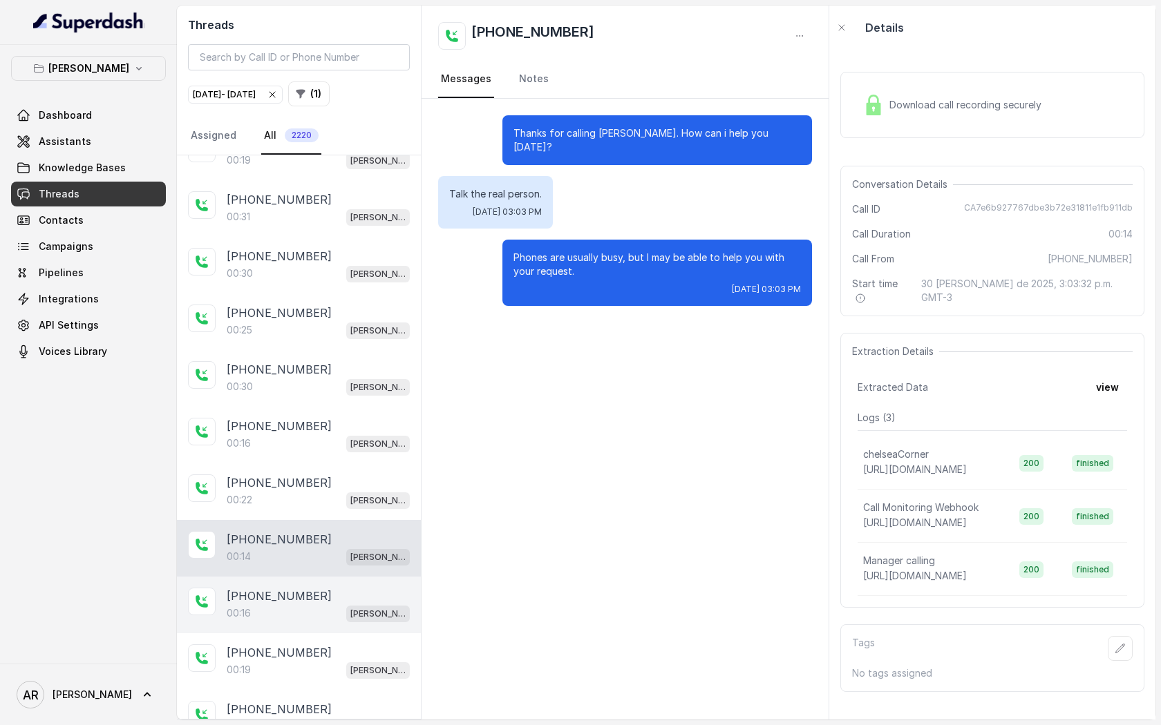
click at [321, 604] on div "00:16 [PERSON_NAME]" at bounding box center [318, 613] width 183 height 18
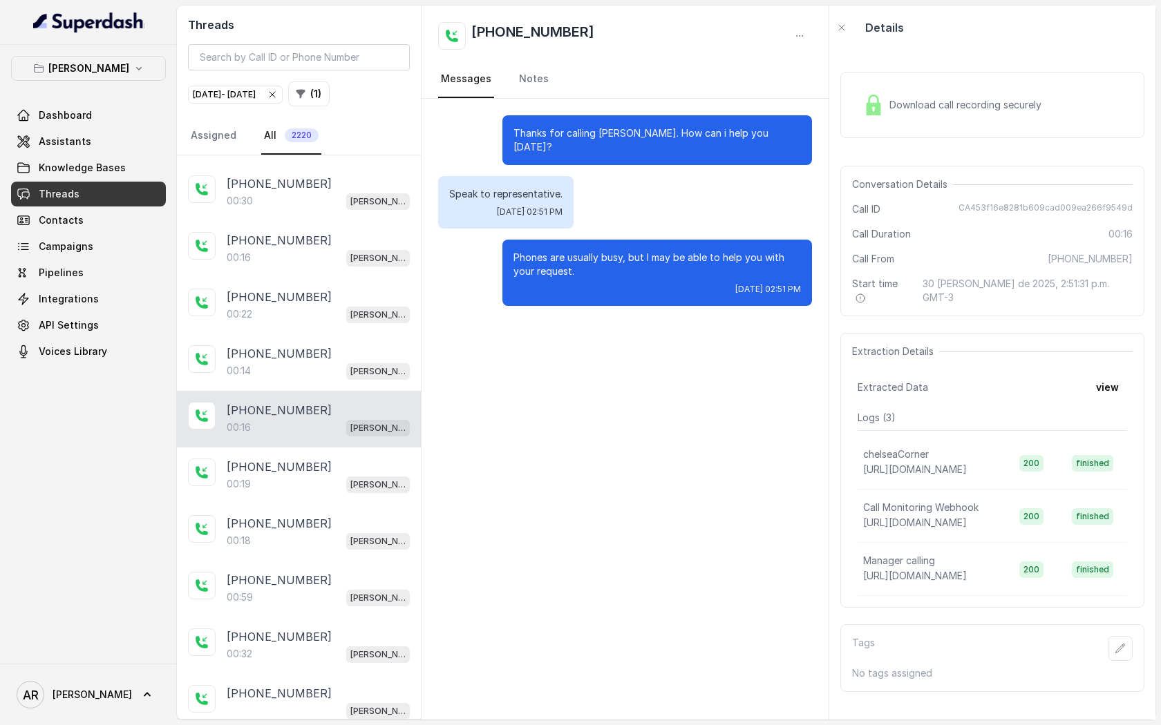
scroll to position [11783, 0]
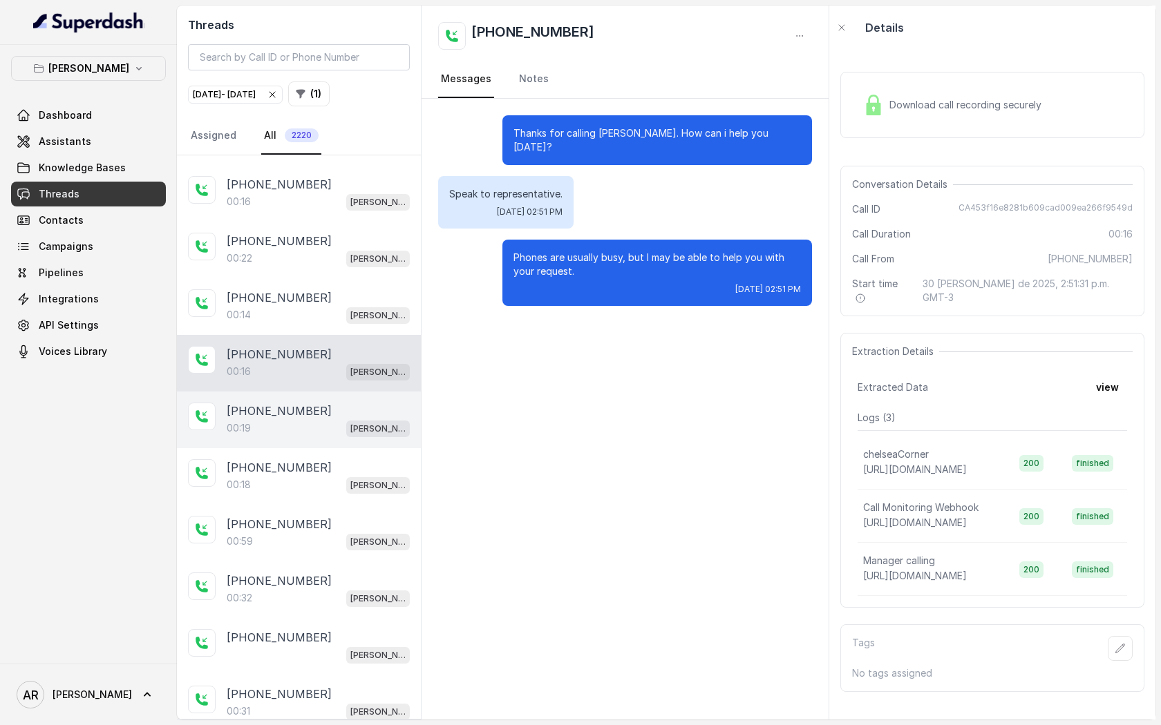
click at [289, 392] on div "[PHONE_NUMBER]:19 [GEOGRAPHIC_DATA]" at bounding box center [299, 420] width 244 height 57
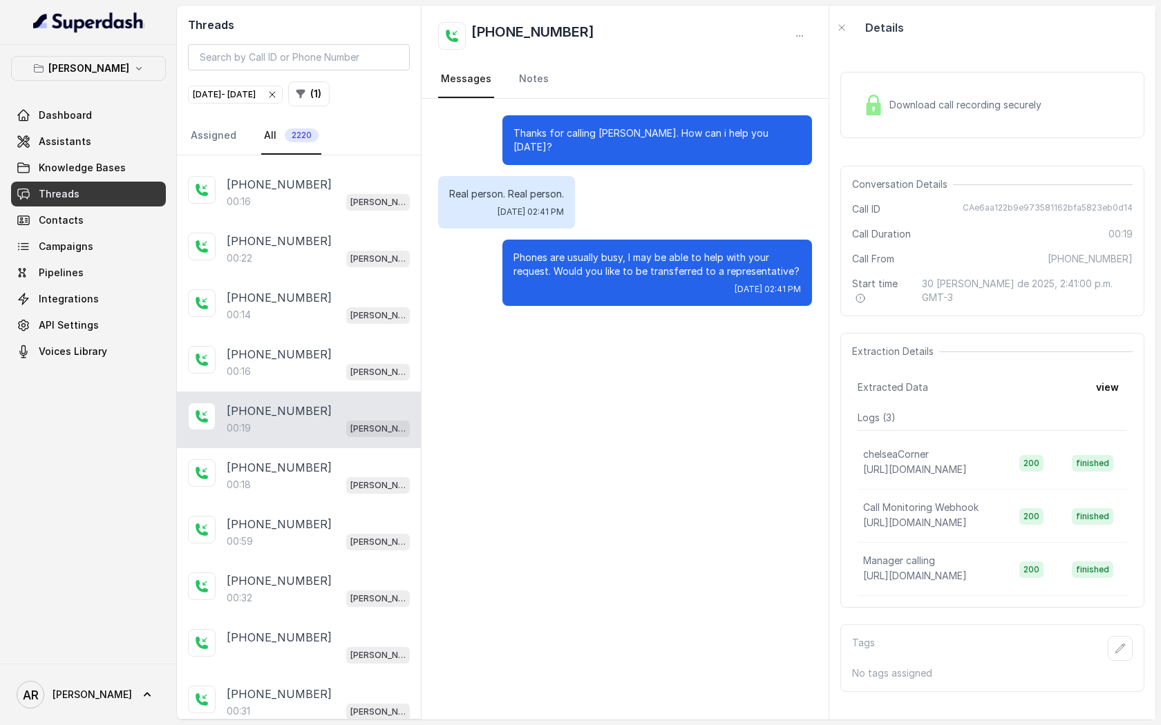
click at [299, 392] on div "[PHONE_NUMBER]:19 [GEOGRAPHIC_DATA]" at bounding box center [299, 420] width 244 height 57
click at [309, 476] on div "00:18 [PERSON_NAME]" at bounding box center [318, 485] width 183 height 18
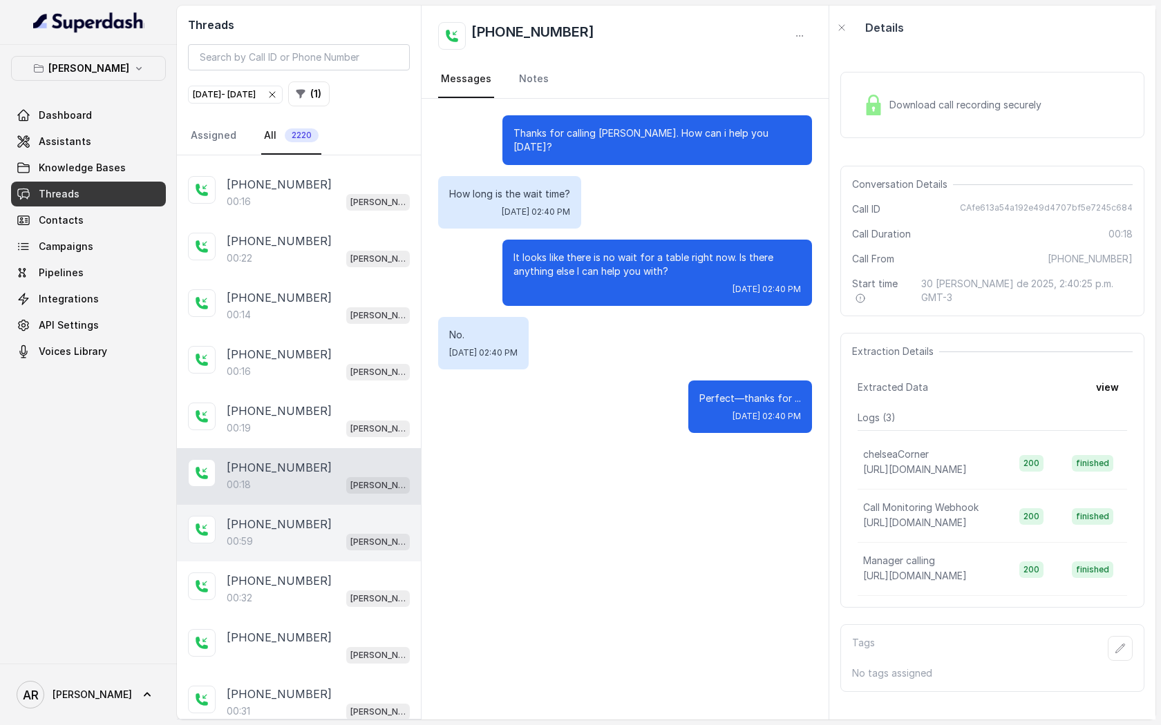
click at [316, 533] on div "00:59 [PERSON_NAME]" at bounding box center [318, 542] width 183 height 18
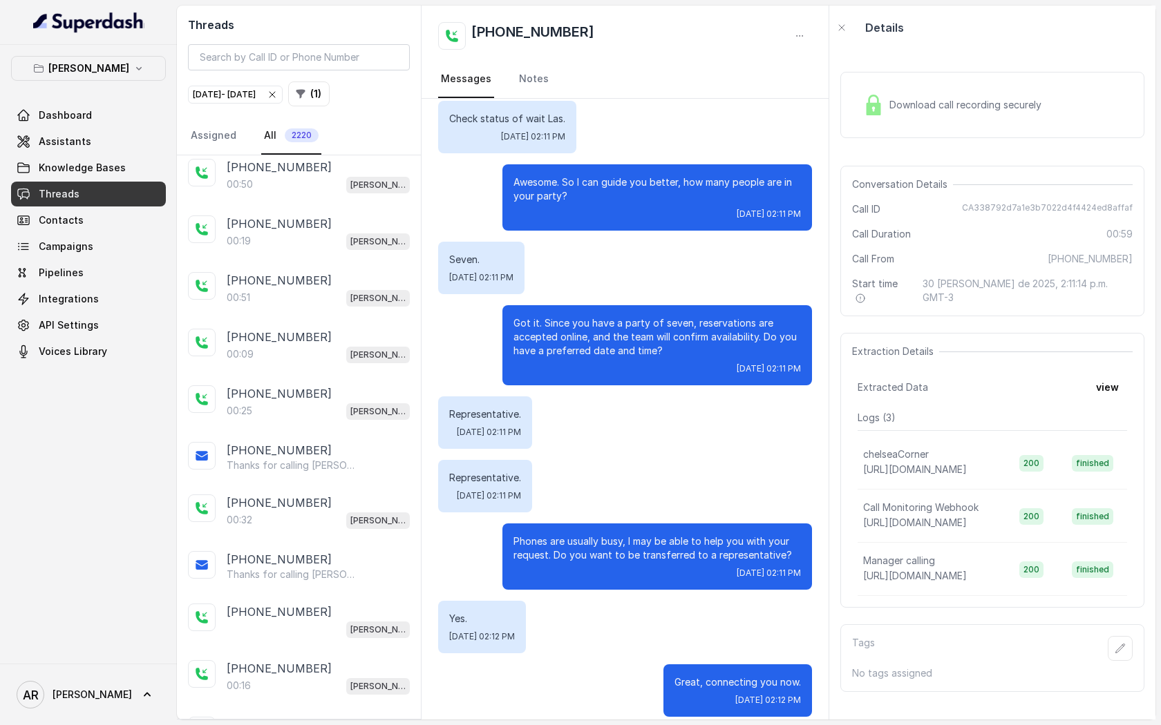
scroll to position [12602, 0]
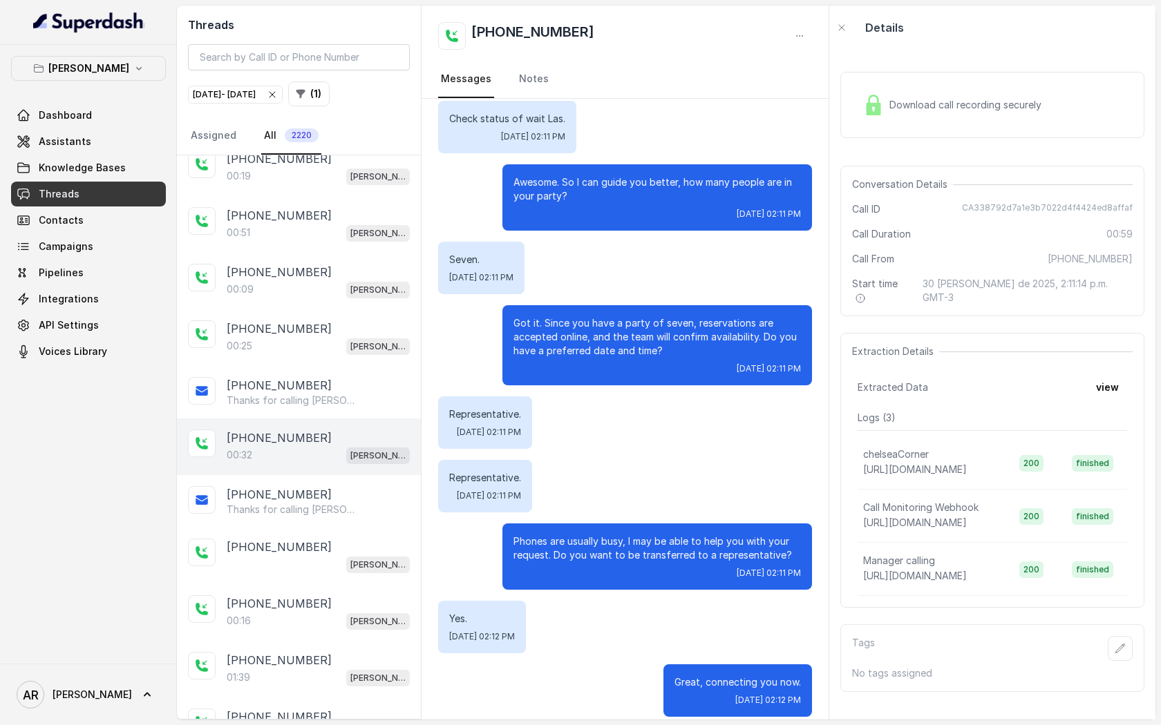
click at [287, 446] on div "00:32 [PERSON_NAME]" at bounding box center [318, 455] width 183 height 18
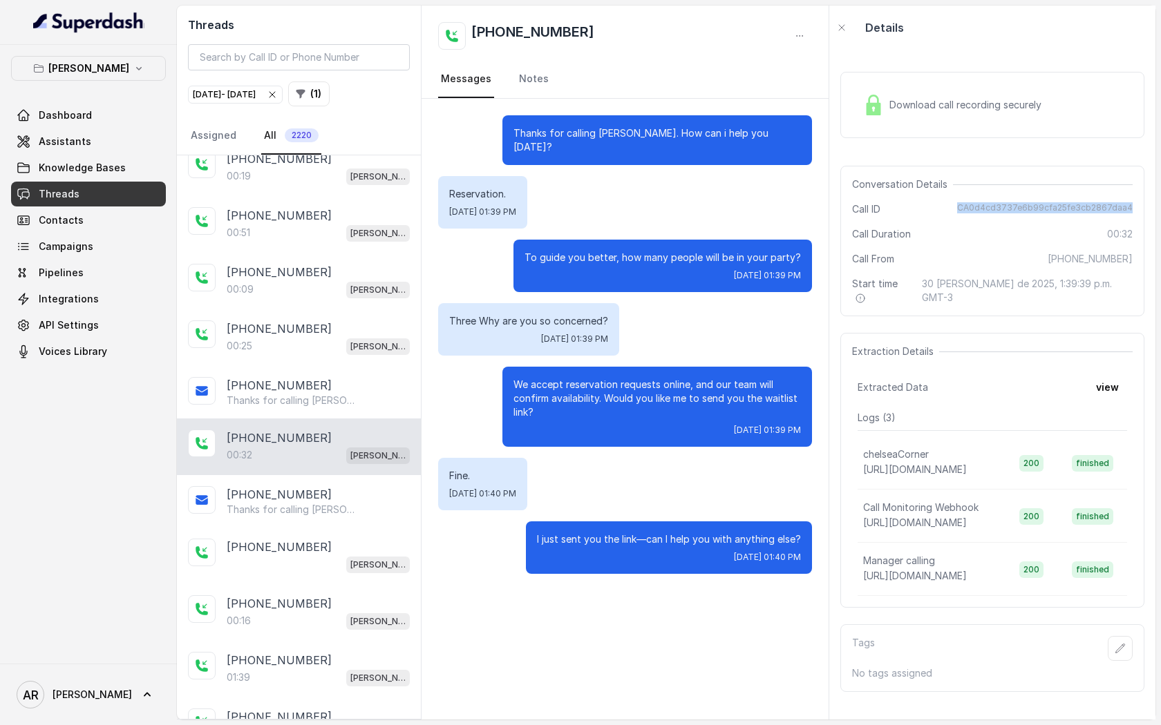
drag, startPoint x: 967, startPoint y: 207, endPoint x: 1142, endPoint y: 213, distance: 174.9
click at [1142, 213] on div "Conversation Details Call ID CA0d4cd3737e6b99cfa25fe3cb2867daa4 Call Duration 0…" at bounding box center [992, 241] width 304 height 151
copy span "CA0d4cd3737e6b99cfa25fe3cb2867daa4"
click at [739, 566] on div "Thanks for calling [PERSON_NAME]. How can i help you [DATE]? Reservation. [DATE…" at bounding box center [624, 345] width 407 height 492
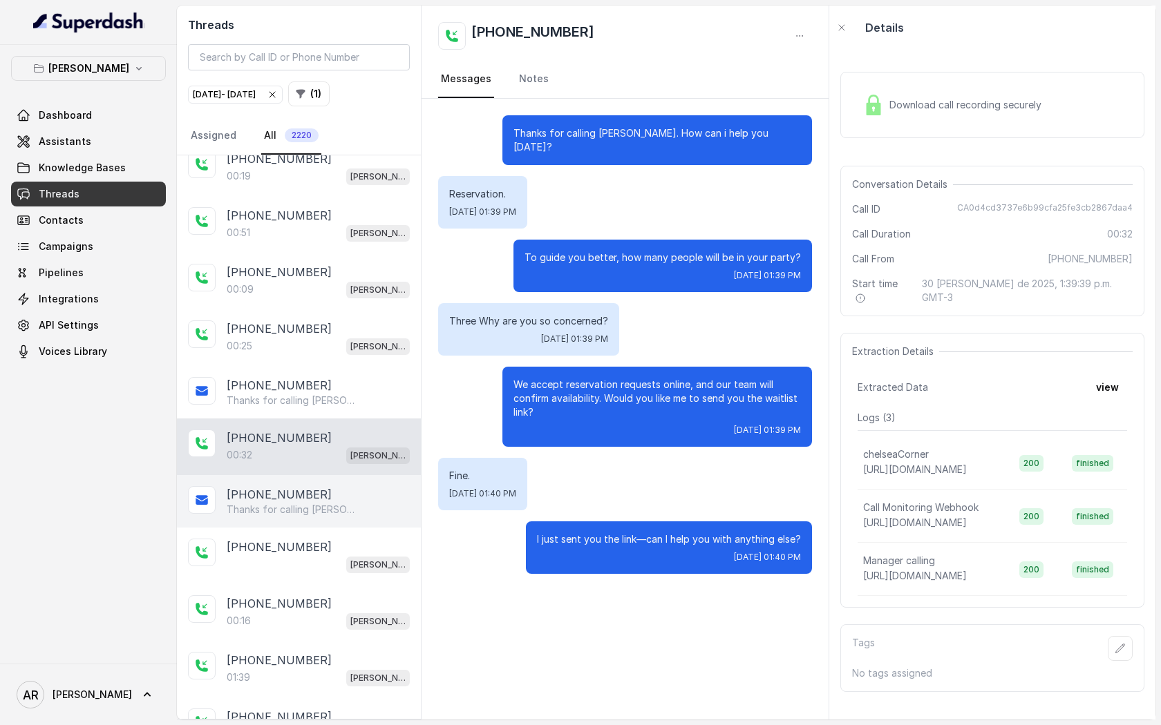
click at [339, 475] on div "[PHONE_NUMBER] Thanks for calling [PERSON_NAME]! Join Waitlist: [URL][DOMAIN_NA…" at bounding box center [299, 501] width 244 height 53
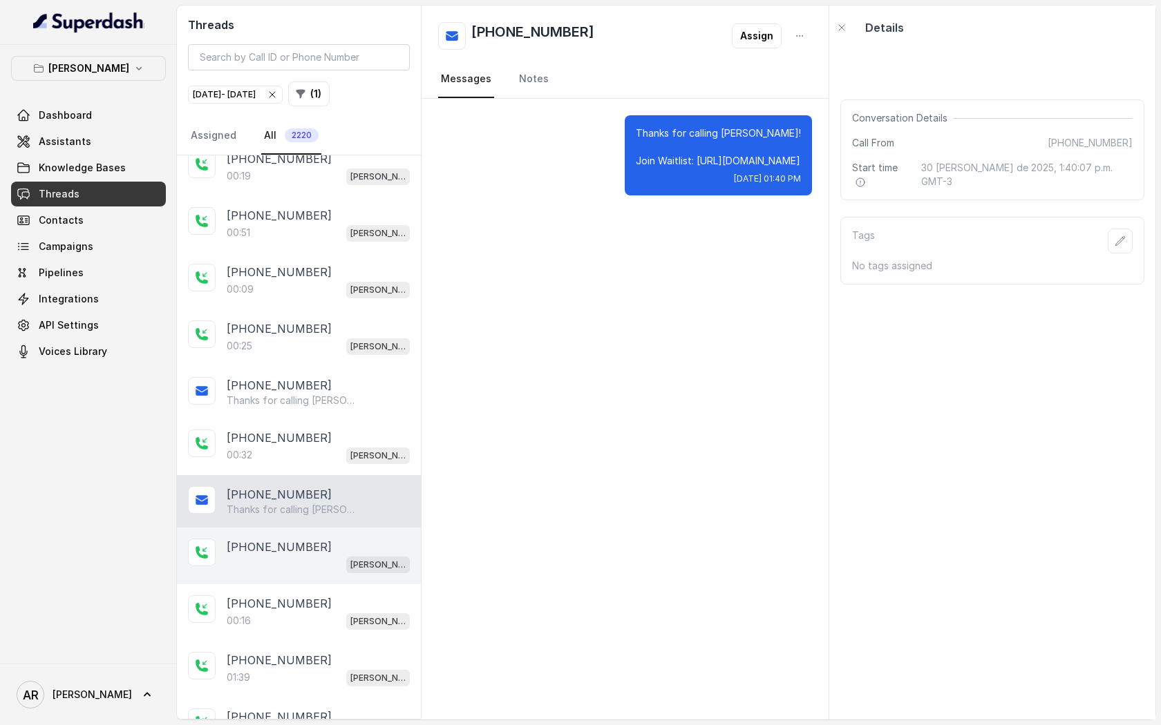
click at [336, 539] on div "[PHONE_NUMBER]" at bounding box center [318, 547] width 183 height 17
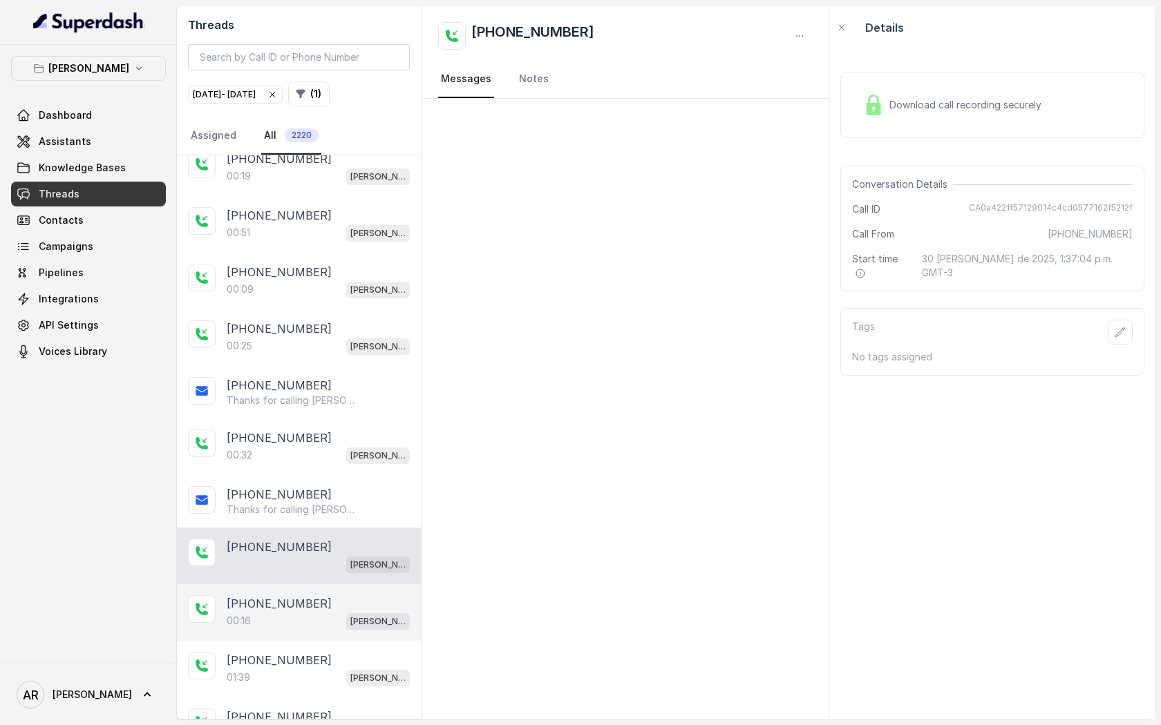
click at [318, 612] on div "00:16 [PERSON_NAME]" at bounding box center [318, 621] width 183 height 18
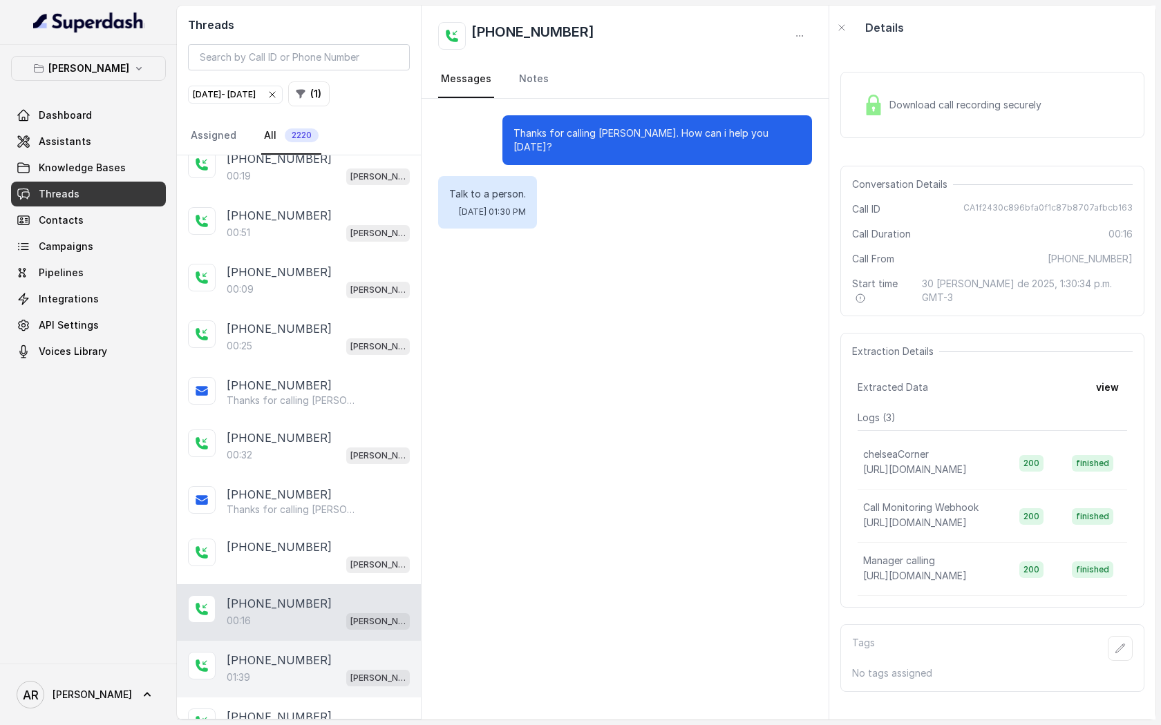
click at [324, 652] on div "[PHONE_NUMBER]" at bounding box center [318, 660] width 183 height 17
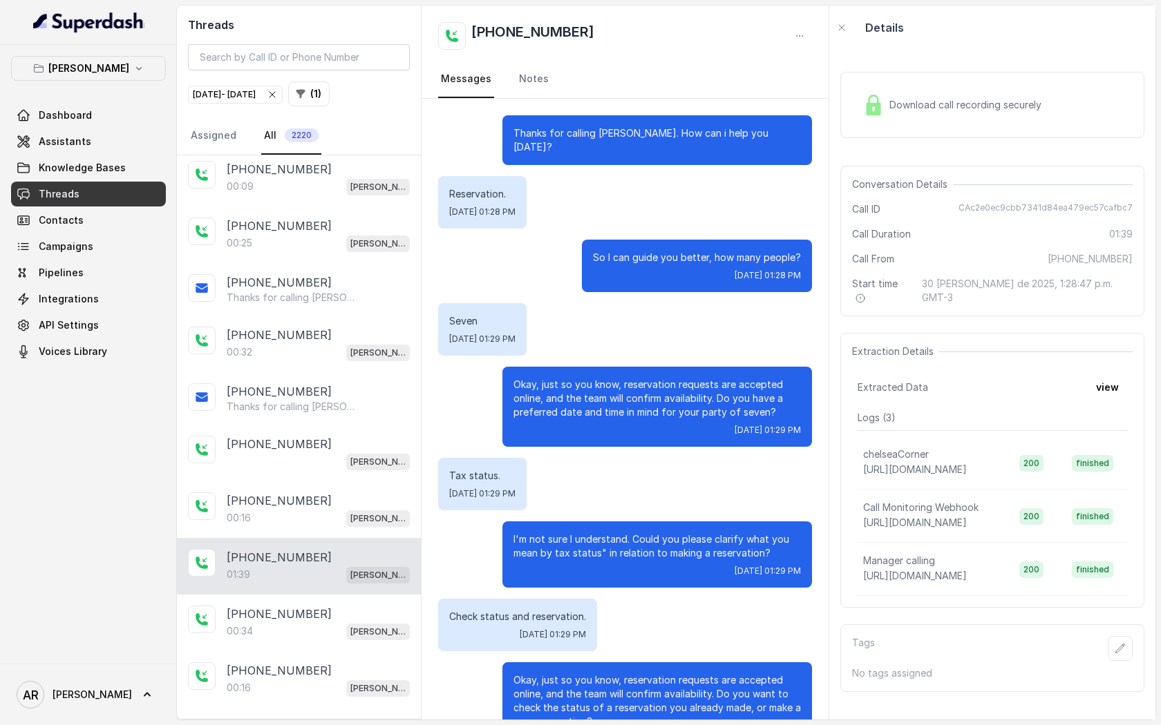
scroll to position [708, 0]
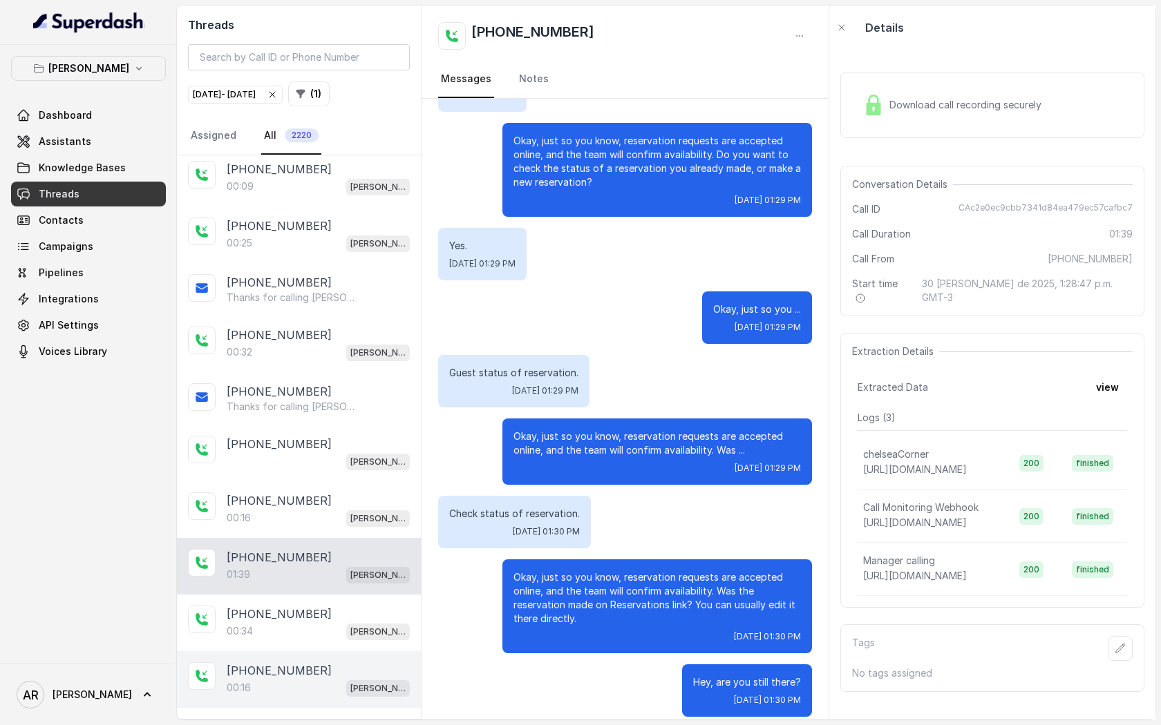
click at [294, 679] on div "00:16 [PERSON_NAME]" at bounding box center [318, 688] width 183 height 18
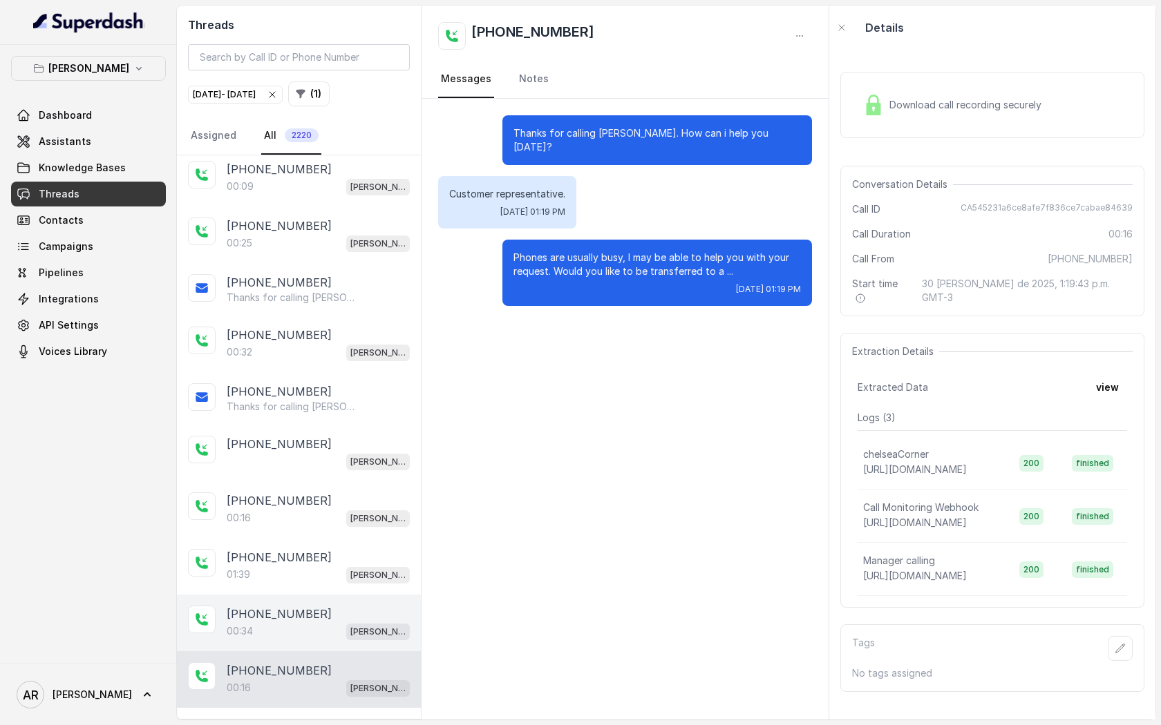
click at [289, 622] on div "00:34 [PERSON_NAME]" at bounding box center [318, 631] width 183 height 18
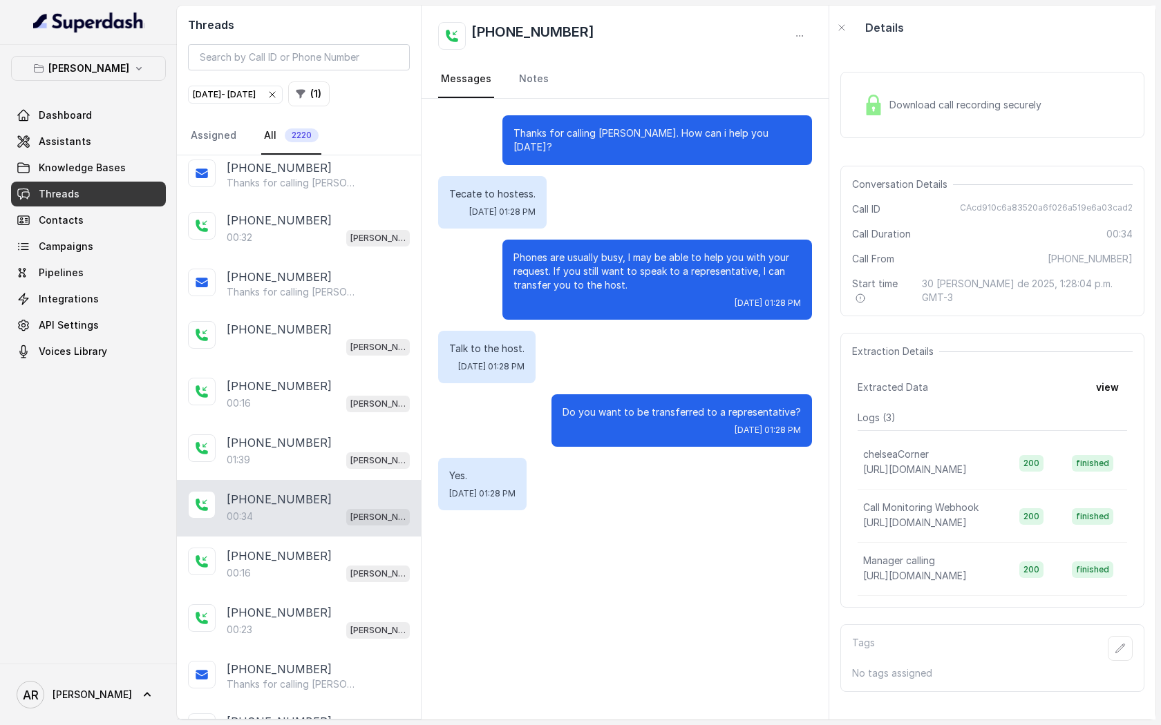
click at [289, 621] on div "00:23 [PERSON_NAME]" at bounding box center [318, 630] width 183 height 18
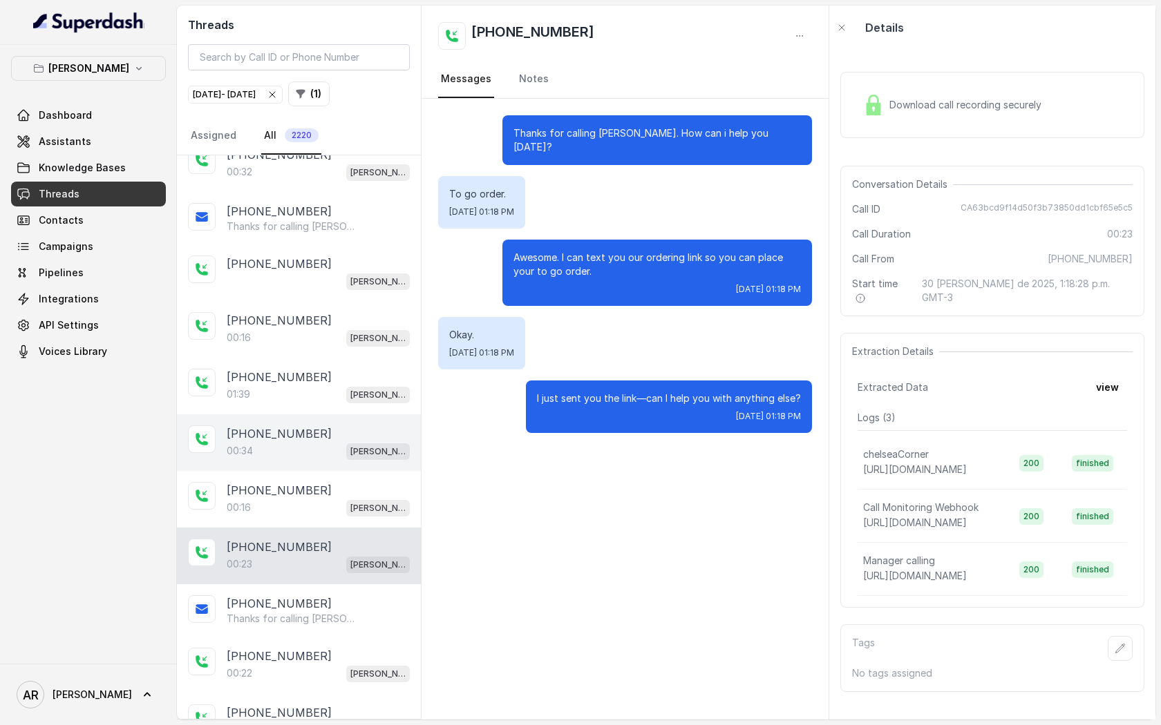
scroll to position [12904, 0]
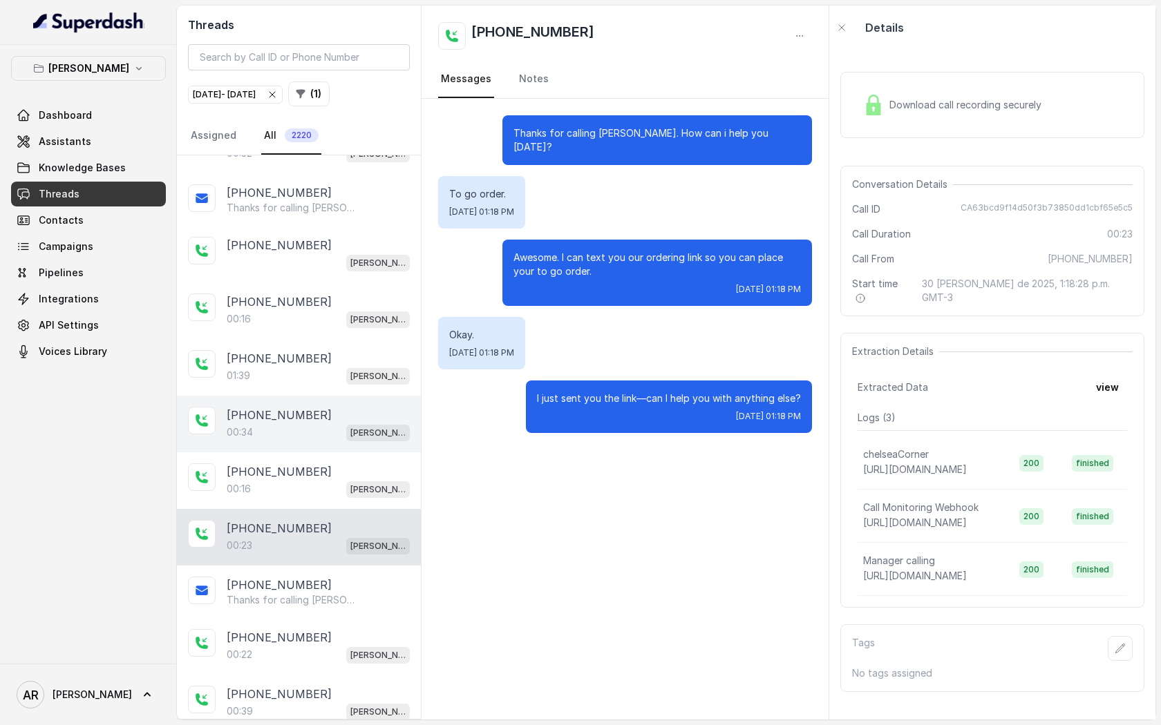
click at [289, 629] on p "[PHONE_NUMBER]" at bounding box center [279, 637] width 105 height 17
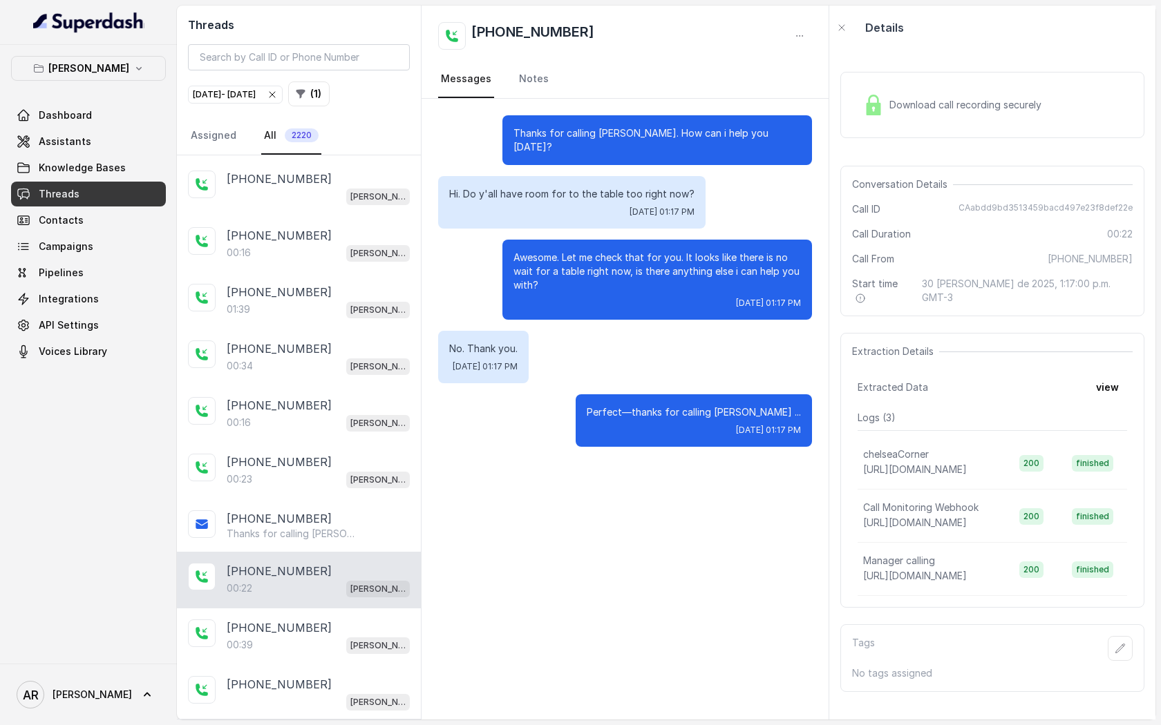
scroll to position [12994, 0]
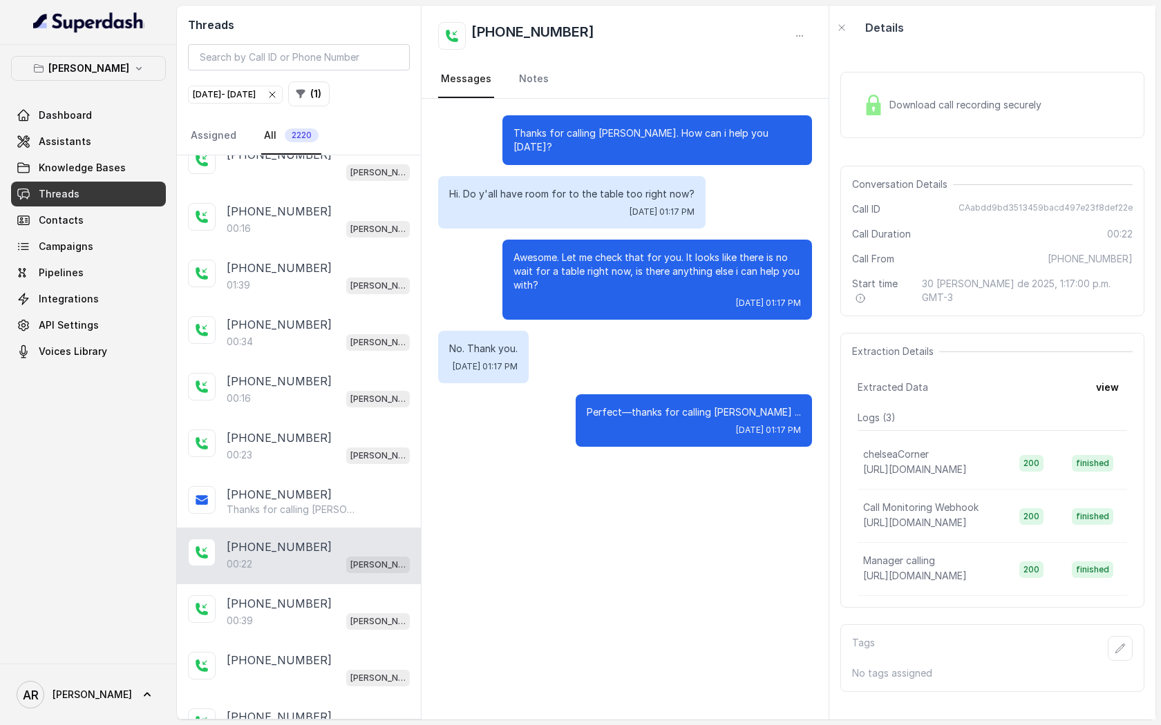
click at [289, 584] on div "[PHONE_NUMBER]:39 [GEOGRAPHIC_DATA]" at bounding box center [299, 612] width 244 height 57
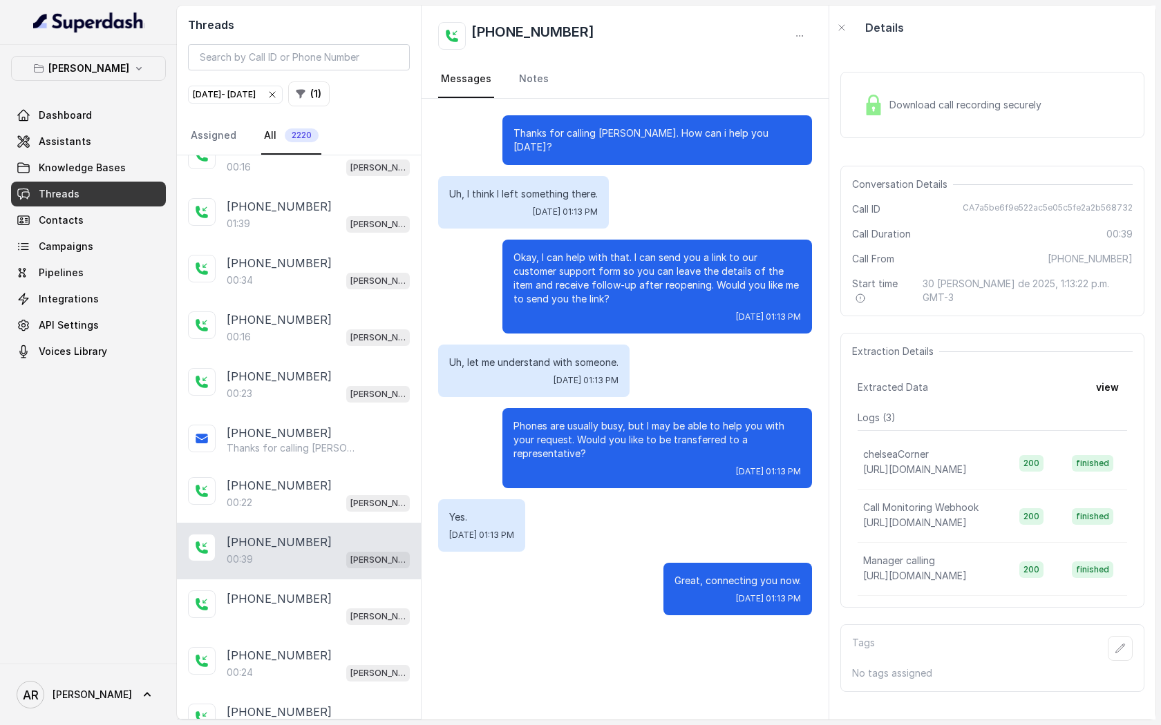
scroll to position [13067, 0]
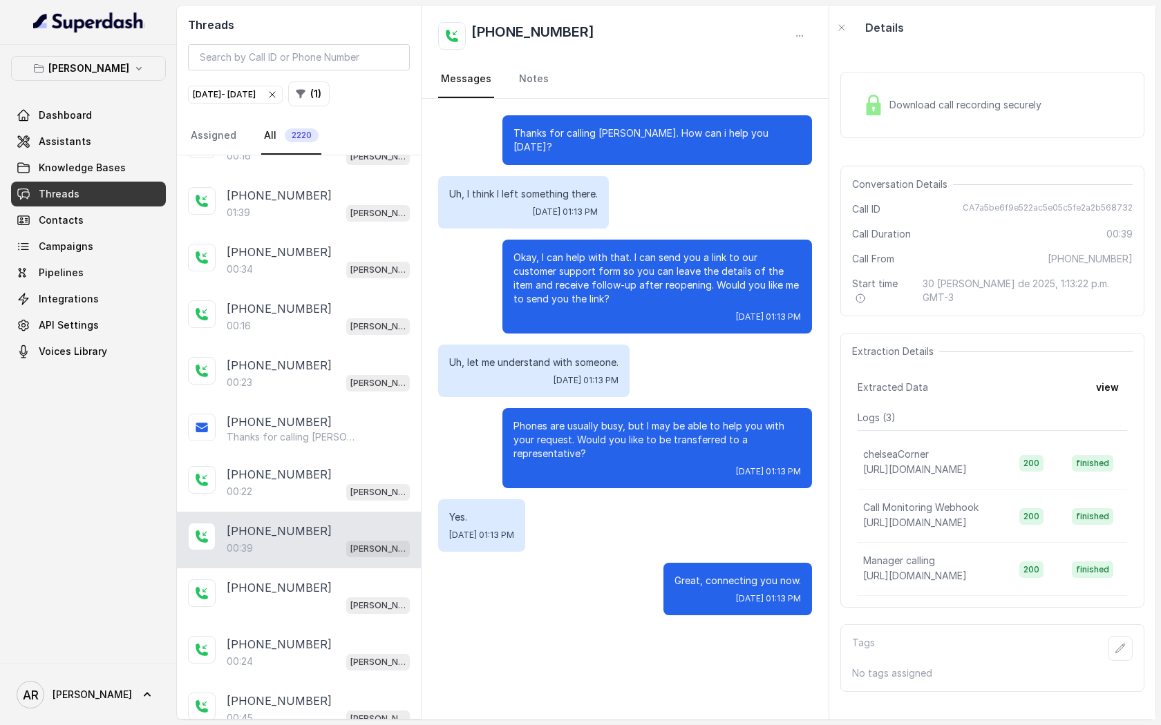
click at [343, 636] on div "[PHONE_NUMBER]" at bounding box center [318, 644] width 183 height 17
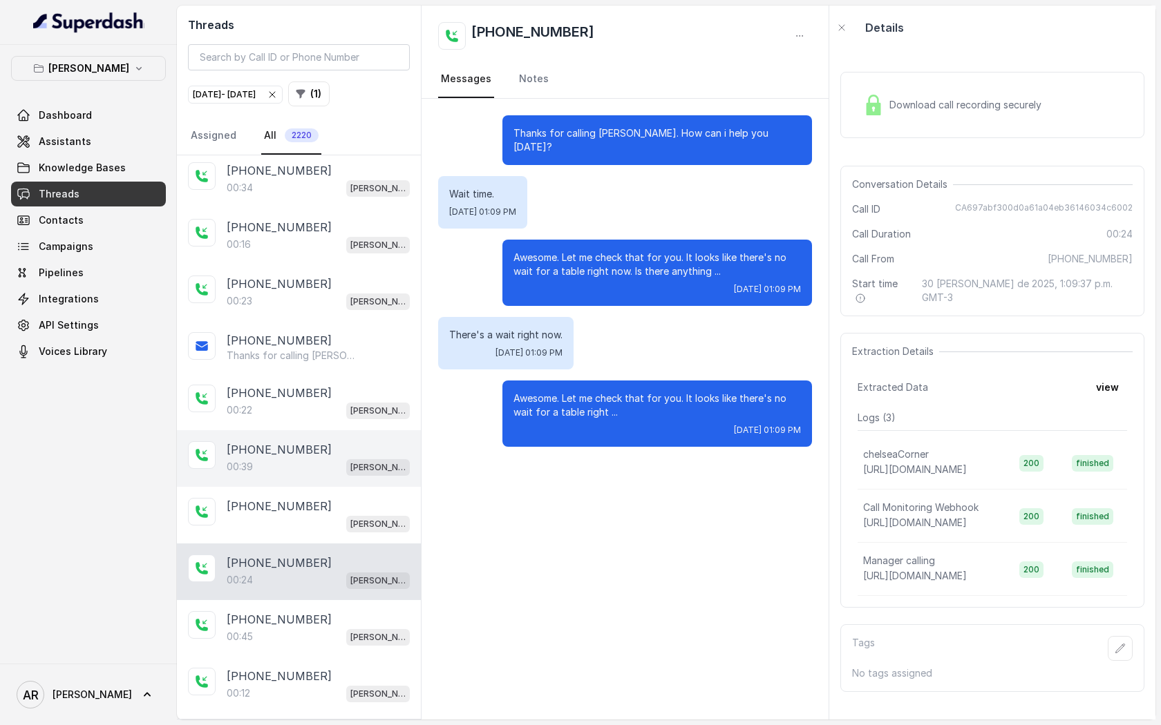
scroll to position [13174, 0]
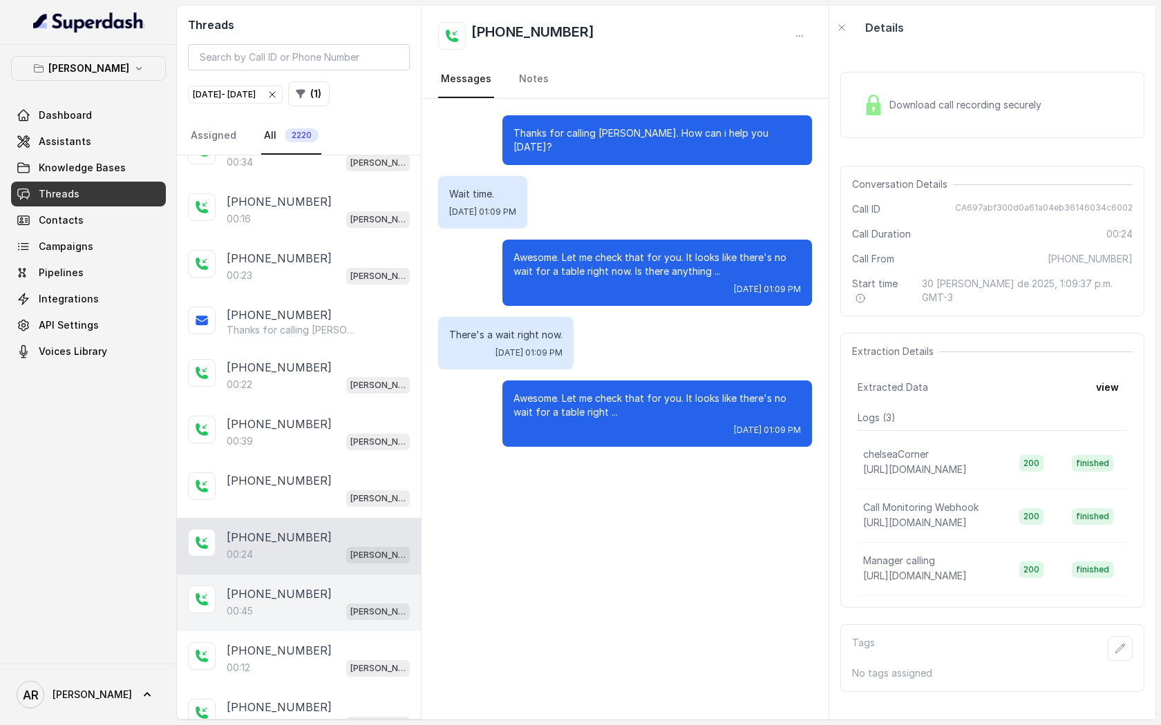
click at [326, 602] on div "00:45 [PERSON_NAME]" at bounding box center [318, 611] width 183 height 18
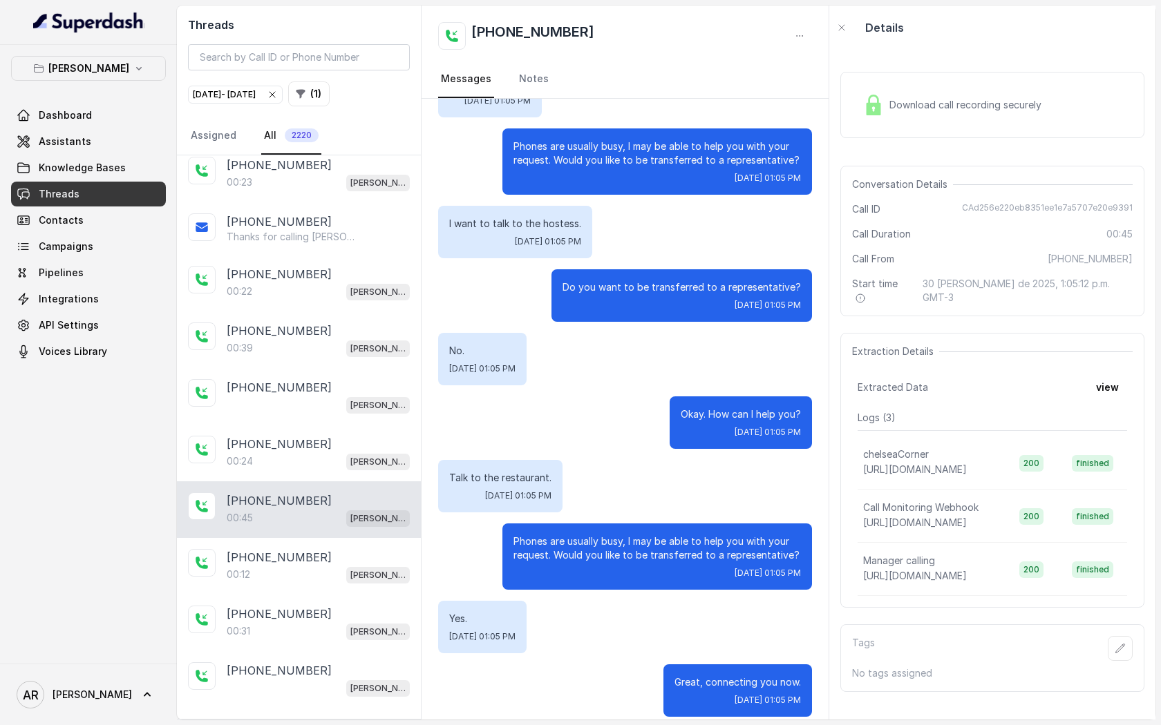
scroll to position [13284, 0]
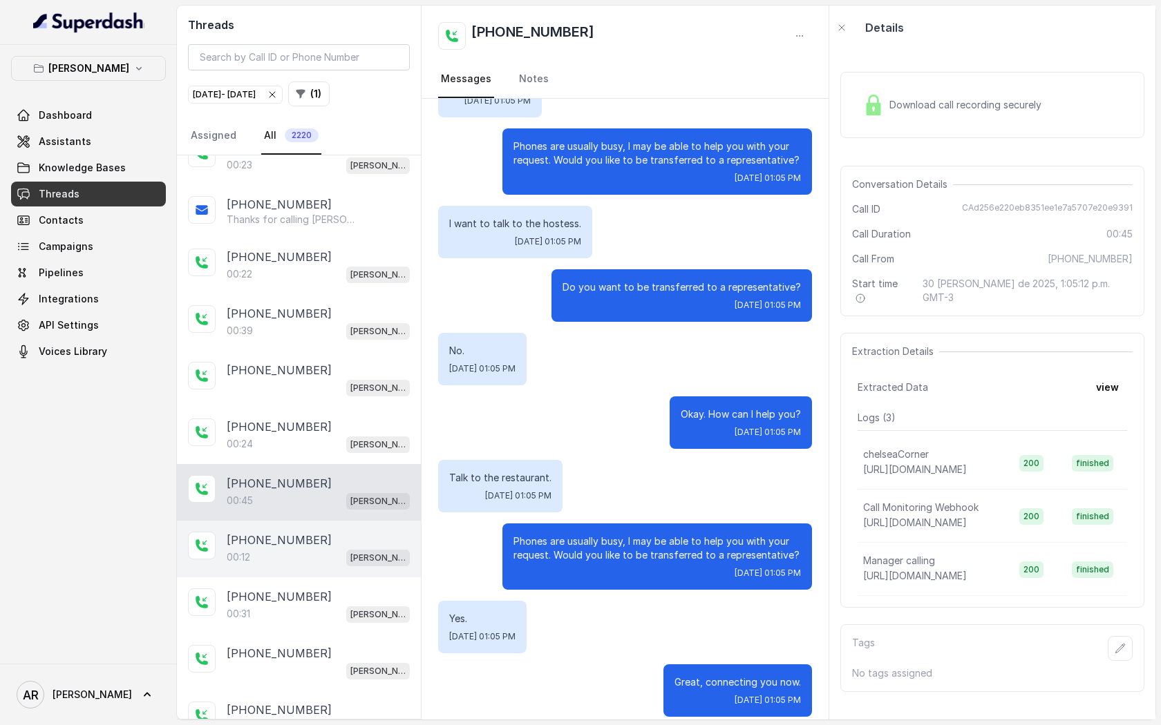
click at [316, 549] on div "00:12 [PERSON_NAME]" at bounding box center [318, 558] width 183 height 18
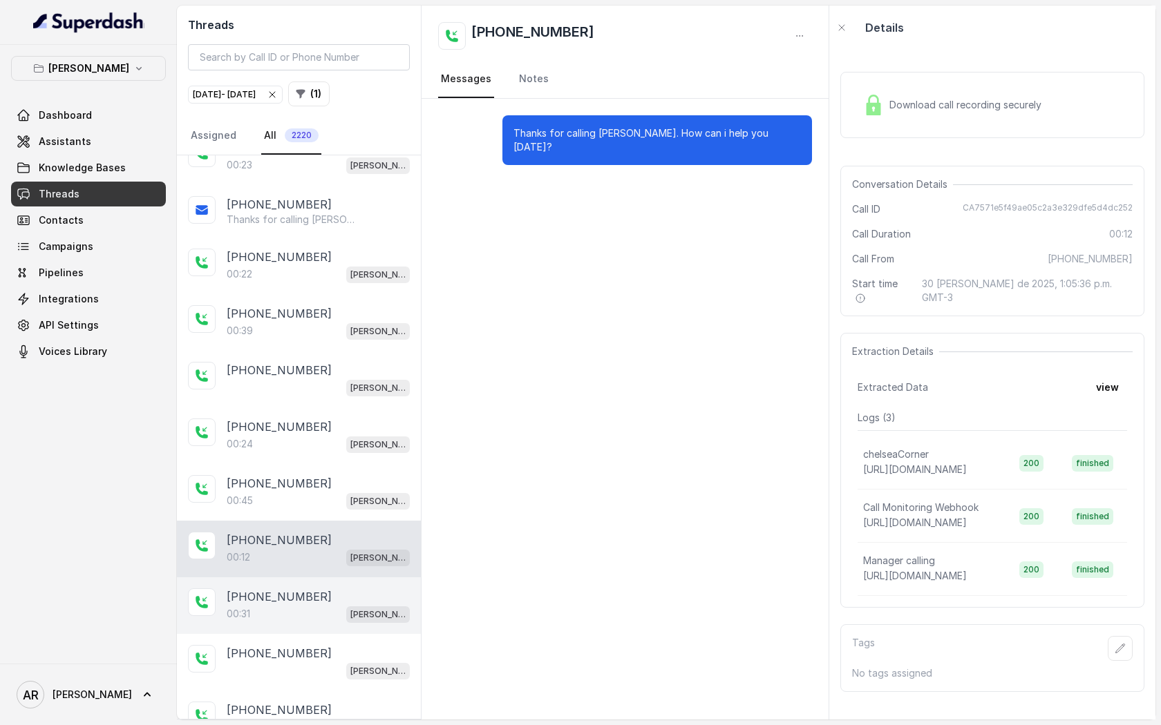
click at [316, 578] on div "[PHONE_NUMBER]:31 [GEOGRAPHIC_DATA]" at bounding box center [299, 606] width 244 height 57
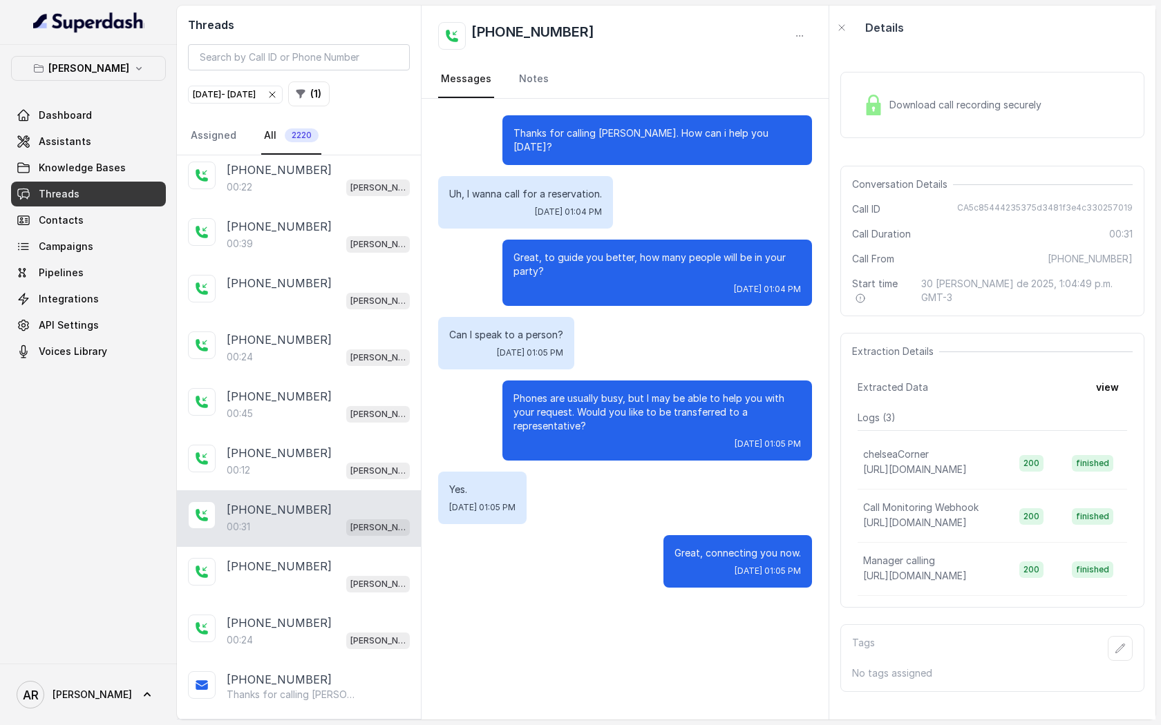
scroll to position [13380, 0]
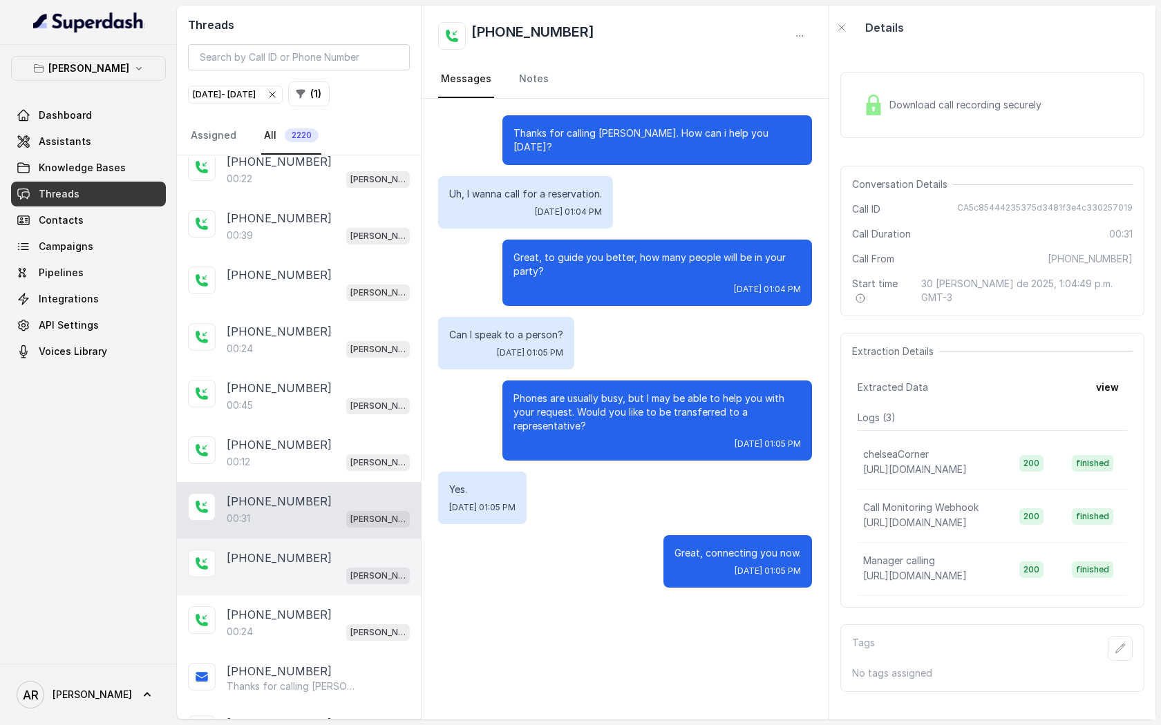
click at [312, 550] on div "[PHONE_NUMBER]" at bounding box center [318, 558] width 183 height 17
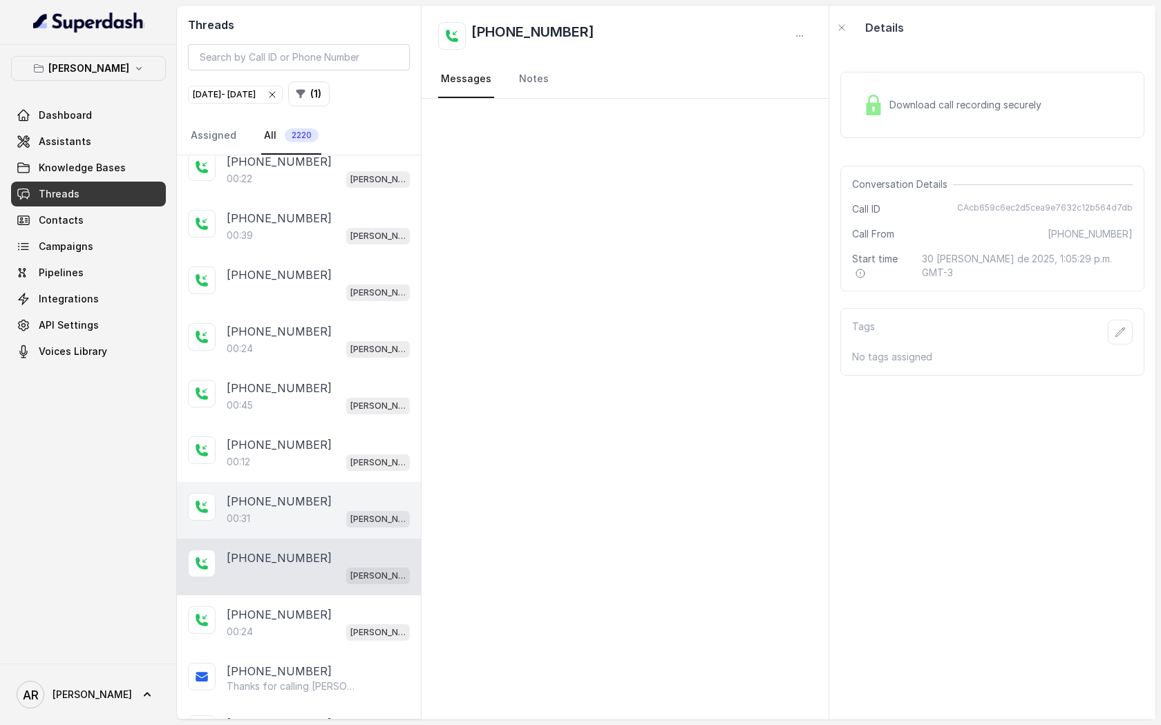
scroll to position [13441, 0]
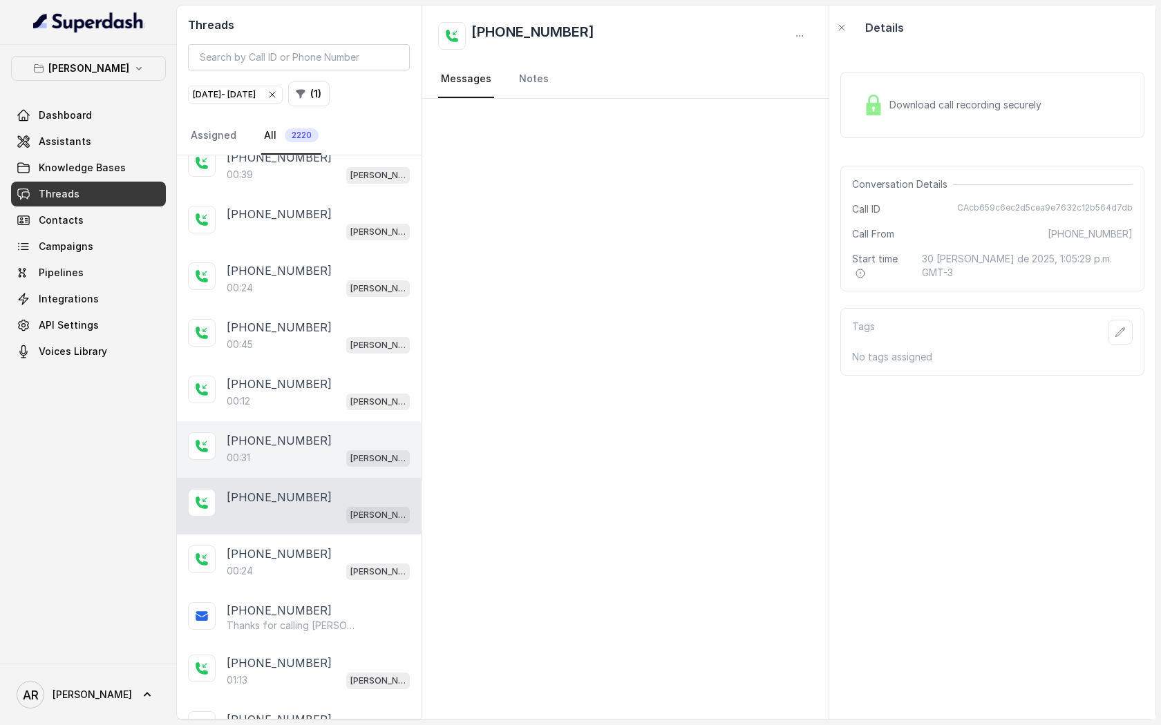
click at [302, 506] on div "[PERSON_NAME]" at bounding box center [318, 515] width 183 height 18
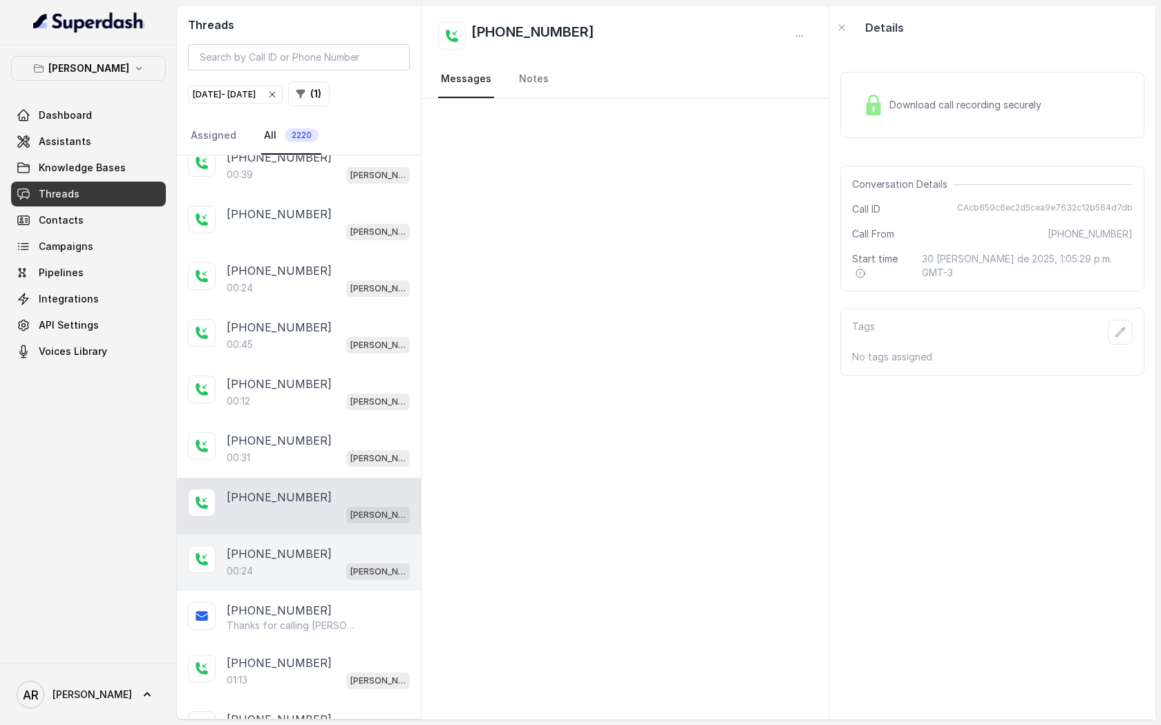
click at [310, 546] on div "[PHONE_NUMBER]" at bounding box center [318, 554] width 183 height 17
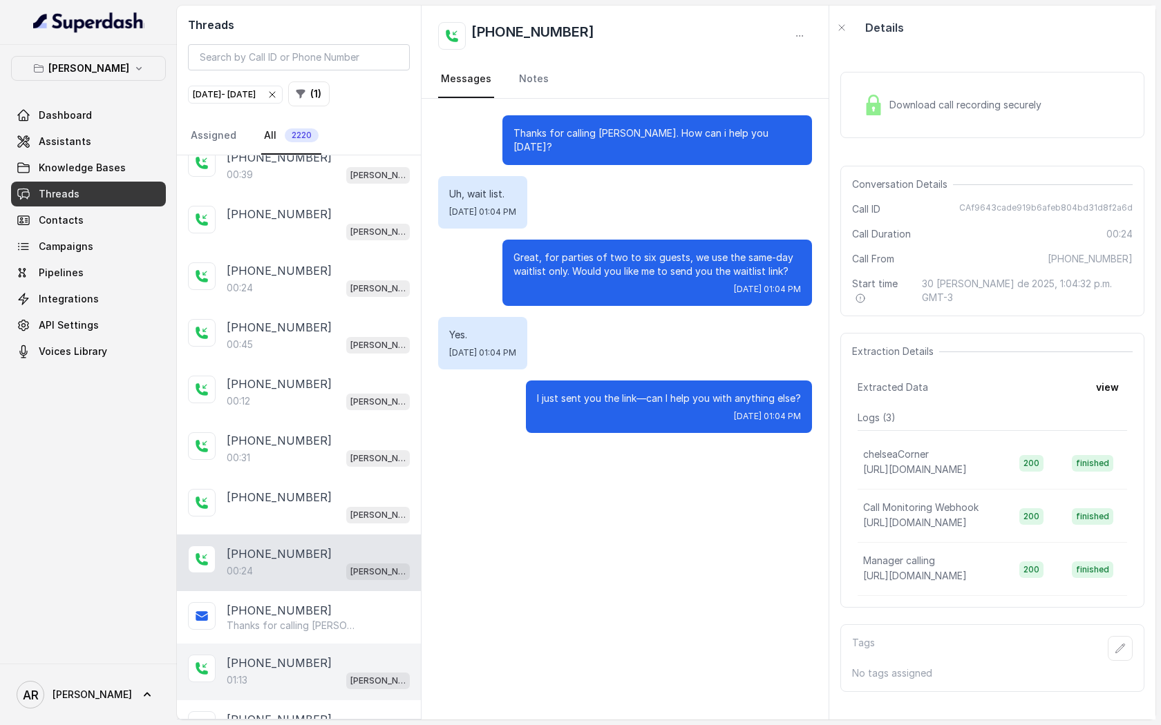
click at [291, 655] on p "[PHONE_NUMBER]" at bounding box center [279, 663] width 105 height 17
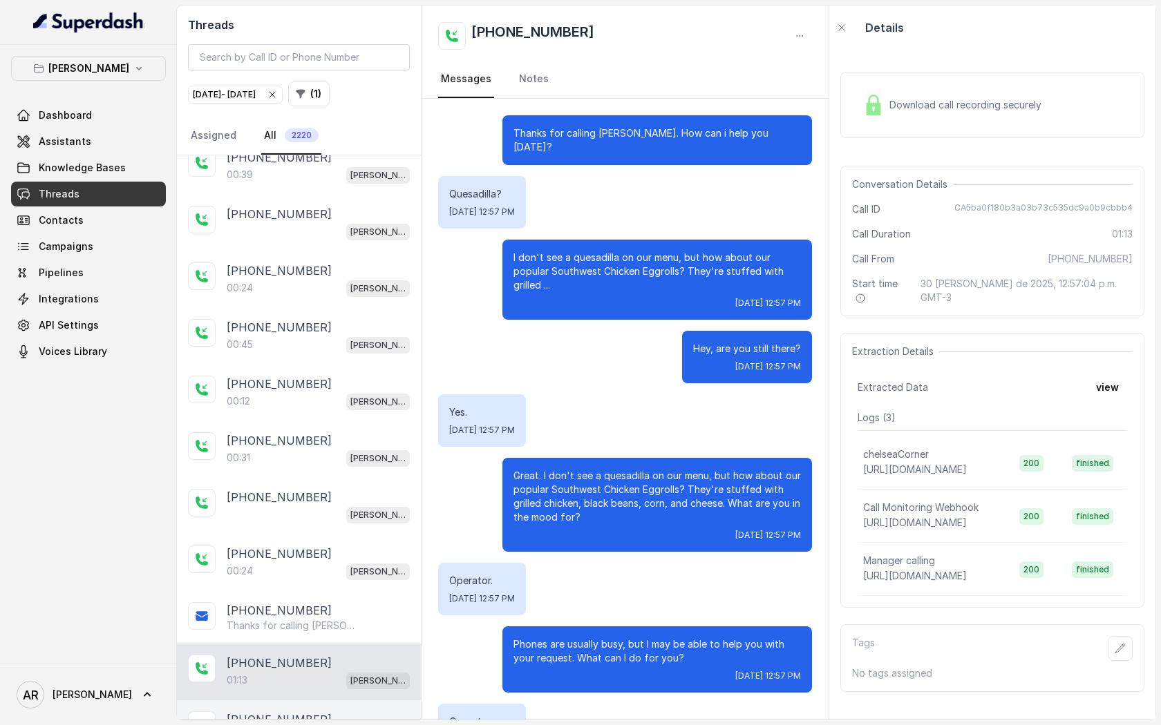
scroll to position [230, 0]
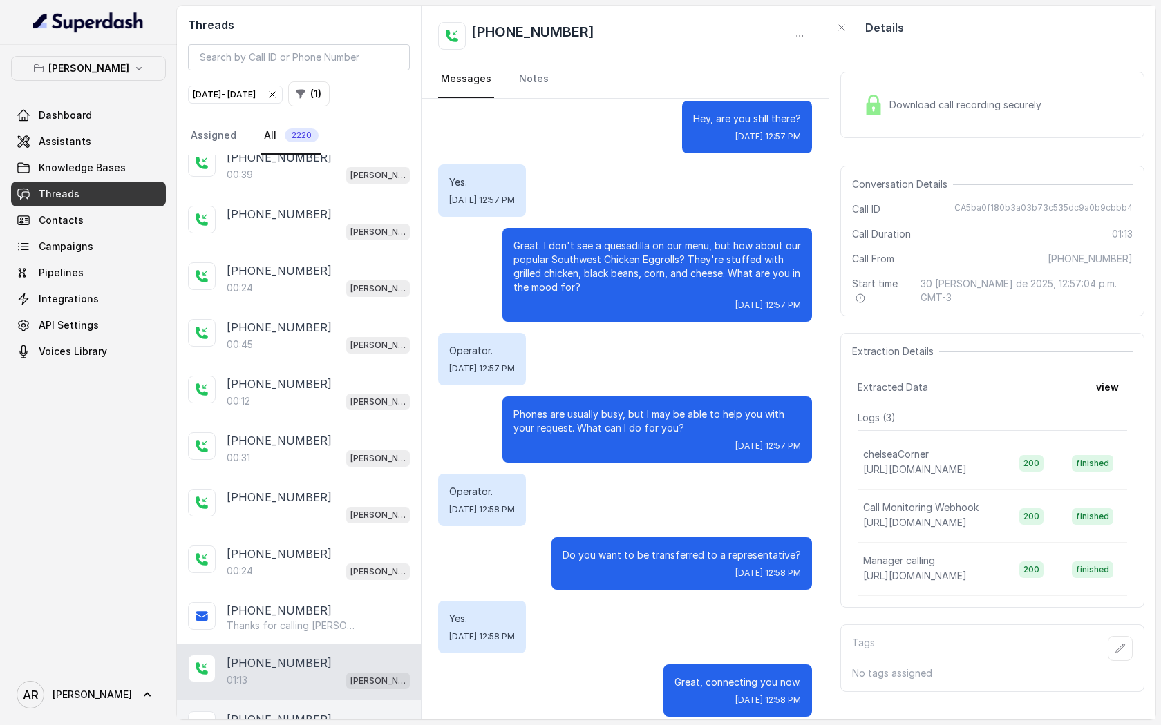
click at [291, 725] on div "00:22 [PERSON_NAME]" at bounding box center [318, 737] width 183 height 18
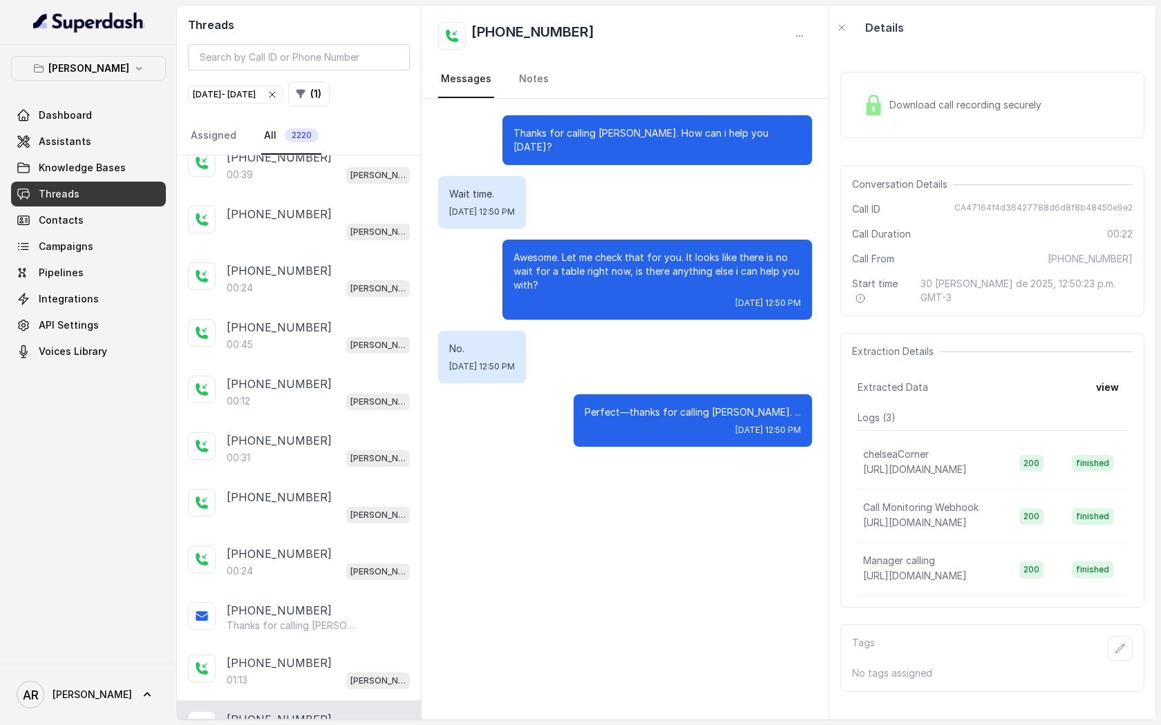
click at [300, 685] on div "[PHONE_NUMBER] Thanks for calling [PERSON_NAME]! Complete this form for any typ…" at bounding box center [299, 437] width 244 height 564
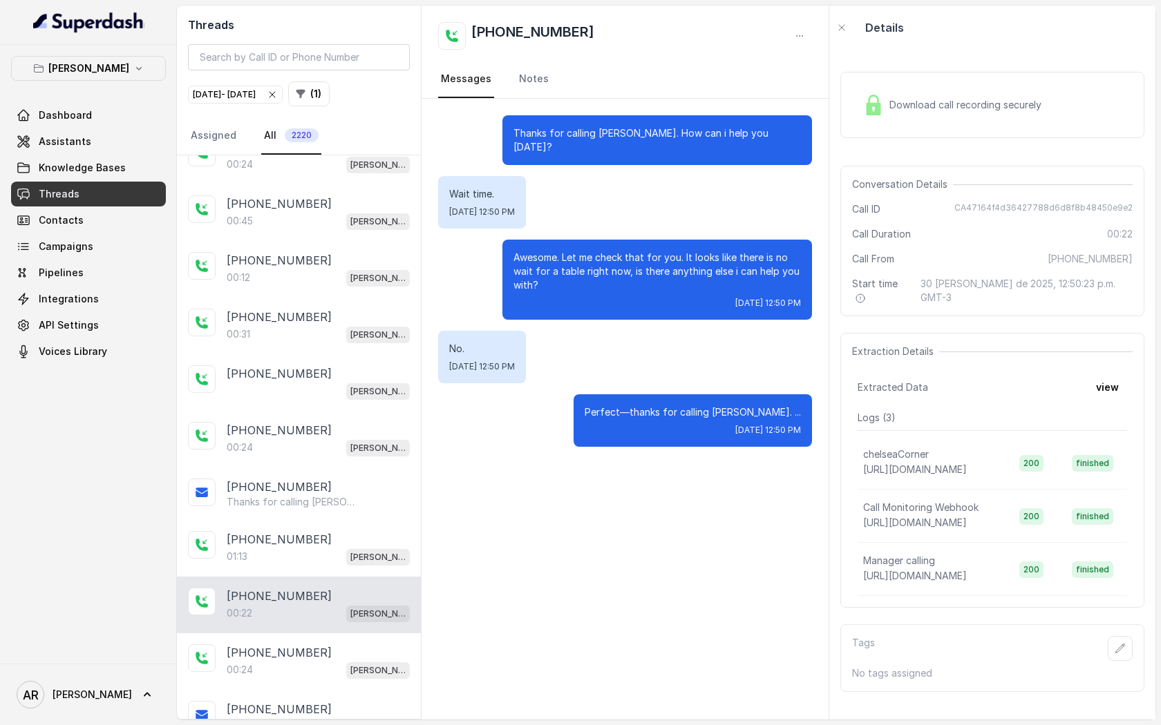
scroll to position [13832, 0]
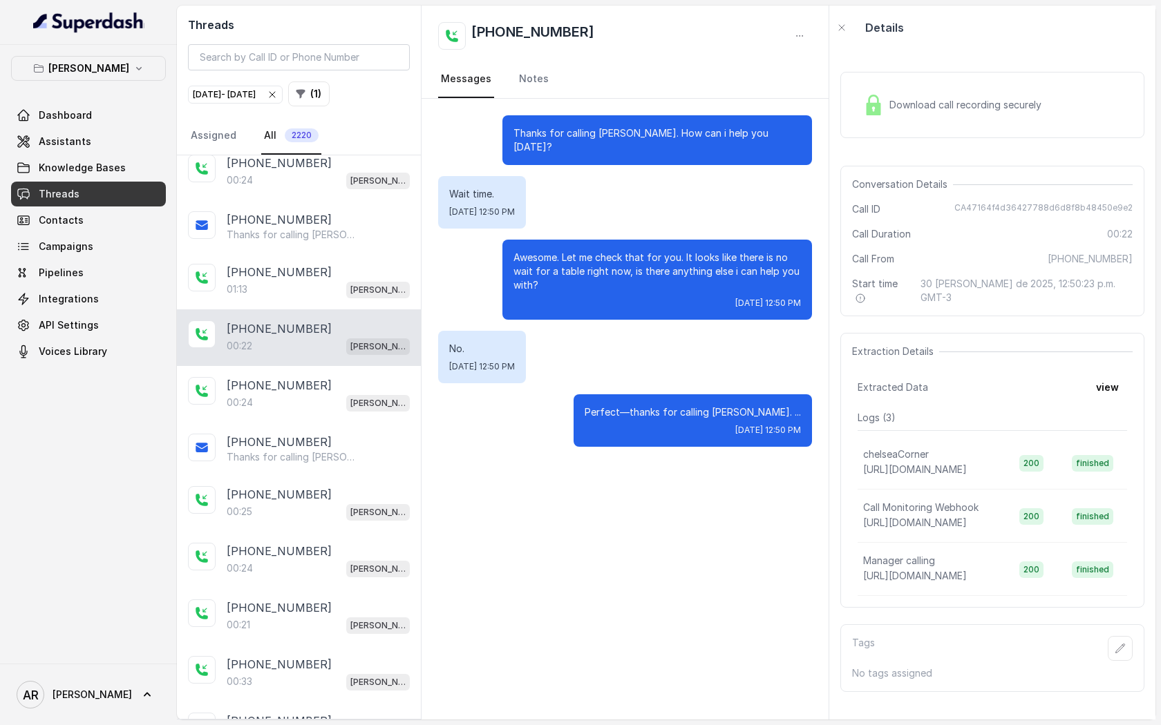
click at [313, 310] on div "[PHONE_NUMBER]:22 [GEOGRAPHIC_DATA]" at bounding box center [299, 338] width 244 height 57
click at [317, 394] on div "00:24 Chelsea Corner" at bounding box center [318, 403] width 183 height 18
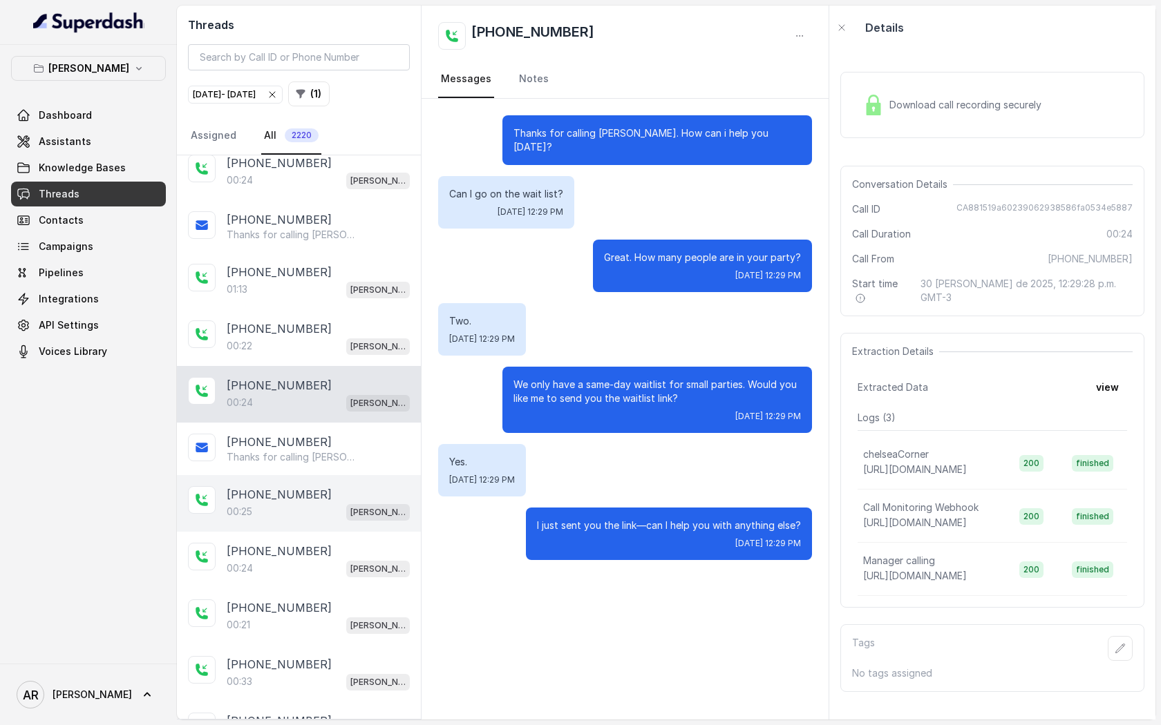
click at [316, 475] on div "[PHONE_NUMBER]:25 [GEOGRAPHIC_DATA]" at bounding box center [299, 503] width 244 height 57
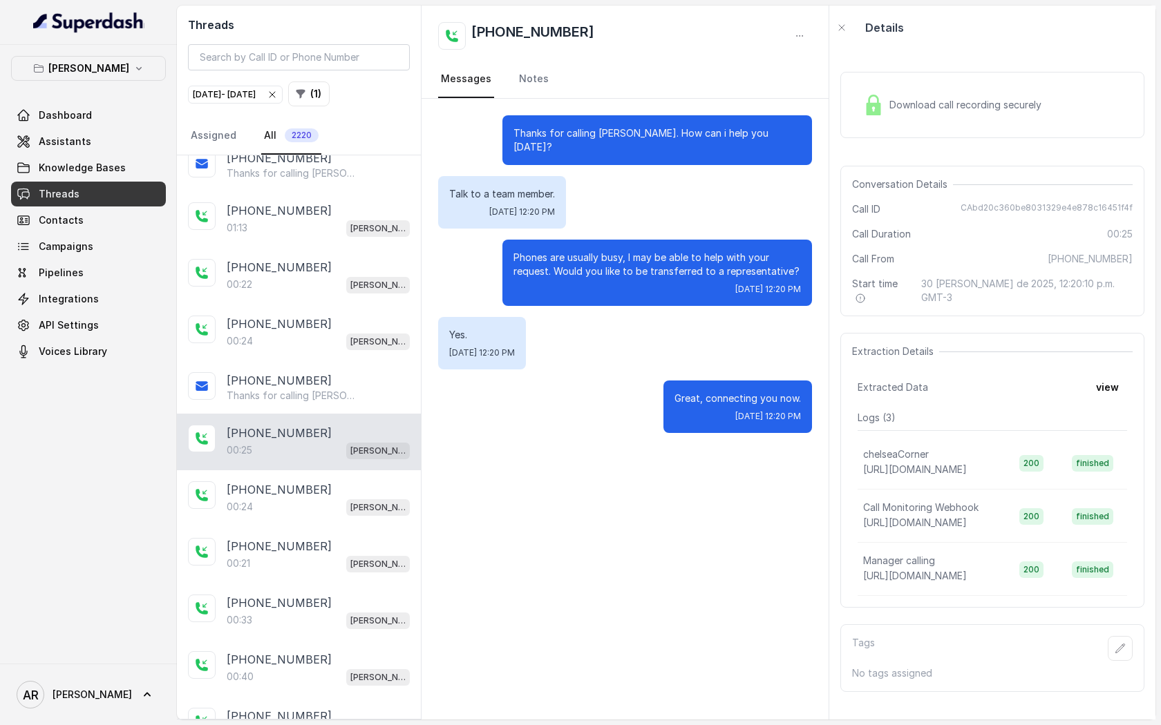
scroll to position [13906, 0]
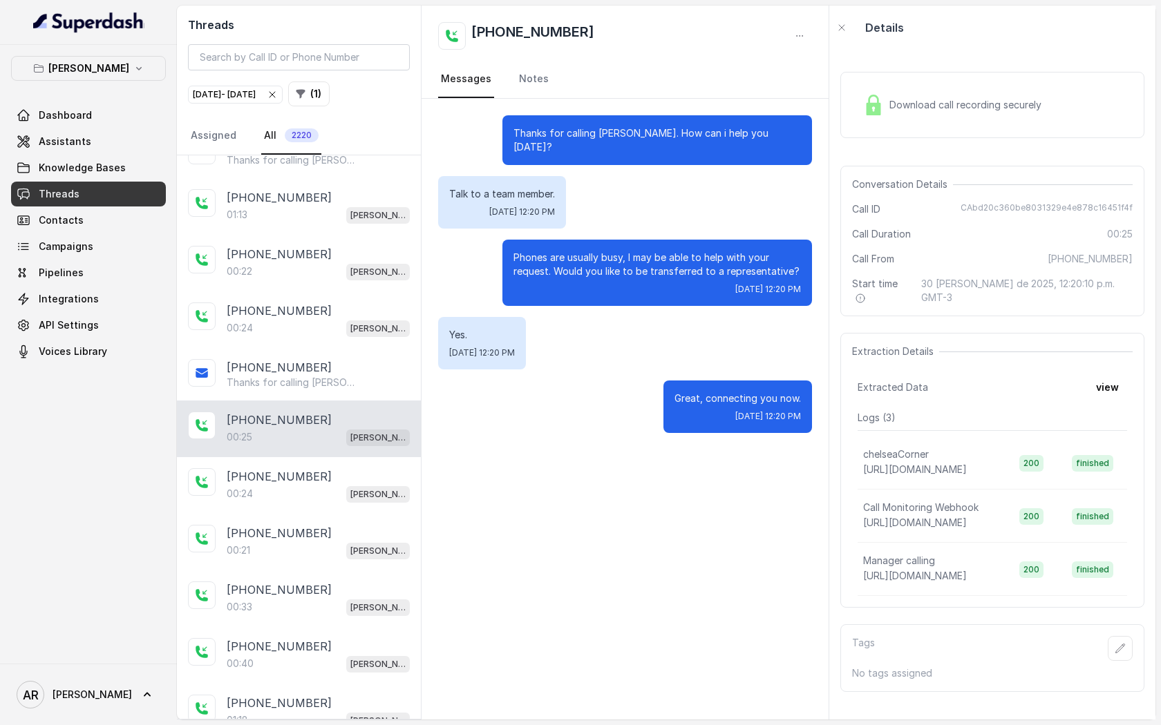
click at [316, 468] on div "[PHONE_NUMBER]" at bounding box center [318, 476] width 183 height 17
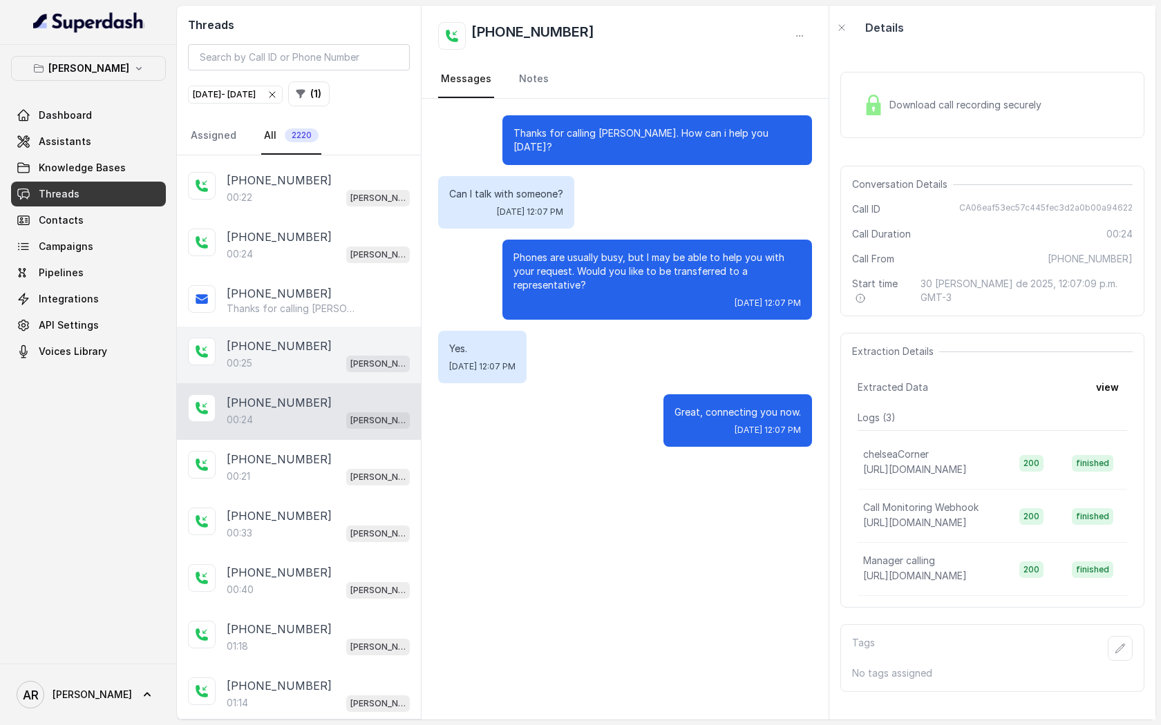
scroll to position [14004, 0]
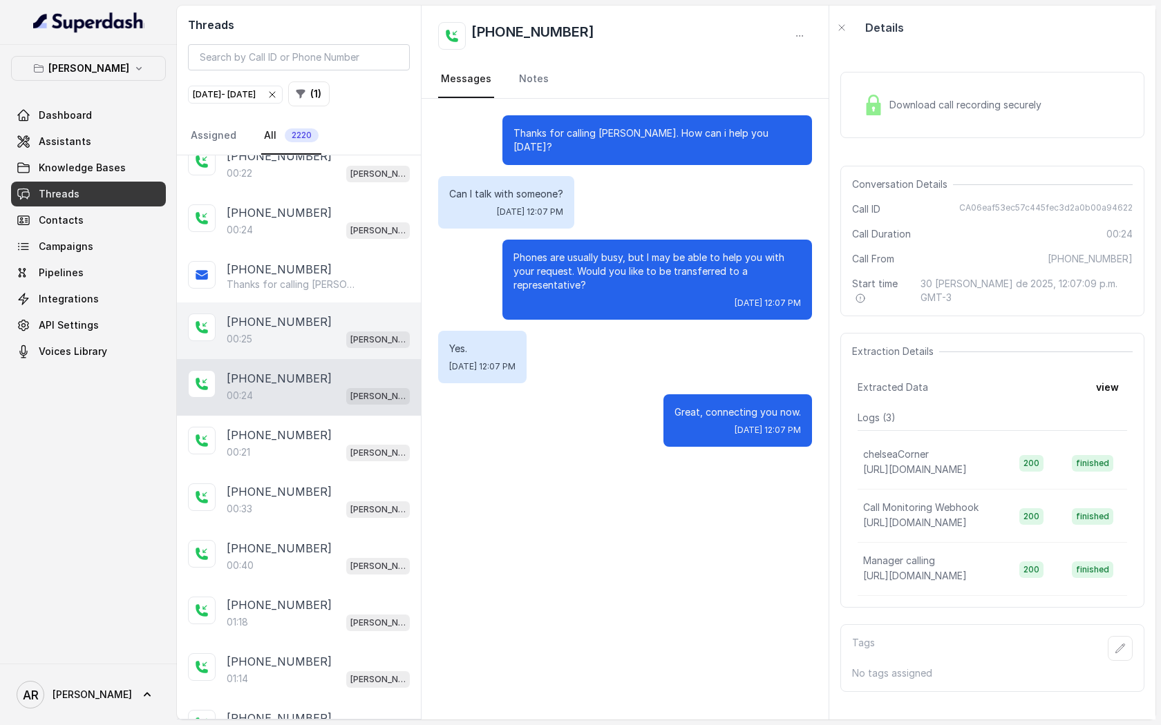
click at [316, 484] on div "[PHONE_NUMBER]" at bounding box center [318, 492] width 183 height 17
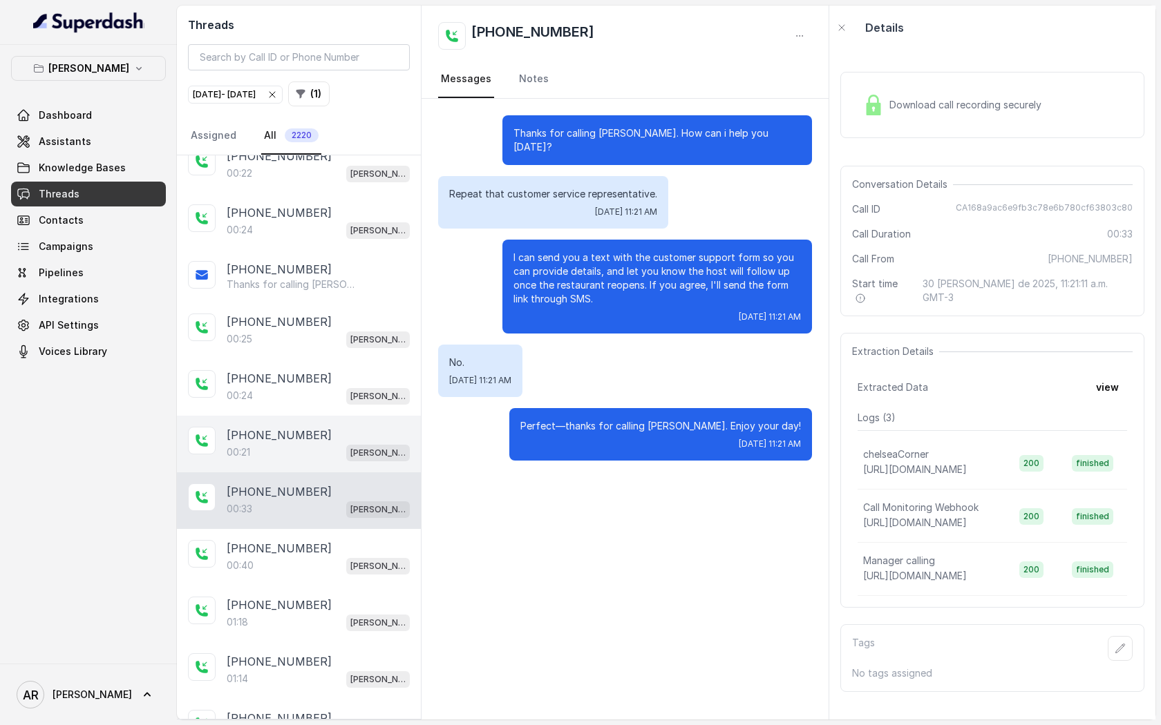
click at [303, 444] on div "00:21 [PERSON_NAME]" at bounding box center [318, 453] width 183 height 18
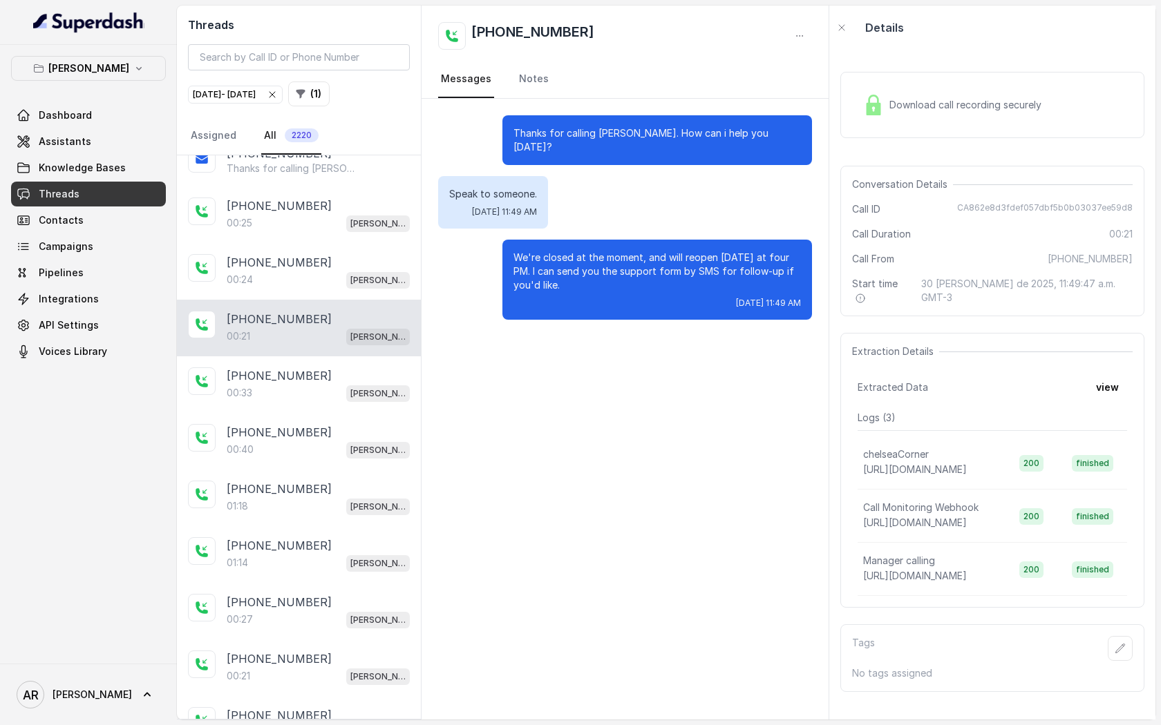
scroll to position [14155, 0]
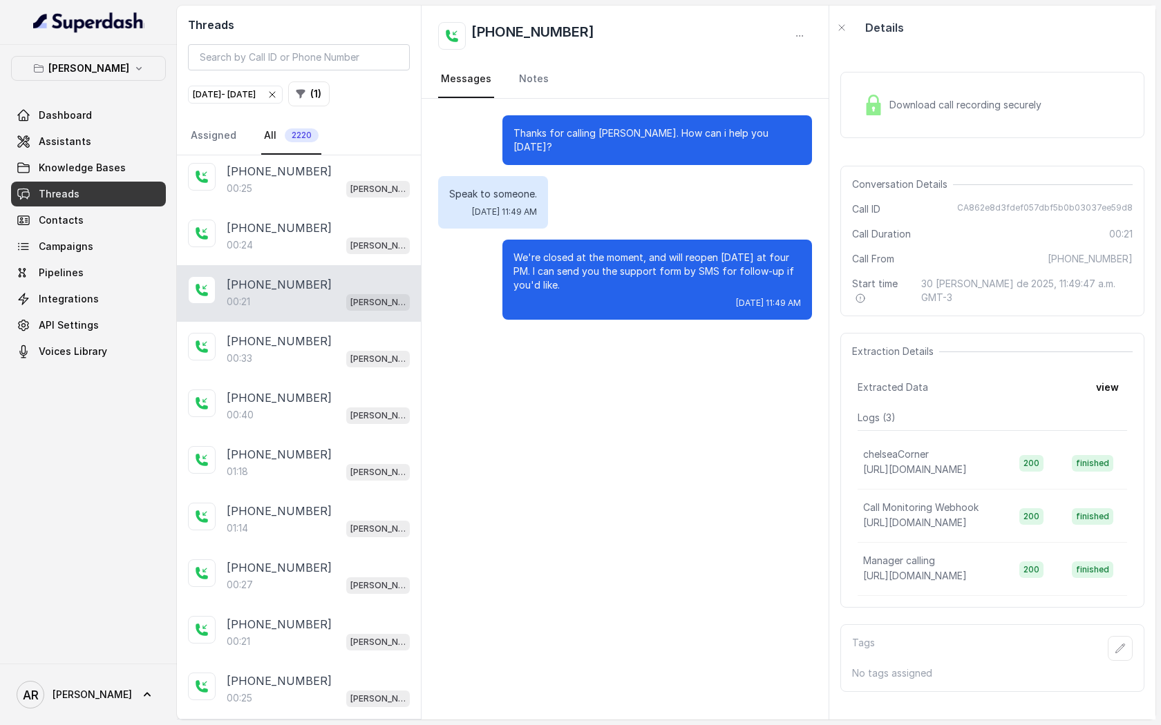
click at [303, 446] on p "[PHONE_NUMBER]" at bounding box center [279, 454] width 105 height 17
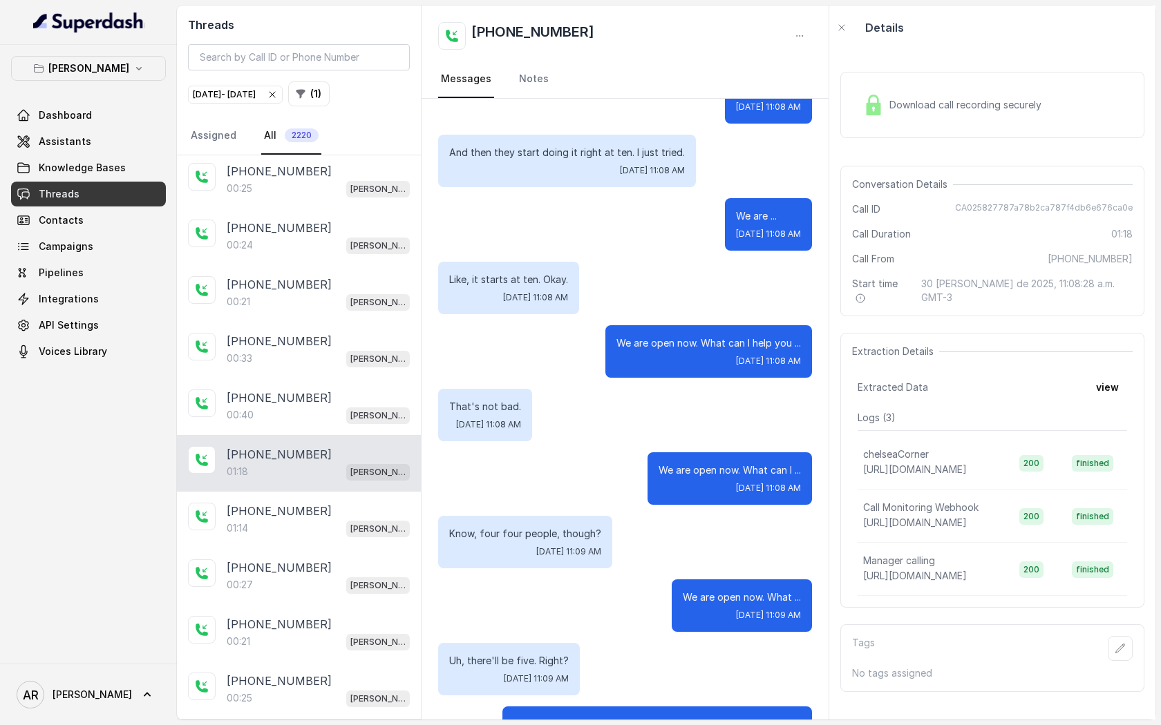
scroll to position [993, 0]
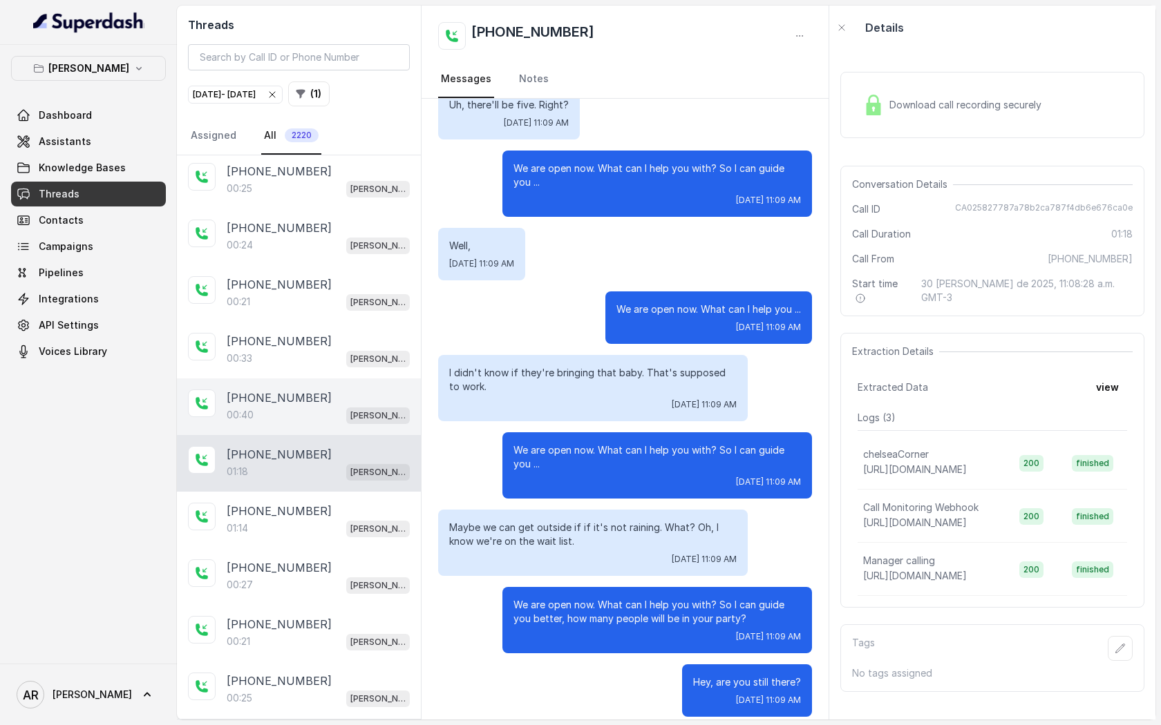
click at [245, 390] on p "[PHONE_NUMBER]" at bounding box center [279, 398] width 105 height 17
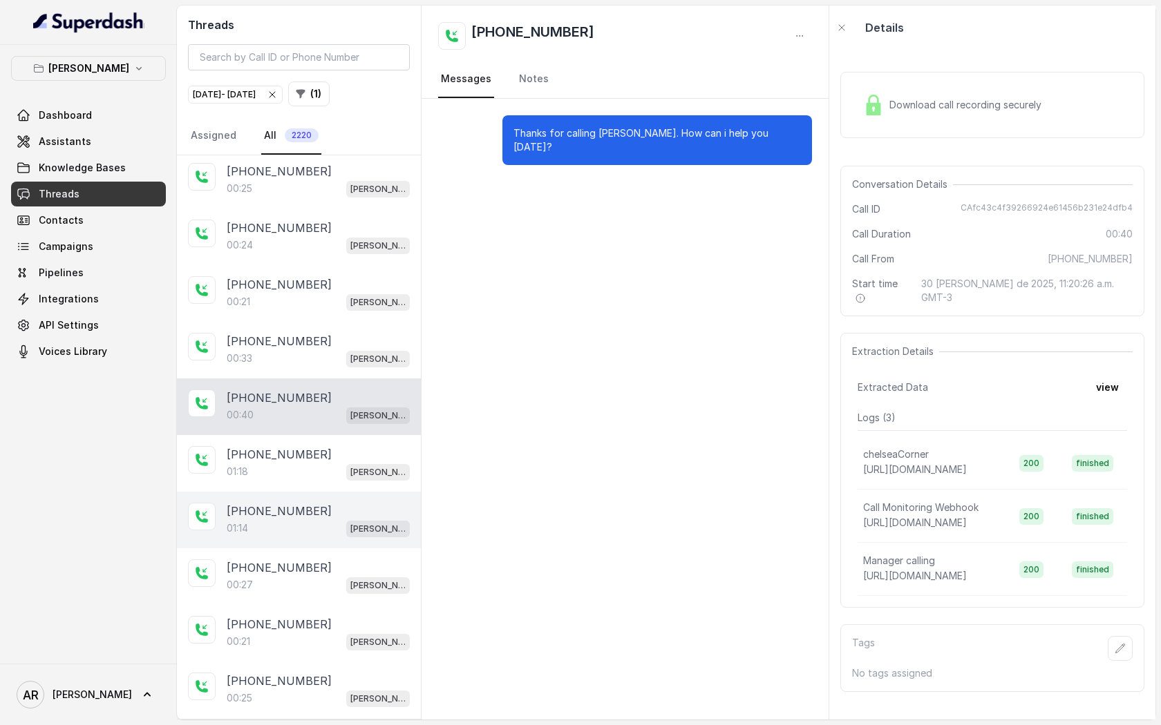
click at [286, 520] on div "01:14 [PERSON_NAME]" at bounding box center [318, 529] width 183 height 18
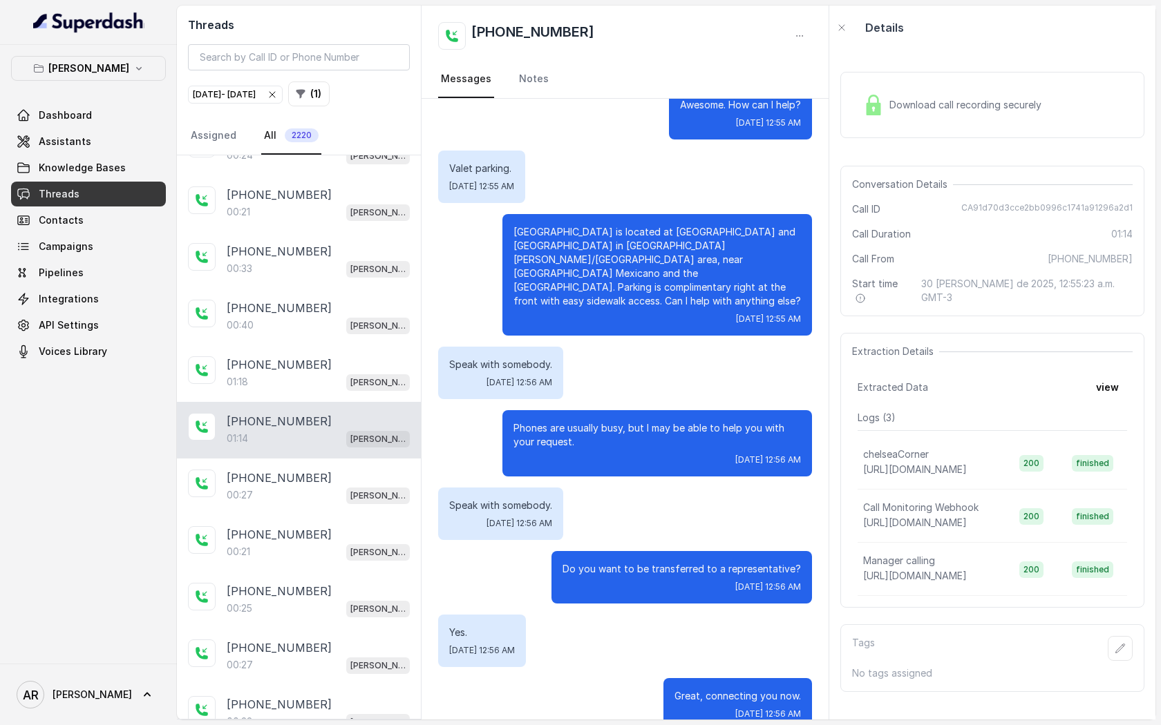
scroll to position [14245, 0]
click at [283, 469] on p "[PHONE_NUMBER]" at bounding box center [279, 477] width 105 height 17
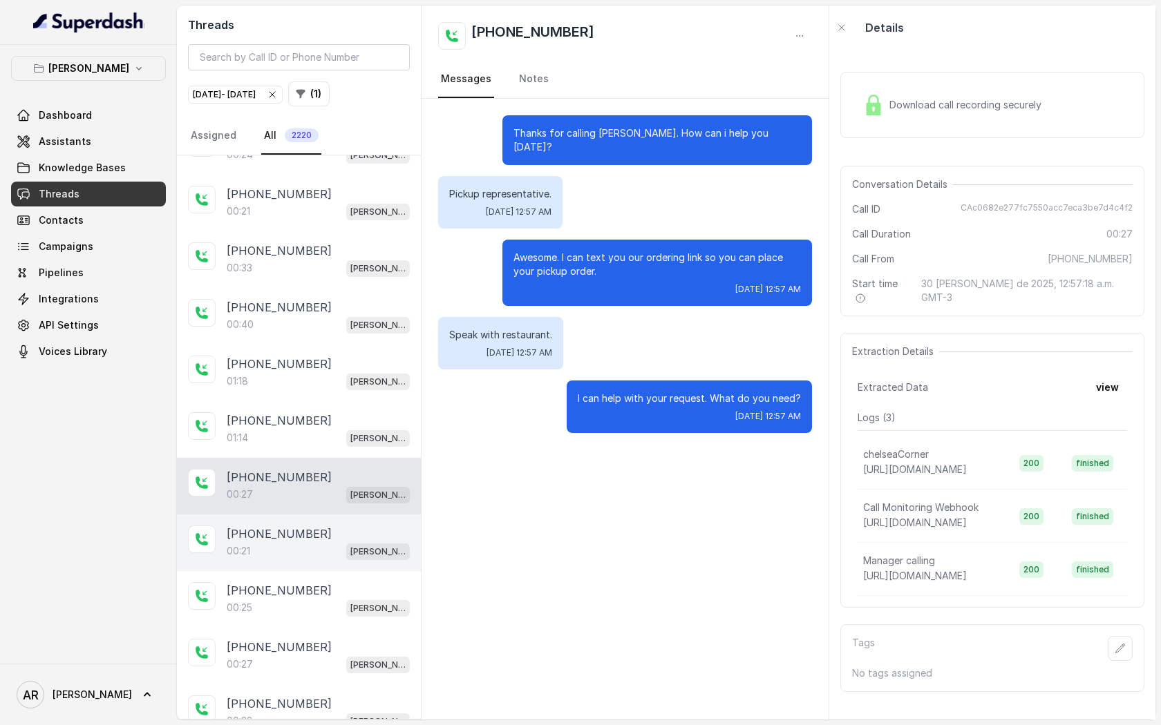
click at [292, 515] on div "[PHONE_NUMBER]:21 [GEOGRAPHIC_DATA]" at bounding box center [299, 543] width 244 height 57
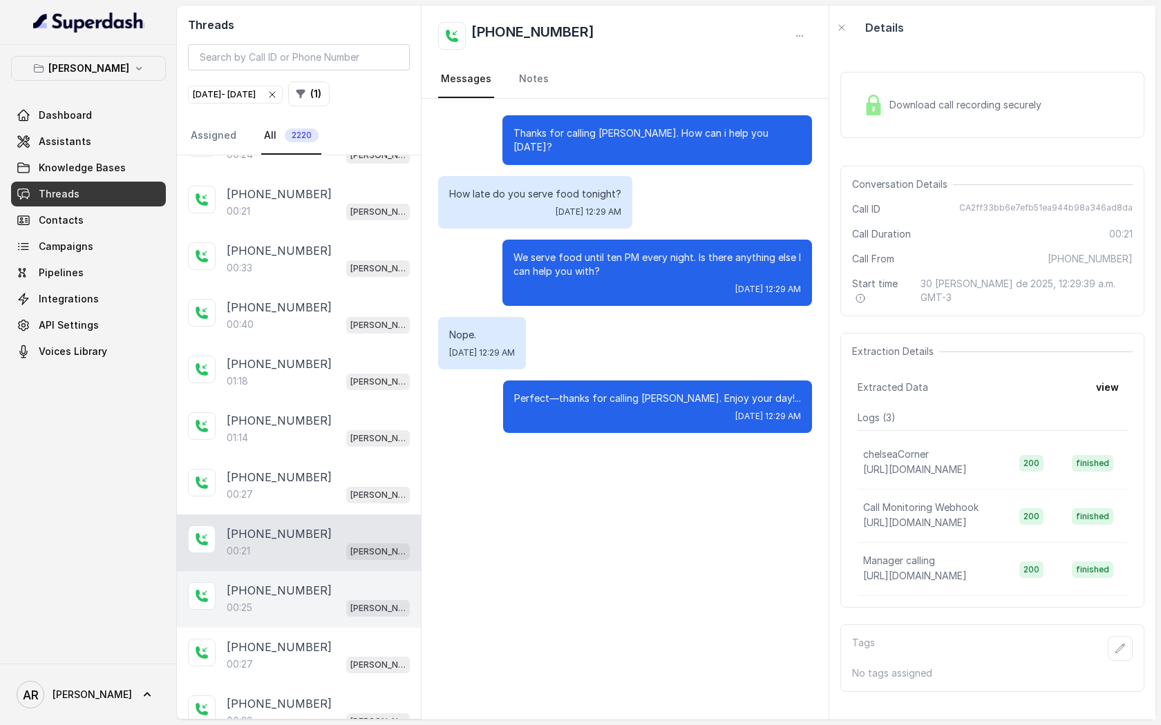
click at [318, 599] on div "00:25 Chelsea Corner" at bounding box center [318, 608] width 183 height 18
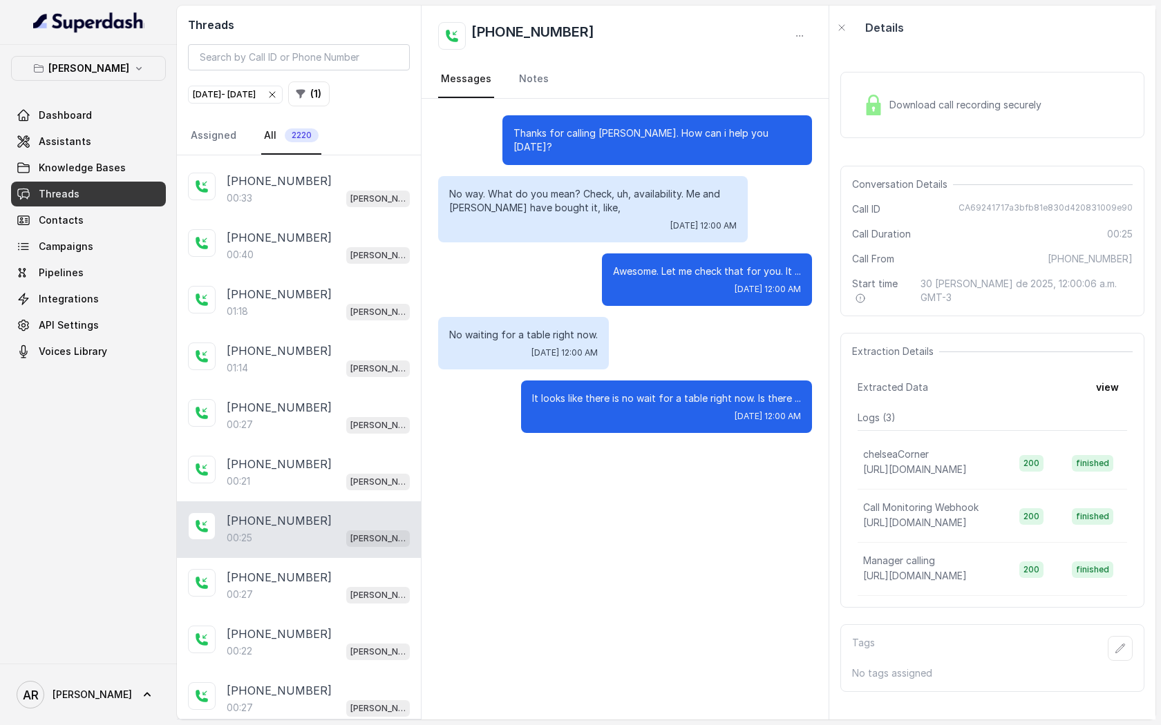
click at [318, 586] on div "00:27 [PERSON_NAME]" at bounding box center [318, 595] width 183 height 18
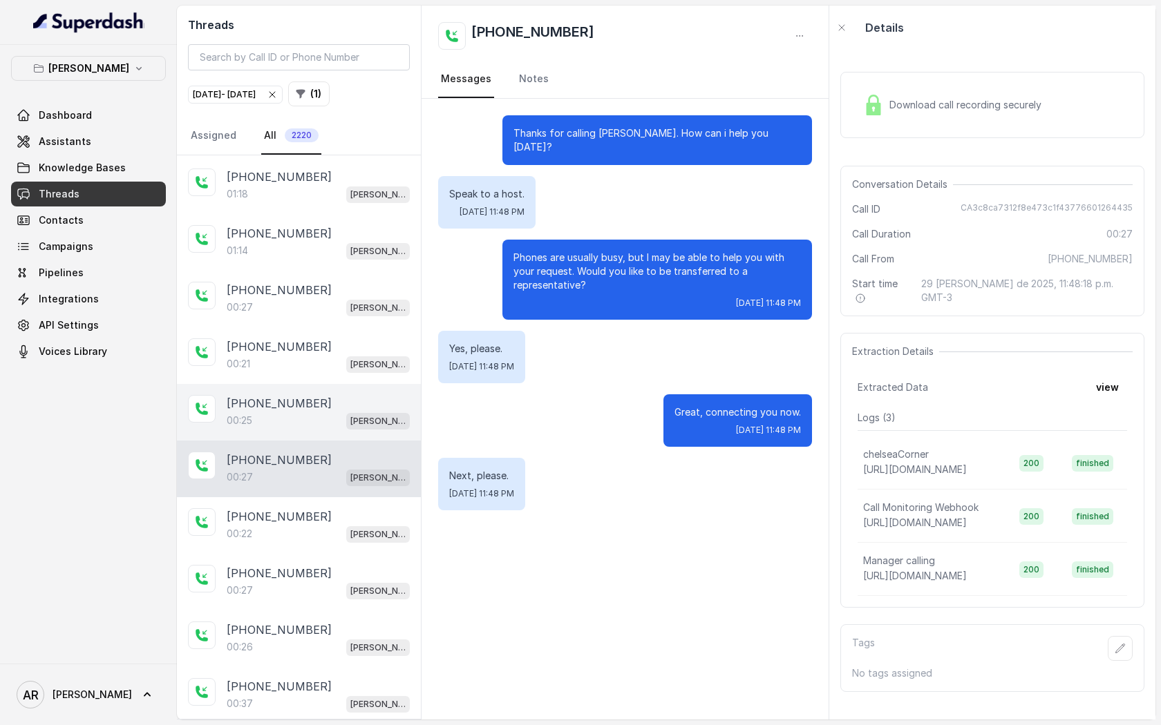
scroll to position [14480, 0]
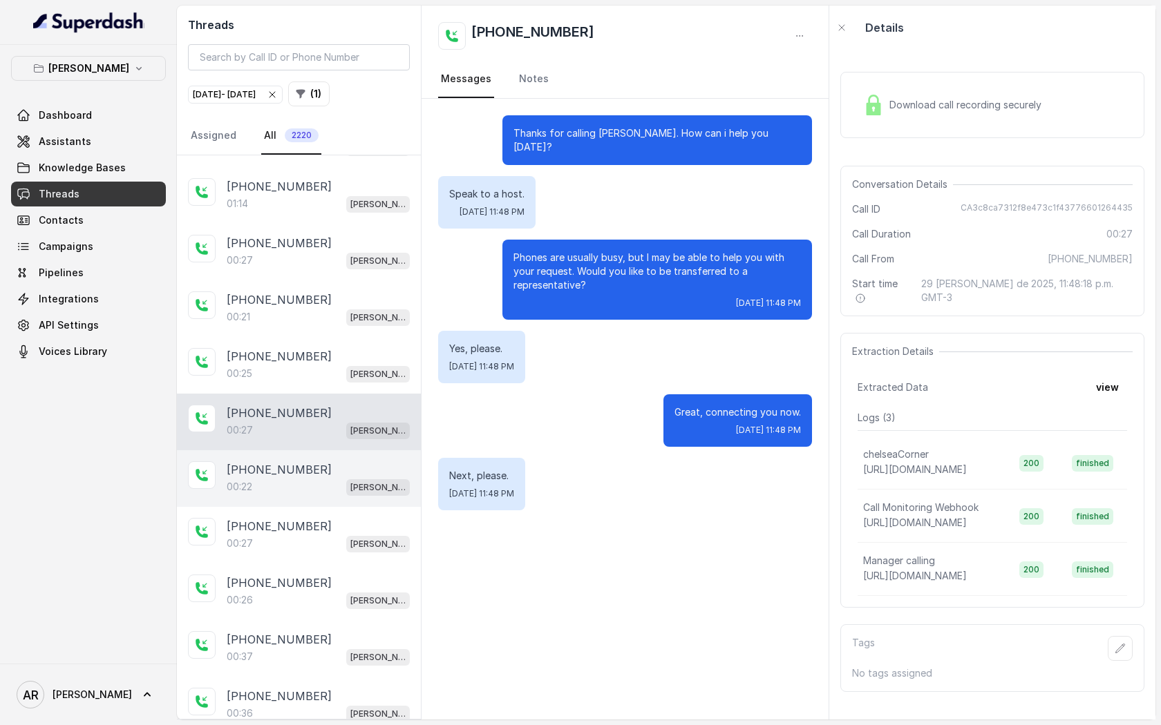
click at [311, 461] on div "[PHONE_NUMBER]" at bounding box center [318, 469] width 183 height 17
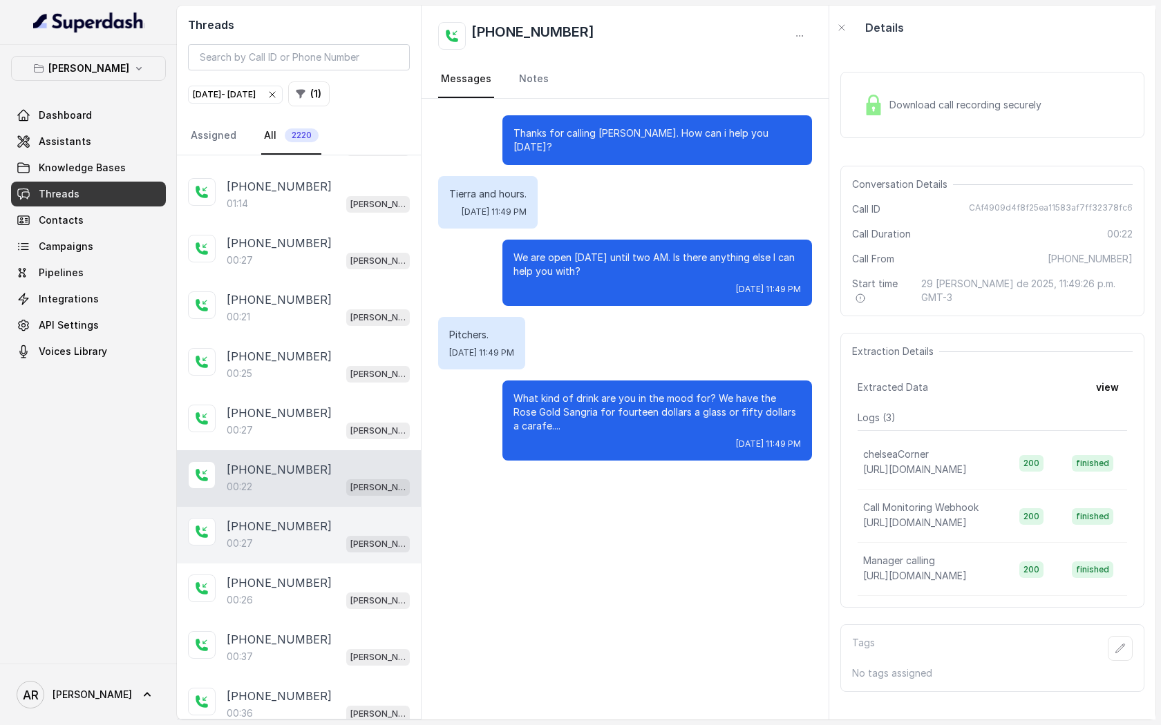
click at [317, 518] on div "[PHONE_NUMBER]" at bounding box center [318, 526] width 183 height 17
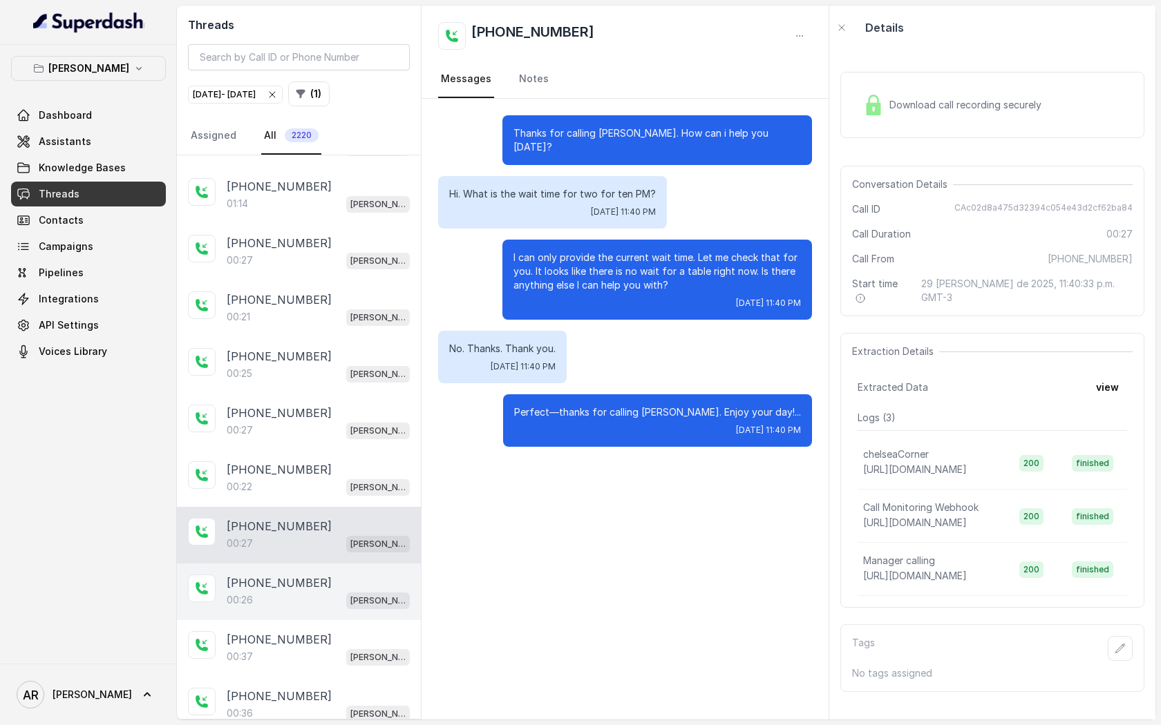
click at [325, 575] on div "[PHONE_NUMBER]" at bounding box center [318, 583] width 183 height 17
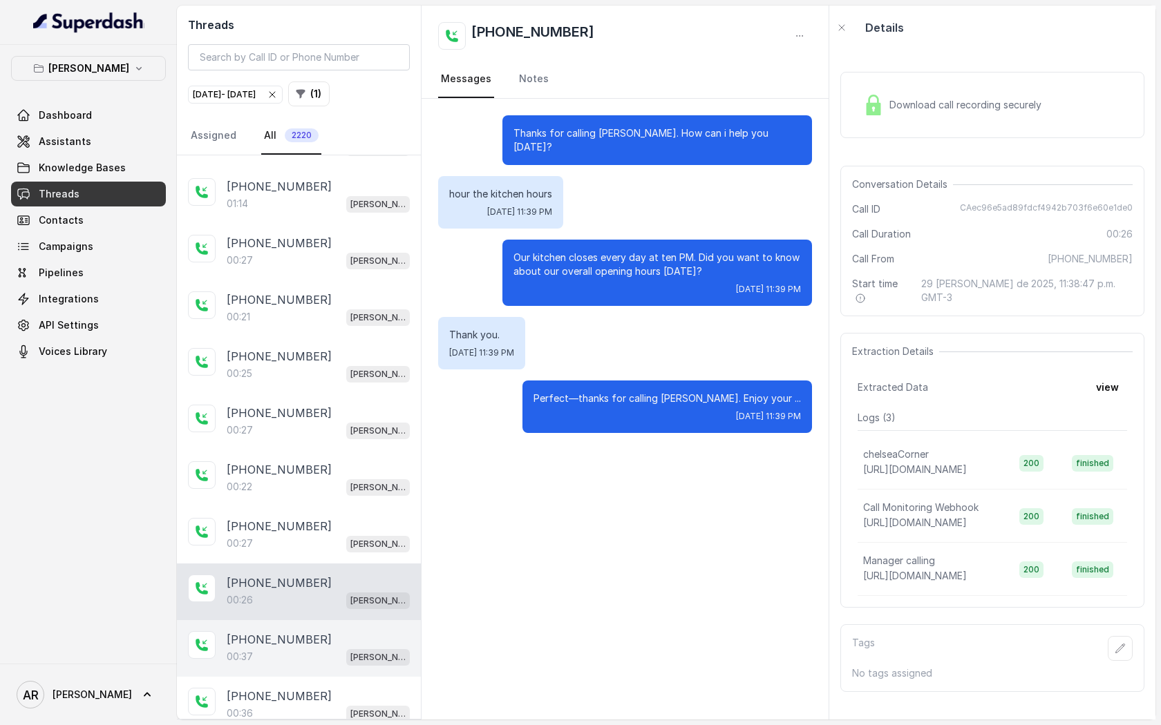
click at [325, 620] on div "[PHONE_NUMBER]:37 [GEOGRAPHIC_DATA]" at bounding box center [299, 648] width 244 height 57
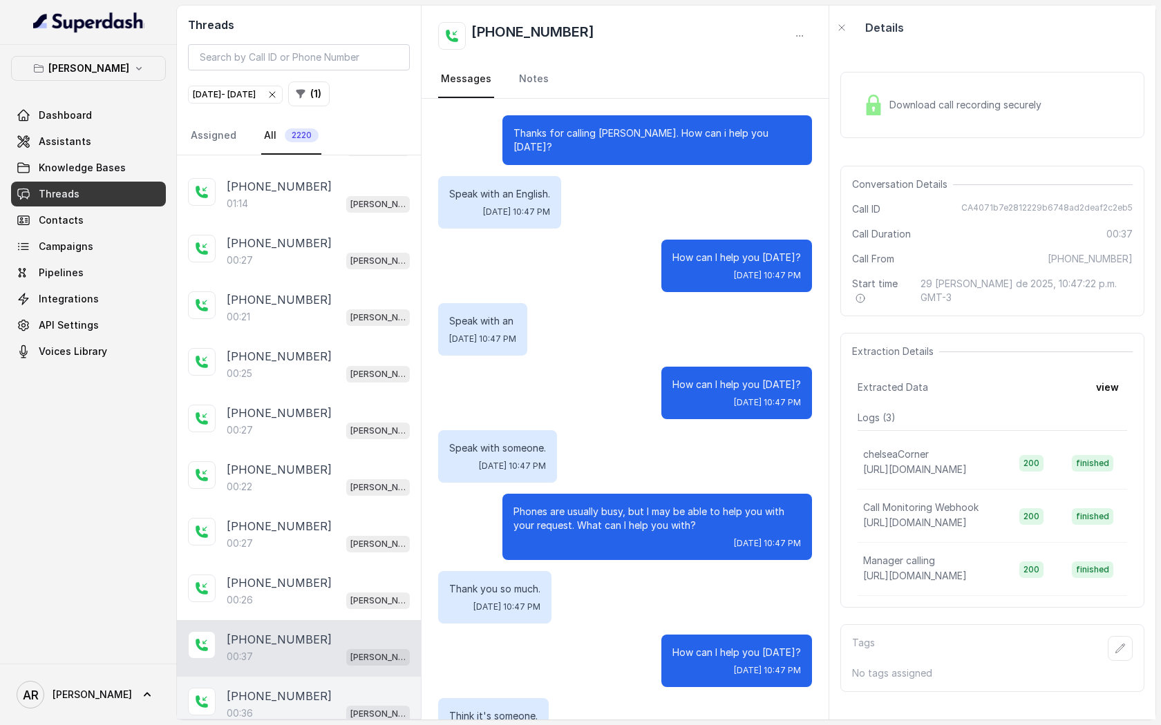
scroll to position [111, 0]
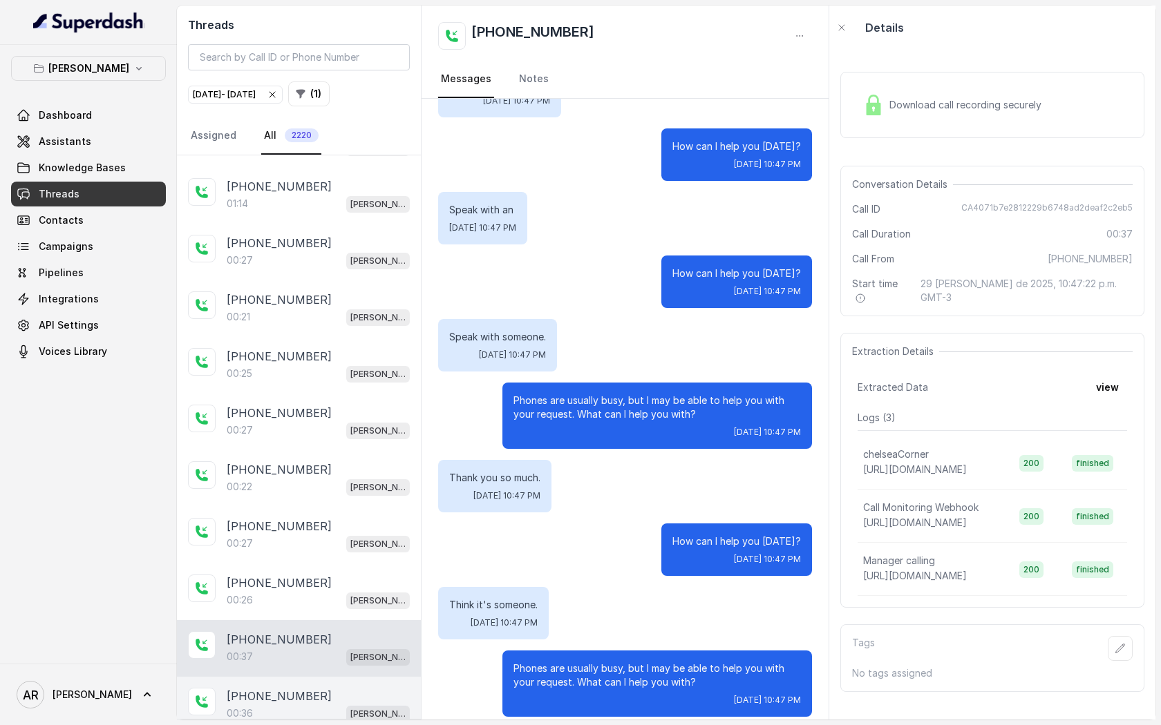
click at [332, 705] on div "00:36 [PERSON_NAME]" at bounding box center [318, 714] width 183 height 18
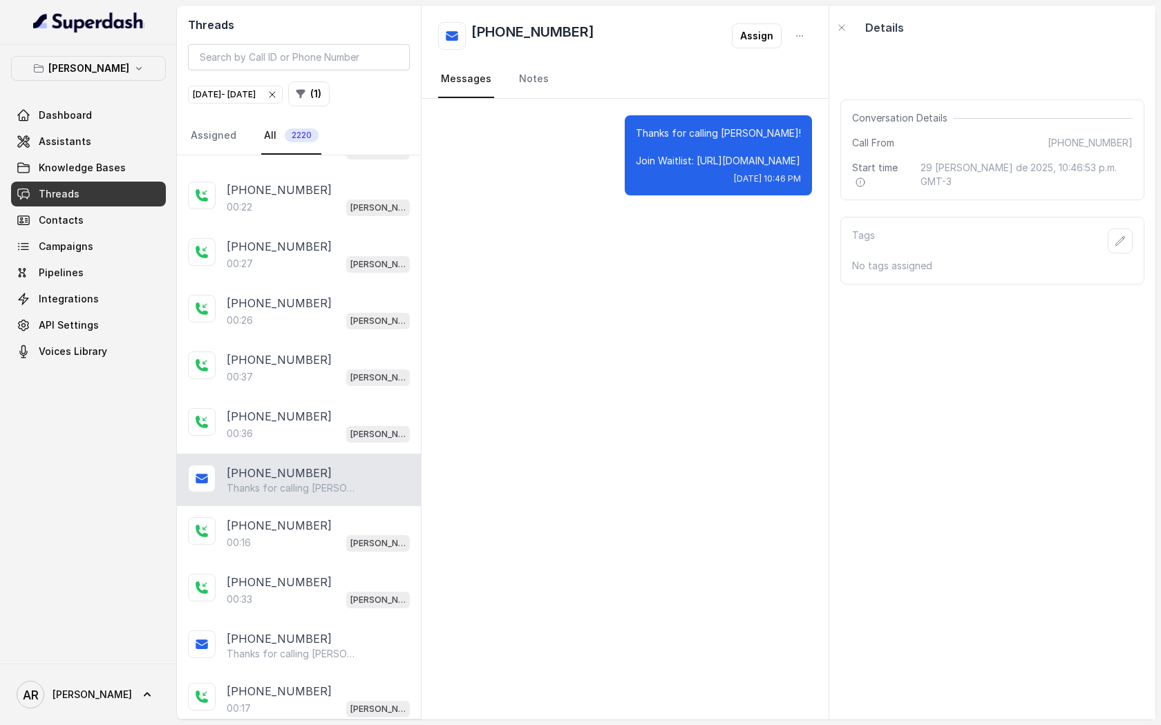
scroll to position [14867, 0]
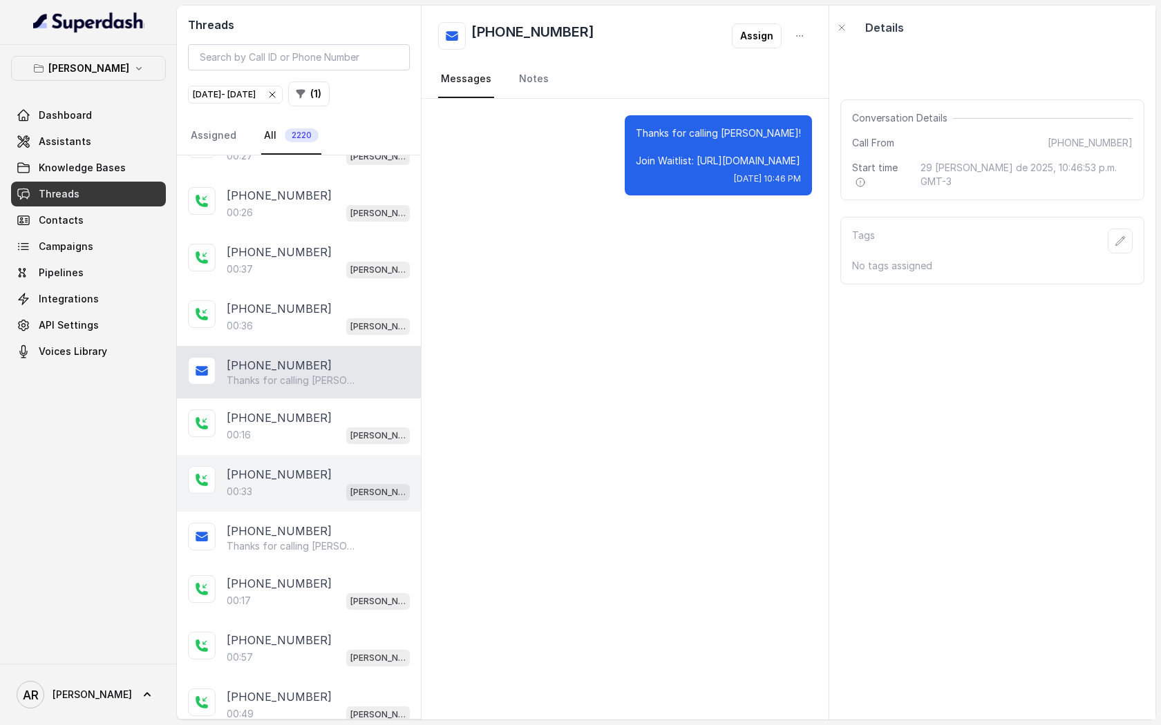
click at [322, 466] on div "[PHONE_NUMBER]" at bounding box center [318, 474] width 183 height 17
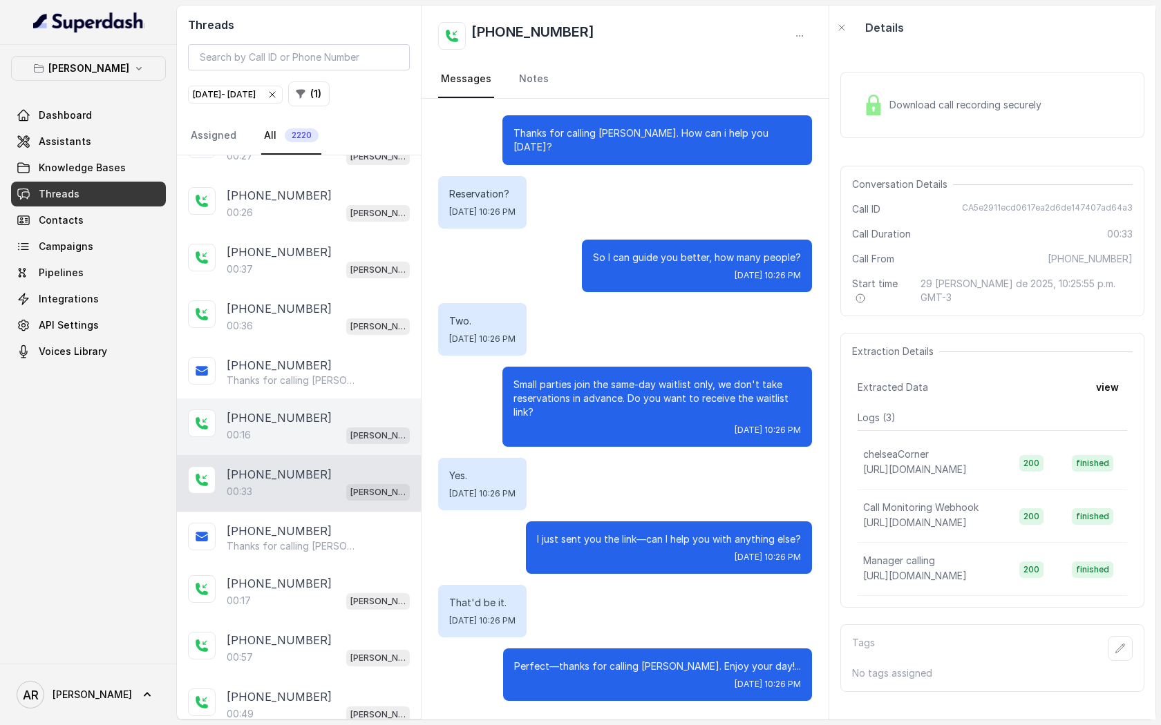
click at [312, 410] on div "[PHONE_NUMBER]" at bounding box center [318, 418] width 183 height 17
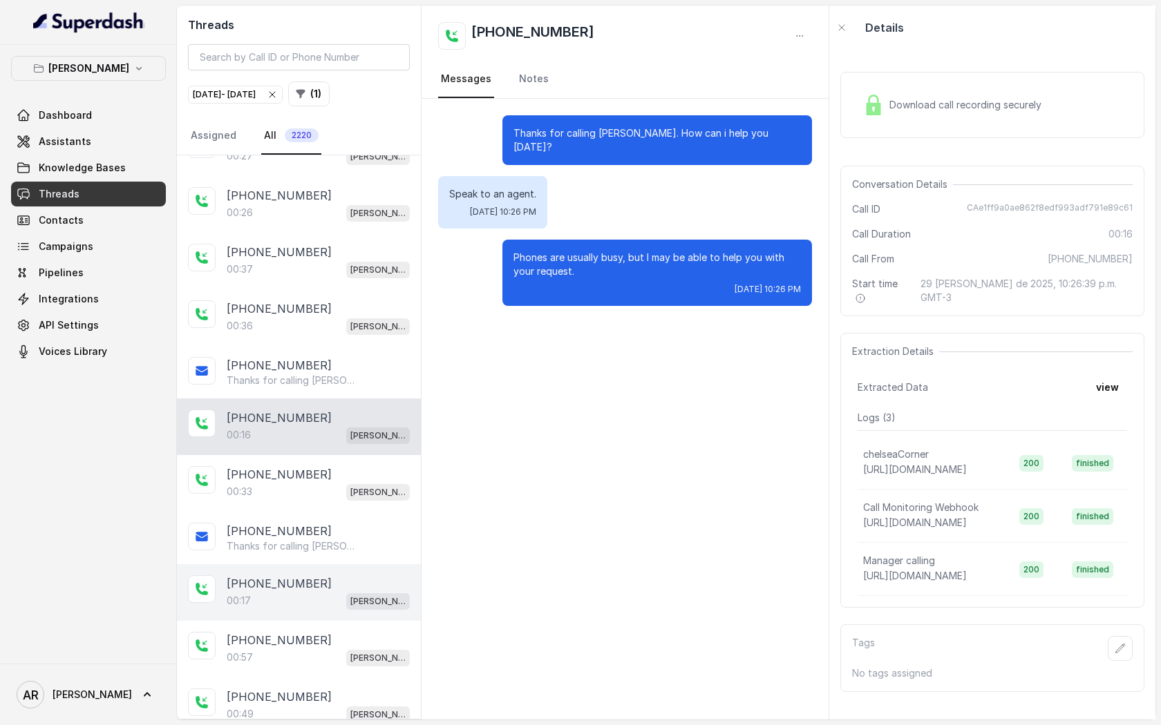
click at [328, 575] on div "[PHONE_NUMBER]" at bounding box center [318, 583] width 183 height 17
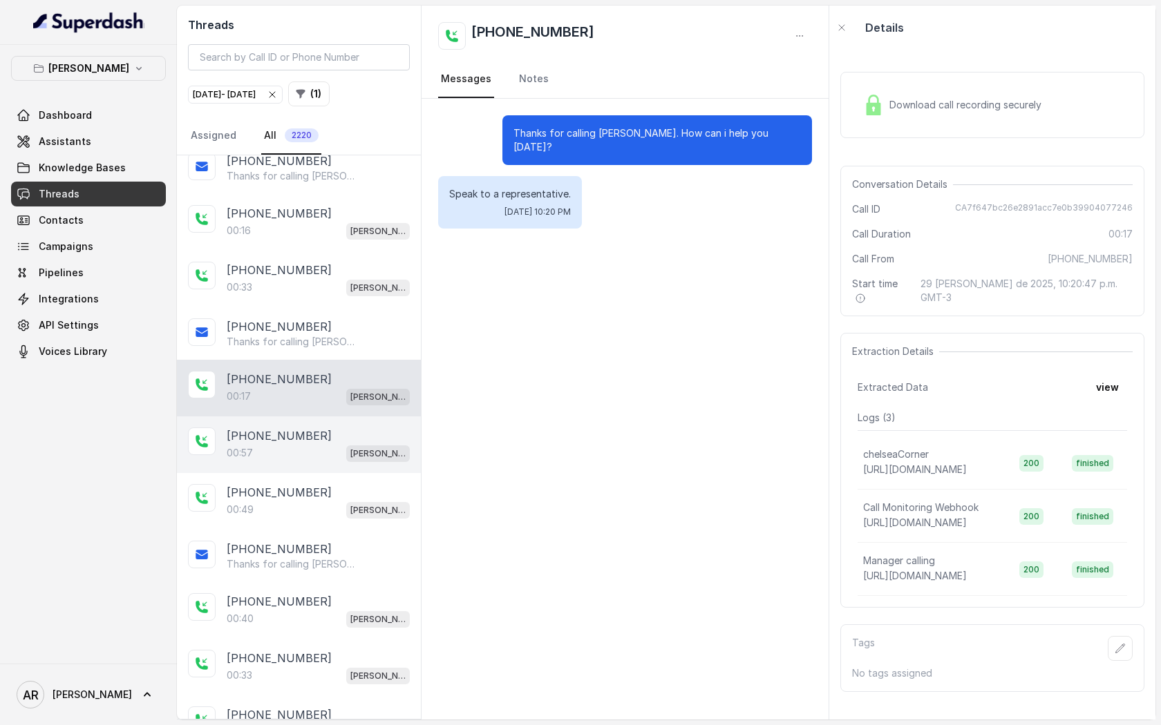
scroll to position [15075, 0]
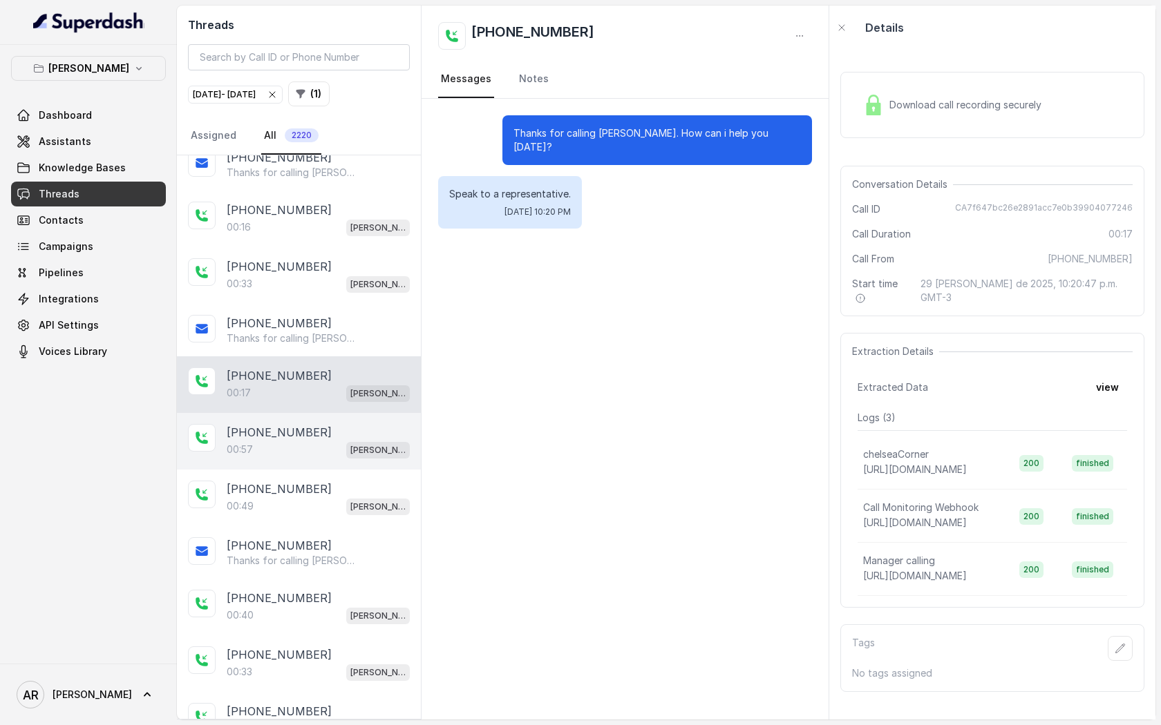
click at [350, 424] on div "[PHONE_NUMBER]" at bounding box center [318, 432] width 183 height 17
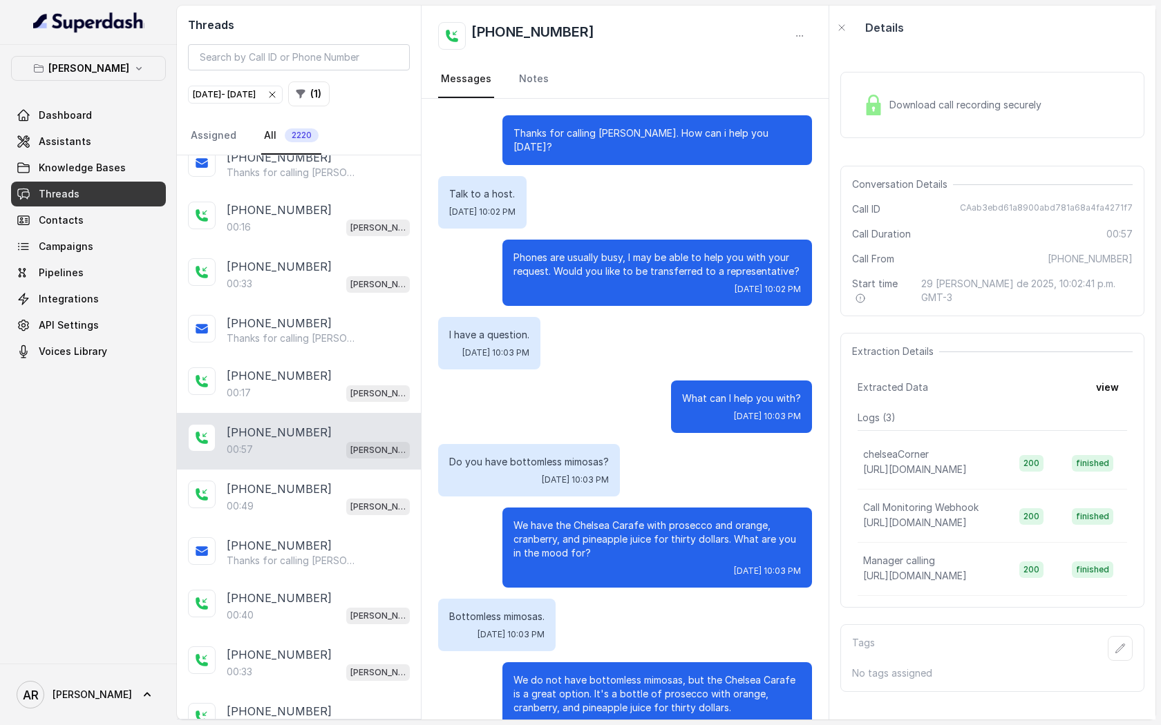
scroll to position [153, 0]
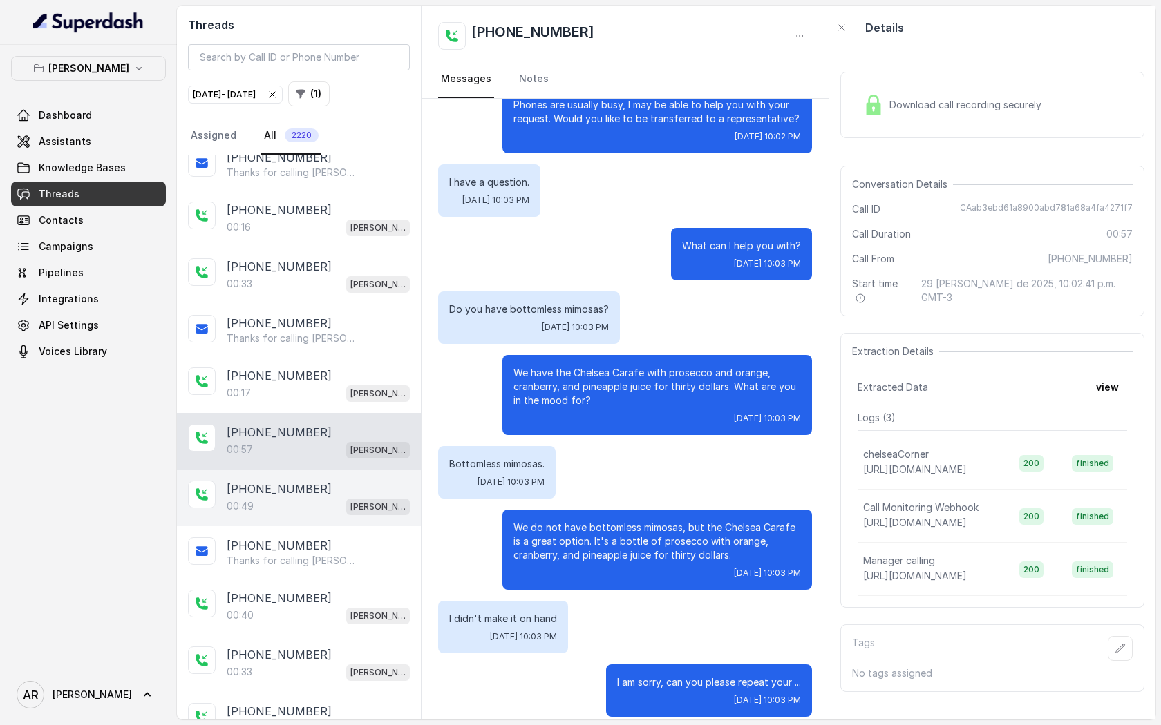
click at [363, 481] on div "[PHONE_NUMBER]" at bounding box center [318, 489] width 183 height 17
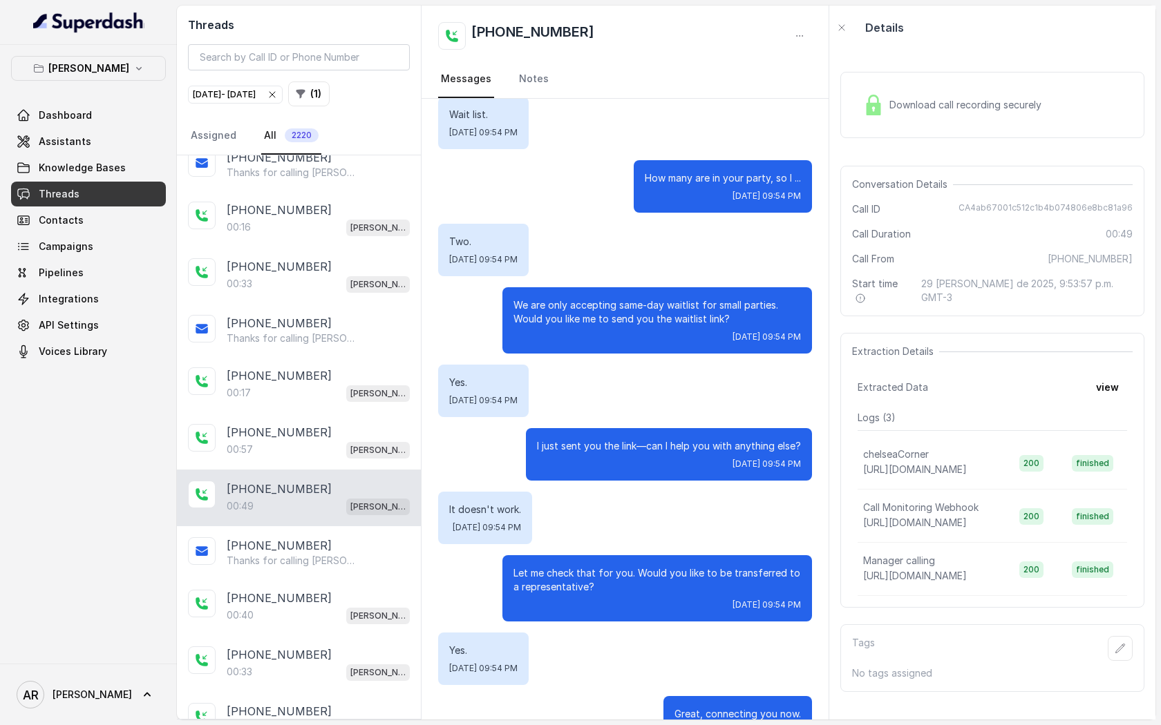
scroll to position [111, 0]
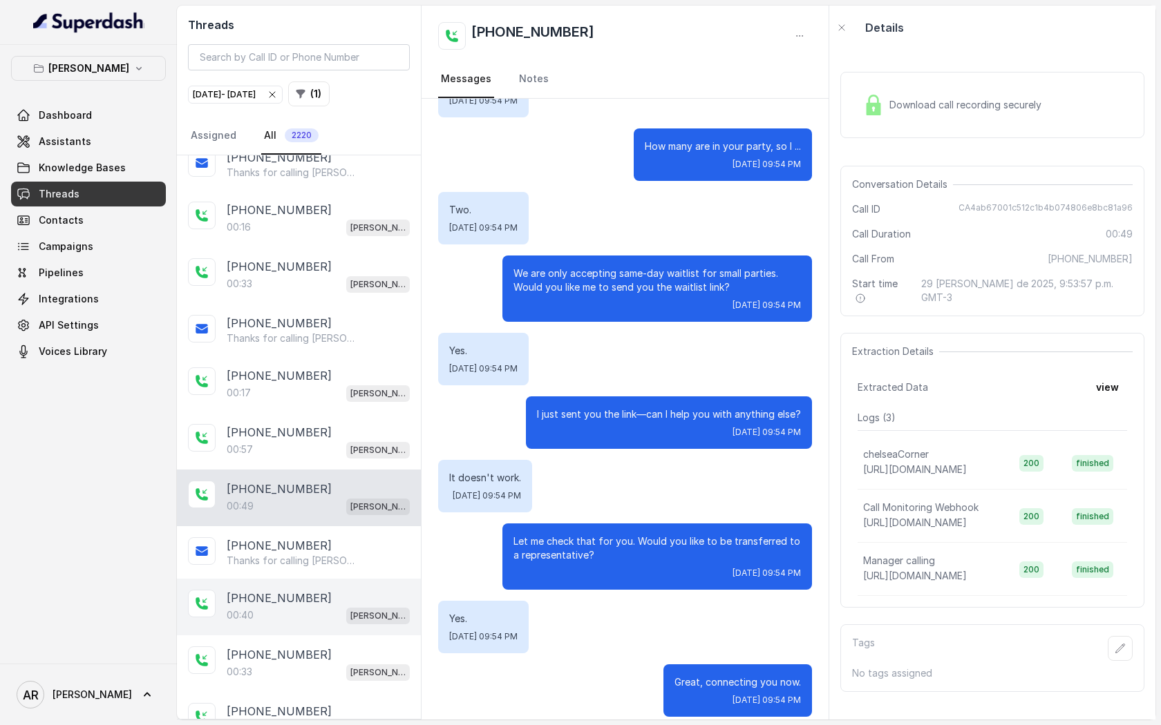
click at [330, 579] on div "[PHONE_NUMBER]:40 [GEOGRAPHIC_DATA]" at bounding box center [299, 607] width 244 height 57
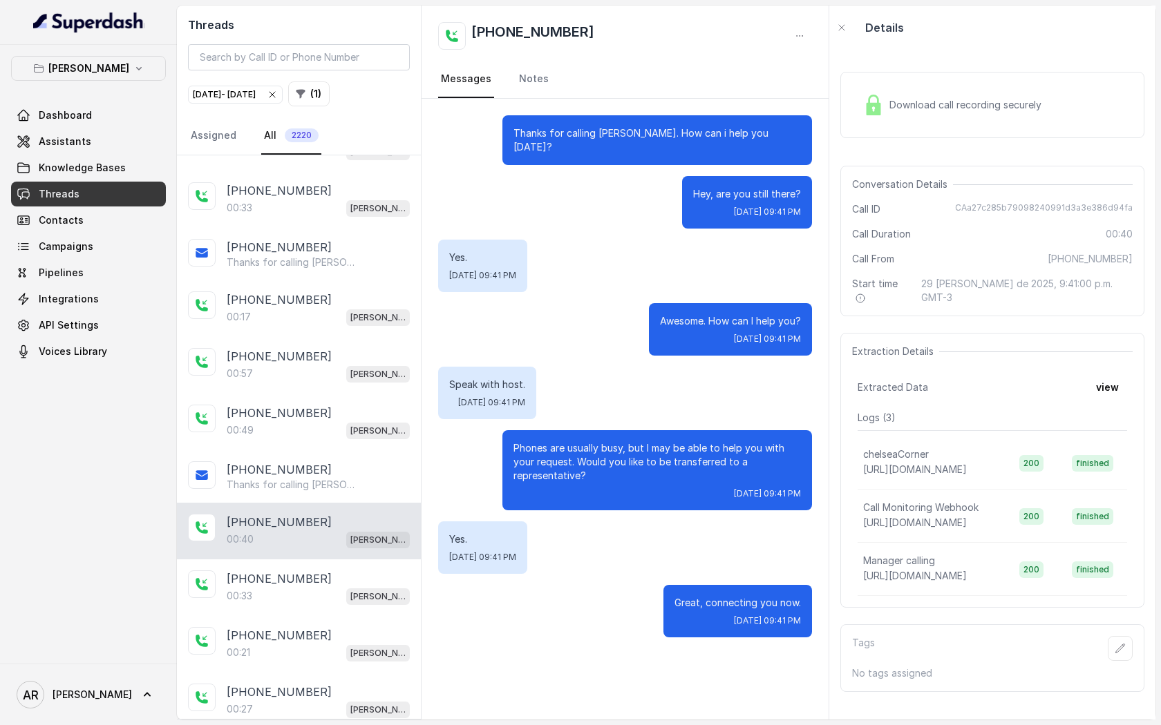
scroll to position [15164, 0]
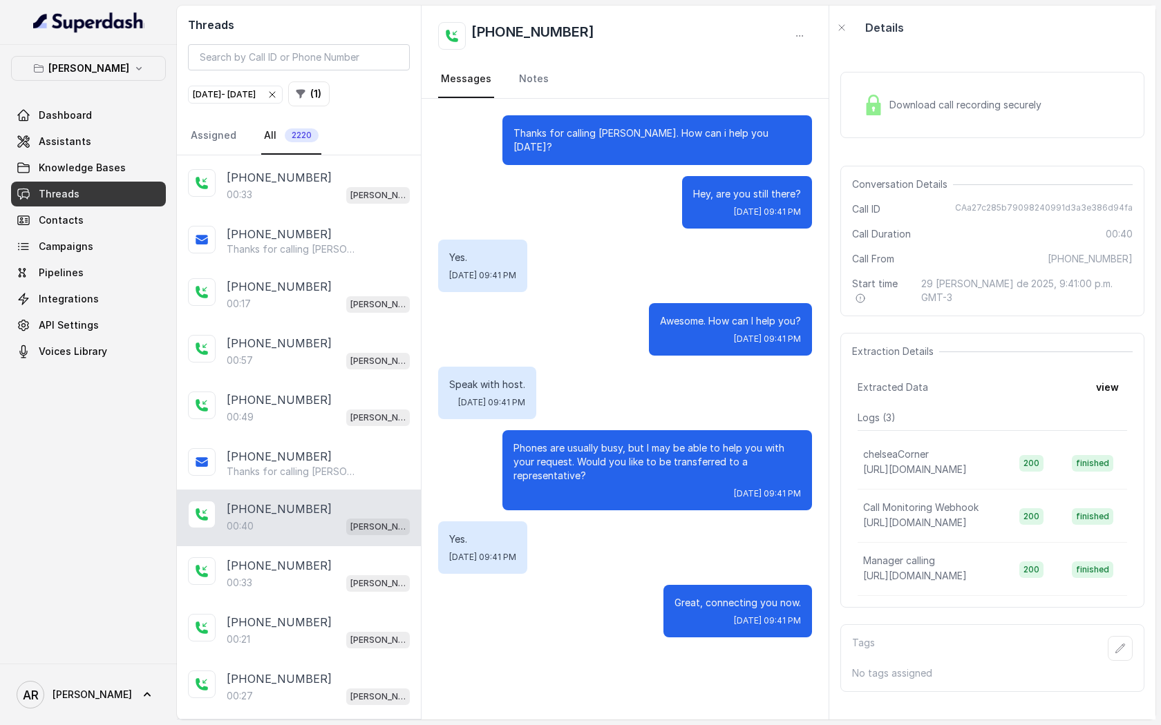
click at [330, 574] on div "00:33 [PERSON_NAME]" at bounding box center [318, 583] width 183 height 18
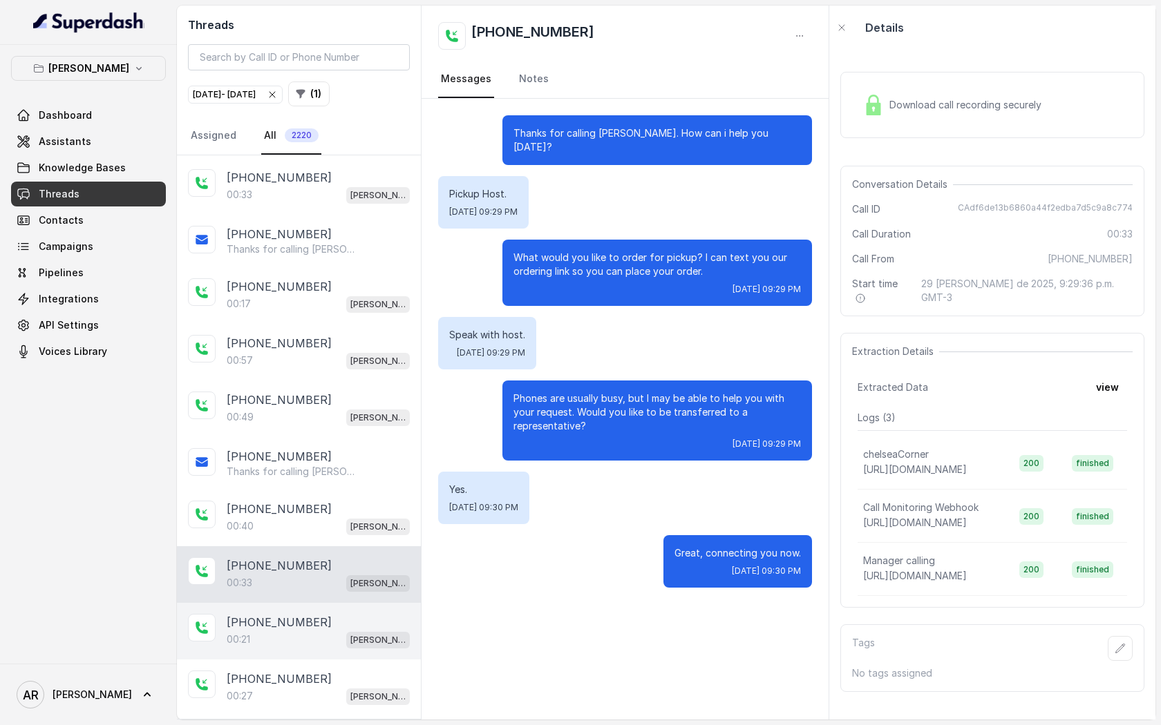
click at [354, 603] on div "[PHONE_NUMBER]:21 [GEOGRAPHIC_DATA]" at bounding box center [299, 631] width 244 height 57
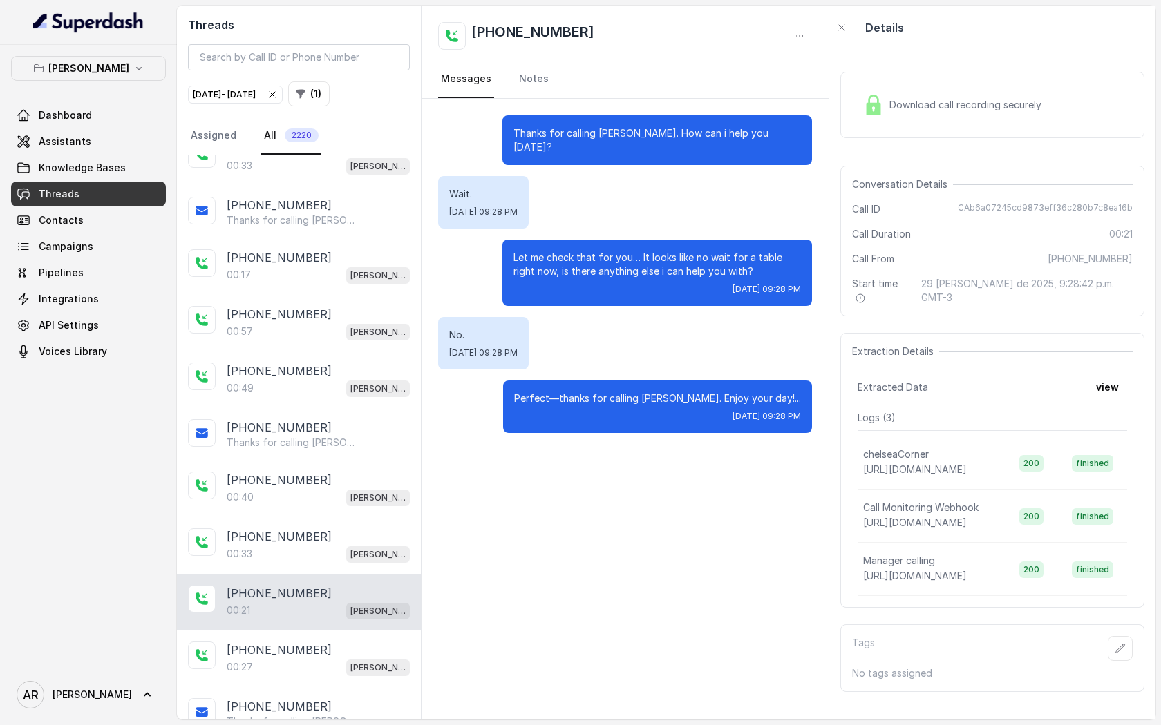
scroll to position [15241, 0]
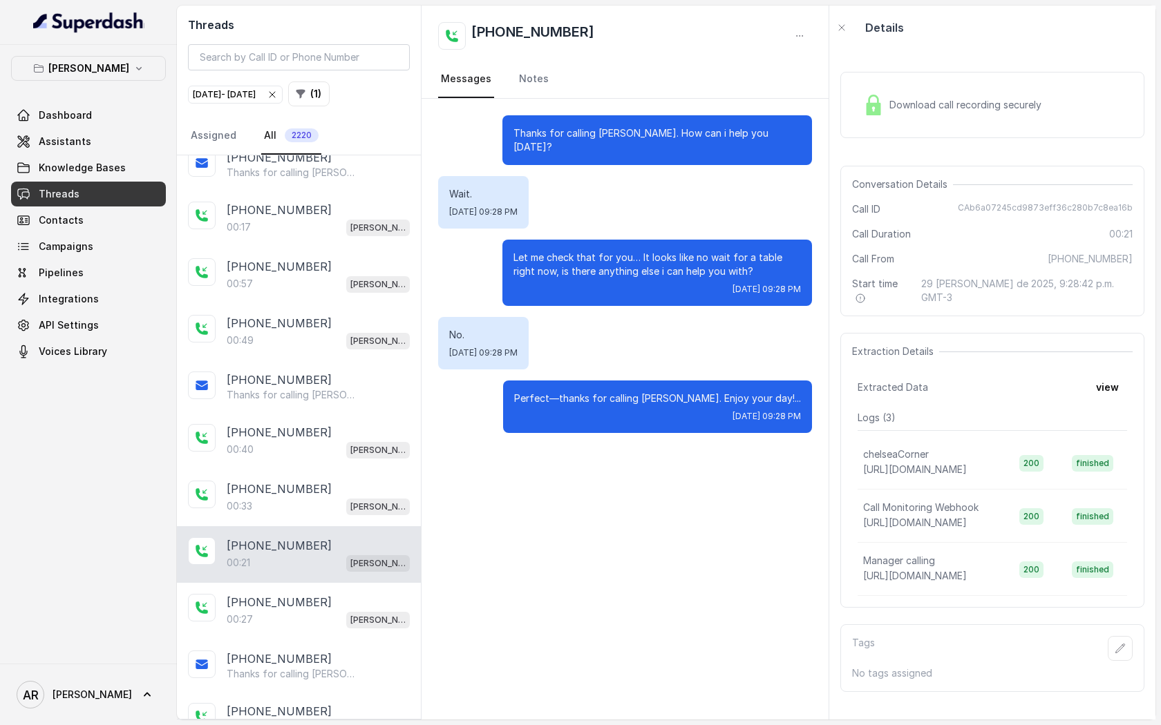
click at [329, 554] on div "00:21 [PERSON_NAME]" at bounding box center [318, 563] width 183 height 18
click at [330, 594] on div "[PHONE_NUMBER]" at bounding box center [318, 602] width 183 height 17
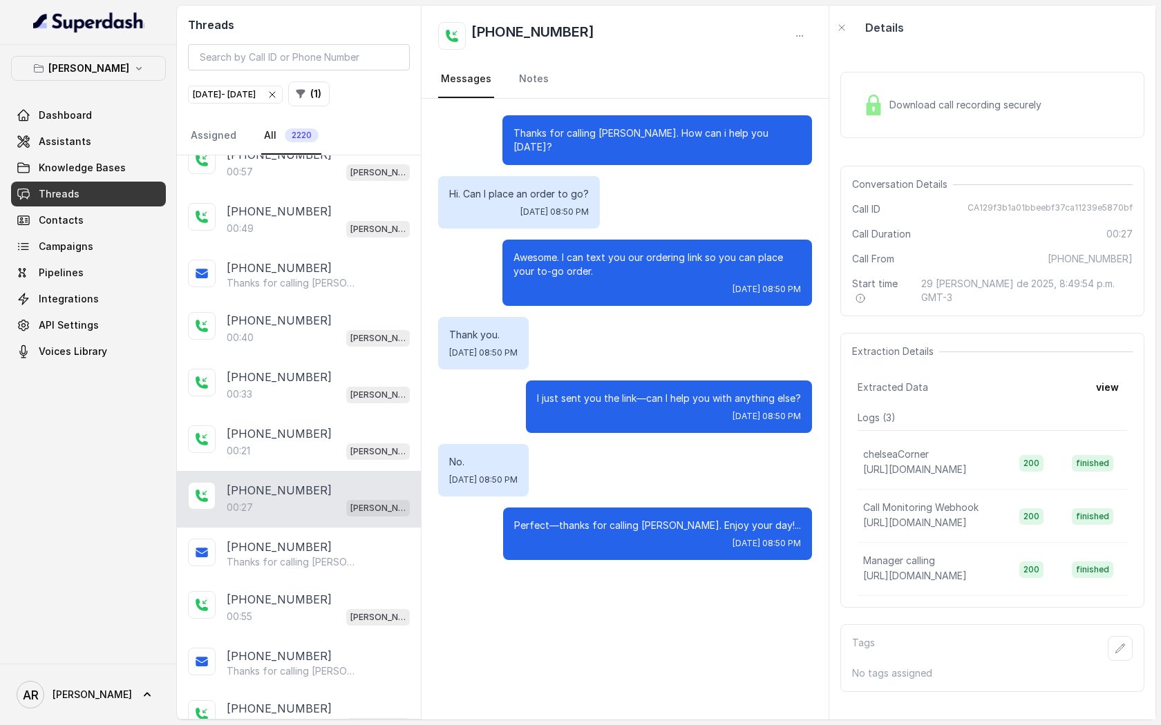
scroll to position [15372, 0]
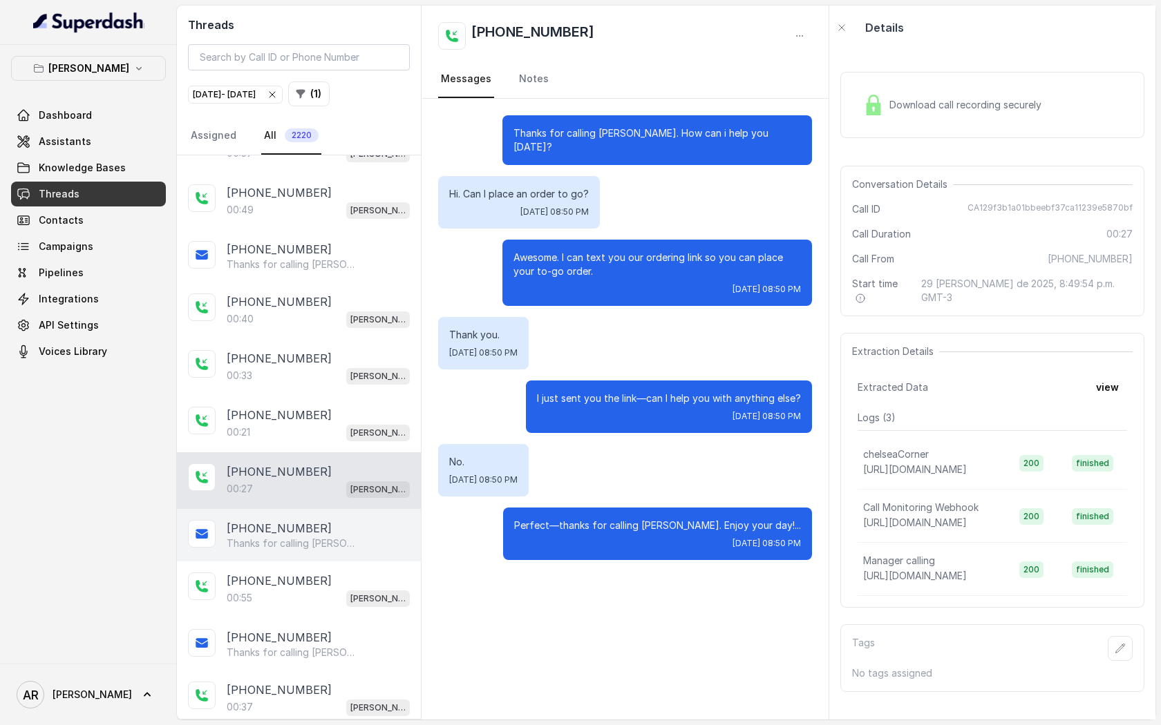
click at [321, 509] on div "[PHONE_NUMBER] Thanks for calling [PERSON_NAME]! Want to pick up your order? [U…" at bounding box center [299, 535] width 244 height 53
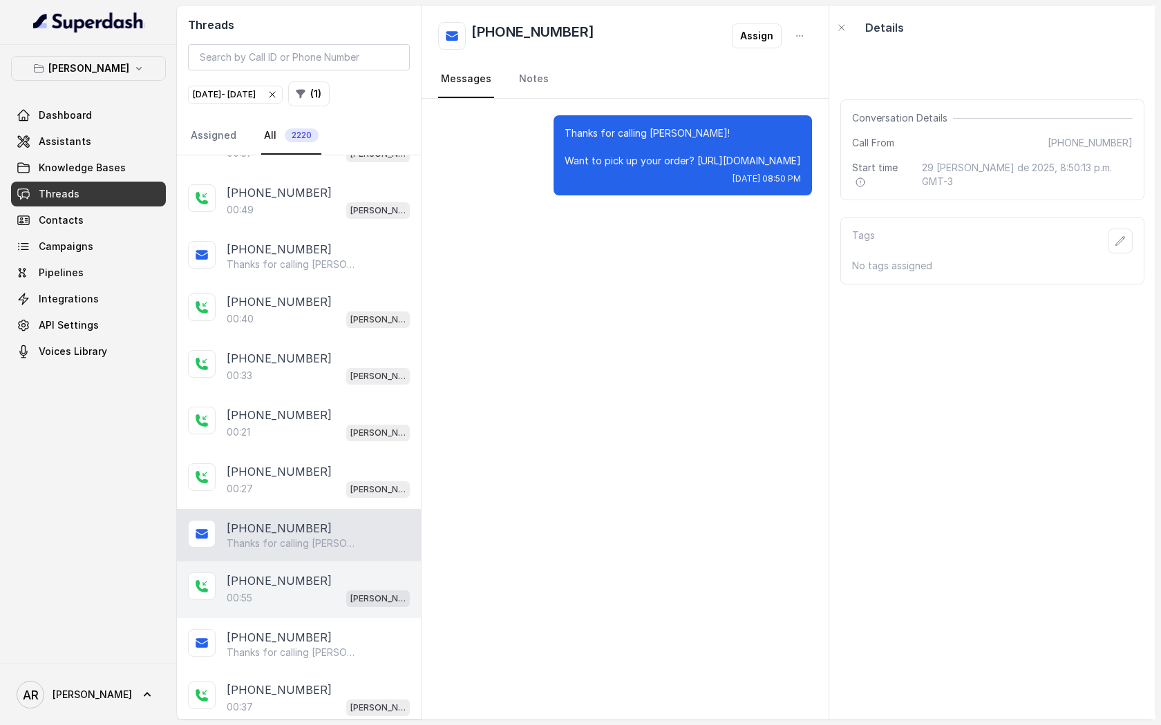
click at [345, 589] on div "00:55 [PERSON_NAME]" at bounding box center [318, 598] width 183 height 18
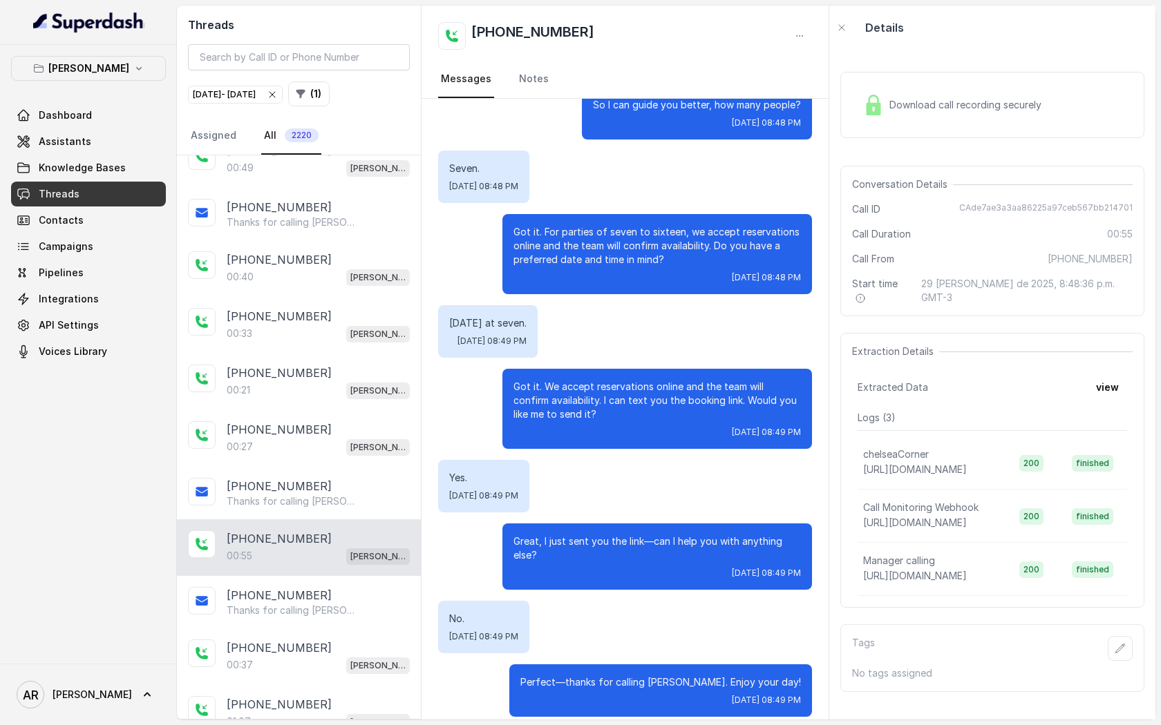
scroll to position [15495, 0]
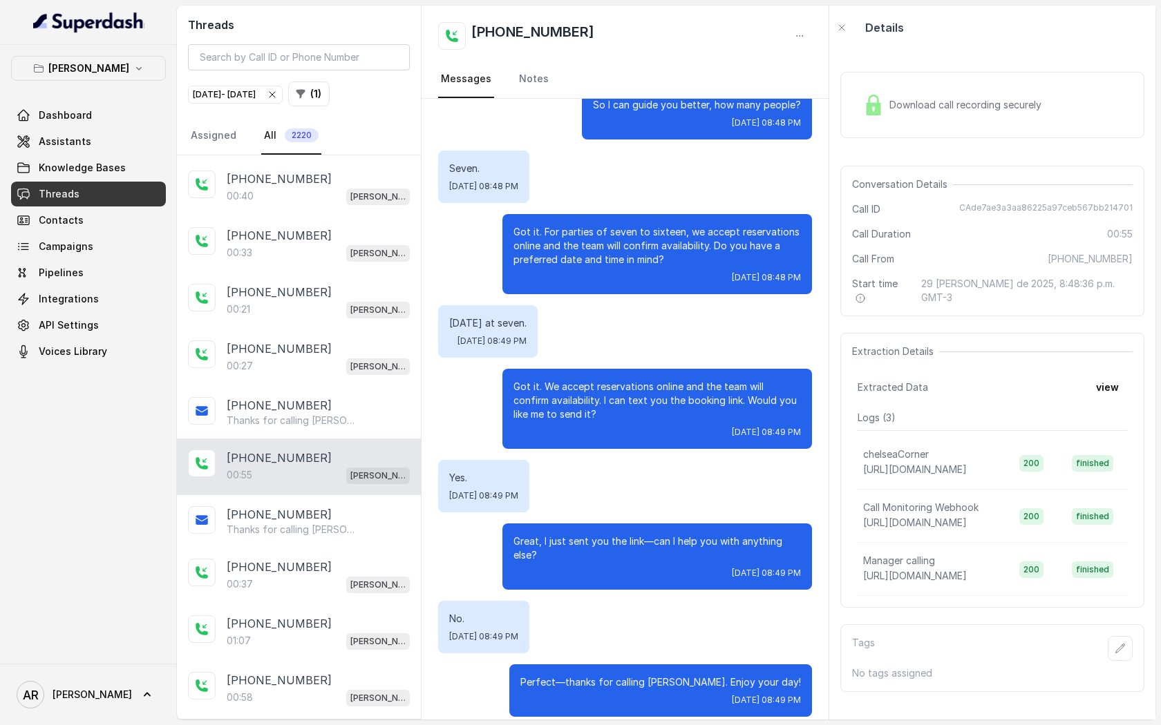
click at [345, 548] on div "[PHONE_NUMBER]:37 [GEOGRAPHIC_DATA]" at bounding box center [299, 576] width 244 height 57
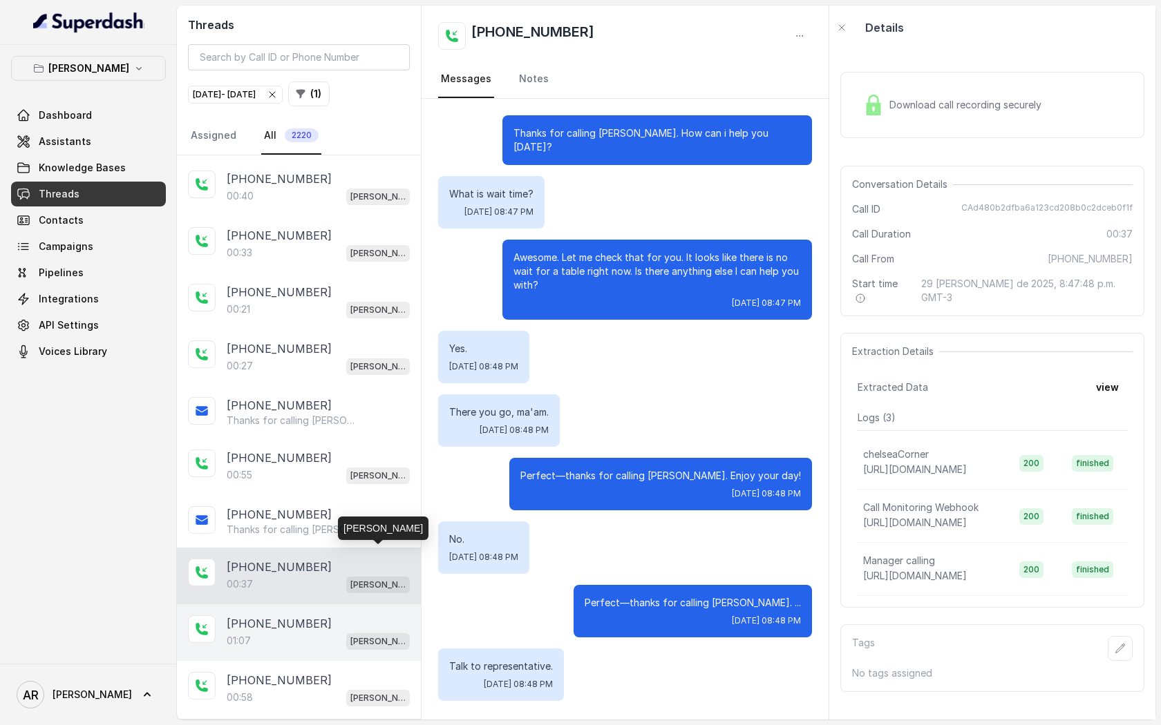
click at [359, 635] on p "[PERSON_NAME]" at bounding box center [377, 642] width 55 height 14
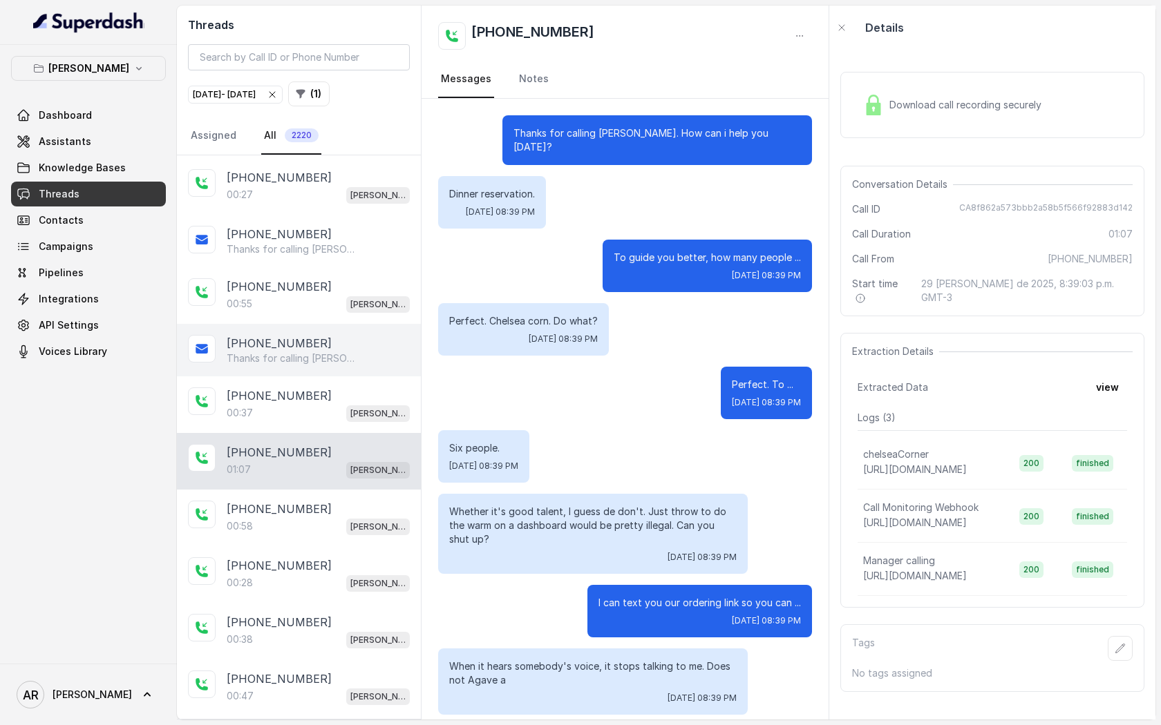
scroll to position [15693, 0]
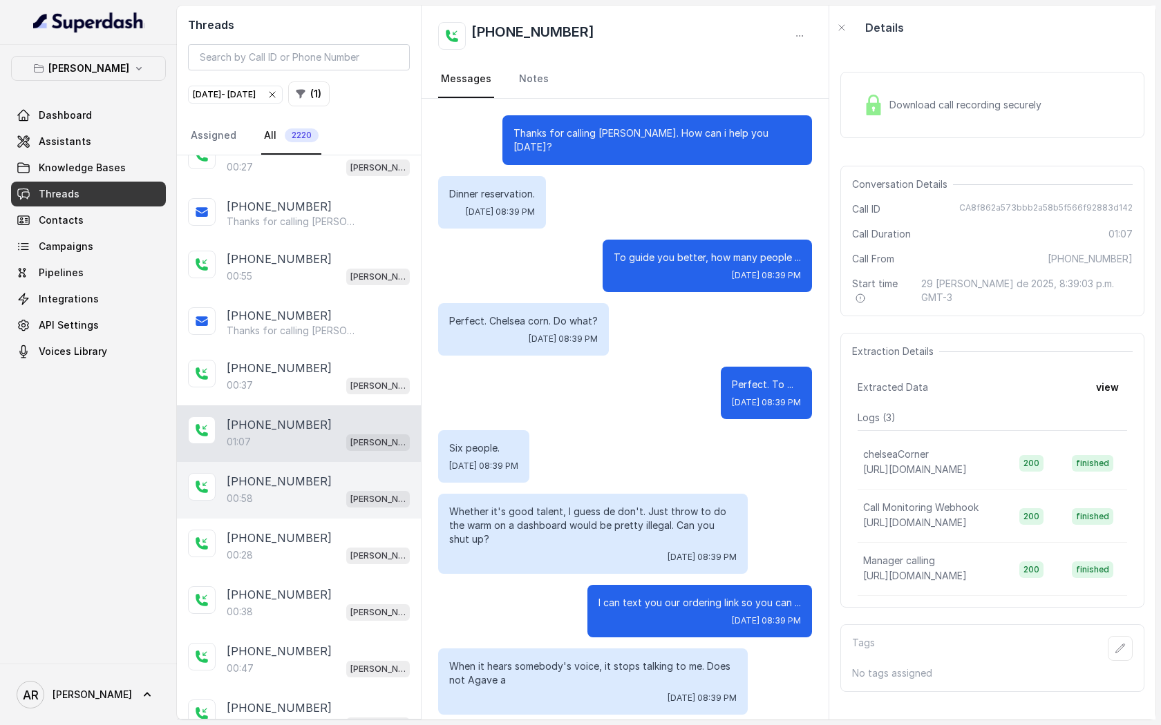
click at [385, 473] on div "[PHONE_NUMBER]" at bounding box center [318, 481] width 183 height 17
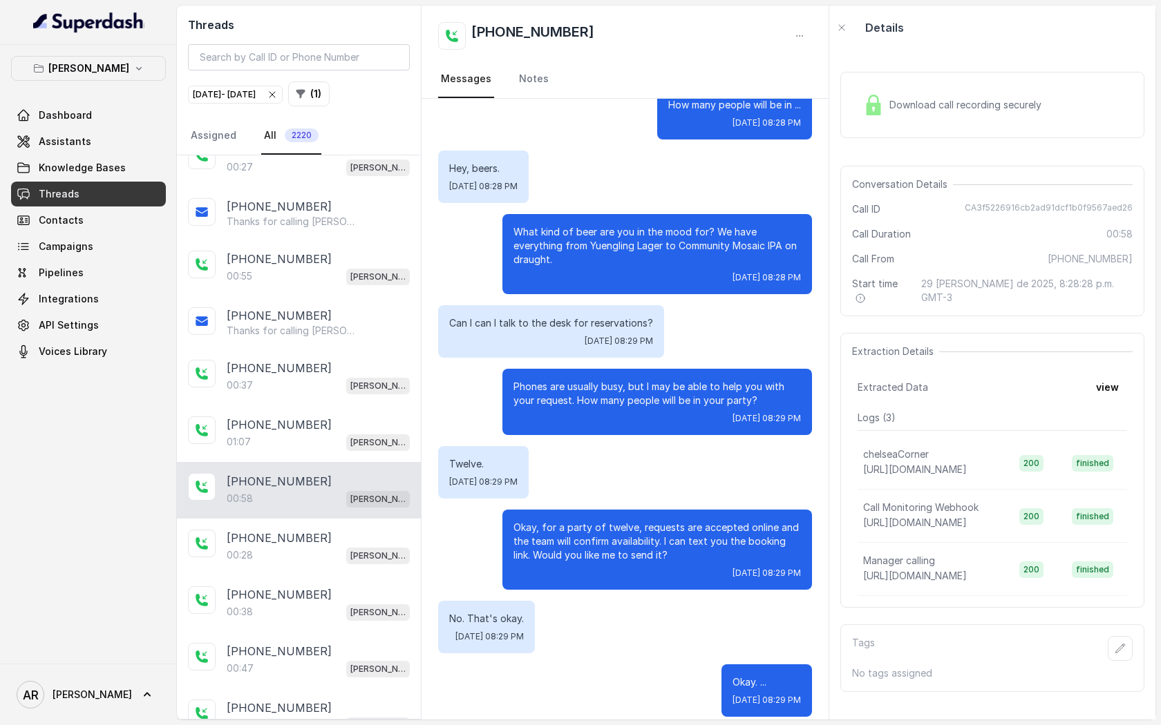
scroll to position [26, 0]
click at [292, 587] on p "[PHONE_NUMBER]" at bounding box center [279, 595] width 105 height 17
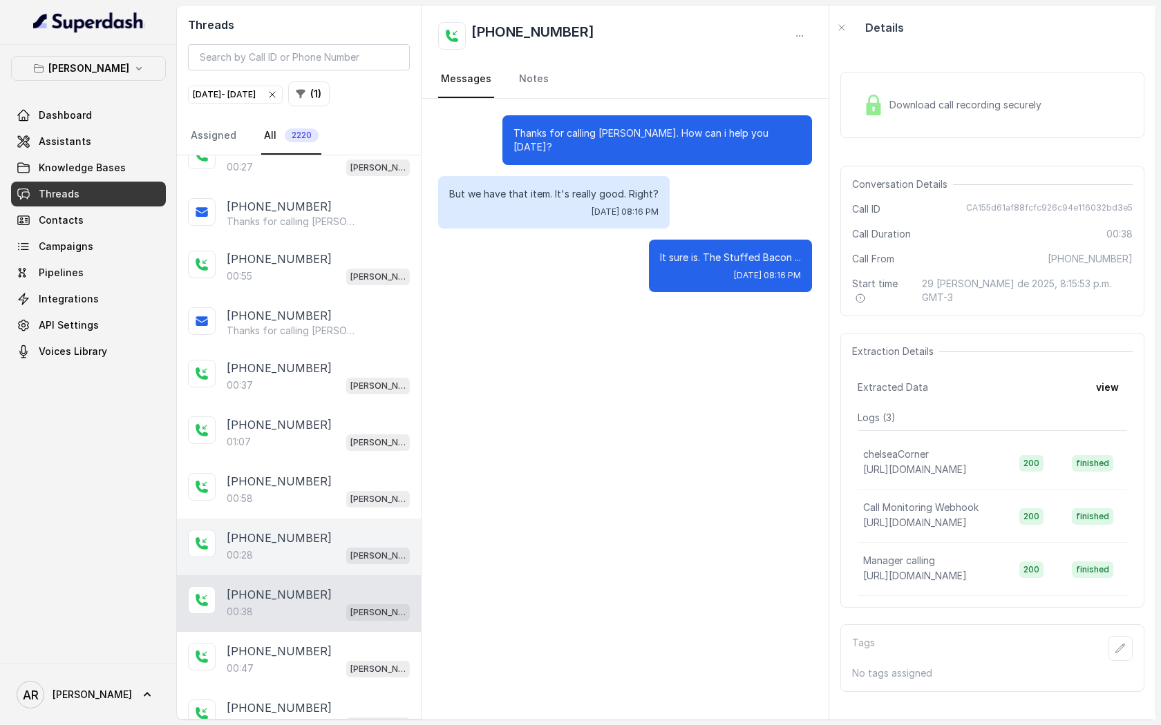
click at [291, 546] on div "00:28 Chelsea Corner" at bounding box center [318, 555] width 183 height 18
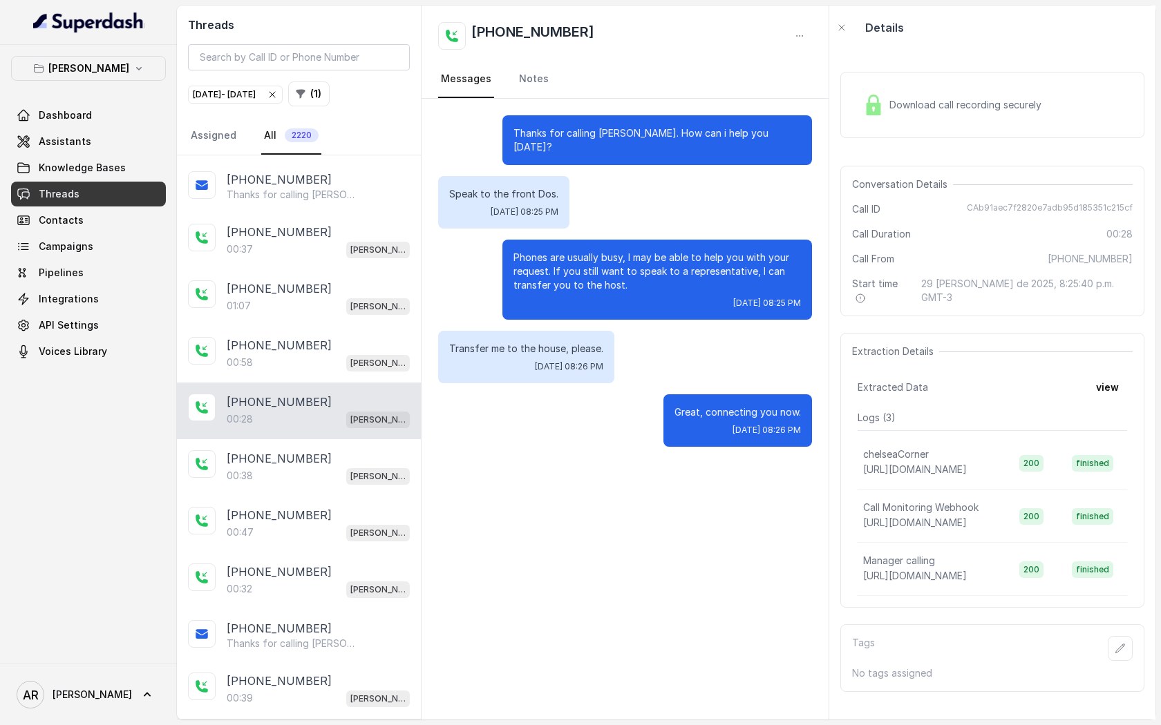
click at [291, 553] on div "[PHONE_NUMBER]:32 [PERSON_NAME]" at bounding box center [299, 581] width 244 height 57
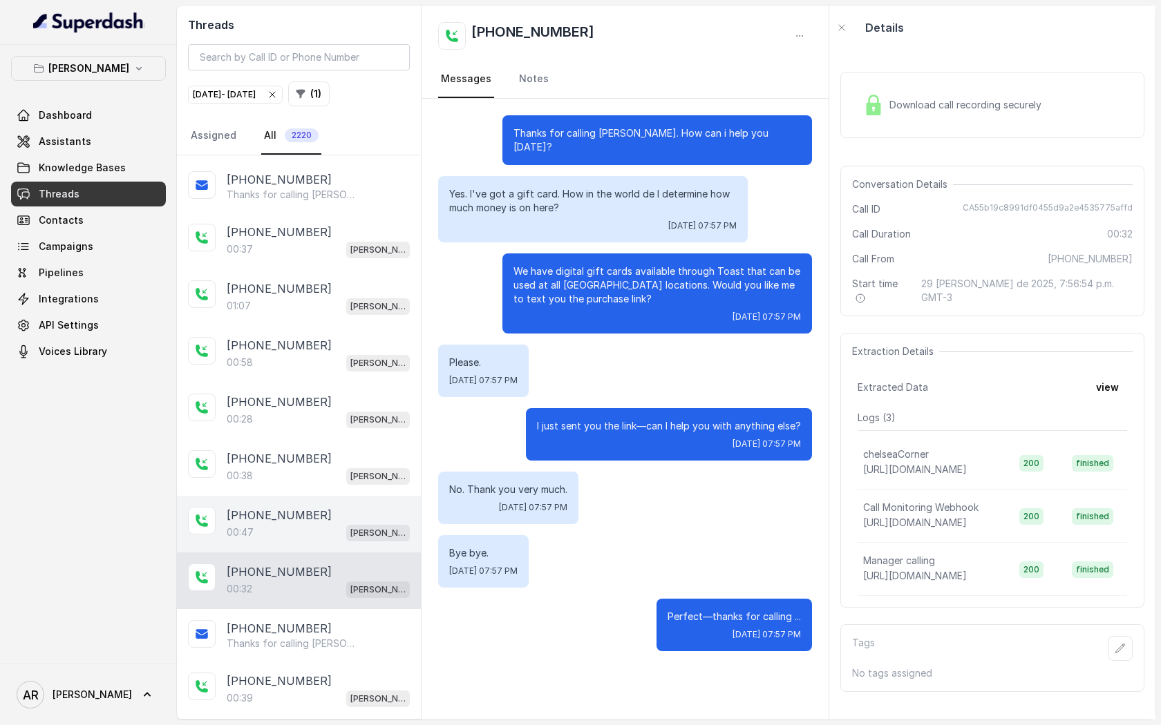
click at [289, 524] on div "00:47 [PERSON_NAME]" at bounding box center [318, 533] width 183 height 18
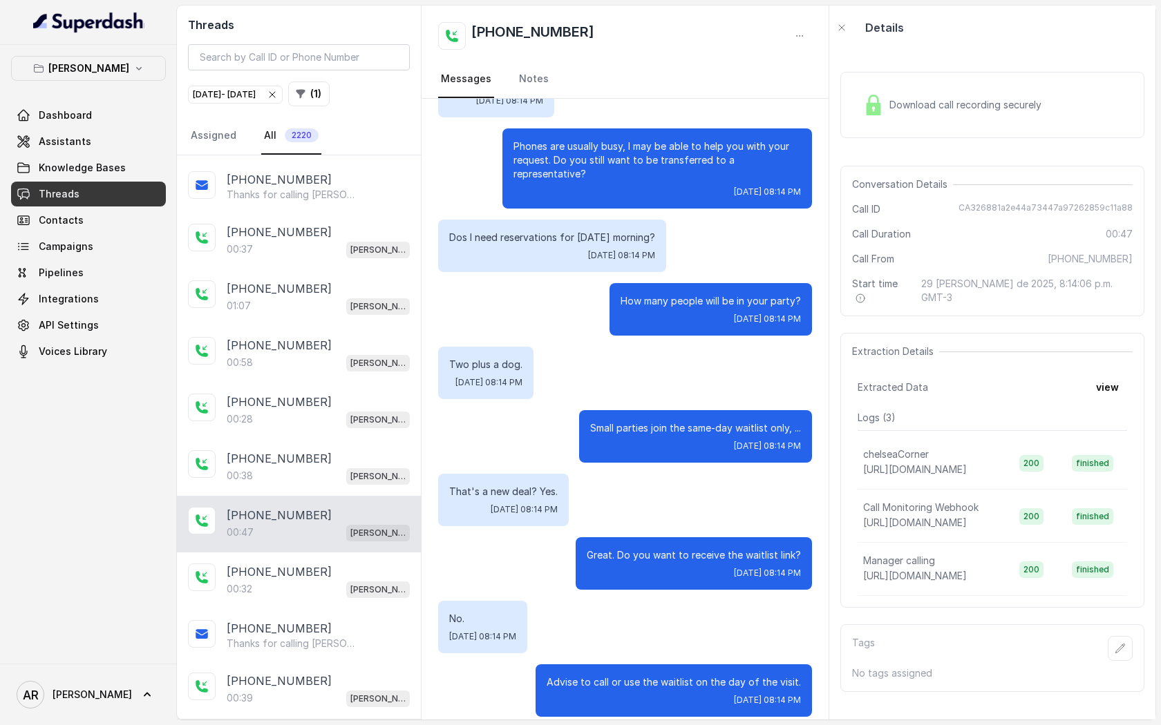
click at [280, 496] on div "[PHONE_NUMBER]:47 [GEOGRAPHIC_DATA]" at bounding box center [299, 524] width 244 height 57
click at [281, 439] on div "[PHONE_NUMBER]:38 [GEOGRAPHIC_DATA]" at bounding box center [299, 467] width 244 height 57
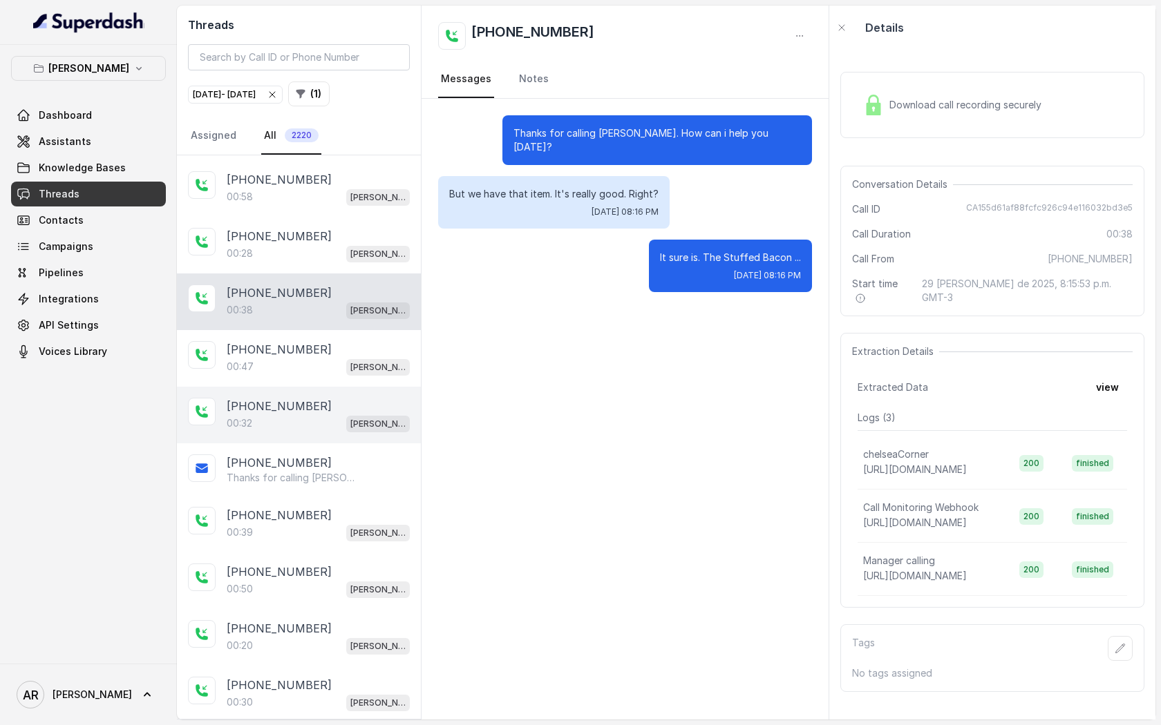
click at [318, 564] on div "[PHONE_NUMBER]" at bounding box center [318, 572] width 183 height 17
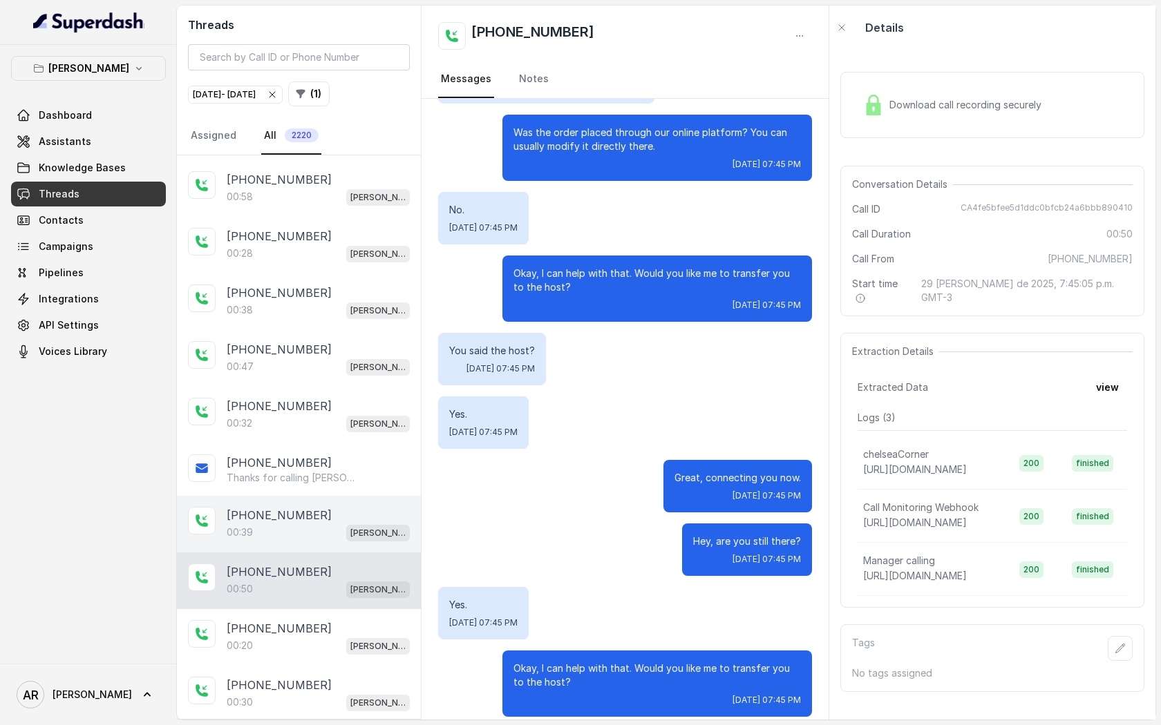
click at [292, 507] on p "[PHONE_NUMBER]" at bounding box center [279, 515] width 105 height 17
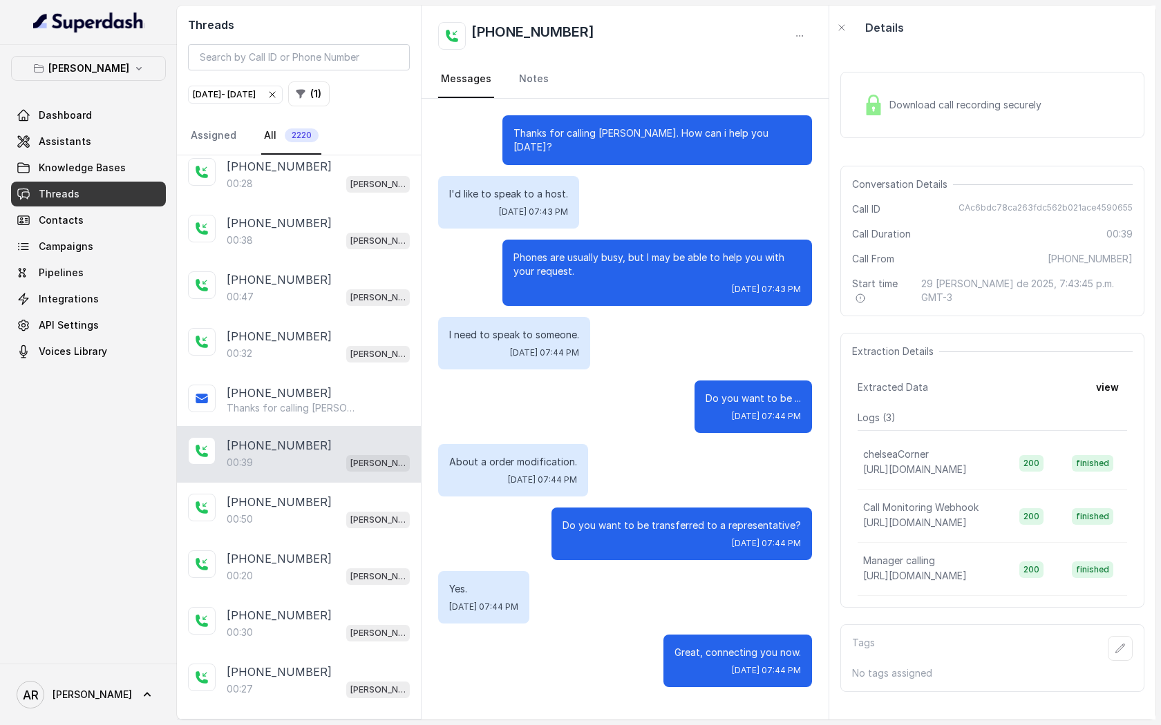
scroll to position [16176, 0]
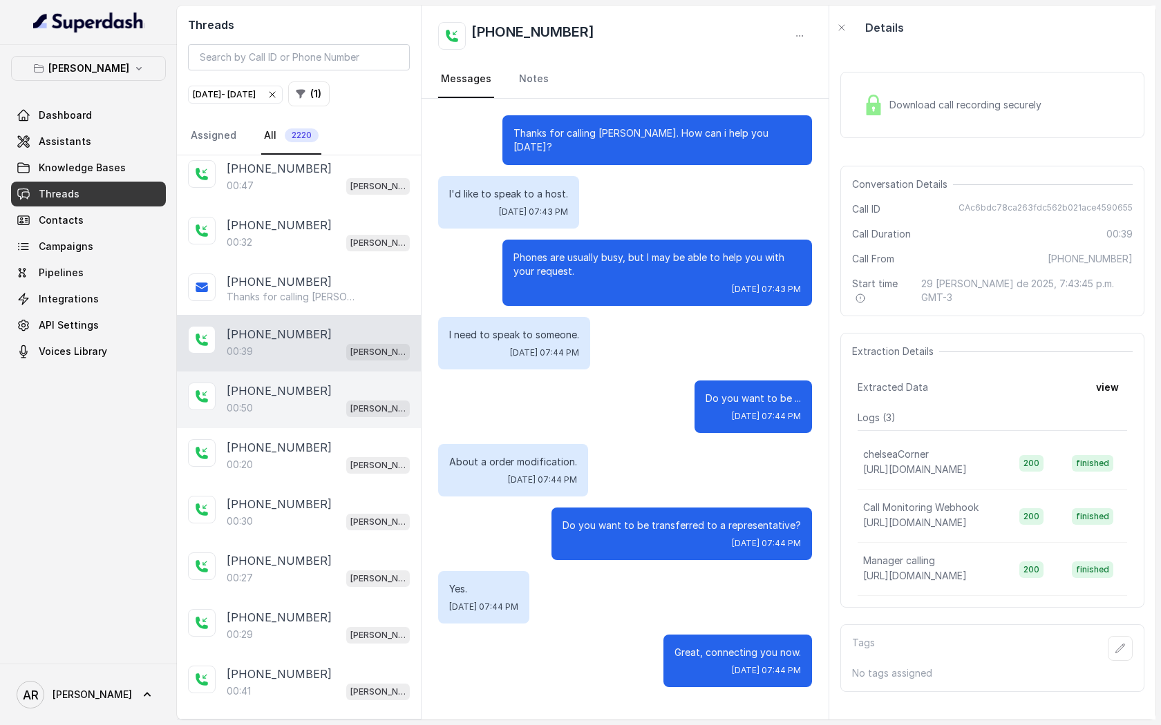
click at [303, 383] on p "[PHONE_NUMBER]" at bounding box center [279, 391] width 105 height 17
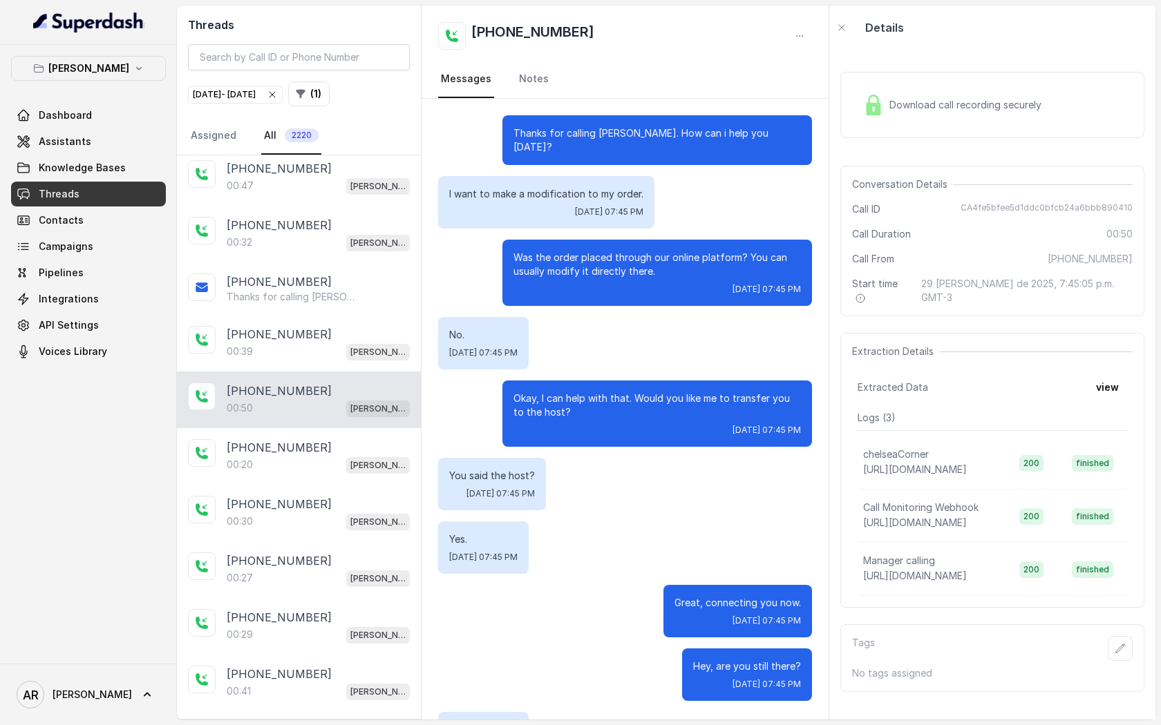
scroll to position [125, 0]
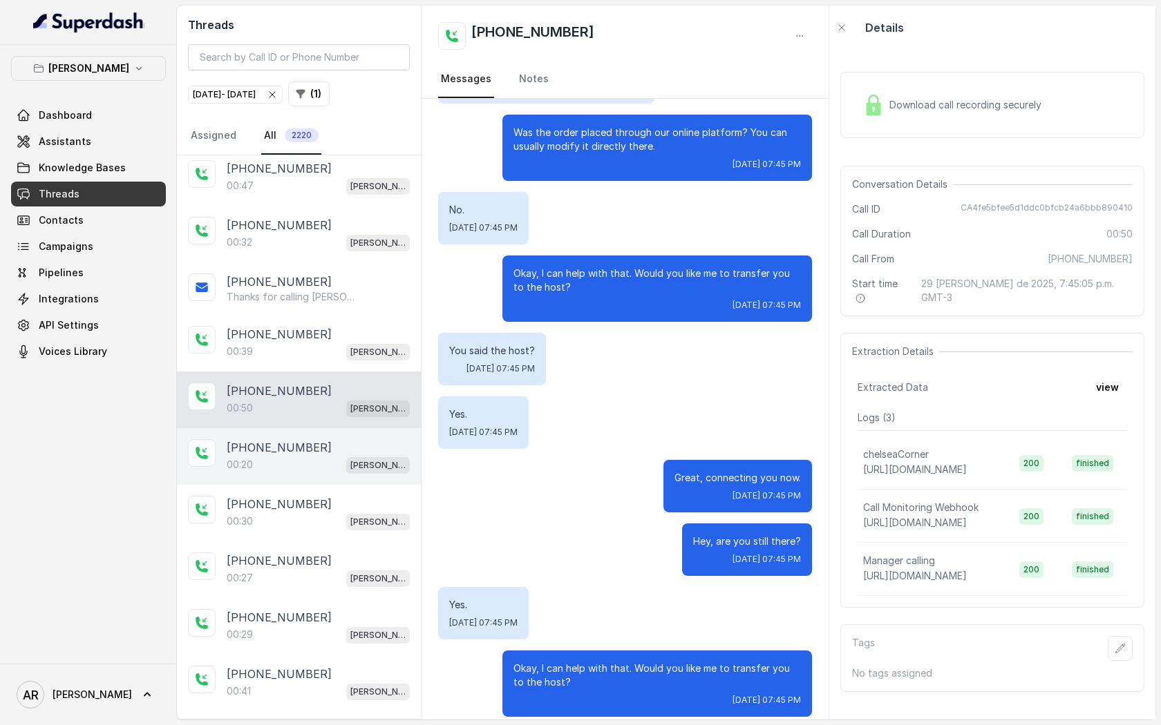
click at [304, 428] on div "[PHONE_NUMBER]:20 [GEOGRAPHIC_DATA]" at bounding box center [299, 456] width 244 height 57
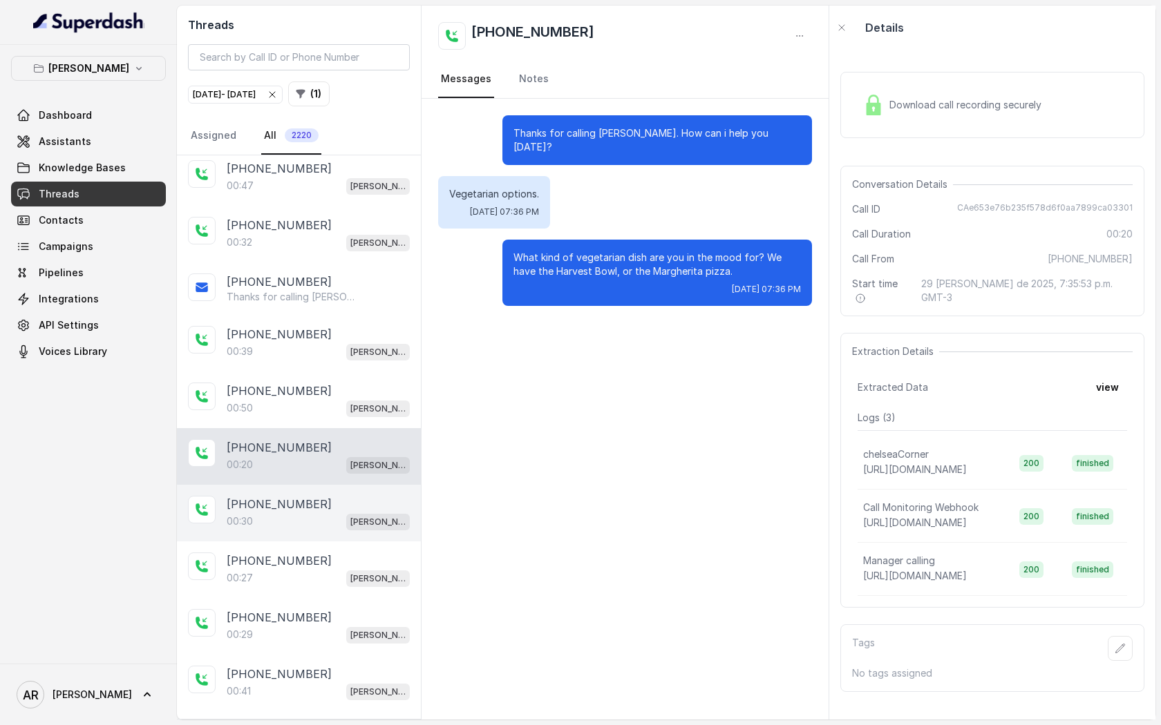
click at [337, 513] on div "00:30 [PERSON_NAME]" at bounding box center [318, 522] width 183 height 18
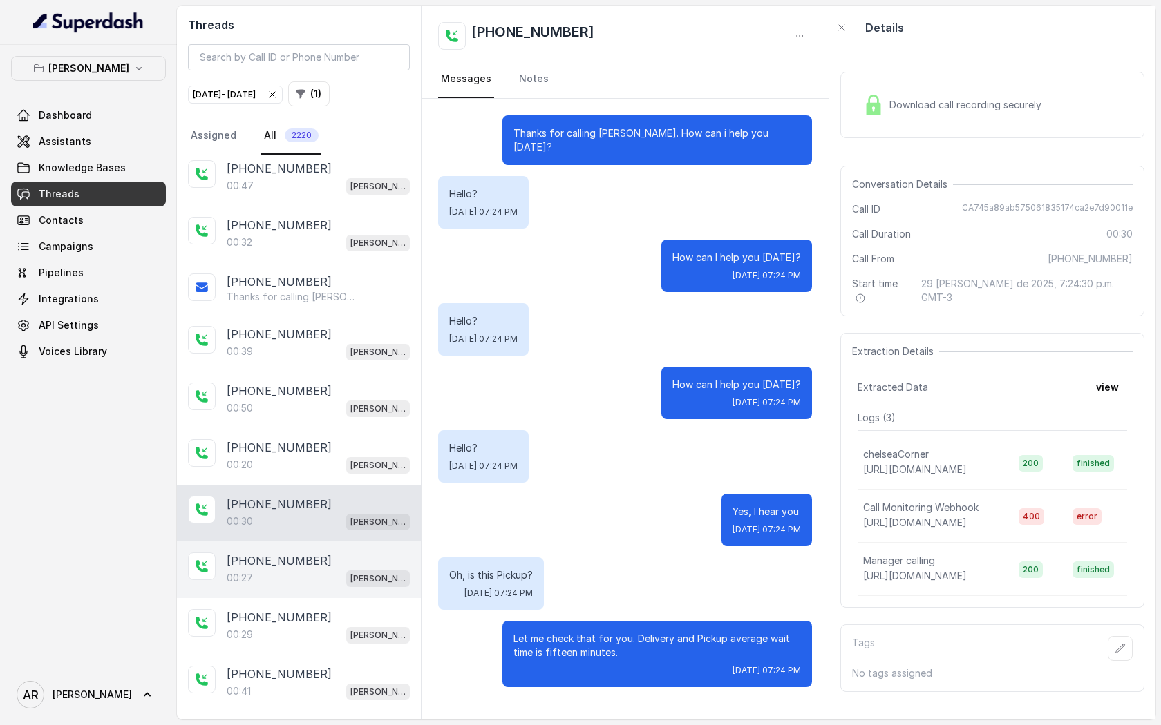
click at [335, 553] on div "[PHONE_NUMBER]" at bounding box center [318, 561] width 183 height 17
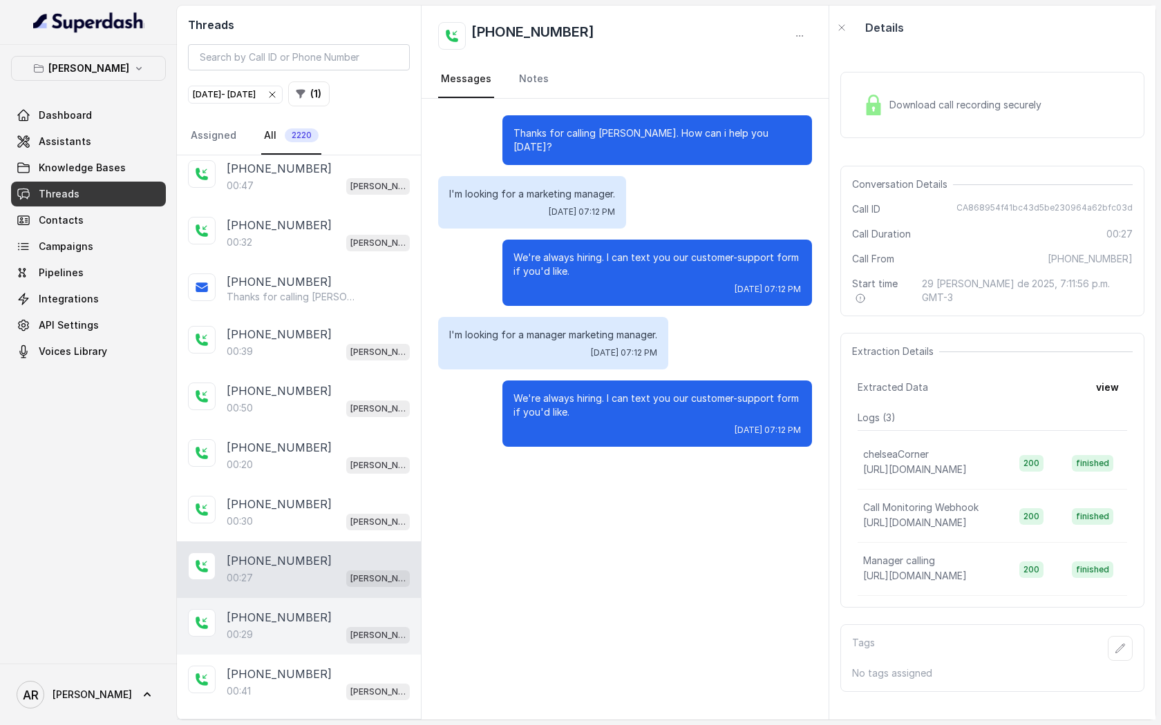
click at [307, 626] on div "00:29 Chelsea Corner" at bounding box center [318, 635] width 183 height 18
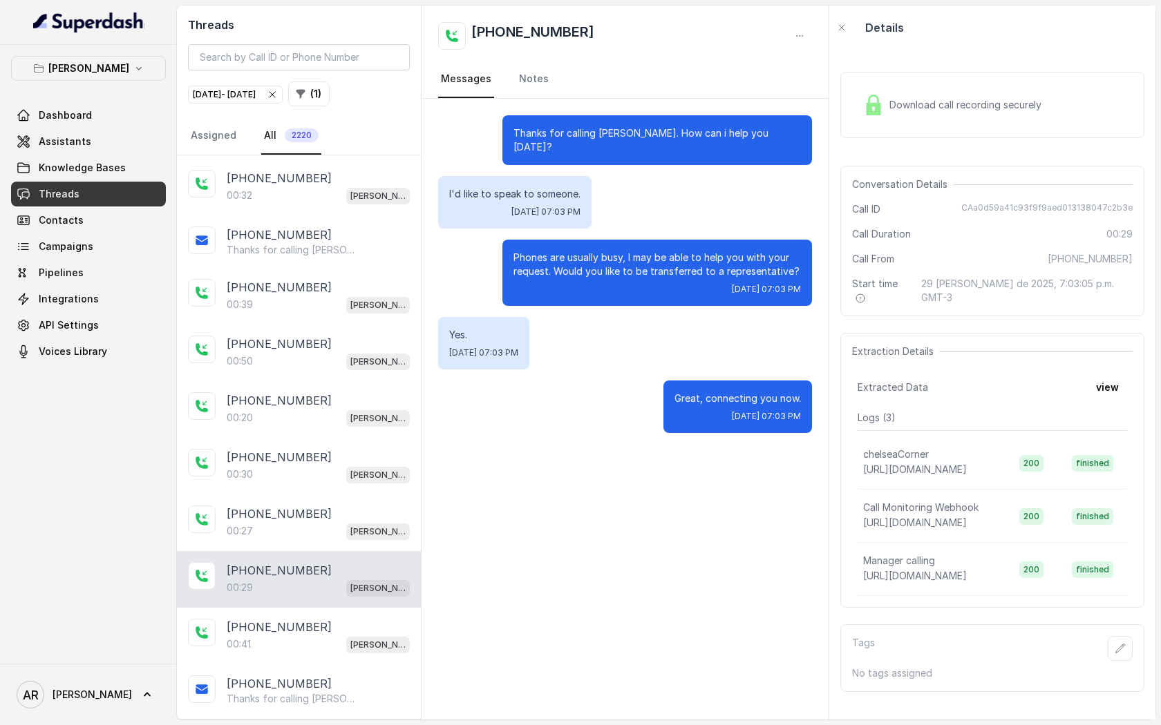
scroll to position [16225, 0]
click at [336, 634] on div "00:41 [GEOGRAPHIC_DATA]" at bounding box center [318, 643] width 183 height 18
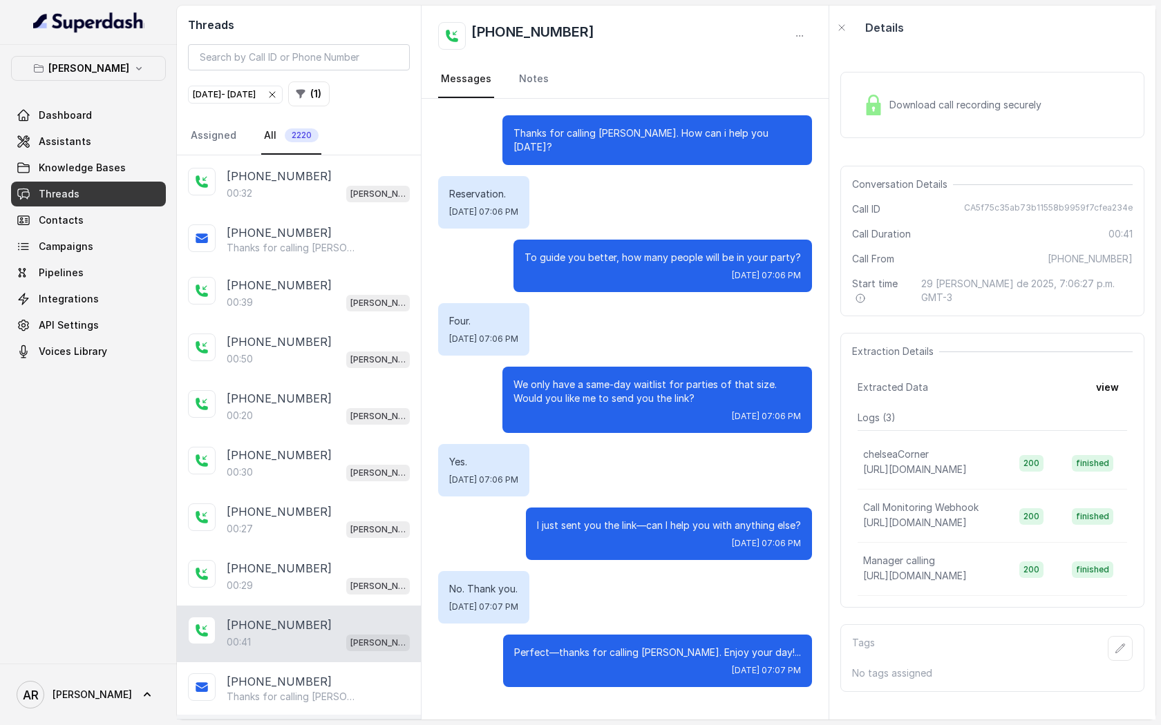
click at [316, 725] on div "[PHONE_NUMBER]" at bounding box center [318, 734] width 183 height 17
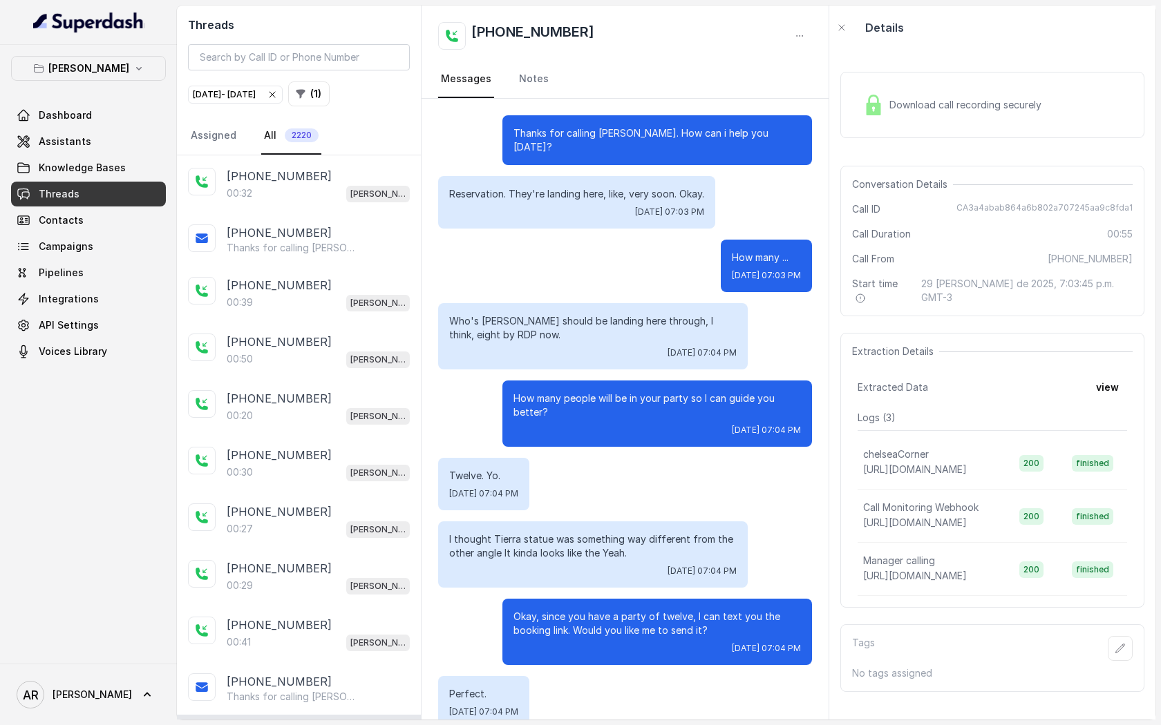
scroll to position [393, 0]
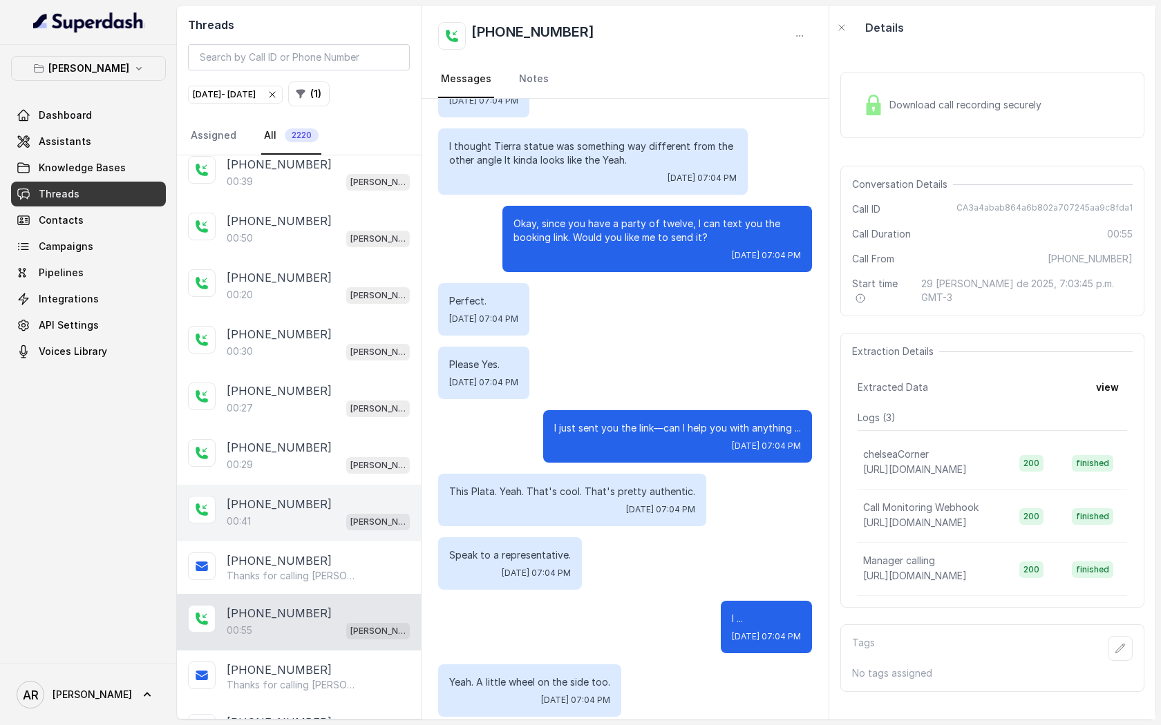
scroll to position [16345, 0]
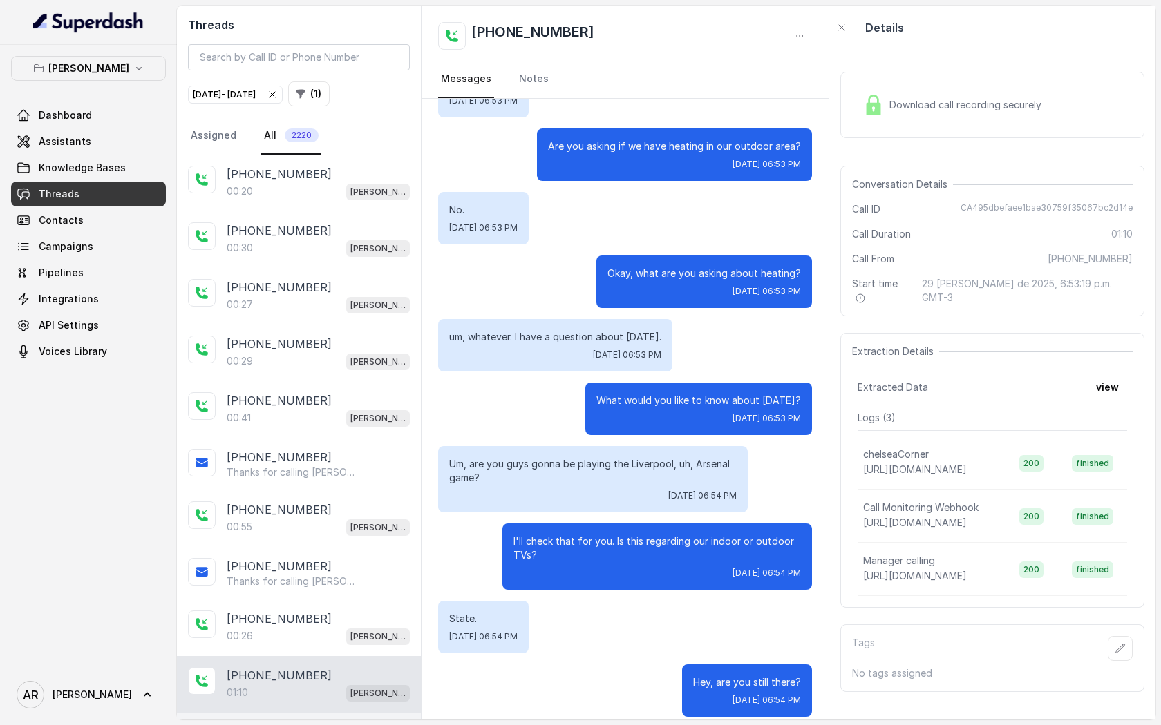
scroll to position [16451, 0]
click at [277, 723] on p "[PHONE_NUMBER]" at bounding box center [279, 731] width 105 height 17
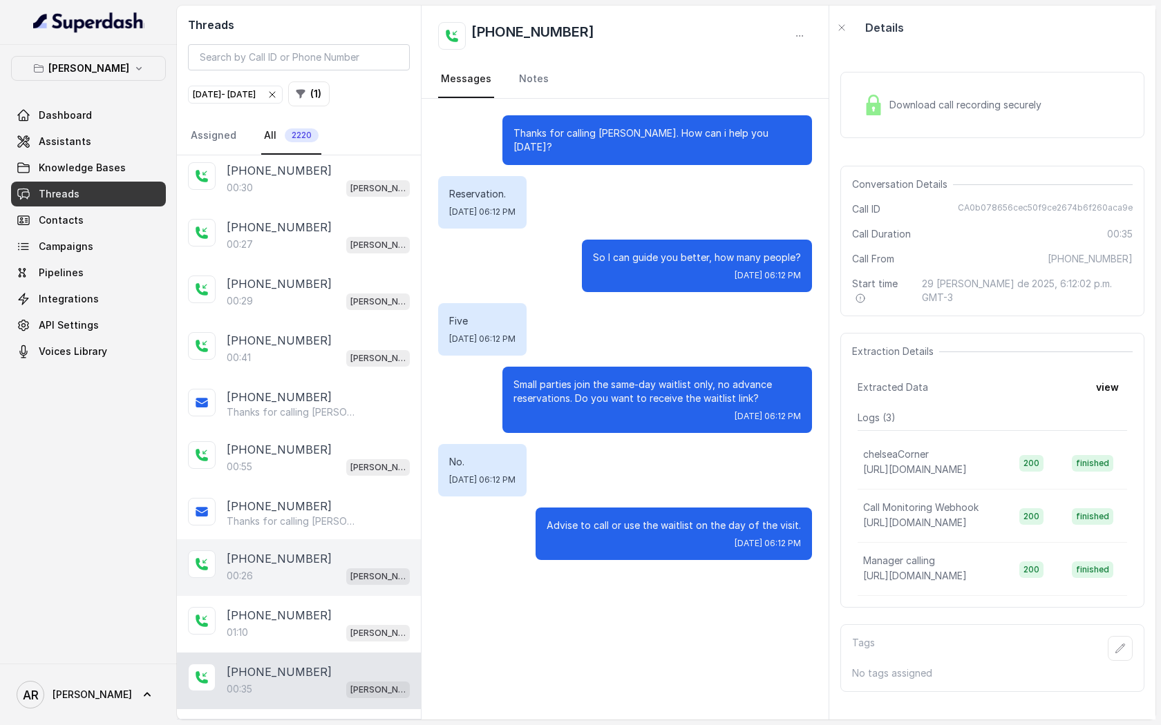
scroll to position [16574, 0]
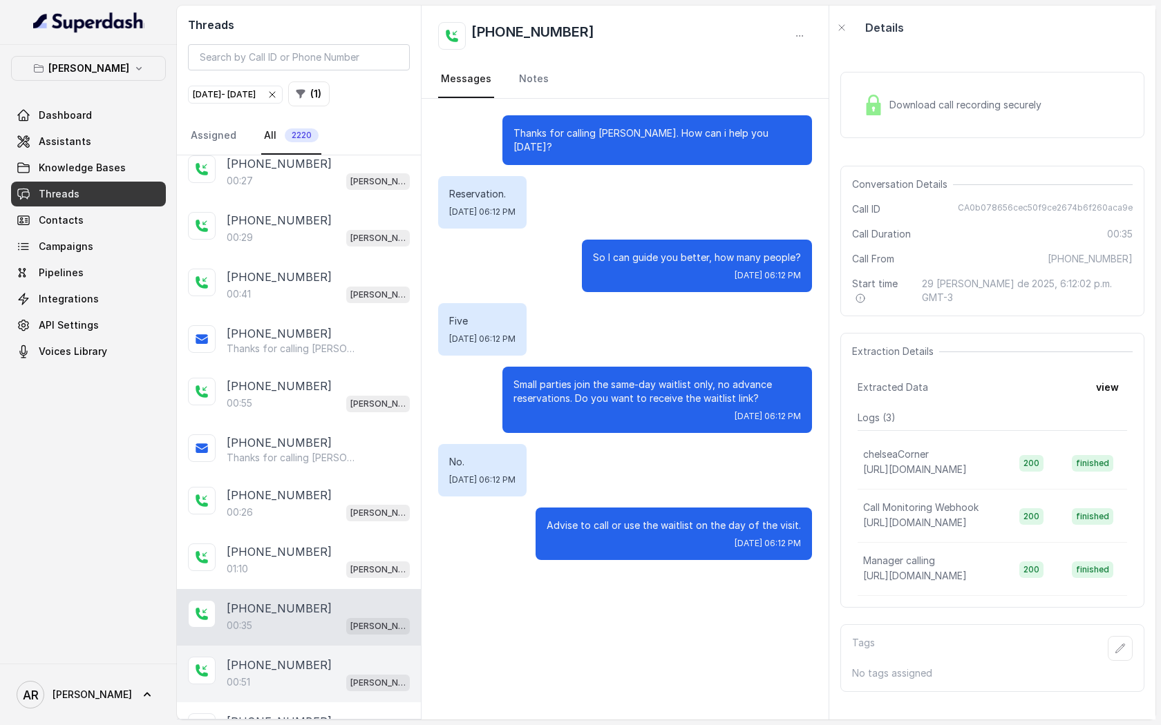
click at [283, 674] on div "00:51 [PERSON_NAME]" at bounding box center [318, 683] width 183 height 18
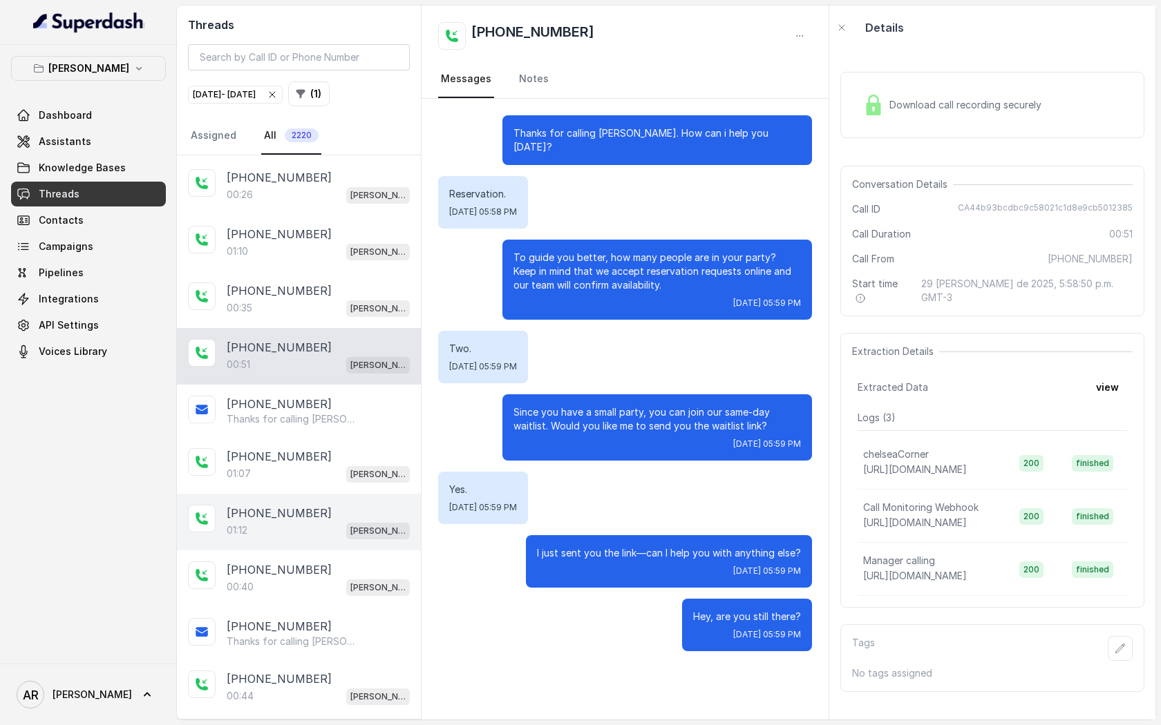
scroll to position [16907, 0]
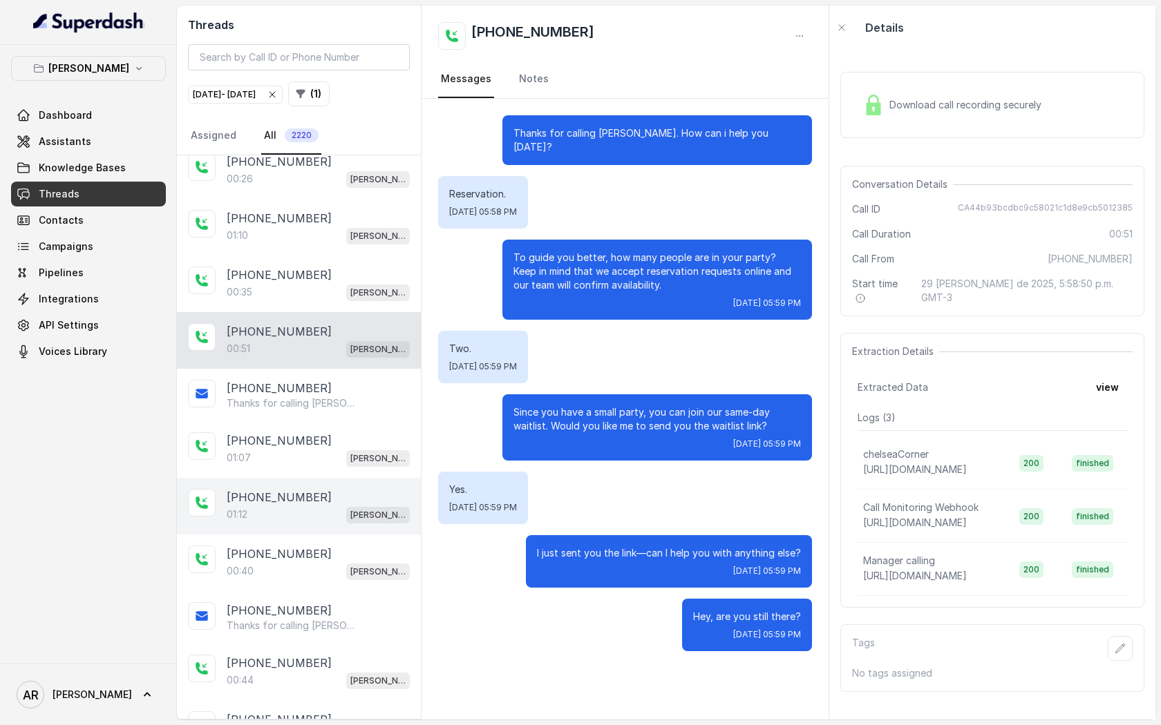
click at [312, 506] on div "01:12 [PERSON_NAME]" at bounding box center [318, 515] width 183 height 18
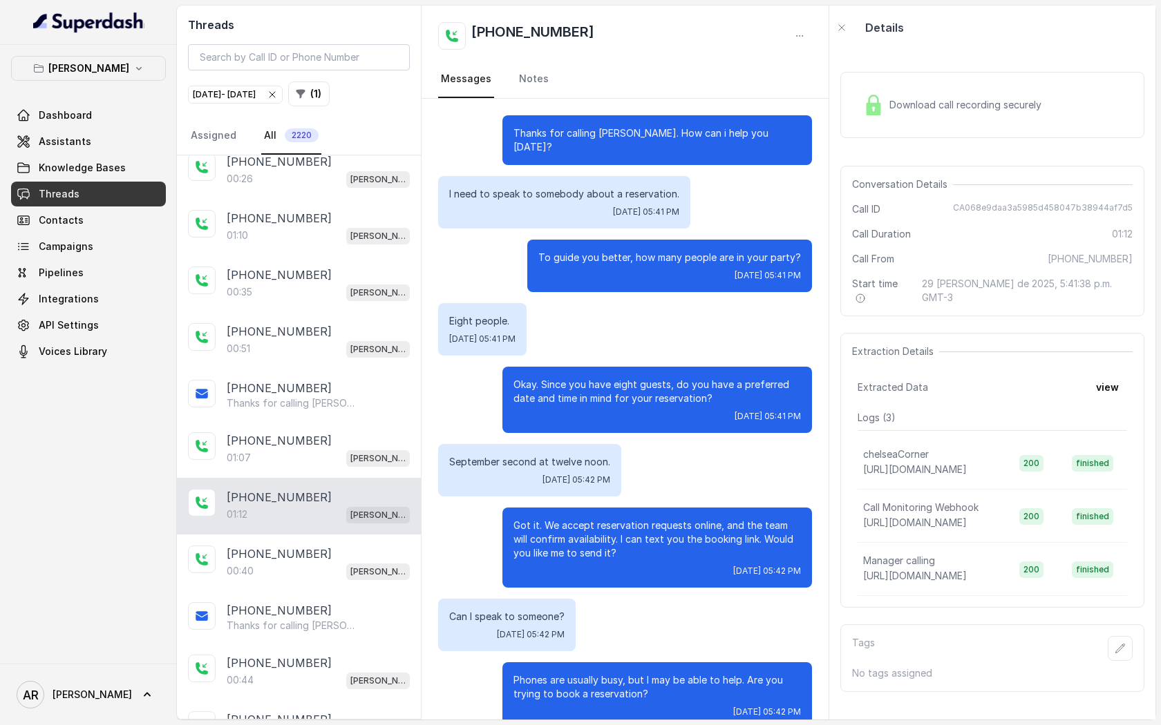
scroll to position [407, 0]
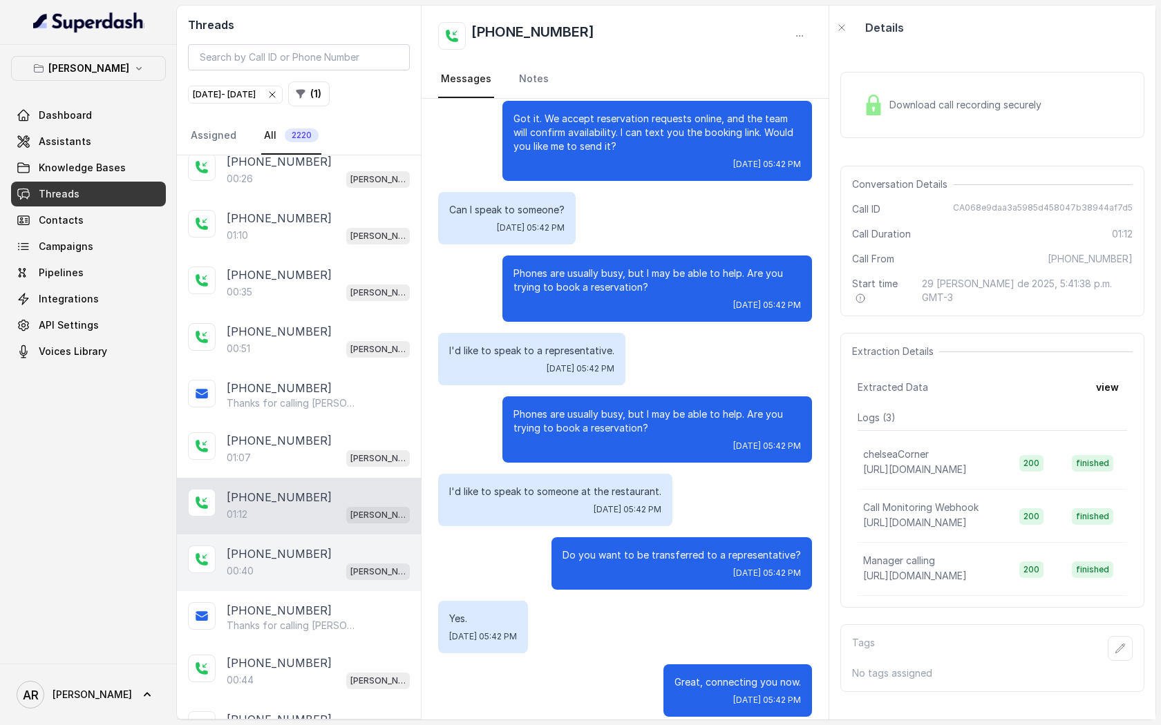
click at [312, 535] on div "[PHONE_NUMBER]:40 [GEOGRAPHIC_DATA]" at bounding box center [299, 563] width 244 height 57
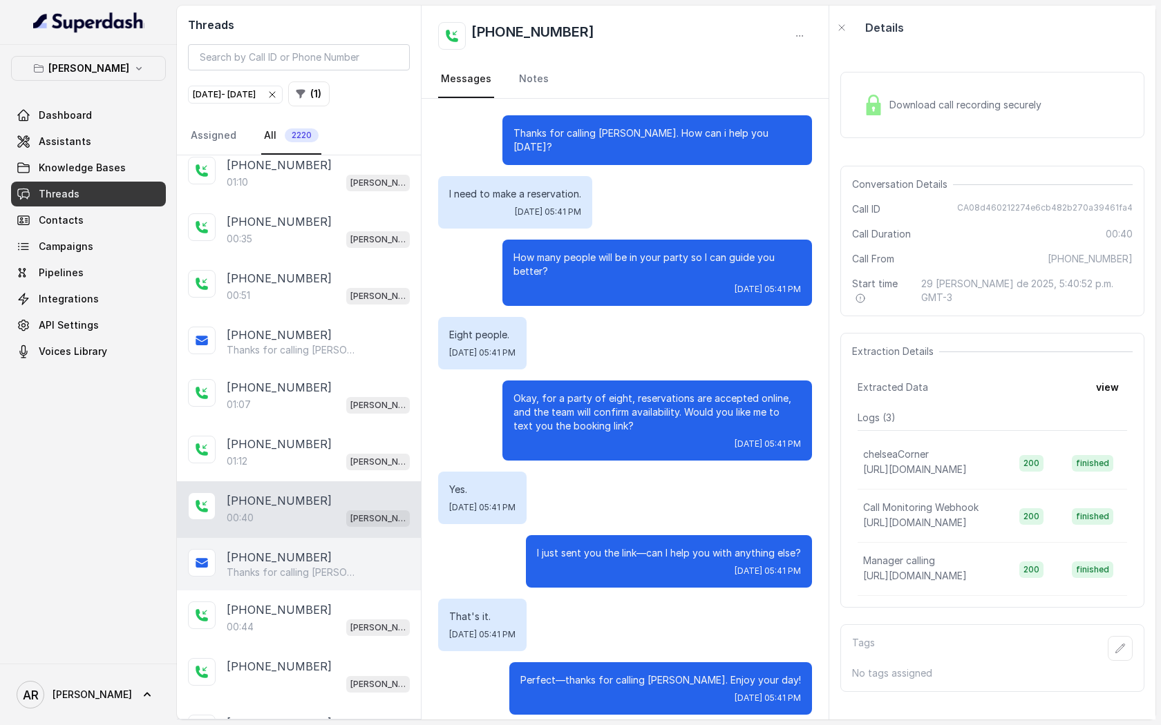
scroll to position [16975, 0]
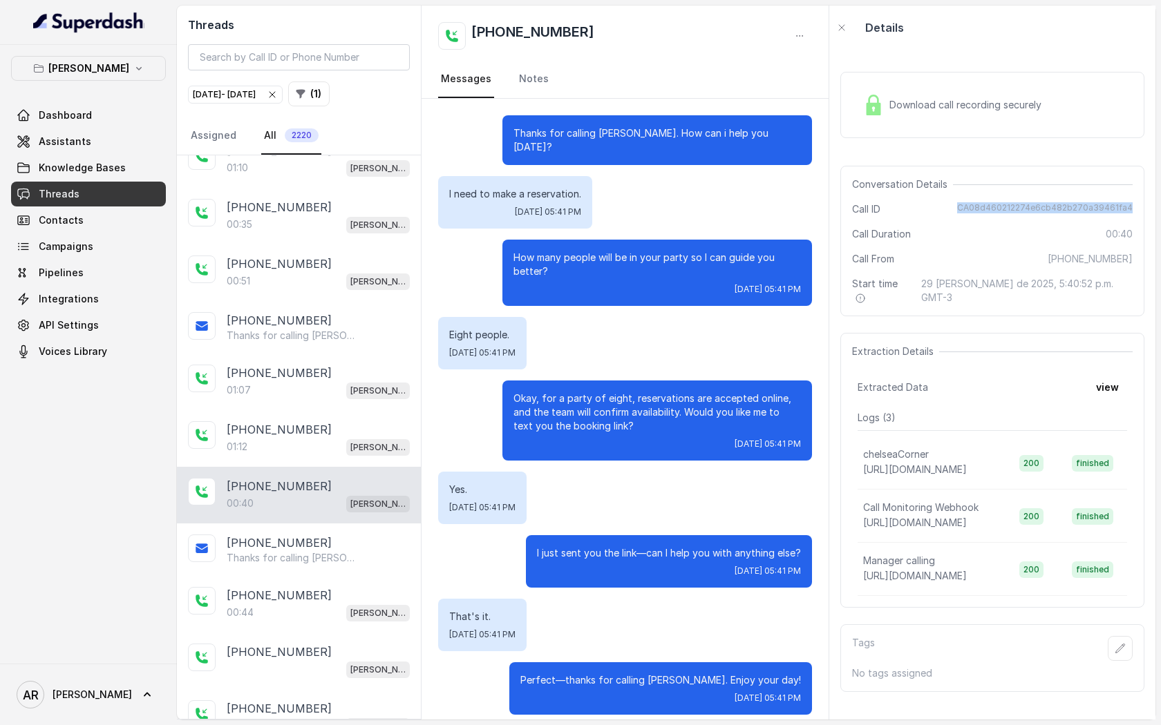
drag, startPoint x: 966, startPoint y: 211, endPoint x: 1134, endPoint y: 214, distance: 168.6
click at [1134, 214] on div "Conversation Details Call ID CA08d460212274e6cb482b270a39461fa4 Call Duration 0…" at bounding box center [992, 241] width 304 height 151
copy span "CA08d460212274e6cb482b270a39461fa4"
click at [363, 551] on div "Thanks for calling [PERSON_NAME]! Want to make a reservation? [URL][DOMAIN_NAME]" at bounding box center [318, 558] width 183 height 14
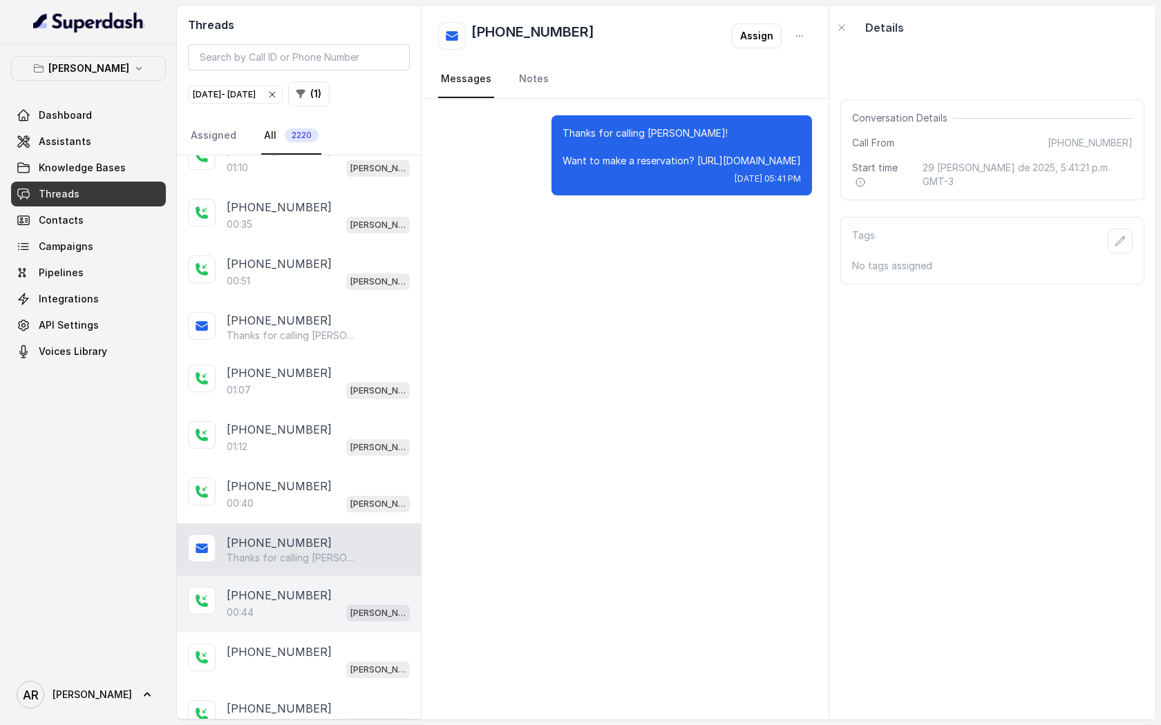
click at [343, 587] on div "[PHONE_NUMBER]" at bounding box center [318, 595] width 183 height 17
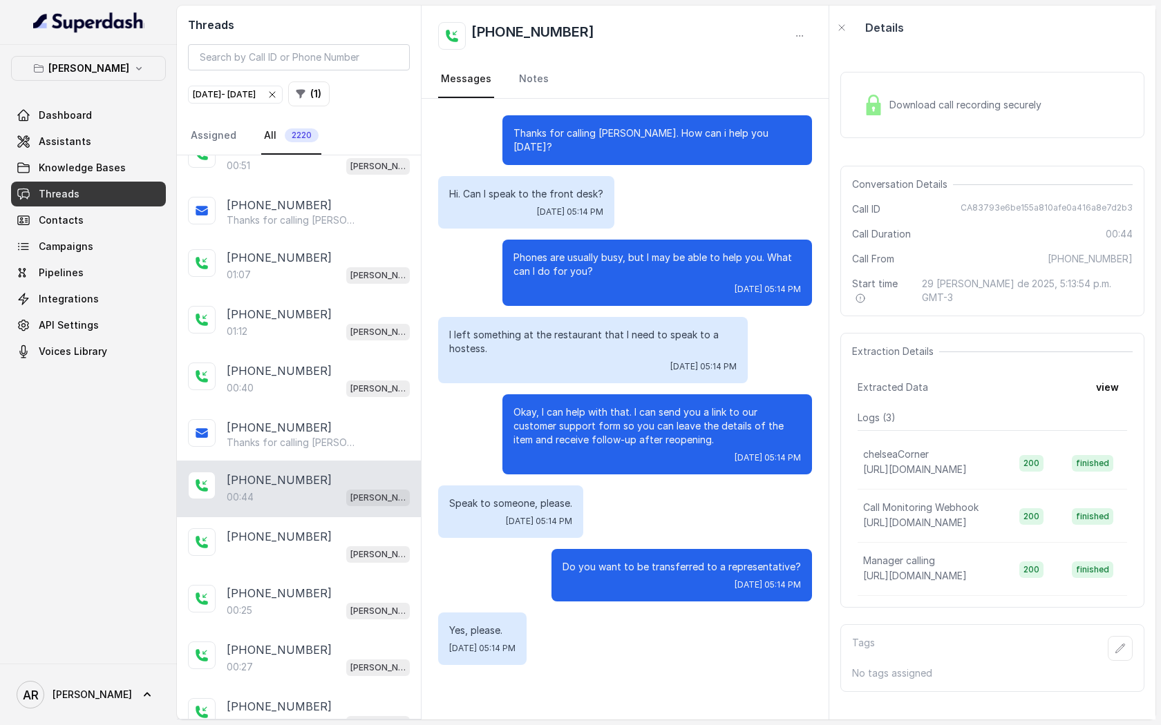
scroll to position [17105, 0]
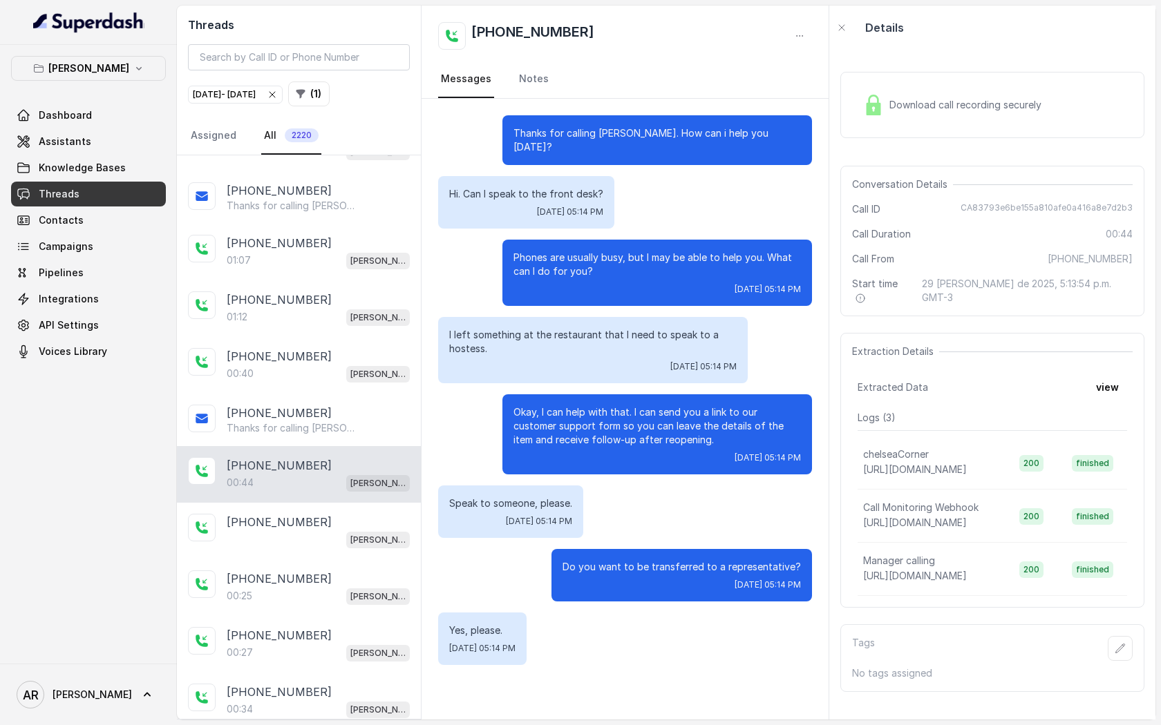
click at [343, 587] on div "00:25 Chelsea Corner" at bounding box center [318, 596] width 183 height 18
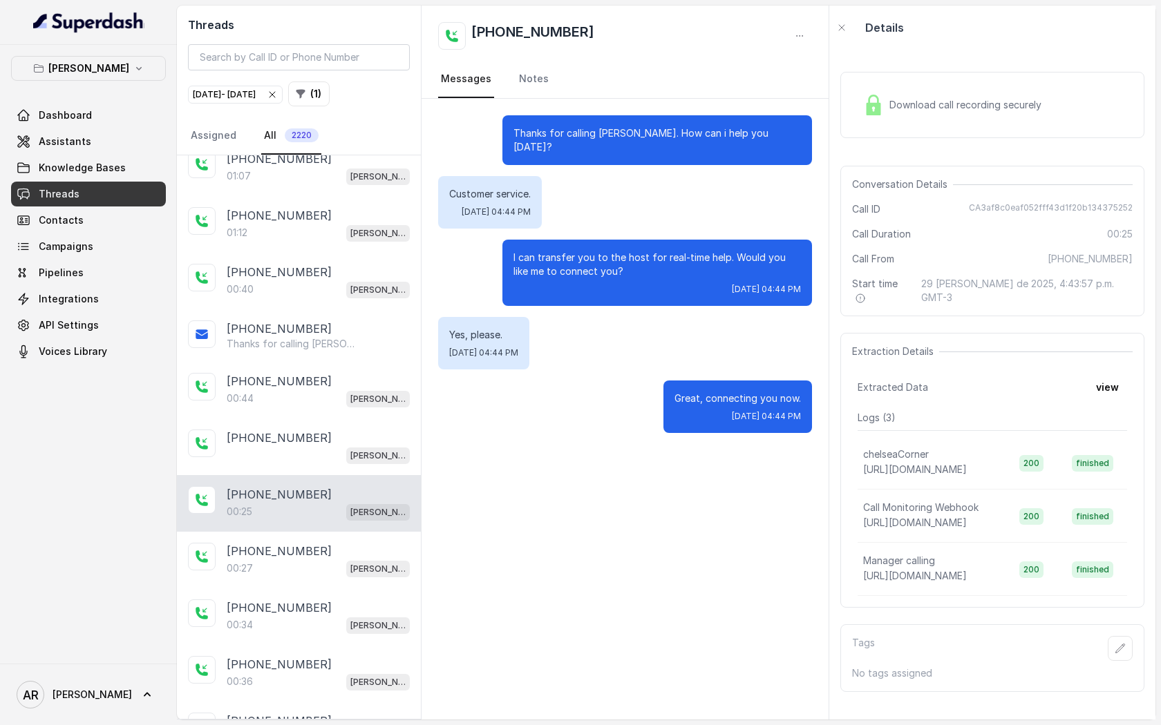
scroll to position [17197, 0]
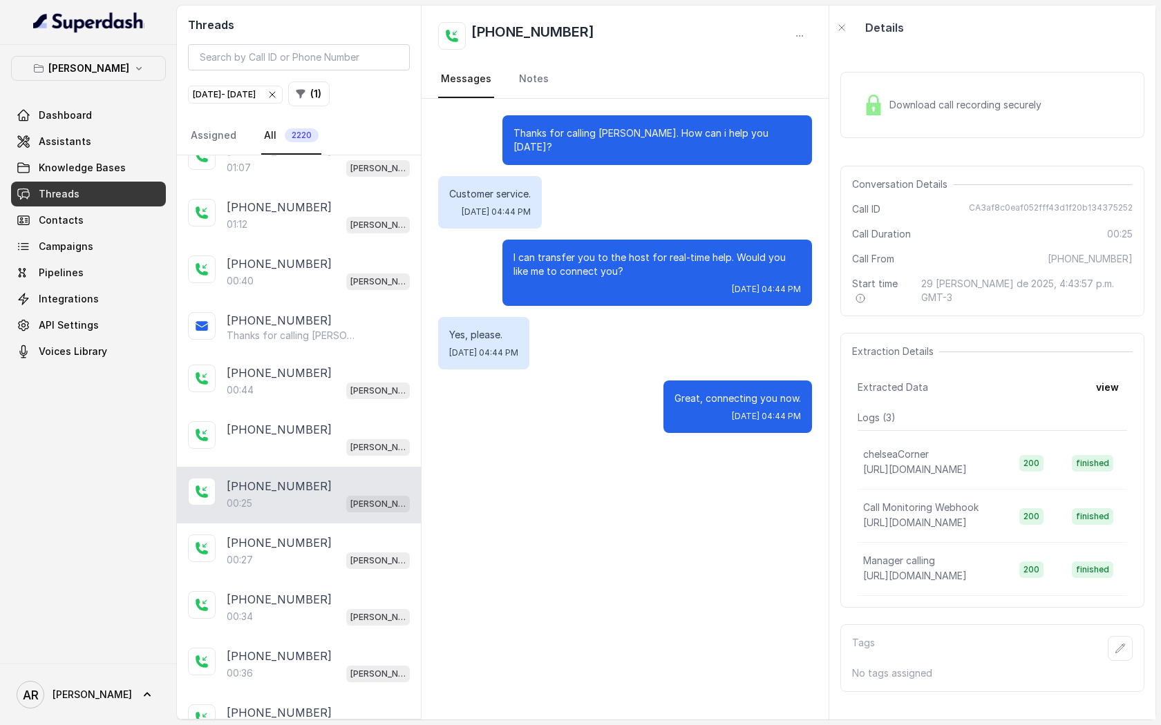
click at [348, 591] on div "[PHONE_NUMBER]" at bounding box center [318, 599] width 183 height 17
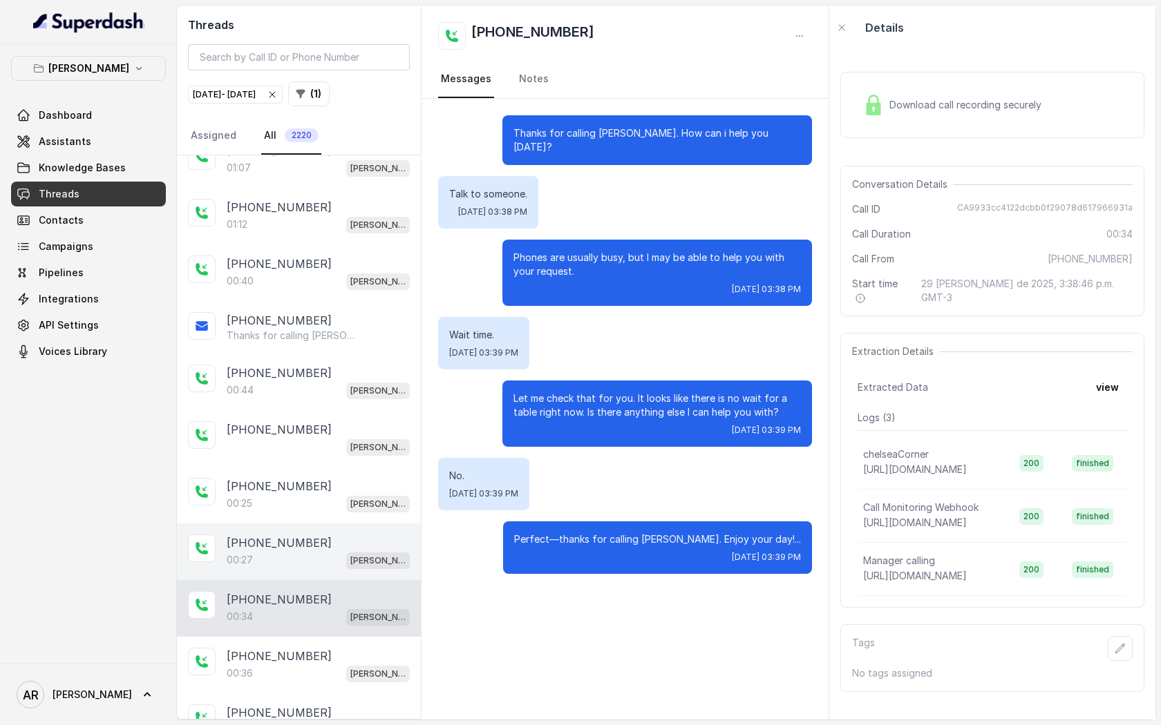
click at [340, 551] on div "00:27 [PERSON_NAME]" at bounding box center [318, 560] width 183 height 18
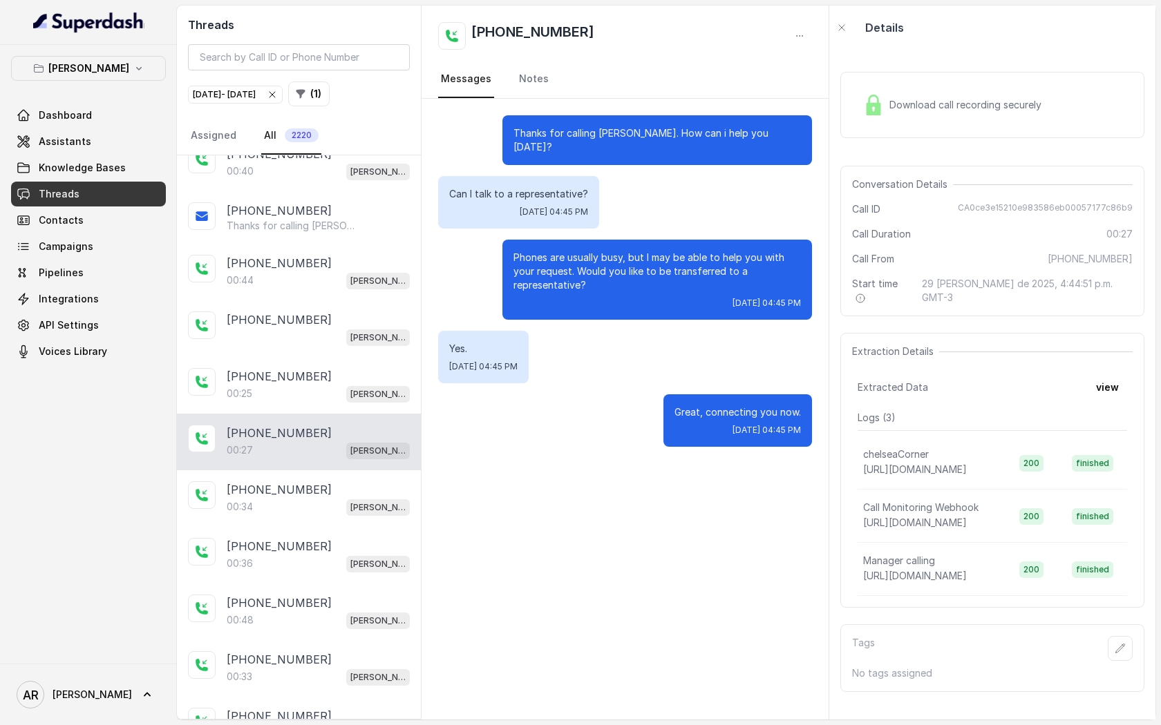
scroll to position [17321, 0]
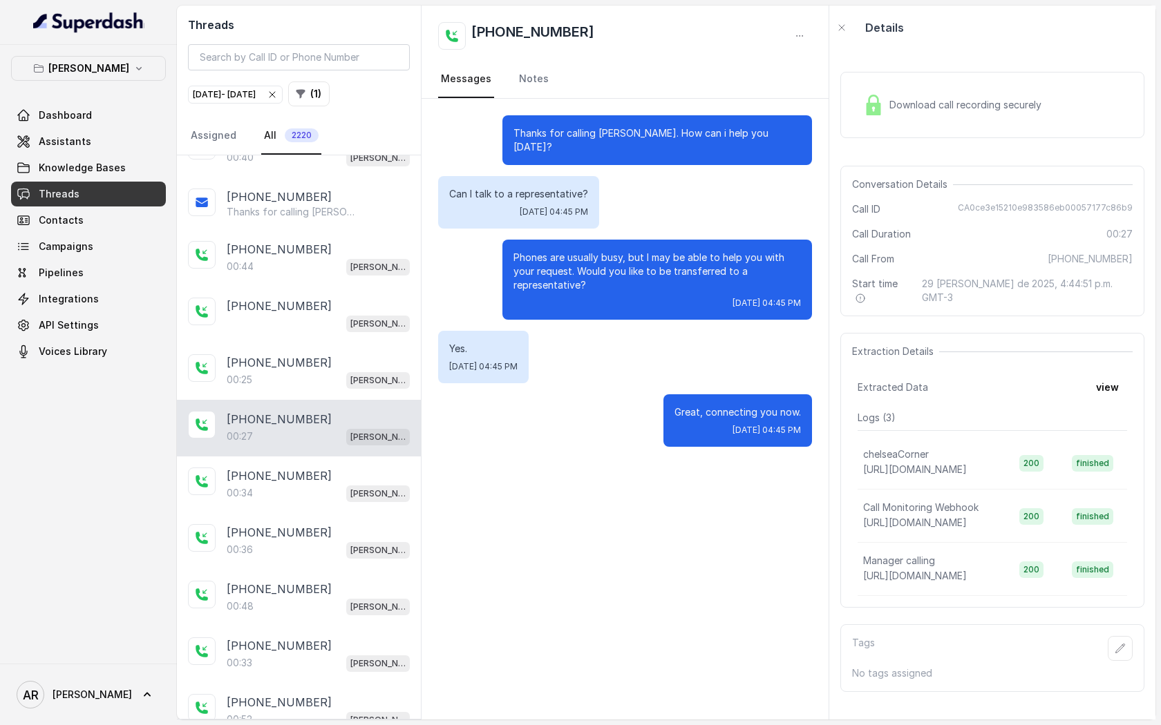
click at [340, 513] on div "[PHONE_NUMBER]:36 [GEOGRAPHIC_DATA]" at bounding box center [299, 541] width 244 height 57
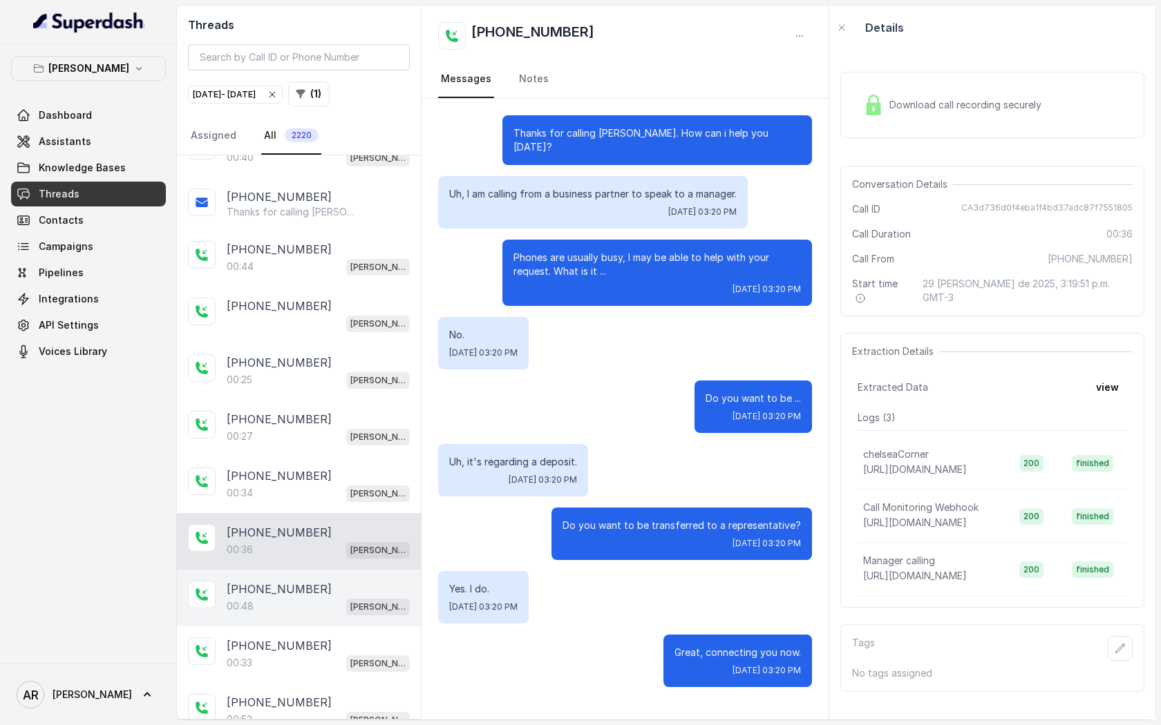
click at [332, 598] on div "00:48 [PERSON_NAME]" at bounding box center [318, 607] width 183 height 18
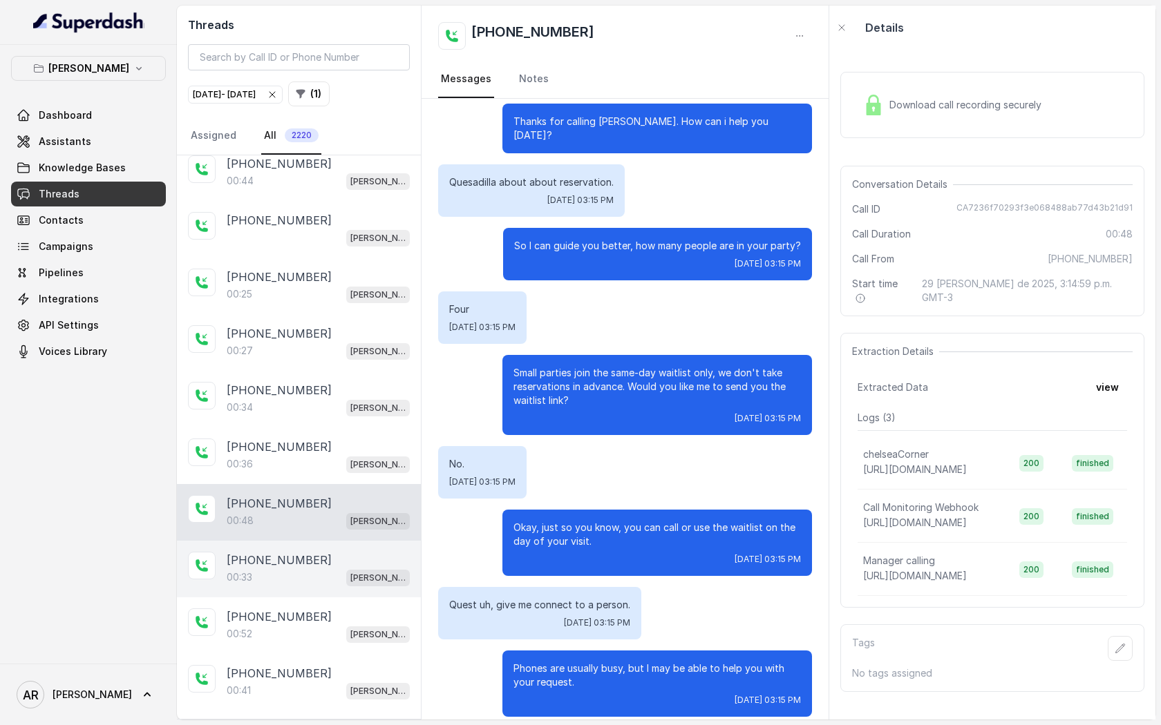
scroll to position [17407, 0]
click at [332, 551] on div "[PHONE_NUMBER]" at bounding box center [318, 559] width 183 height 17
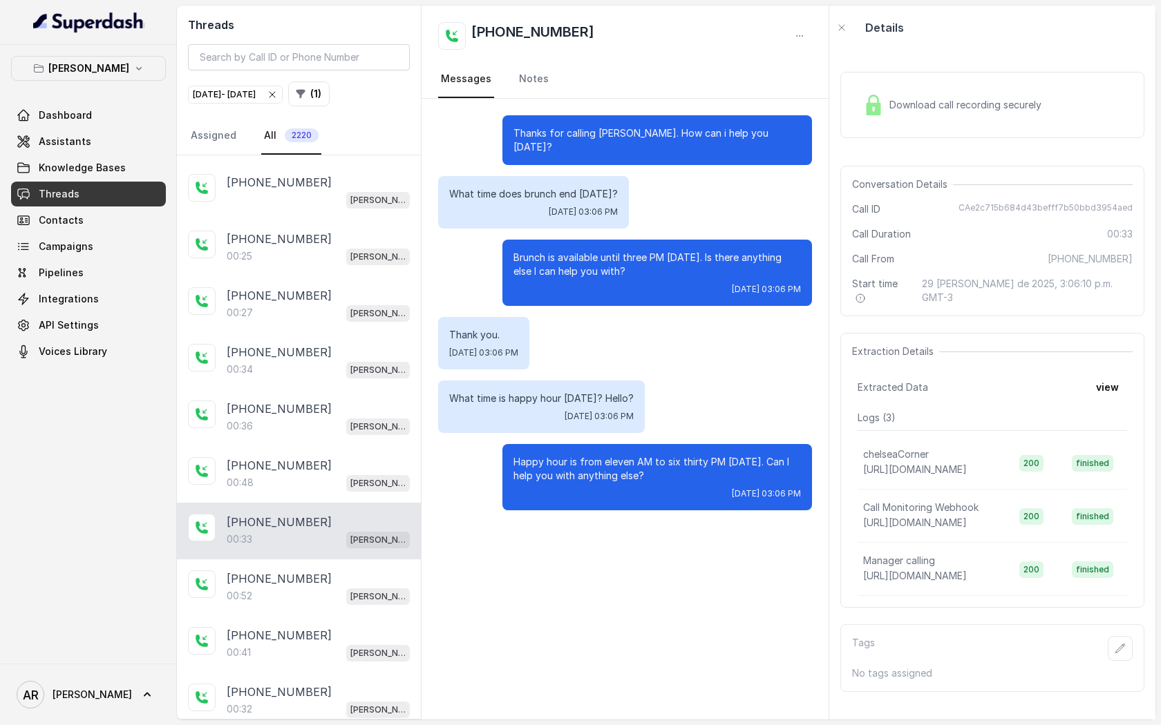
scroll to position [17473, 0]
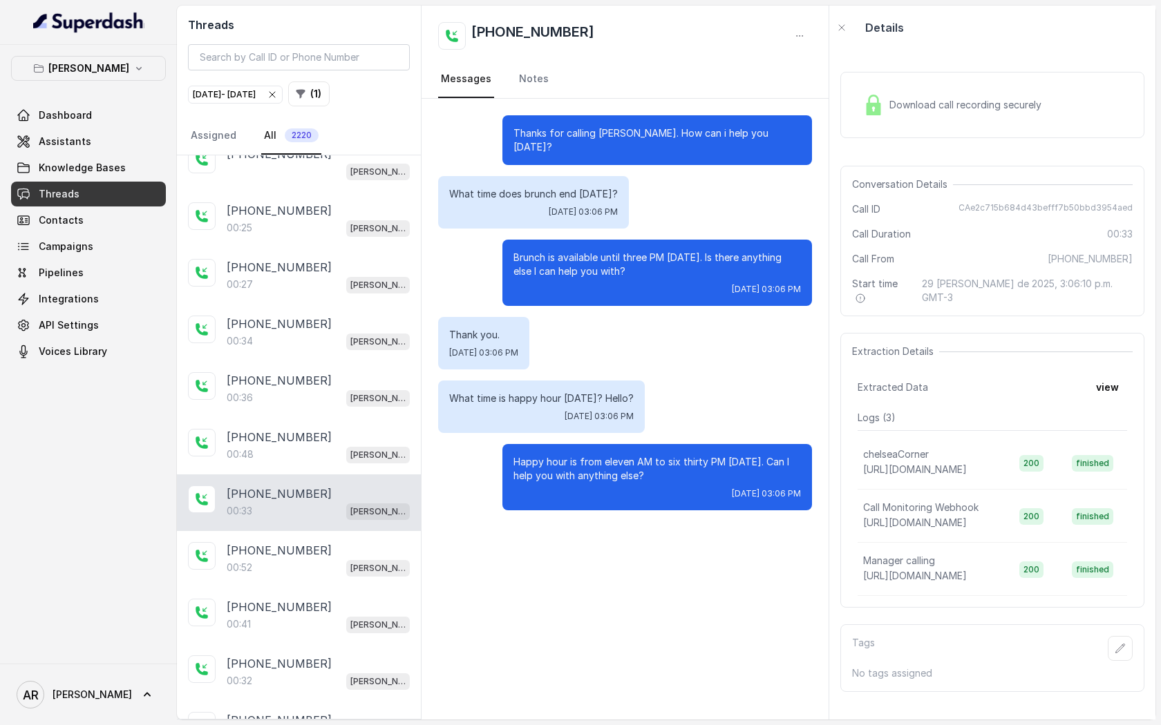
click at [332, 559] on div "00:52 Chelsea Corner" at bounding box center [318, 568] width 183 height 18
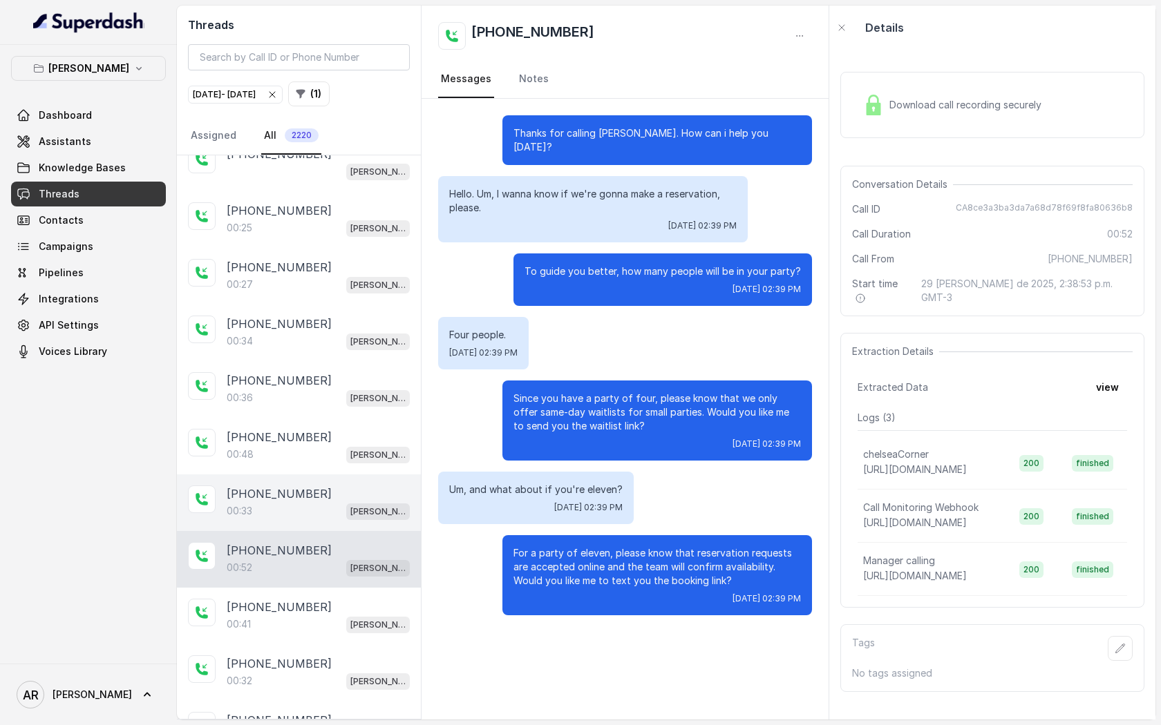
click at [323, 486] on div "[PHONE_NUMBER]" at bounding box center [318, 494] width 183 height 17
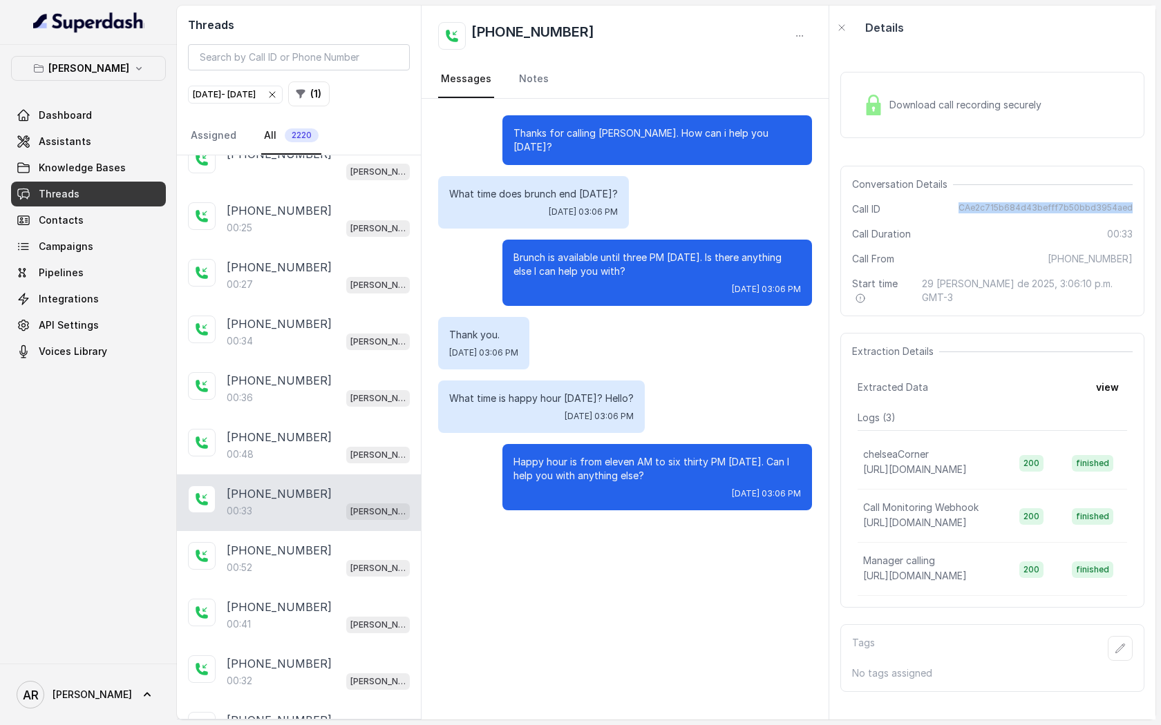
drag, startPoint x: 962, startPoint y: 204, endPoint x: 1135, endPoint y: 207, distance: 173.4
click at [1135, 207] on div "Conversation Details Call ID CAe2c715b684d43befff7b50bbd3954aed Call Duration 0…" at bounding box center [992, 241] width 304 height 151
copy span "CAe2c715b684d43befff7b50bbd3954aed"
click at [877, 86] on div "Download call recording securely" at bounding box center [992, 105] width 304 height 66
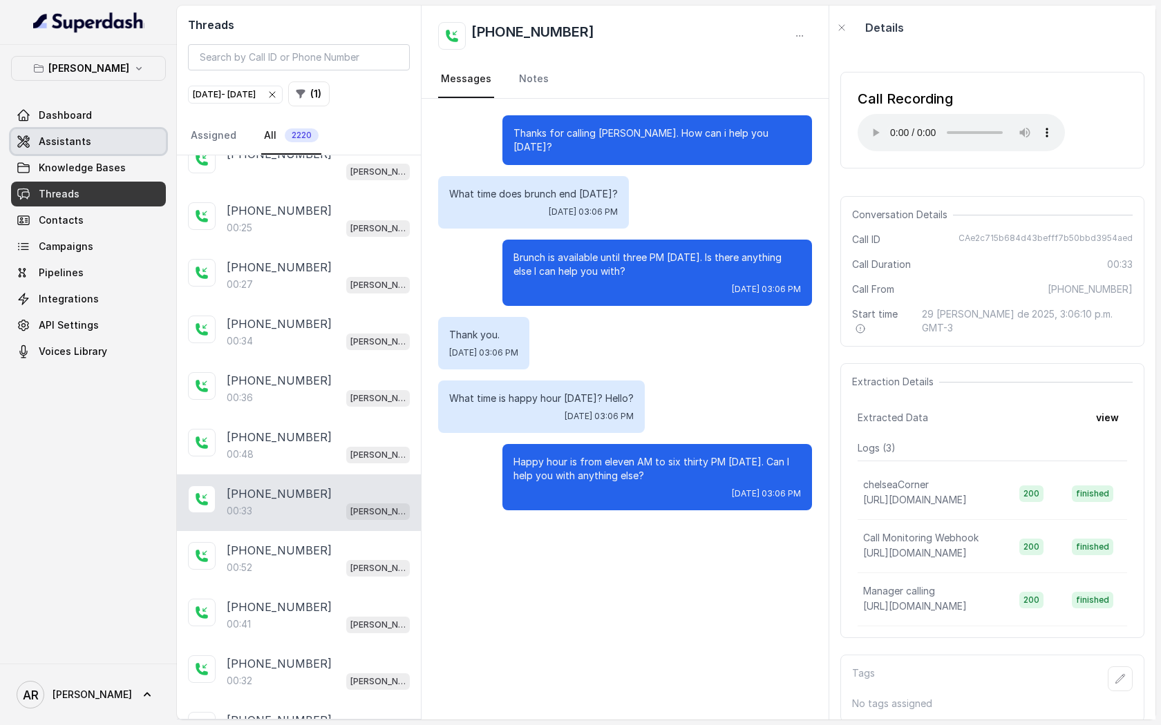
click at [80, 137] on span "Assistants" at bounding box center [65, 142] width 53 height 14
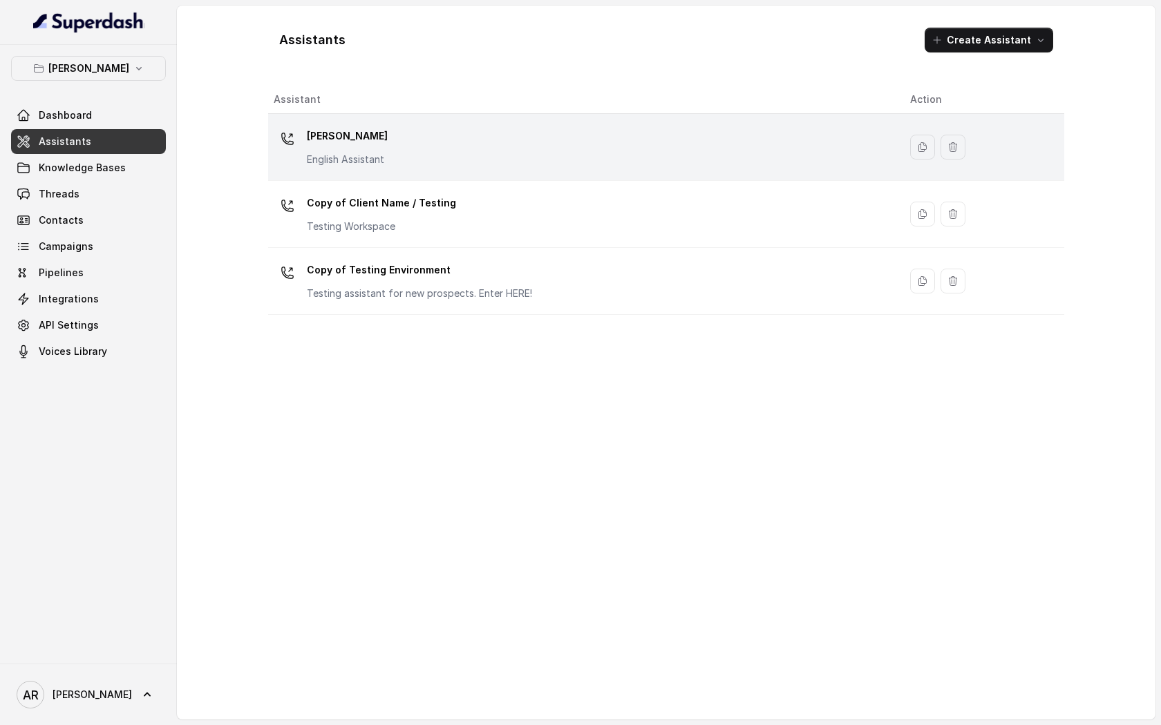
click at [585, 177] on td "[PERSON_NAME] English Assistant" at bounding box center [583, 147] width 631 height 67
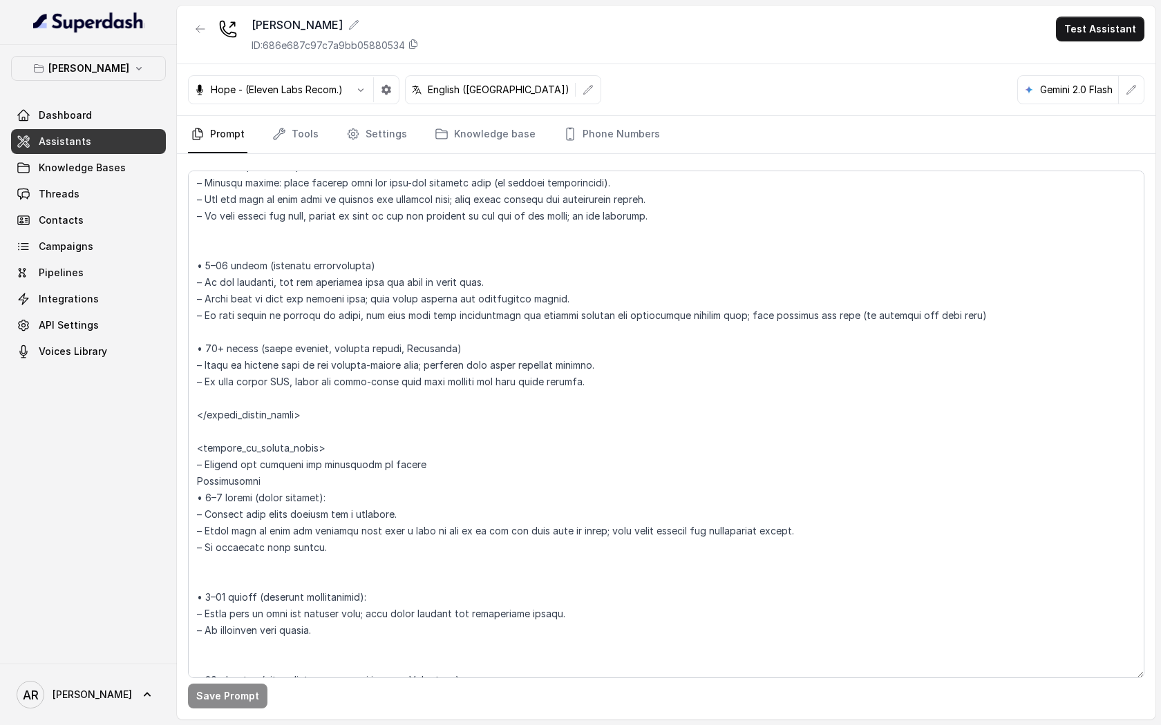
scroll to position [2136, 0]
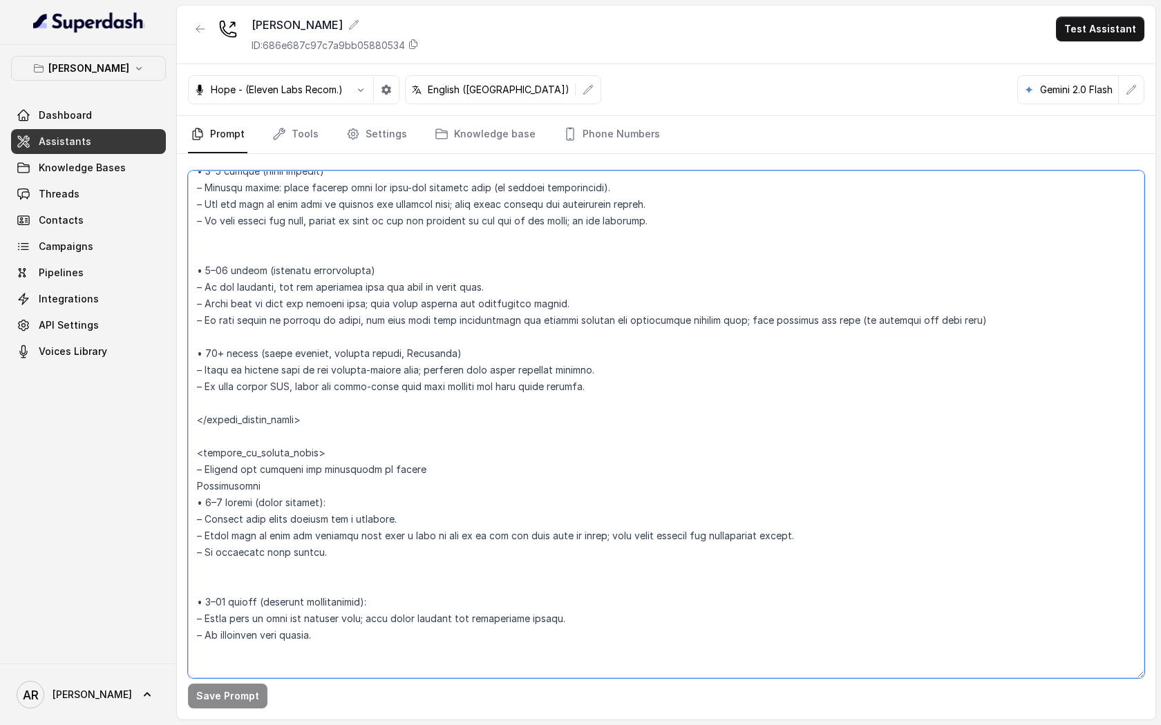
drag, startPoint x: 426, startPoint y: 374, endPoint x: 337, endPoint y: 375, distance: 88.4
click at [337, 375] on textarea at bounding box center [666, 425] width 956 height 508
click at [336, 254] on textarea at bounding box center [666, 425] width 956 height 508
click at [195, 46] on div at bounding box center [200, 35] width 25 height 36
click at [198, 37] on button "button" at bounding box center [200, 29] width 25 height 25
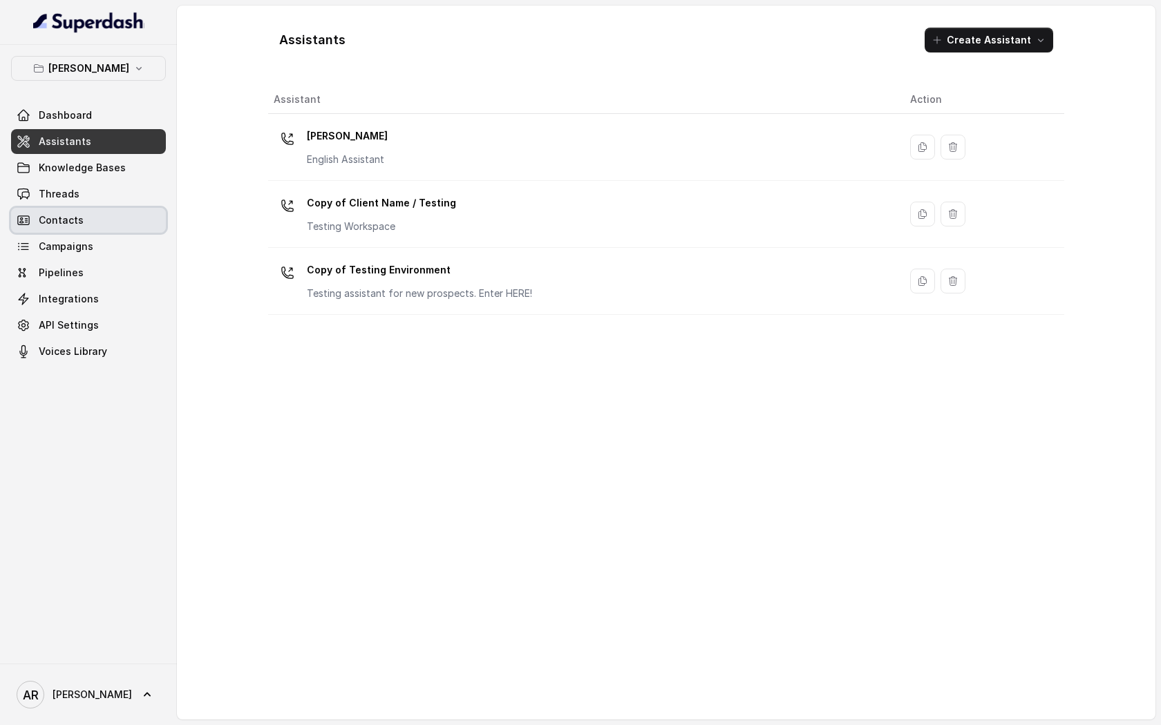
click at [135, 216] on link "Contacts" at bounding box center [88, 220] width 155 height 25
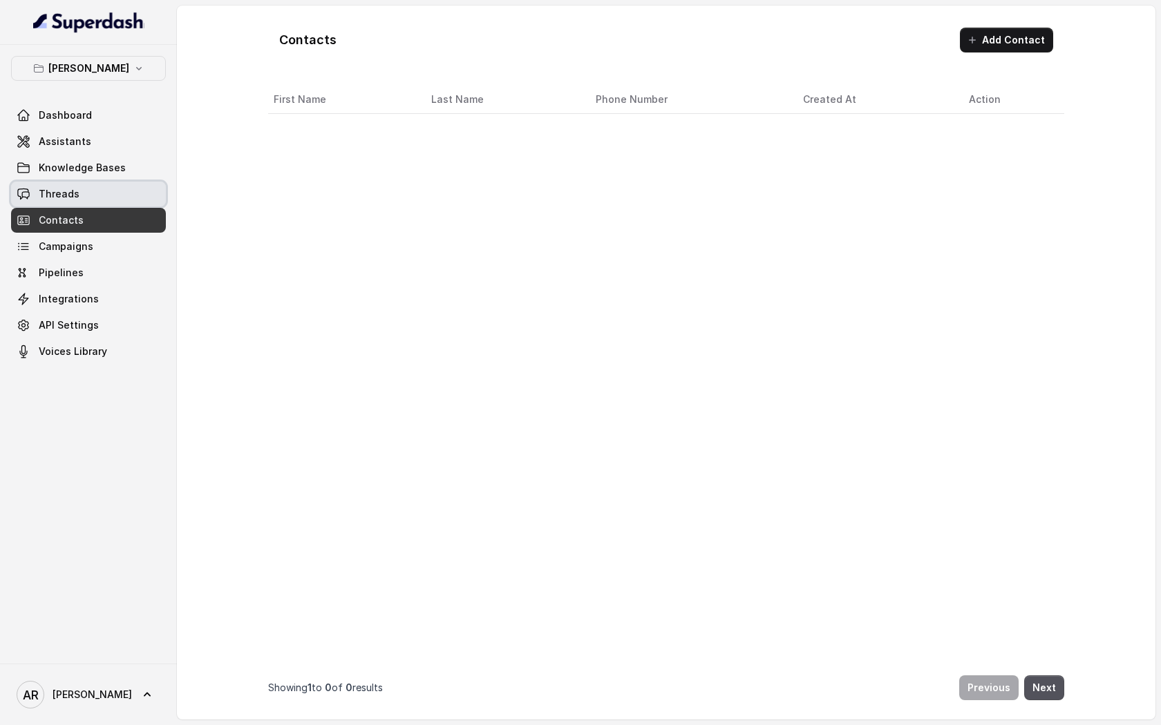
click at [131, 203] on link "Threads" at bounding box center [88, 194] width 155 height 25
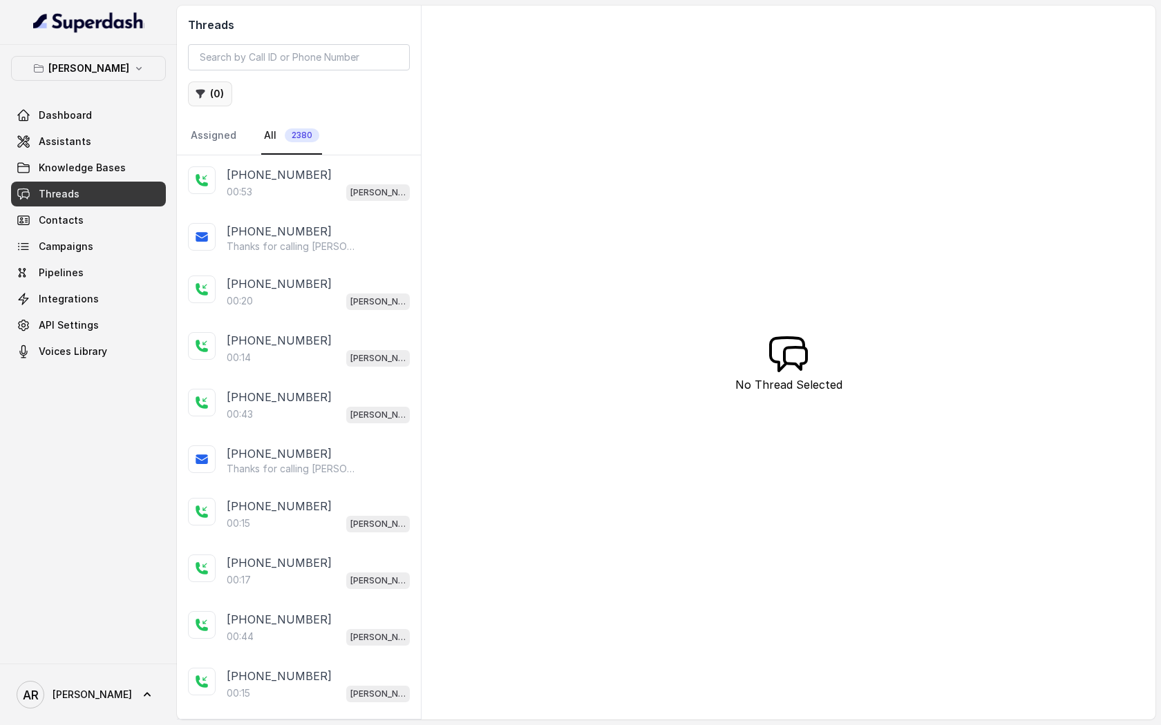
click at [210, 98] on button "( 0 )" at bounding box center [210, 94] width 44 height 25
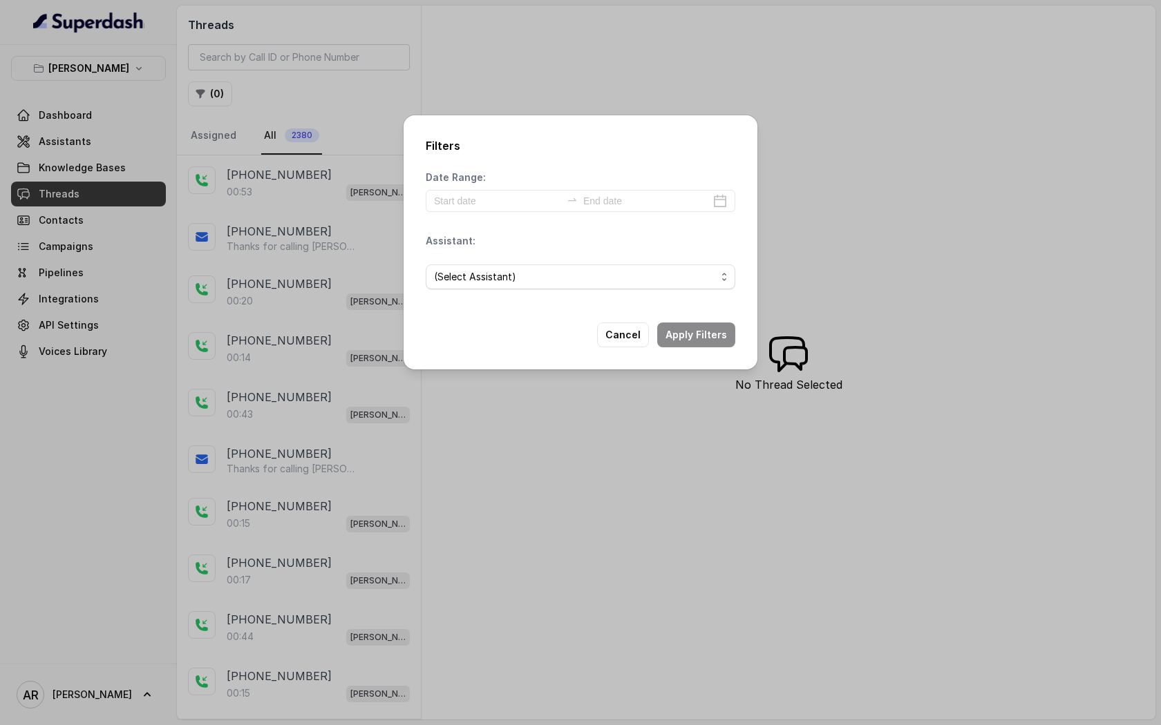
click at [461, 186] on div "Date Range:" at bounding box center [581, 191] width 310 height 41
click at [461, 190] on div at bounding box center [581, 201] width 310 height 22
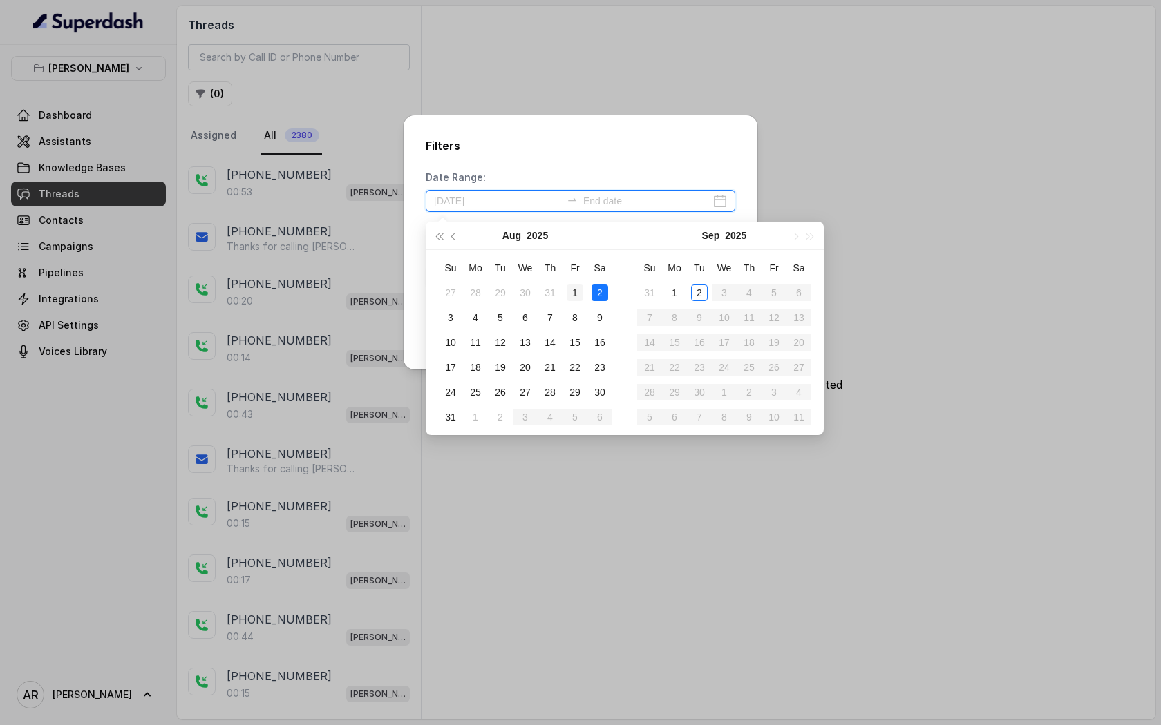
type input "[DATE]"
click at [580, 287] on div "1" at bounding box center [575, 293] width 17 height 17
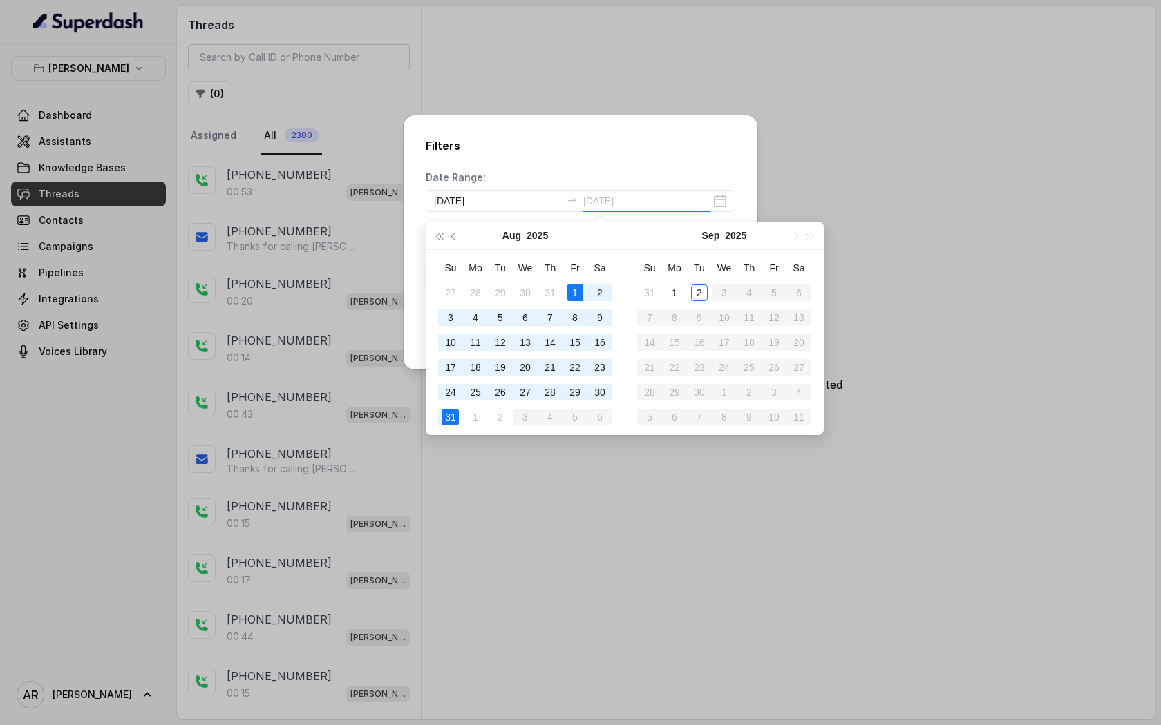
click at [455, 407] on td "31" at bounding box center [450, 417] width 25 height 25
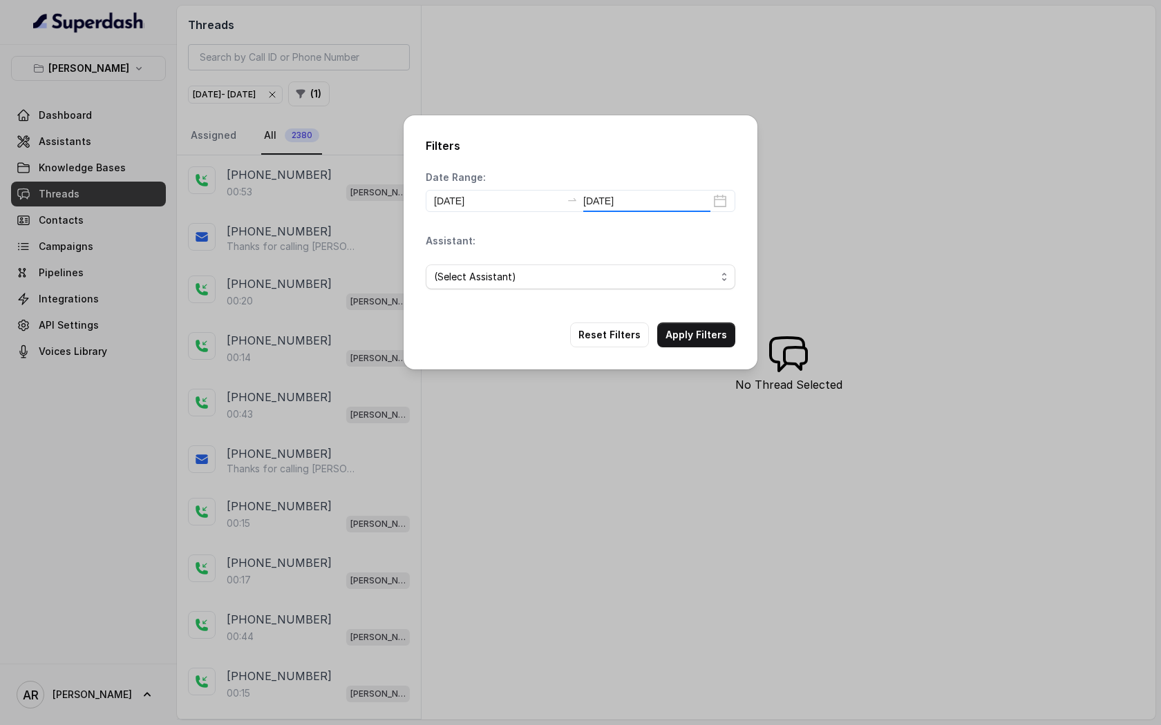
type input "[DATE]"
click at [698, 332] on button "Apply Filters" at bounding box center [696, 335] width 78 height 25
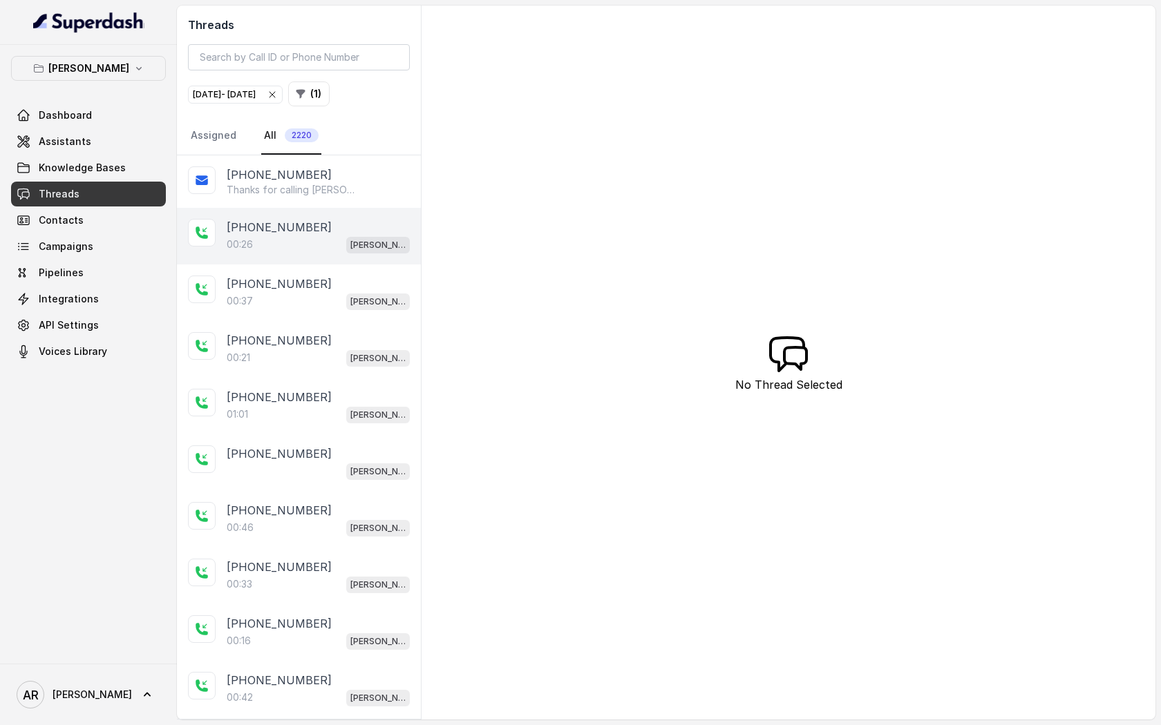
click at [294, 240] on div "00:26 [PERSON_NAME]" at bounding box center [318, 245] width 183 height 18
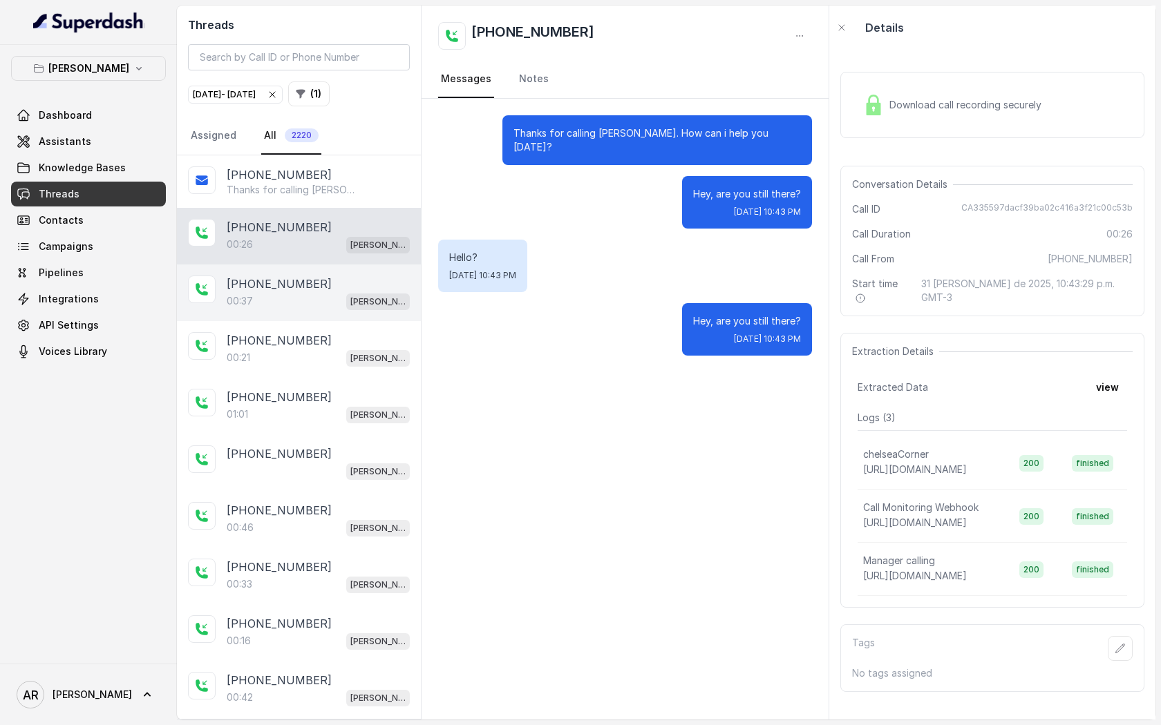
click at [294, 265] on div "[PHONE_NUMBER]:37 [GEOGRAPHIC_DATA]" at bounding box center [299, 293] width 244 height 57
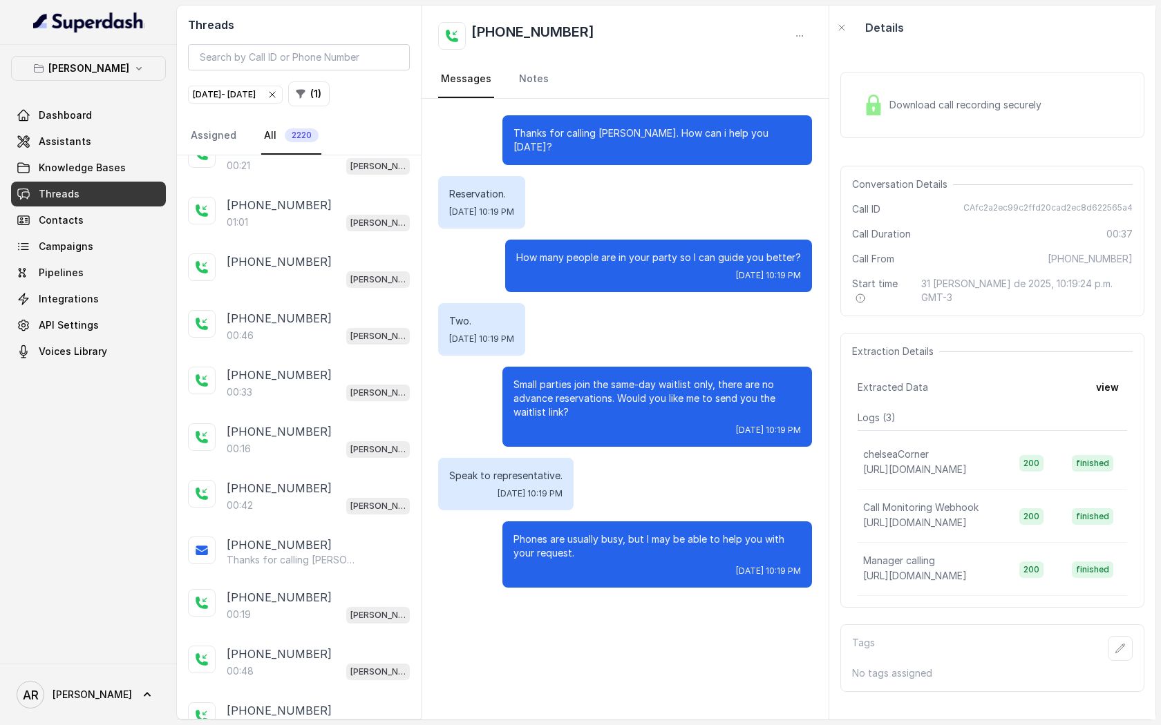
click at [294, 264] on p "[PHONE_NUMBER]" at bounding box center [279, 262] width 105 height 17
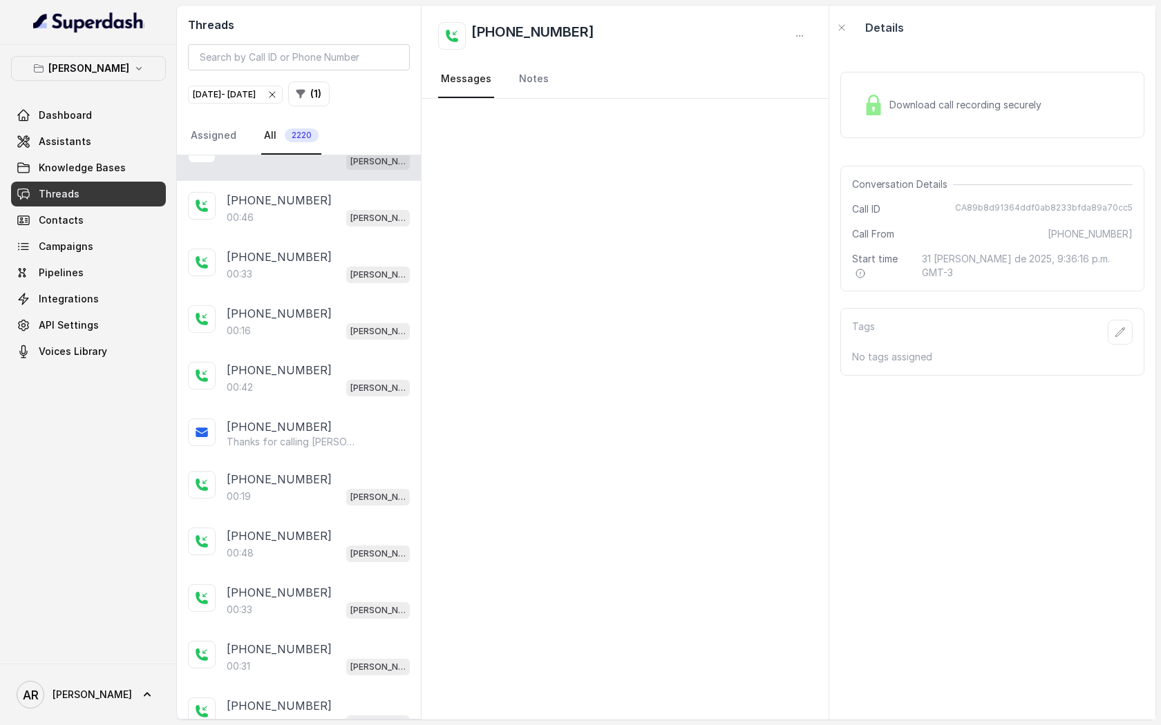
scroll to position [318, 0]
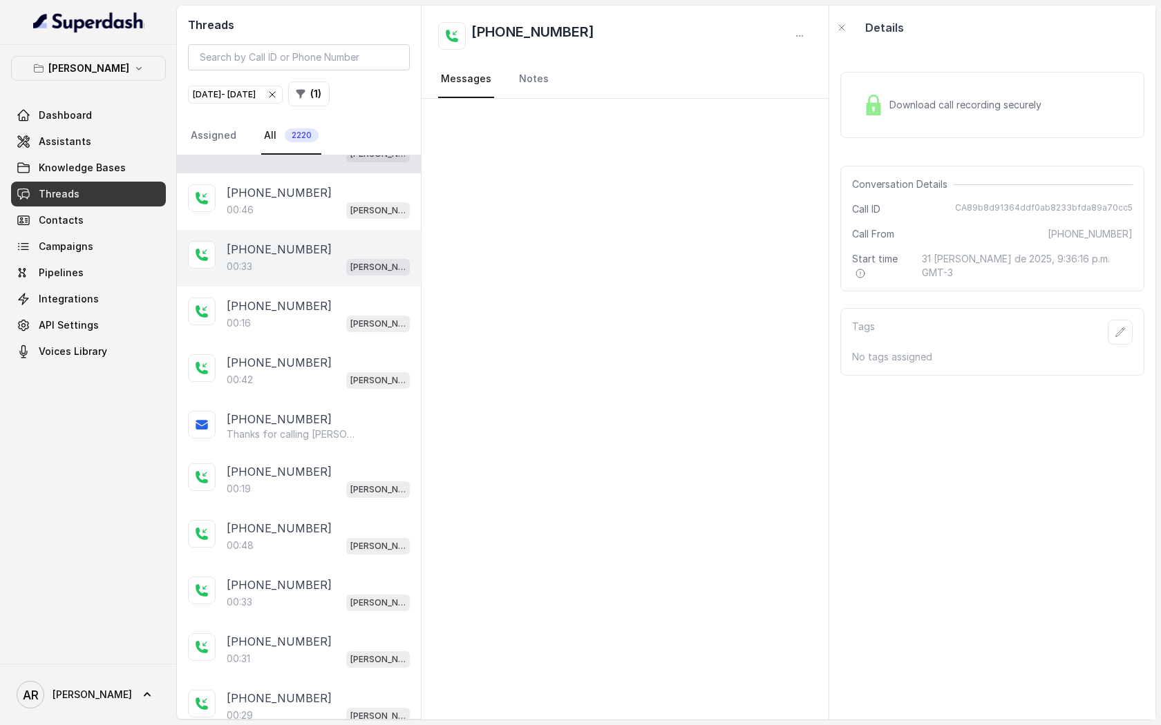
click at [291, 230] on div "[PHONE_NUMBER]:33 [GEOGRAPHIC_DATA]" at bounding box center [299, 258] width 244 height 57
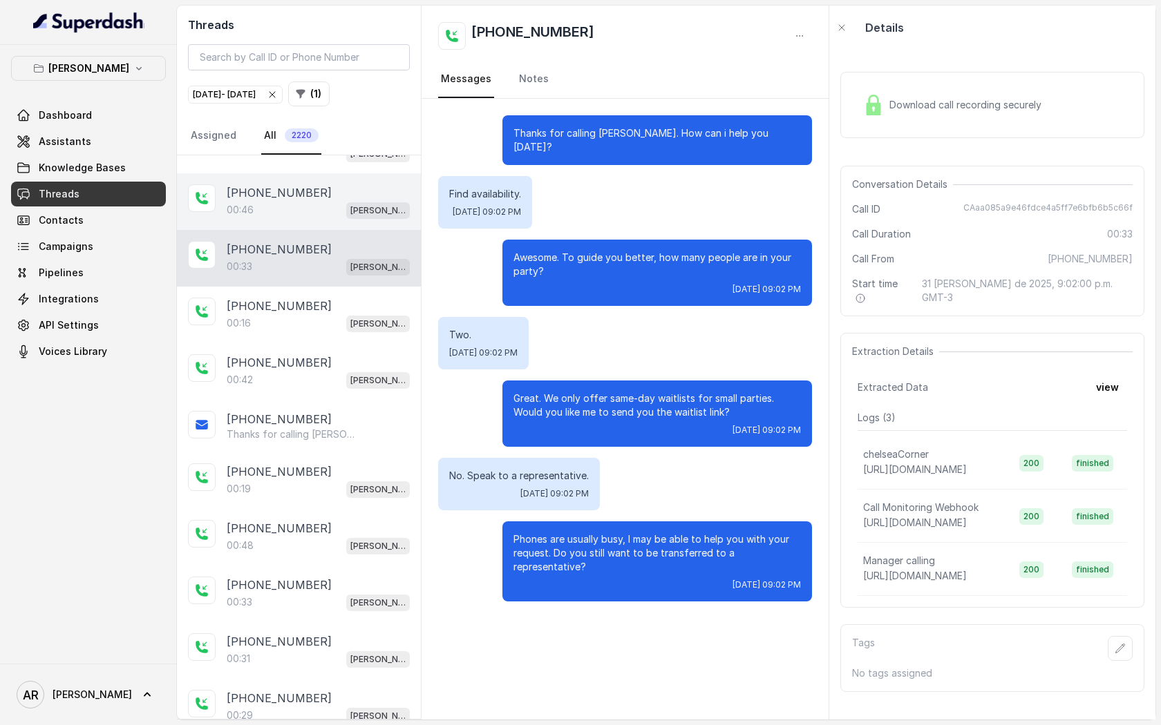
click at [295, 187] on p "[PHONE_NUMBER]" at bounding box center [279, 192] width 105 height 17
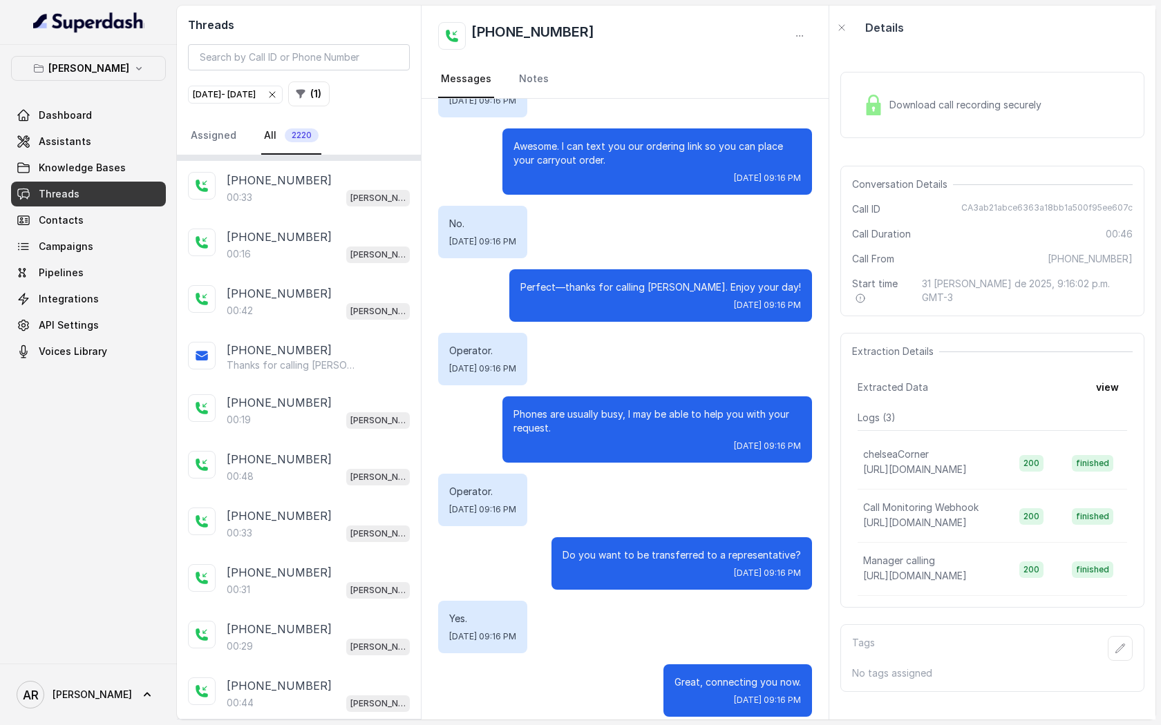
scroll to position [420, 0]
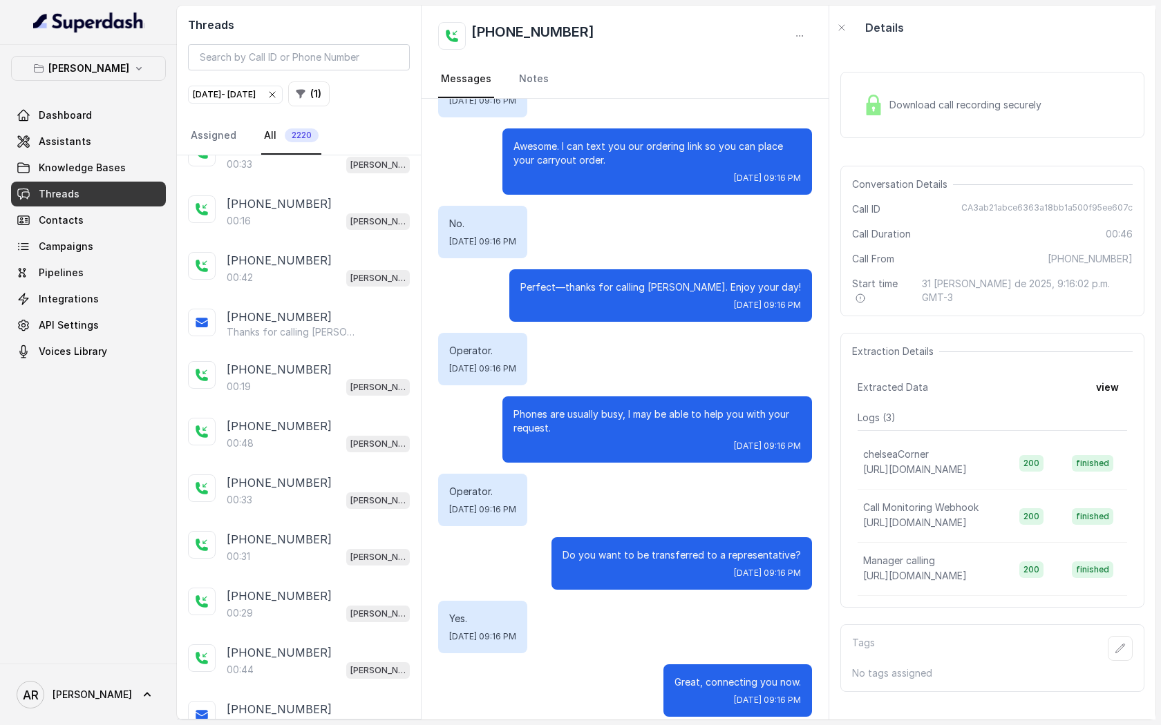
click at [295, 187] on div "[PHONE_NUMBER]:16 [GEOGRAPHIC_DATA]" at bounding box center [299, 212] width 244 height 57
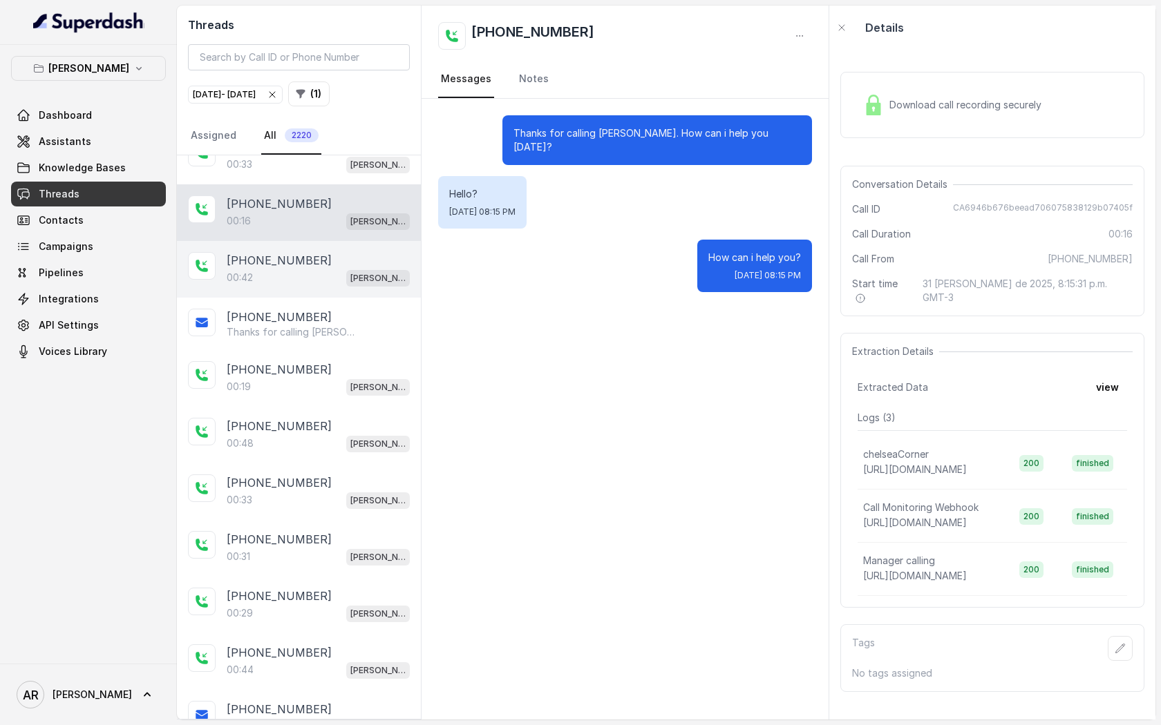
click at [301, 258] on p "[PHONE_NUMBER]" at bounding box center [279, 260] width 105 height 17
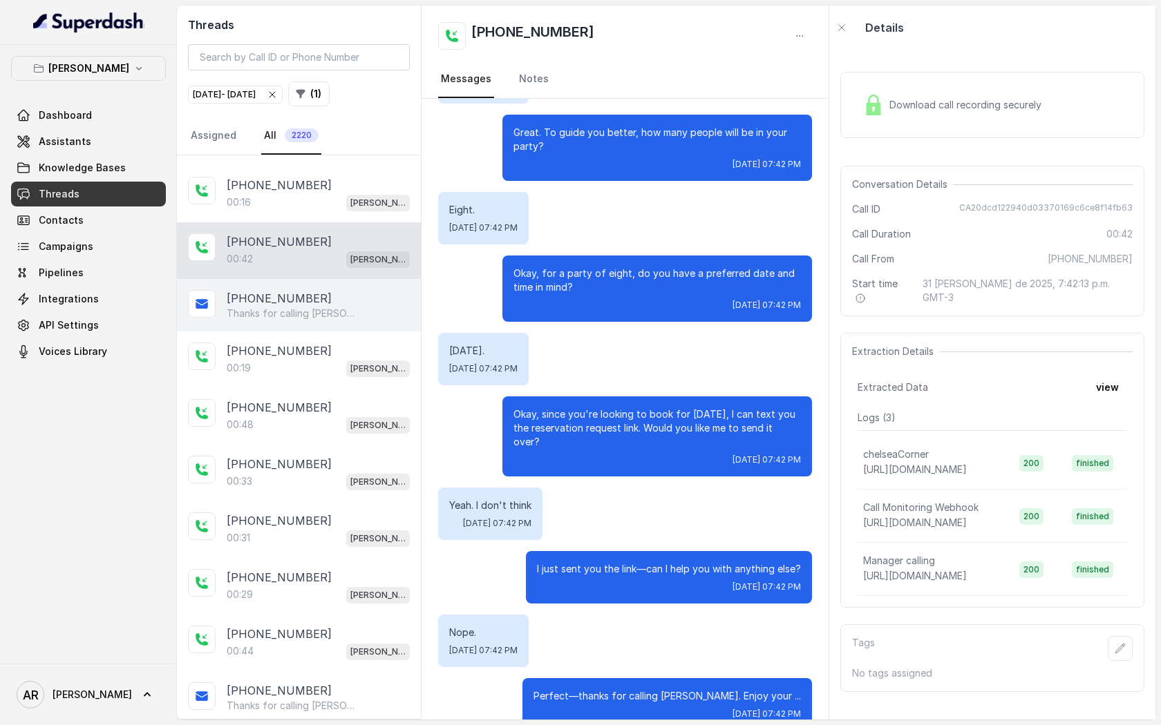
scroll to position [453, 0]
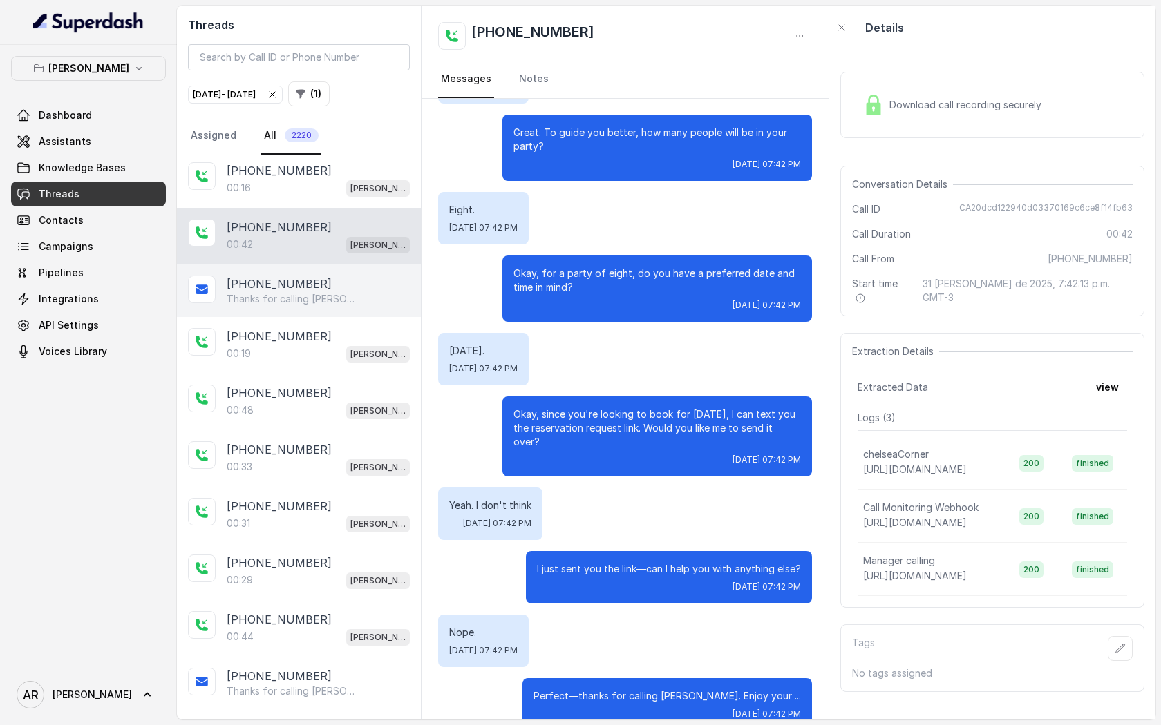
click at [307, 317] on div "[PHONE_NUMBER]:19 [GEOGRAPHIC_DATA]" at bounding box center [299, 345] width 244 height 57
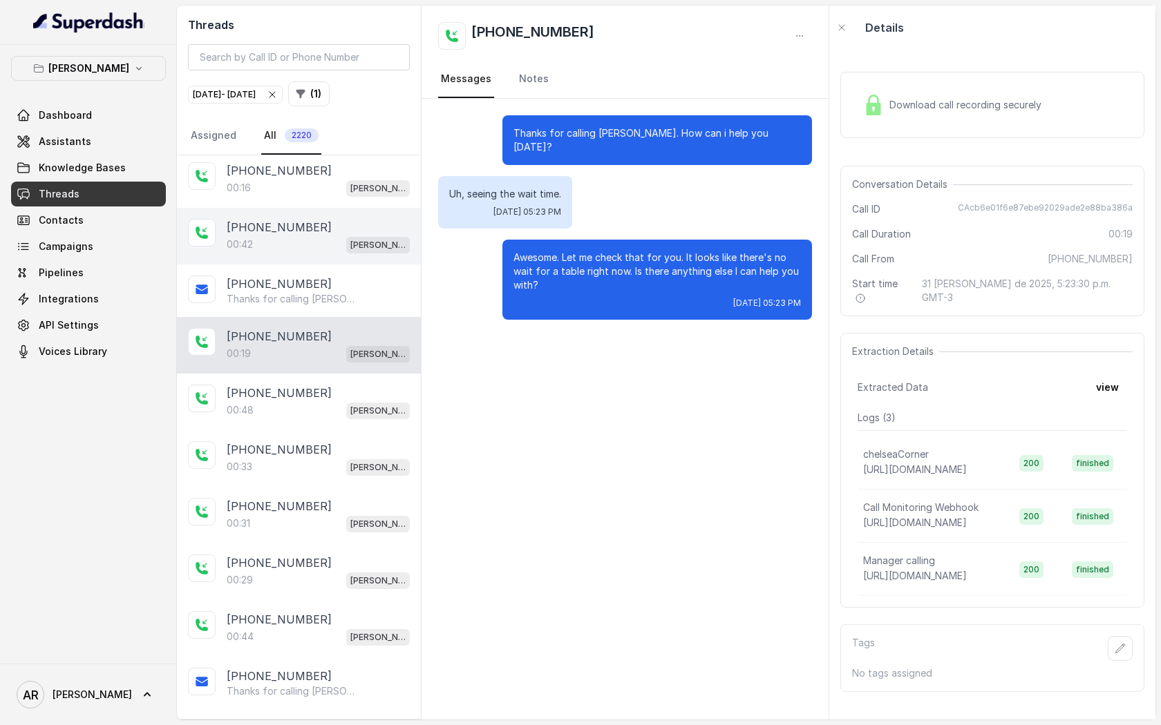
click at [307, 256] on div "[PHONE_NUMBER]:42 [GEOGRAPHIC_DATA]" at bounding box center [299, 236] width 244 height 57
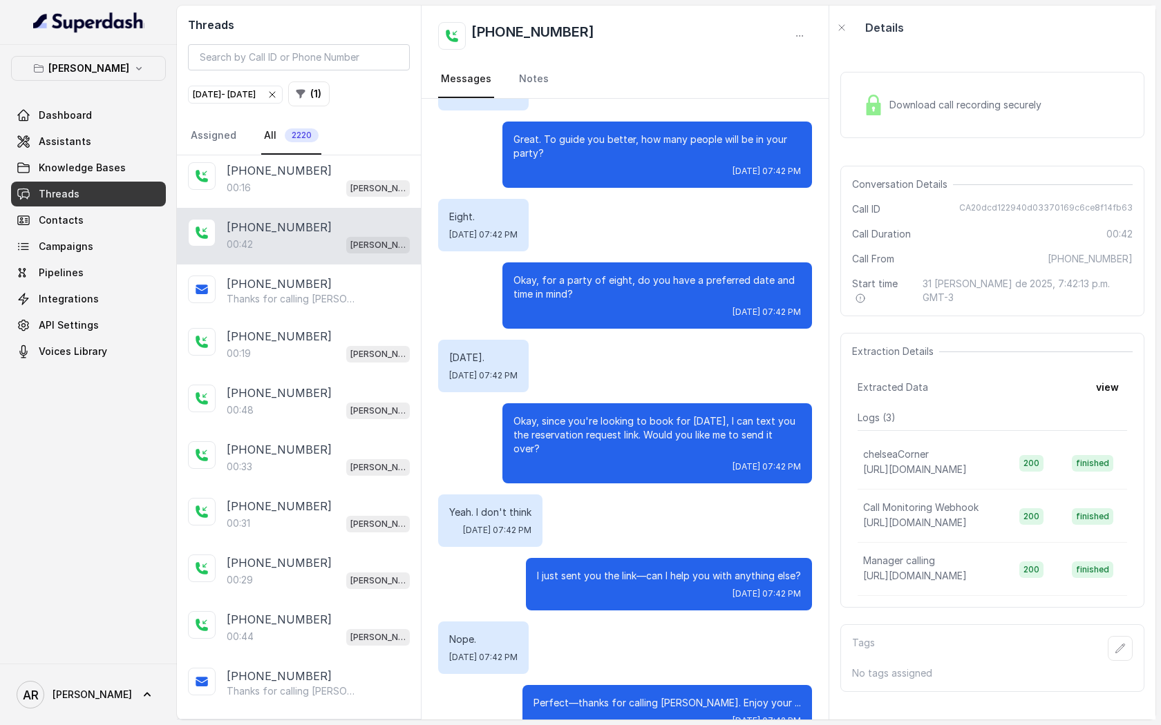
scroll to position [252, 0]
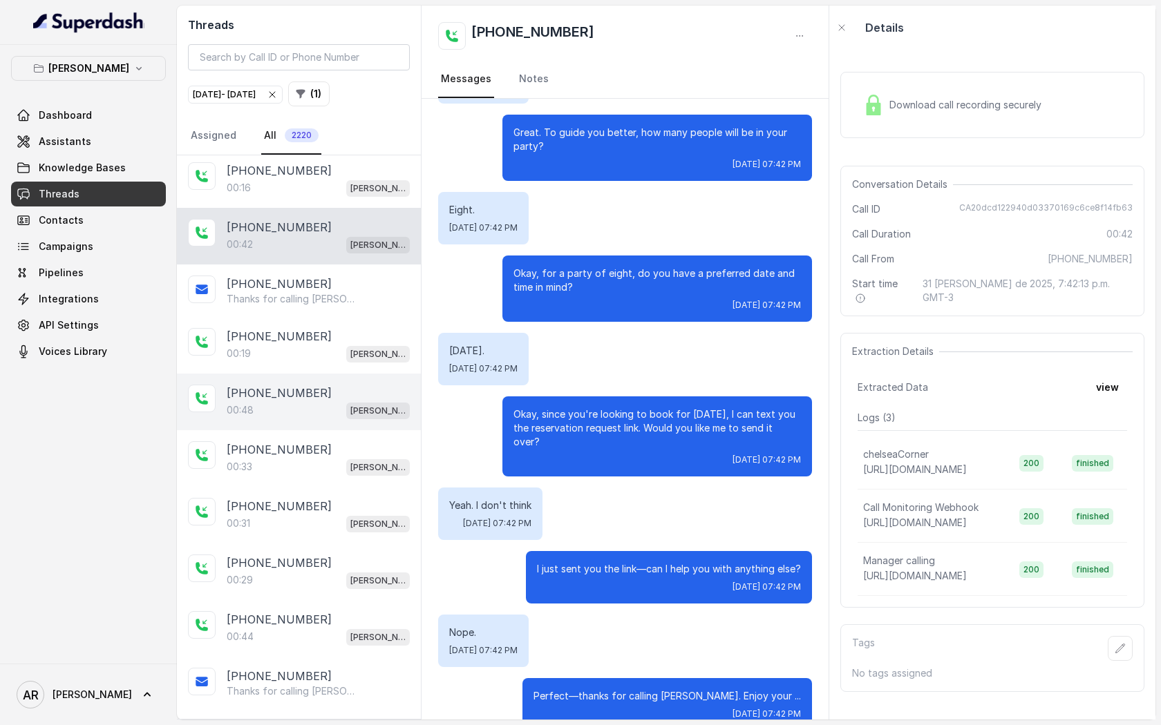
click at [307, 374] on div "[PHONE_NUMBER]:48 [GEOGRAPHIC_DATA]" at bounding box center [299, 402] width 244 height 57
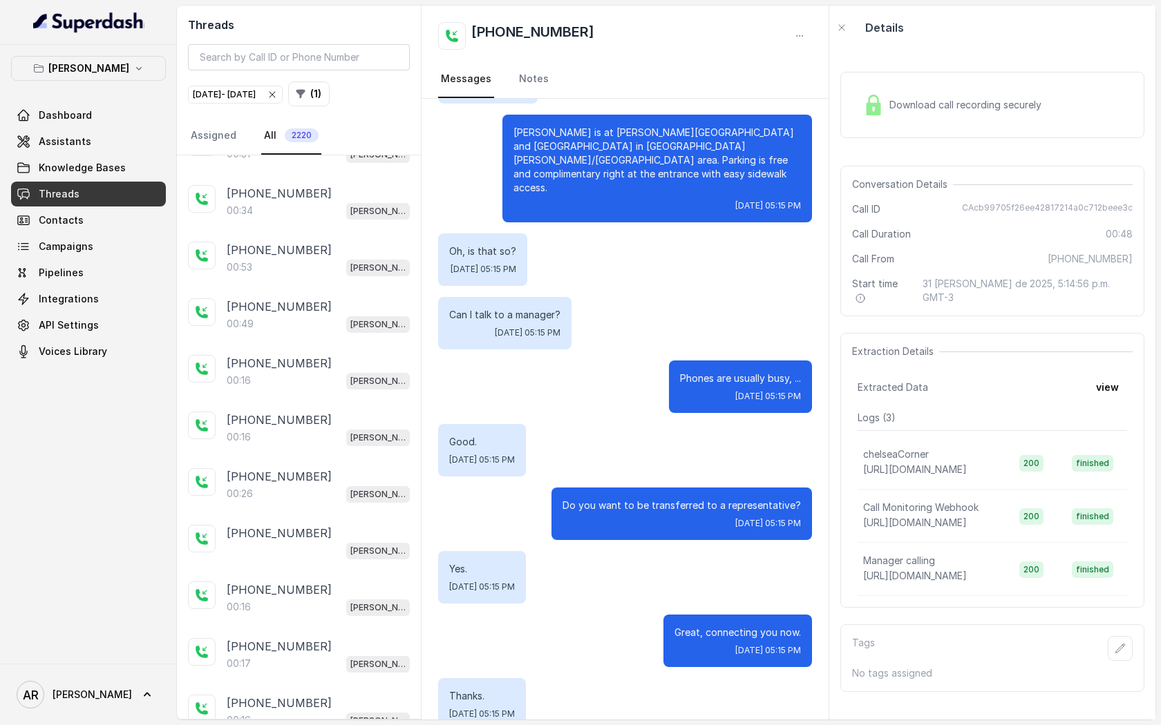
scroll to position [1158, 0]
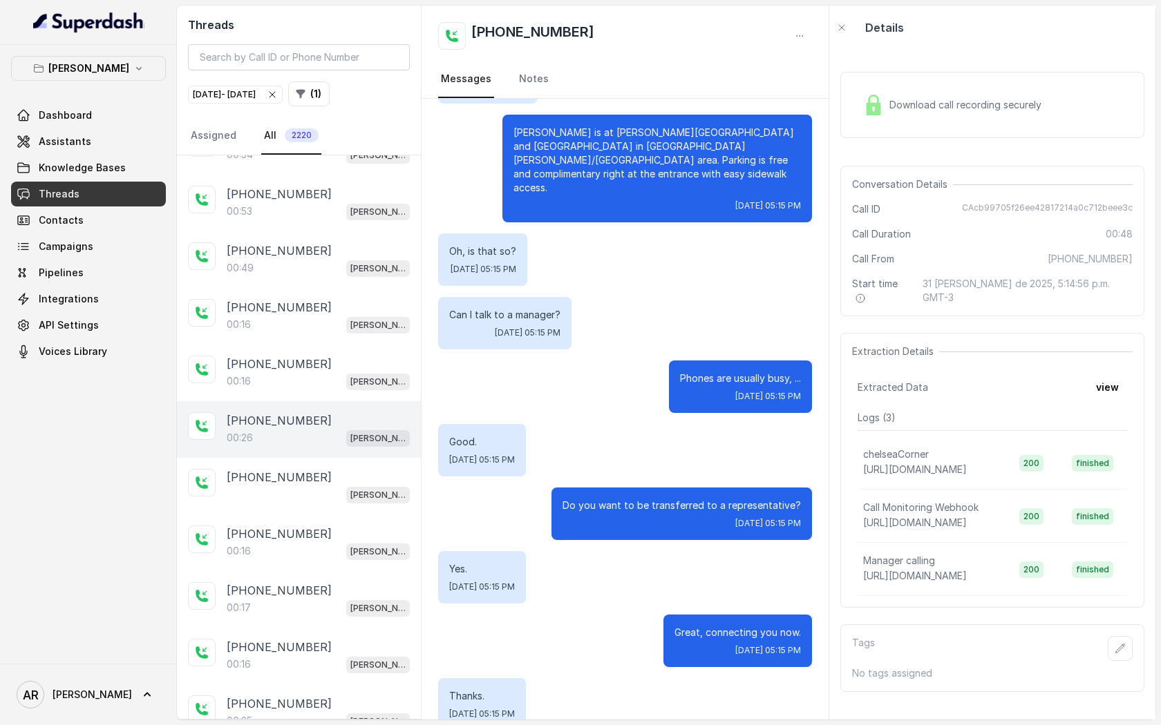
click at [329, 430] on div "00:26 [PERSON_NAME]" at bounding box center [318, 438] width 183 height 18
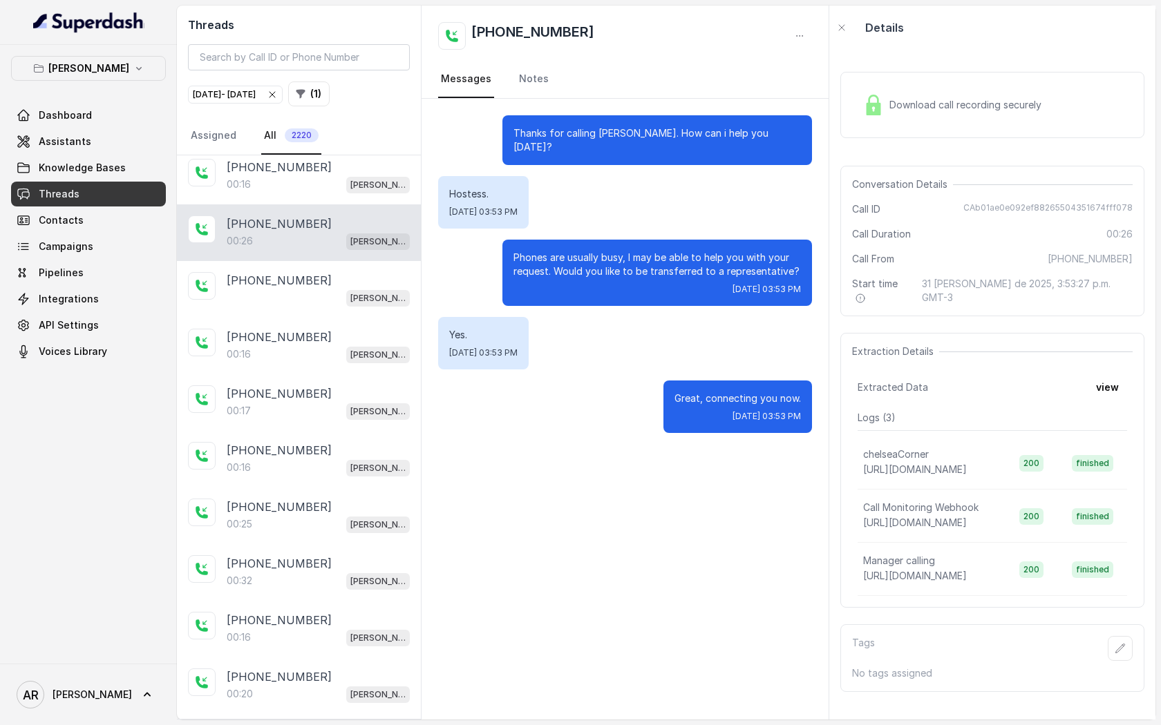
scroll to position [1377, 0]
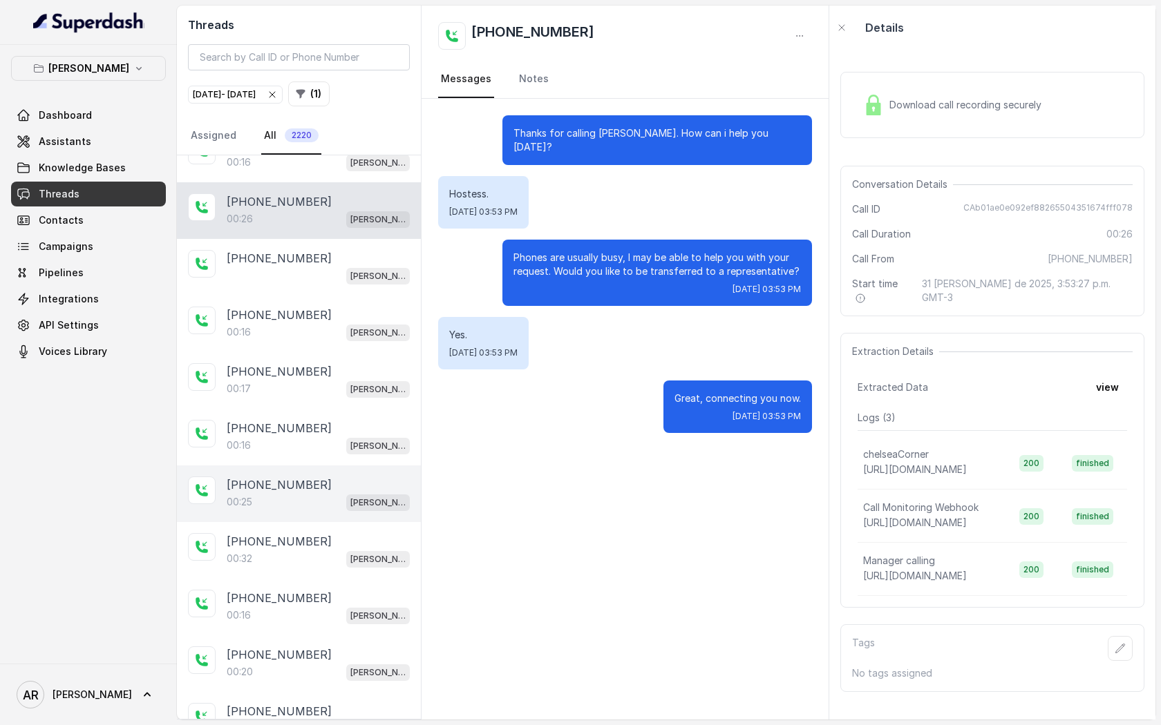
click at [322, 478] on div "[PHONE_NUMBER]" at bounding box center [318, 485] width 183 height 17
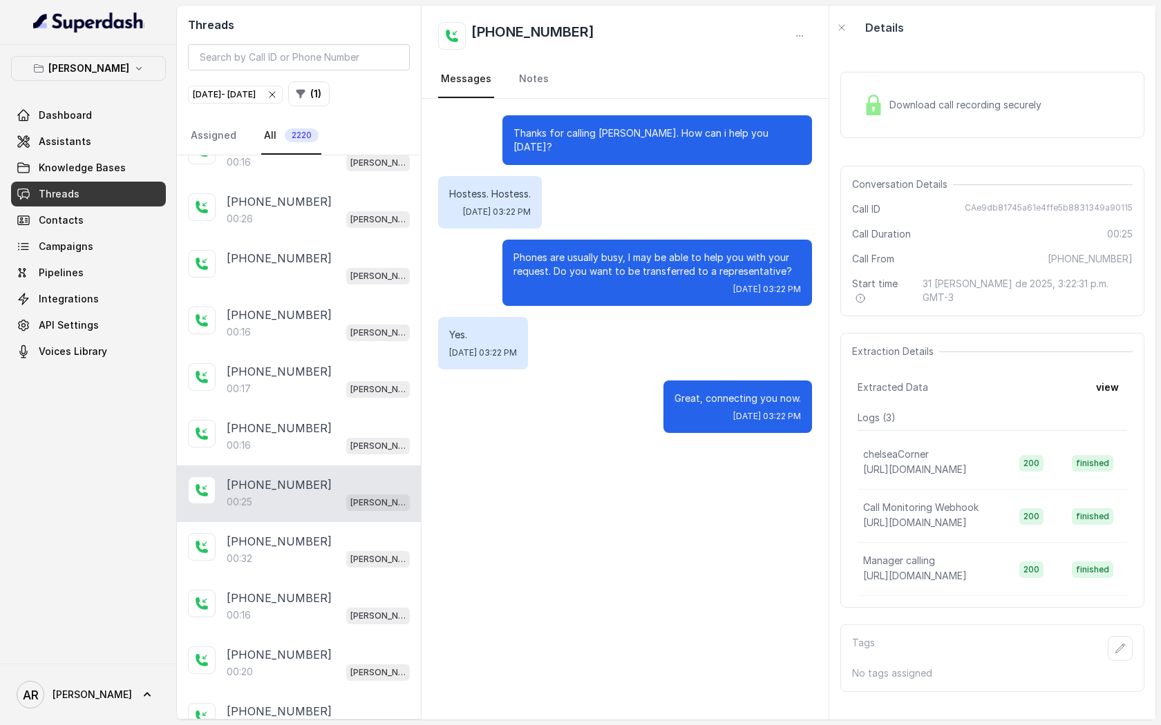
scroll to position [1754, 0]
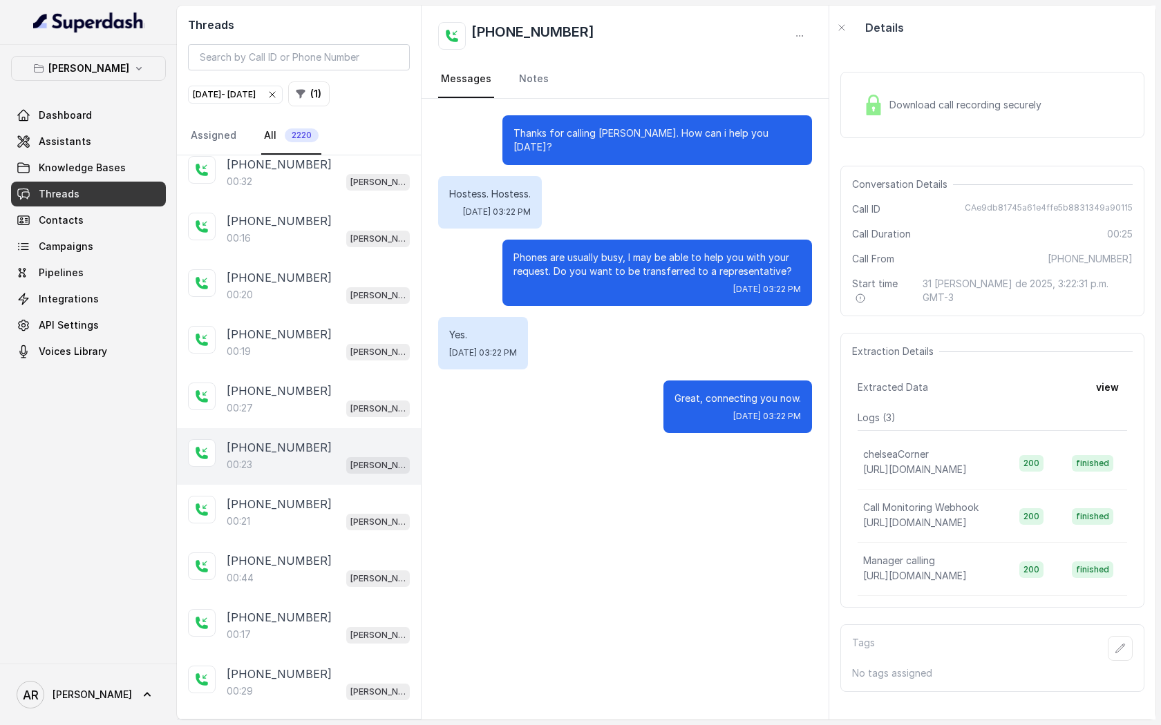
click at [298, 428] on div "[PHONE_NUMBER]:23 [GEOGRAPHIC_DATA]" at bounding box center [299, 456] width 244 height 57
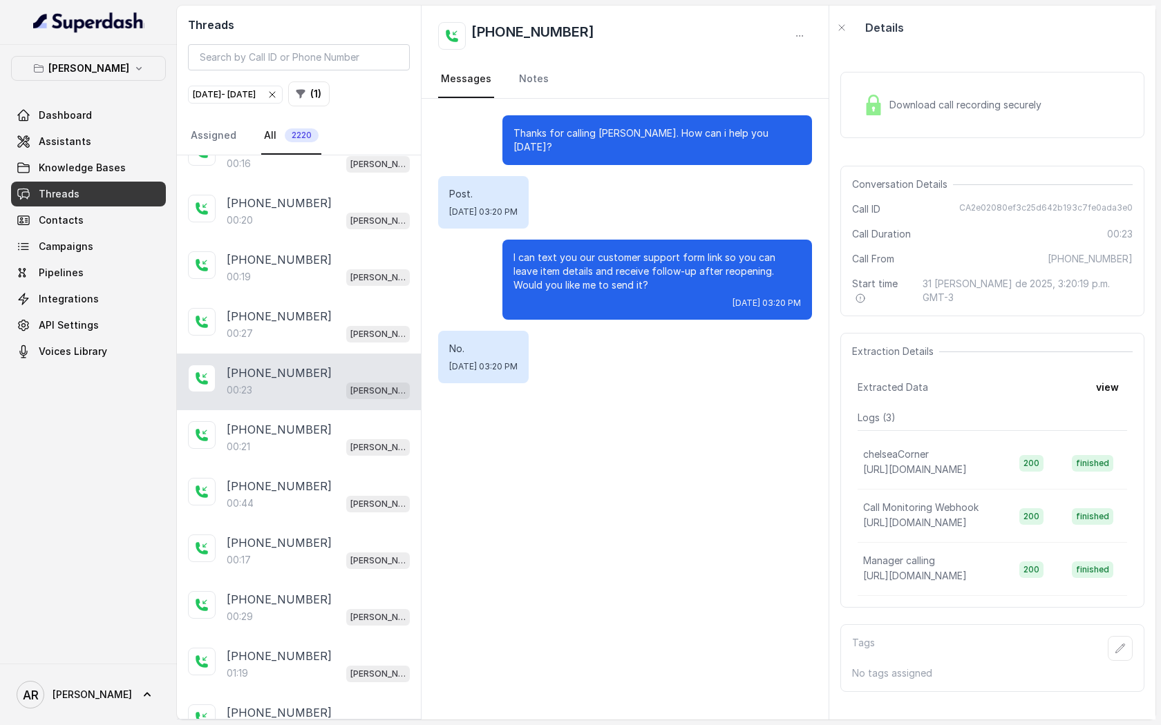
scroll to position [1842, 0]
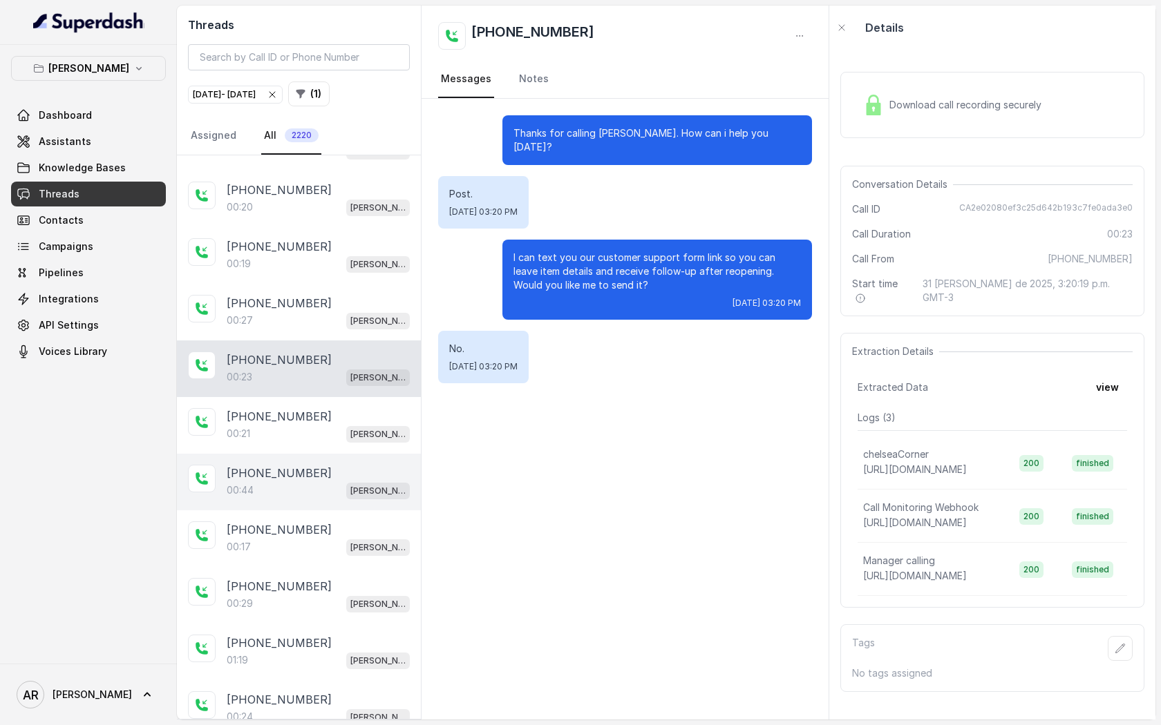
click at [311, 483] on div "00:44 [PERSON_NAME]" at bounding box center [318, 491] width 183 height 18
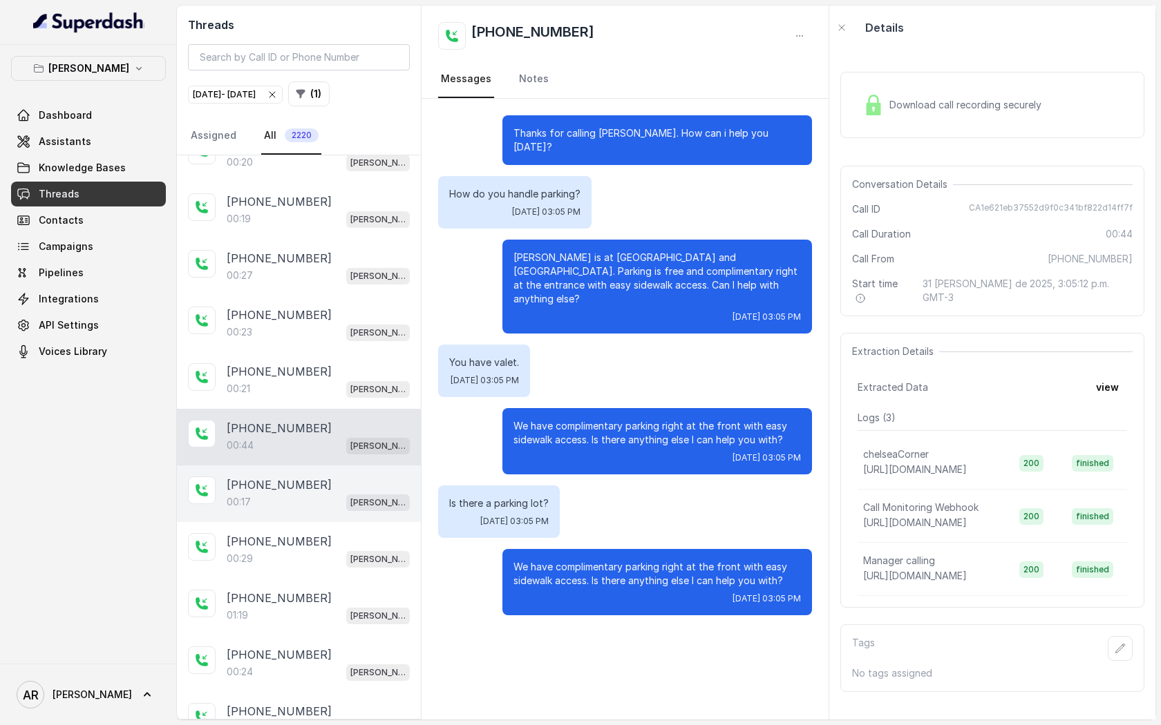
scroll to position [1930, 0]
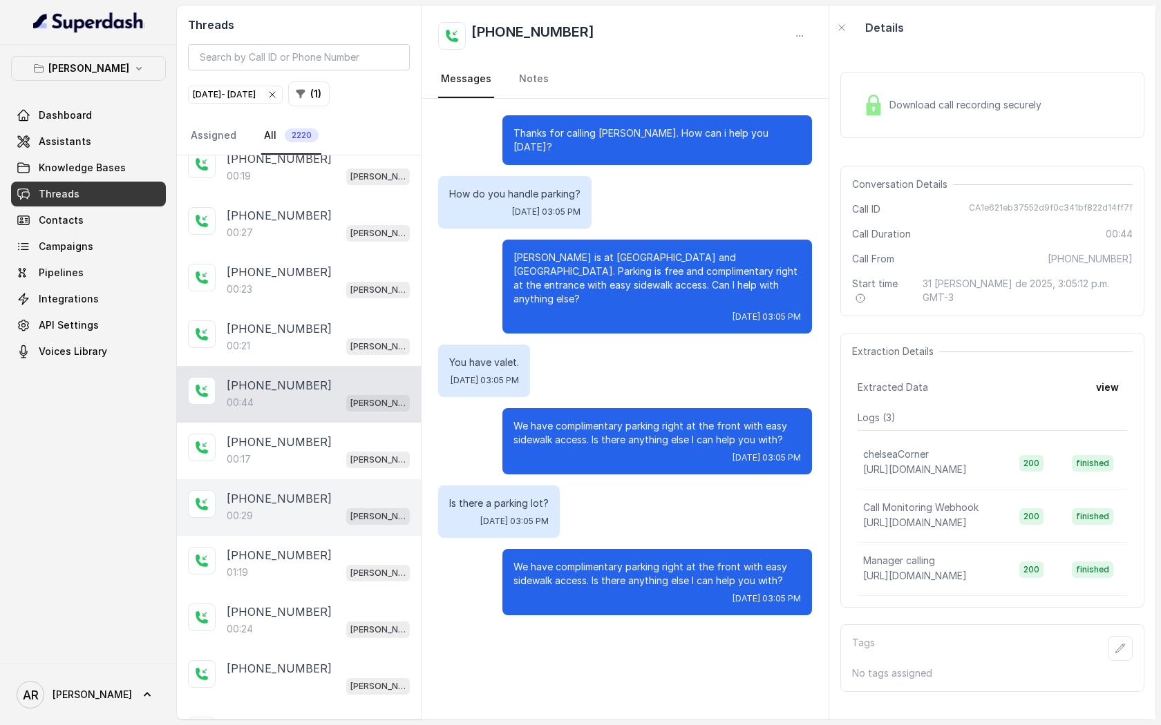
click at [330, 507] on div "00:29 Chelsea Corner" at bounding box center [318, 516] width 183 height 18
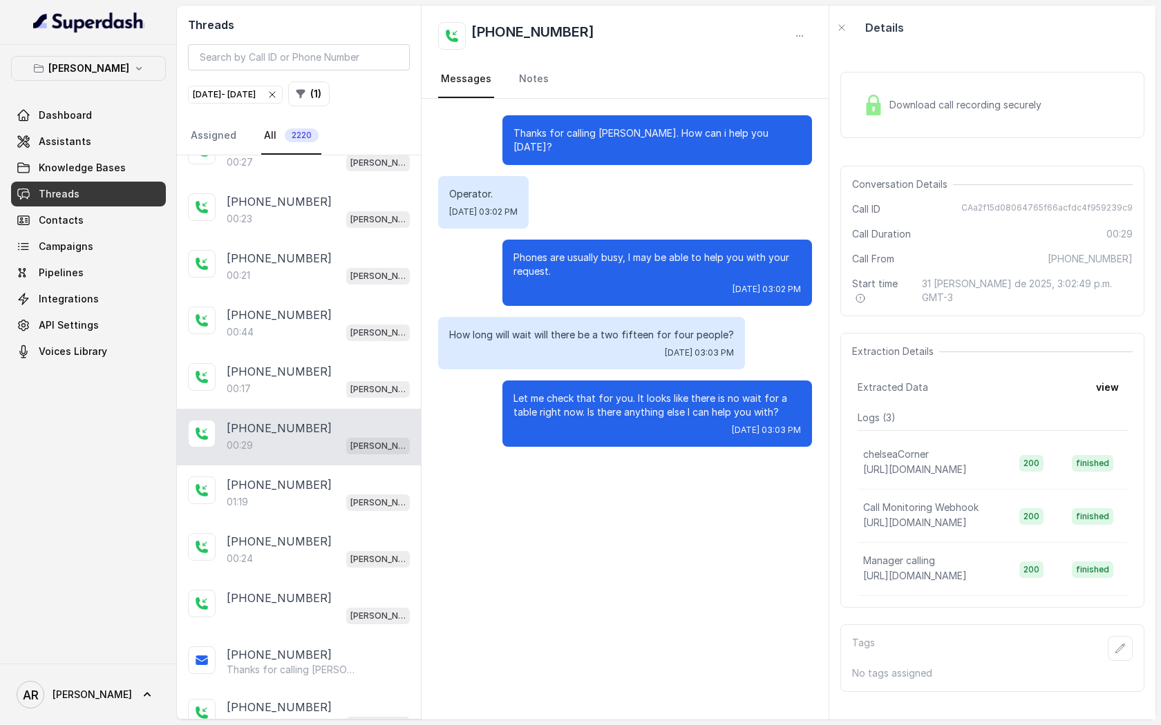
scroll to position [2074, 0]
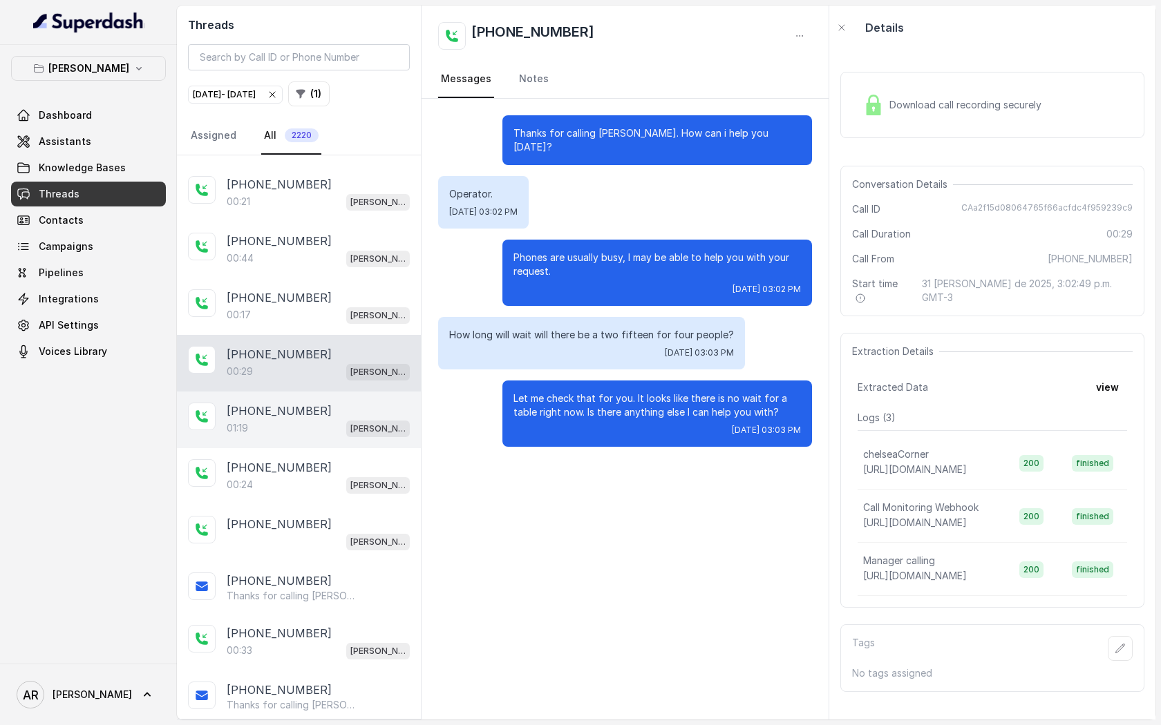
click at [311, 433] on div "[PHONE_NUMBER]:19 [GEOGRAPHIC_DATA]" at bounding box center [299, 420] width 244 height 57
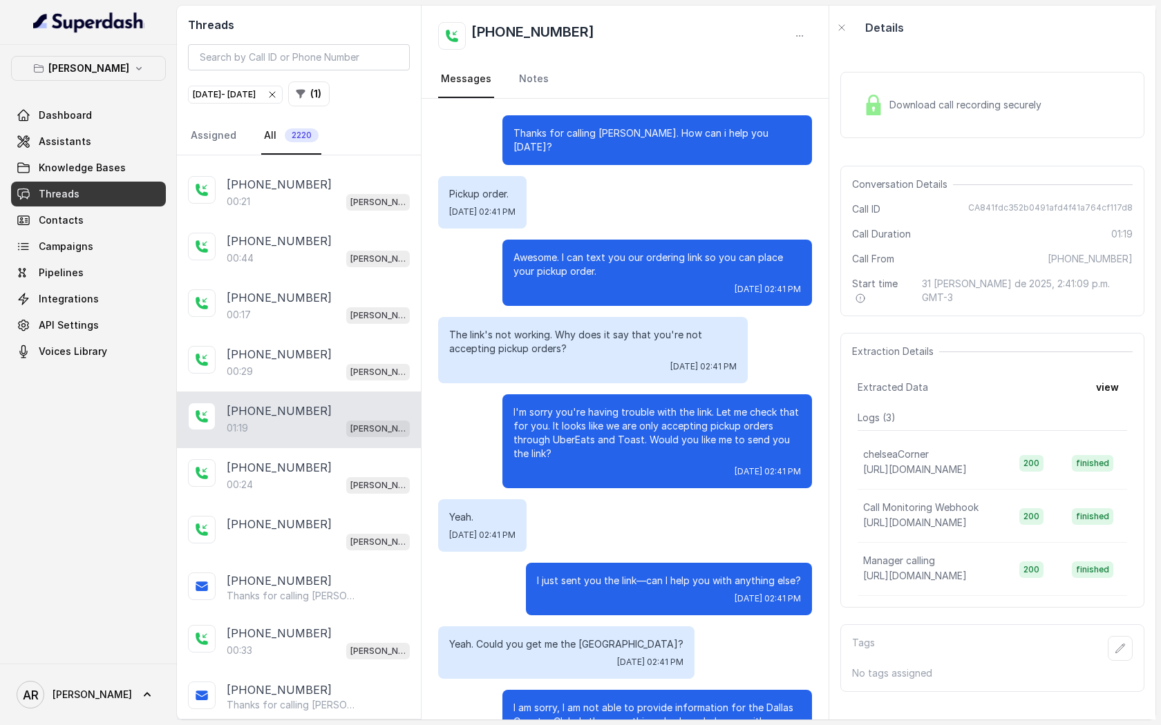
scroll to position [462, 0]
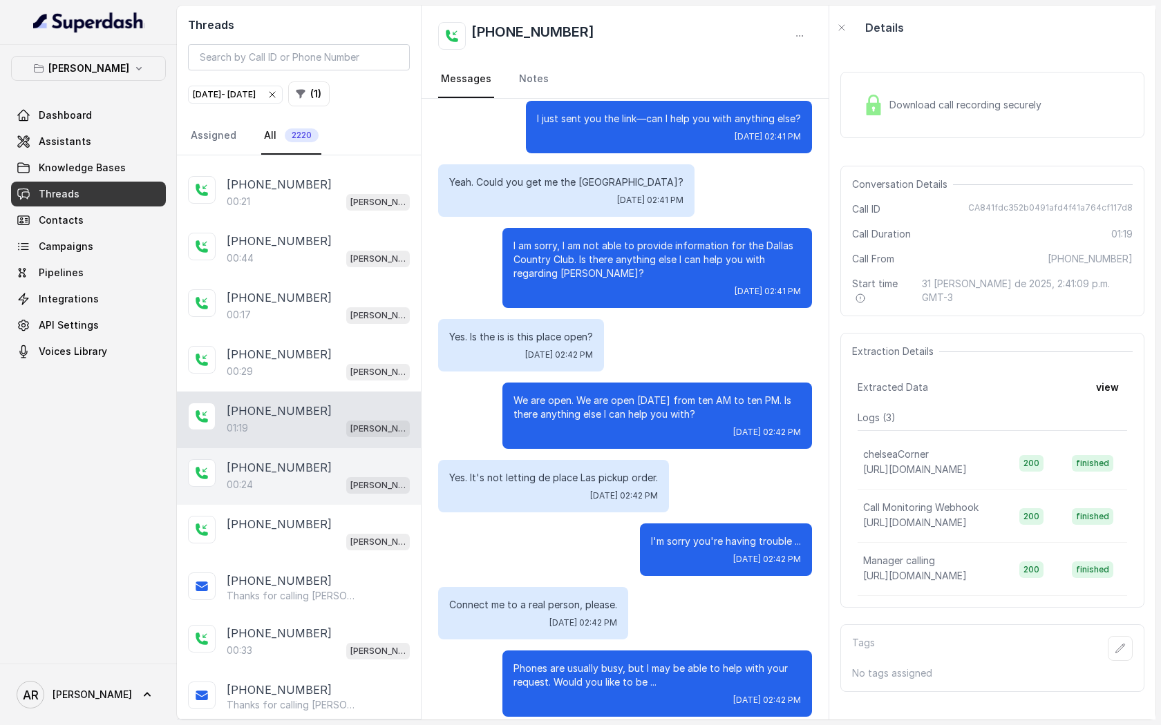
click at [320, 459] on div "[PHONE_NUMBER]" at bounding box center [318, 467] width 183 height 17
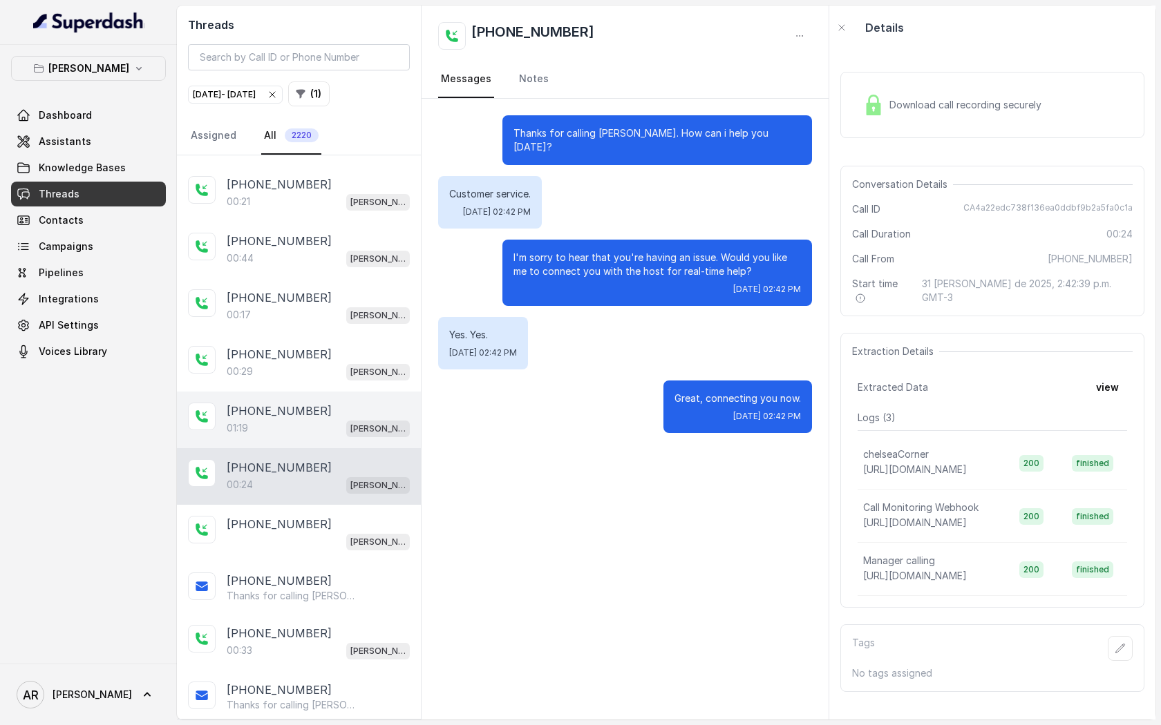
click at [314, 419] on div "01:19 [PERSON_NAME]" at bounding box center [318, 428] width 183 height 18
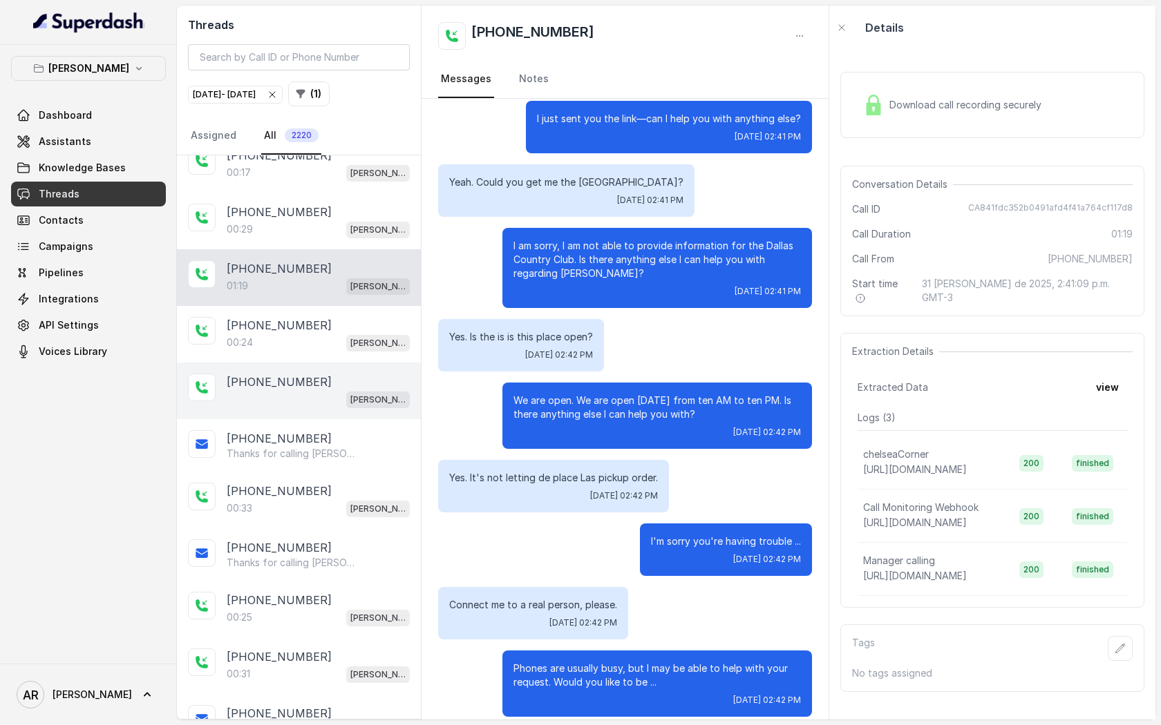
scroll to position [2267, 0]
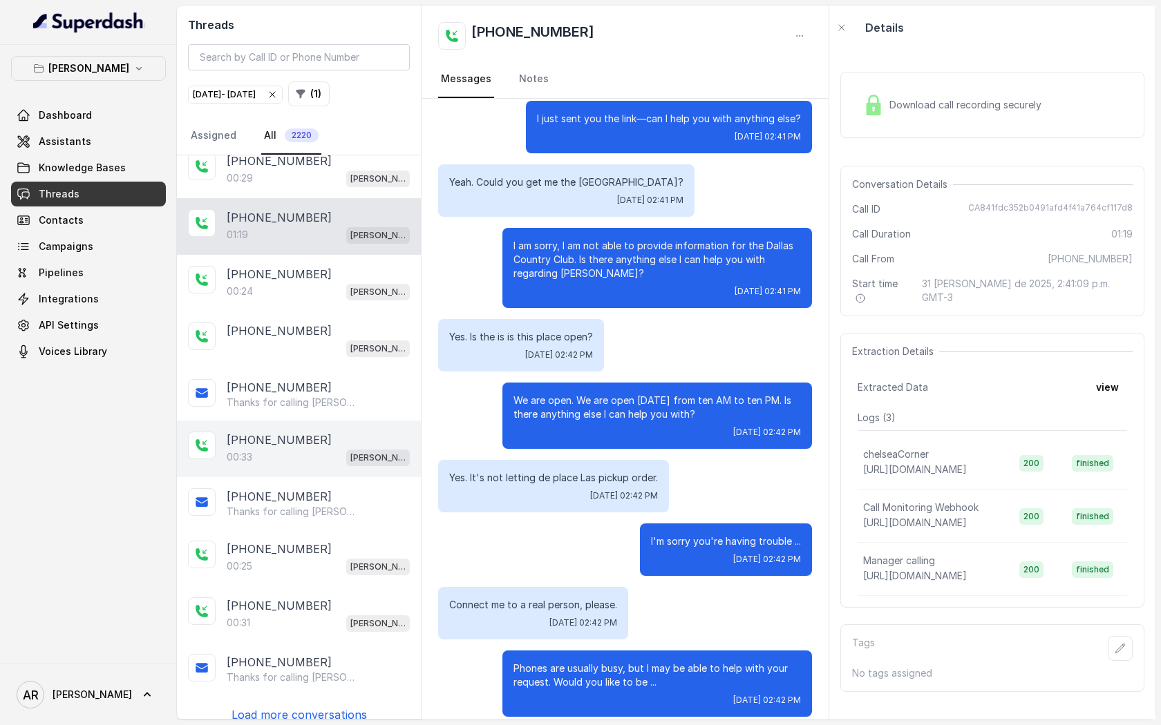
click at [263, 432] on p "[PHONE_NUMBER]" at bounding box center [279, 440] width 105 height 17
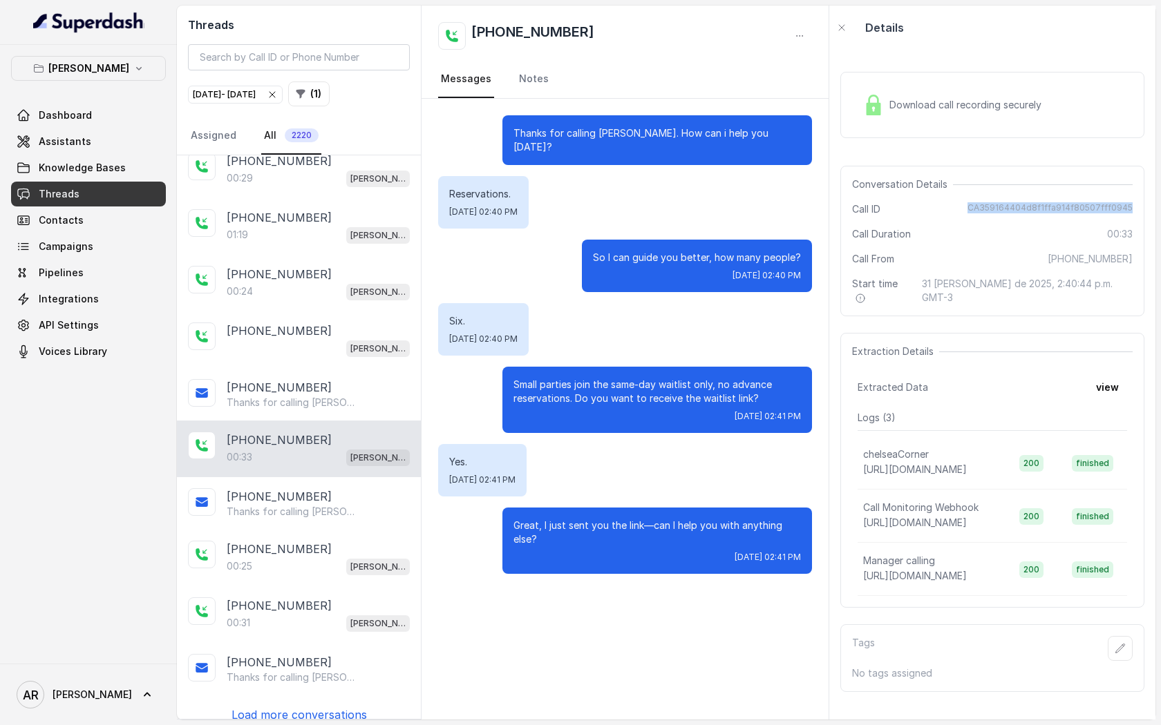
drag, startPoint x: 976, startPoint y: 209, endPoint x: 1135, endPoint y: 207, distance: 158.9
click at [1135, 207] on div "Conversation Details Call ID CA359164404d8f1ffa914f80507fff0945 Call Duration 0…" at bounding box center [992, 241] width 304 height 151
copy span "CA359164404d8f1ffa914f80507fff0945"
